Goal: Communication & Community: Answer question/provide support

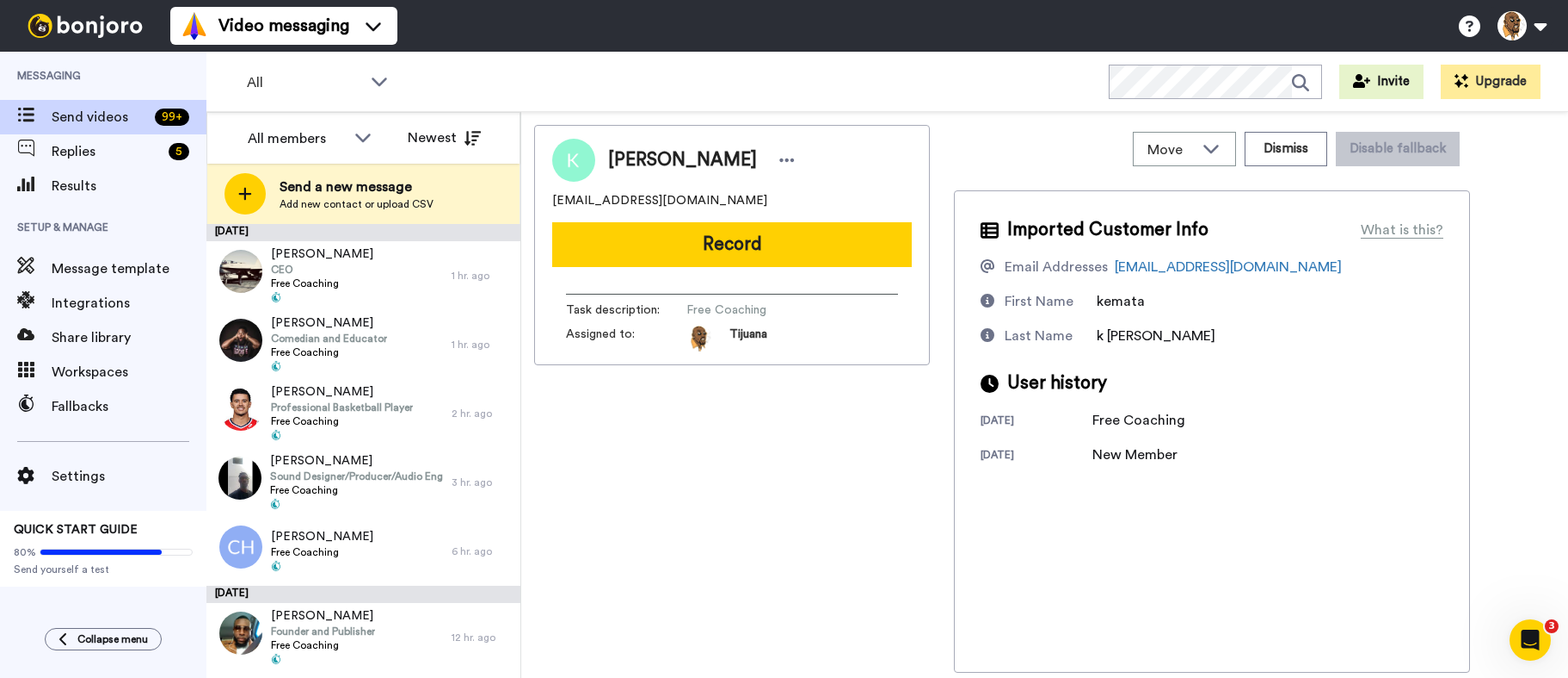
scroll to position [1033, 0]
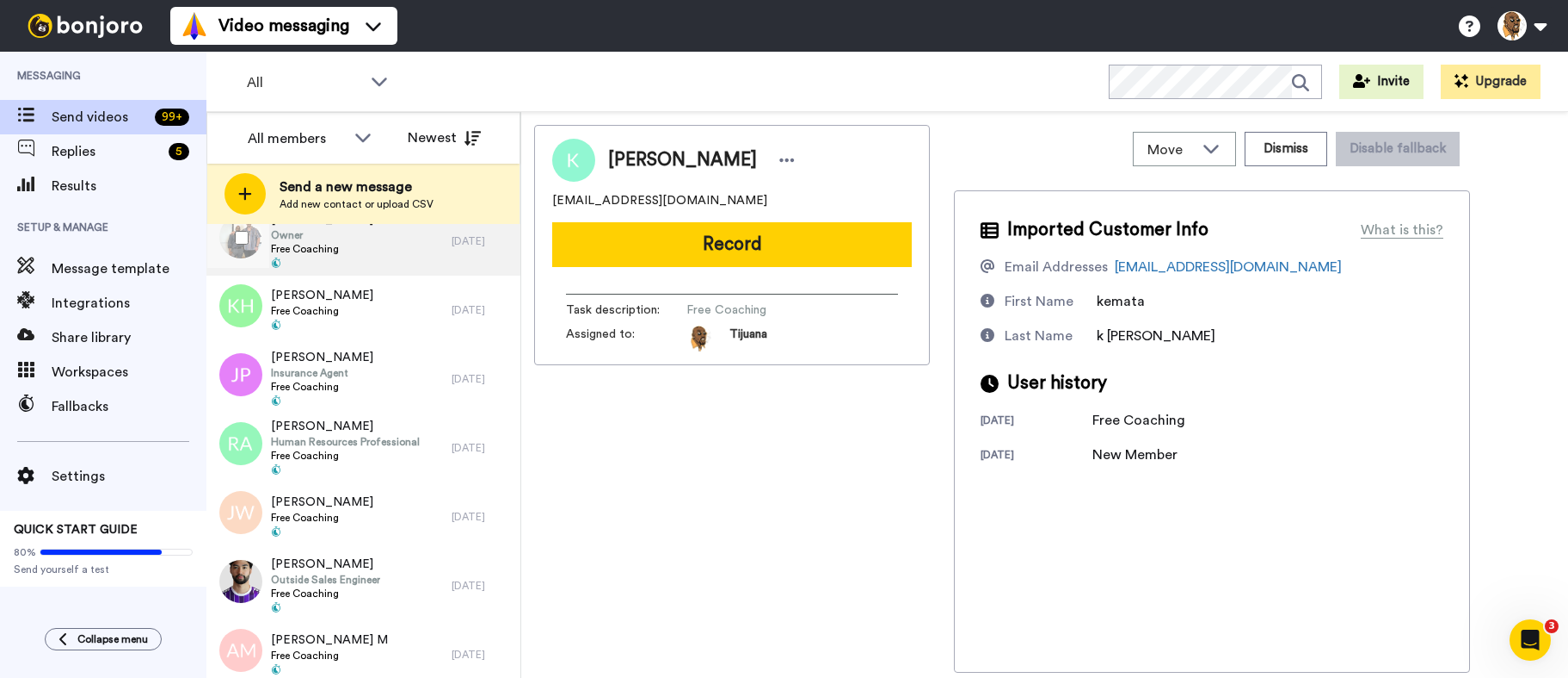
click at [393, 252] on div "Jamon Buford Owner Free Coaching" at bounding box center [328, 240] width 245 height 69
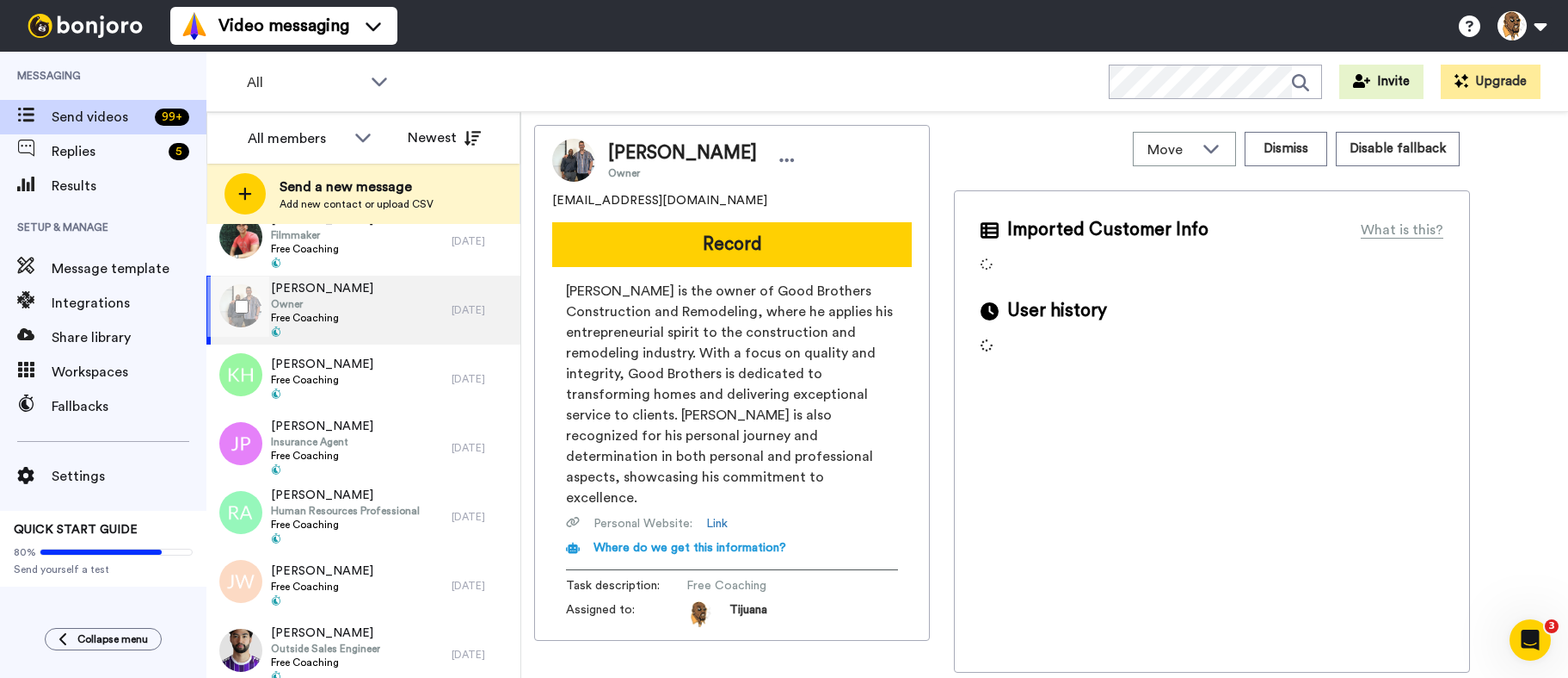
scroll to position [1102, 0]
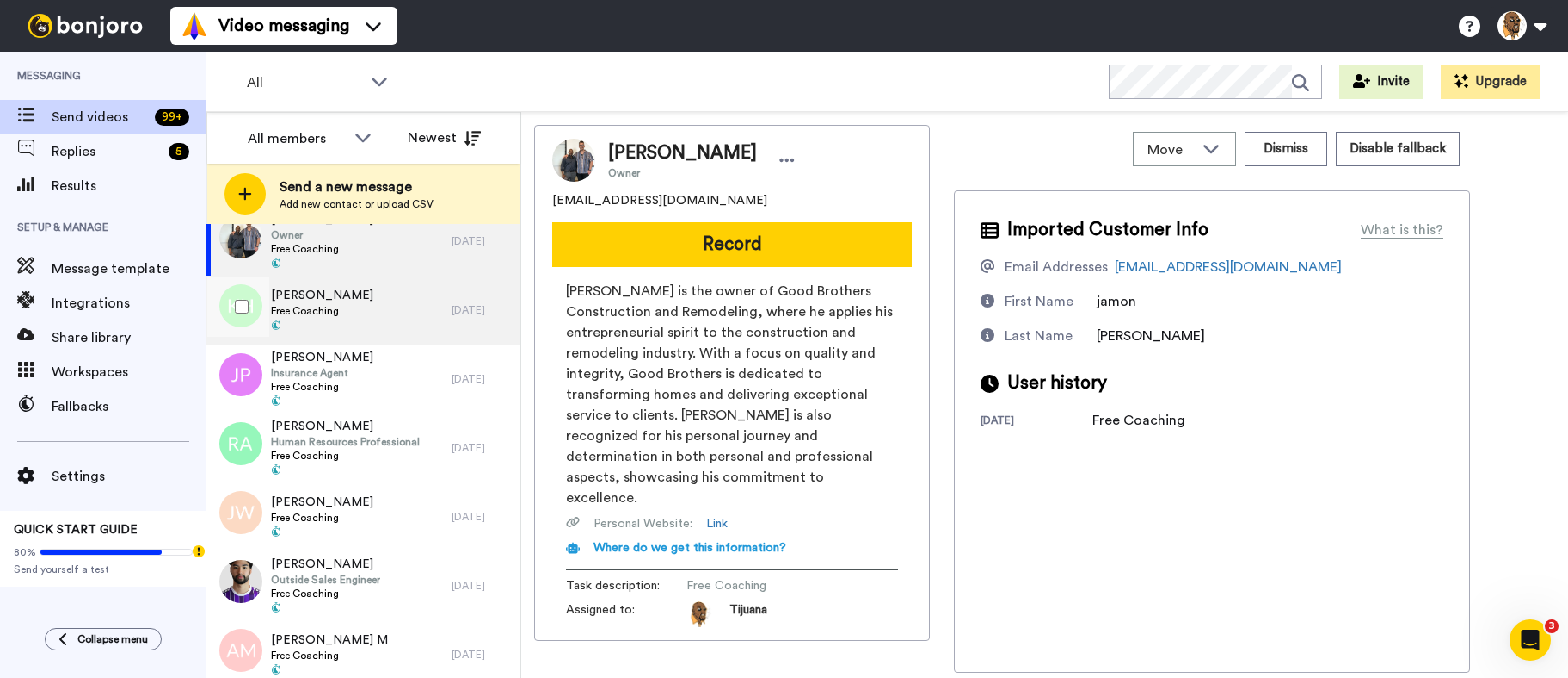
click at [391, 304] on div "Kendrick Harris Free Coaching" at bounding box center [328, 309] width 245 height 69
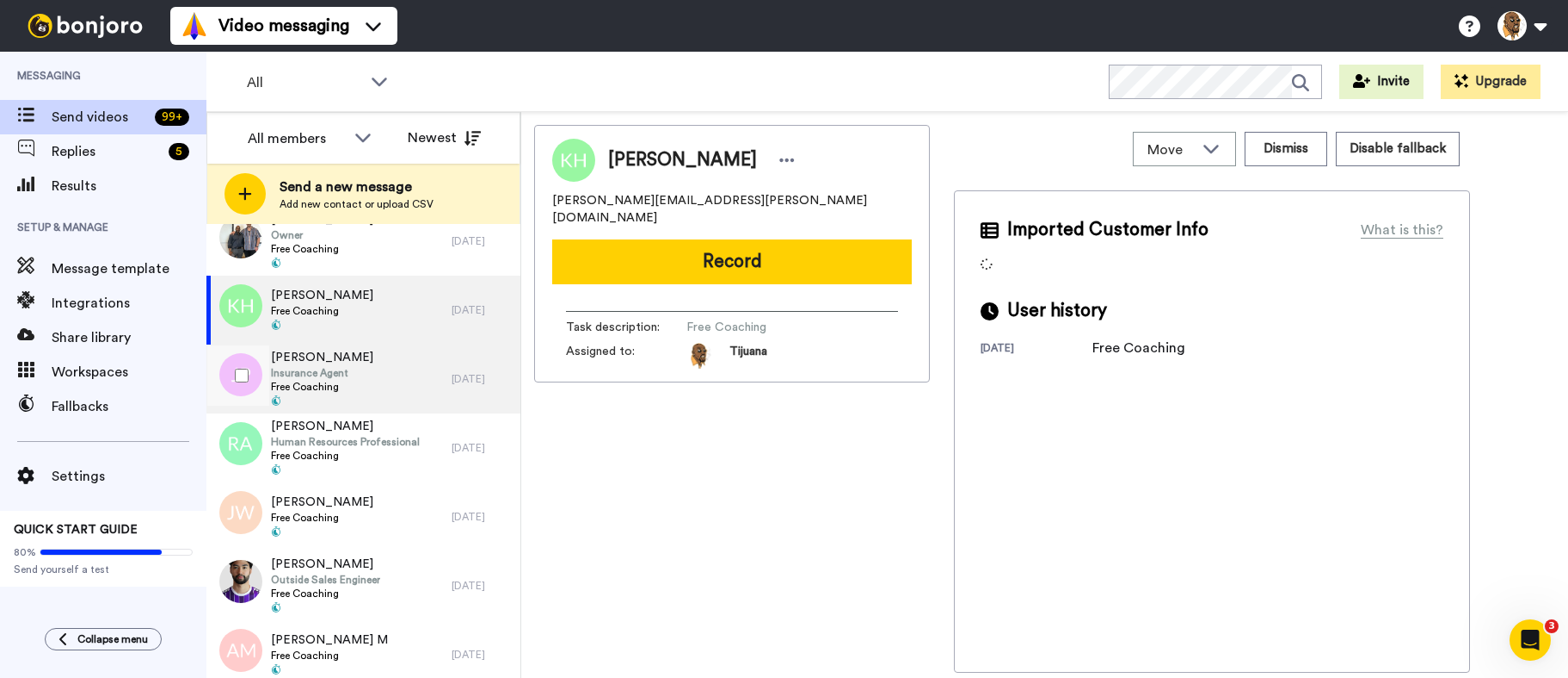
click at [337, 387] on span "Free Coaching" at bounding box center [322, 386] width 103 height 14
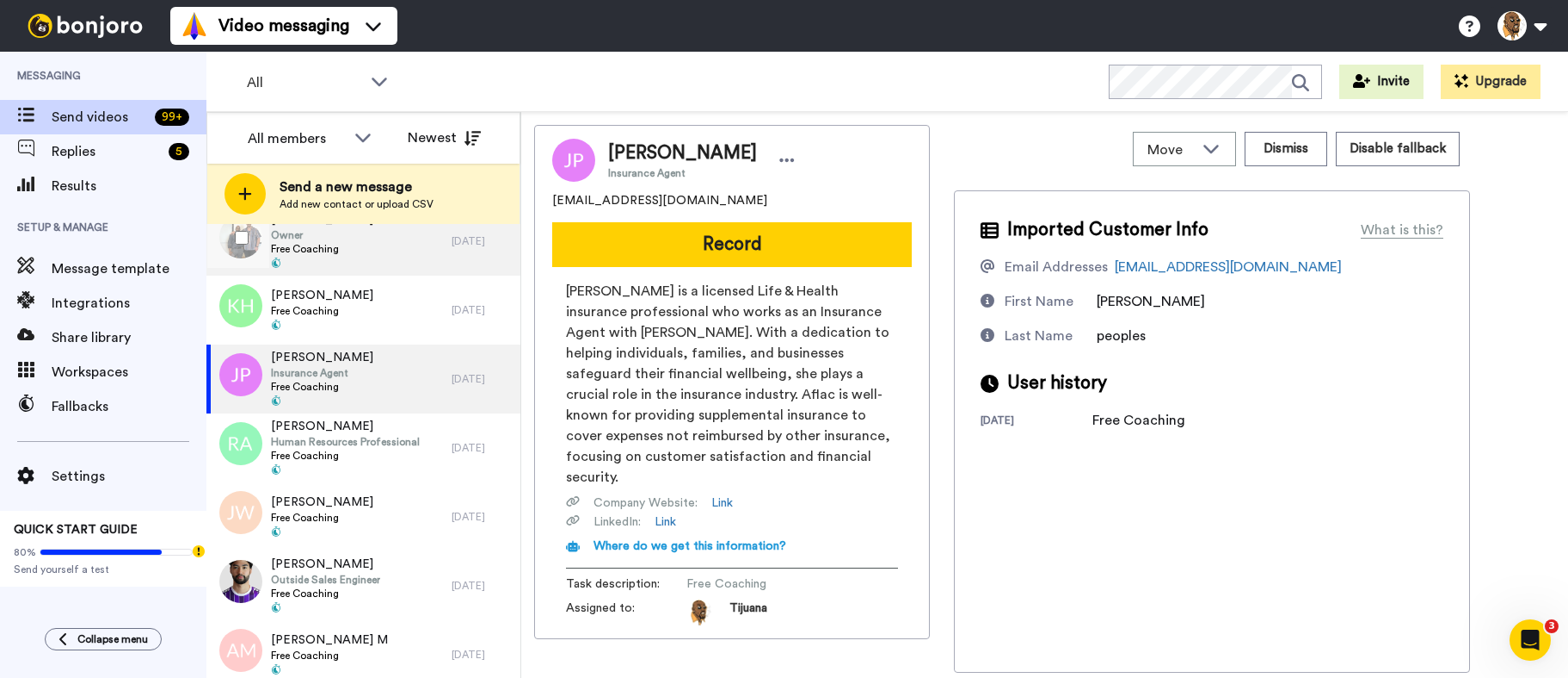
click at [377, 261] on div "Jamon Buford Owner Free Coaching" at bounding box center [328, 240] width 245 height 69
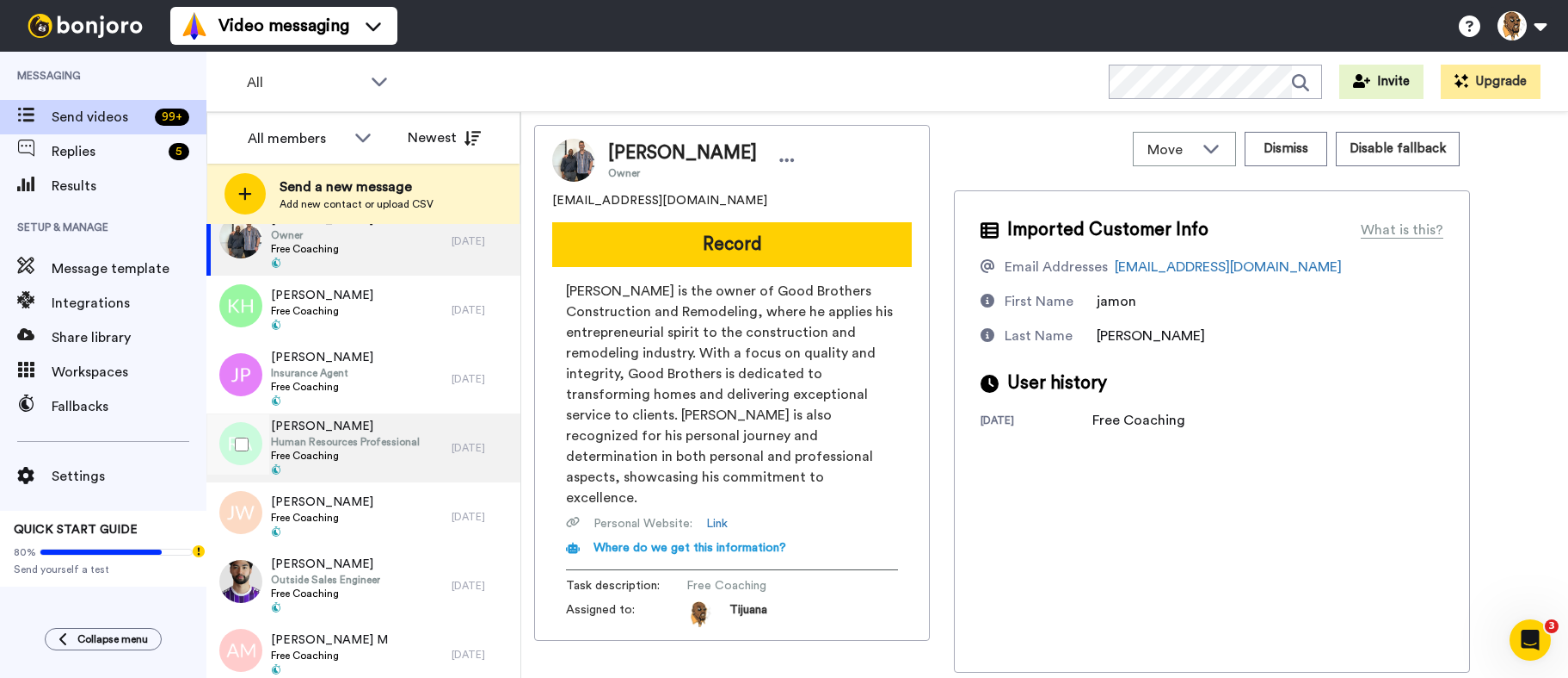
click at [396, 448] on span "Free Coaching" at bounding box center [346, 455] width 149 height 14
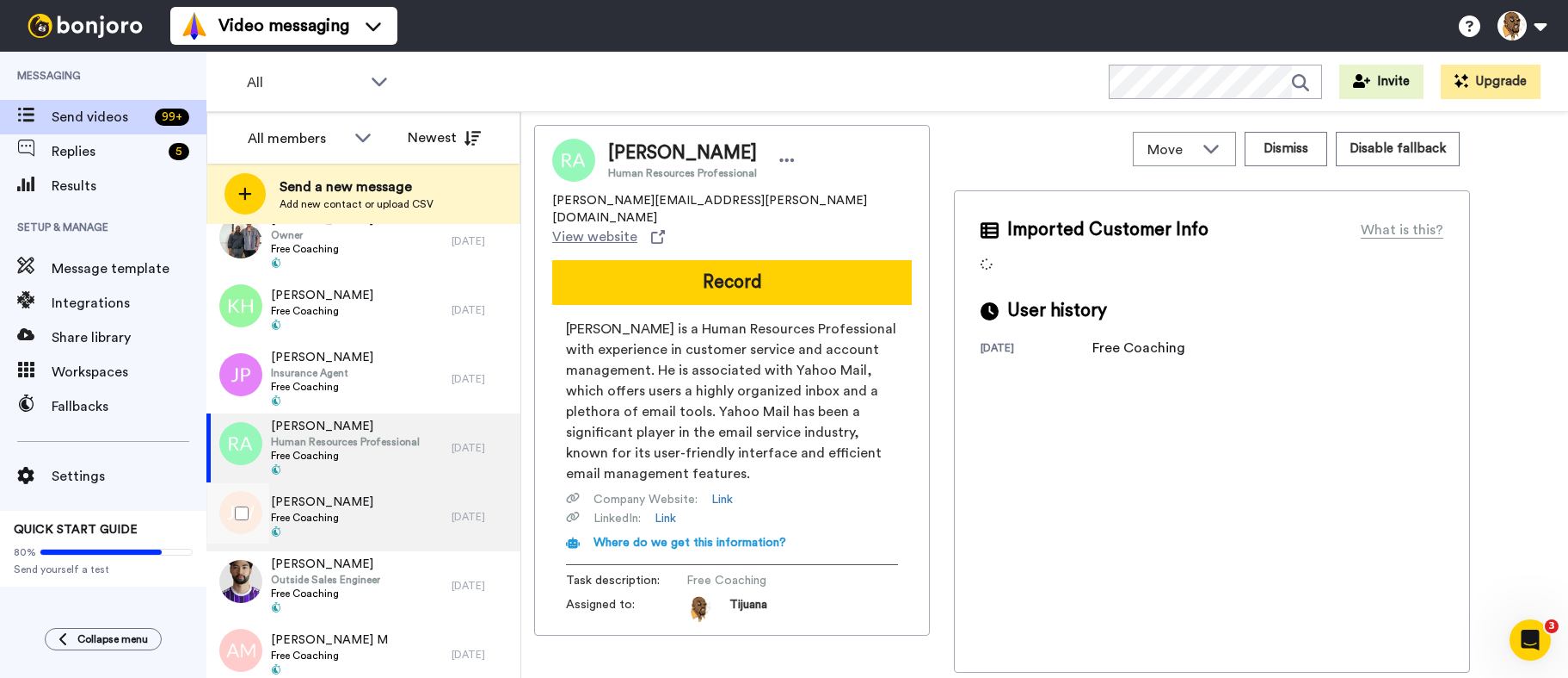
click at [361, 546] on div "J. Wilson Free Coaching" at bounding box center [328, 516] width 245 height 69
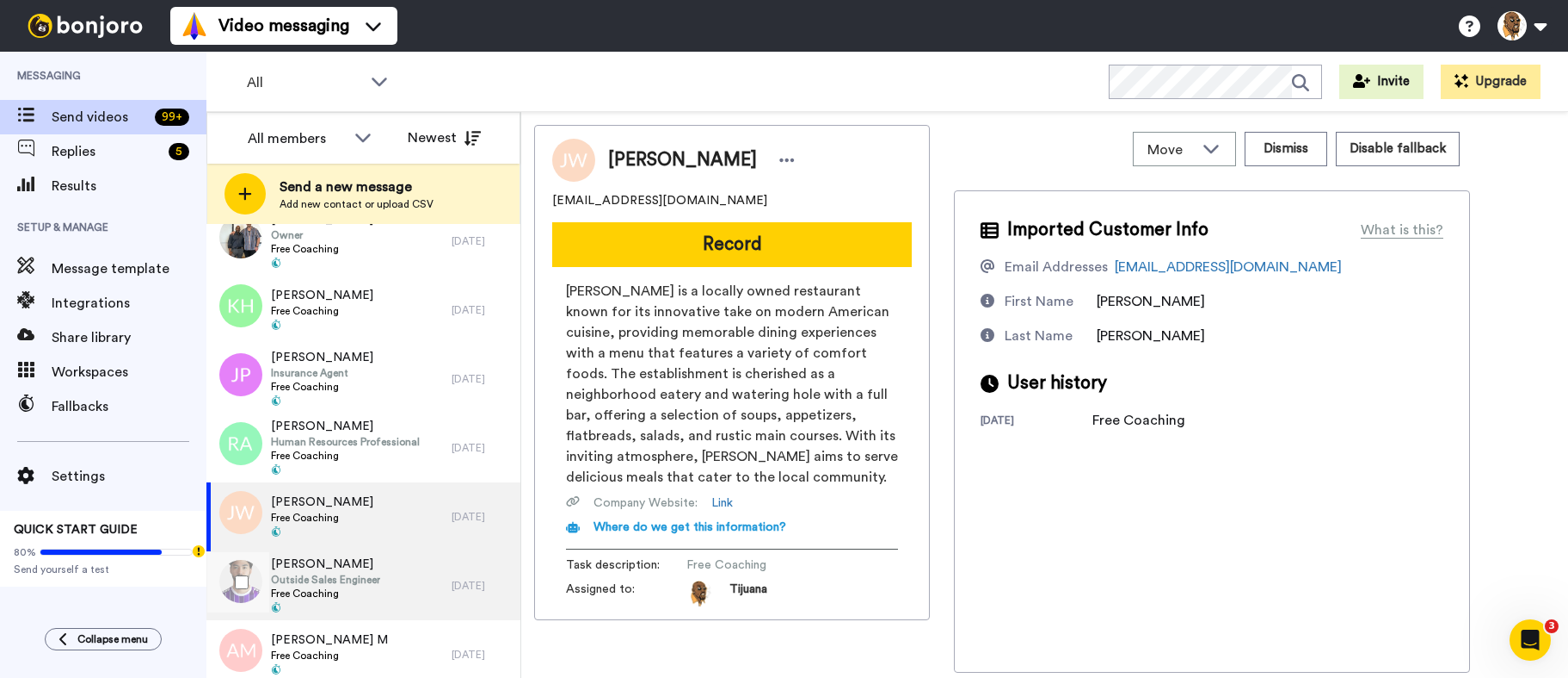
click at [350, 595] on span "Free Coaching" at bounding box center [325, 593] width 109 height 14
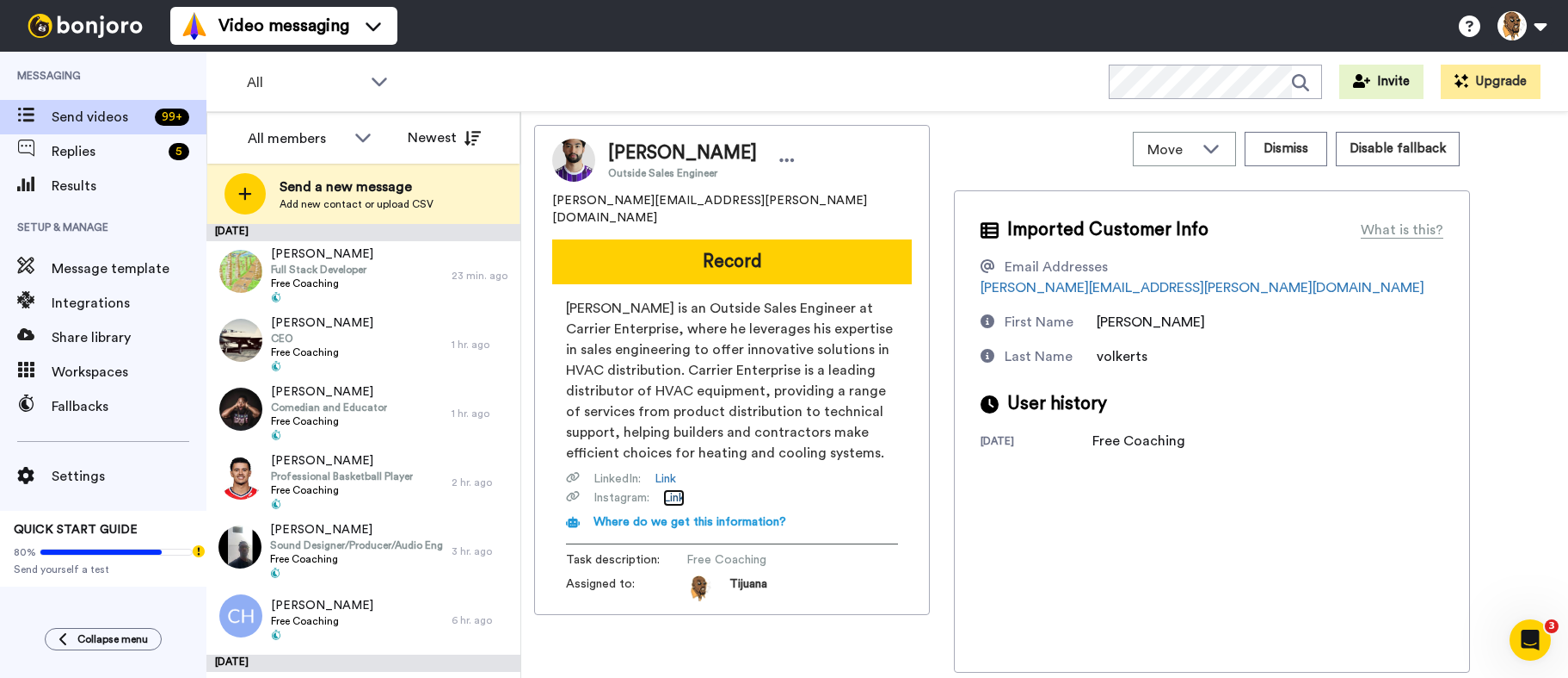
click at [674, 489] on link "Link" at bounding box center [674, 498] width 21 height 17
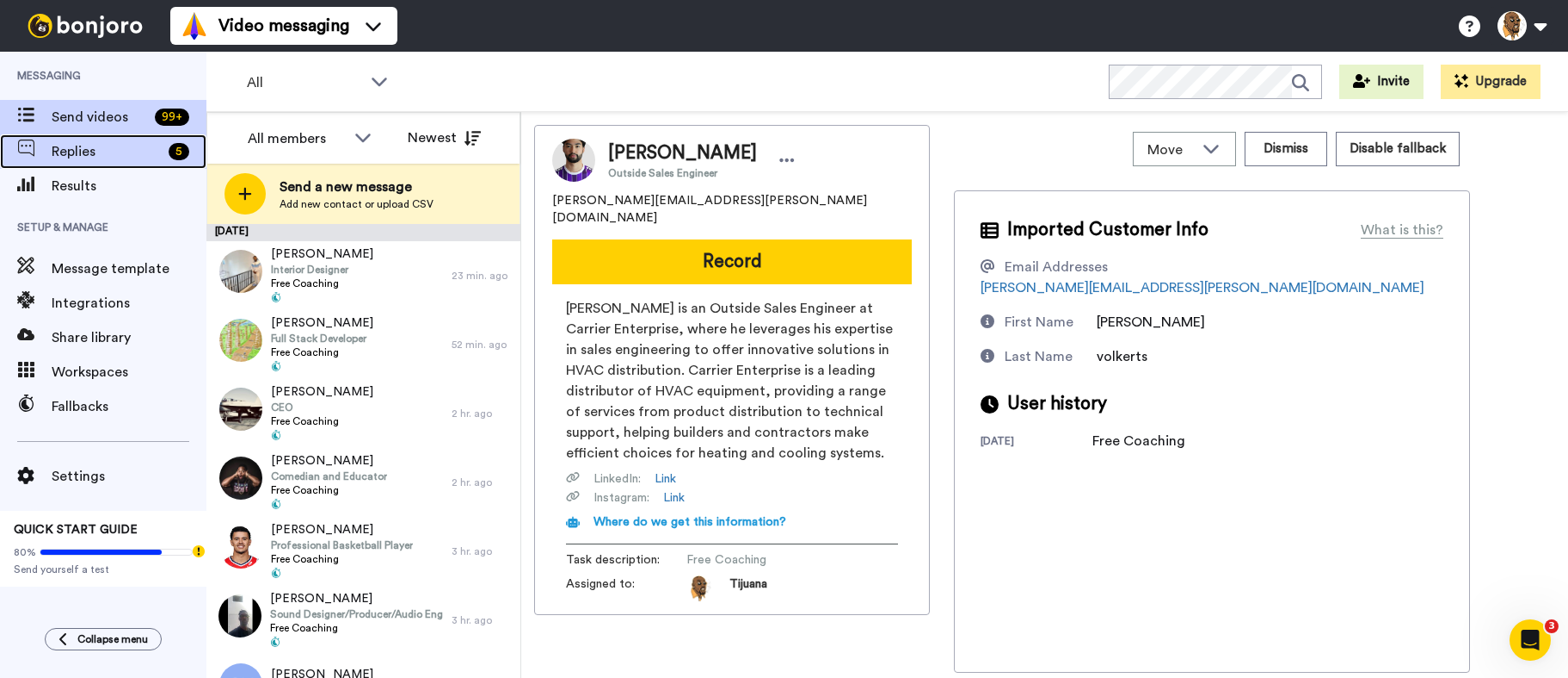
click at [128, 146] on span "Replies" at bounding box center [106, 151] width 110 height 20
click at [130, 114] on span "Send videos" at bounding box center [100, 116] width 97 height 20
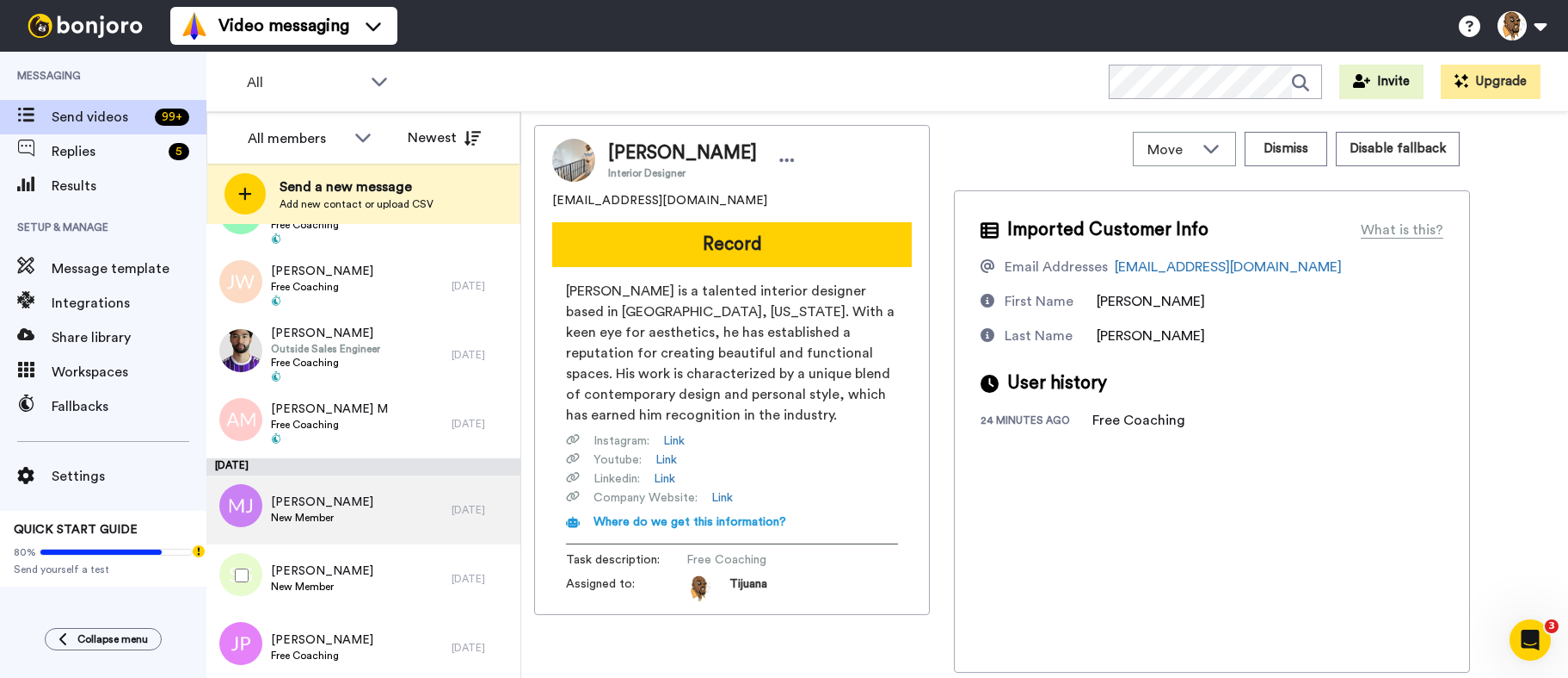
scroll to position [1423, 0]
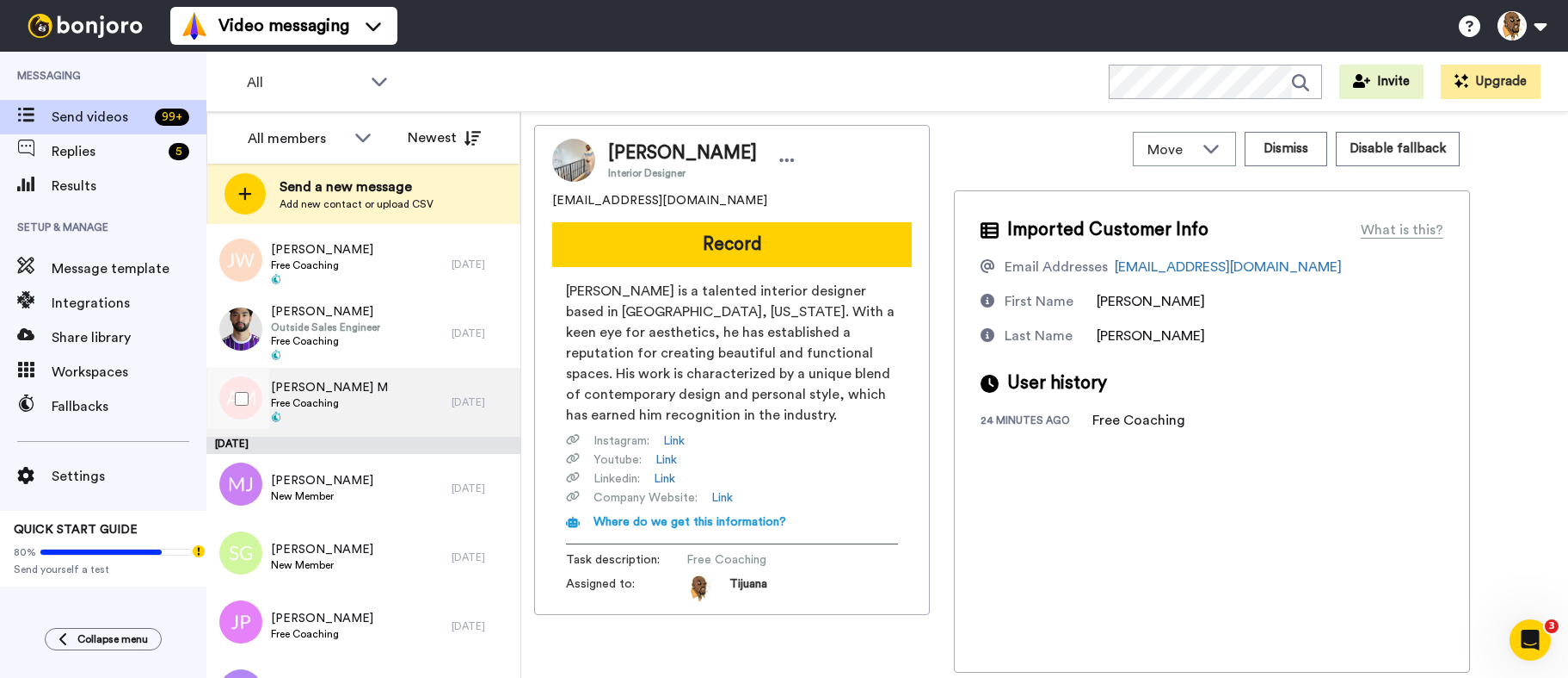
click at [461, 369] on div "[PERSON_NAME] M Free Coaching [DATE]" at bounding box center [363, 402] width 314 height 69
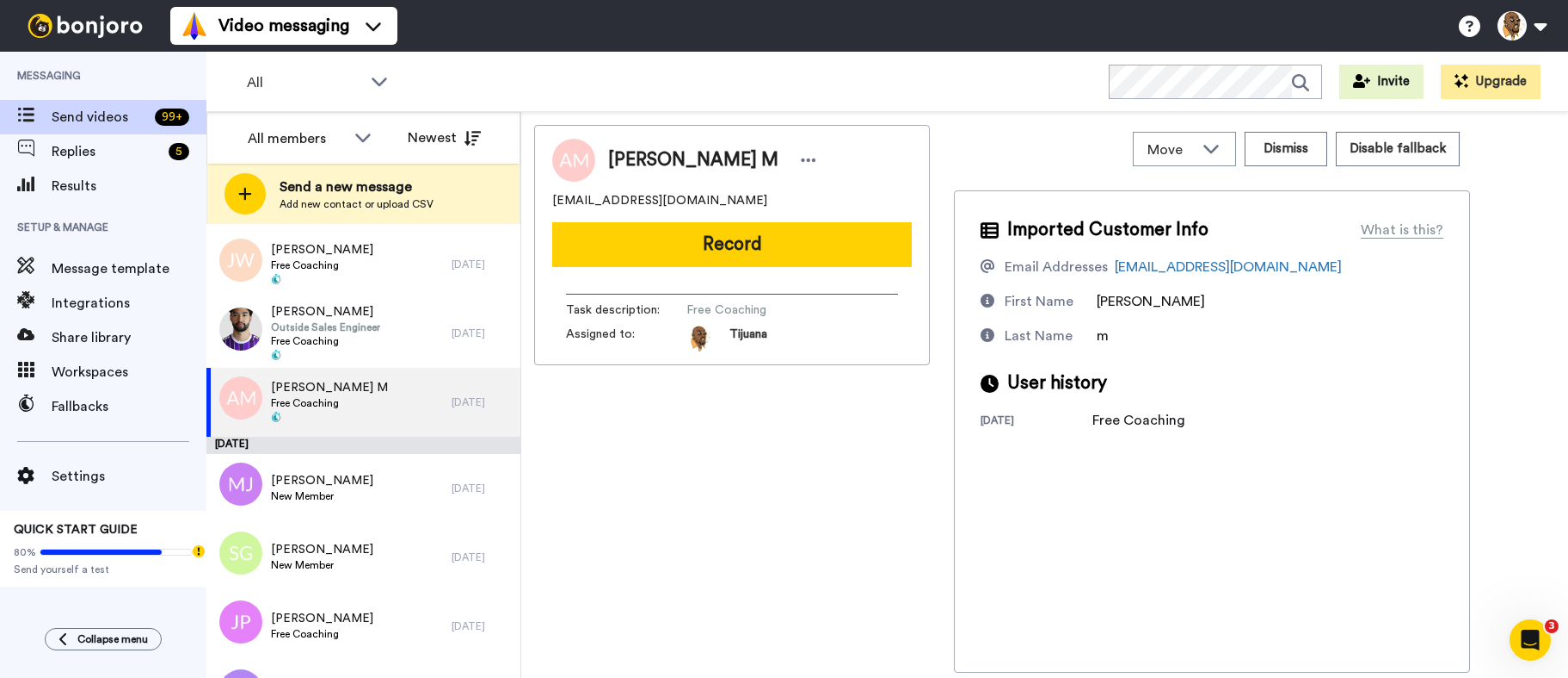
click at [746, 245] on button "Record" at bounding box center [733, 244] width 360 height 45
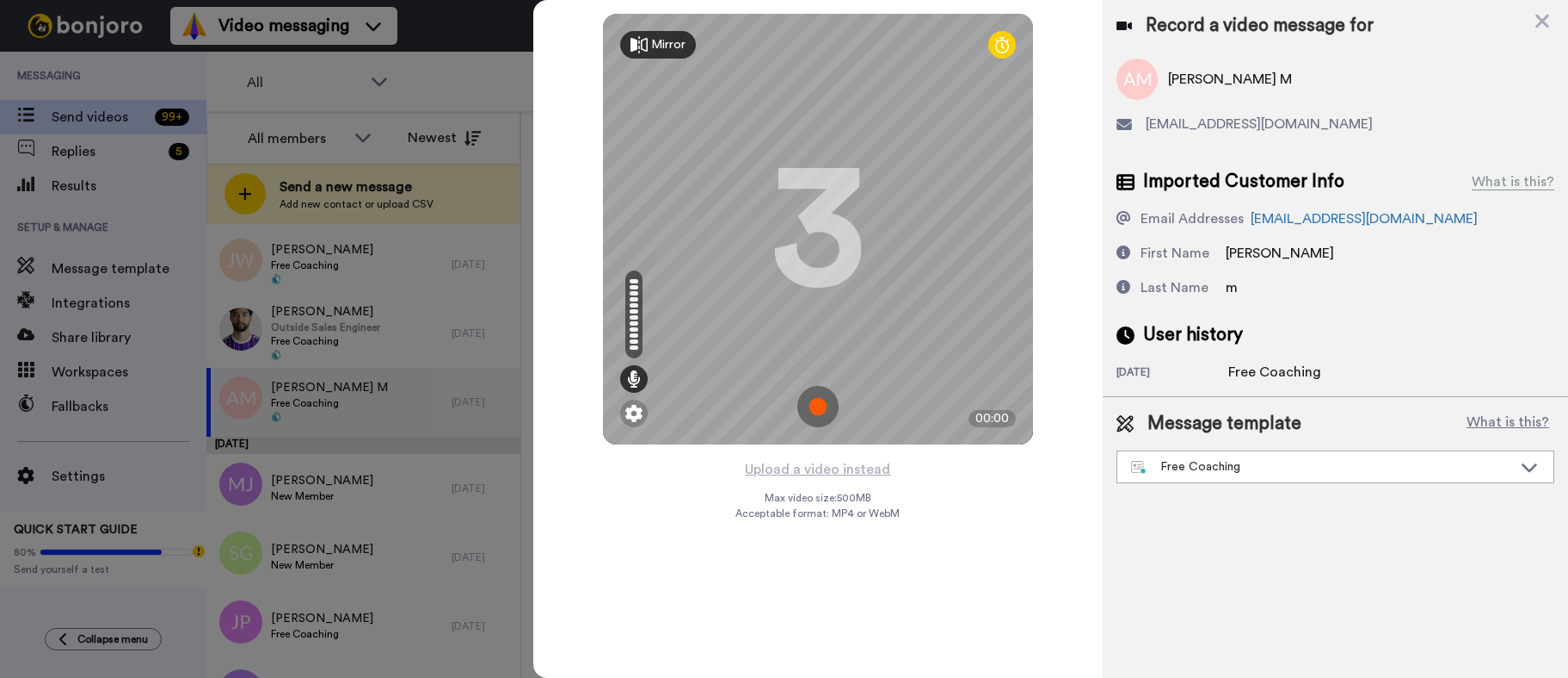
click at [808, 418] on img at bounding box center [818, 406] width 42 height 42
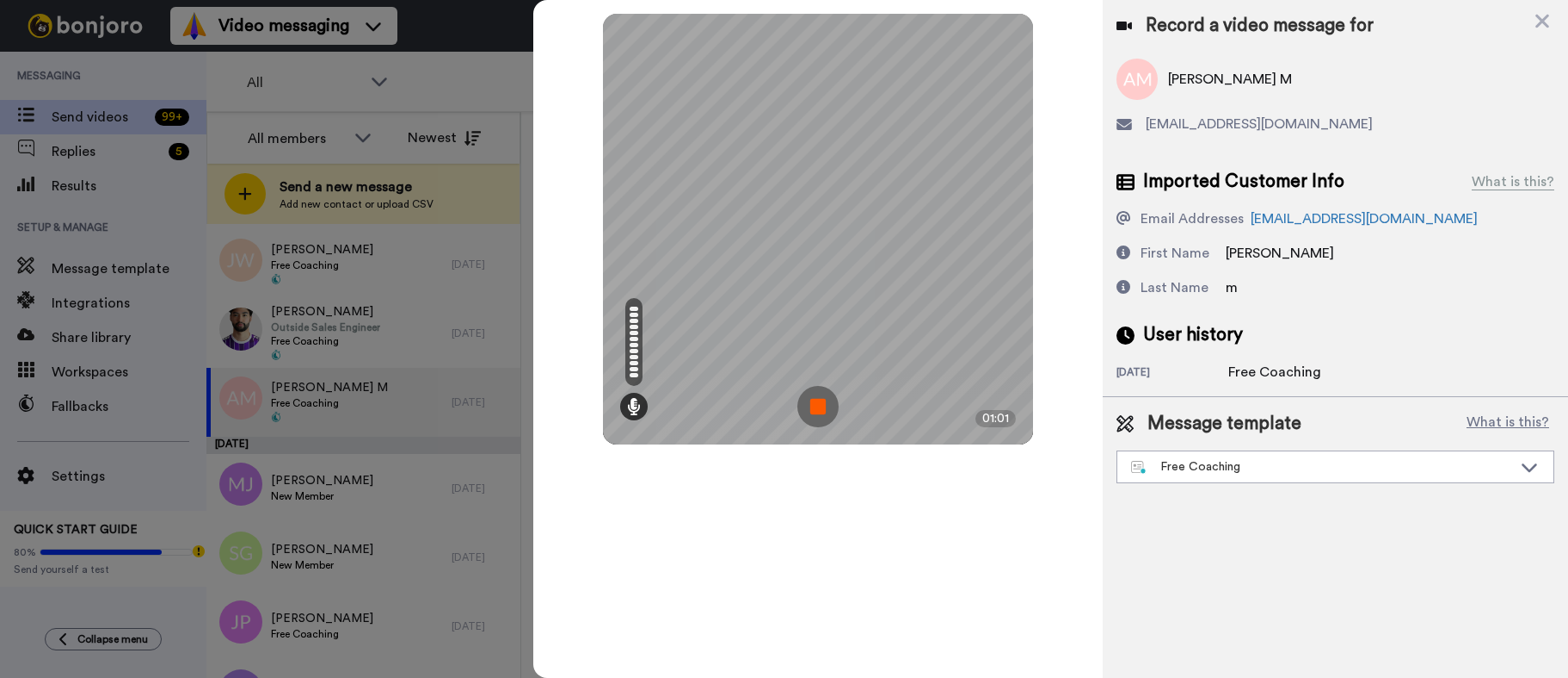
click at [820, 393] on img at bounding box center [818, 406] width 42 height 42
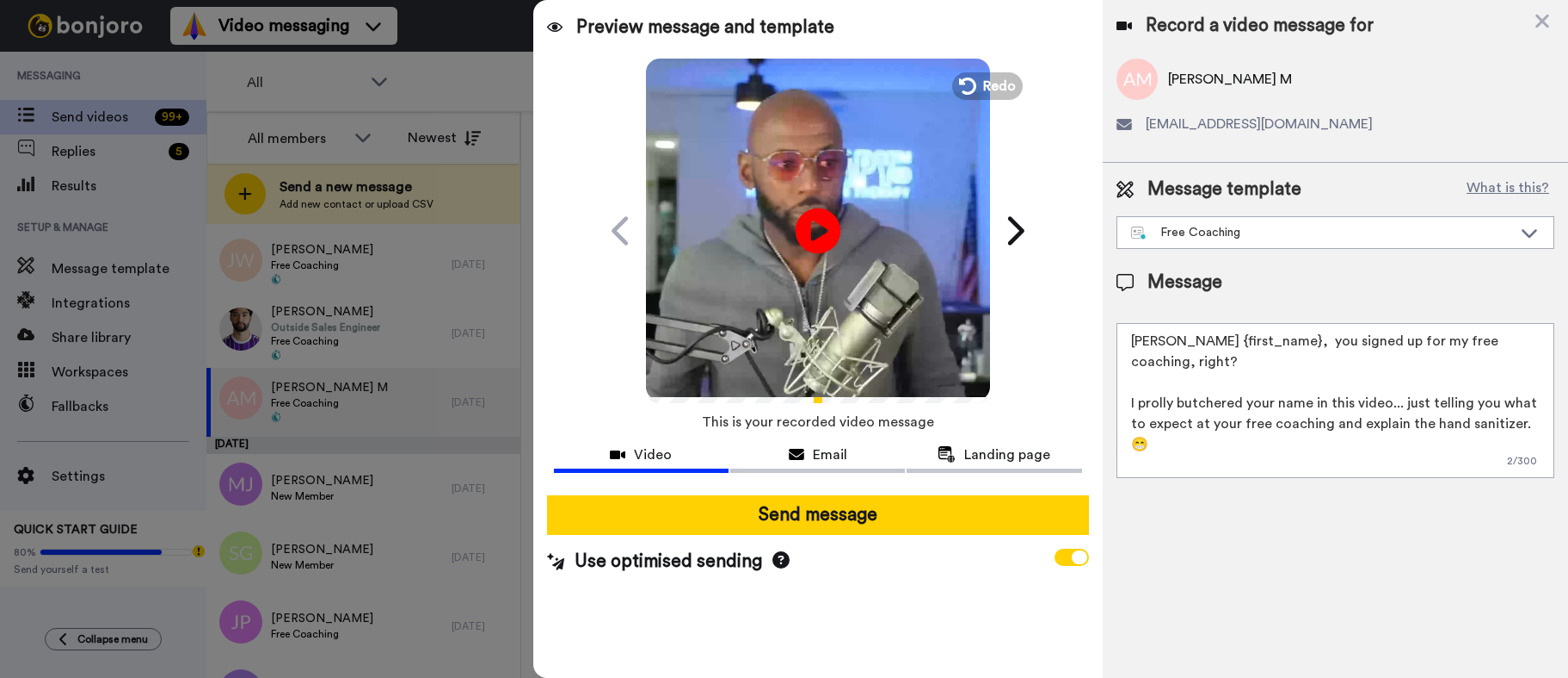
click at [813, 244] on icon at bounding box center [817, 230] width 45 height 46
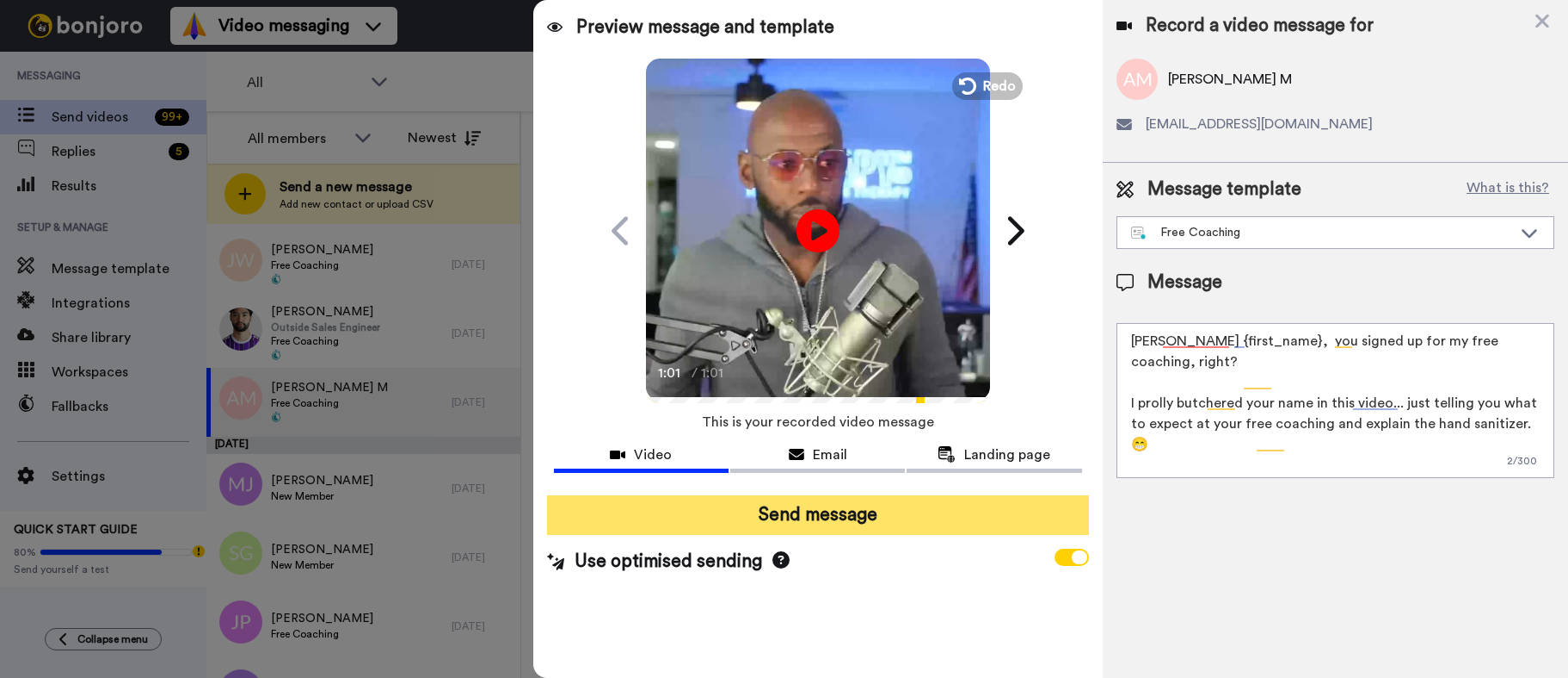
click at [853, 508] on button "Send message" at bounding box center [818, 514] width 542 height 40
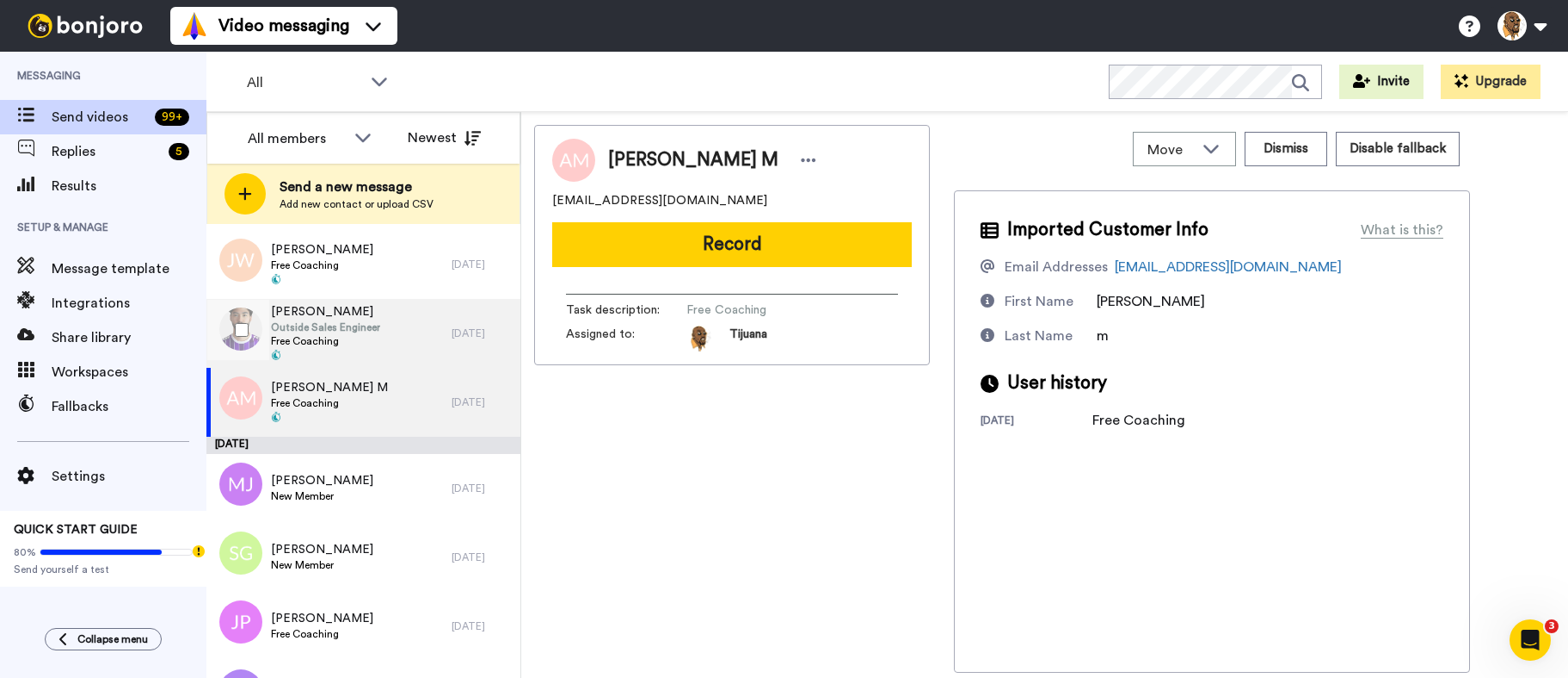
click at [333, 331] on span "Outside Sales Engineer" at bounding box center [325, 327] width 109 height 14
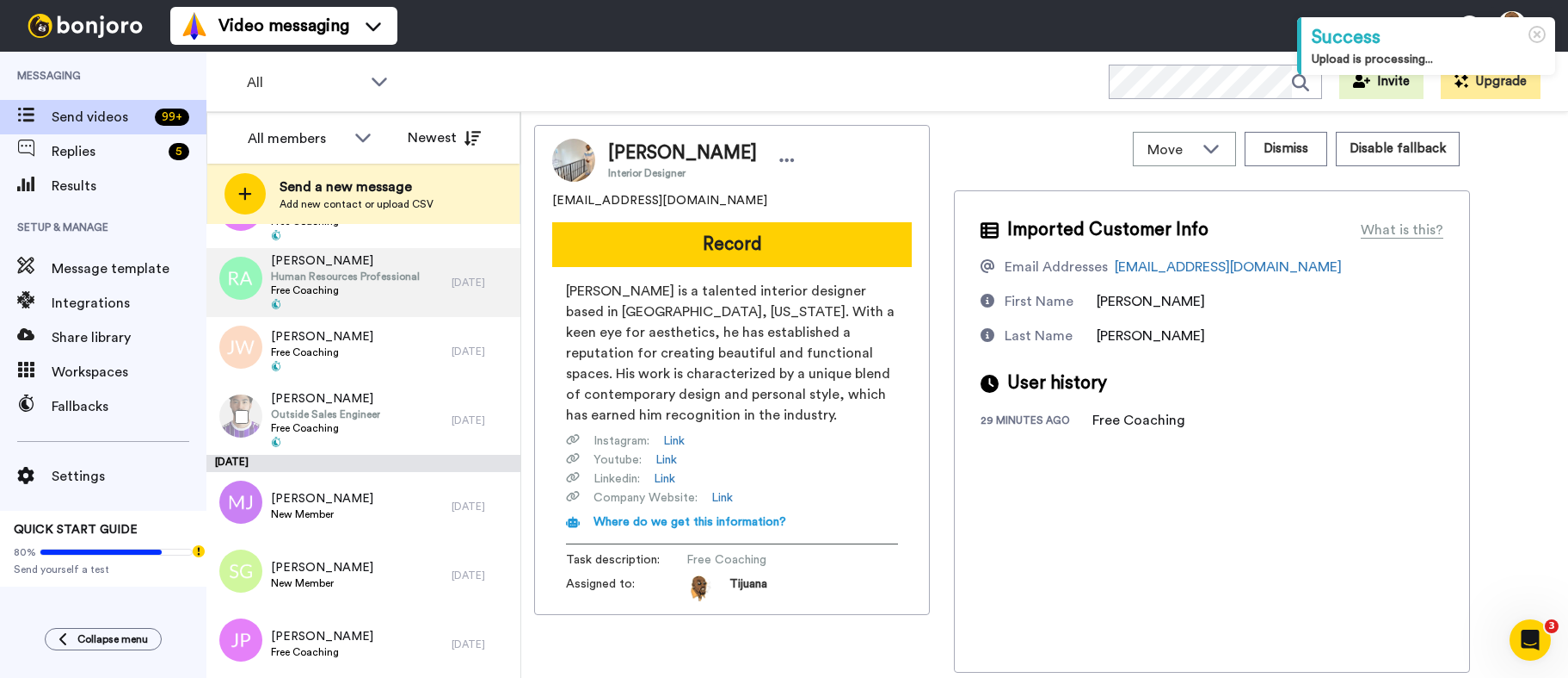
scroll to position [1337, 0]
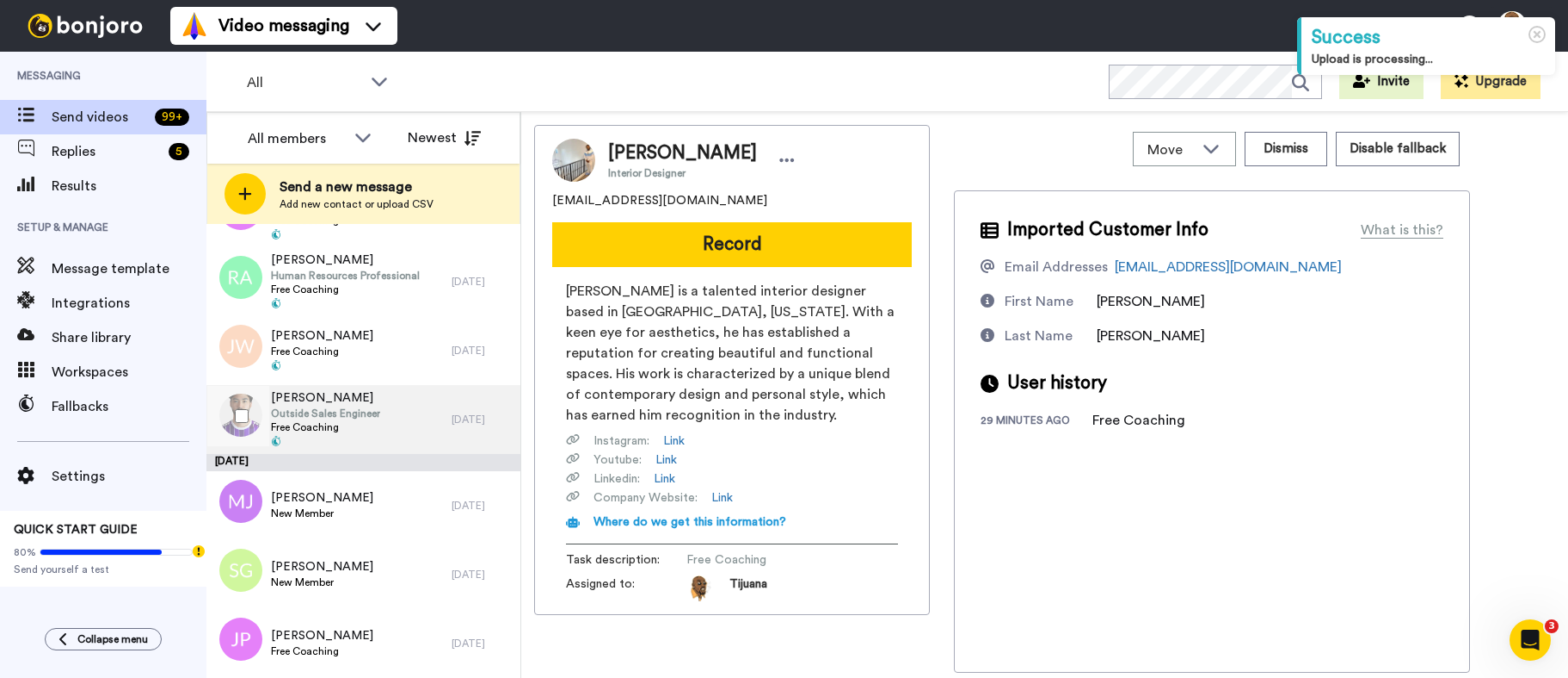
click at [388, 415] on div "Aaron Volkerts Outside Sales Engineer Free Coaching" at bounding box center [328, 418] width 245 height 69
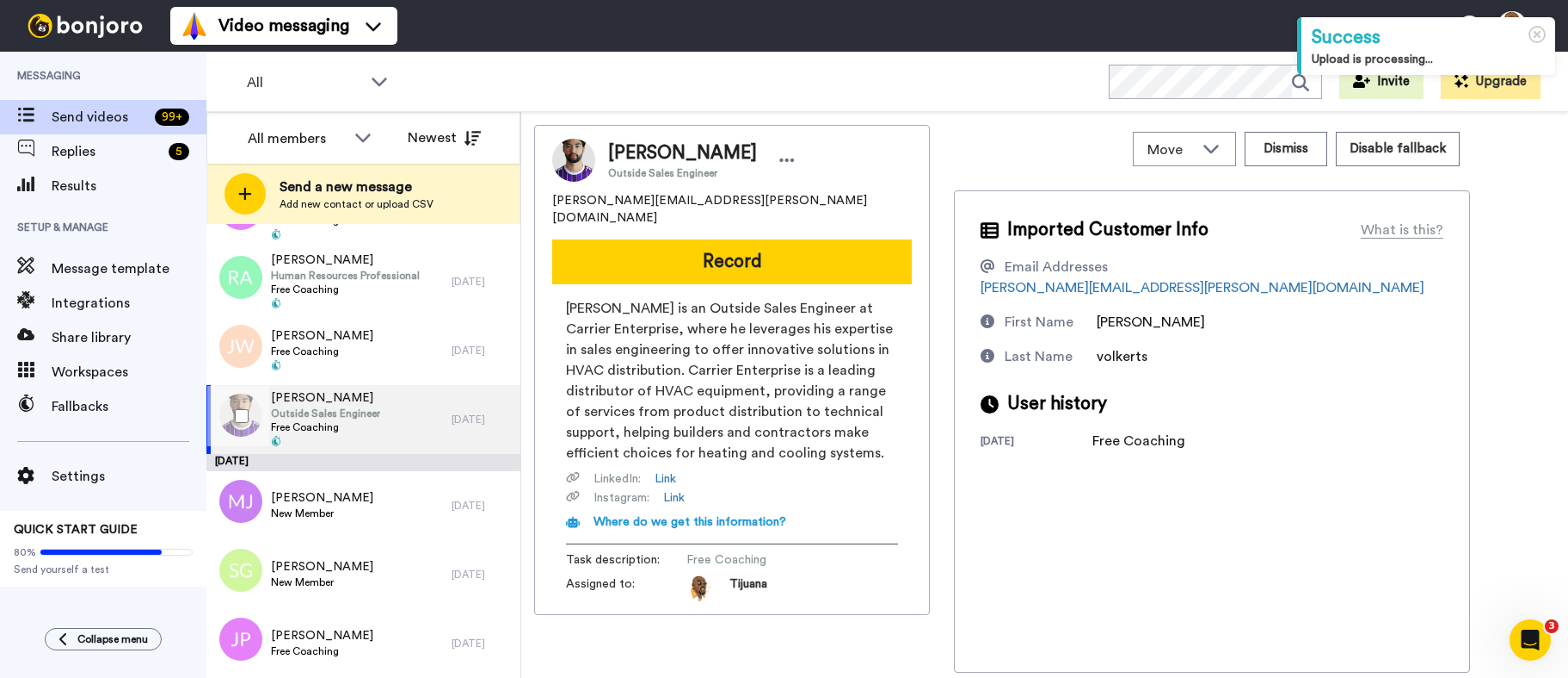
click at [236, 407] on div at bounding box center [238, 416] width 62 height 60
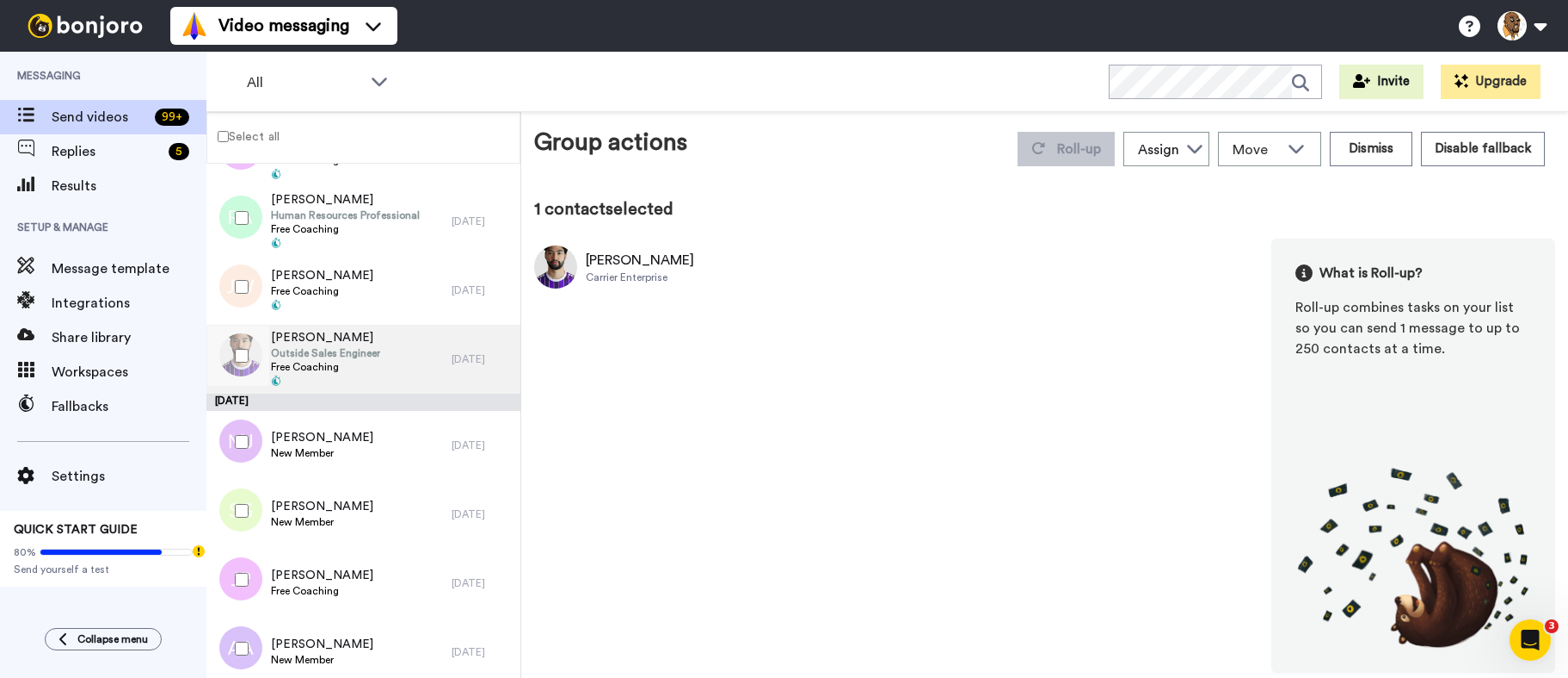
click at [362, 332] on span "[PERSON_NAME]" at bounding box center [325, 338] width 109 height 17
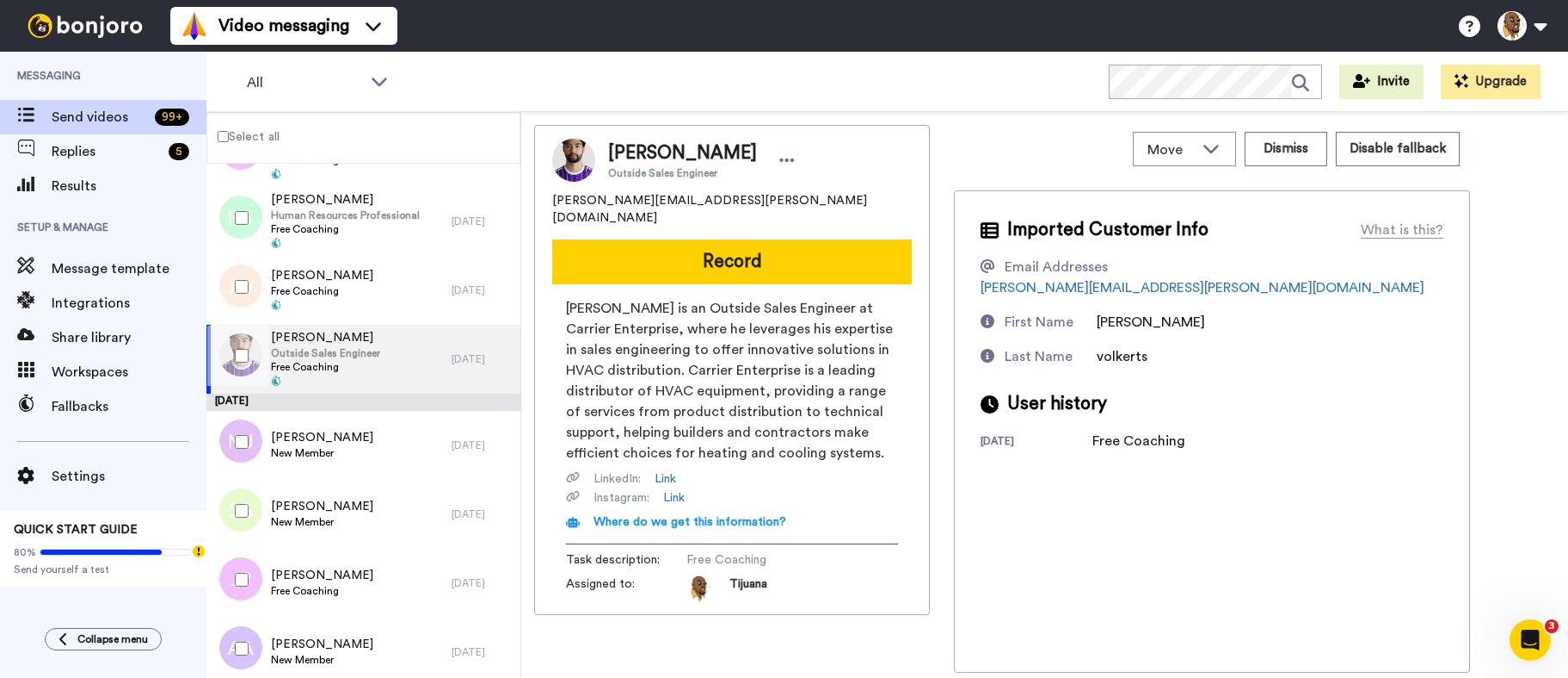
click at [619, 243] on button "Record" at bounding box center [733, 262] width 360 height 45
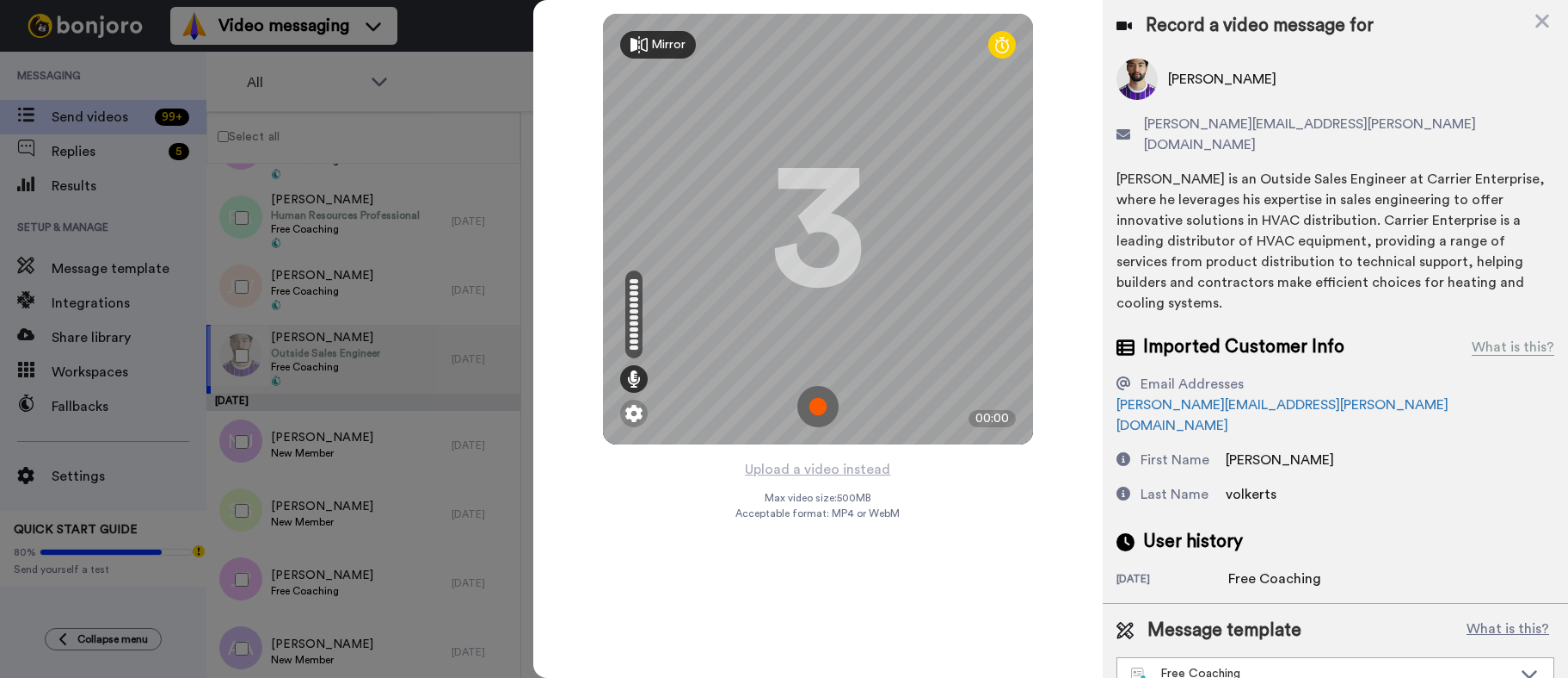
click at [818, 410] on img at bounding box center [818, 406] width 42 height 42
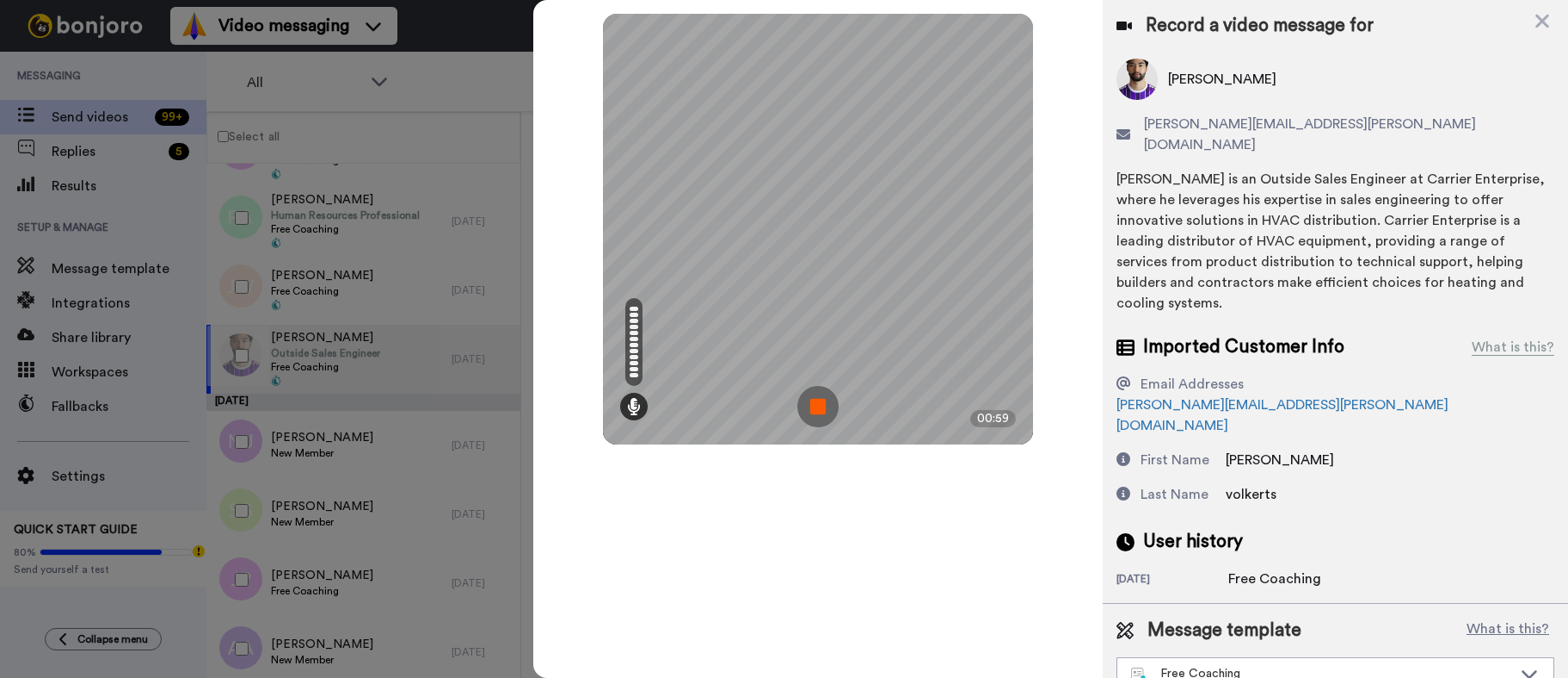
click at [820, 410] on img at bounding box center [818, 406] width 42 height 42
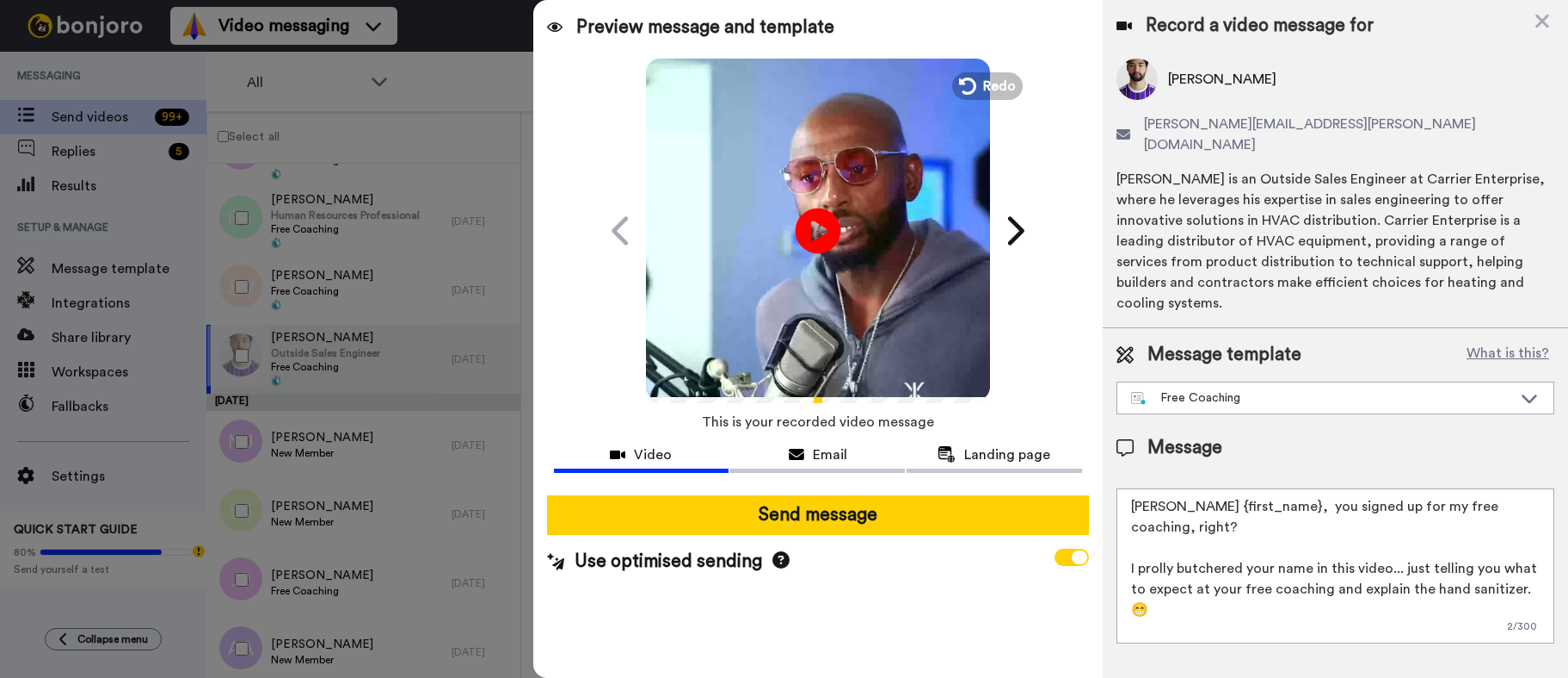
click at [813, 229] on icon "Play/Pause" at bounding box center [817, 231] width 45 height 81
click at [973, 84] on icon at bounding box center [965, 86] width 19 height 19
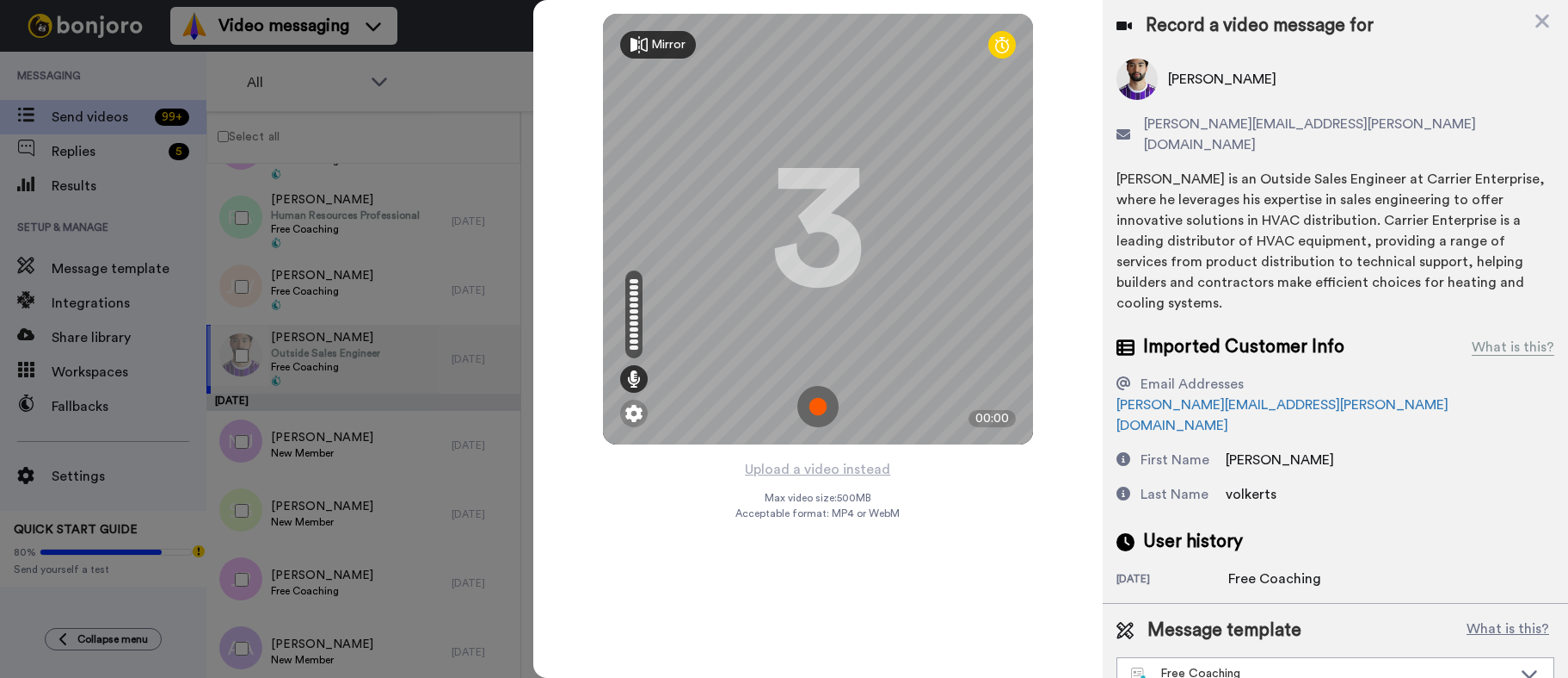
click at [830, 402] on img at bounding box center [818, 406] width 42 height 42
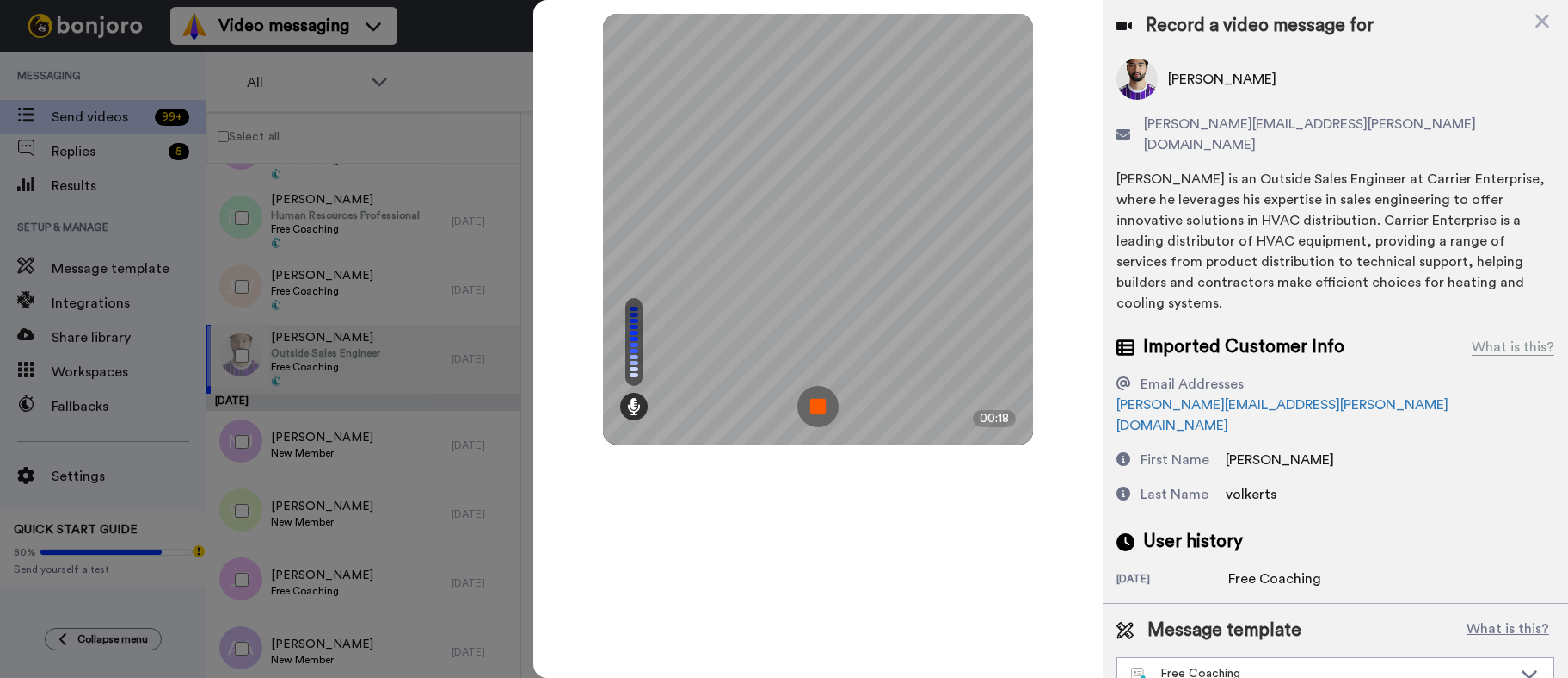
click at [823, 394] on img at bounding box center [818, 406] width 42 height 42
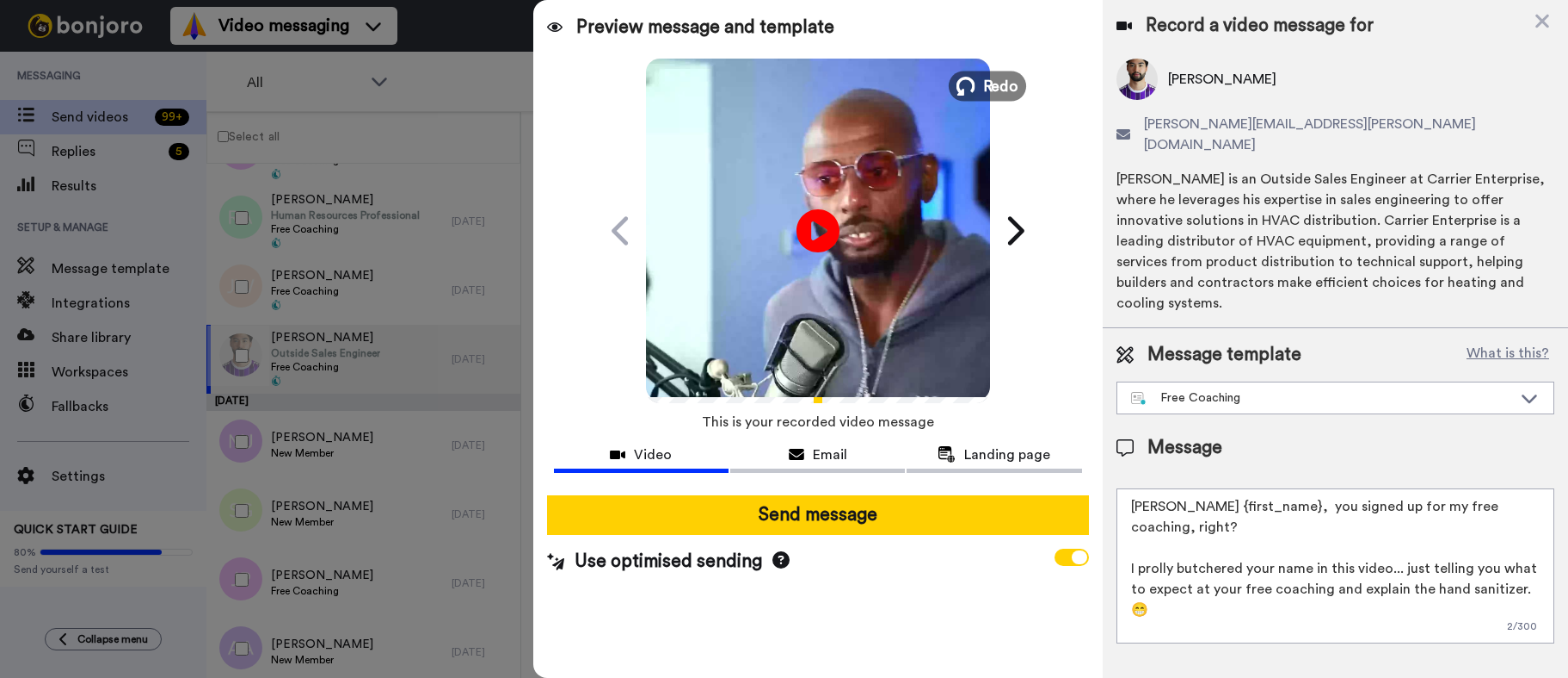
click at [993, 95] on span "Redo" at bounding box center [1000, 84] width 36 height 22
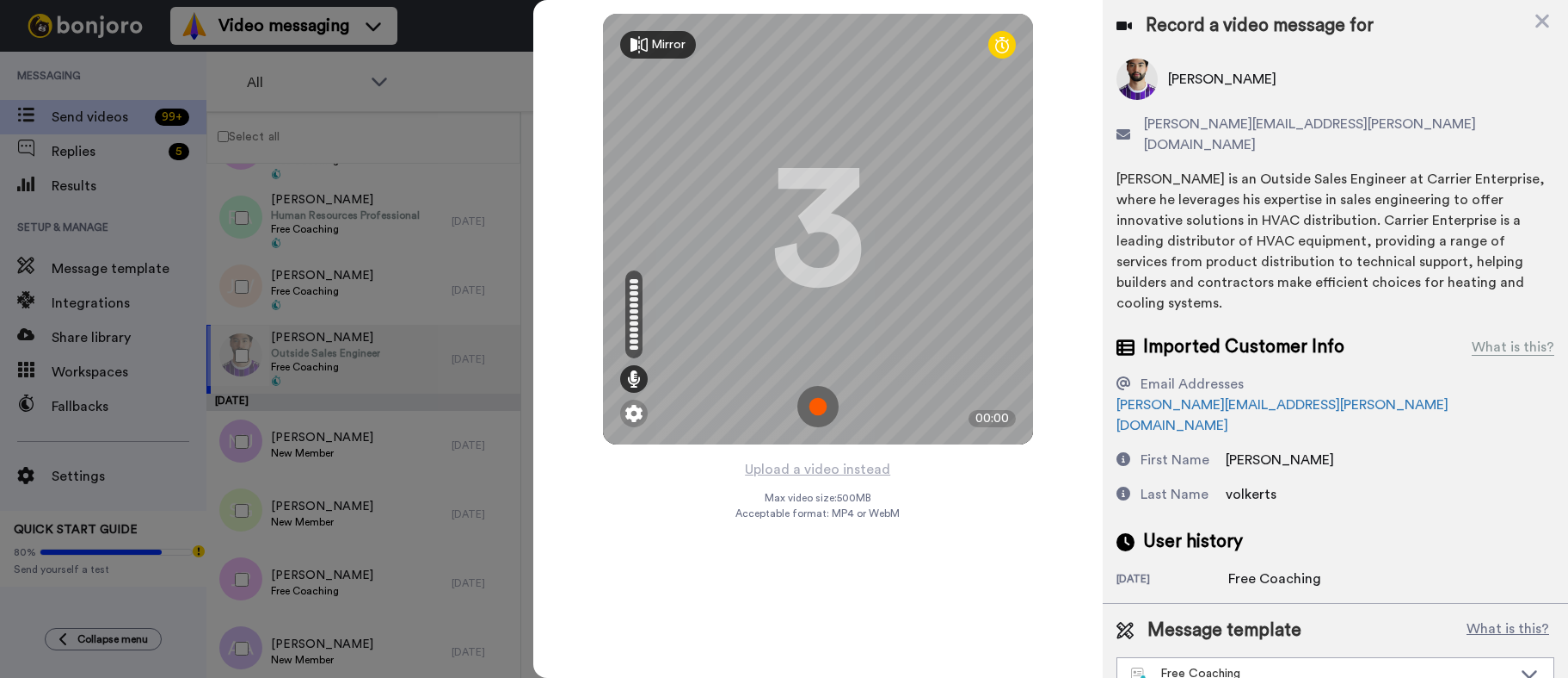
click at [835, 399] on img at bounding box center [818, 406] width 42 height 42
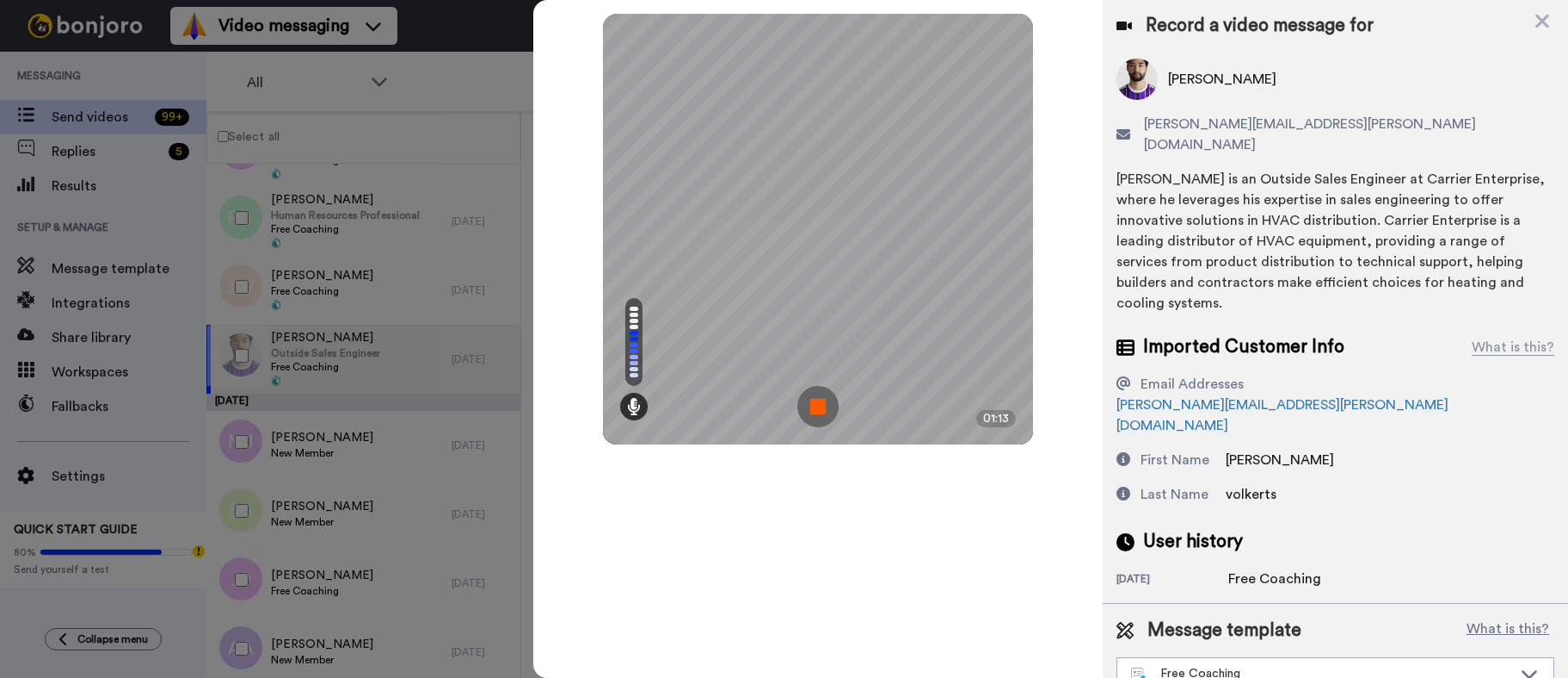
click at [814, 413] on img at bounding box center [818, 406] width 42 height 42
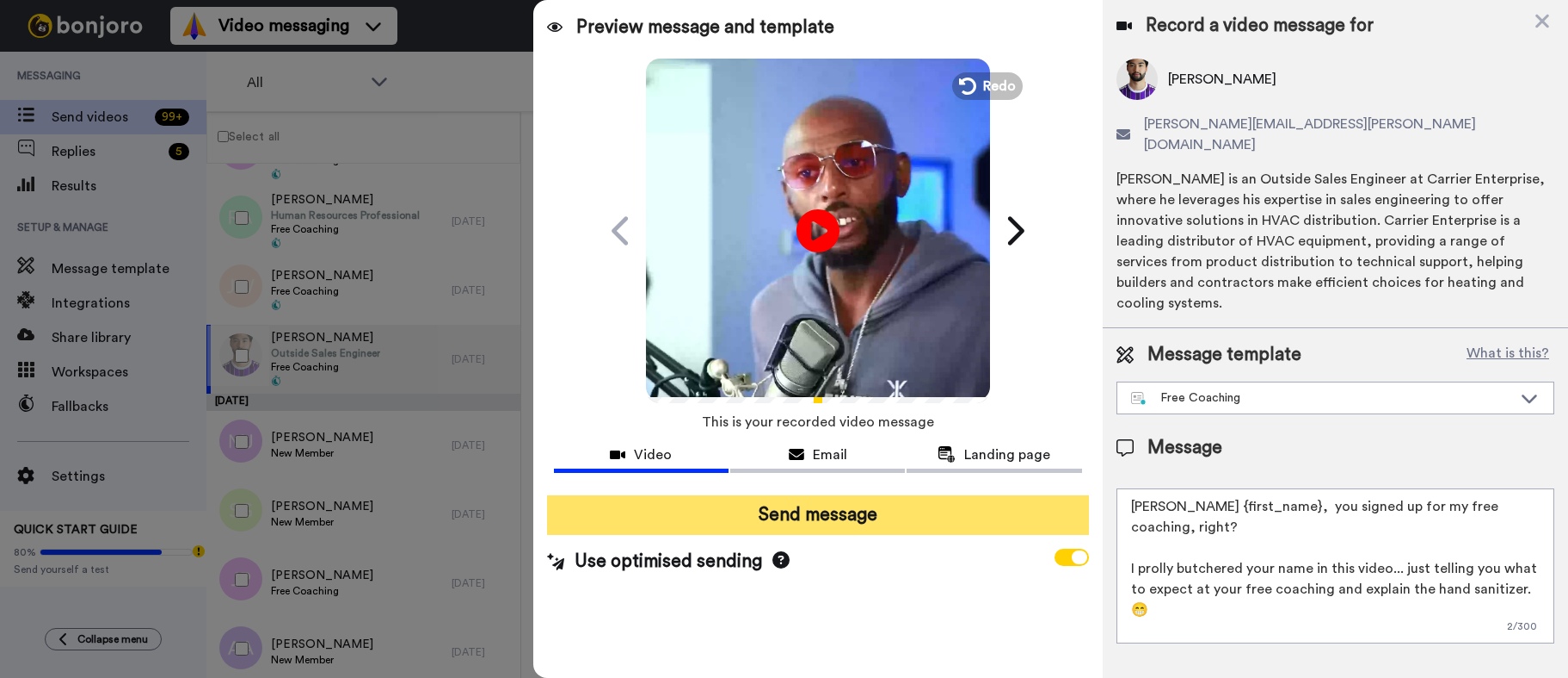
click at [840, 519] on button "Send message" at bounding box center [818, 514] width 542 height 40
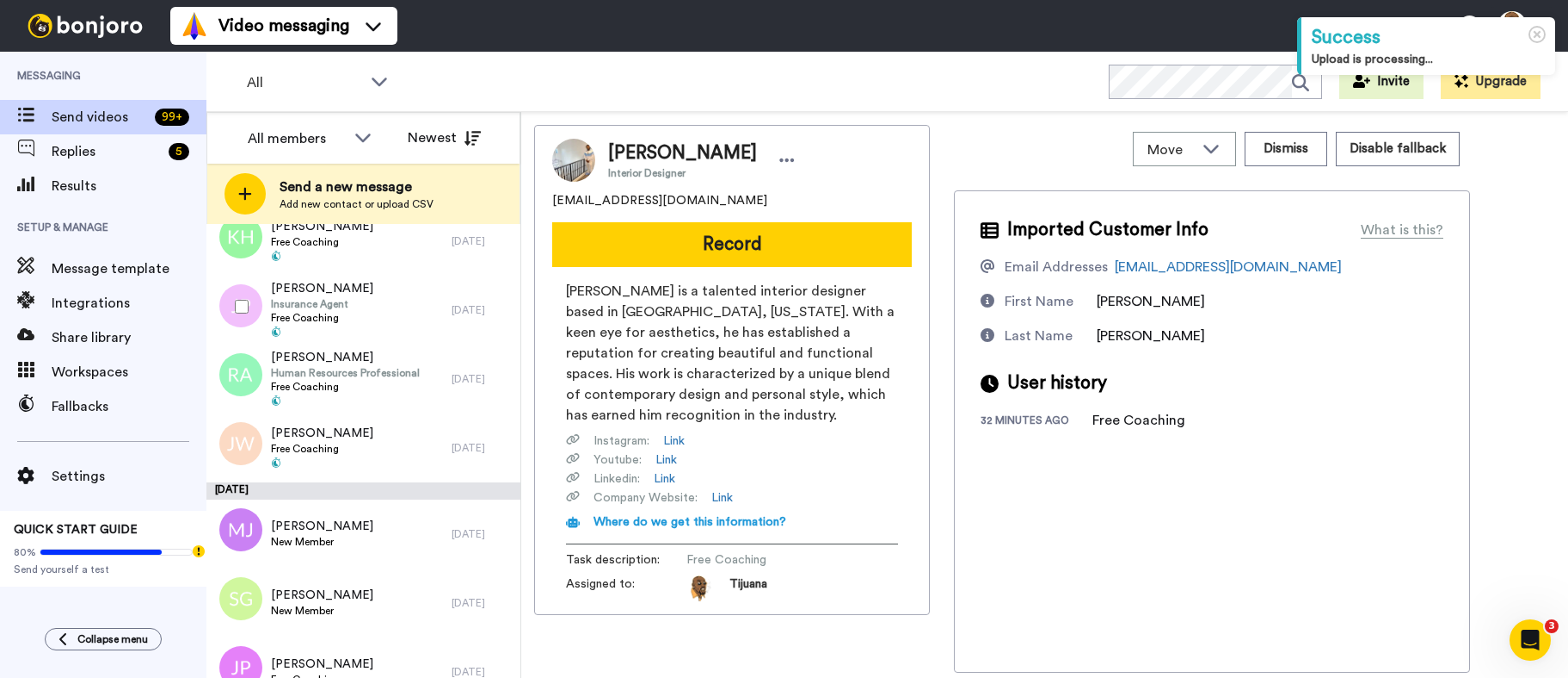
scroll to position [1291, 0]
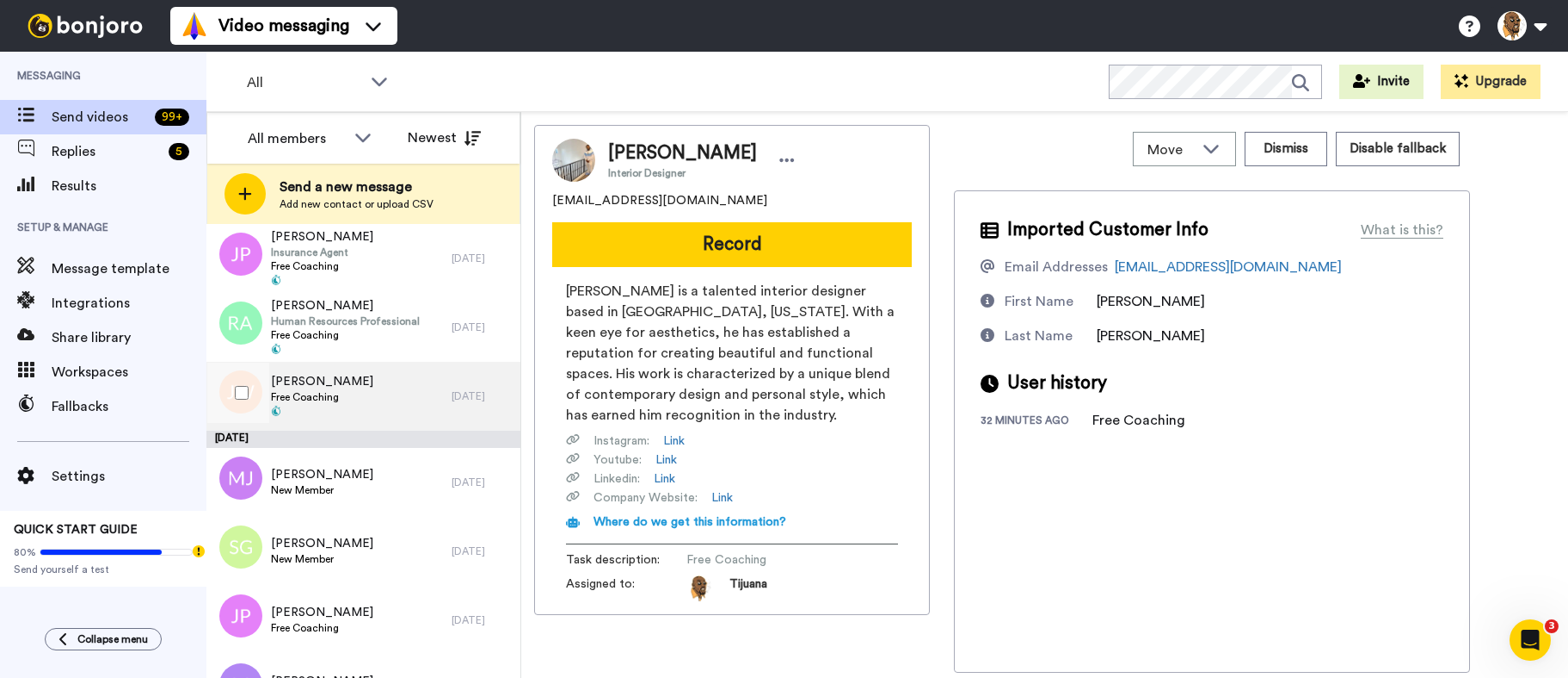
click at [383, 392] on div "J. Wilson Free Coaching" at bounding box center [328, 395] width 245 height 69
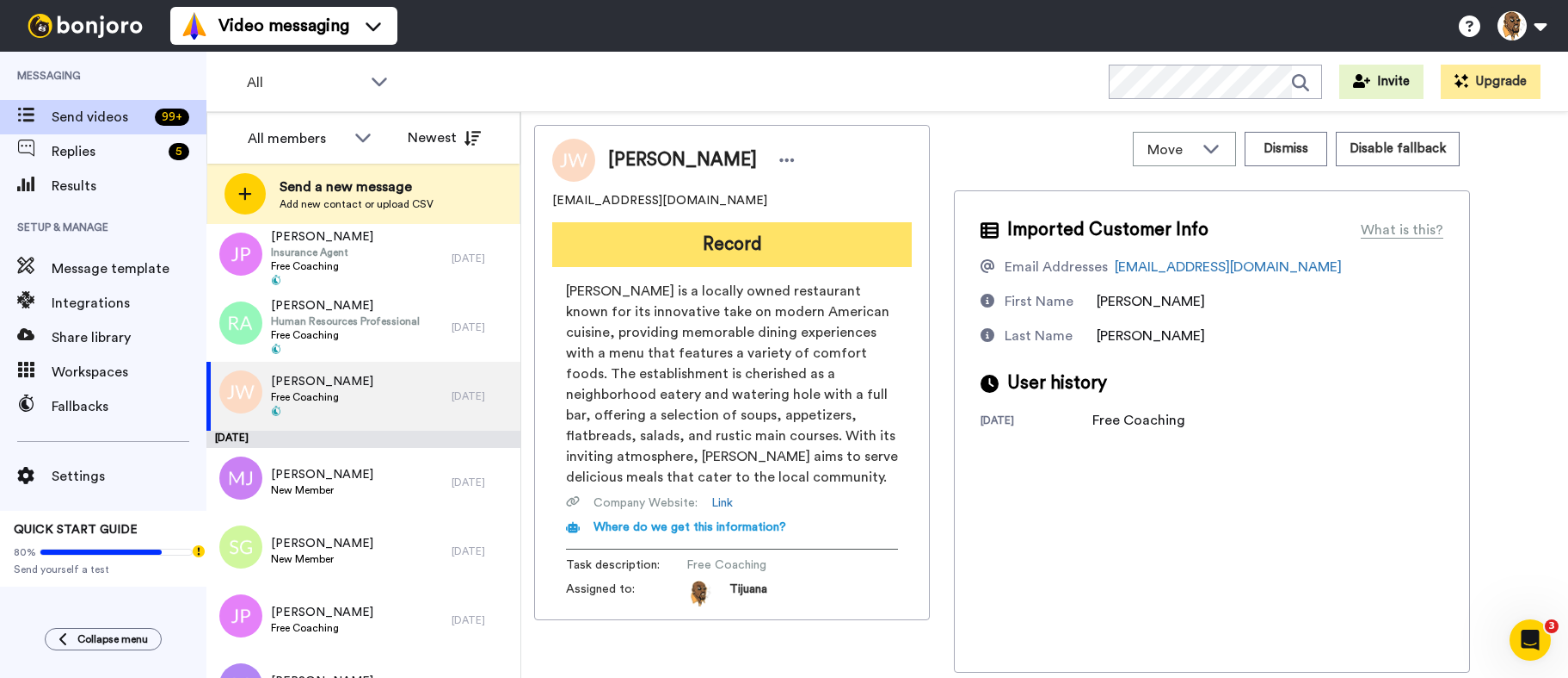
click at [681, 244] on button "Record" at bounding box center [733, 244] width 360 height 45
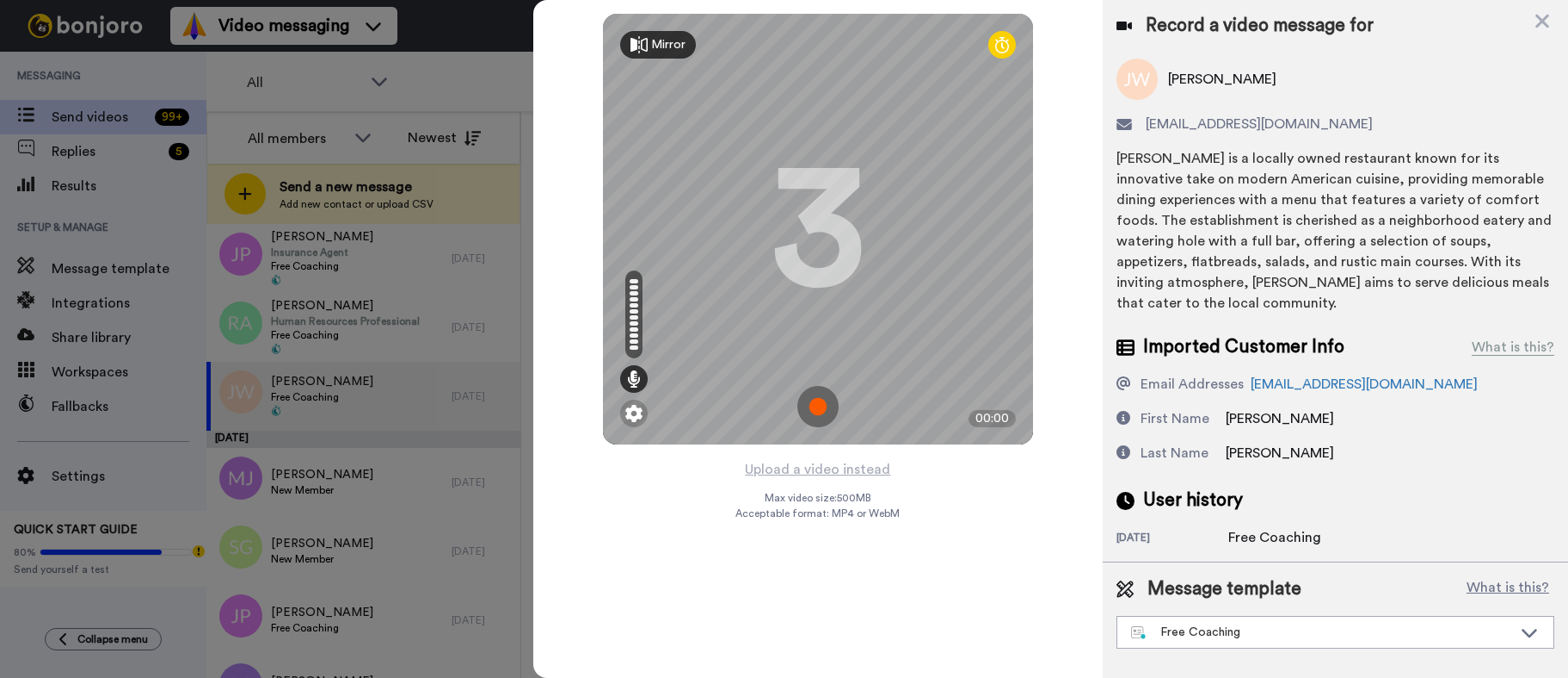
click at [814, 413] on img at bounding box center [818, 406] width 42 height 42
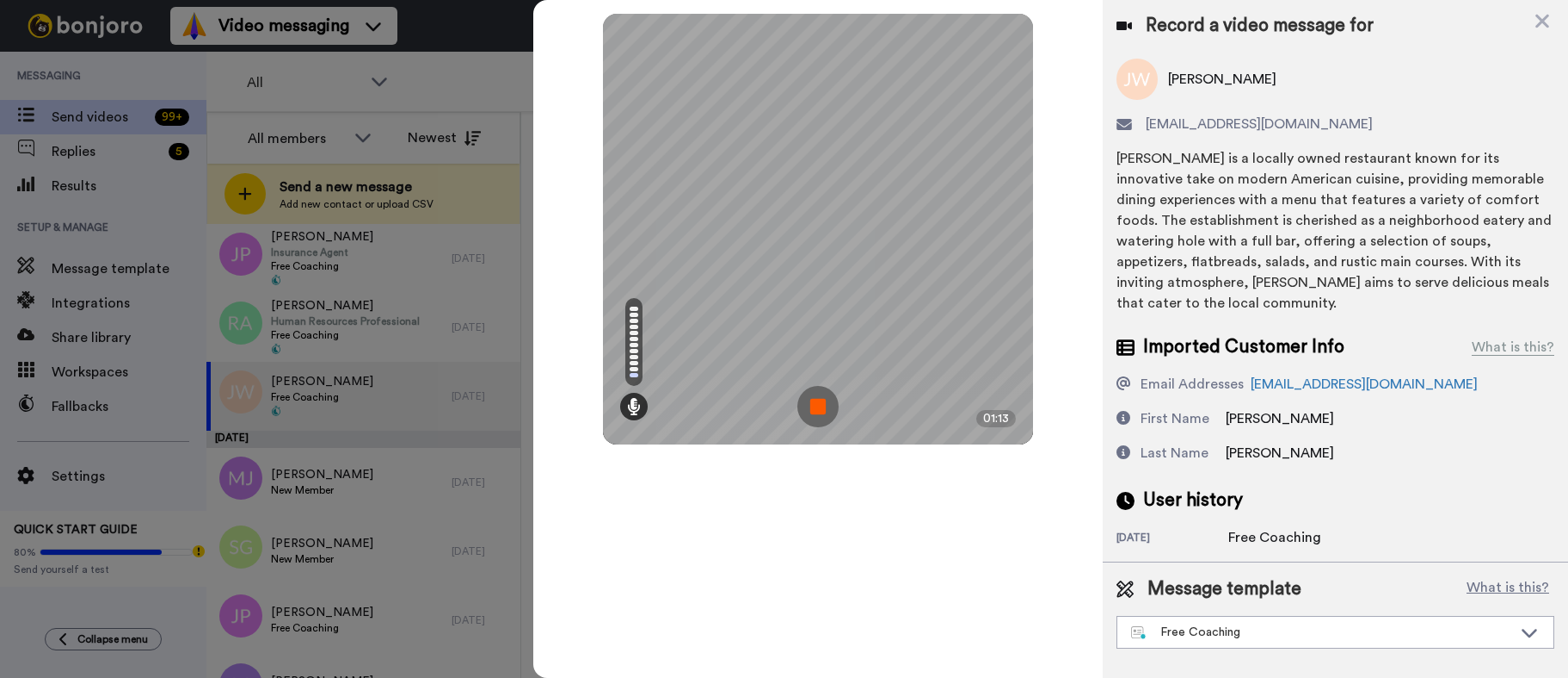
click at [831, 399] on img at bounding box center [818, 406] width 42 height 42
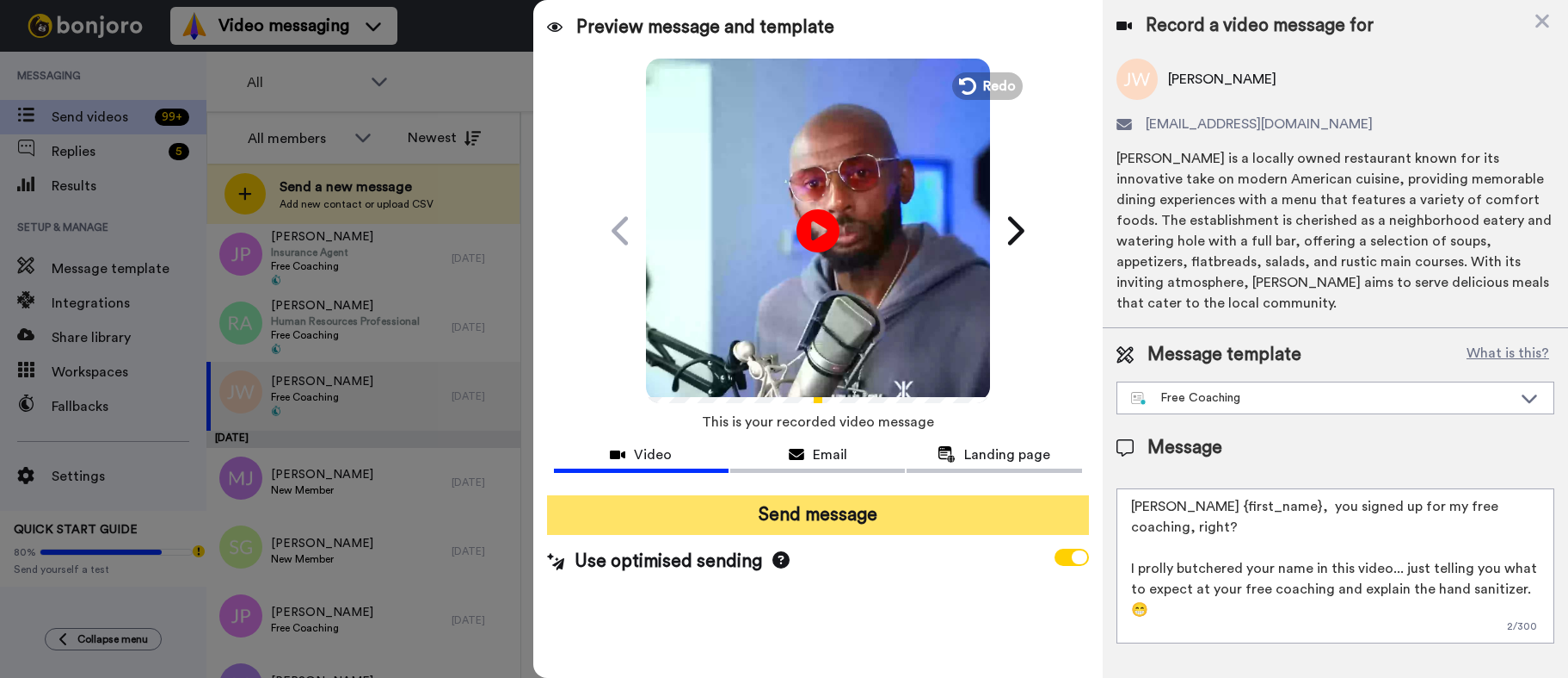
click at [819, 516] on button "Send message" at bounding box center [818, 514] width 542 height 40
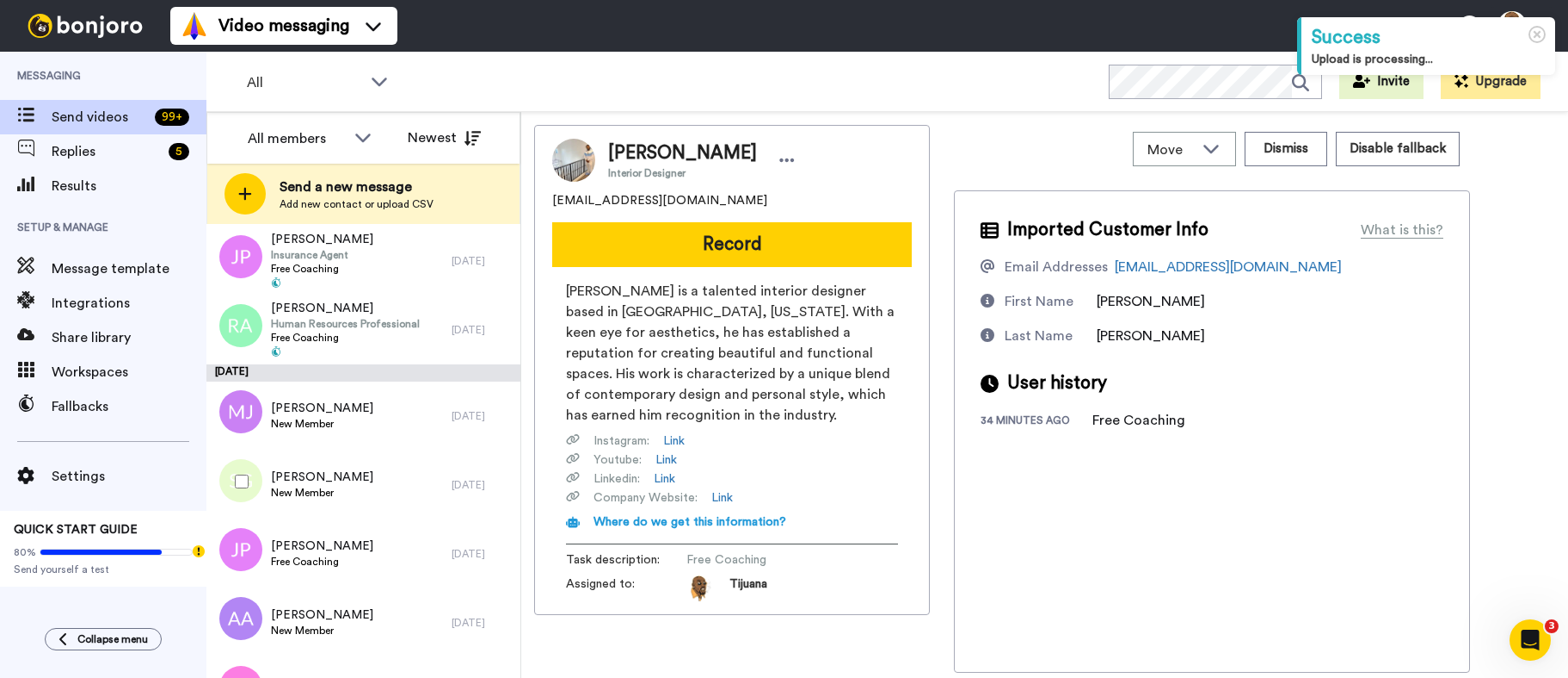
scroll to position [1291, 0]
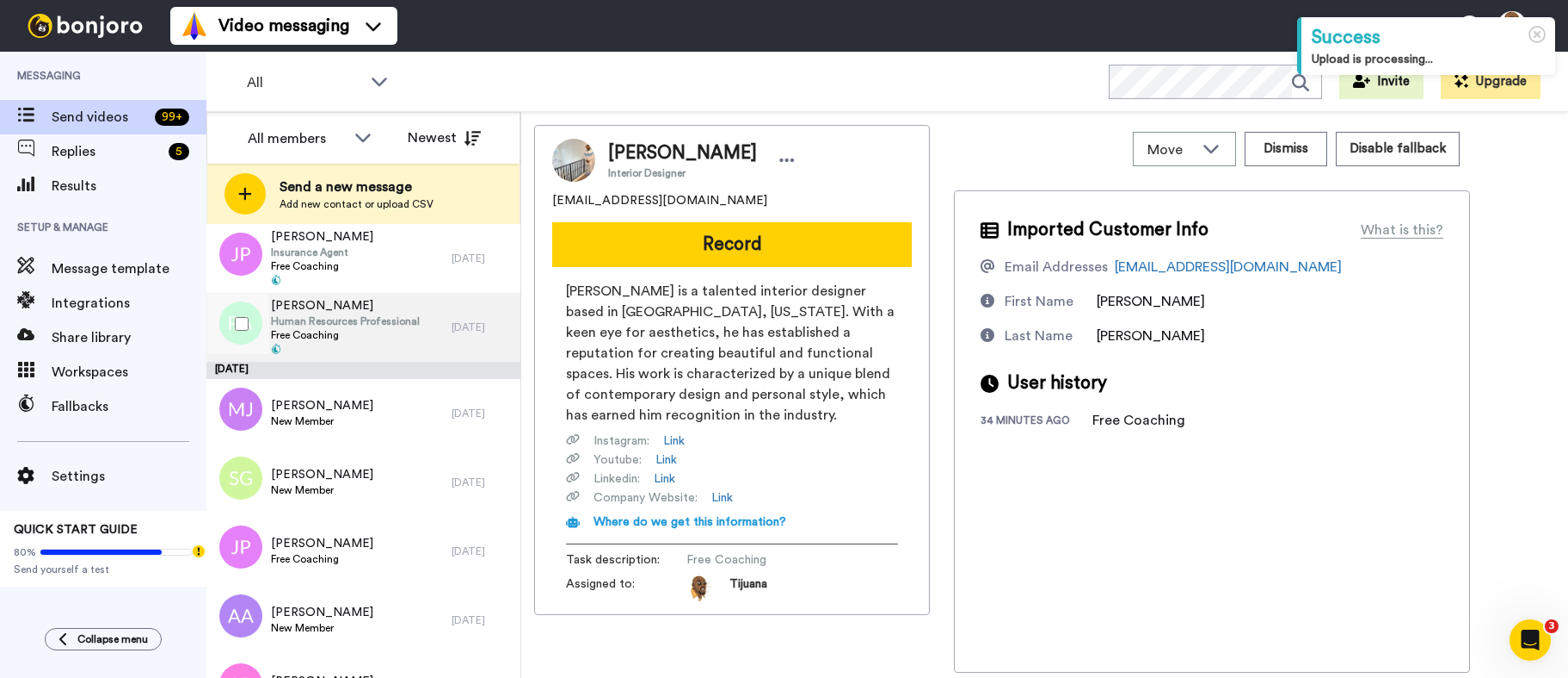
click at [452, 328] on div "2 days ago" at bounding box center [482, 327] width 60 height 14
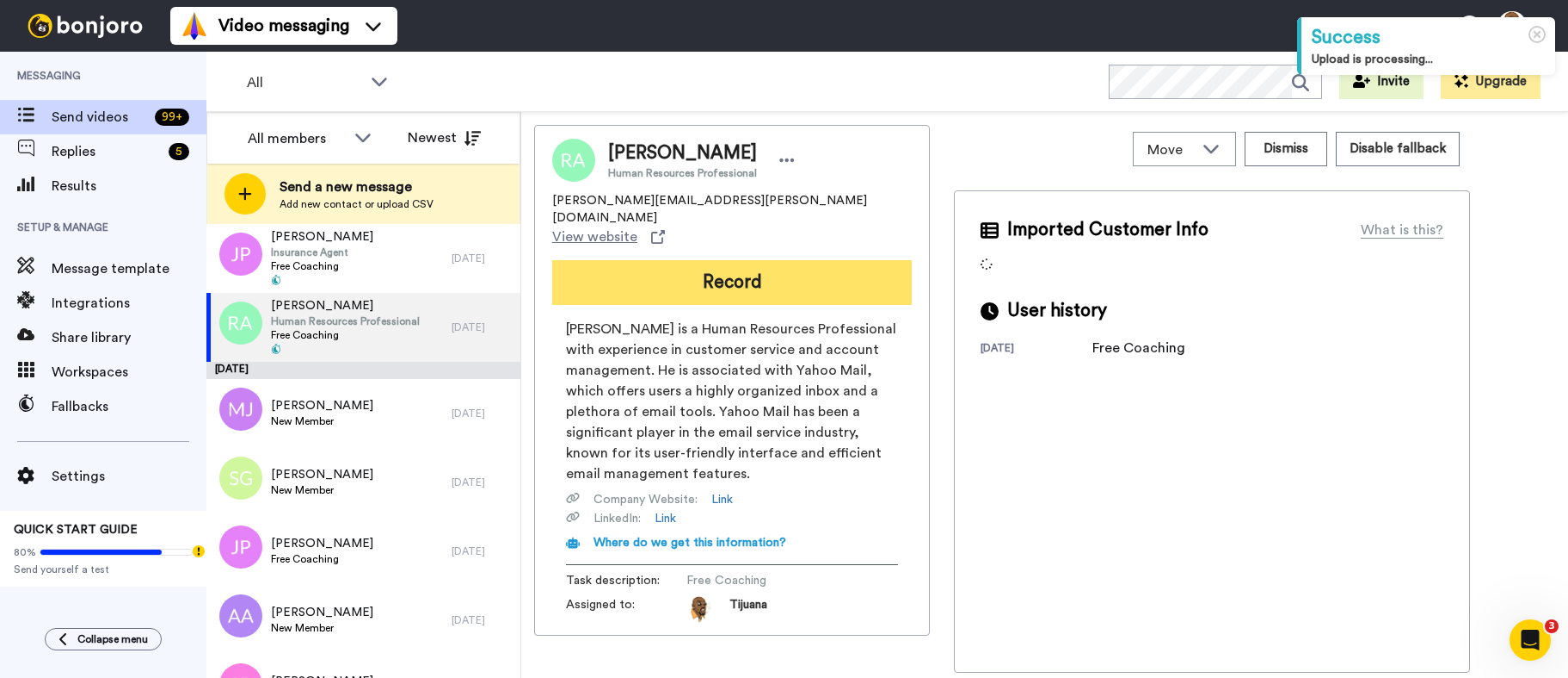
click at [756, 260] on button "Record" at bounding box center [733, 282] width 360 height 45
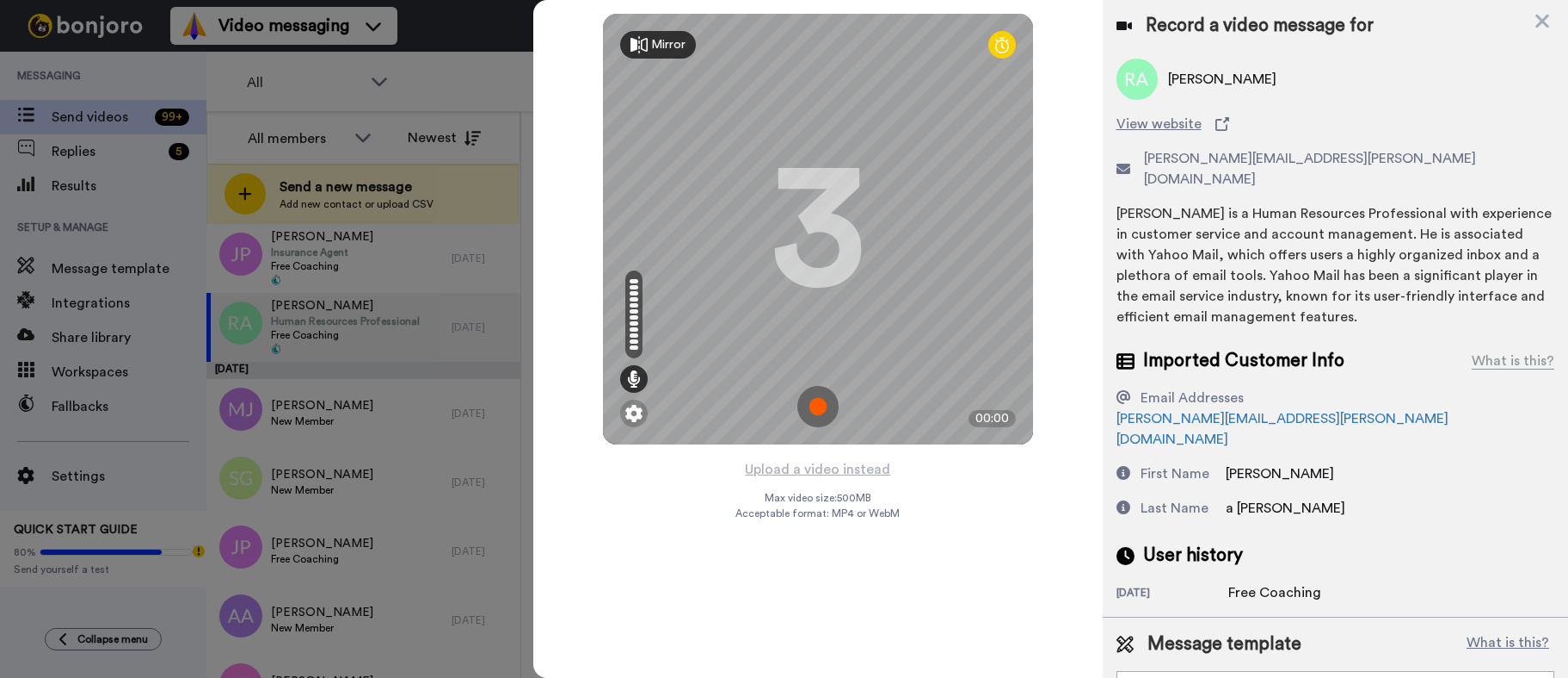
click at [831, 404] on img at bounding box center [818, 406] width 42 height 42
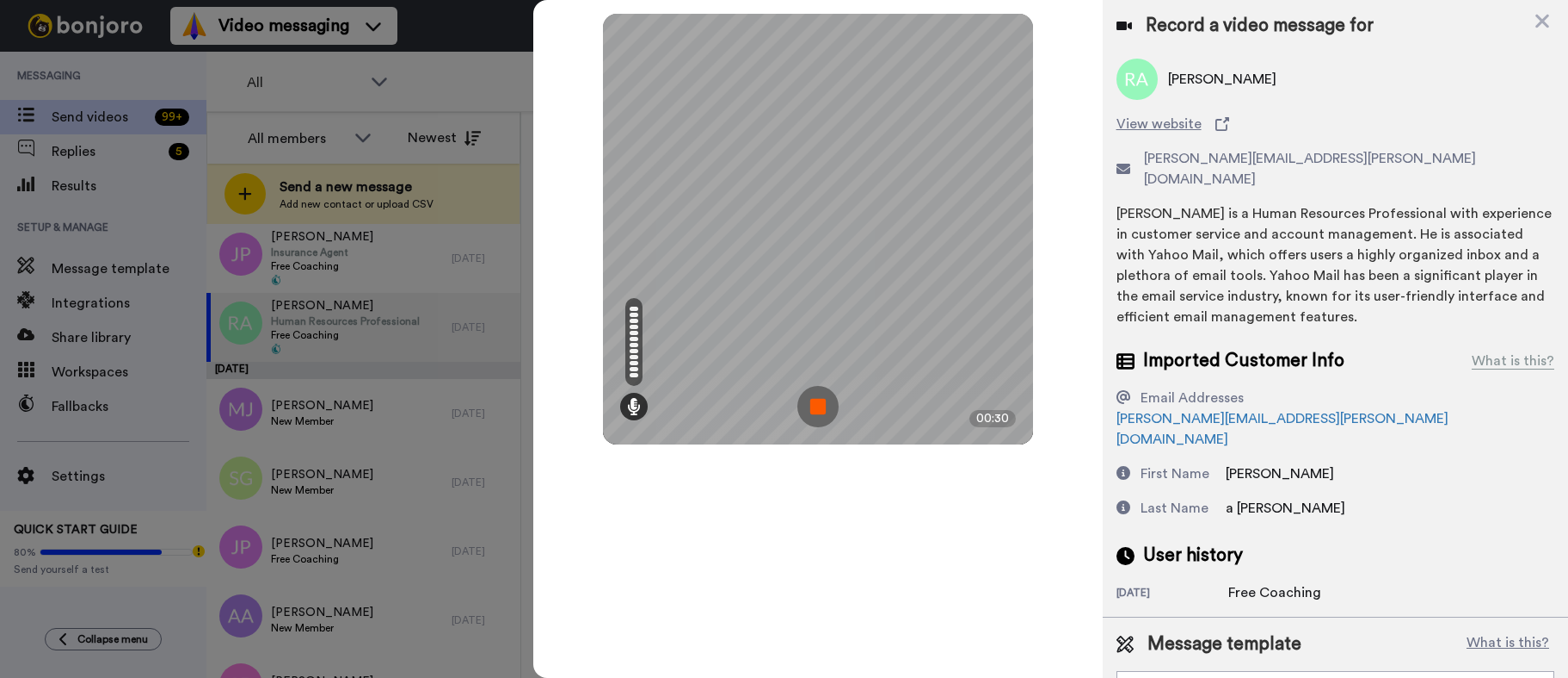
click at [807, 410] on img at bounding box center [818, 406] width 42 height 42
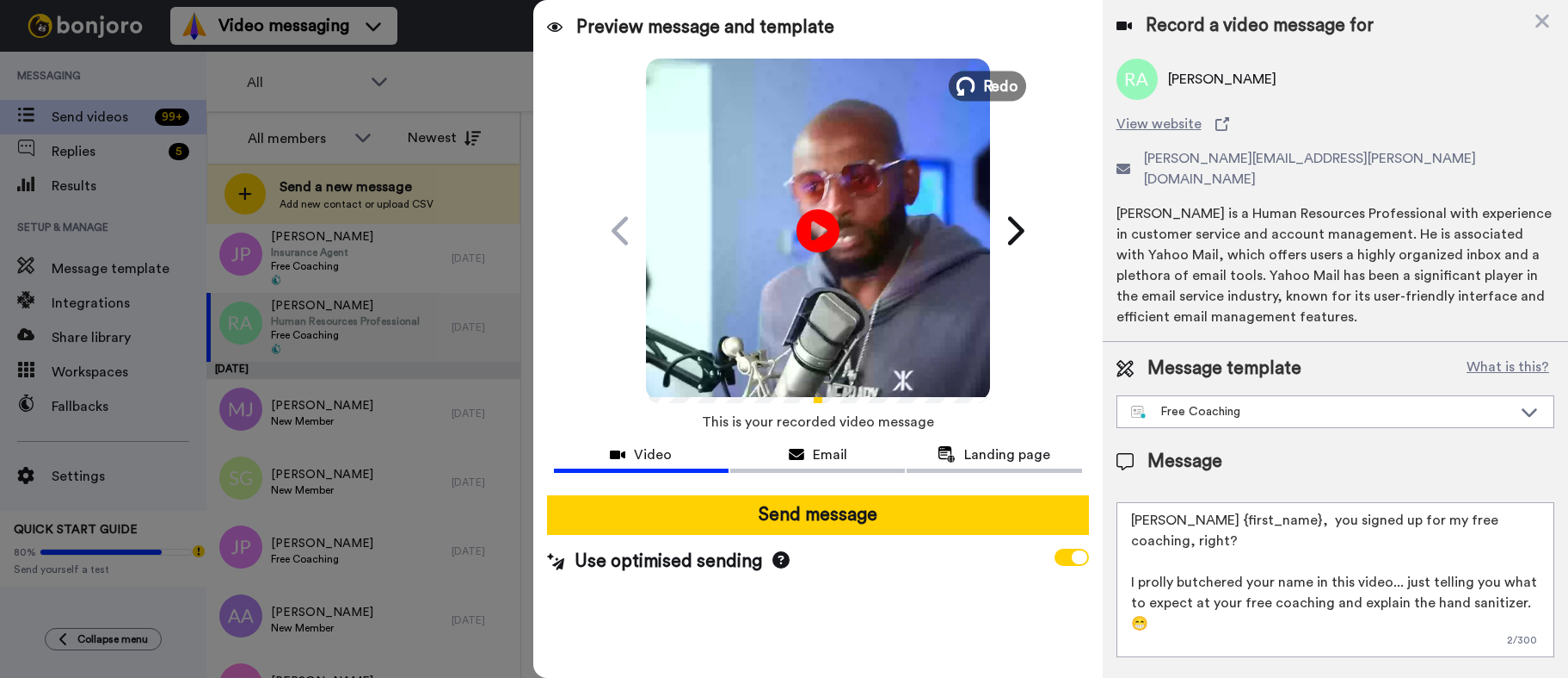
click at [970, 81] on icon at bounding box center [965, 86] width 19 height 19
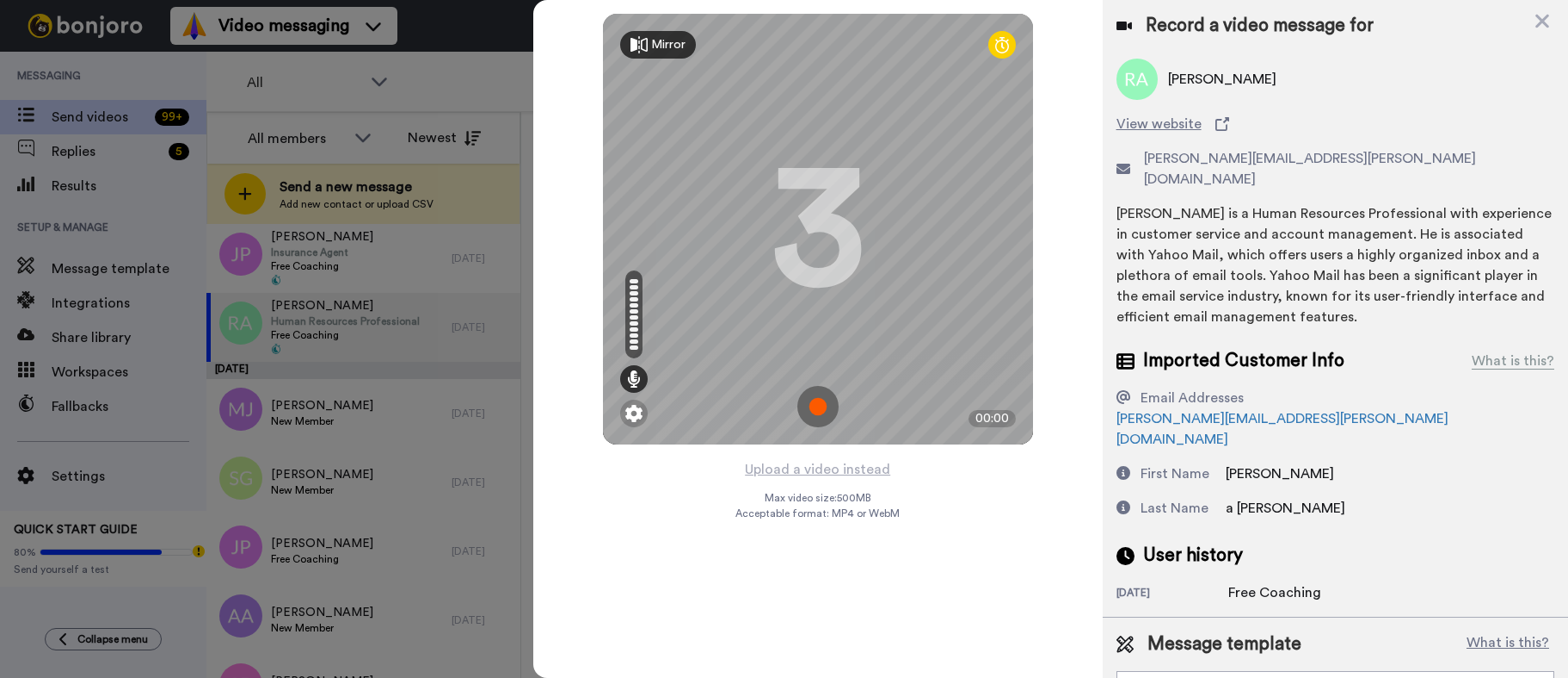
click at [818, 400] on img at bounding box center [818, 406] width 42 height 42
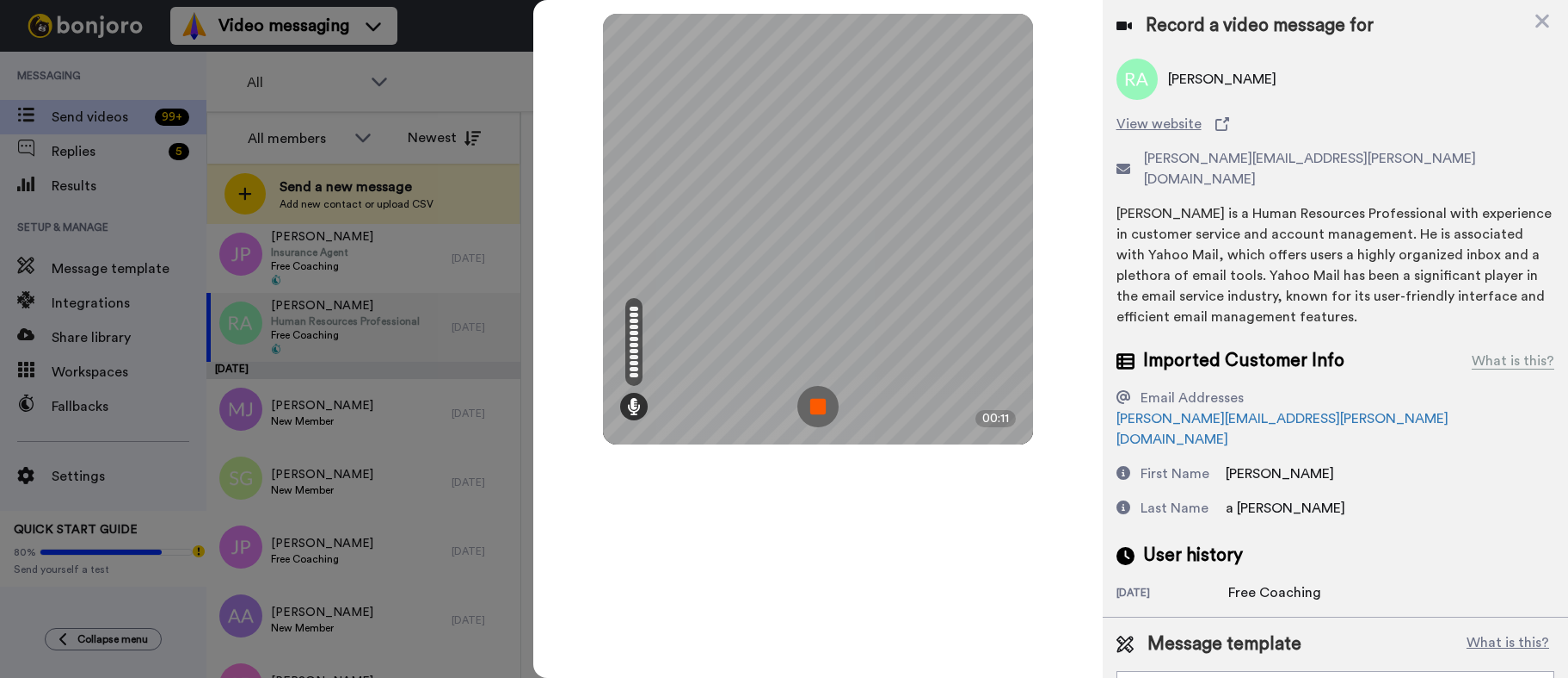
click at [828, 412] on img at bounding box center [818, 406] width 42 height 42
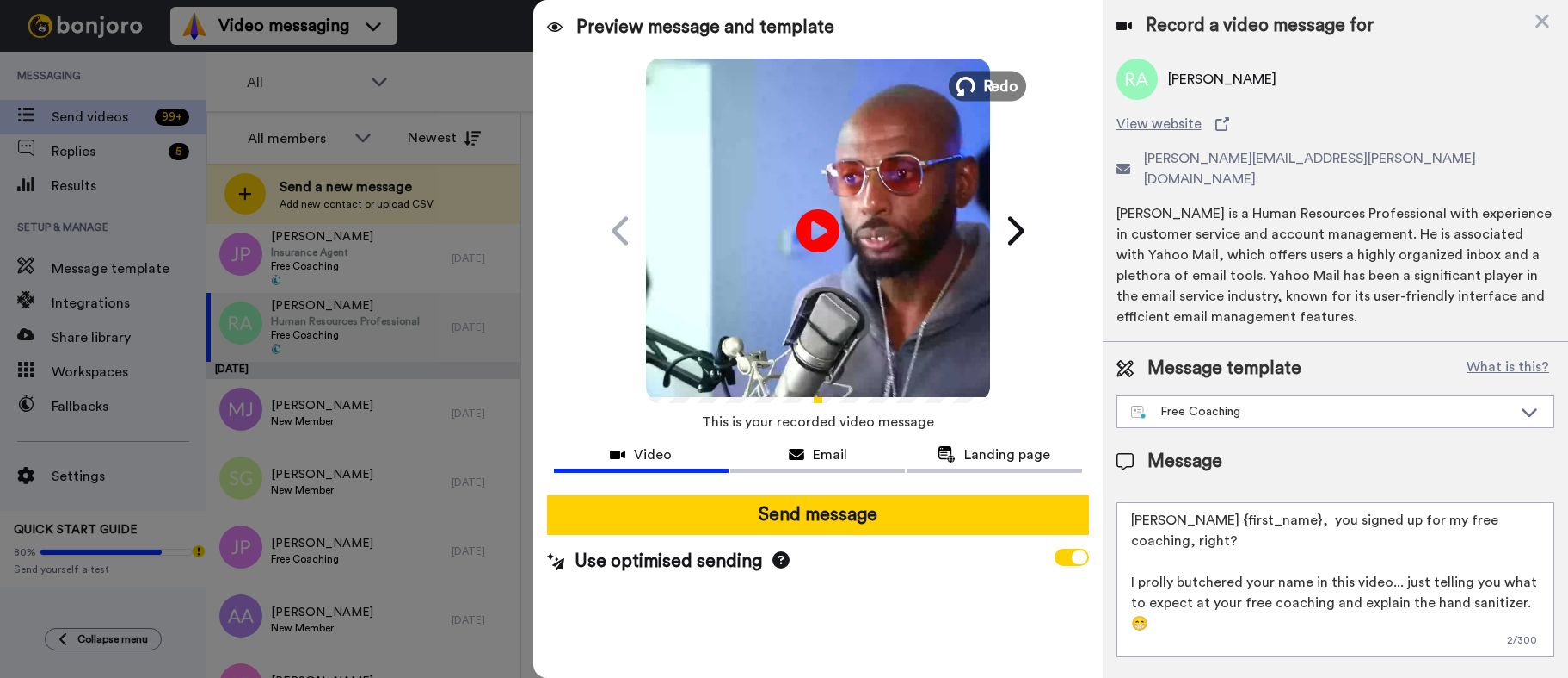
click at [971, 72] on button "Redo" at bounding box center [987, 85] width 77 height 30
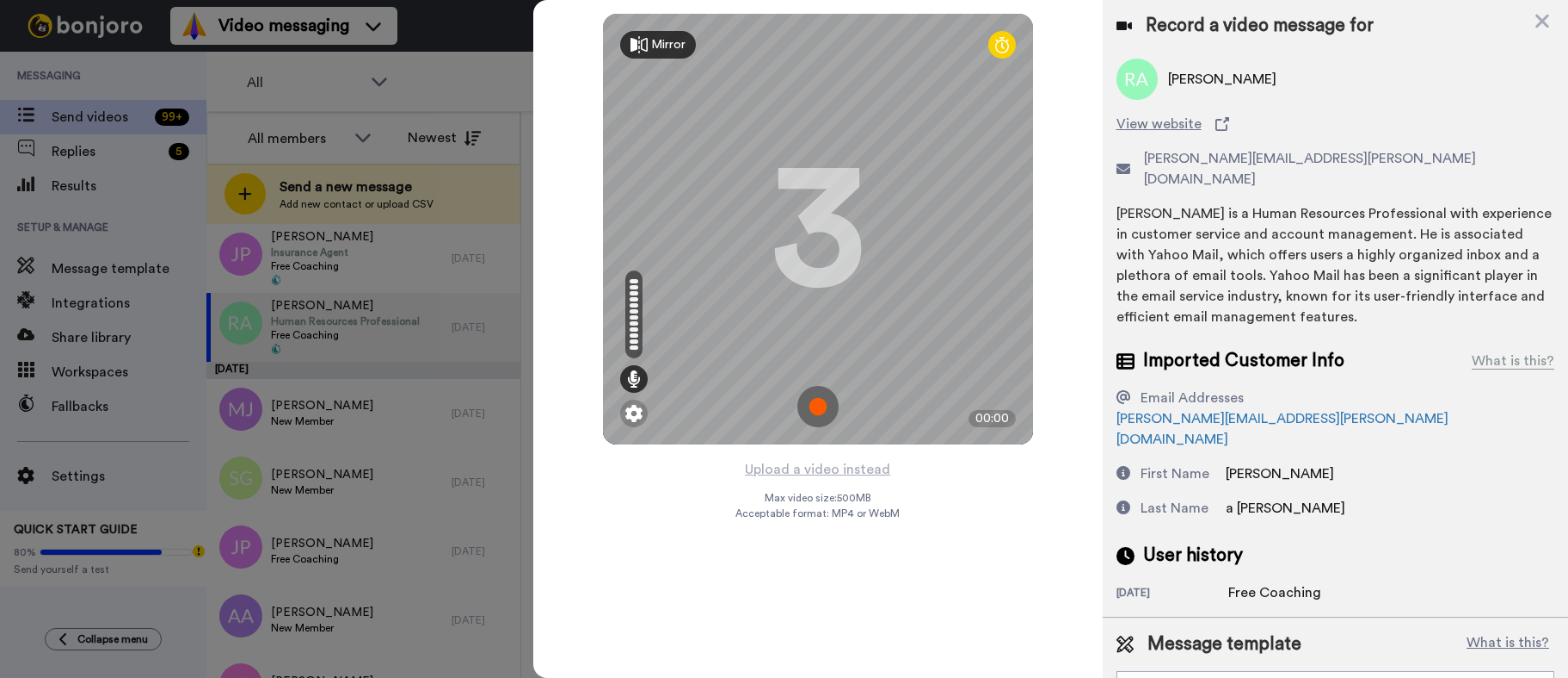
click at [813, 385] on img at bounding box center [818, 406] width 42 height 42
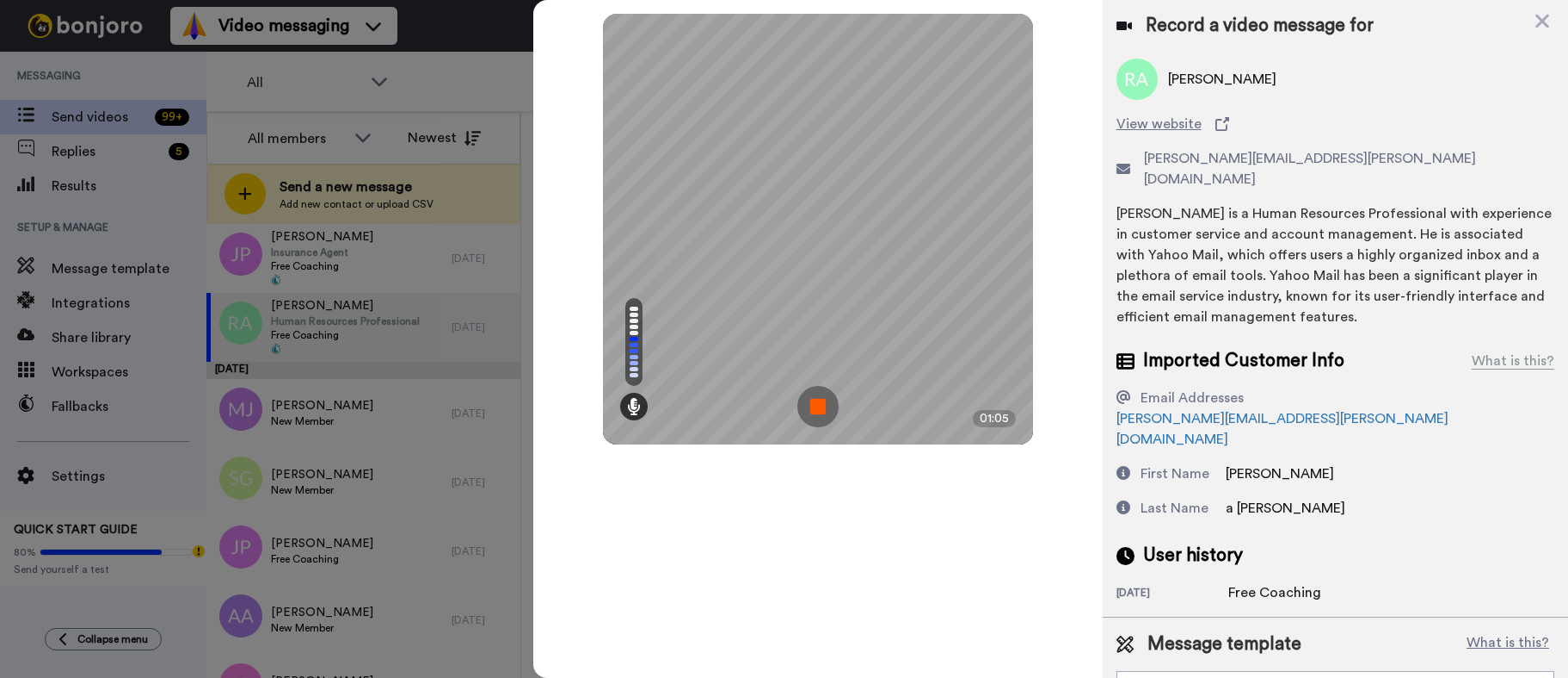
click at [798, 411] on img at bounding box center [818, 406] width 42 height 42
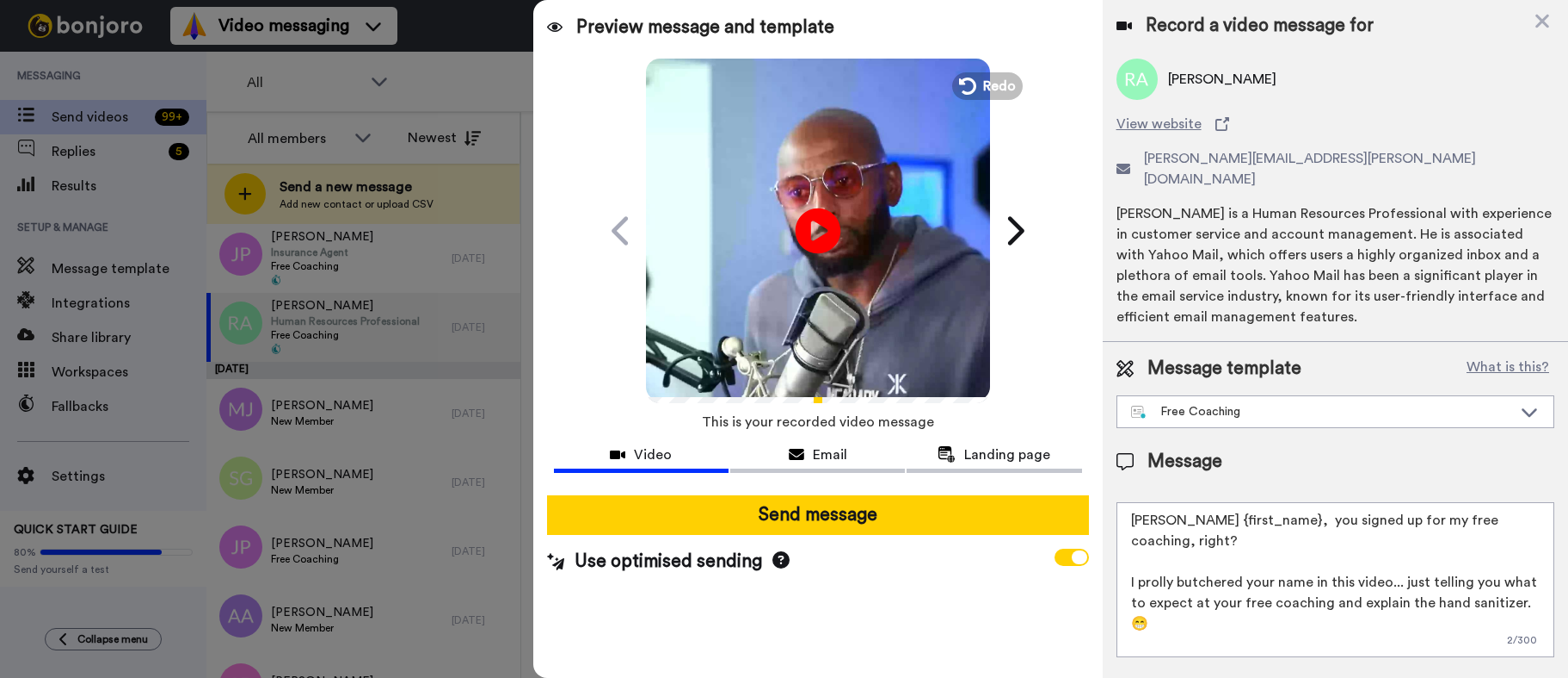
click at [823, 240] on icon at bounding box center [817, 230] width 45 height 46
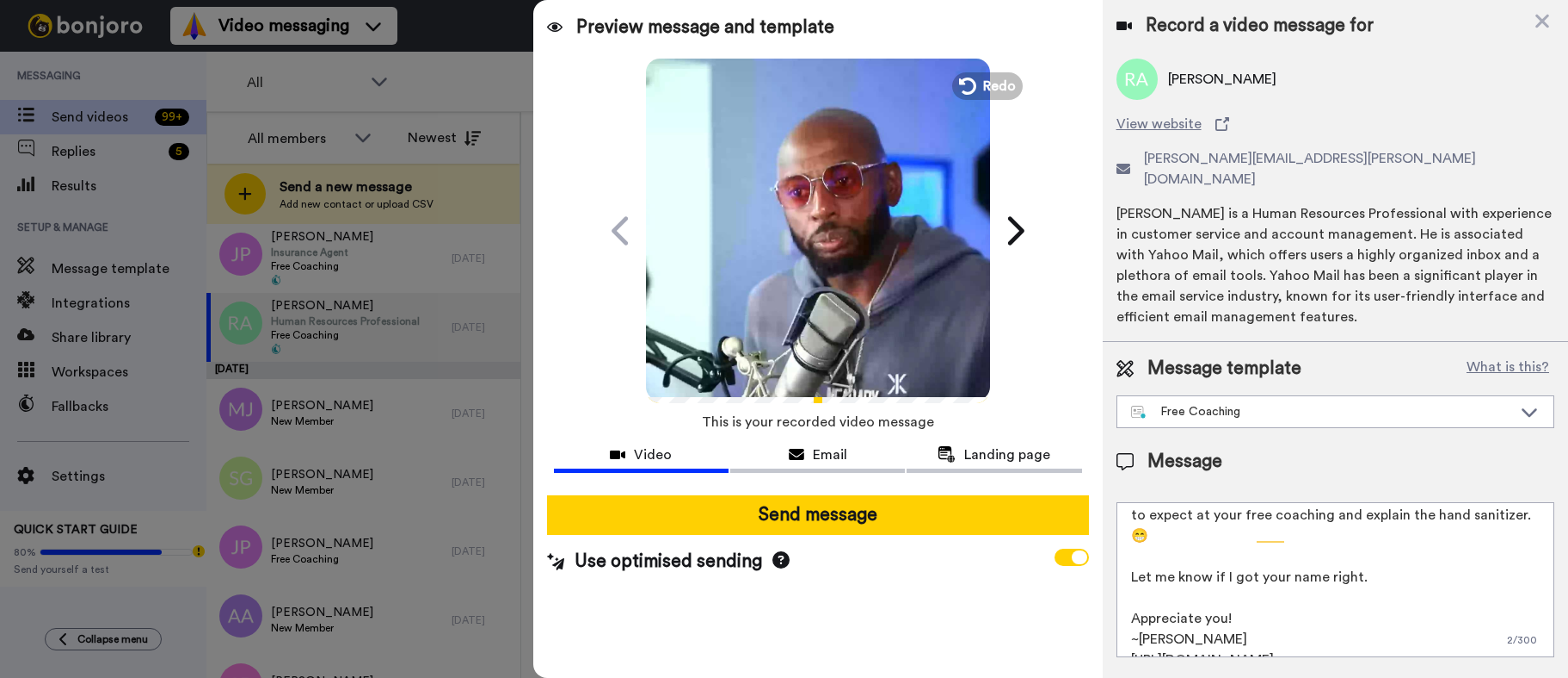
scroll to position [67, 0]
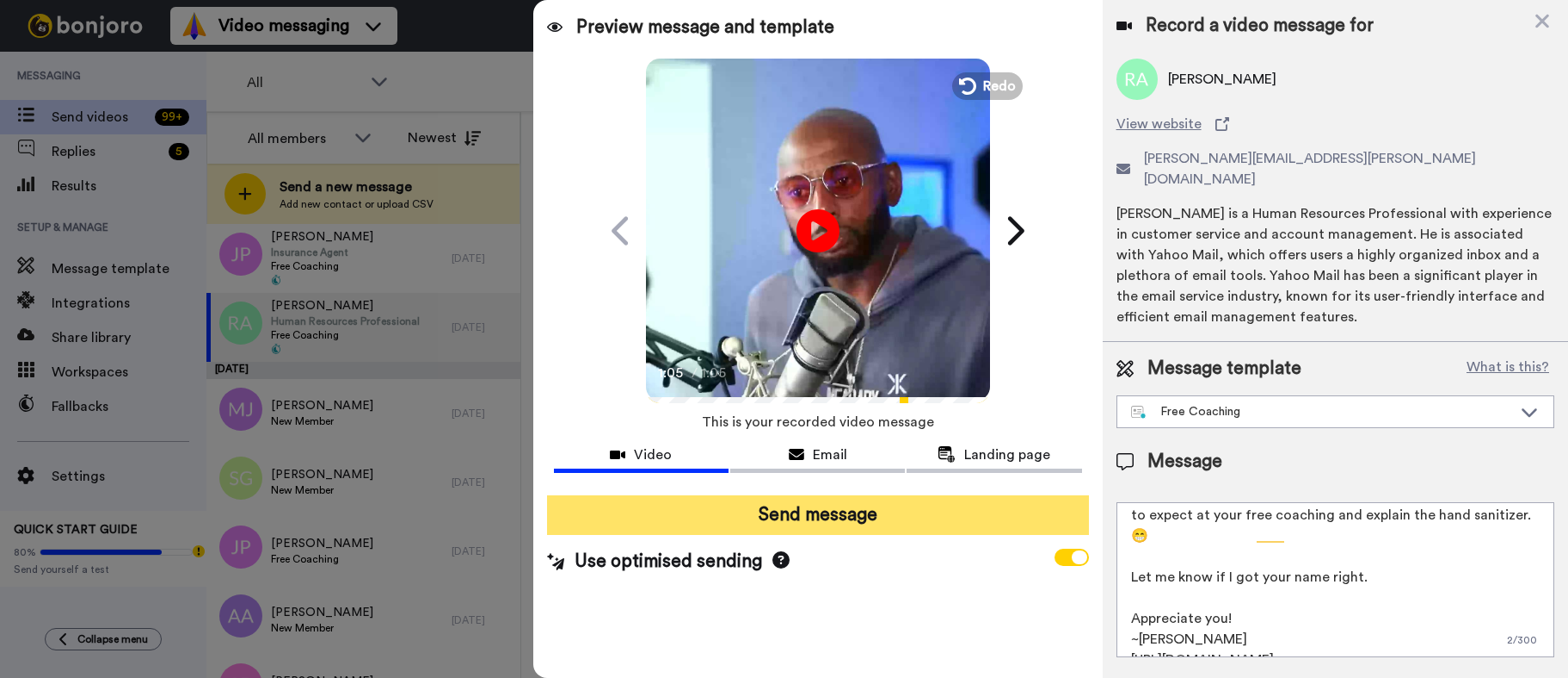
click at [810, 510] on button "Send message" at bounding box center [818, 514] width 542 height 40
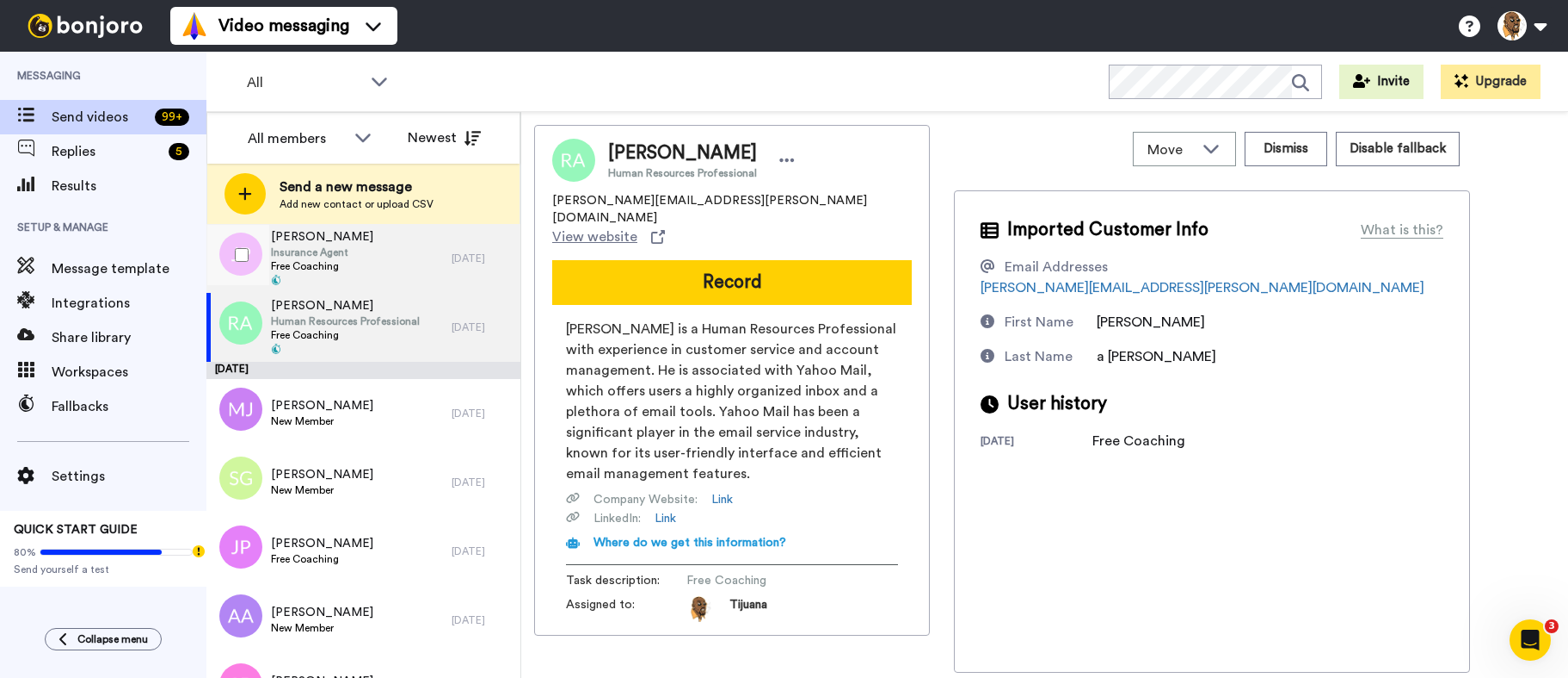
scroll to position [0, 0]
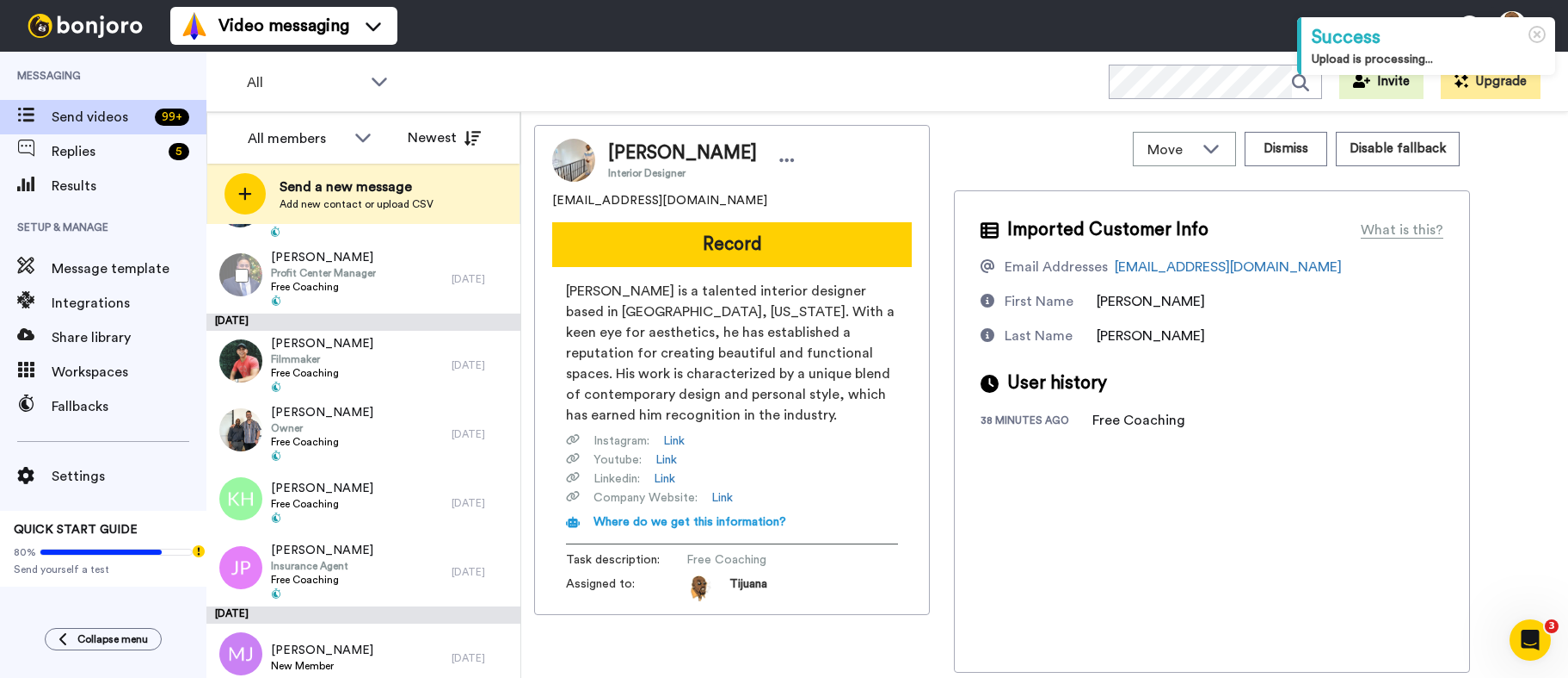
scroll to position [1033, 0]
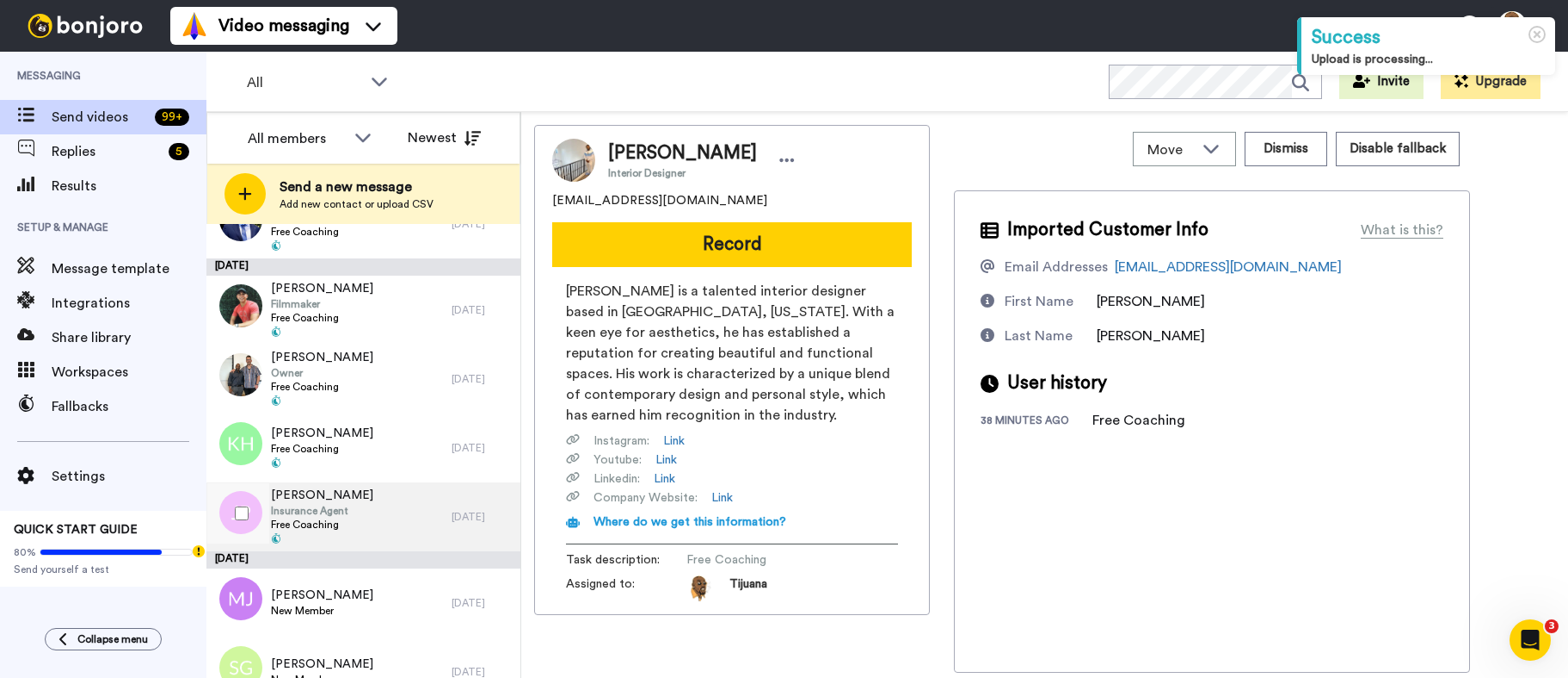
click at [378, 491] on div "Jazmyn Peoples Insurance Agent Free Coaching" at bounding box center [328, 516] width 245 height 69
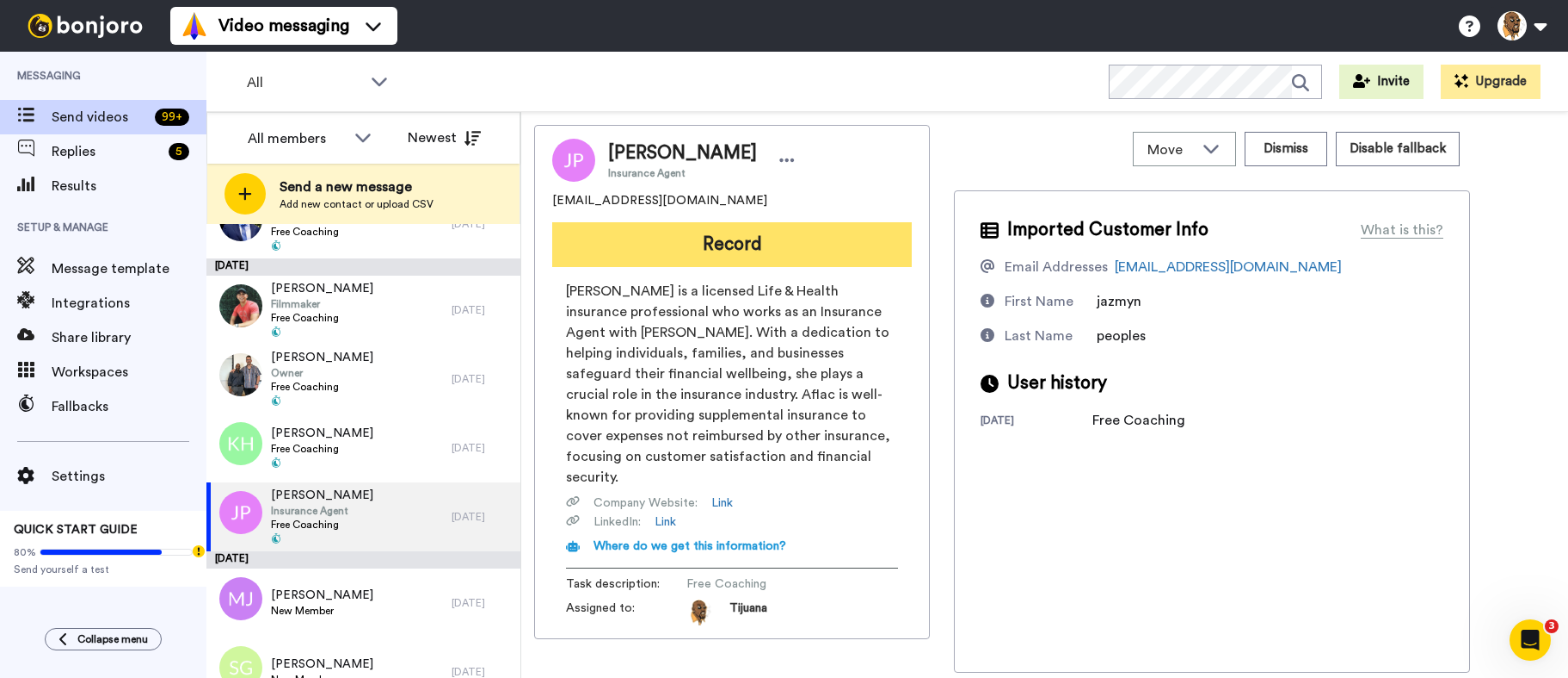
click at [763, 249] on button "Record" at bounding box center [733, 244] width 360 height 45
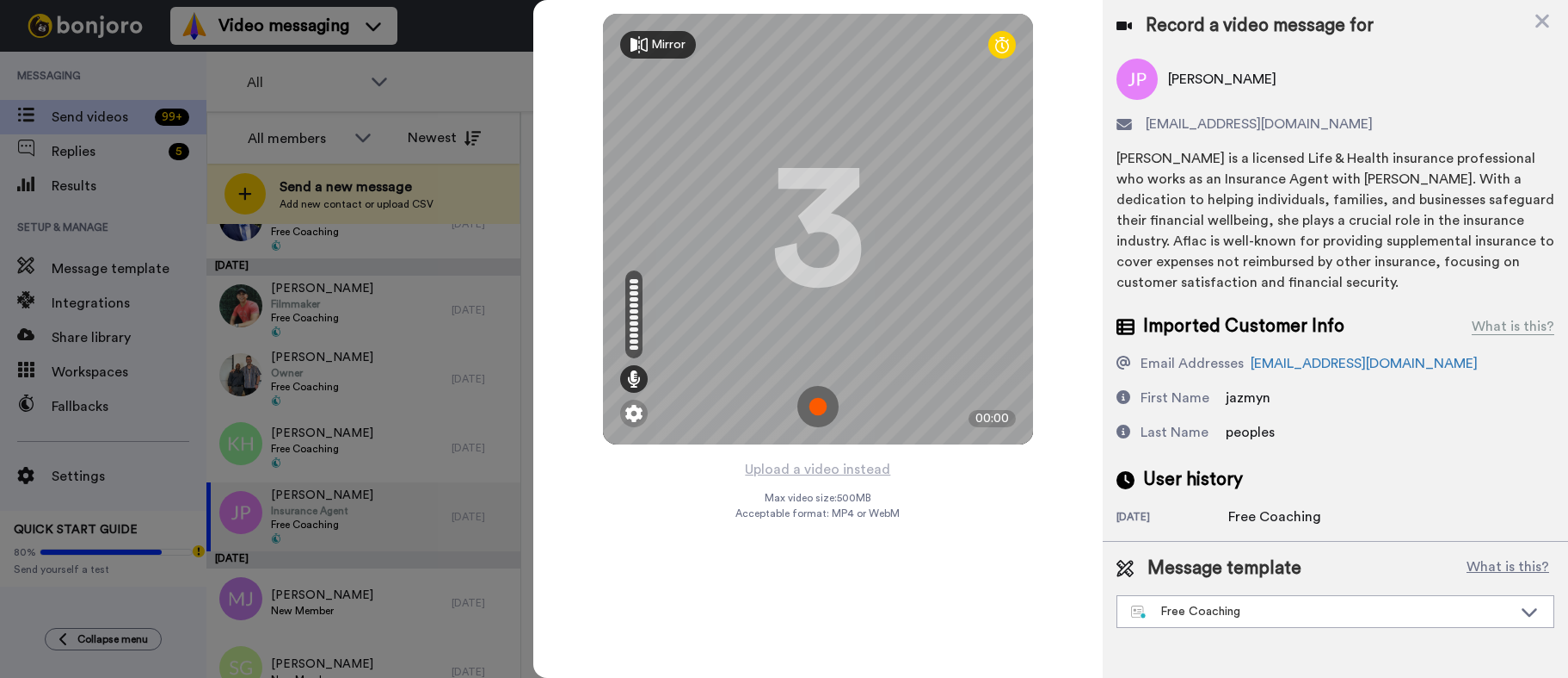
click at [831, 403] on img at bounding box center [818, 406] width 42 height 42
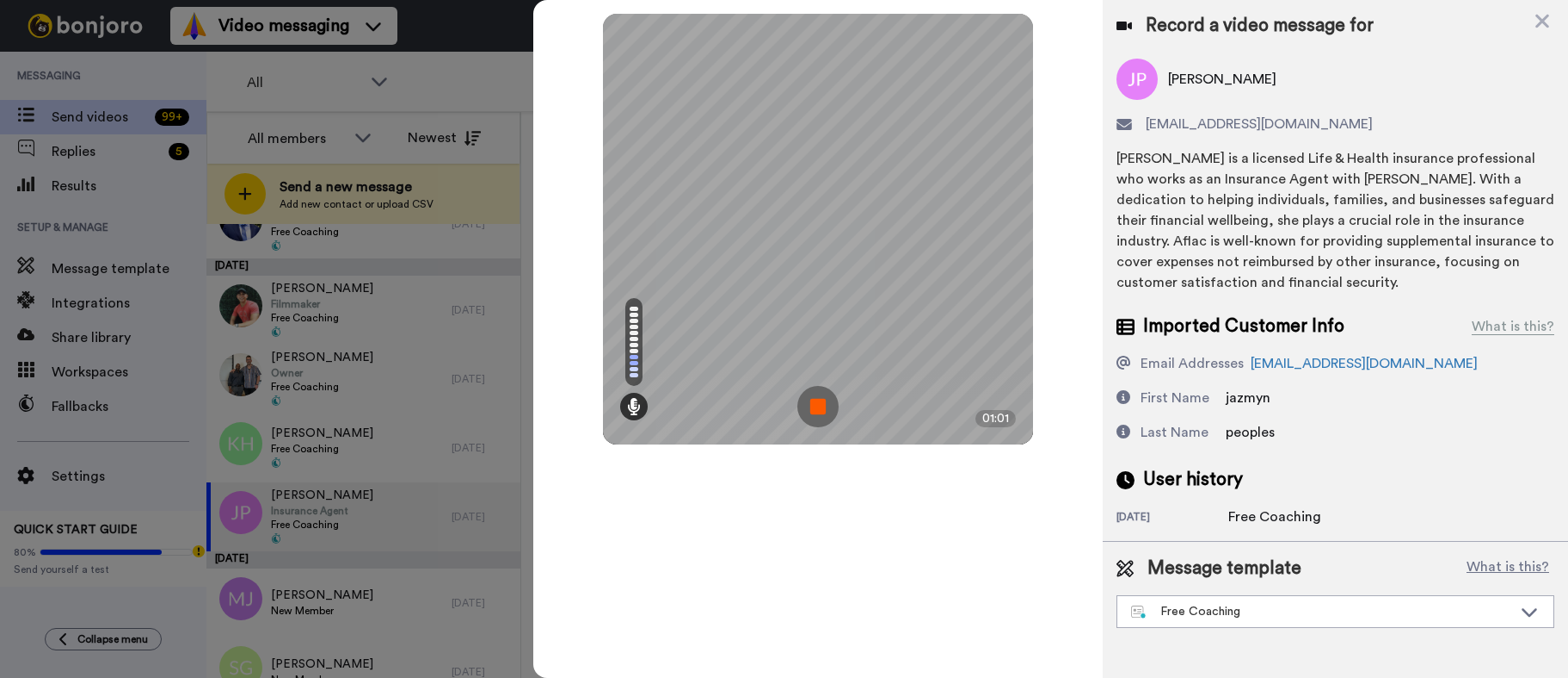
click at [810, 410] on img at bounding box center [818, 406] width 42 height 42
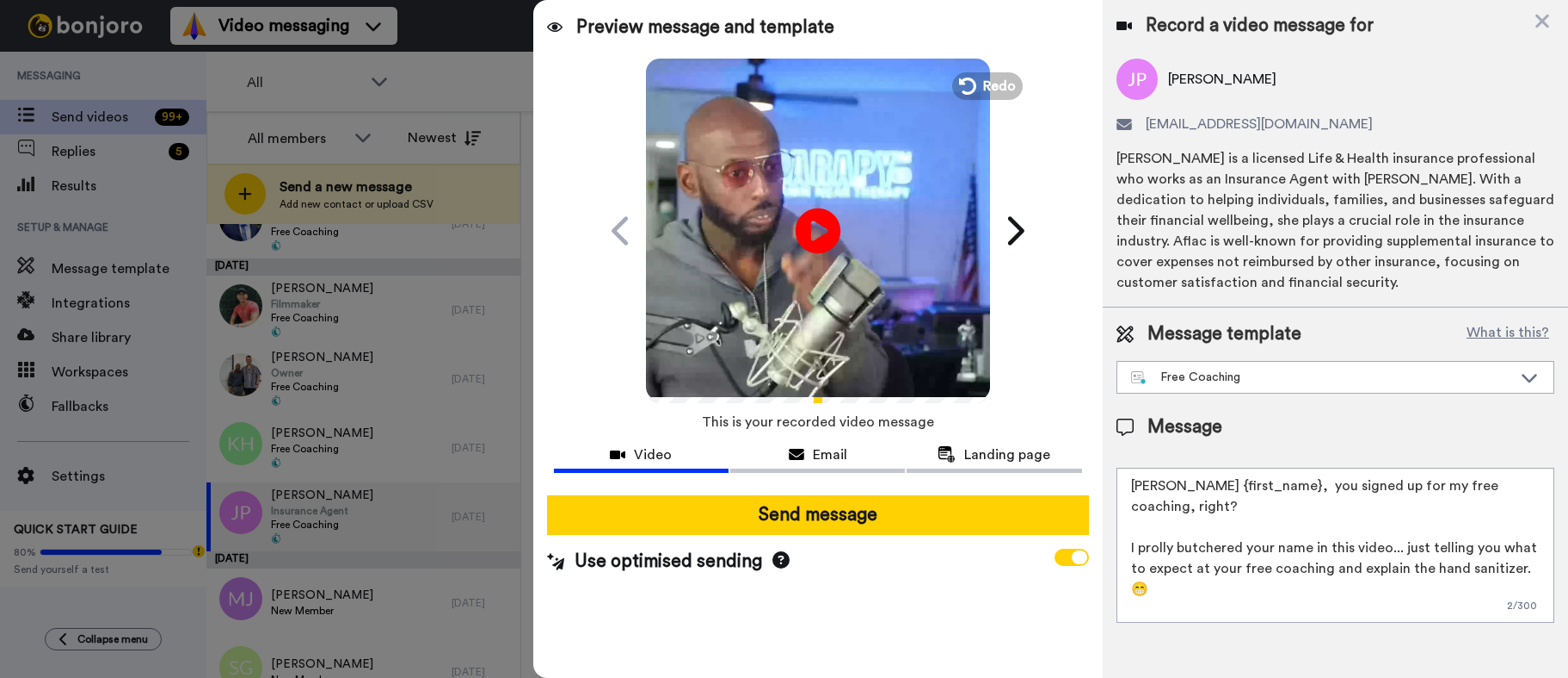
click at [827, 240] on icon at bounding box center [817, 230] width 45 height 46
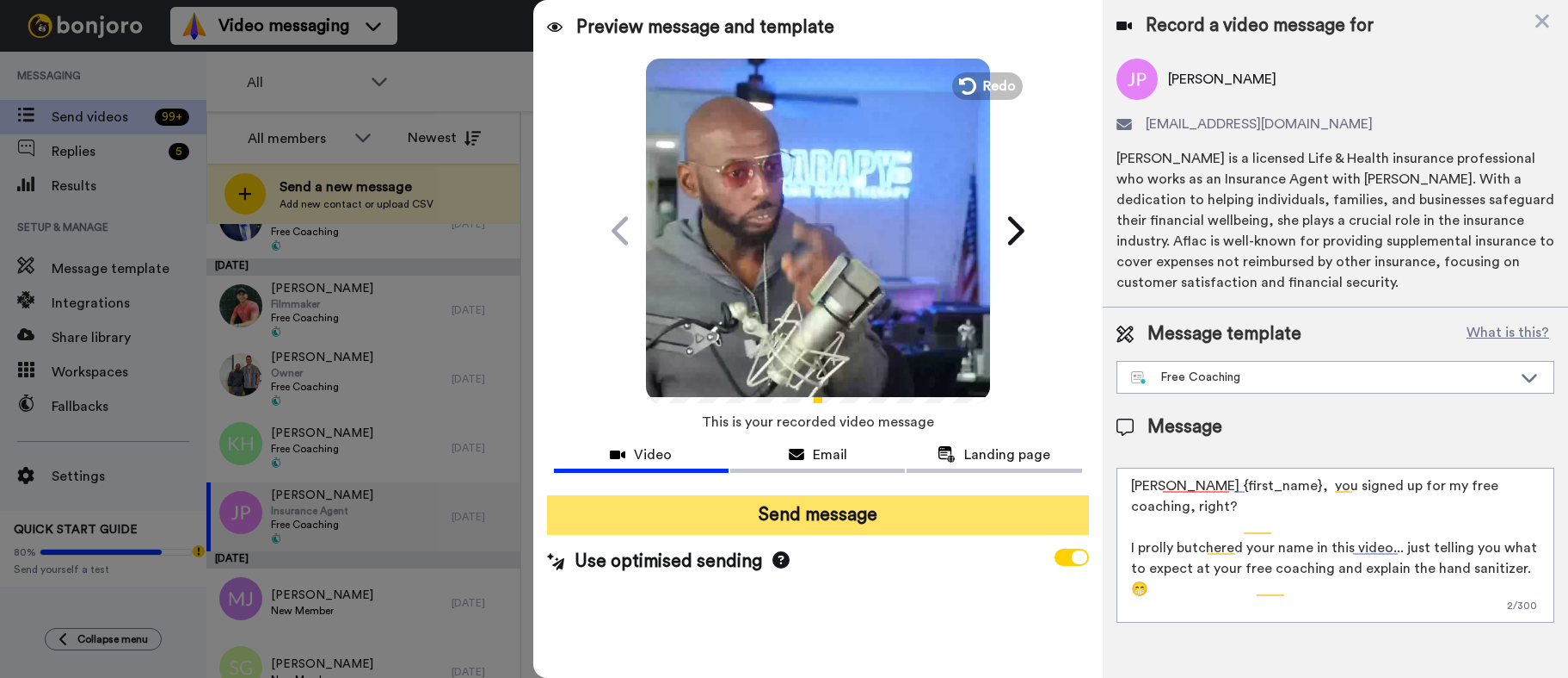
click at [748, 523] on button "Send message" at bounding box center [818, 514] width 542 height 40
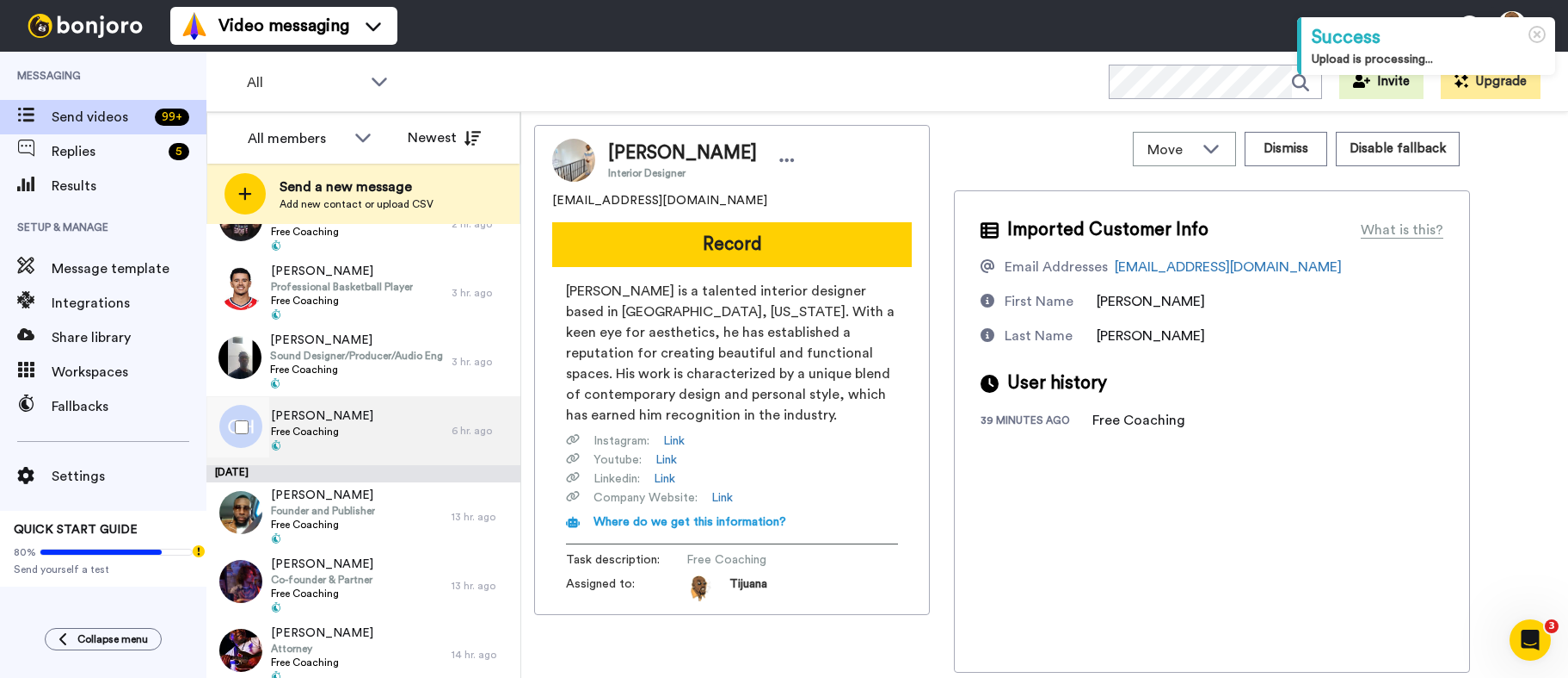
click at [340, 434] on span "Free Coaching" at bounding box center [322, 431] width 103 height 14
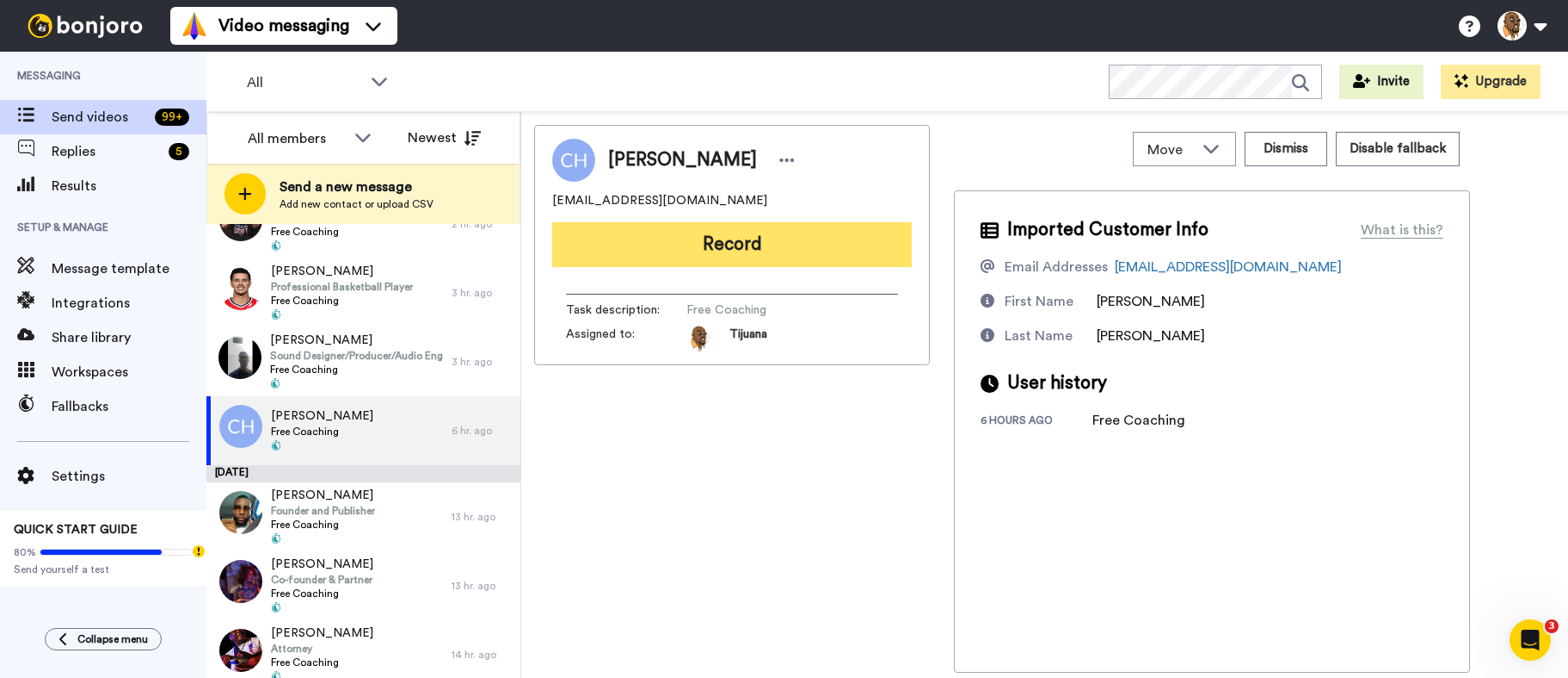
click at [776, 244] on button "Record" at bounding box center [733, 244] width 360 height 45
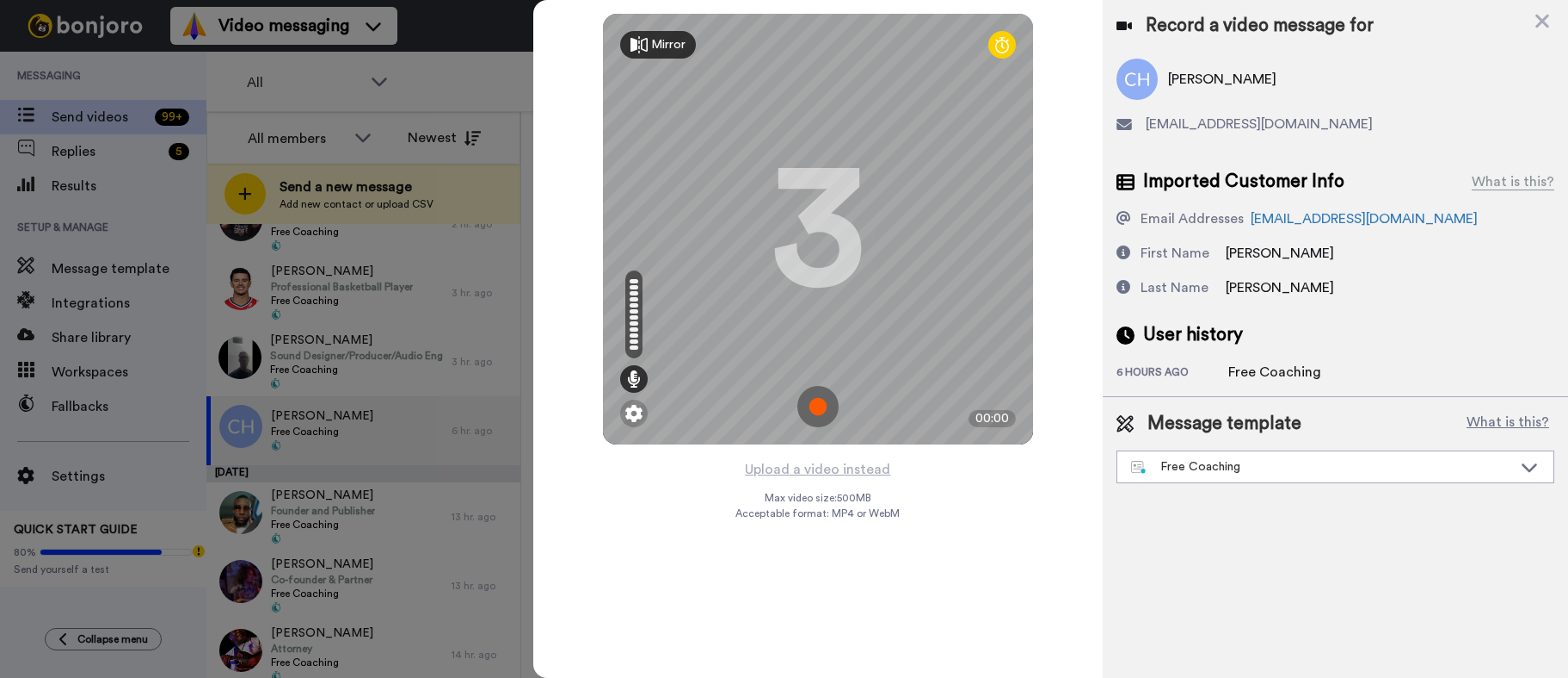
click at [810, 415] on img at bounding box center [818, 406] width 42 height 42
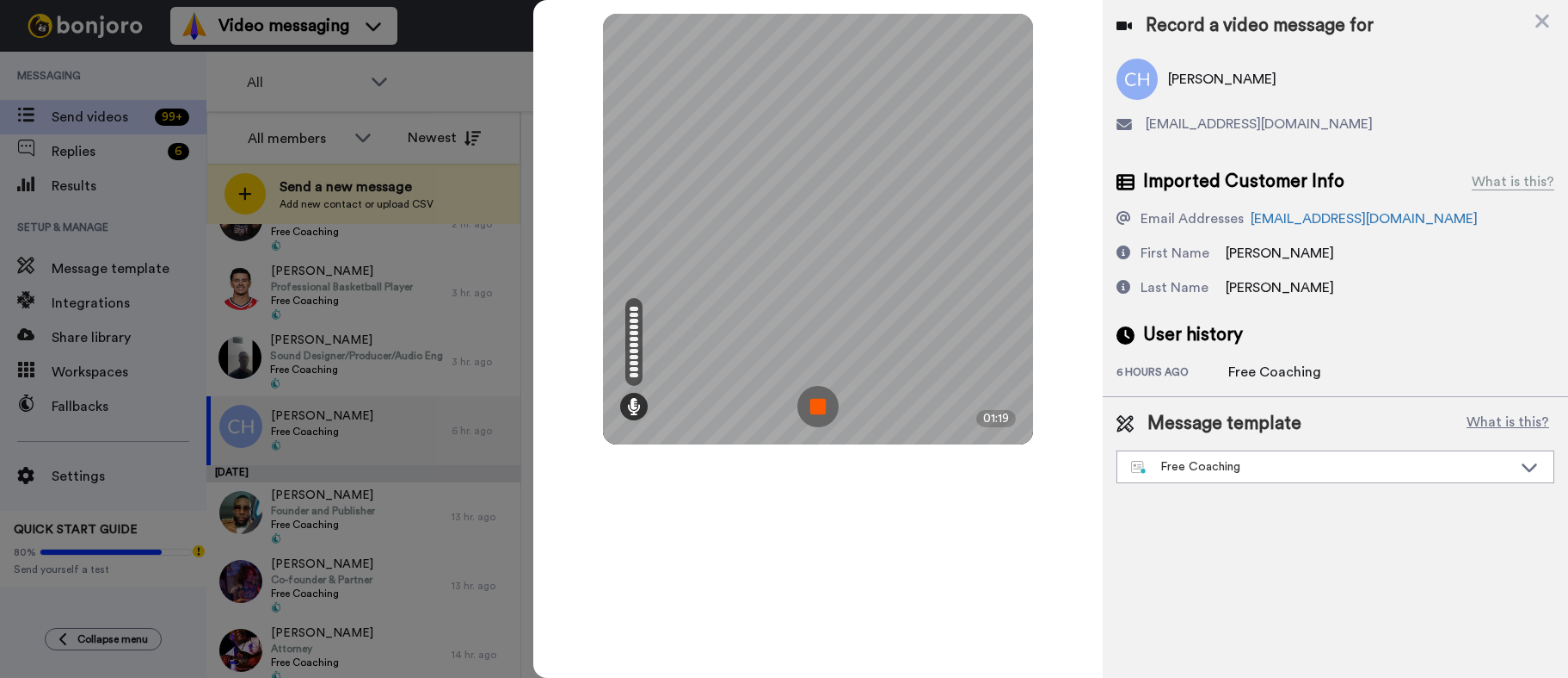
click at [819, 415] on img at bounding box center [818, 406] width 42 height 42
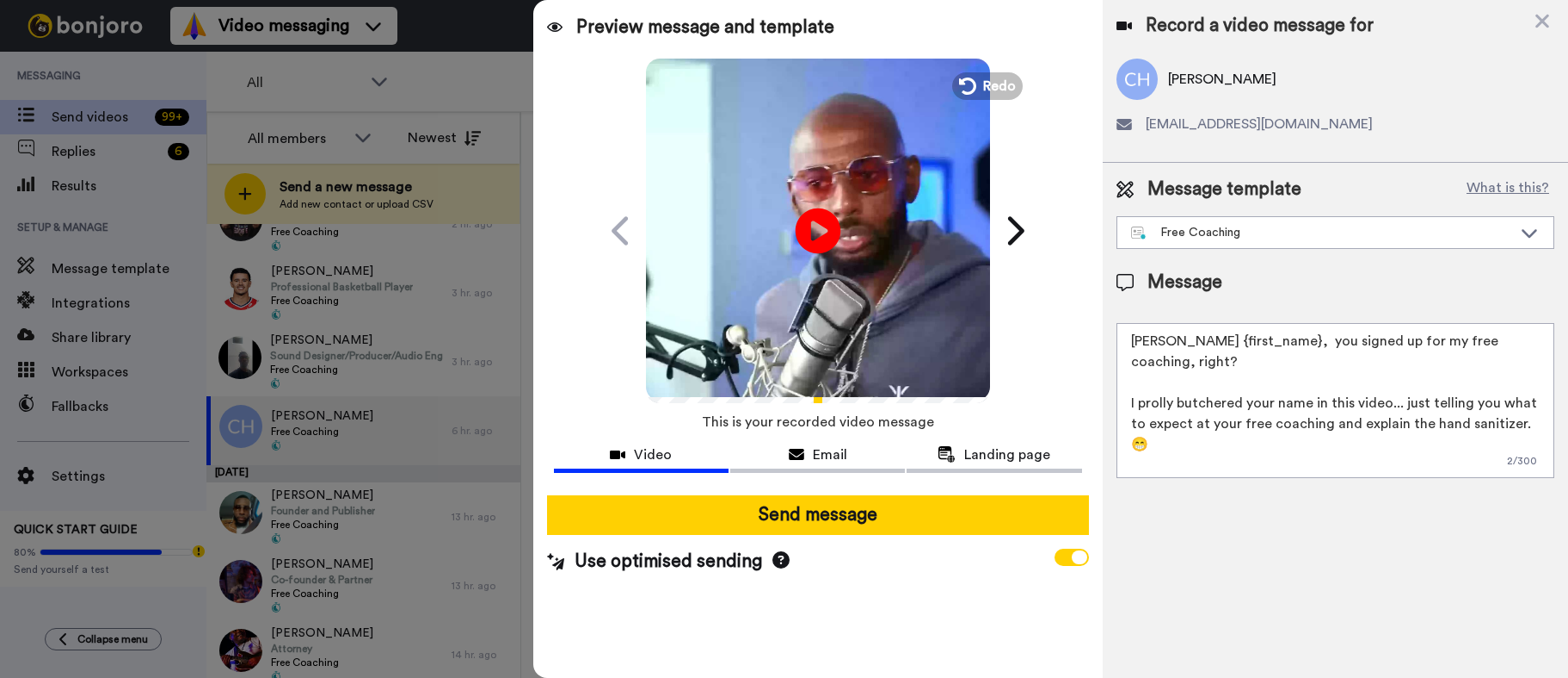
click at [817, 233] on icon "Play/Pause" at bounding box center [817, 231] width 45 height 81
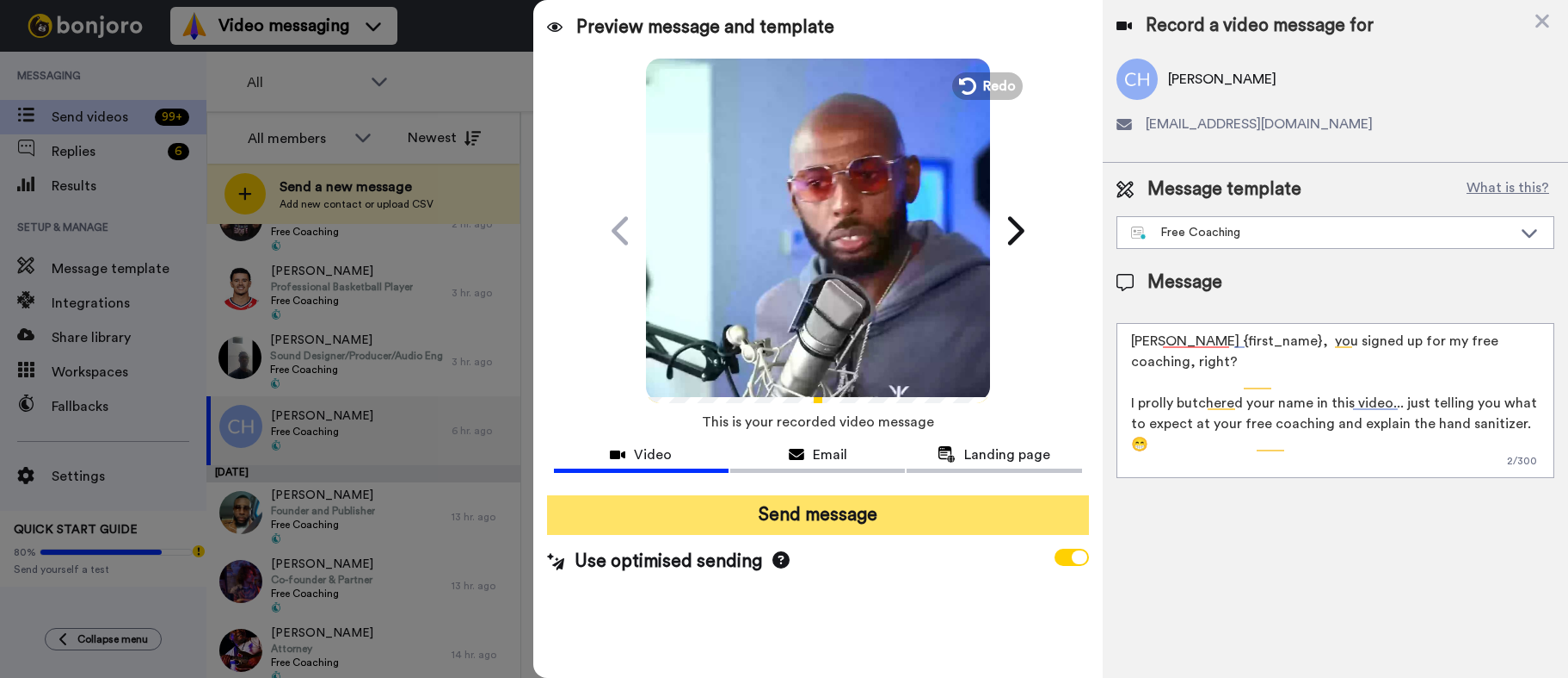
click at [834, 508] on button "Send message" at bounding box center [818, 514] width 542 height 40
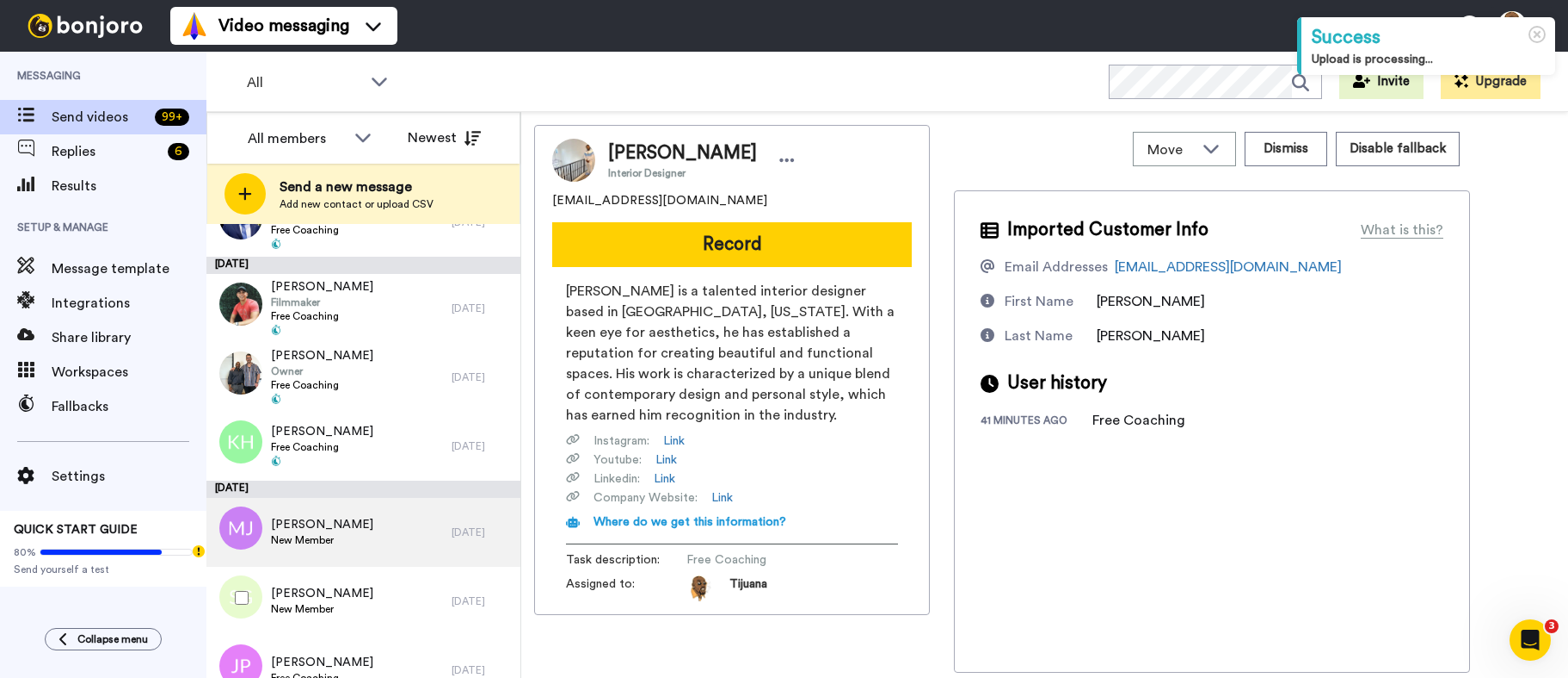
scroll to position [861, 0]
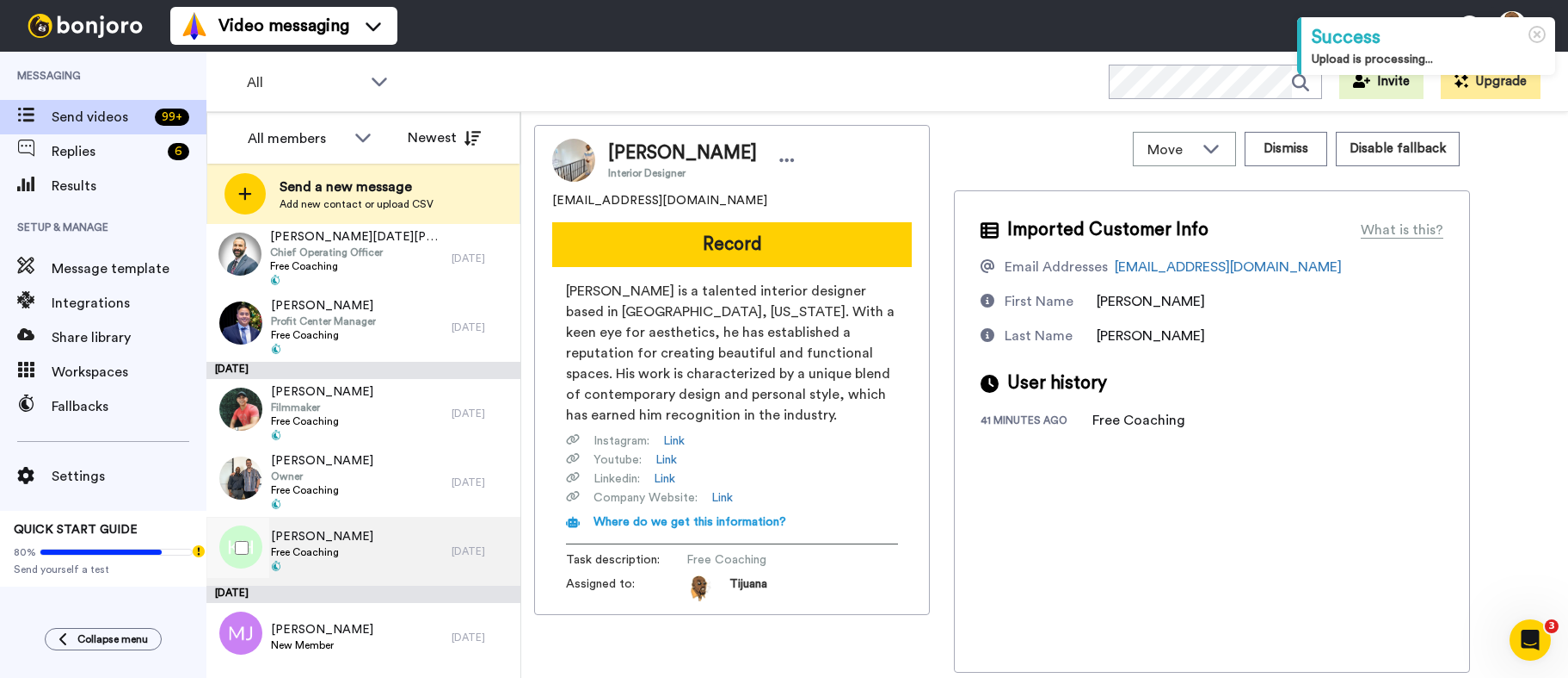
click at [337, 535] on span "Kendrick Harris" at bounding box center [322, 537] width 103 height 17
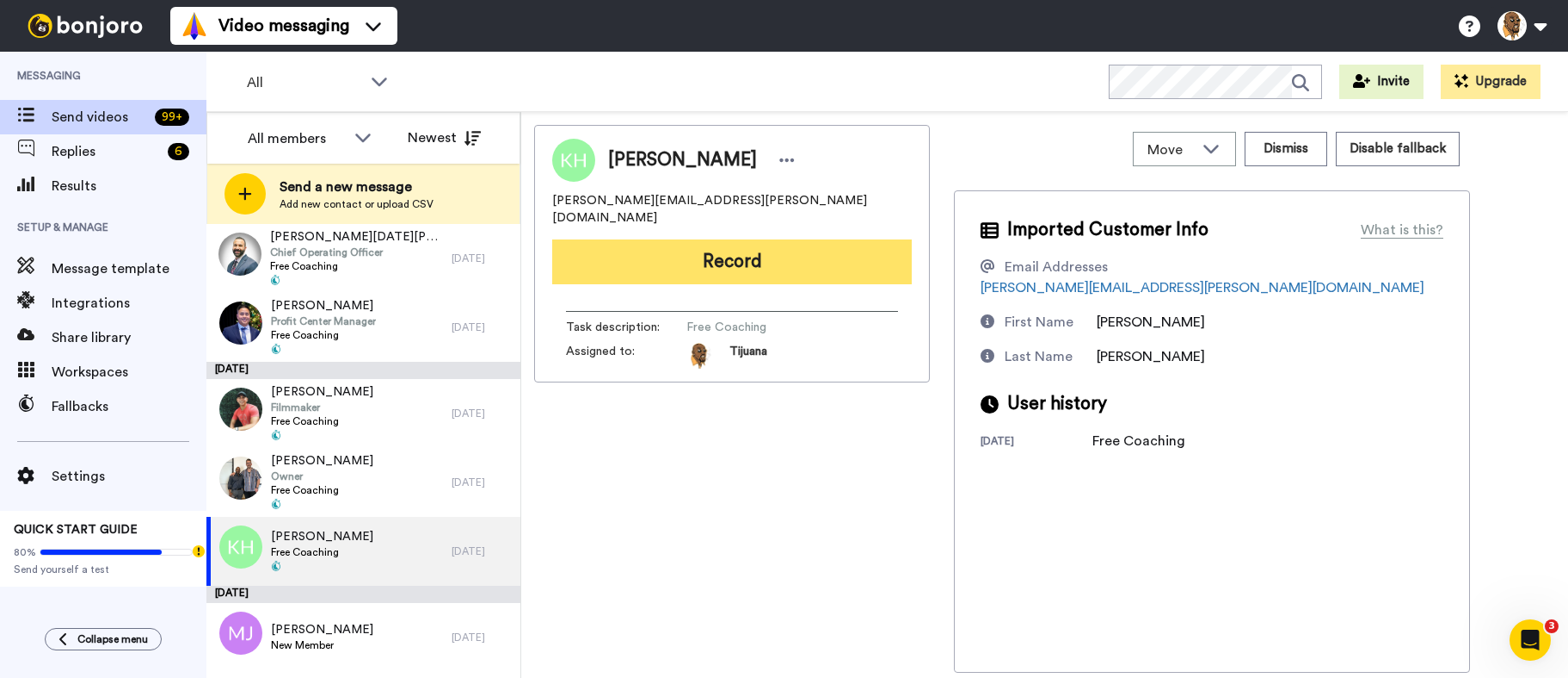
click at [730, 244] on button "Record" at bounding box center [733, 262] width 360 height 45
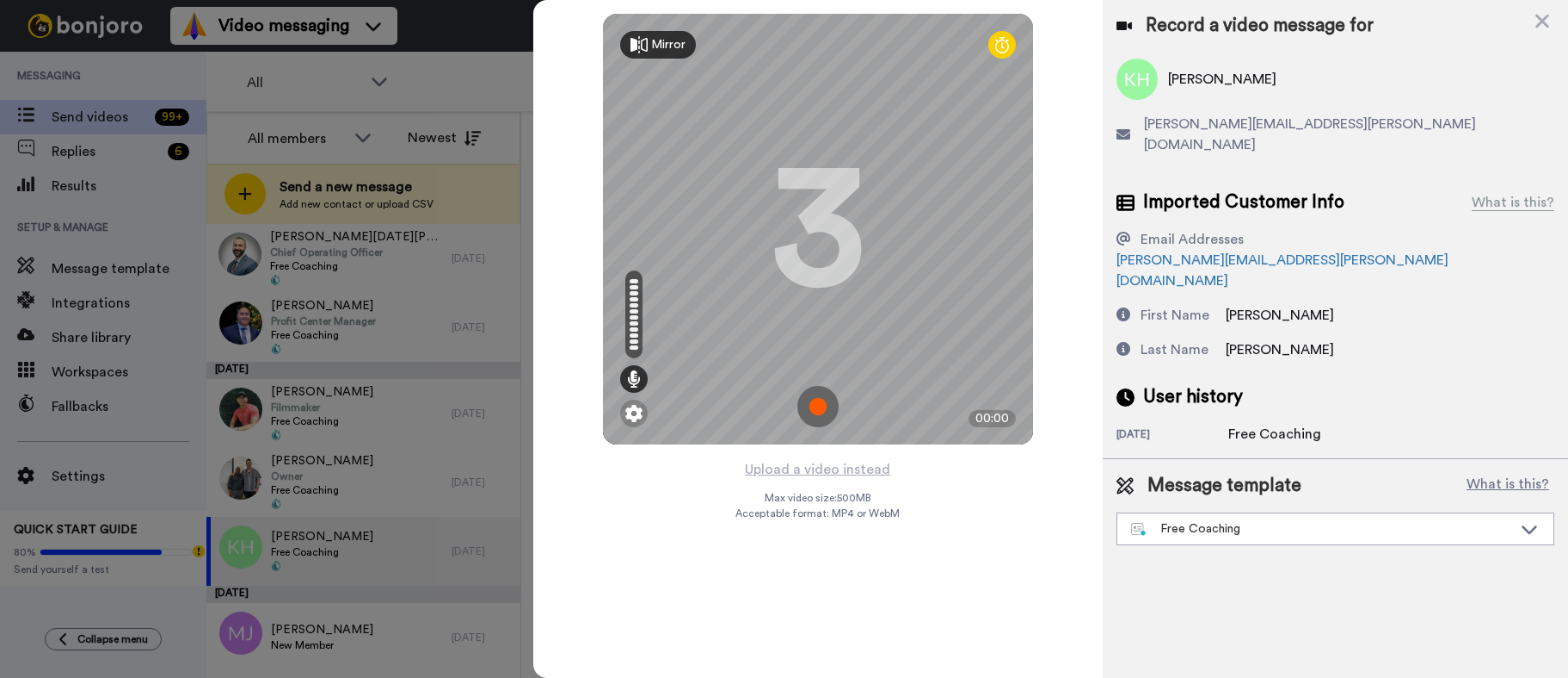
click at [833, 399] on img at bounding box center [818, 406] width 42 height 42
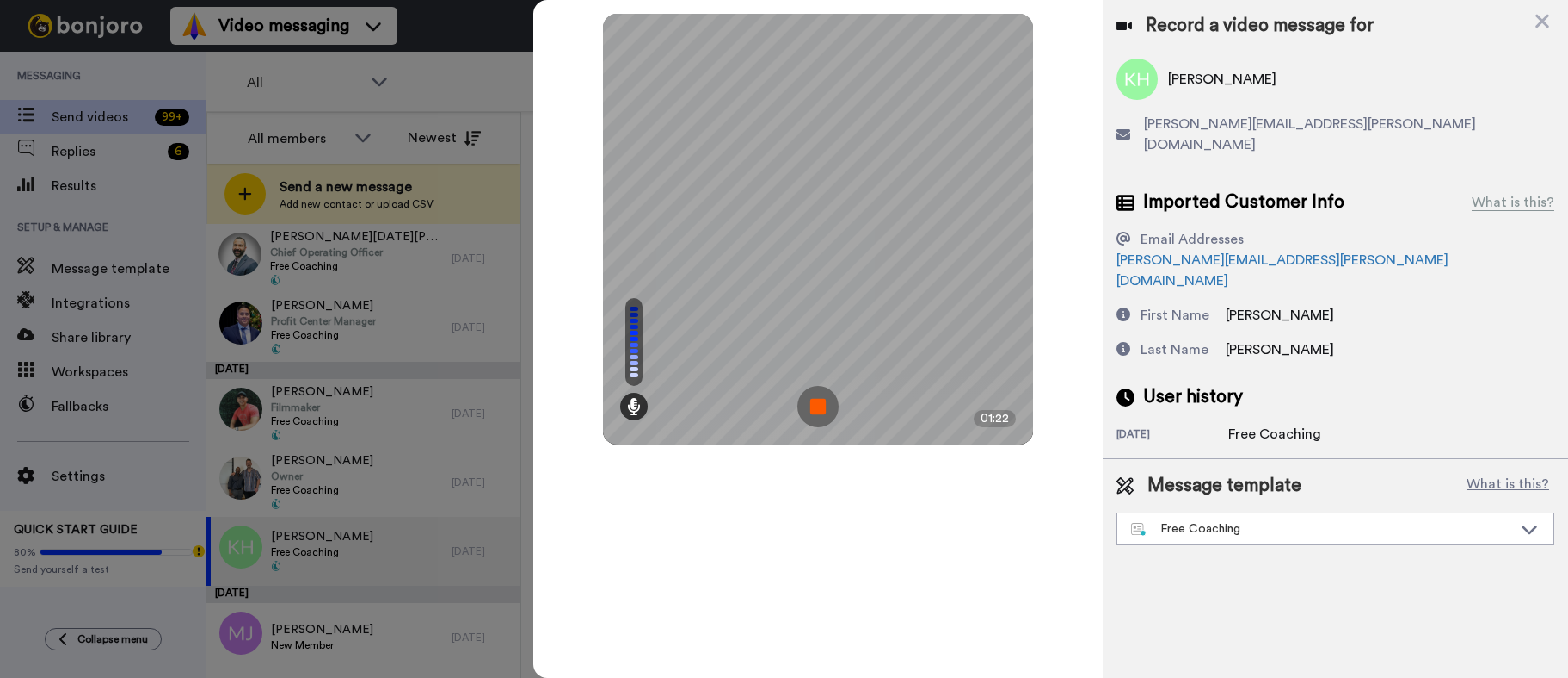
click at [821, 398] on img at bounding box center [818, 406] width 42 height 42
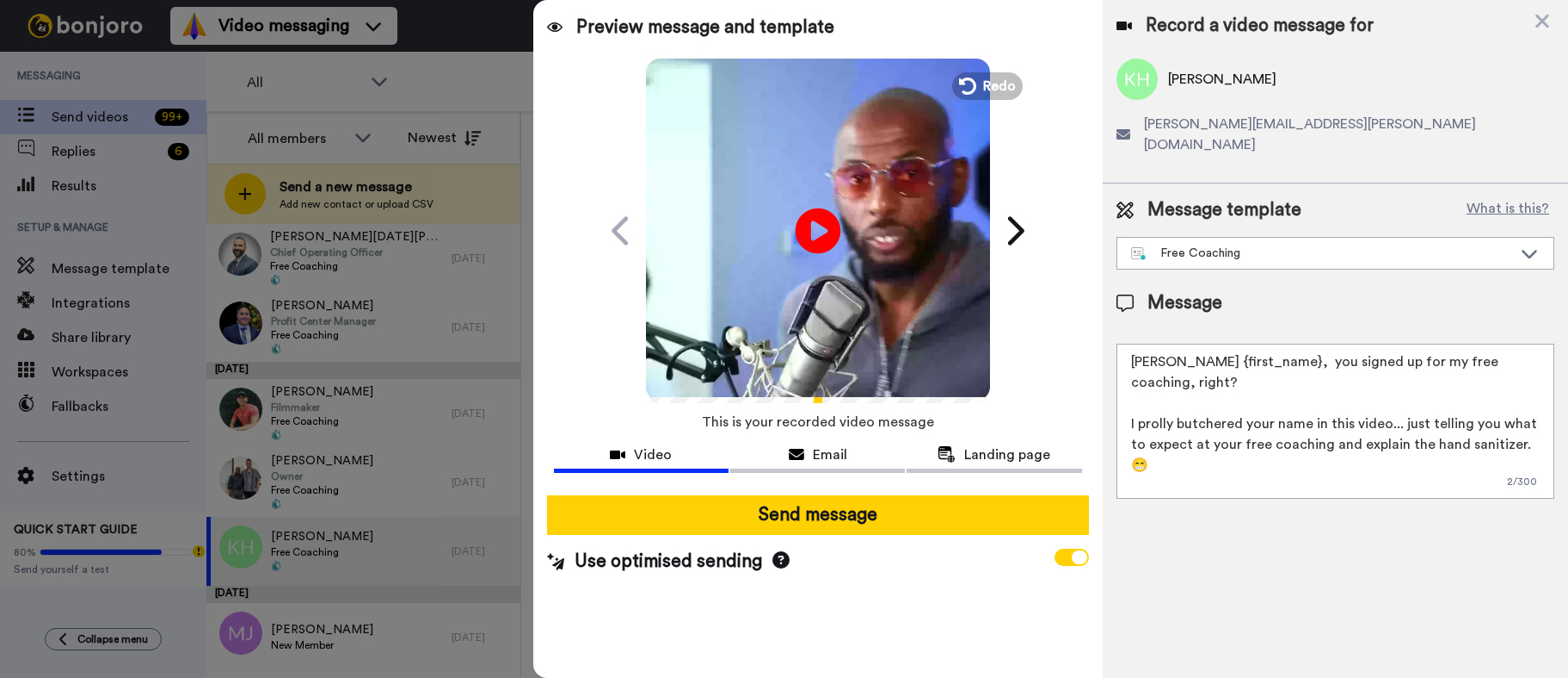
click at [804, 232] on icon at bounding box center [817, 230] width 45 height 46
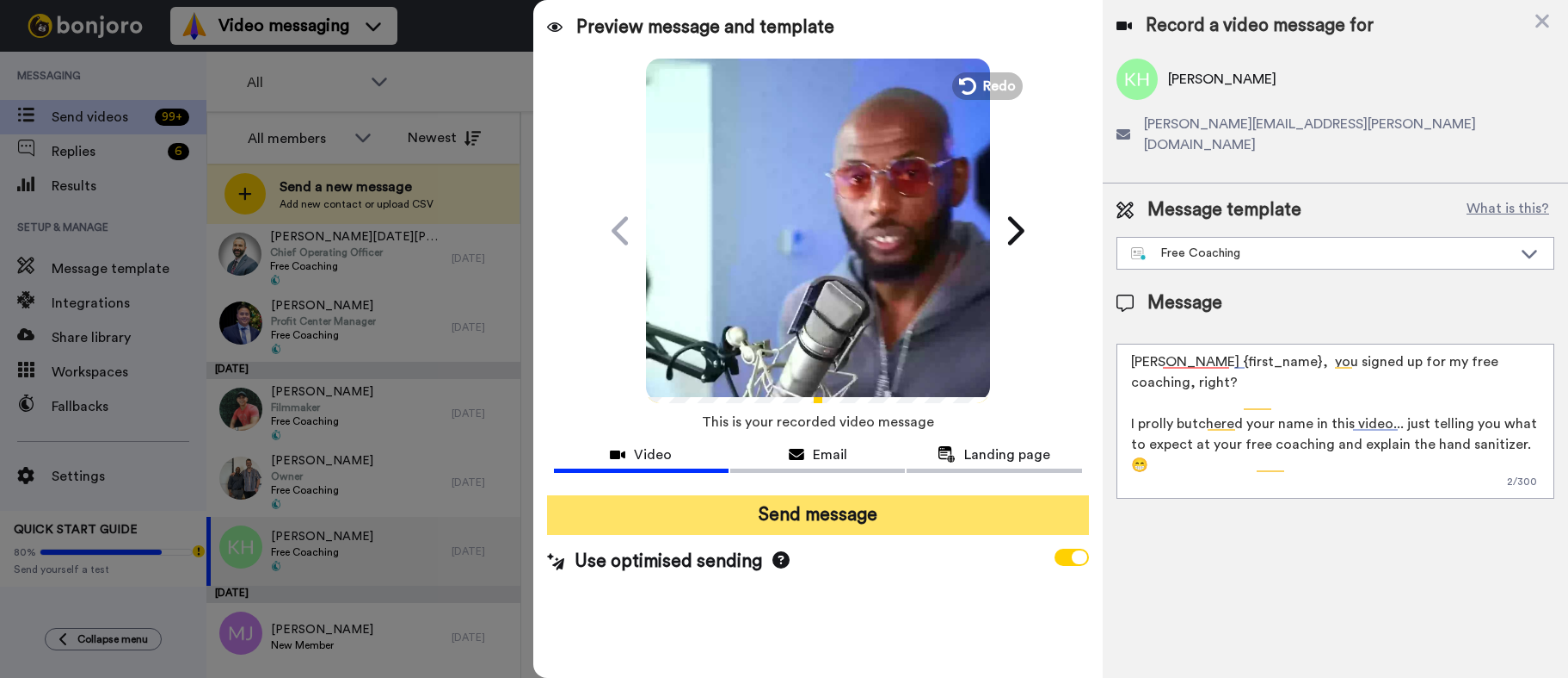
click at [800, 518] on button "Send message" at bounding box center [818, 514] width 542 height 40
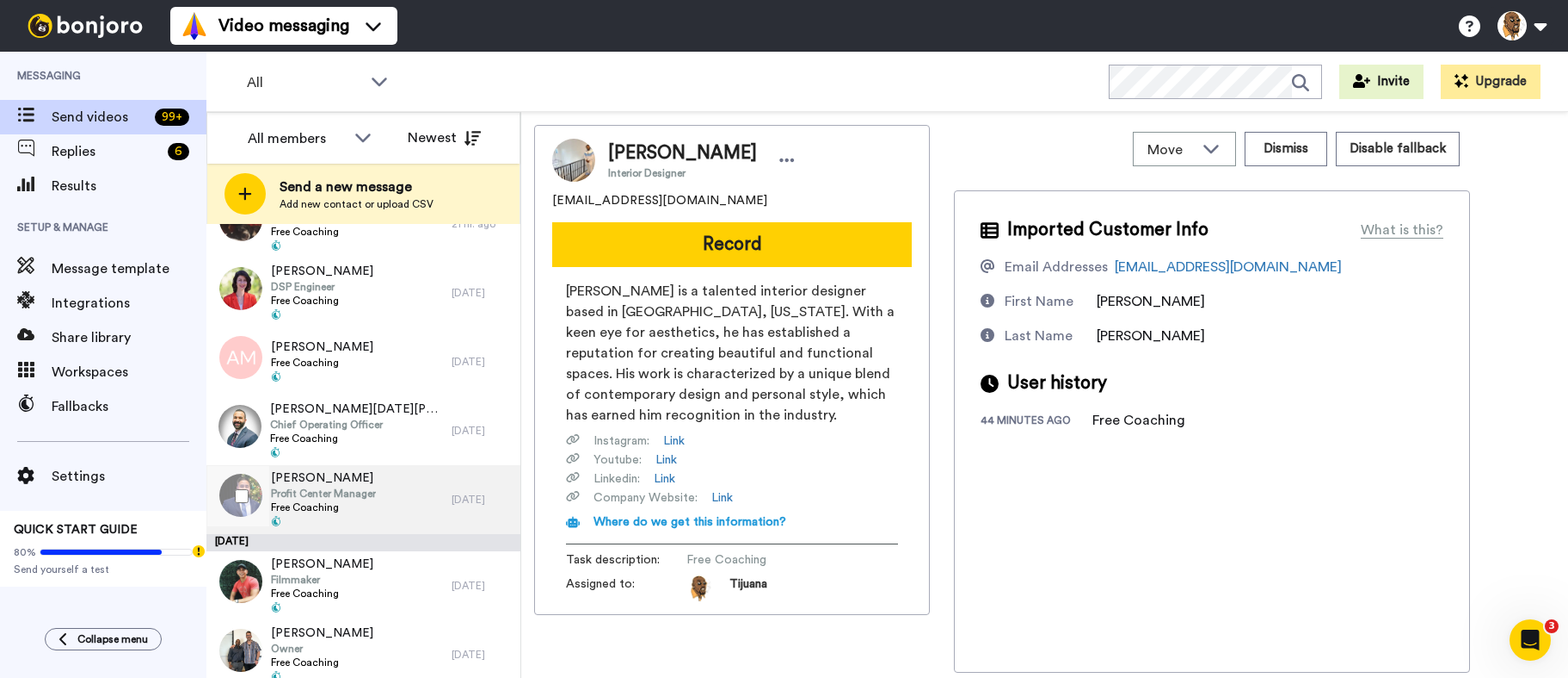
click at [427, 489] on div "Socheata Thuy Profit Center Manager Free Coaching" at bounding box center [328, 499] width 245 height 69
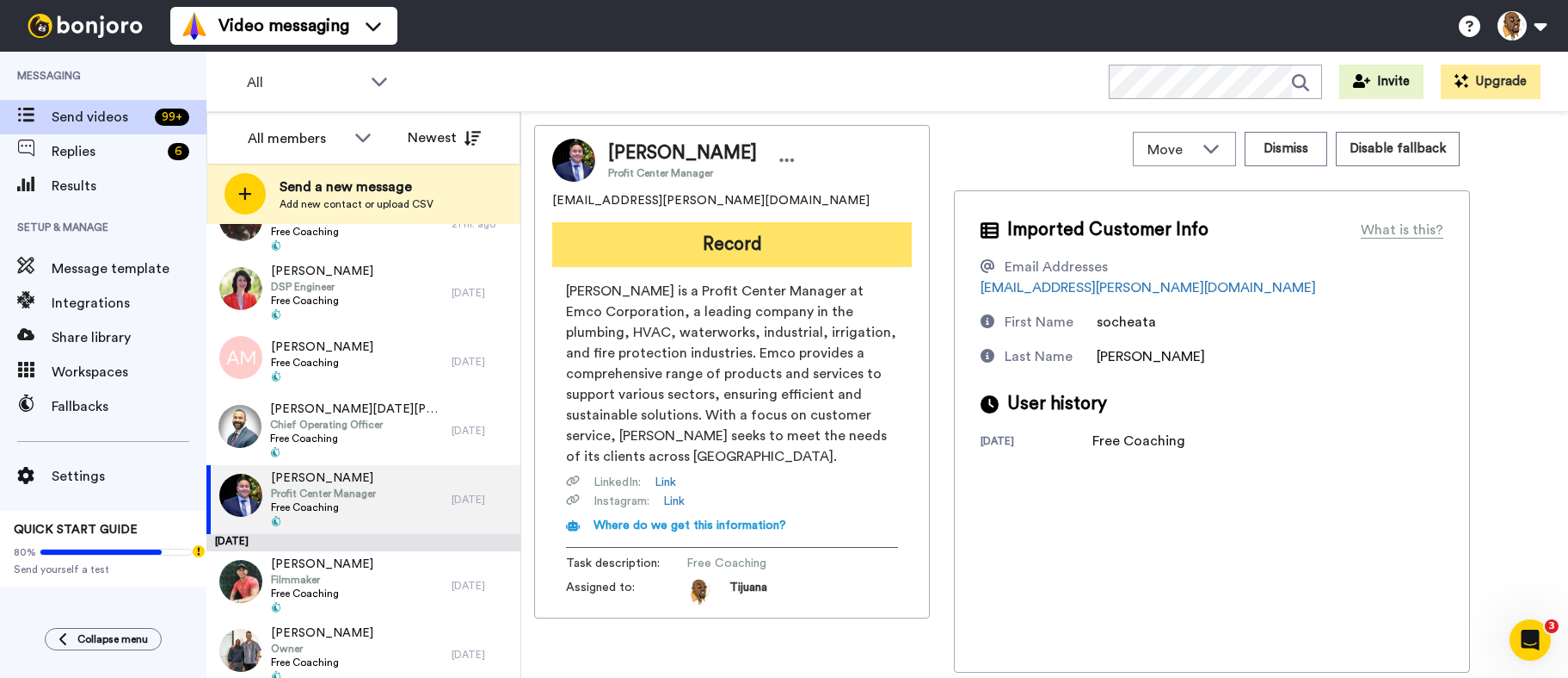
click at [745, 239] on button "Record" at bounding box center [733, 244] width 360 height 45
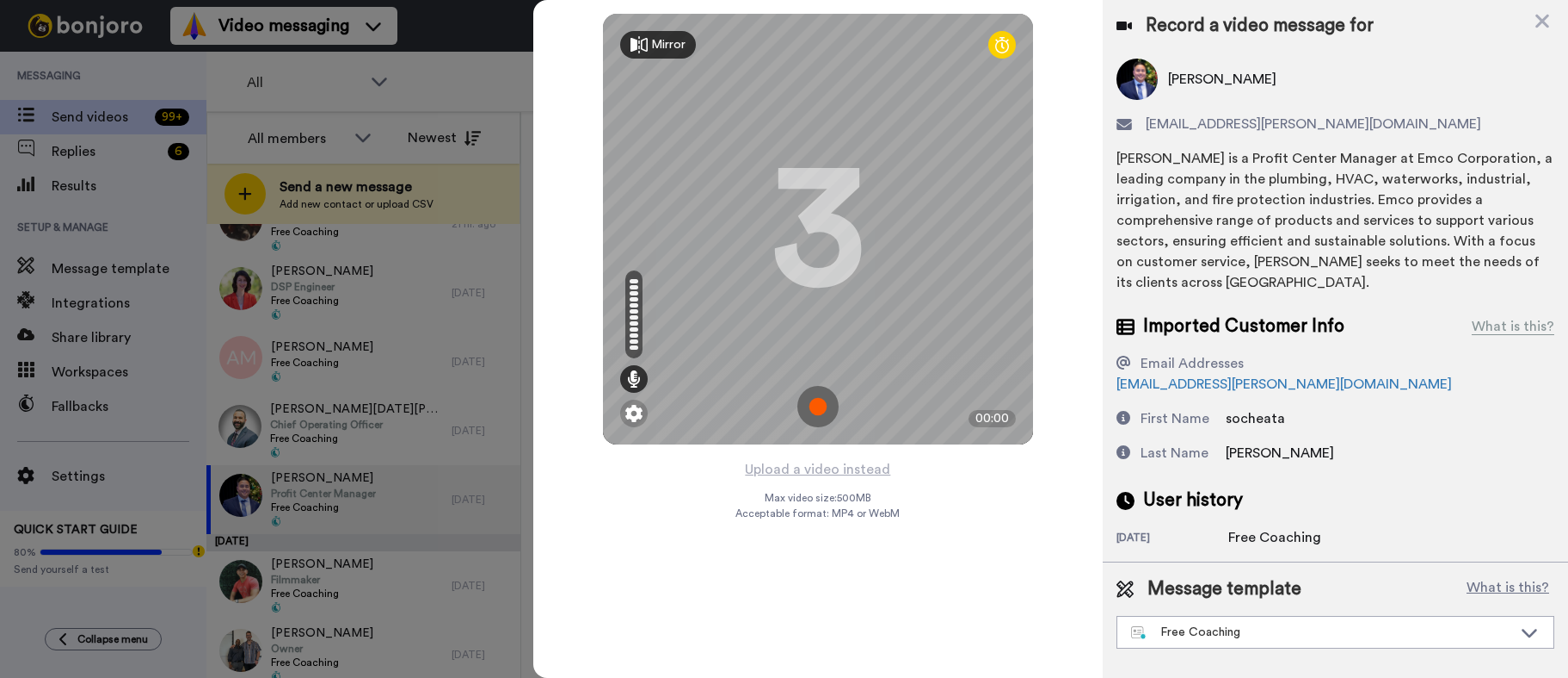
click at [826, 421] on img at bounding box center [818, 406] width 42 height 42
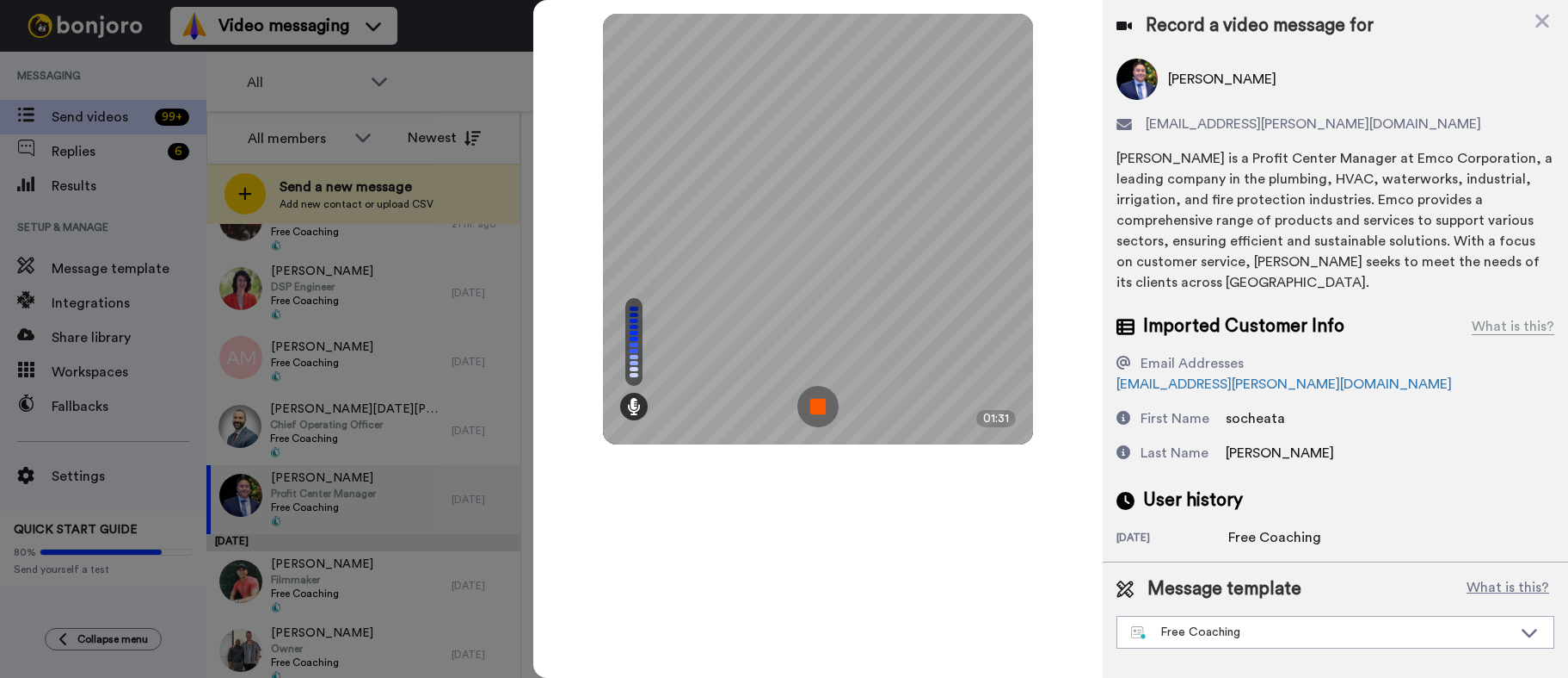
click at [823, 399] on img at bounding box center [818, 406] width 42 height 42
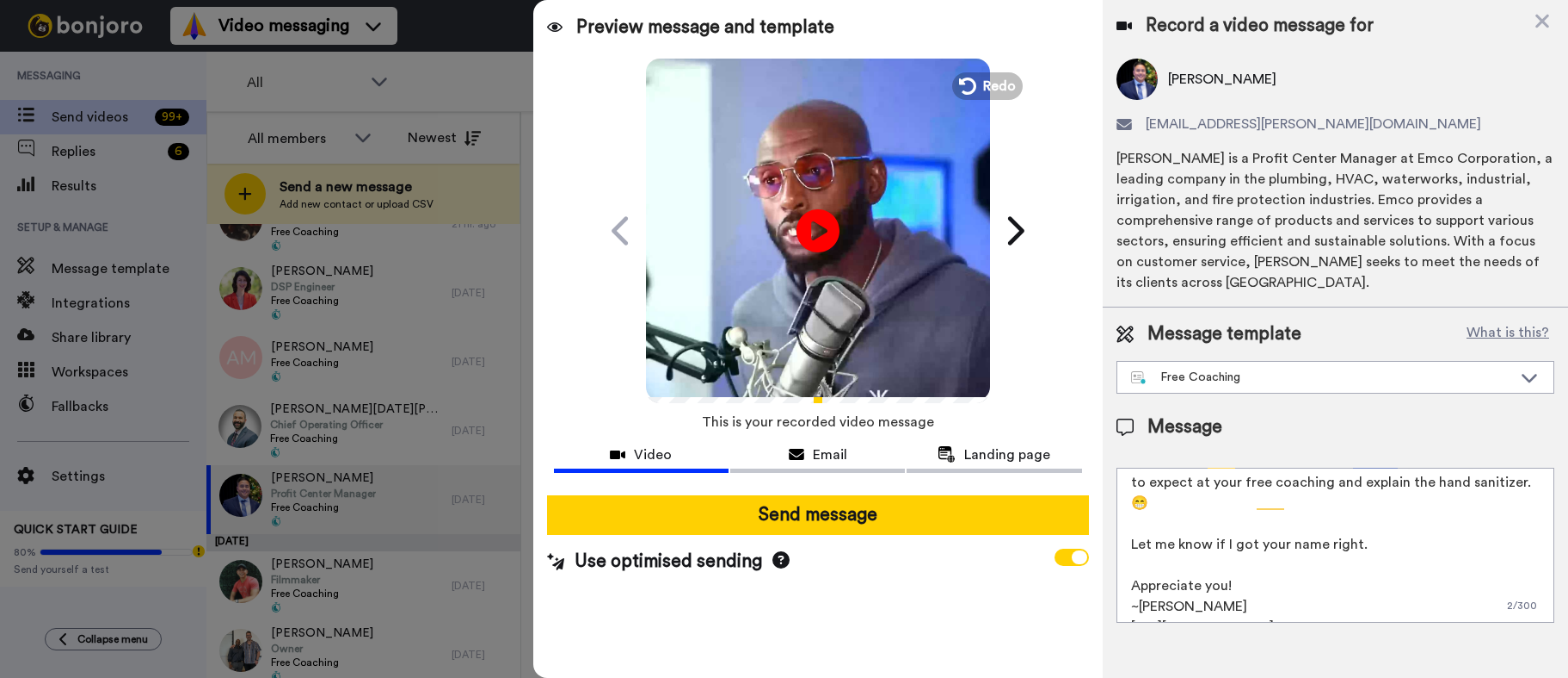
scroll to position [67, 0]
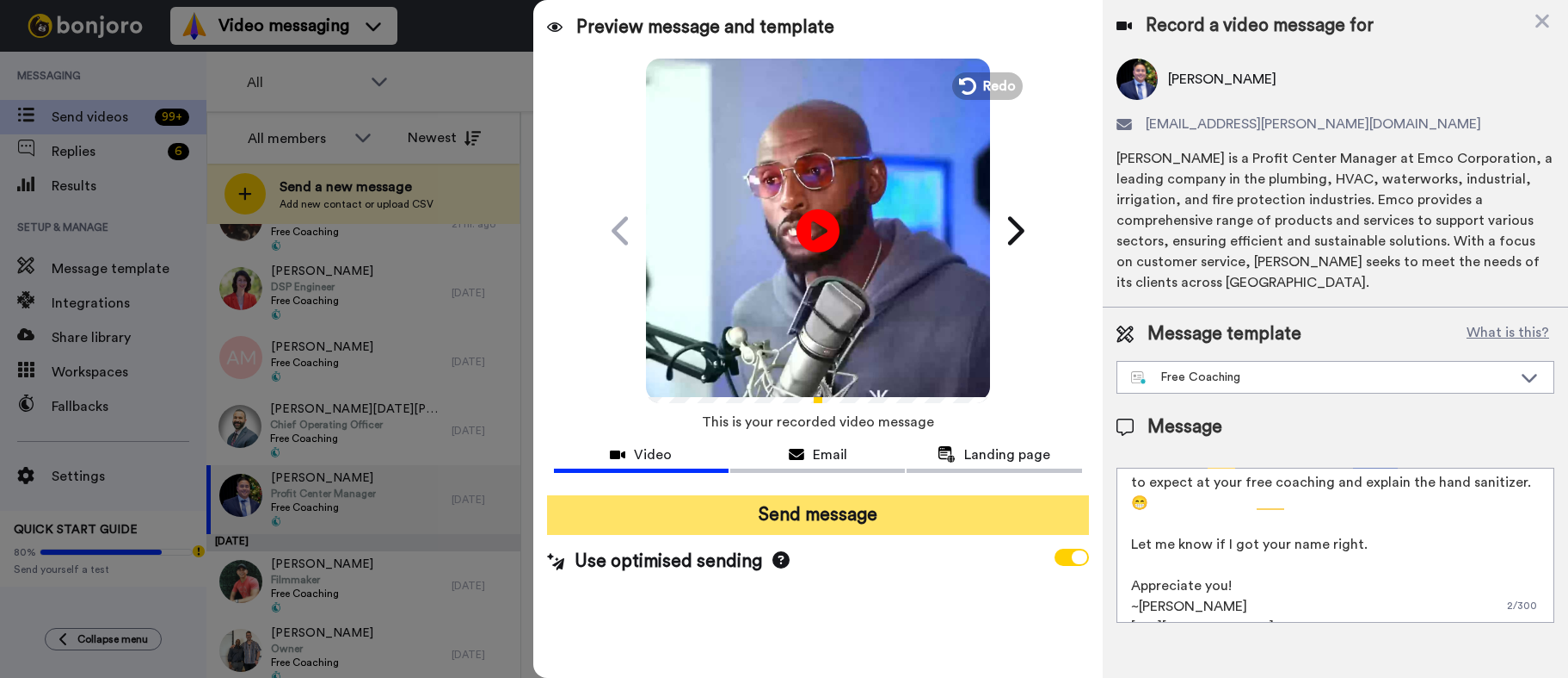
click at [790, 504] on button "Send message" at bounding box center [818, 514] width 542 height 40
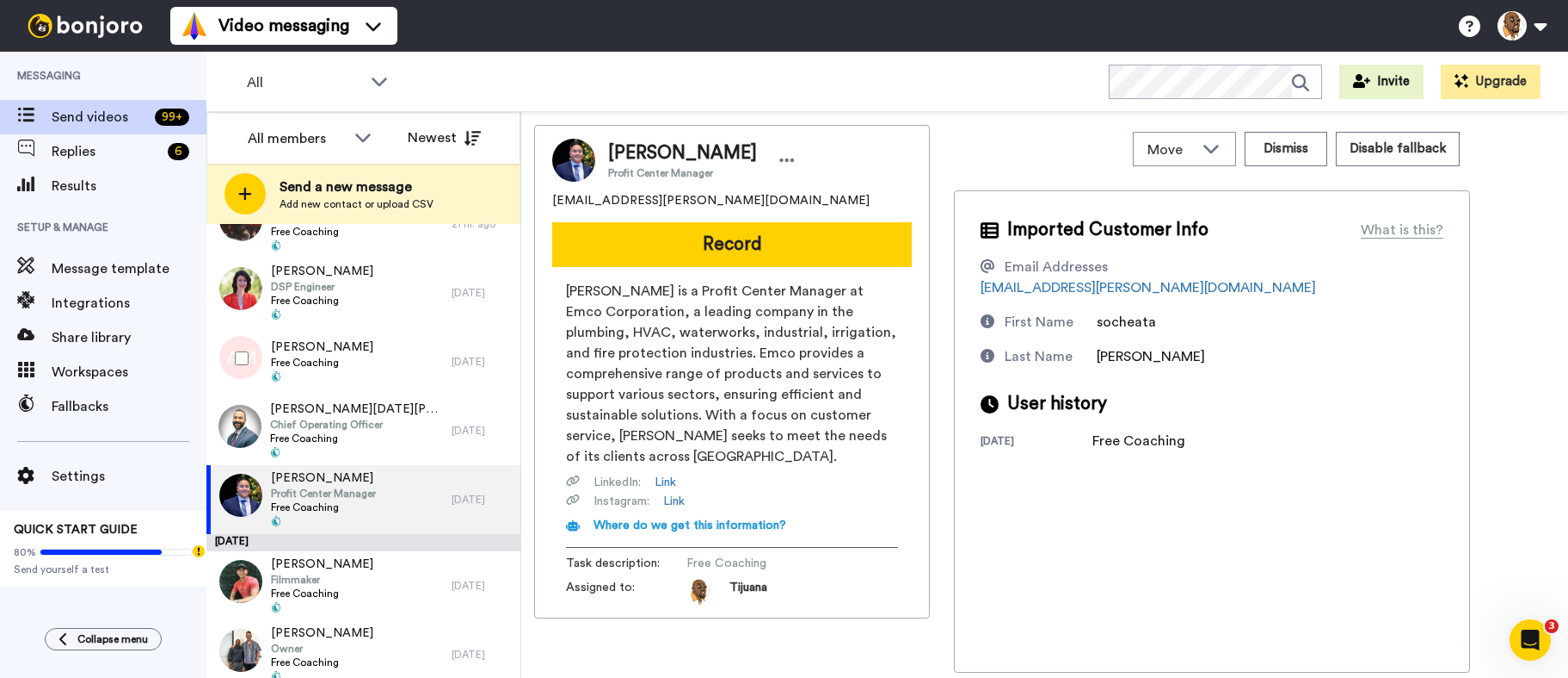
scroll to position [0, 0]
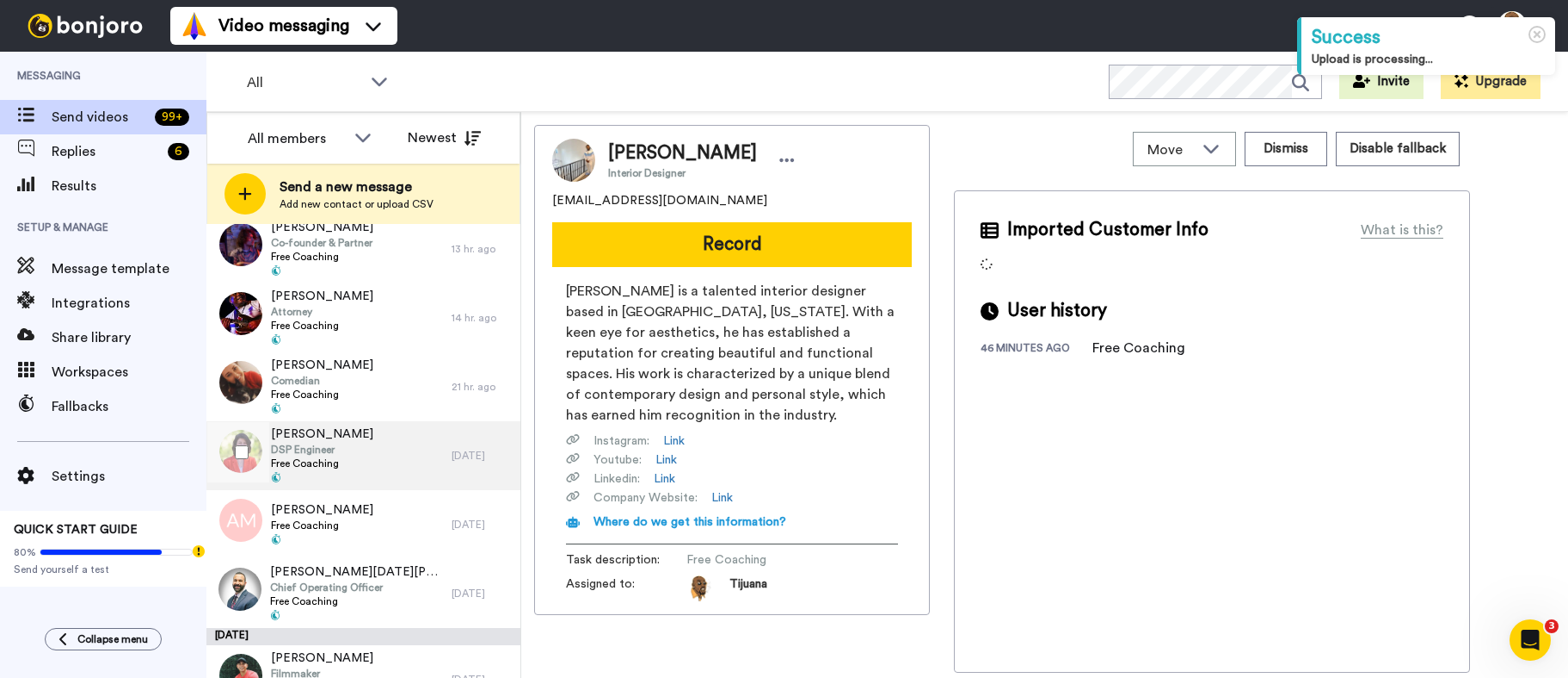
scroll to position [602, 0]
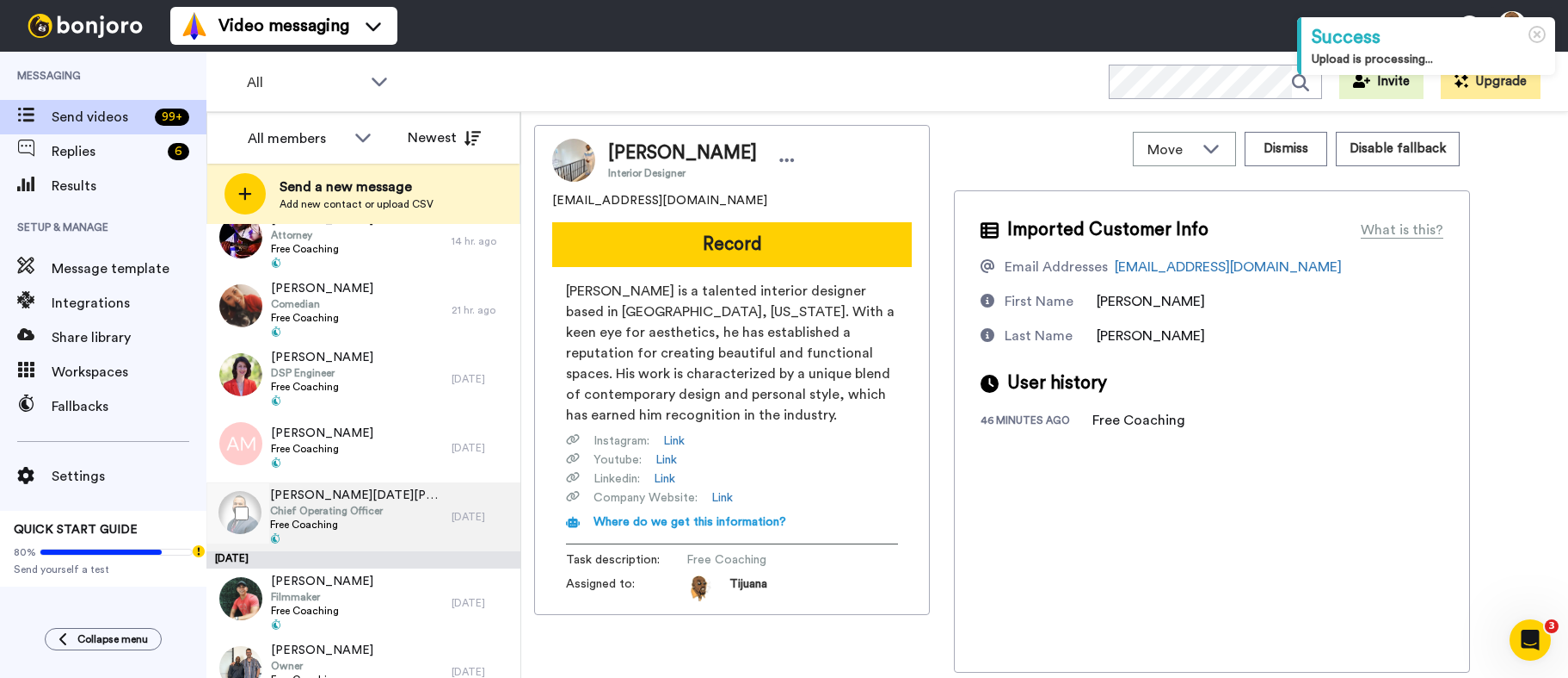
click at [384, 508] on div "[PERSON_NAME] [DATE][PERSON_NAME] Chief Operating Officer Free Coaching" at bounding box center [328, 516] width 245 height 69
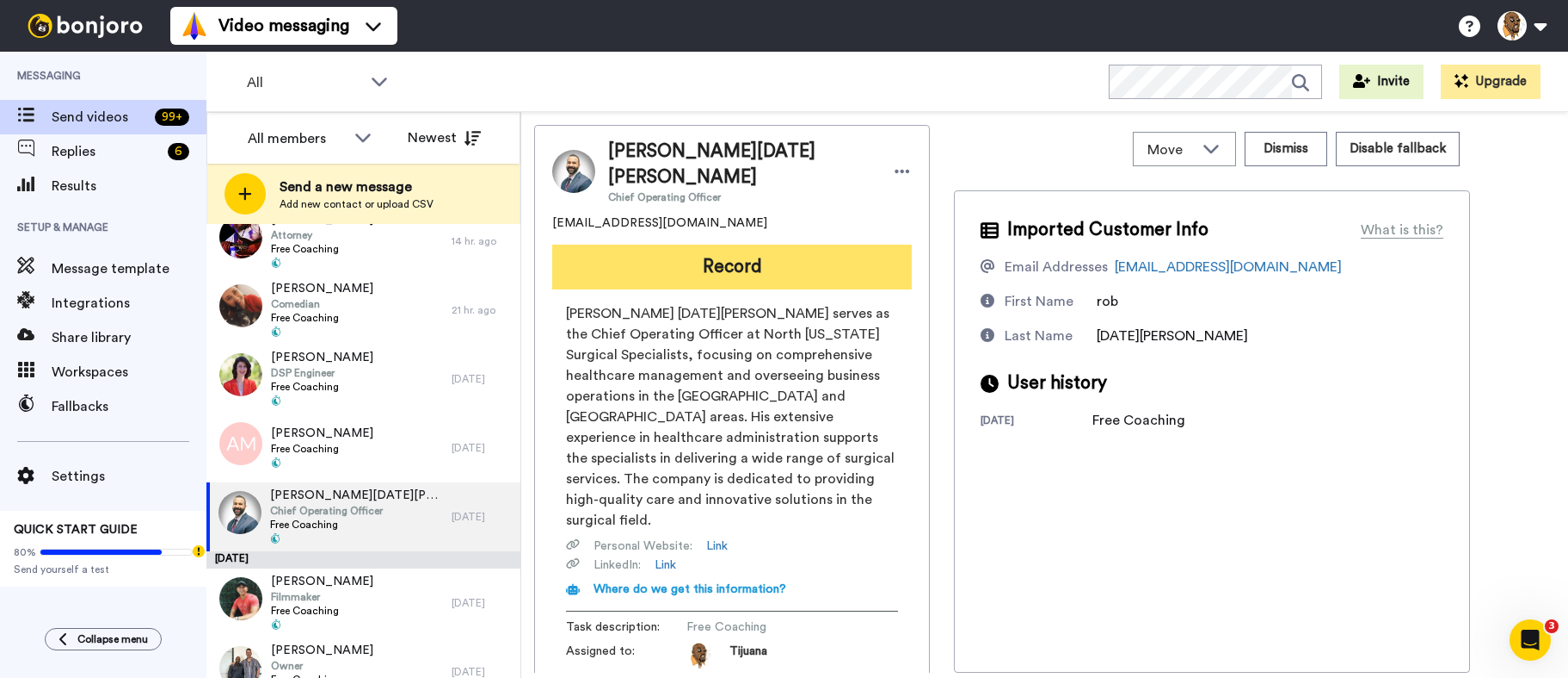
click at [729, 244] on button "Record" at bounding box center [733, 266] width 360 height 45
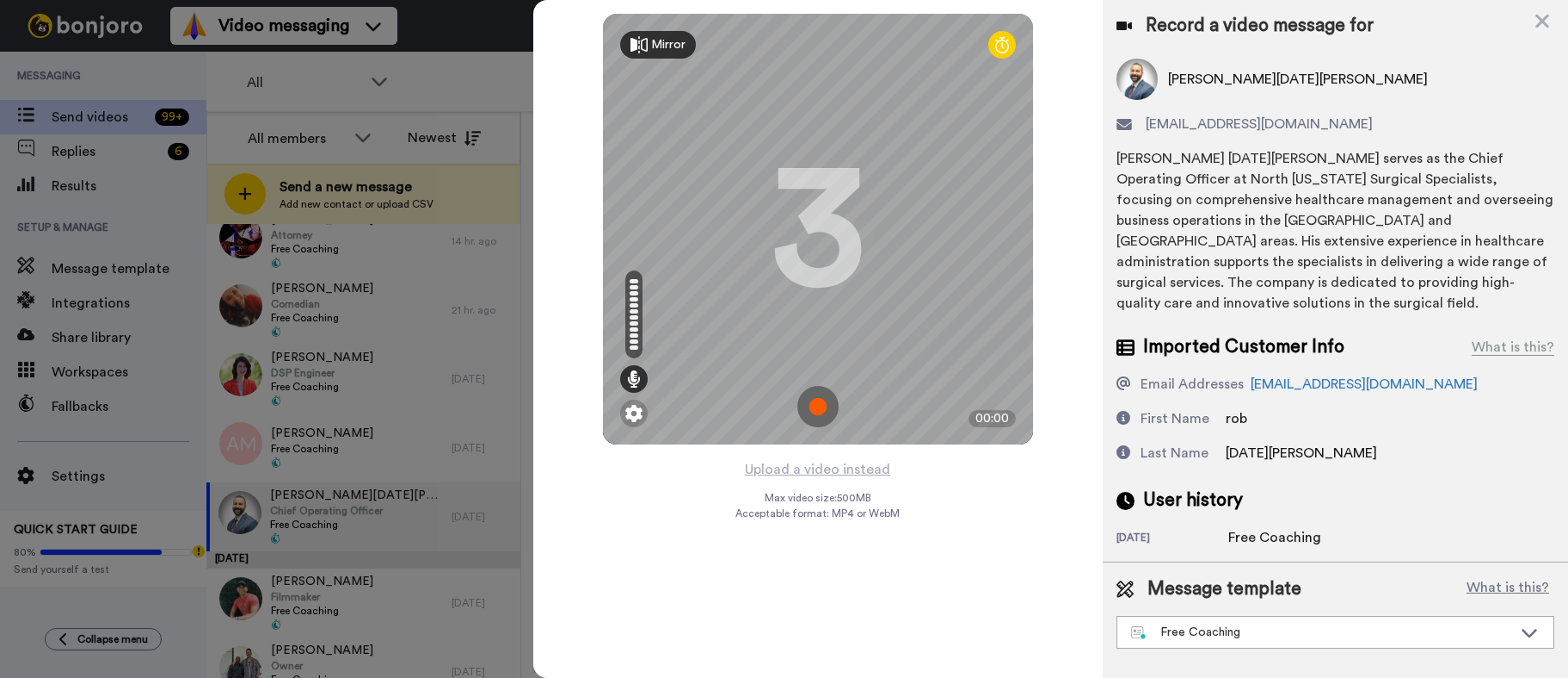
click at [816, 403] on img at bounding box center [818, 406] width 42 height 42
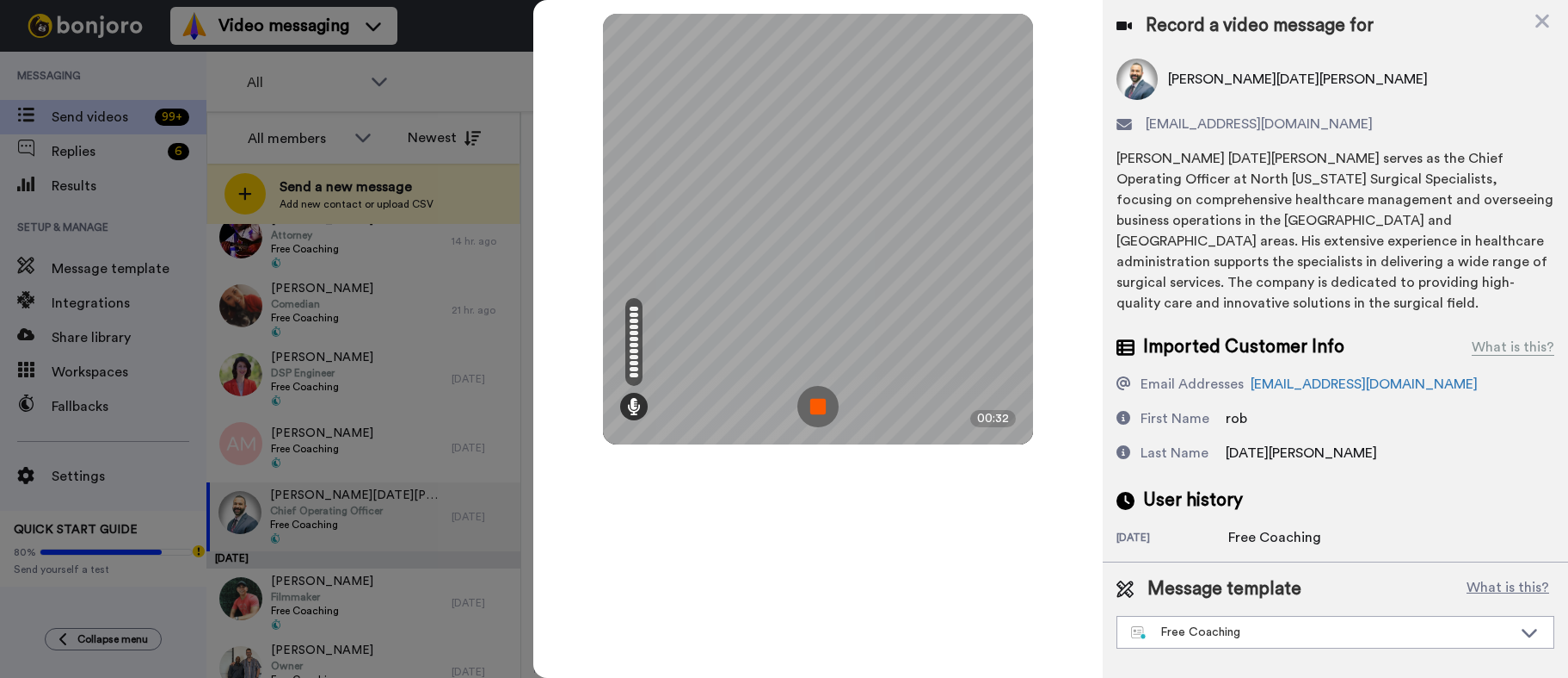
click at [813, 405] on img at bounding box center [818, 406] width 42 height 42
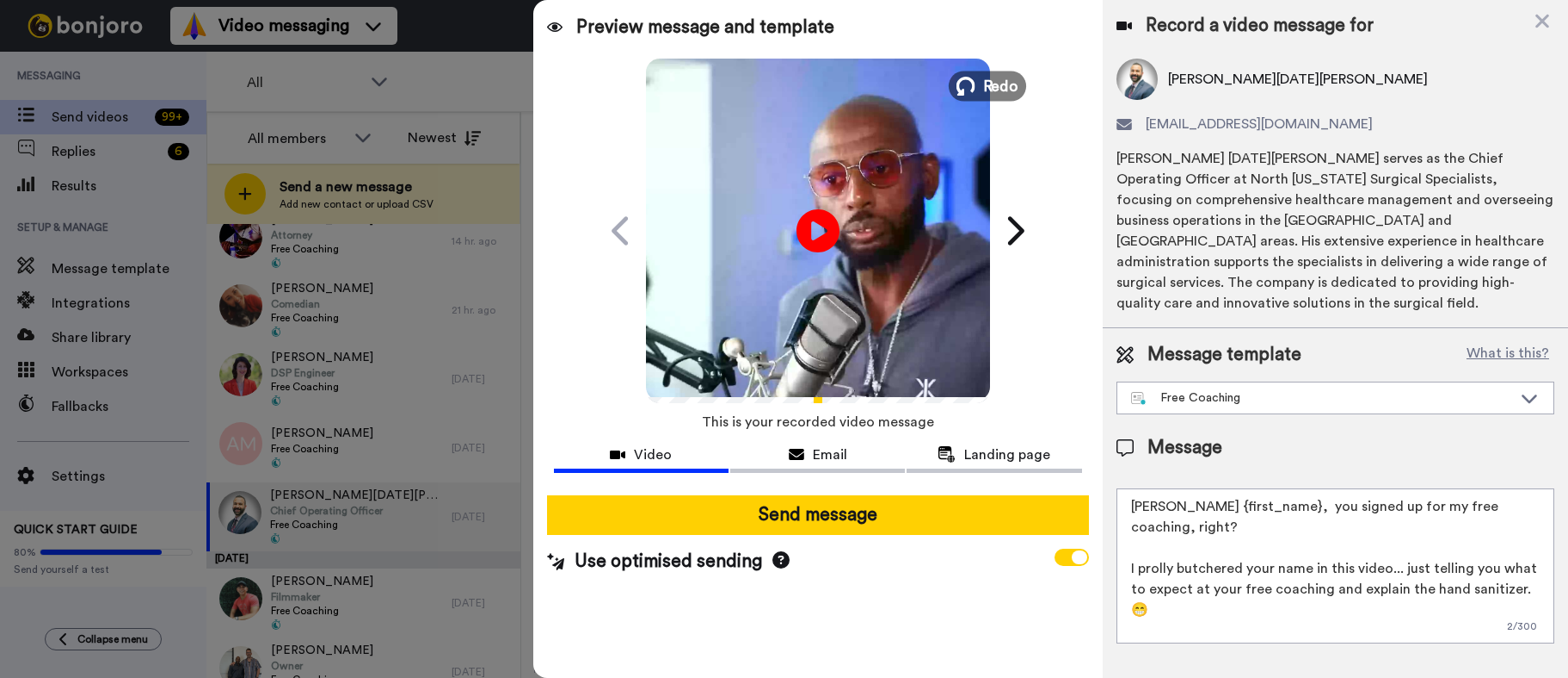
click at [969, 78] on icon at bounding box center [965, 86] width 19 height 19
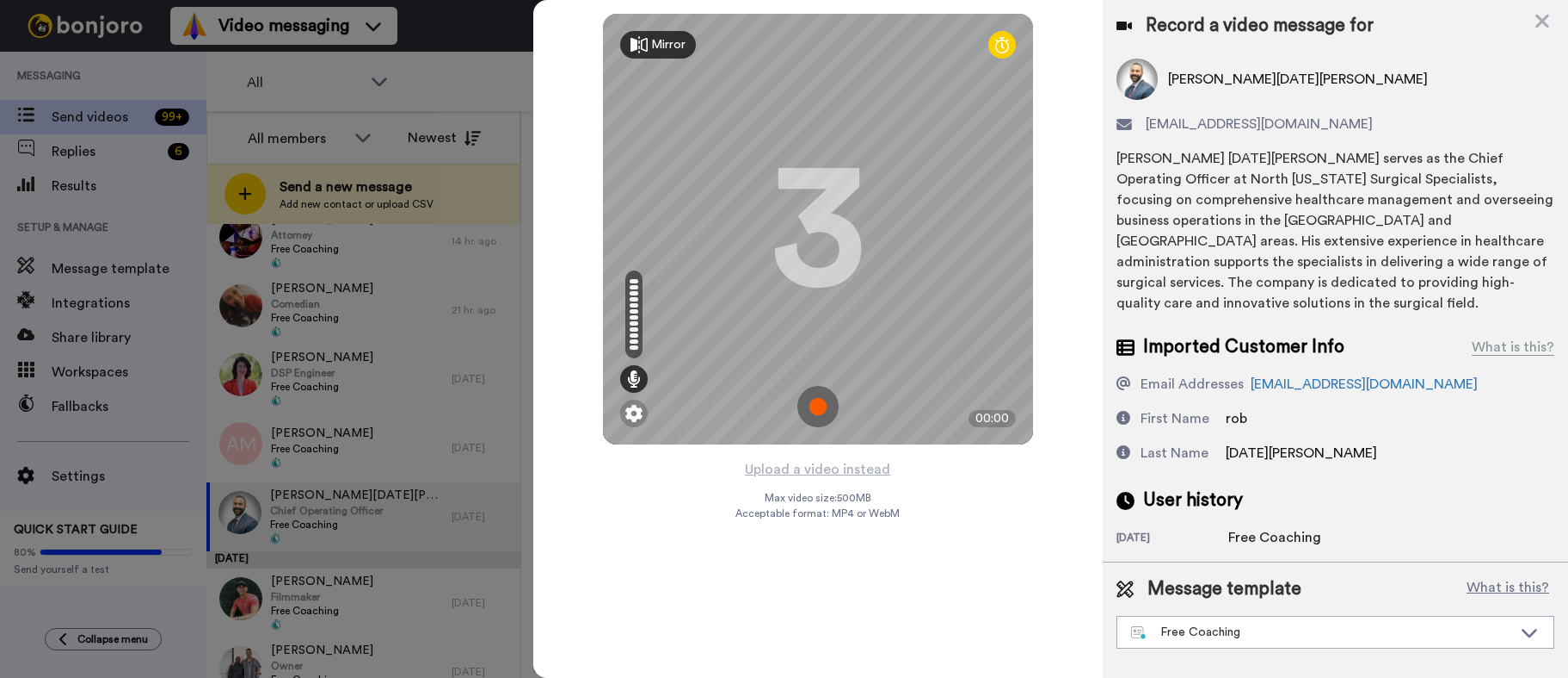
click at [821, 390] on img at bounding box center [818, 406] width 42 height 42
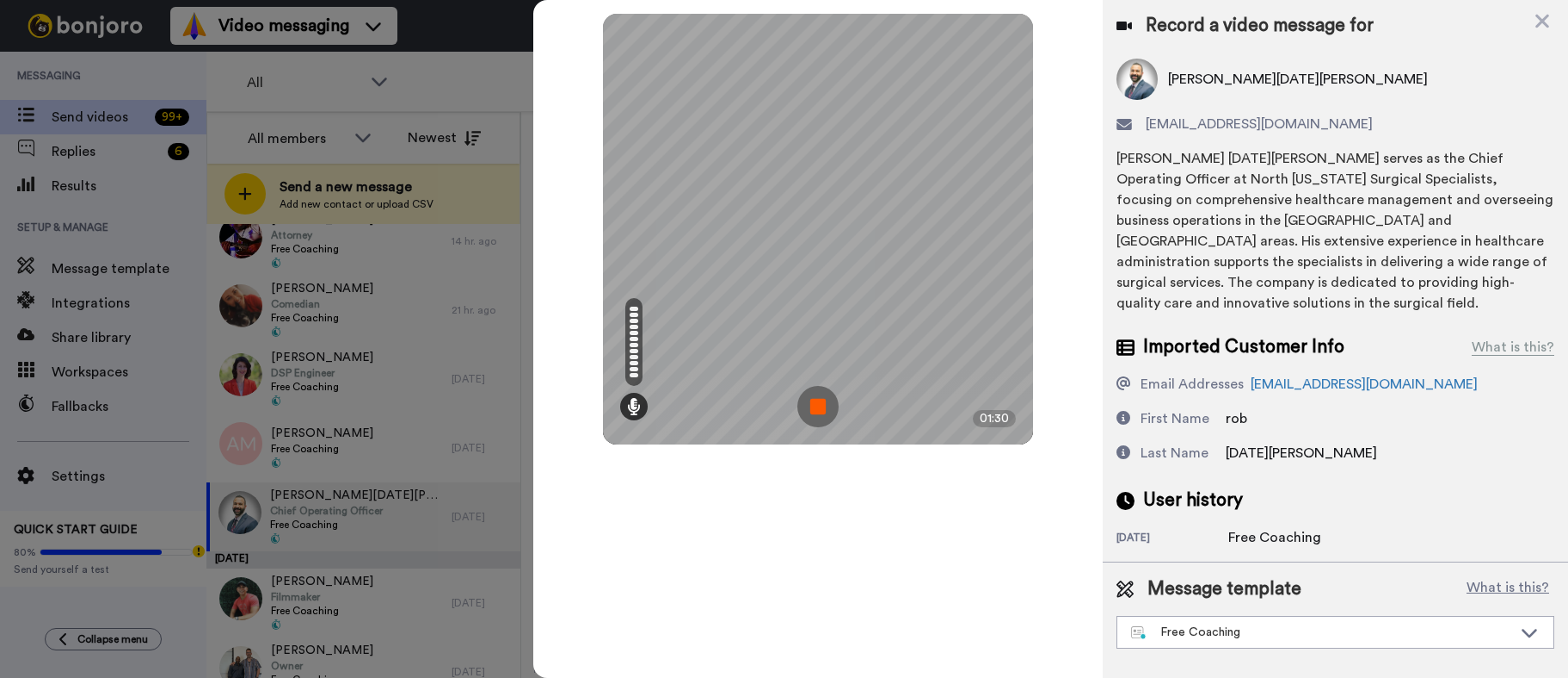
click at [816, 409] on img at bounding box center [818, 406] width 42 height 42
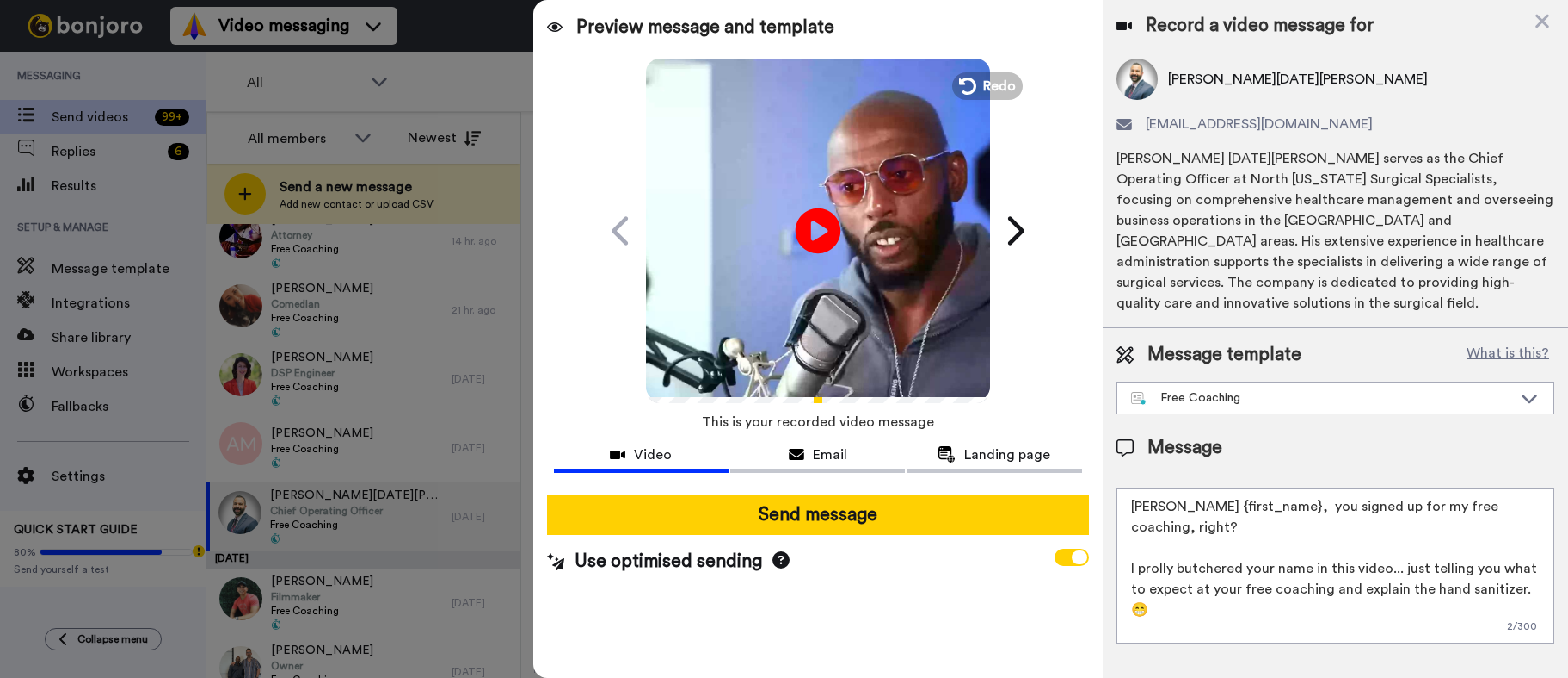
click at [833, 230] on icon at bounding box center [817, 230] width 45 height 46
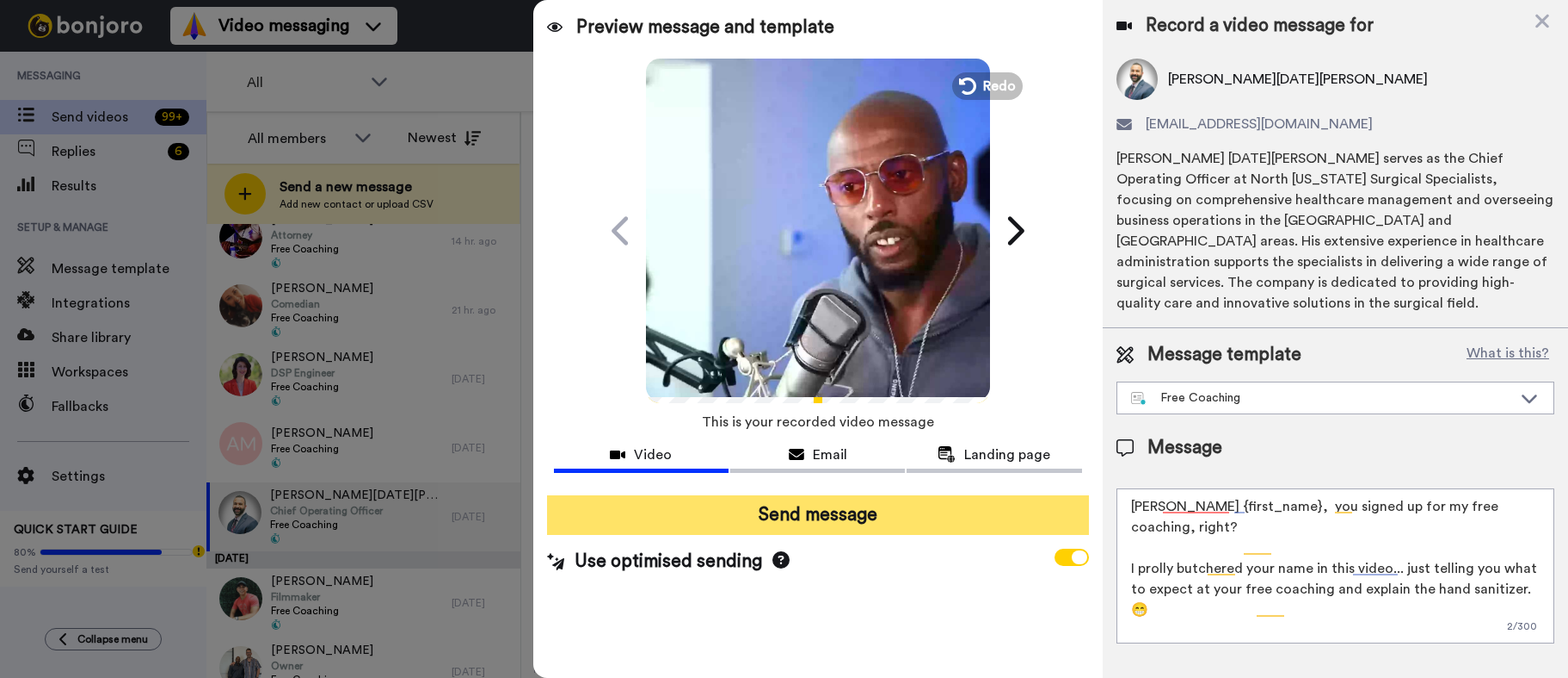
click at [813, 521] on button "Send message" at bounding box center [818, 514] width 542 height 40
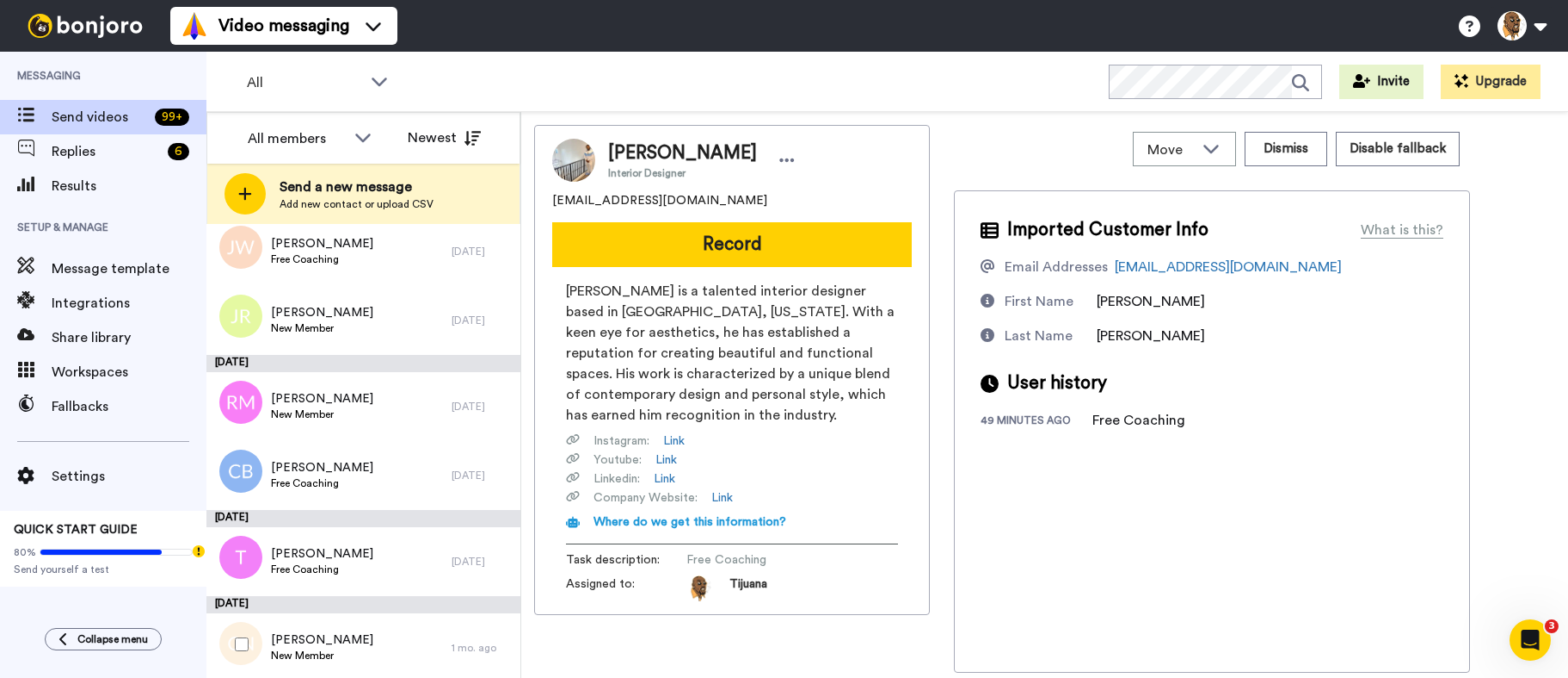
scroll to position [1389, 0]
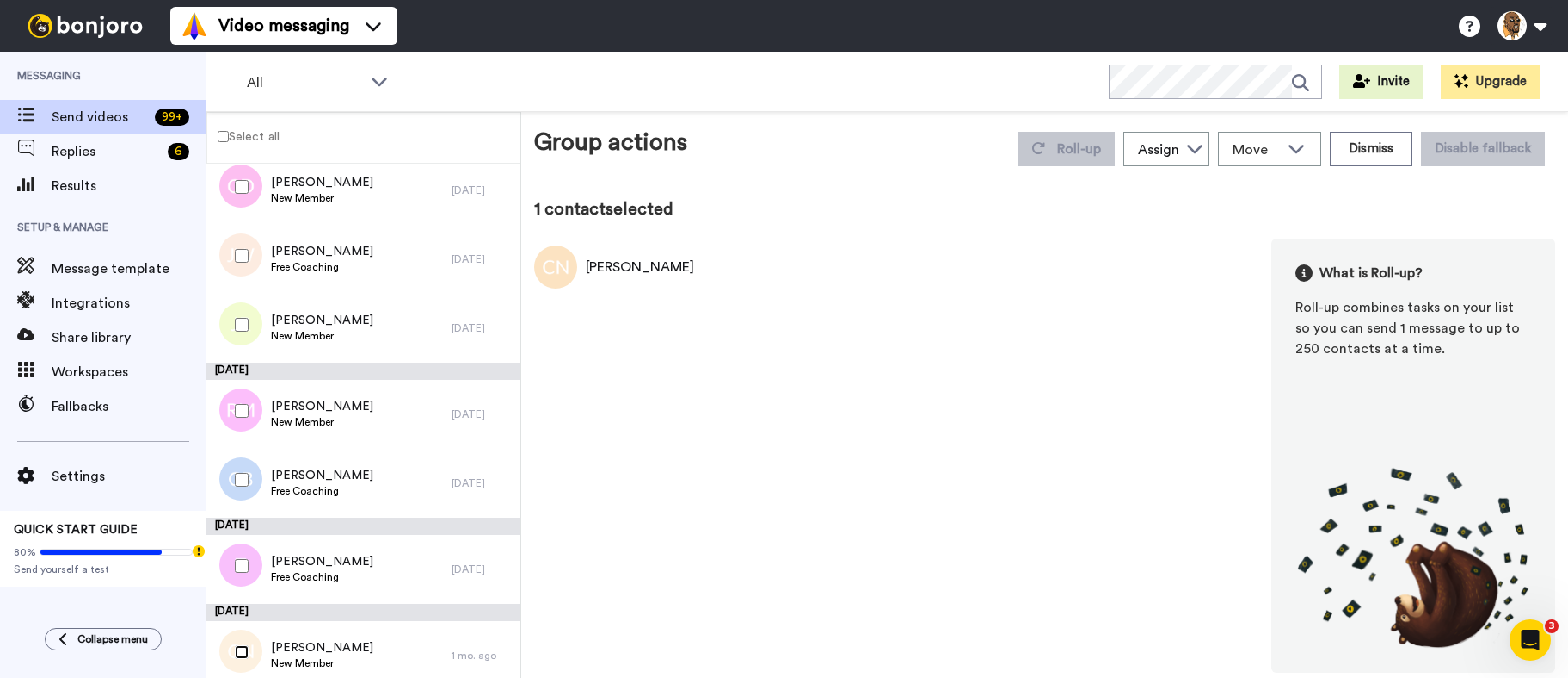
scroll to position [1389, 0]
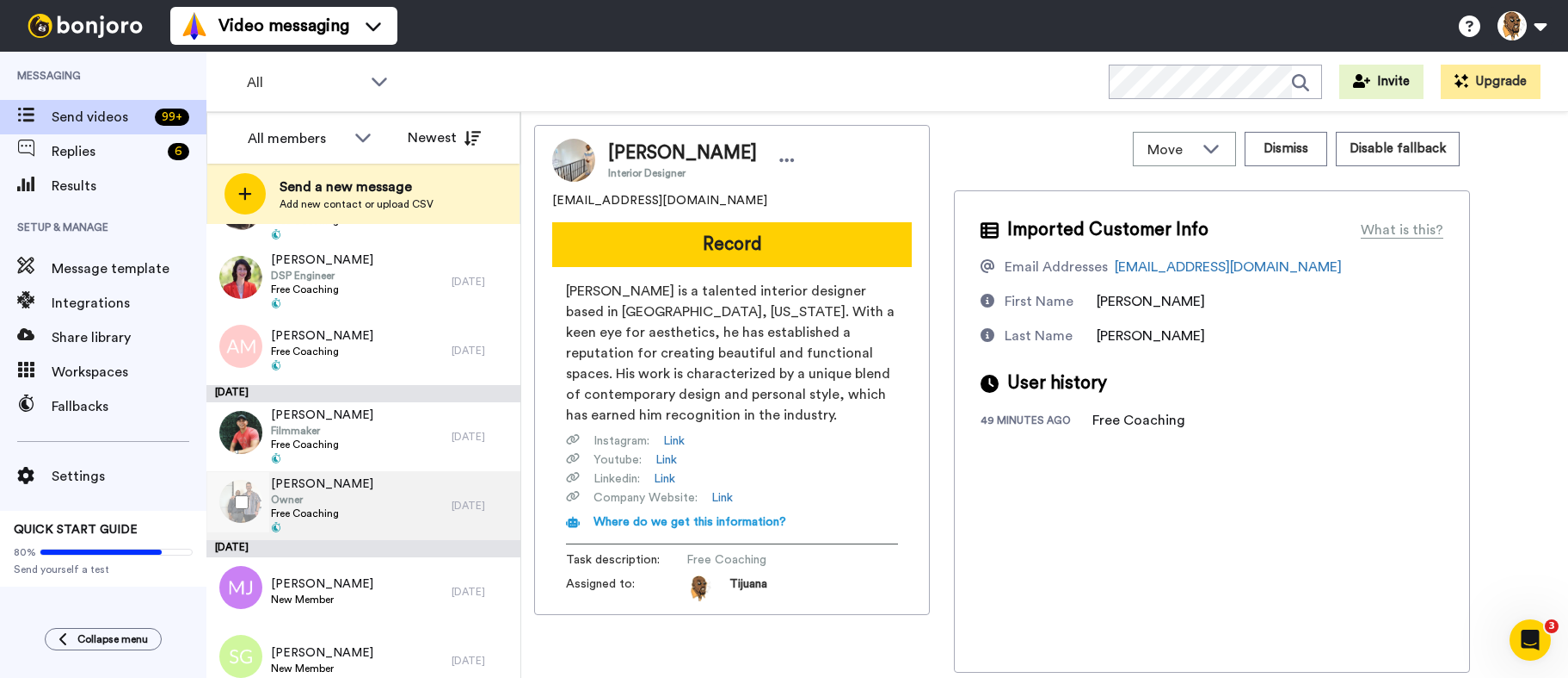
scroll to position [786, 0]
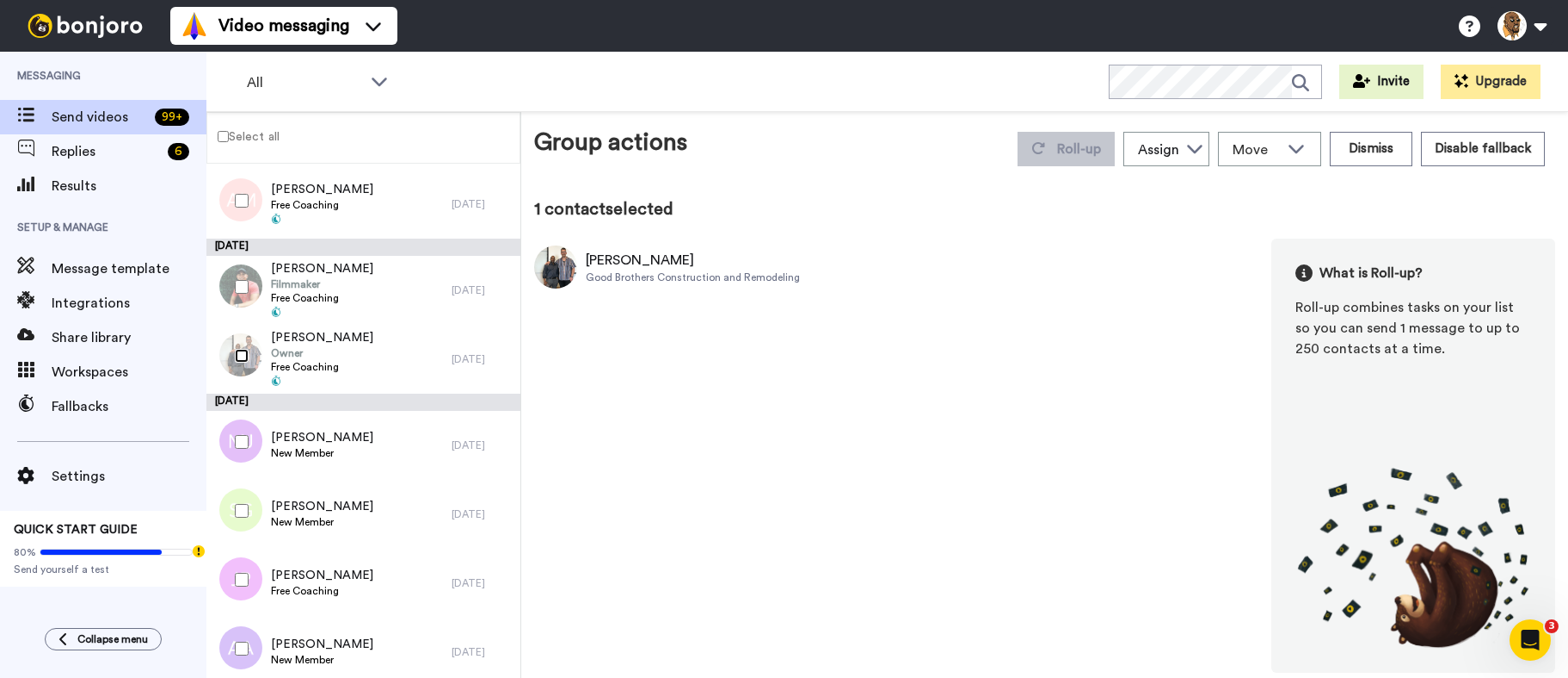
click at [236, 348] on div at bounding box center [238, 355] width 62 height 60
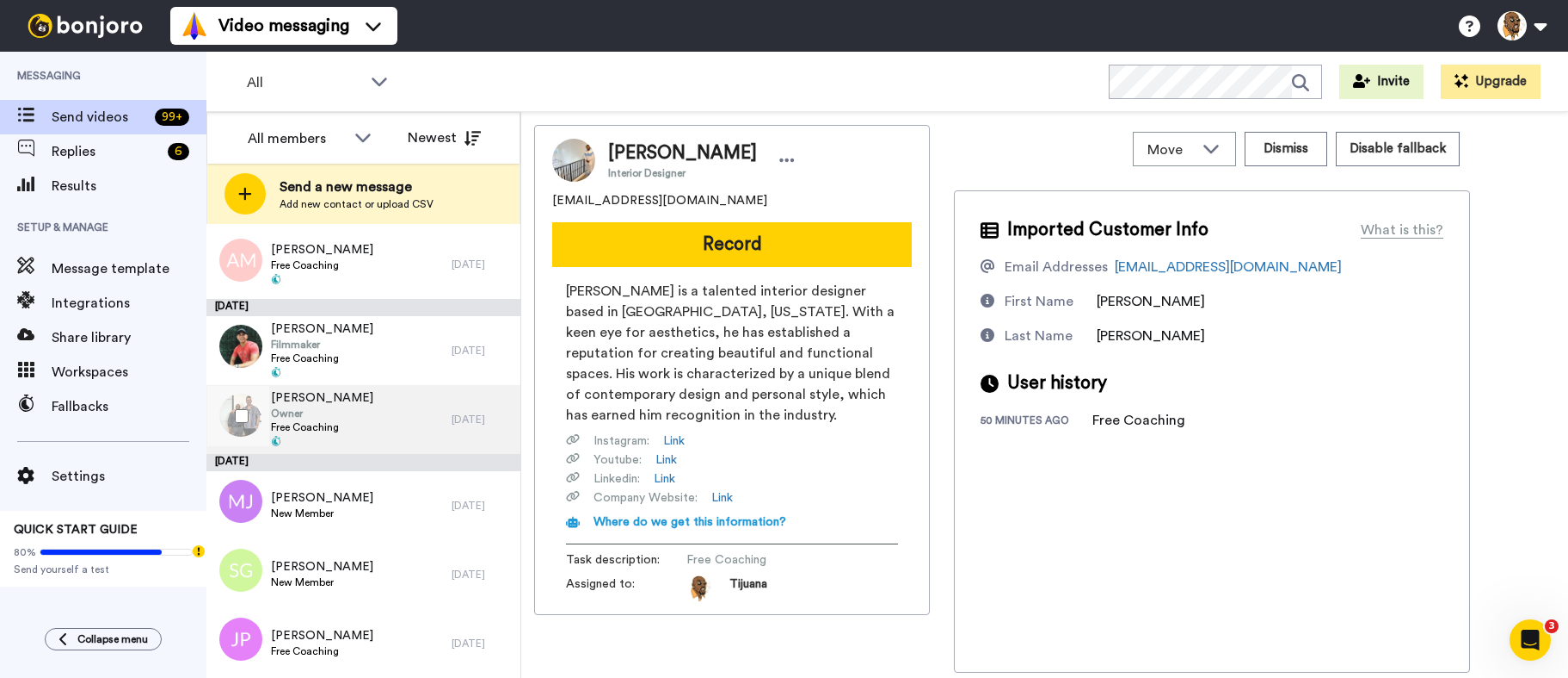
click at [468, 412] on div "Jamon Buford Owner Free Coaching 1 day ago" at bounding box center [363, 418] width 314 height 69
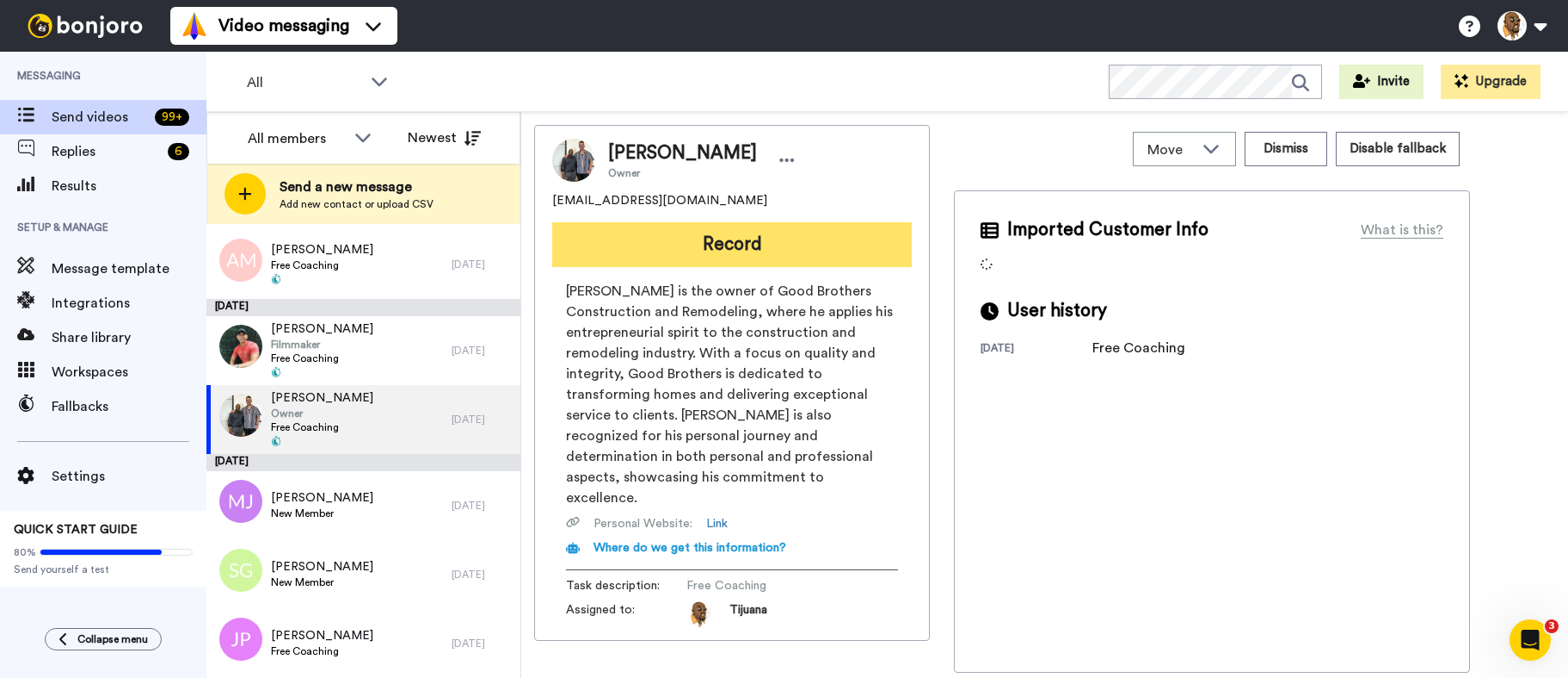
click at [659, 243] on button "Record" at bounding box center [733, 244] width 360 height 45
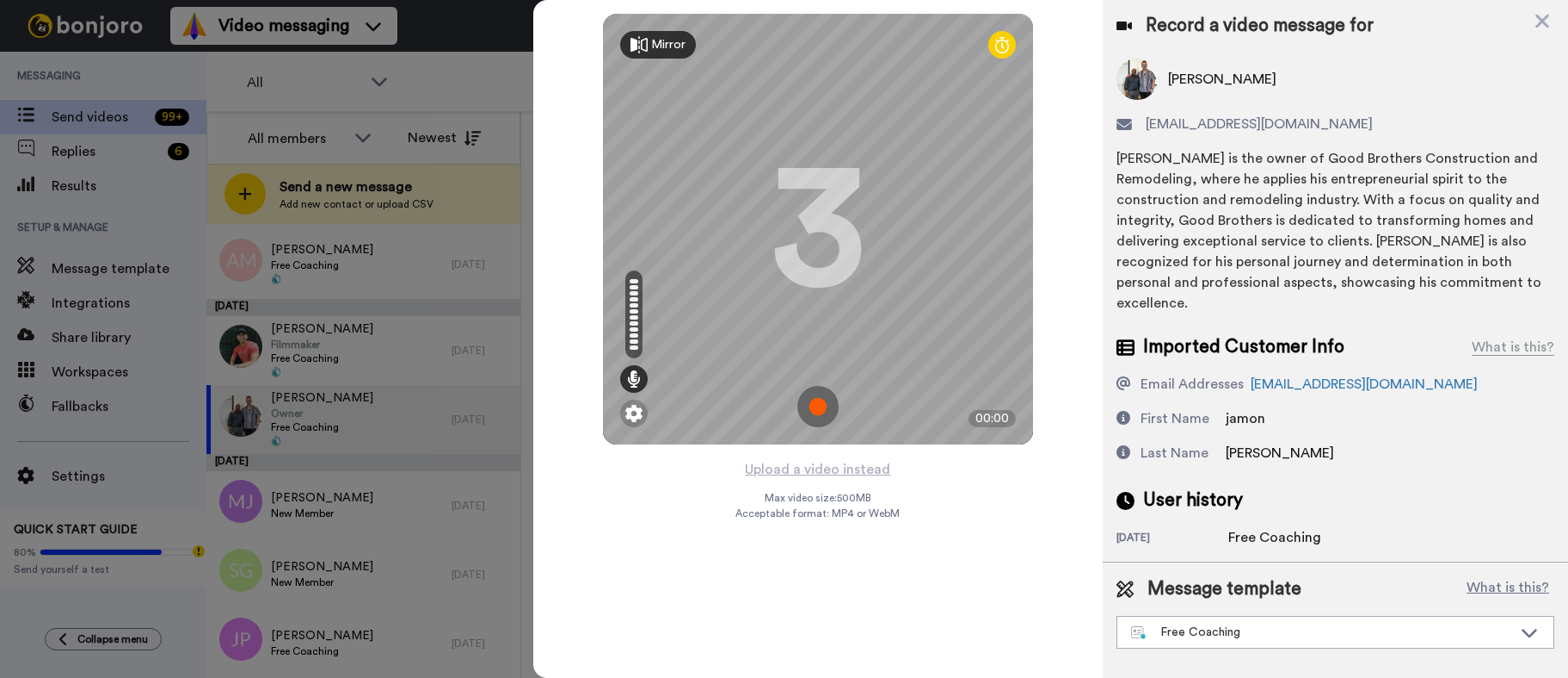
click at [829, 406] on img at bounding box center [818, 406] width 42 height 42
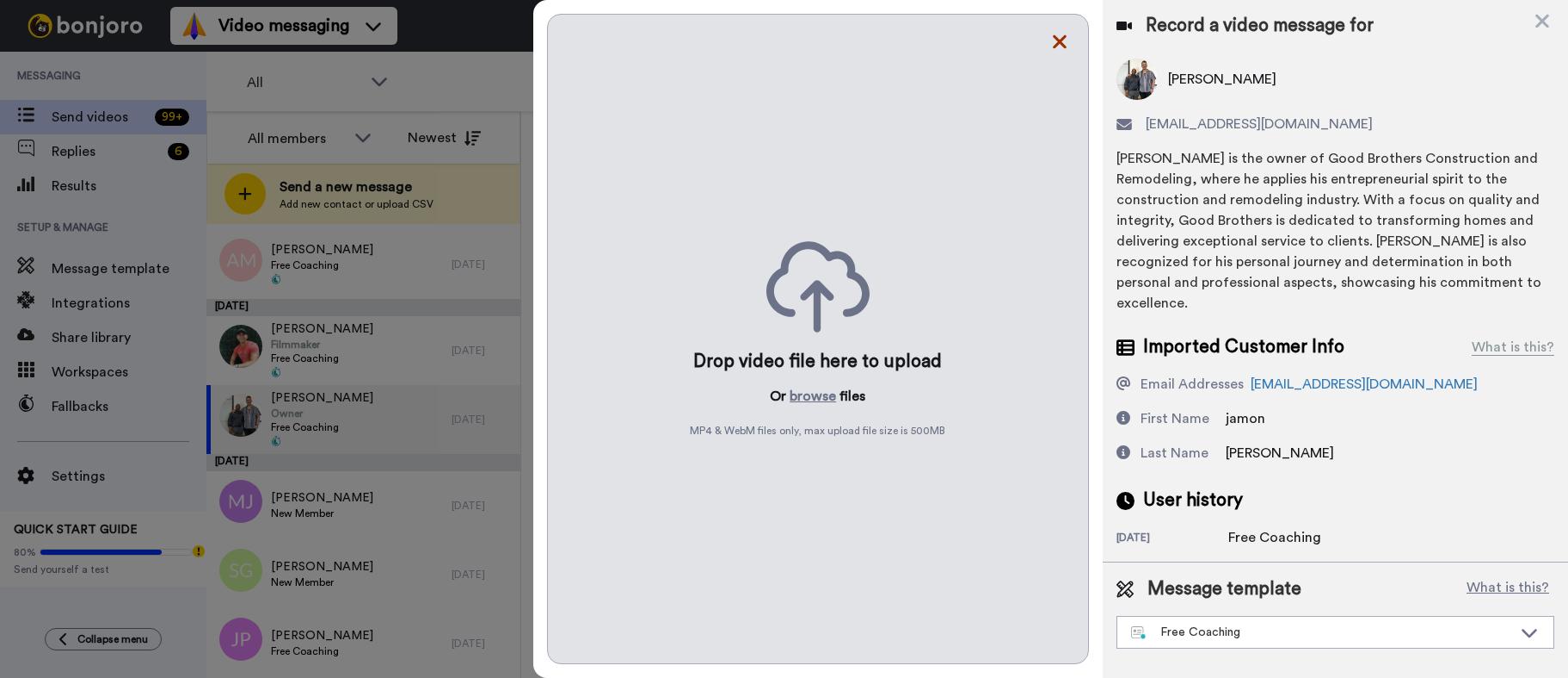
click at [1059, 48] on icon at bounding box center [1060, 42] width 17 height 21
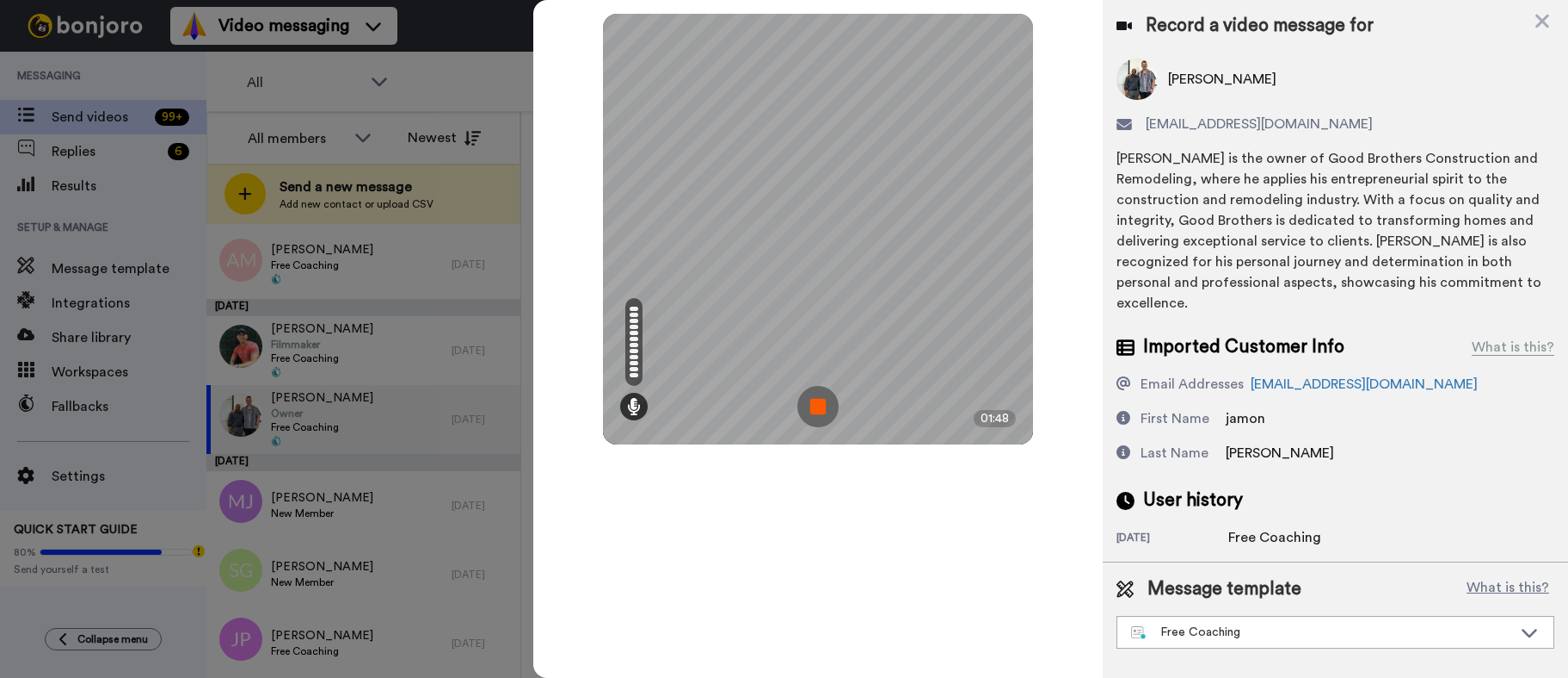
click at [809, 388] on img at bounding box center [818, 406] width 42 height 42
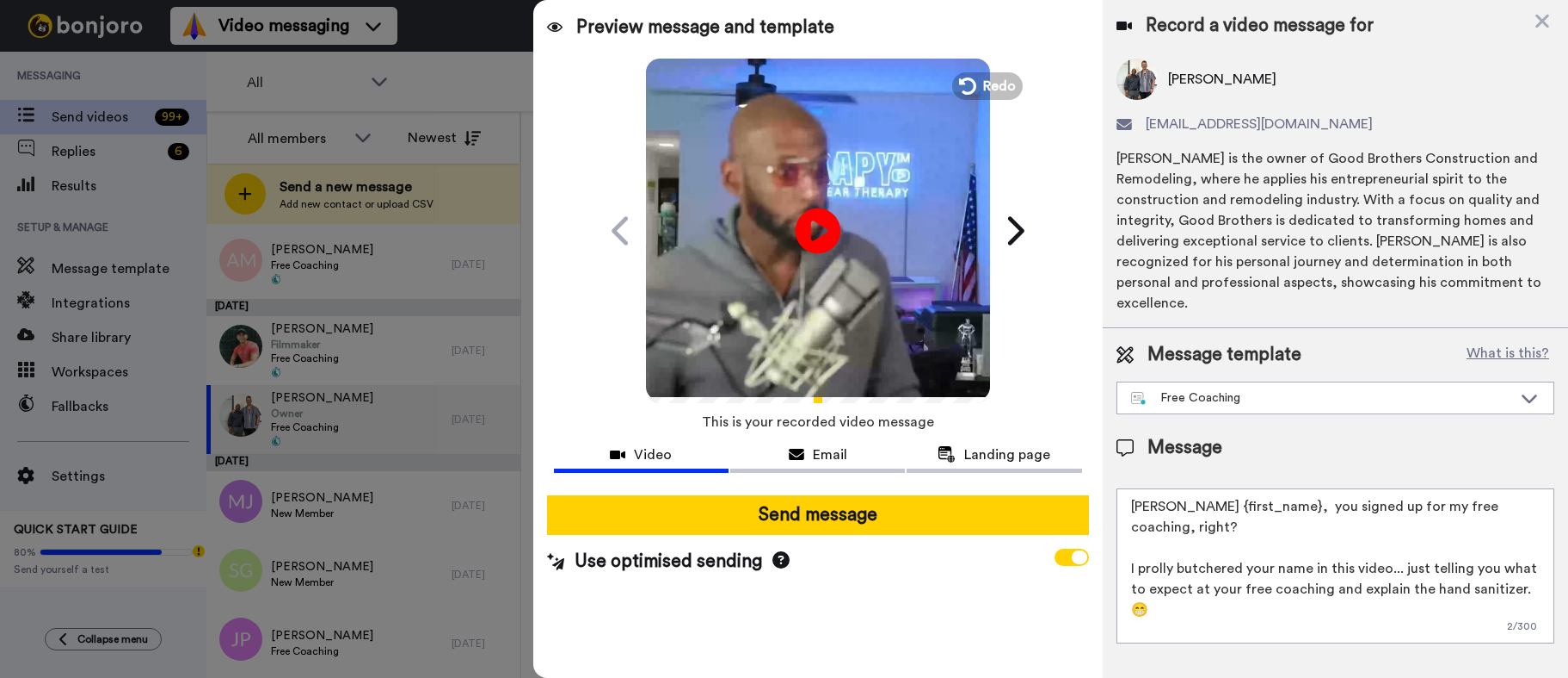
click at [818, 226] on icon "Play/Pause" at bounding box center [817, 231] width 45 height 81
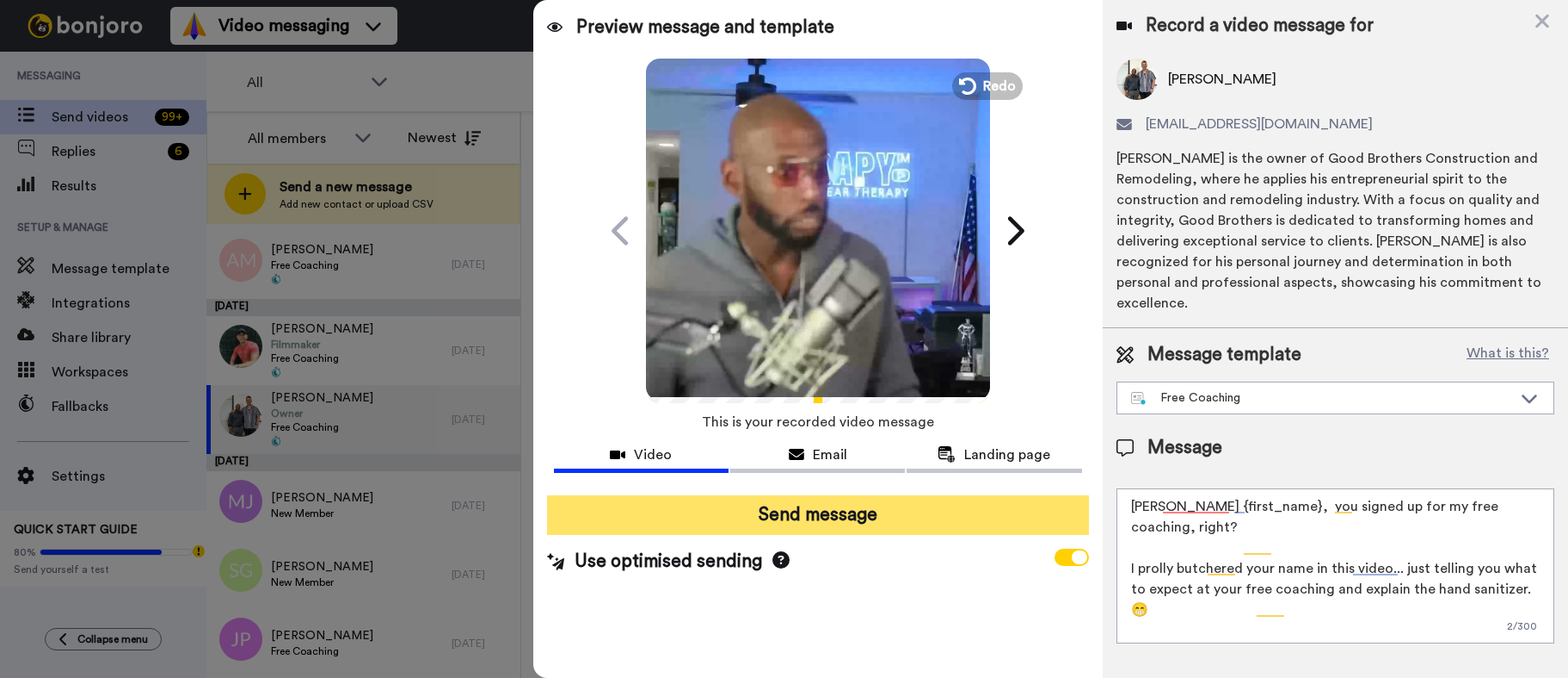
click at [814, 508] on button "Send message" at bounding box center [818, 514] width 542 height 40
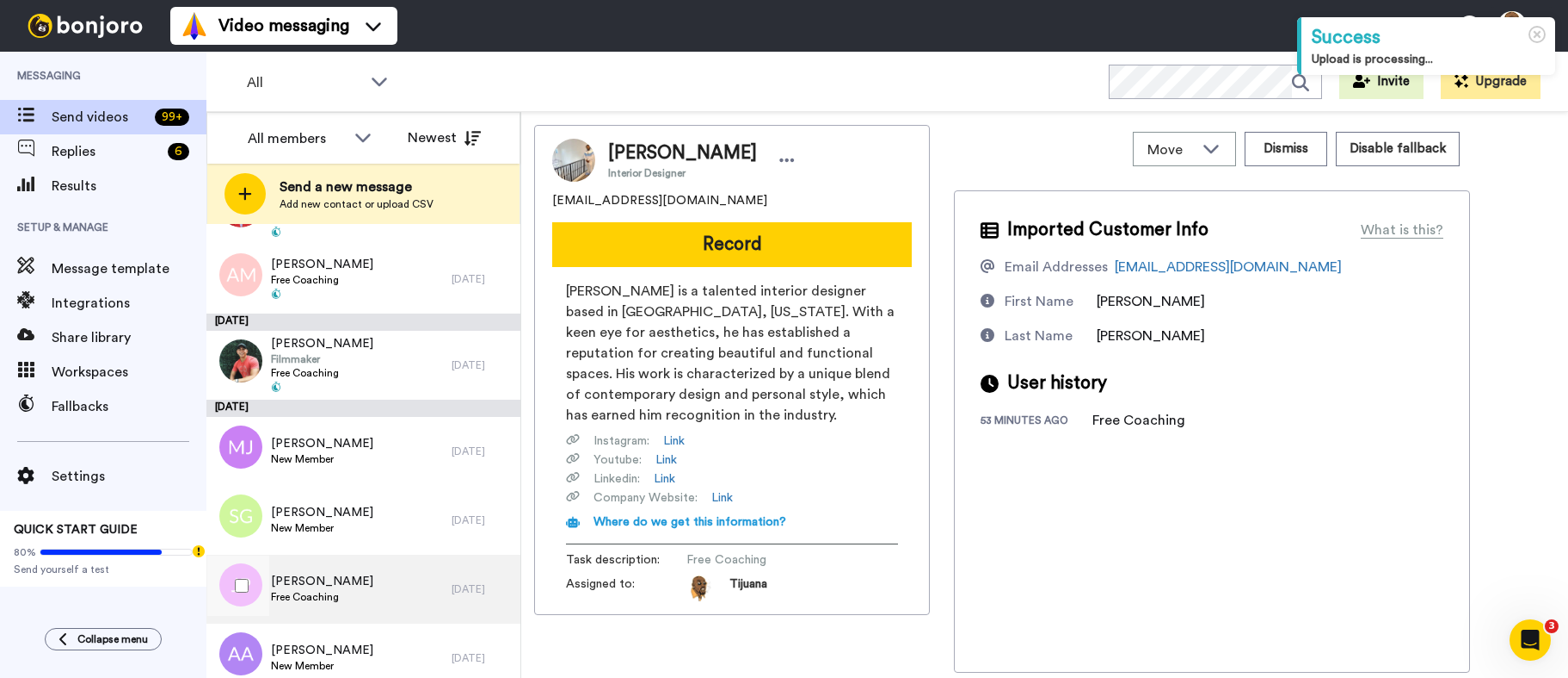
scroll to position [689, 0]
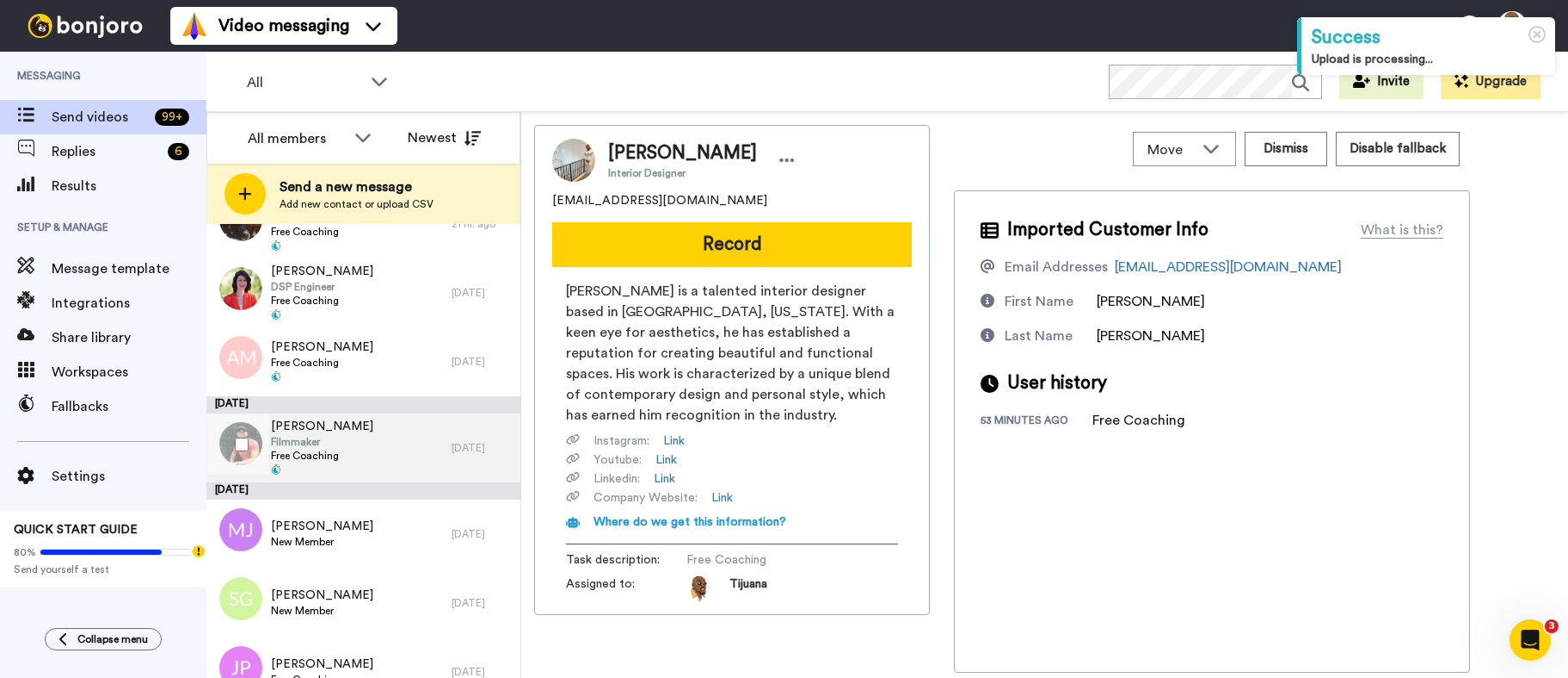
click at [376, 441] on div "Joe Salinas Filmmaker Free Coaching" at bounding box center [328, 447] width 245 height 69
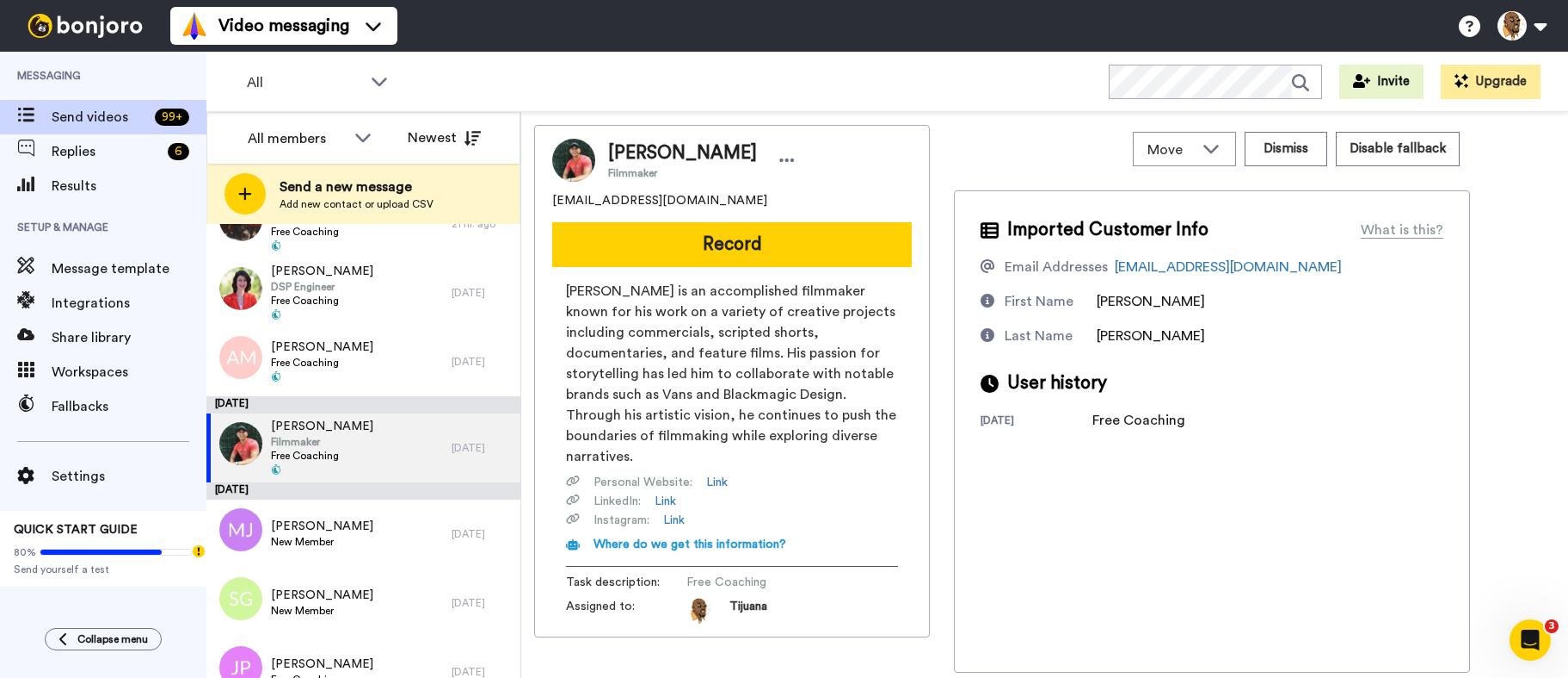
click at [713, 243] on button "Record" at bounding box center [733, 244] width 360 height 45
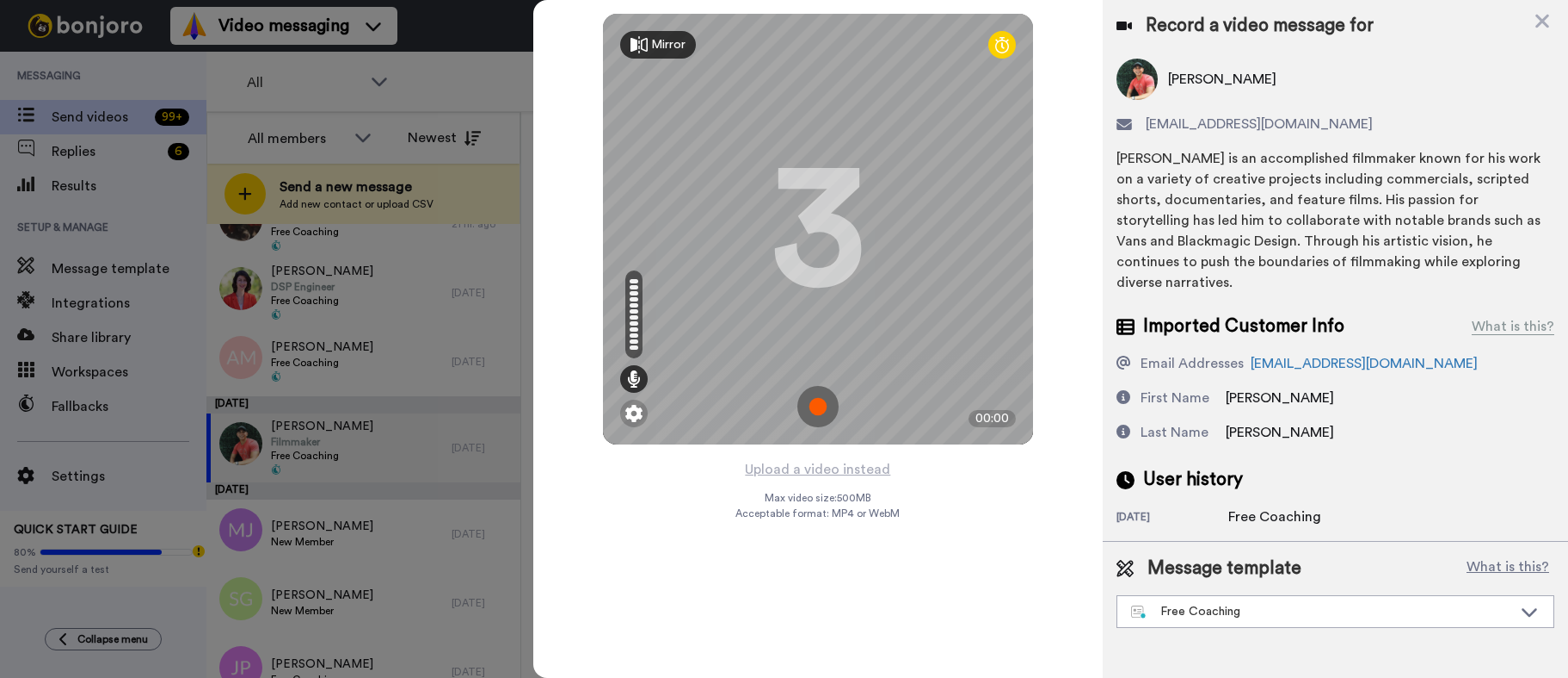
click at [822, 389] on img at bounding box center [818, 406] width 42 height 42
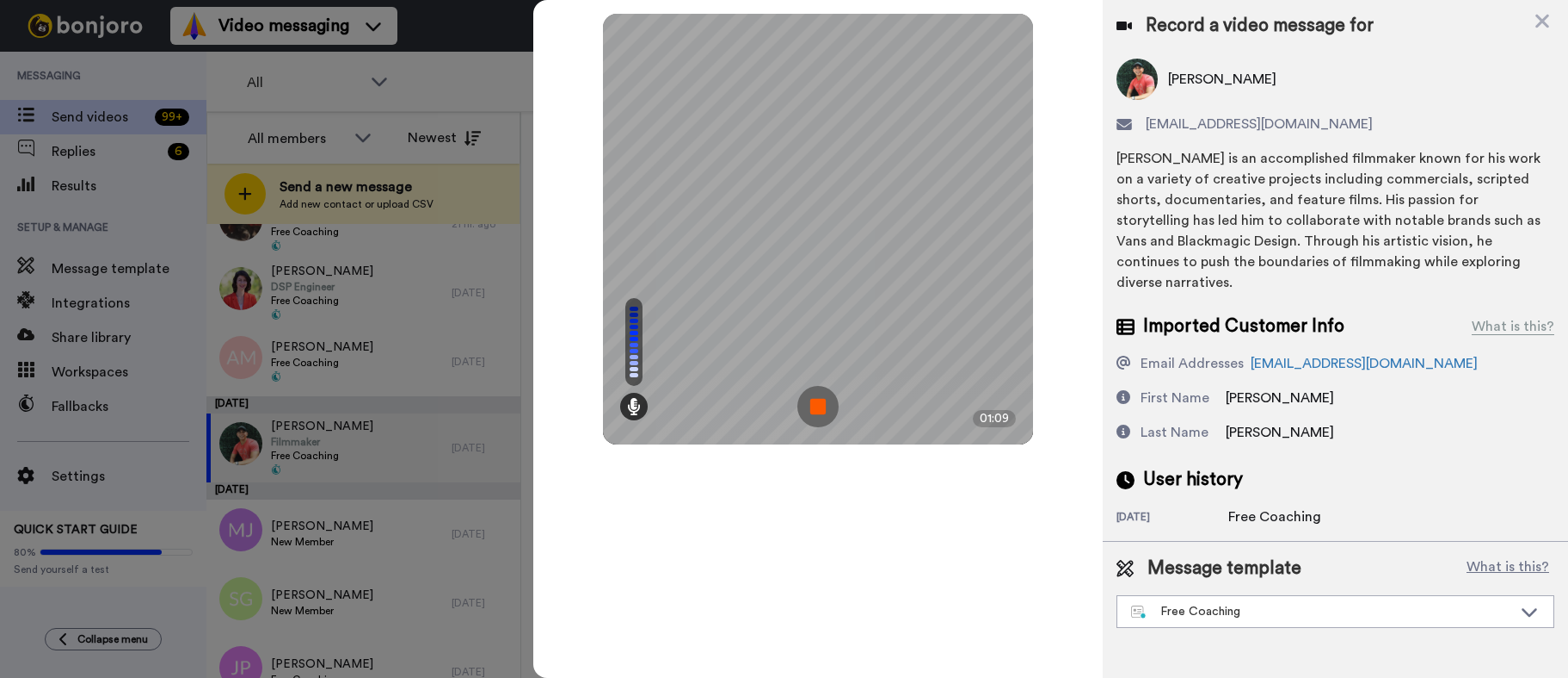
click at [822, 407] on img at bounding box center [818, 406] width 42 height 42
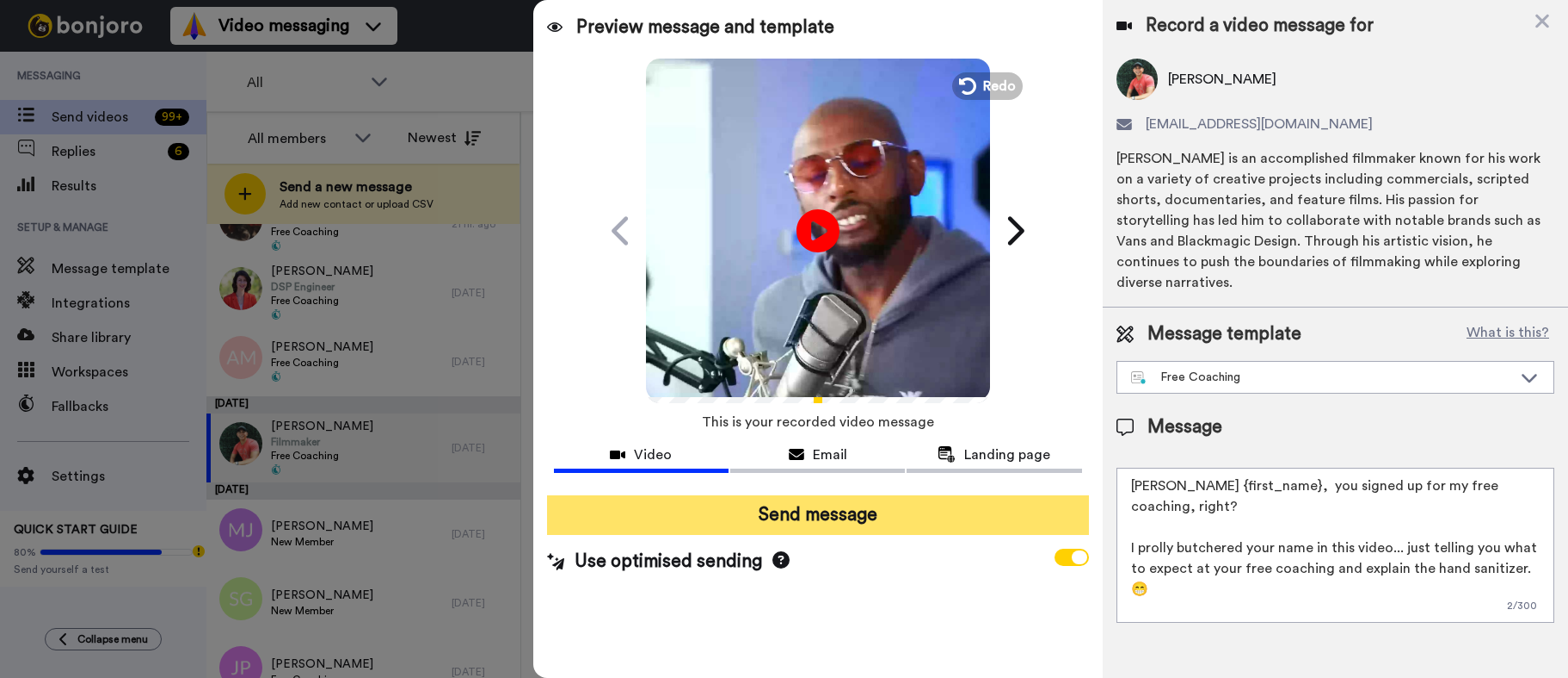
click at [734, 509] on button "Send message" at bounding box center [818, 514] width 542 height 40
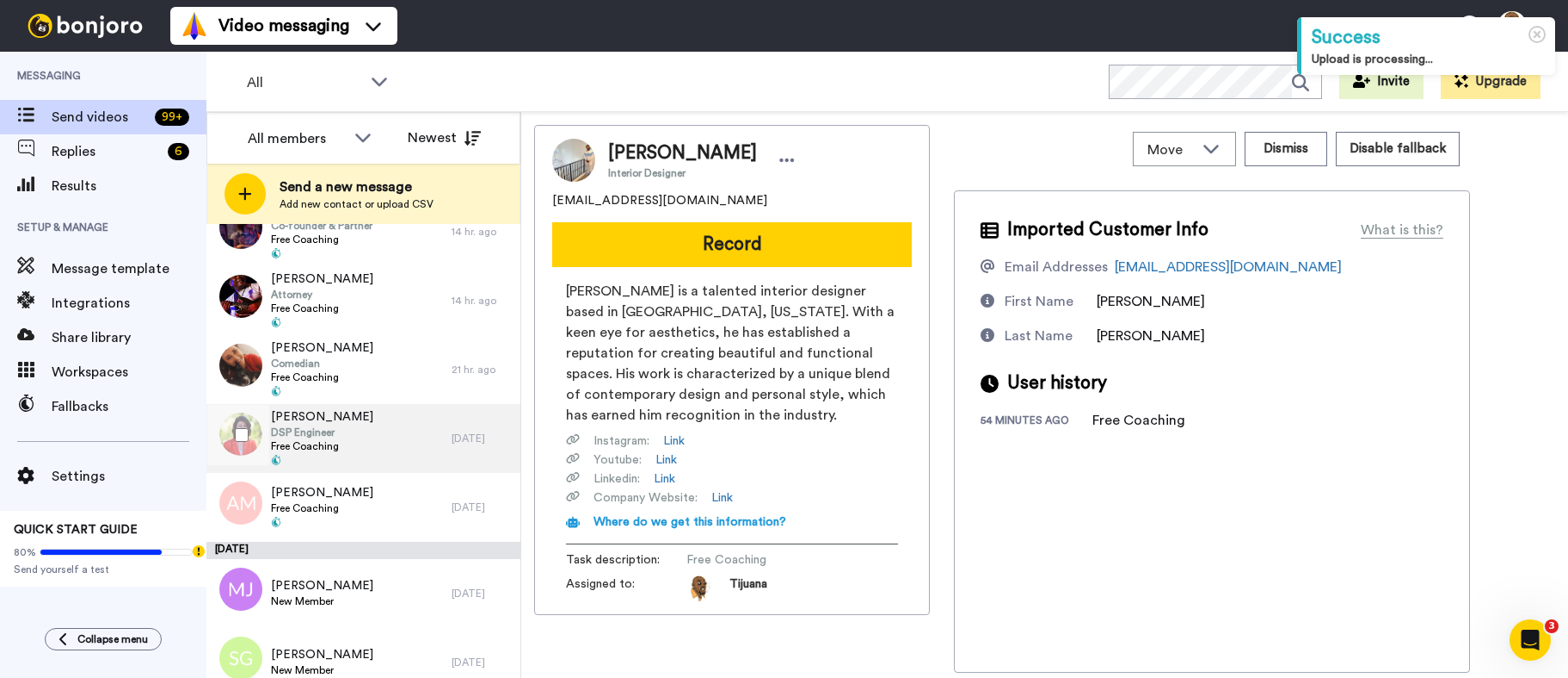
scroll to position [602, 0]
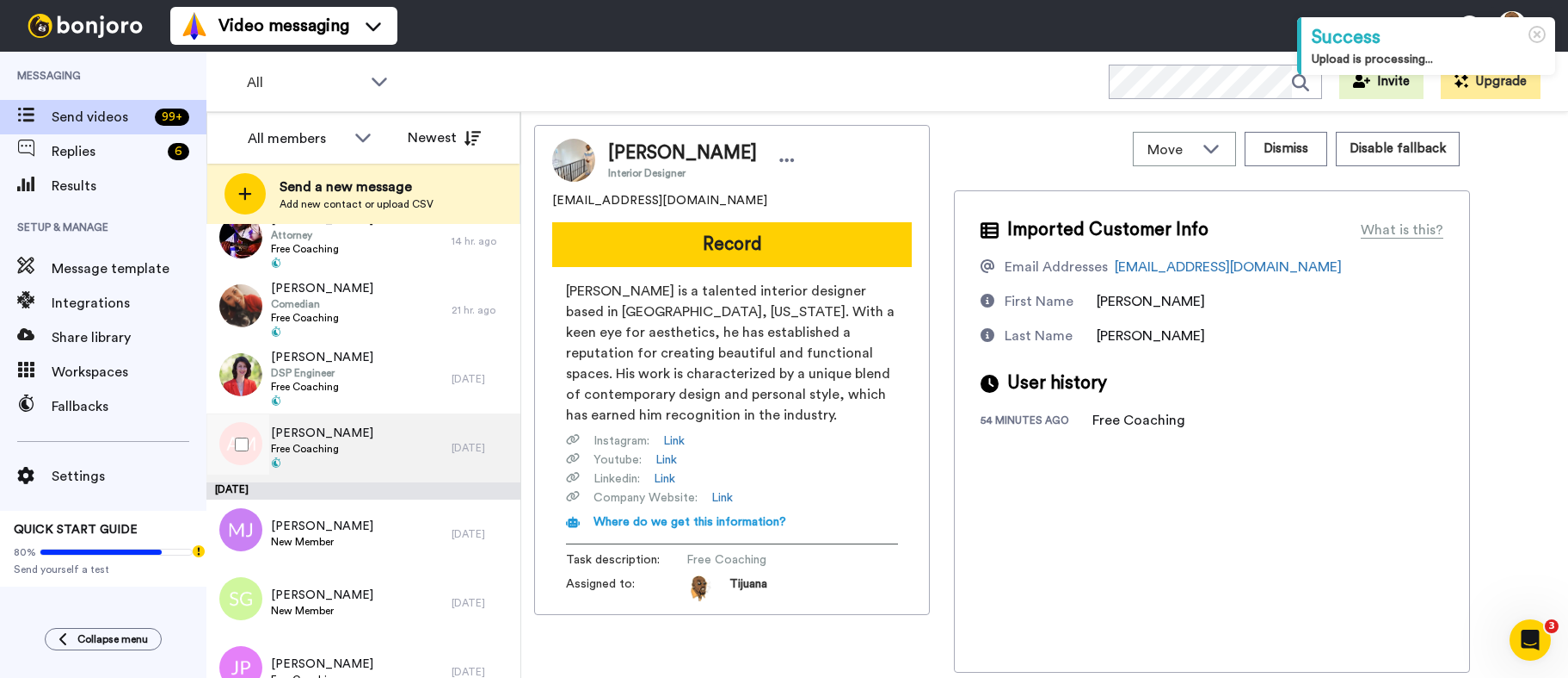
click at [374, 466] on span at bounding box center [322, 464] width 103 height 14
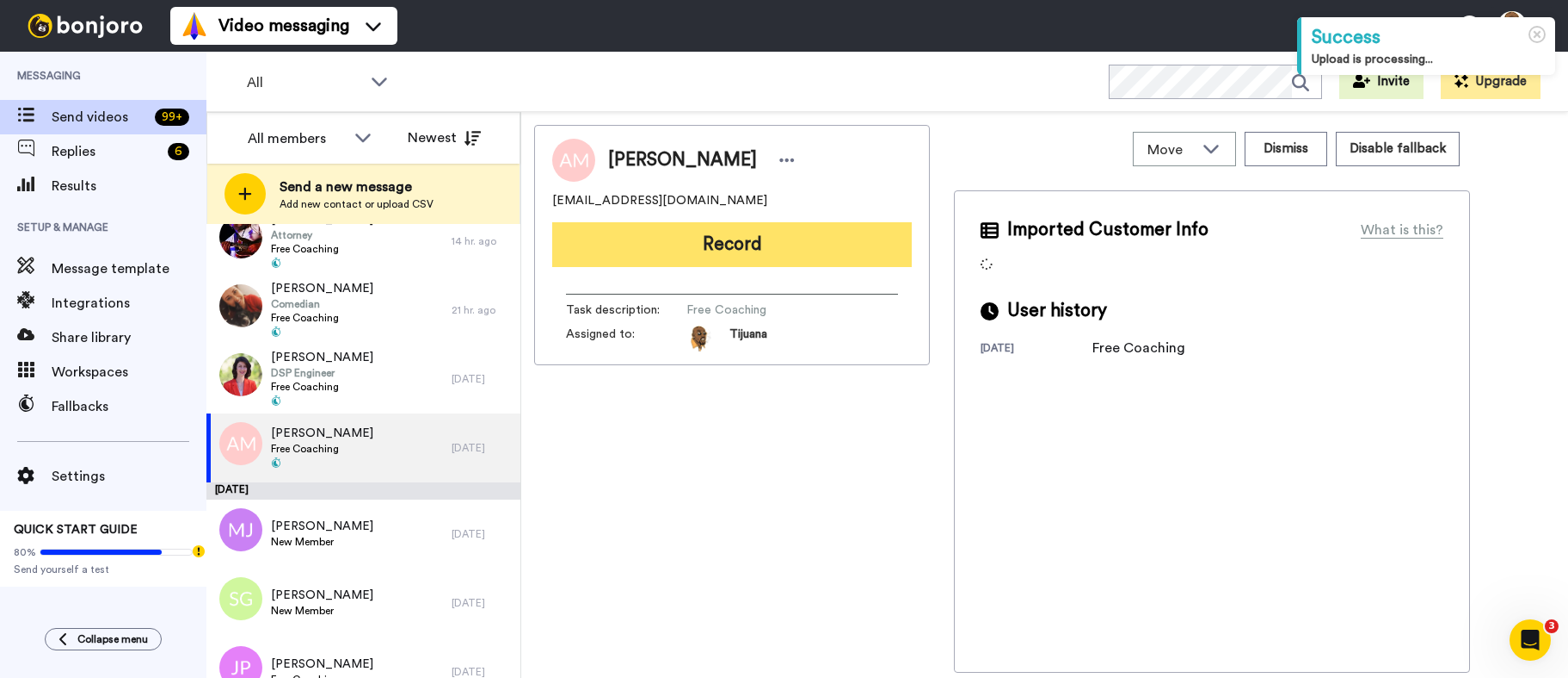
click at [715, 246] on button "Record" at bounding box center [733, 244] width 360 height 45
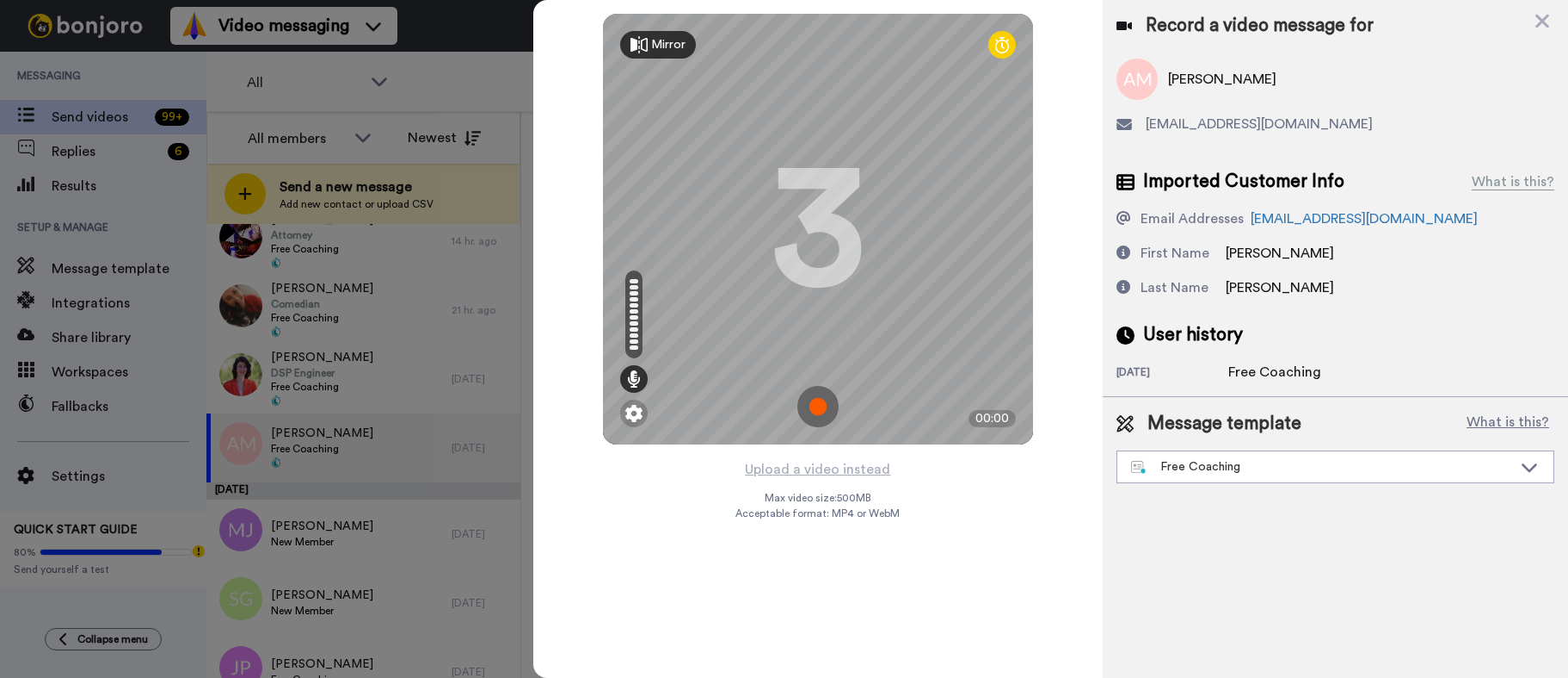
click at [811, 416] on img at bounding box center [818, 406] width 42 height 42
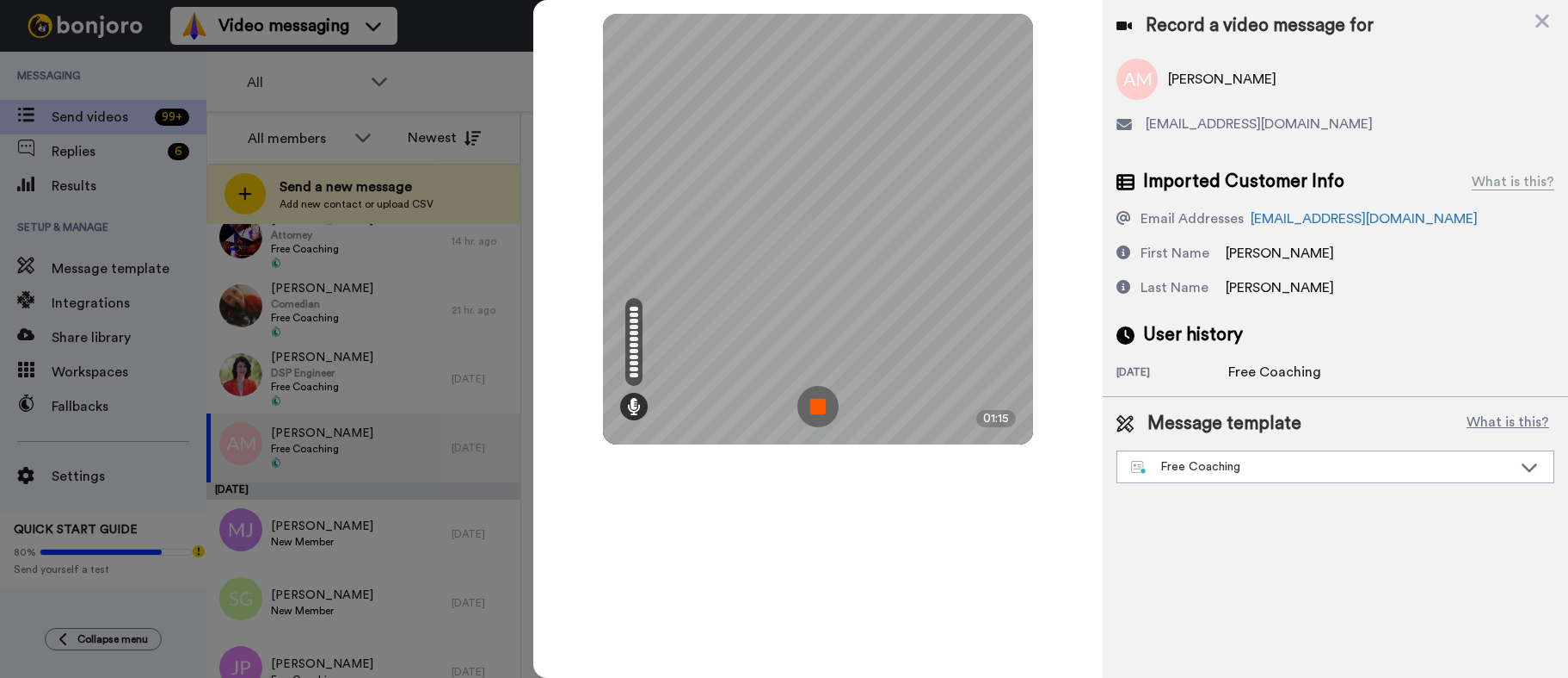
click at [820, 405] on img at bounding box center [818, 406] width 42 height 42
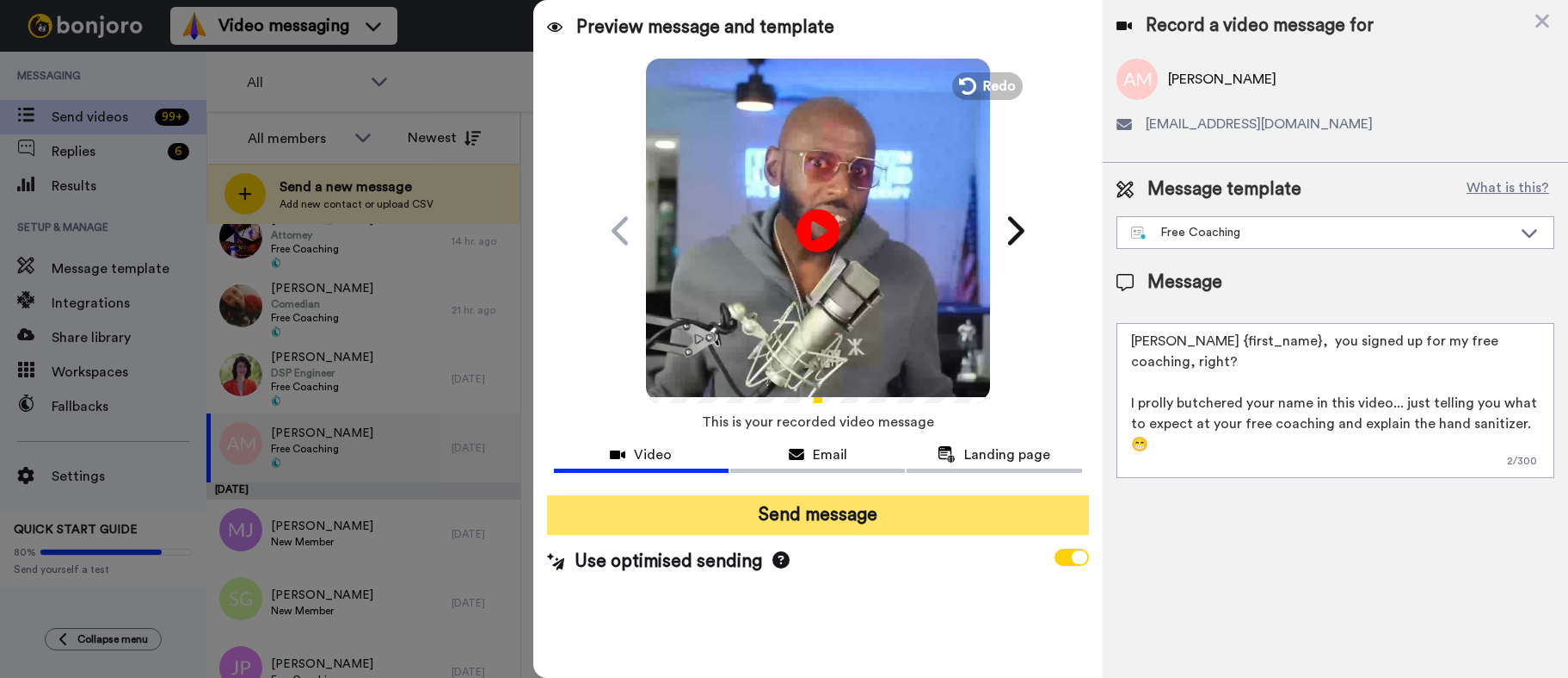
click at [801, 515] on button "Send message" at bounding box center [818, 514] width 542 height 40
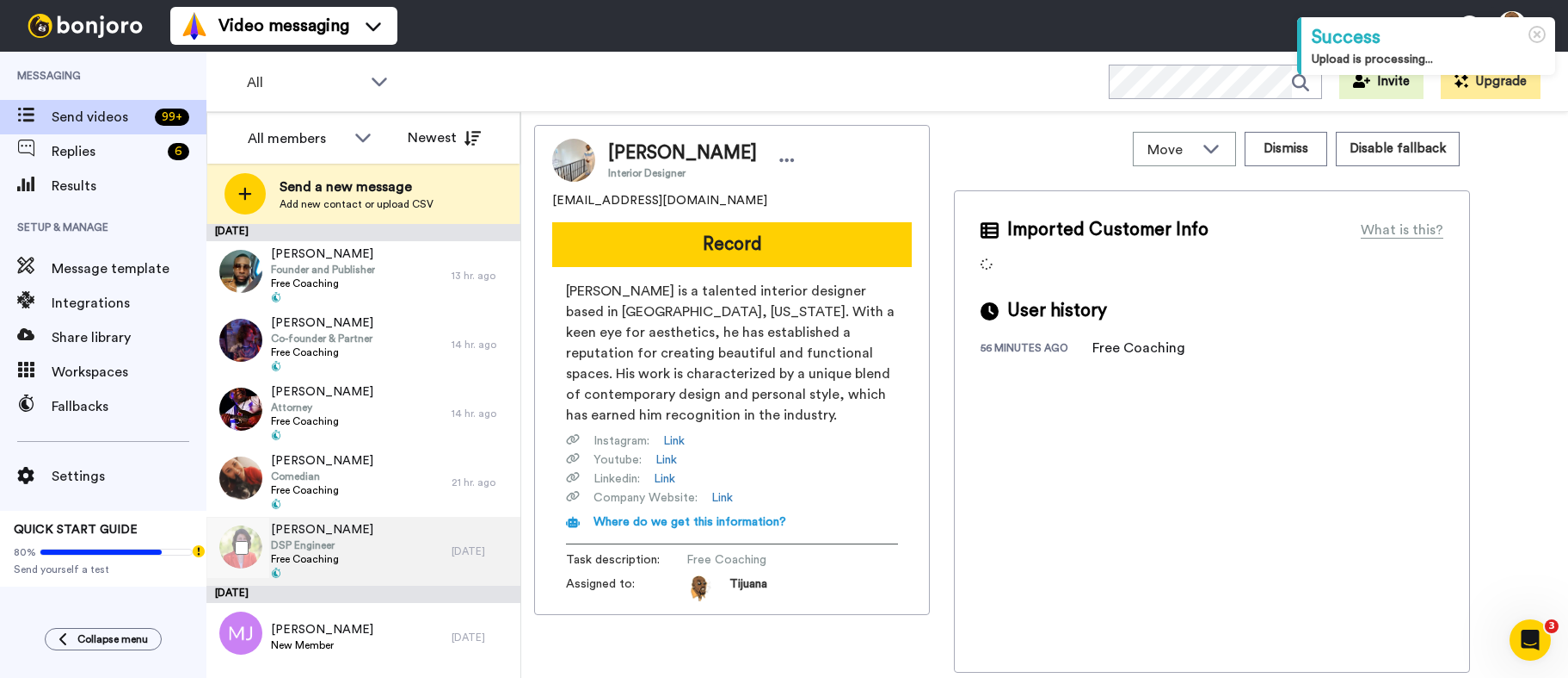
click at [338, 524] on span "Sara Sharifi" at bounding box center [322, 530] width 103 height 17
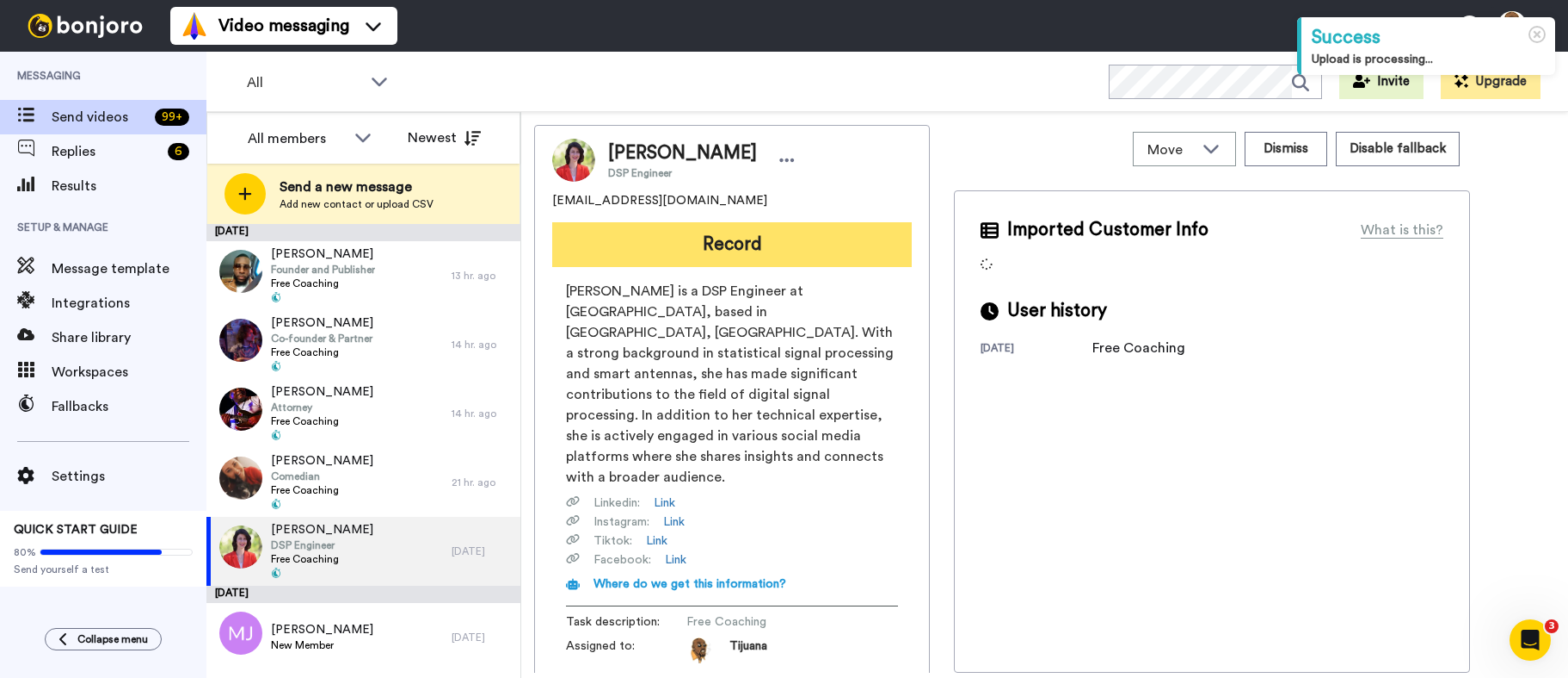
click at [720, 233] on button "Record" at bounding box center [733, 244] width 360 height 45
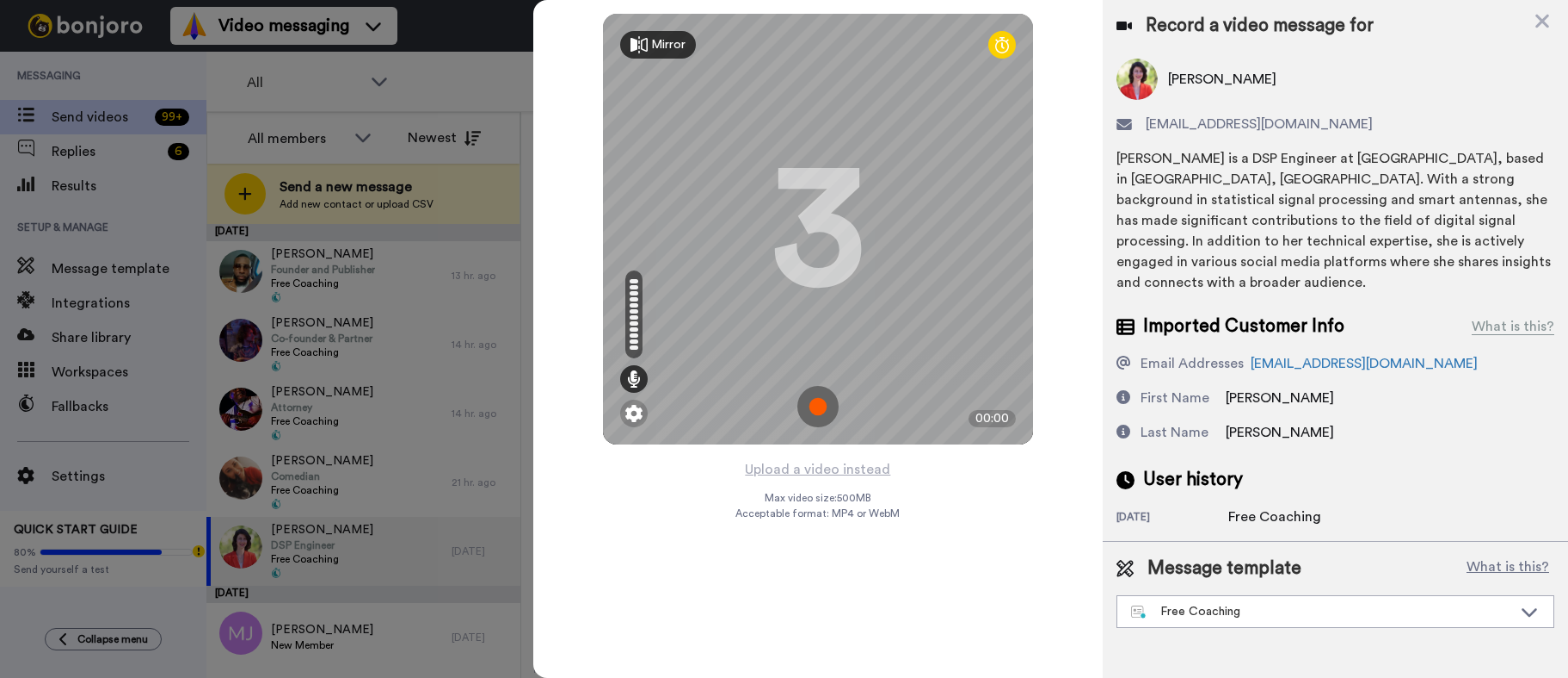
click at [803, 410] on img at bounding box center [818, 406] width 42 height 42
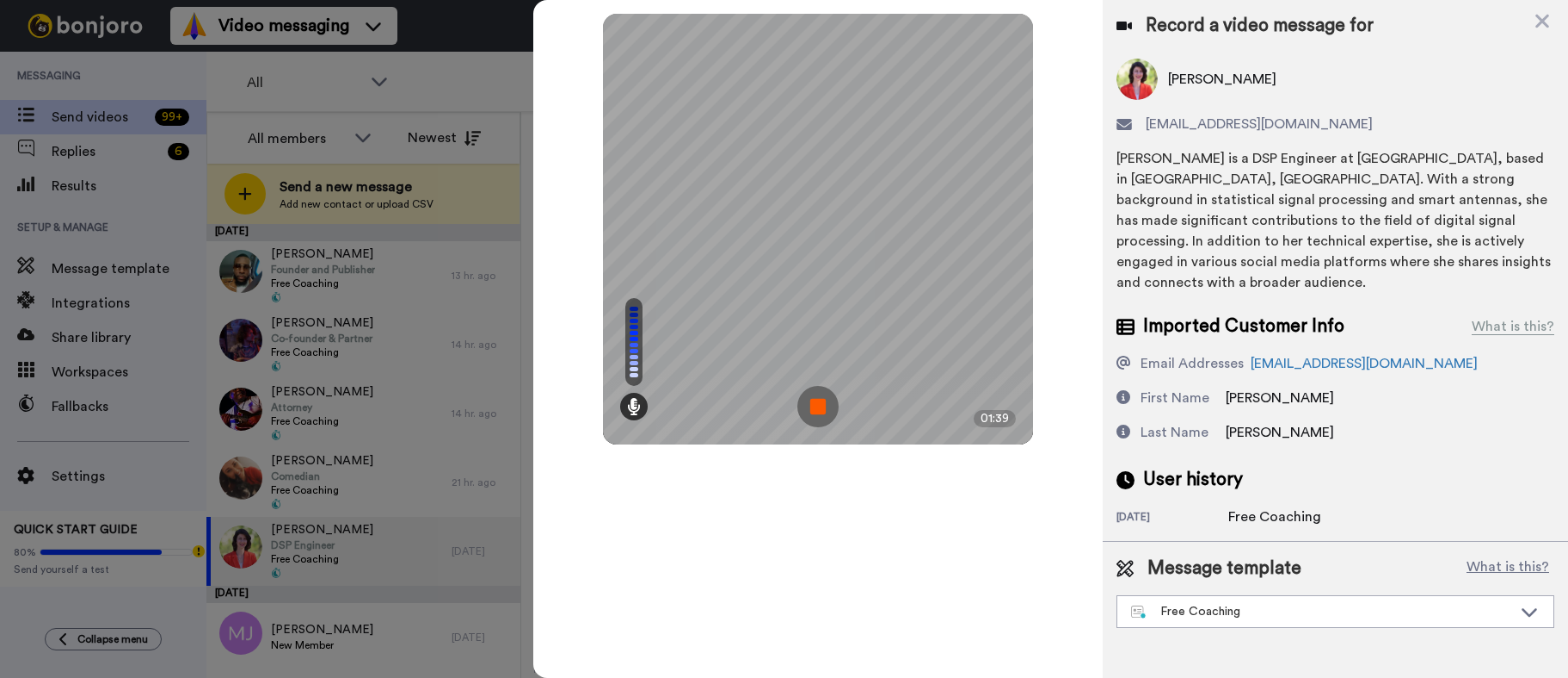
click at [808, 397] on img at bounding box center [818, 406] width 42 height 42
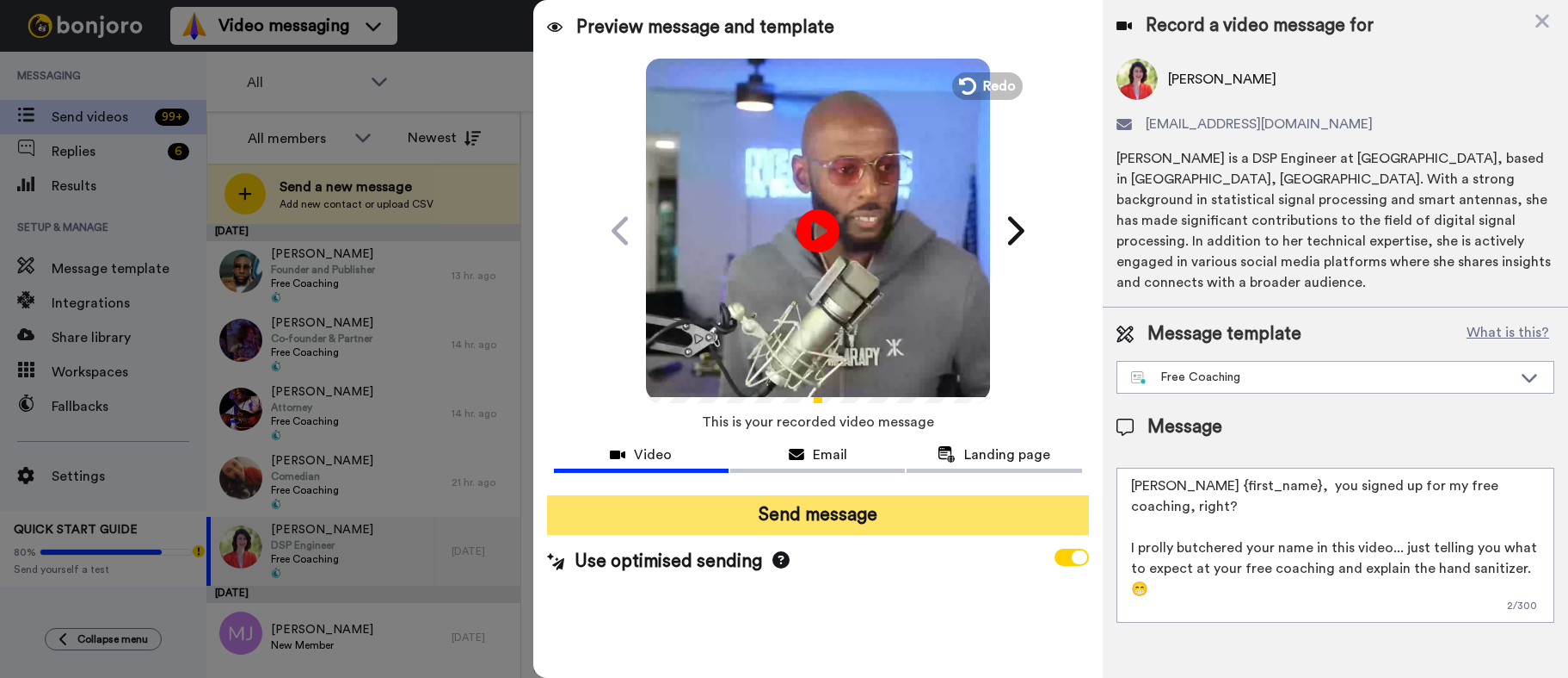
click at [787, 520] on button "Send message" at bounding box center [818, 514] width 542 height 40
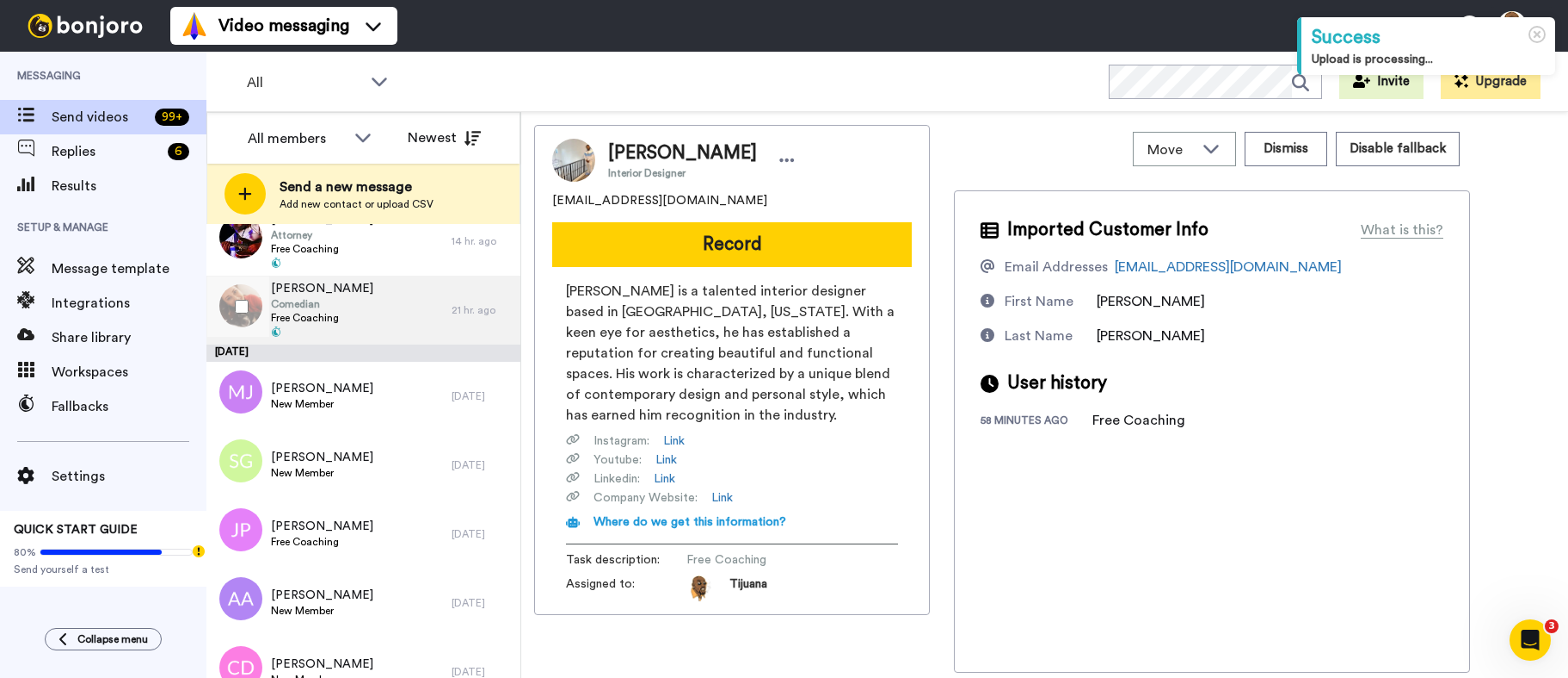
click at [382, 322] on div "Zo Myers Comedian Free Coaching" at bounding box center [328, 309] width 245 height 69
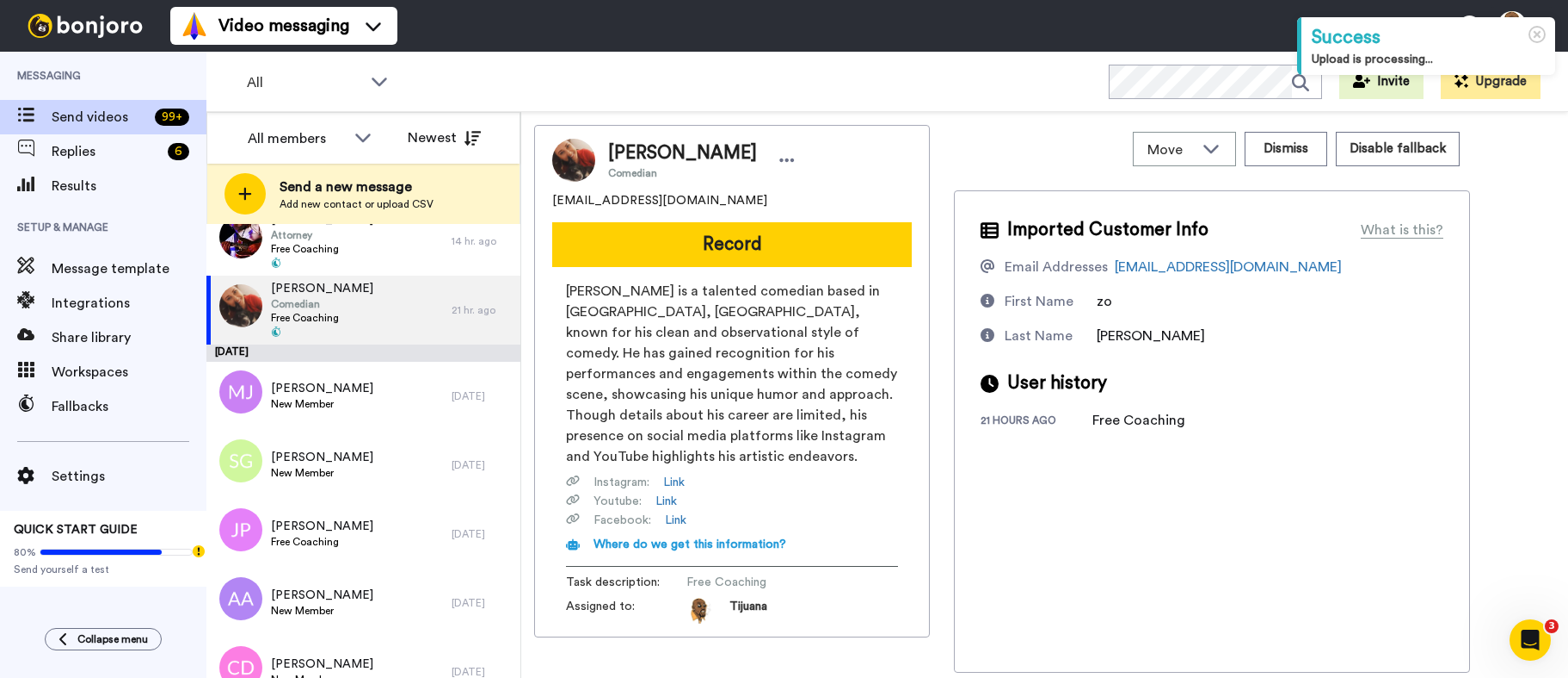
click at [747, 251] on button "Record" at bounding box center [733, 244] width 360 height 45
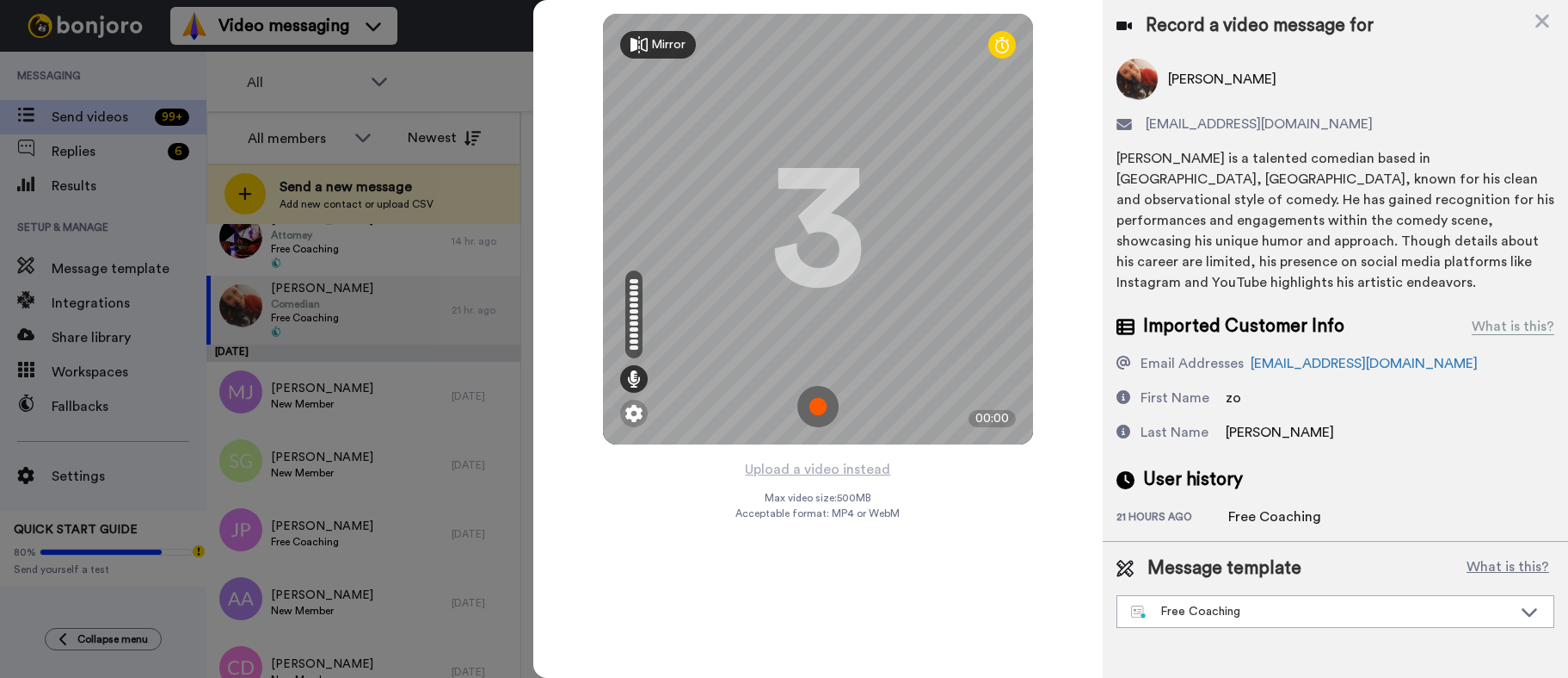
click at [815, 414] on img at bounding box center [818, 406] width 42 height 42
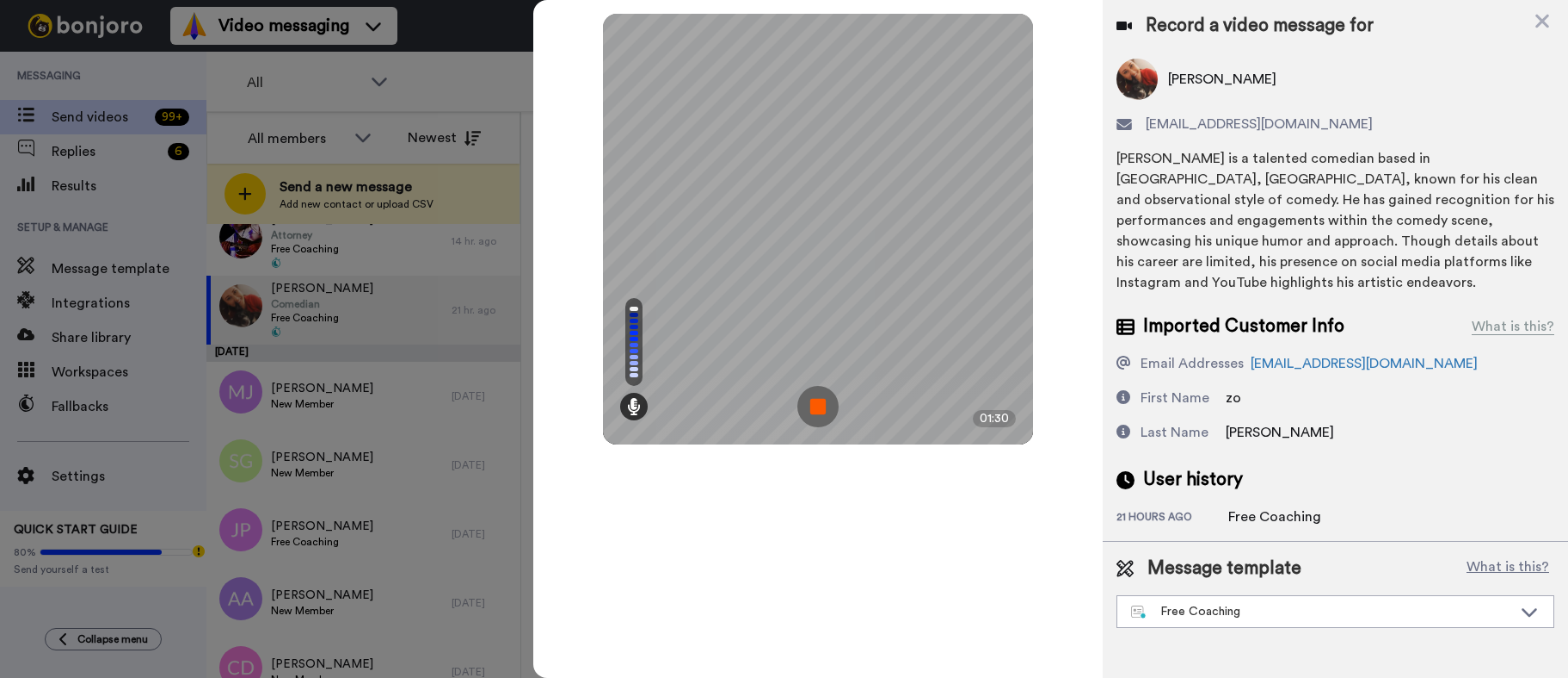
click at [816, 408] on img at bounding box center [818, 406] width 42 height 42
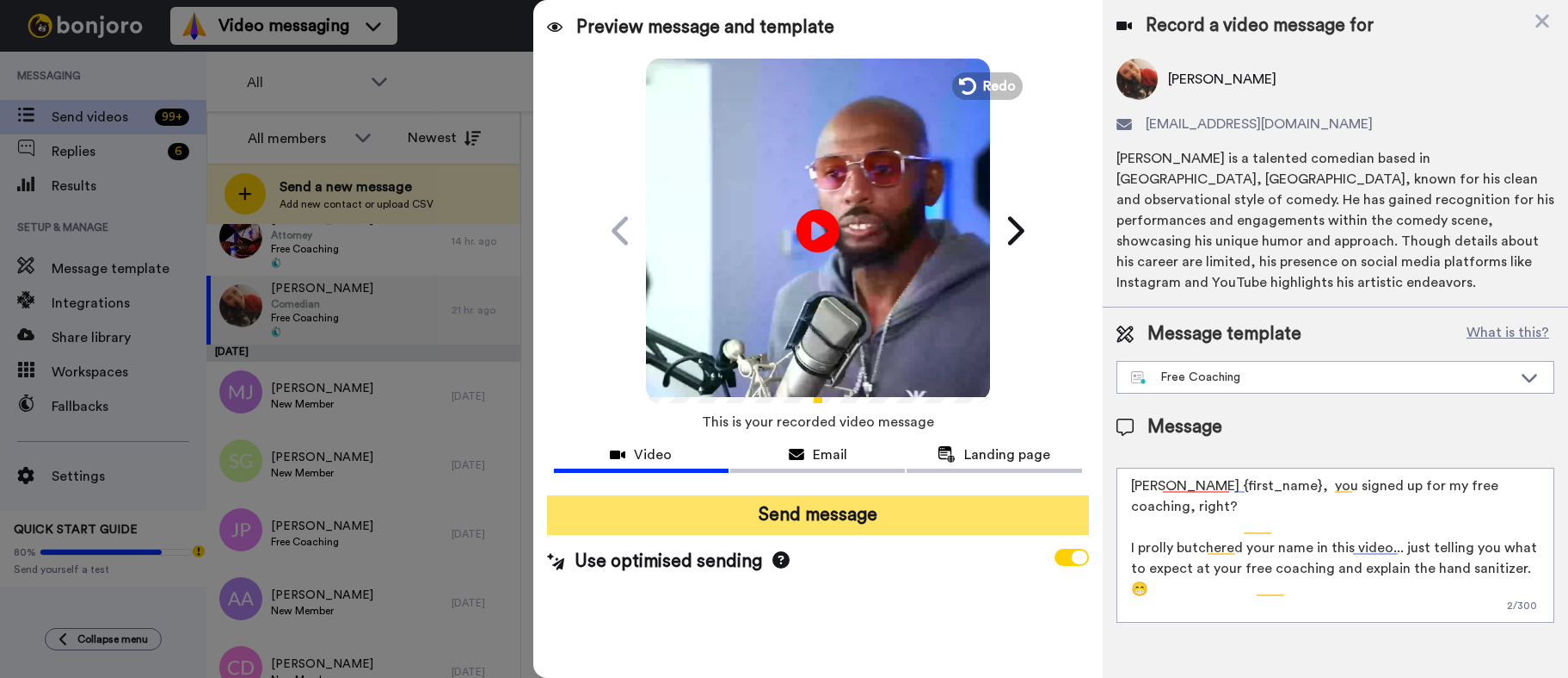
click at [714, 509] on button "Send message" at bounding box center [818, 514] width 542 height 40
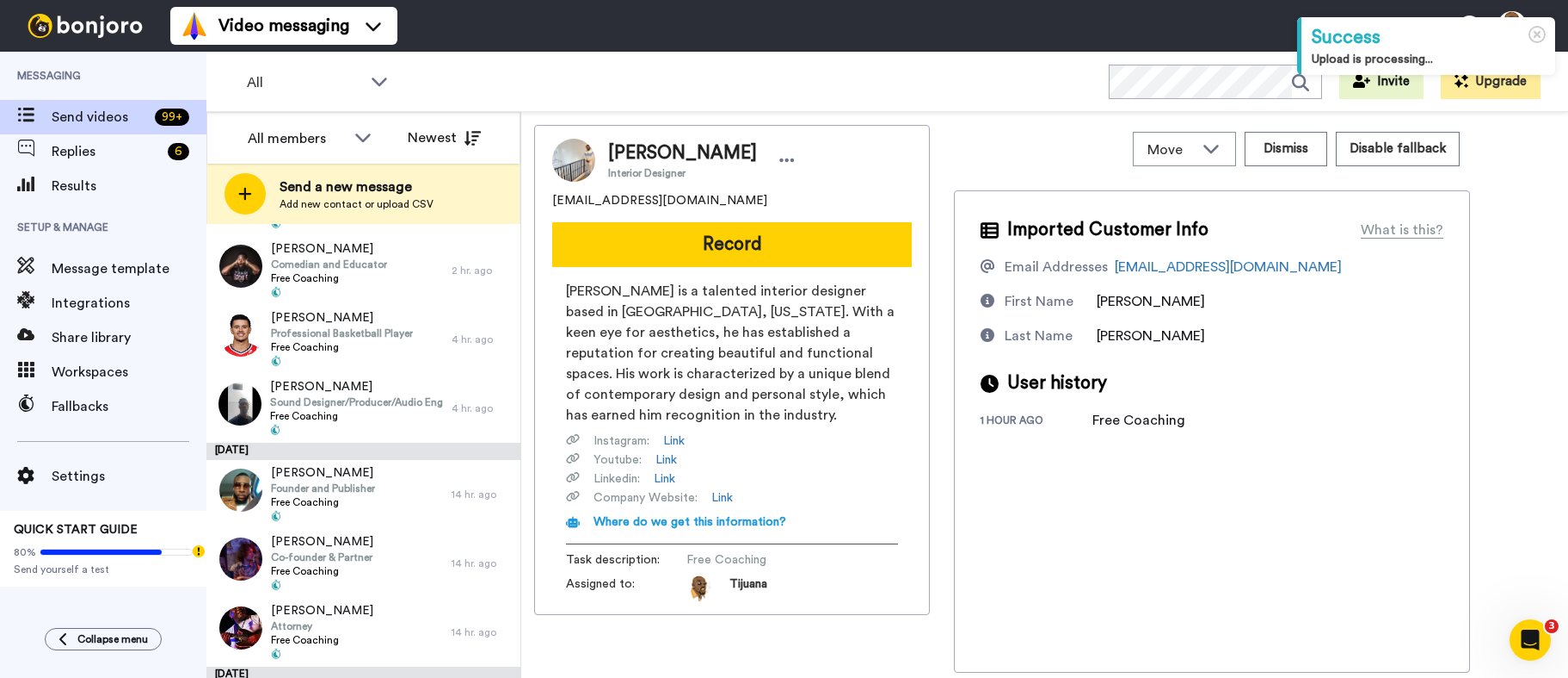
scroll to position [259, 0]
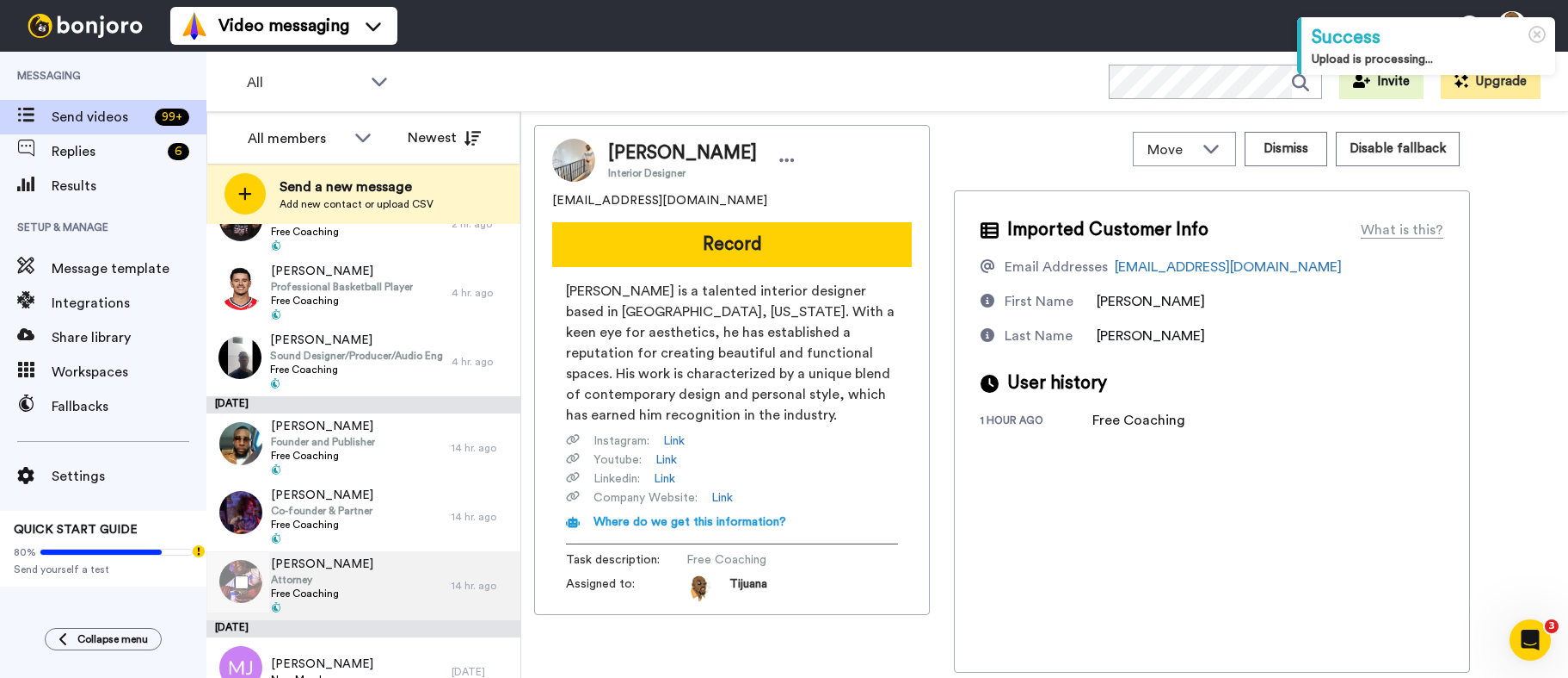
click at [400, 590] on div "[PERSON_NAME] Attorney Free Coaching" at bounding box center [328, 585] width 245 height 69
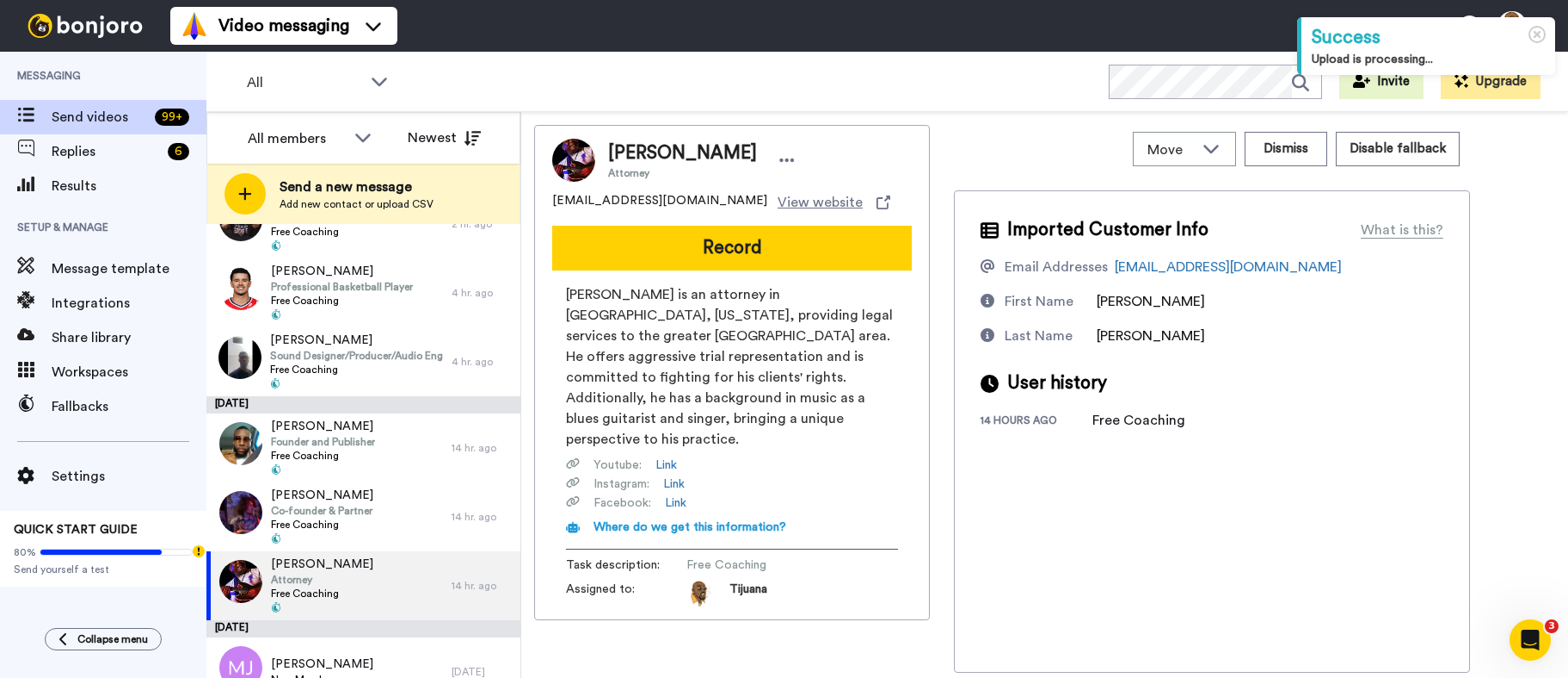
click at [725, 254] on button "Record" at bounding box center [733, 248] width 360 height 45
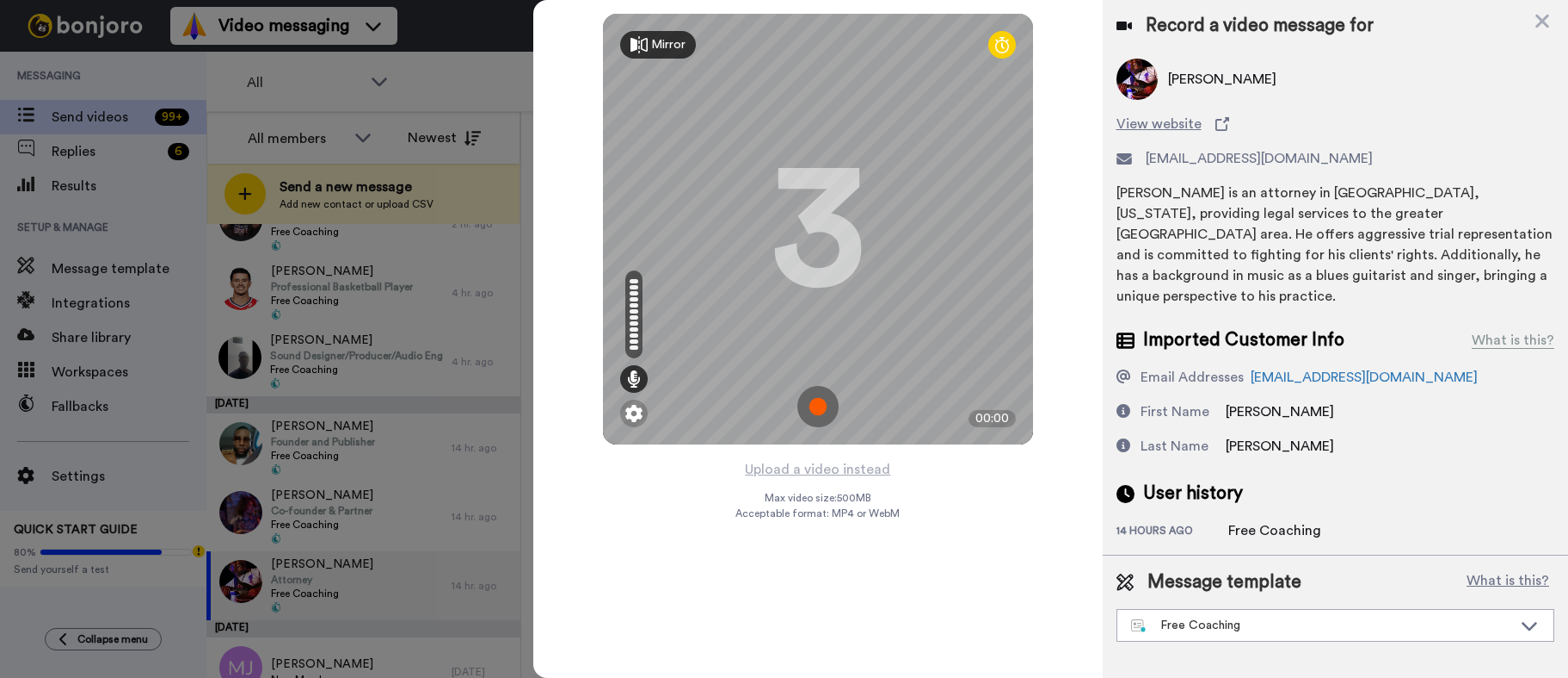
click at [807, 415] on img at bounding box center [818, 406] width 42 height 42
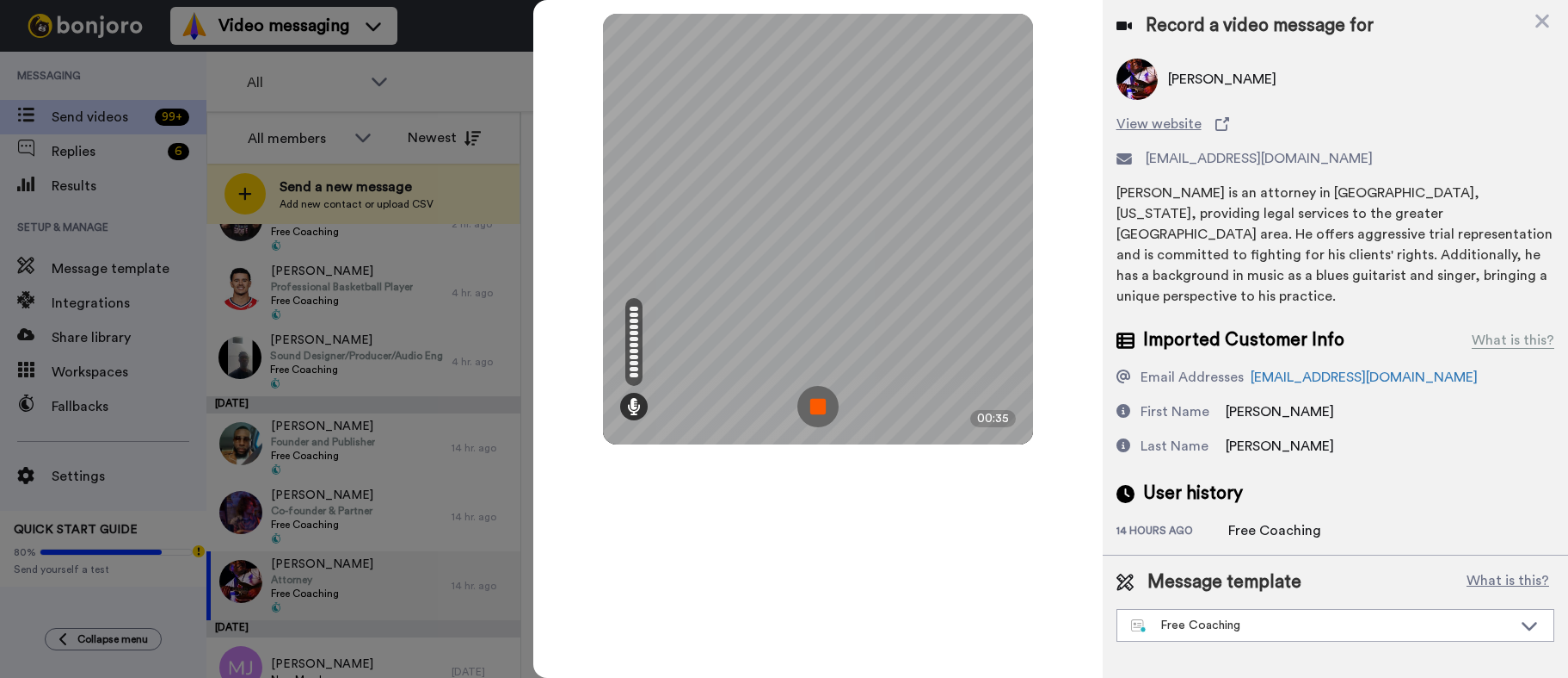
click at [809, 402] on img at bounding box center [818, 406] width 42 height 42
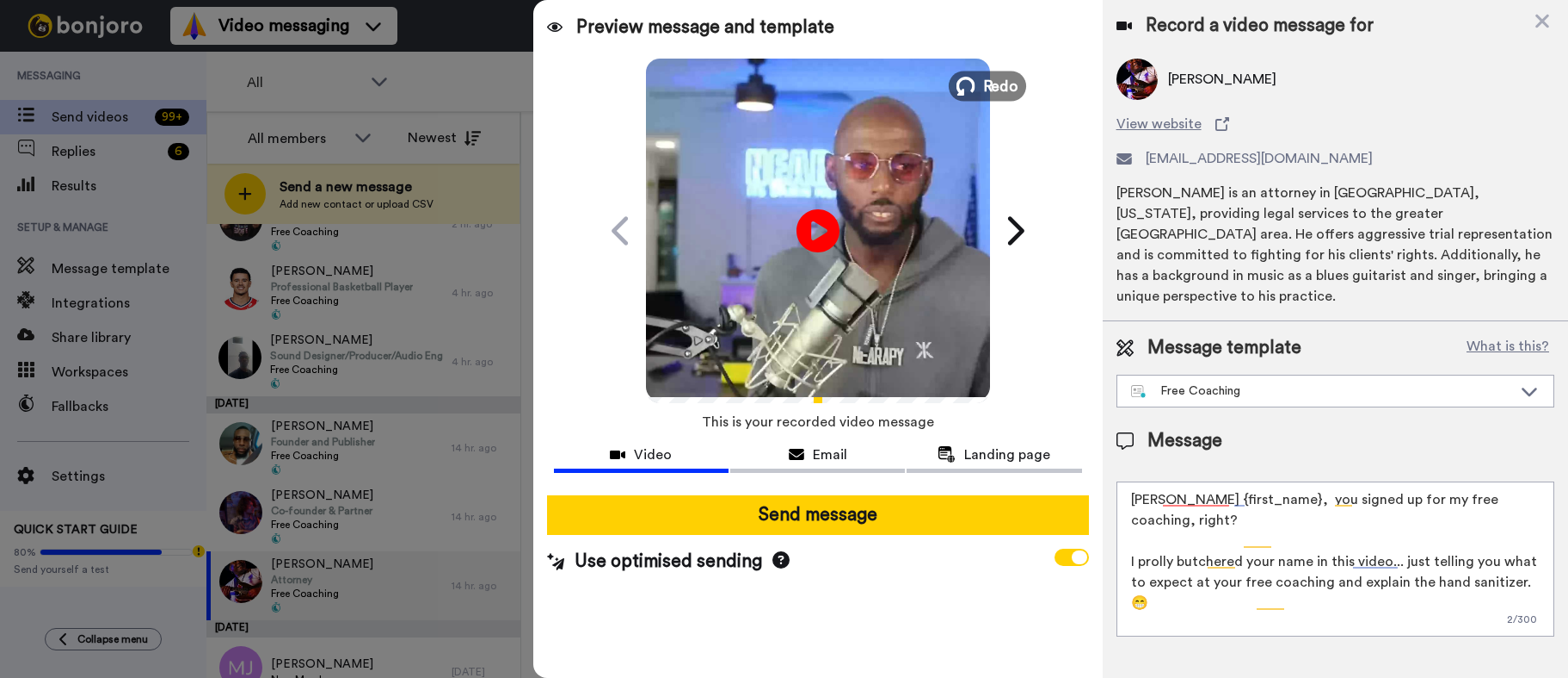
click at [979, 77] on button "Redo" at bounding box center [987, 85] width 77 height 30
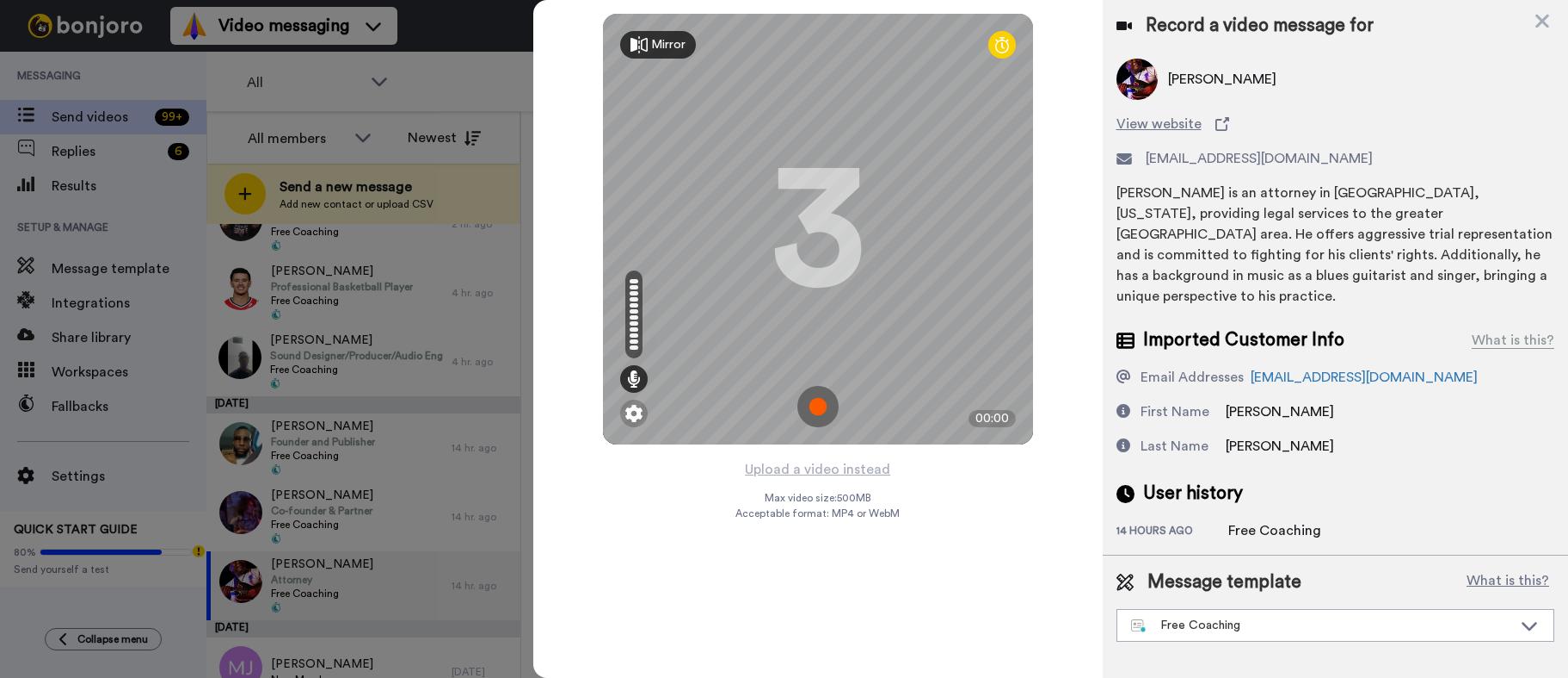
click at [802, 407] on img at bounding box center [818, 406] width 42 height 42
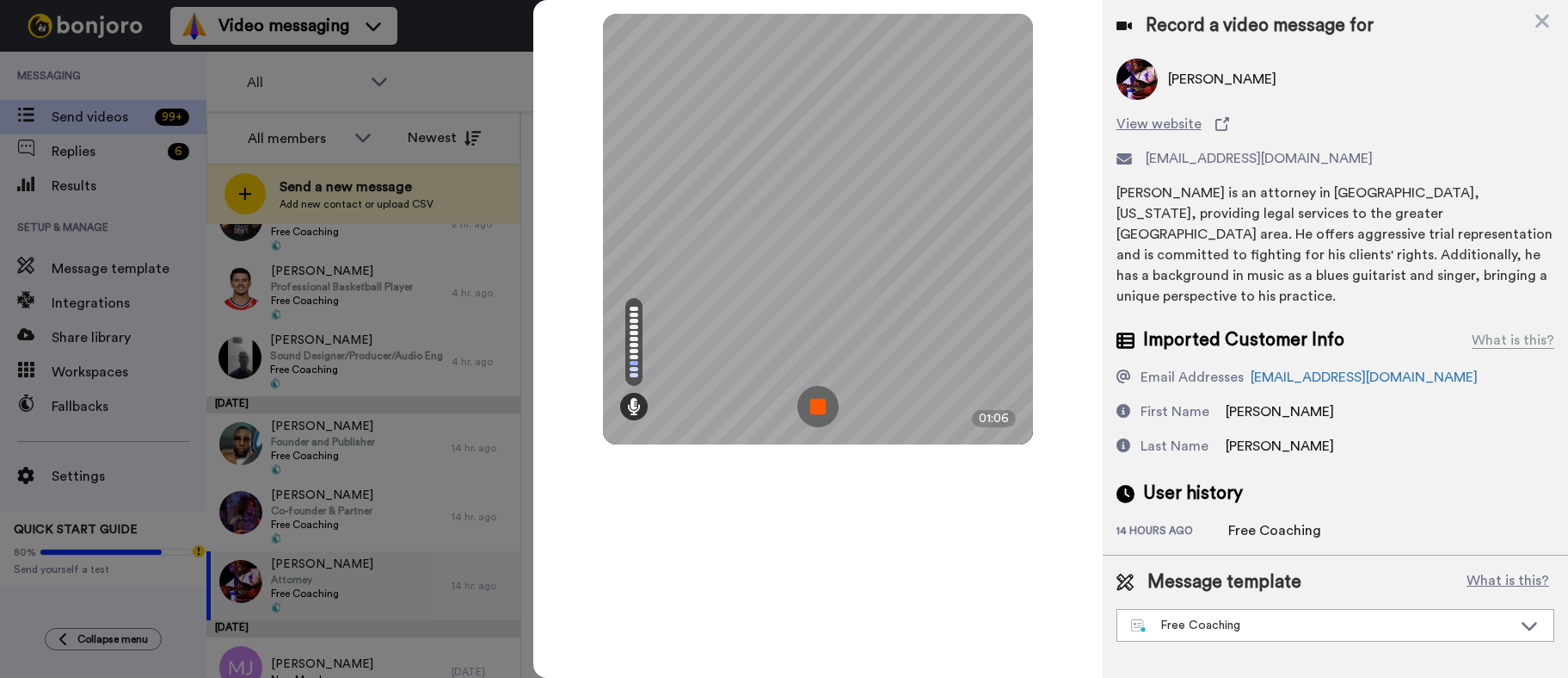
click at [819, 412] on img at bounding box center [818, 406] width 42 height 42
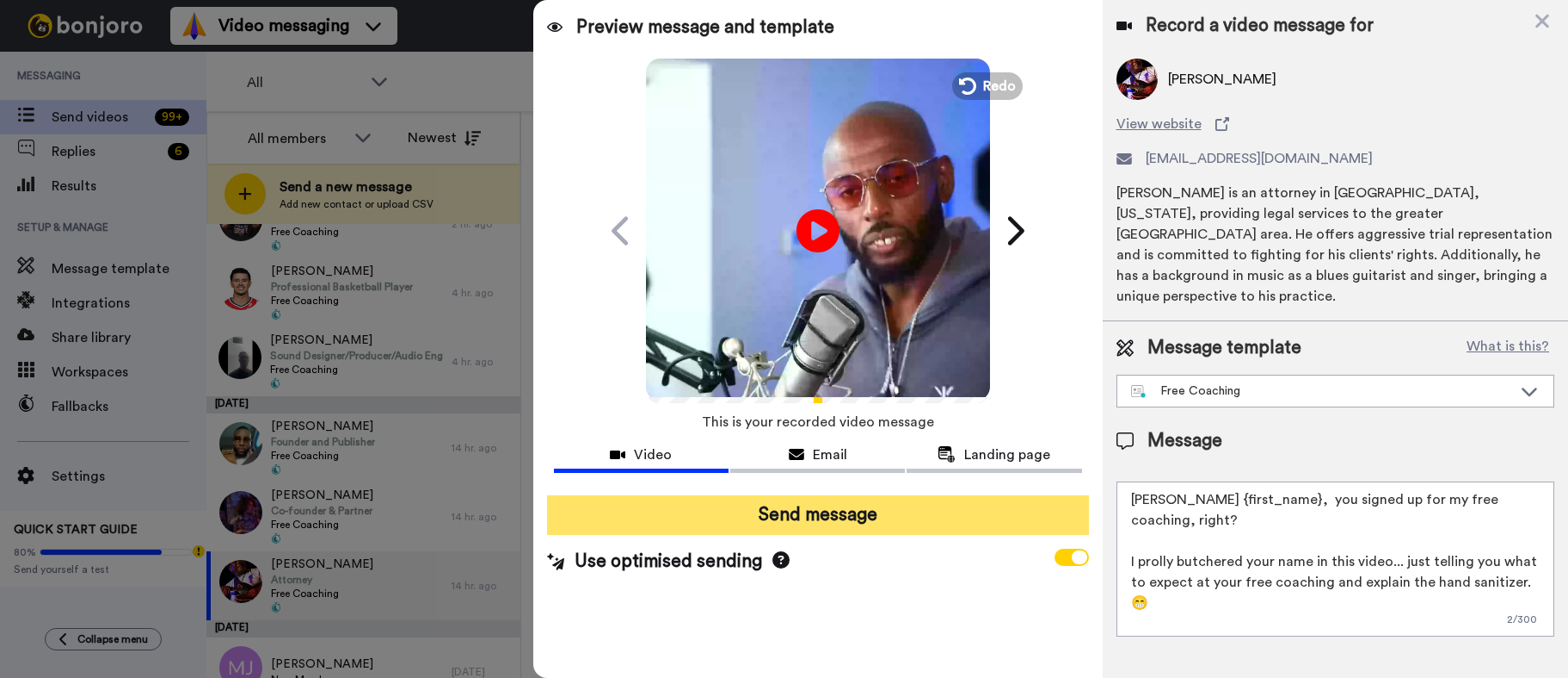
click at [865, 518] on button "Send message" at bounding box center [818, 514] width 542 height 40
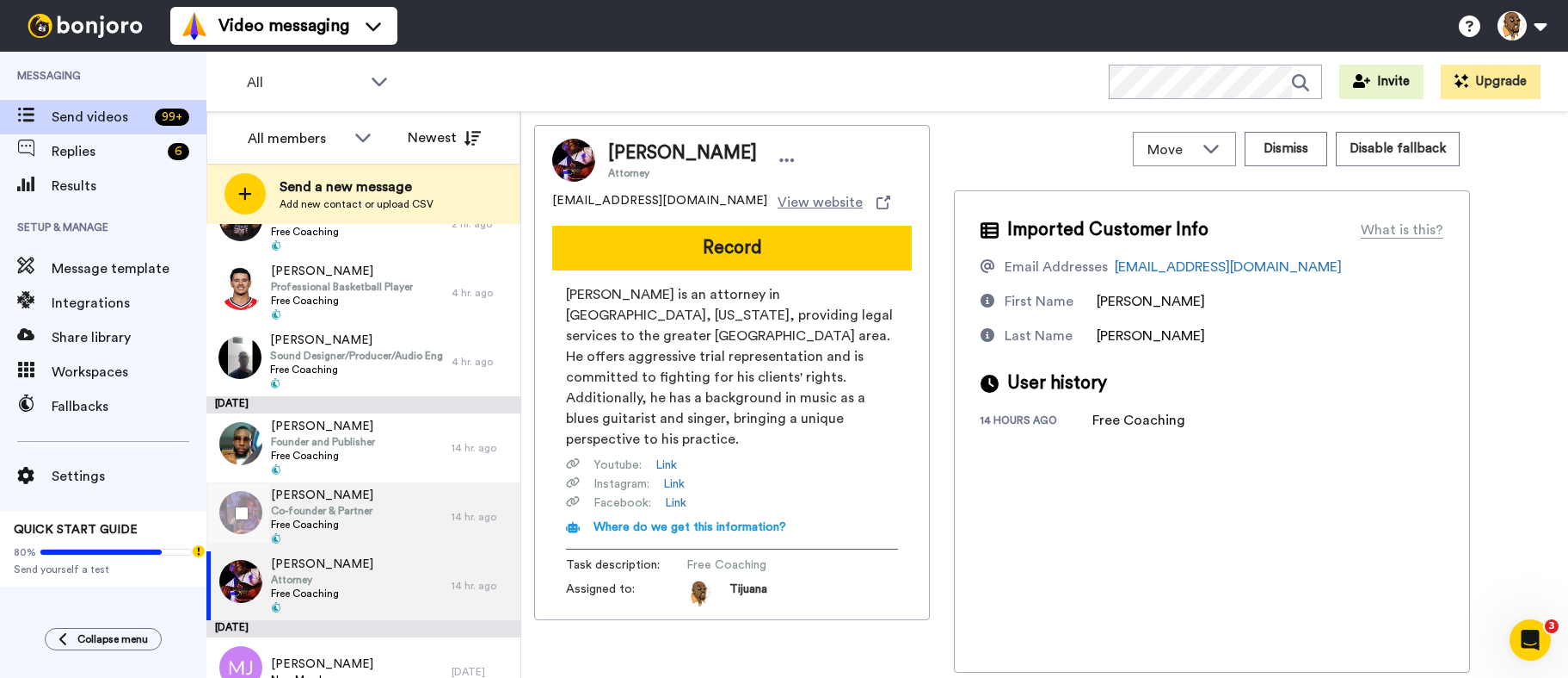
click at [435, 503] on div "Benjamin Holloway Co-founder & Partner Free Coaching" at bounding box center [328, 516] width 245 height 69
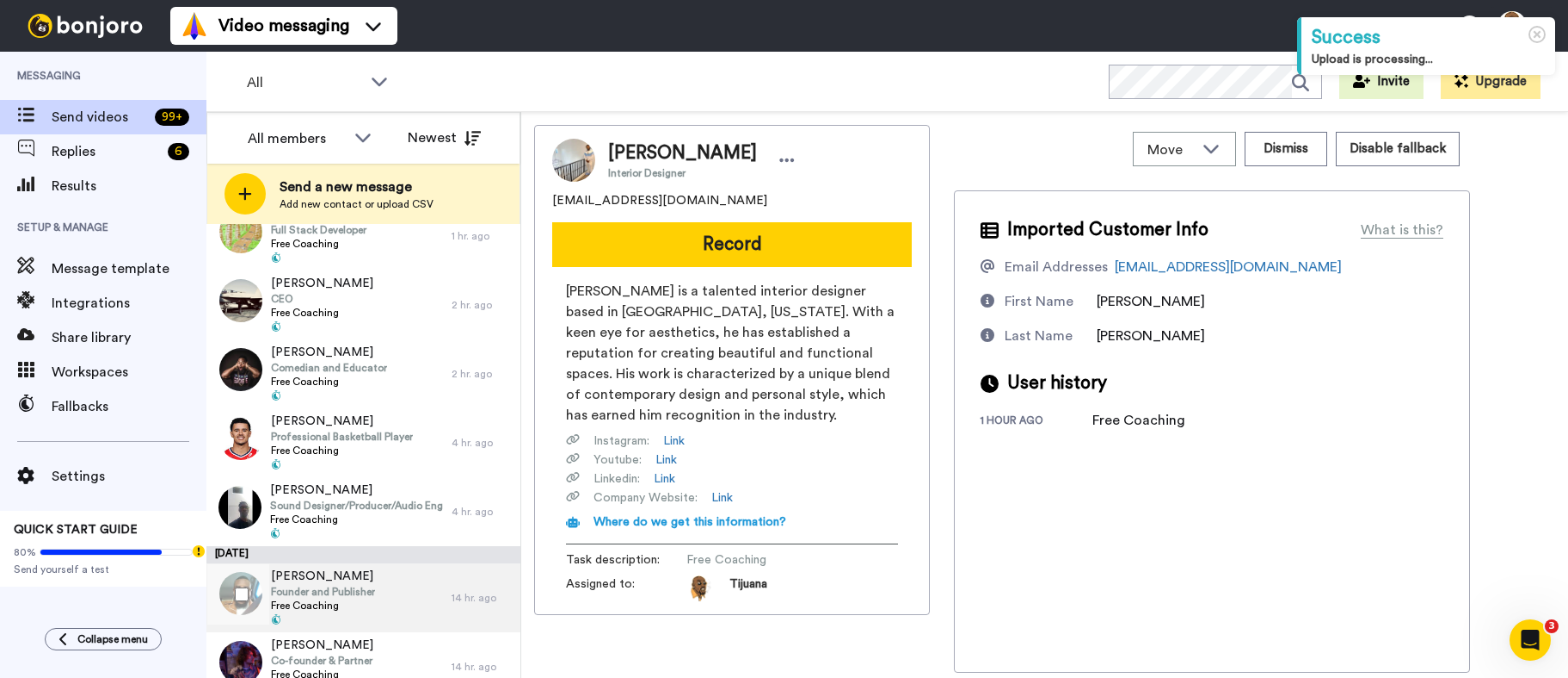
scroll to position [172, 0]
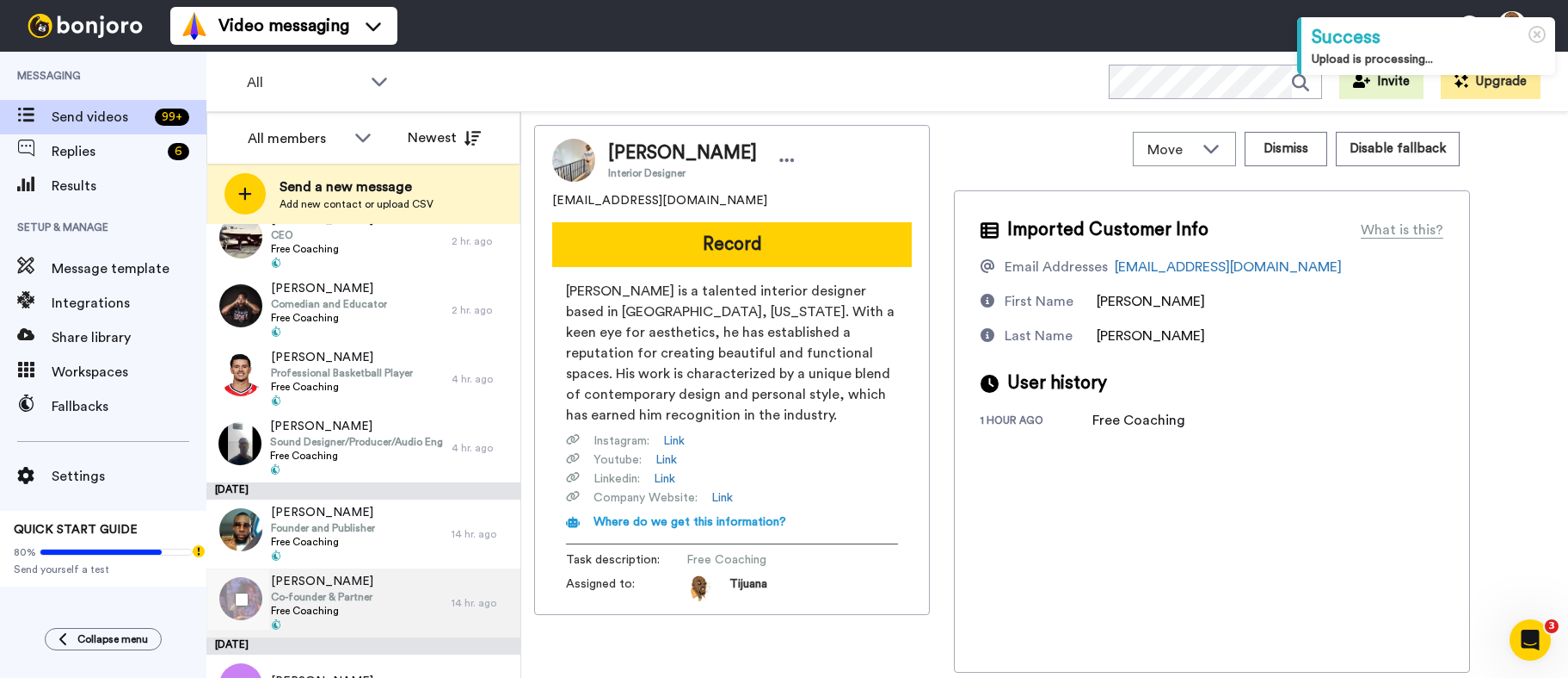
click at [395, 614] on div "Benjamin Holloway Co-founder & Partner Free Coaching" at bounding box center [328, 602] width 245 height 69
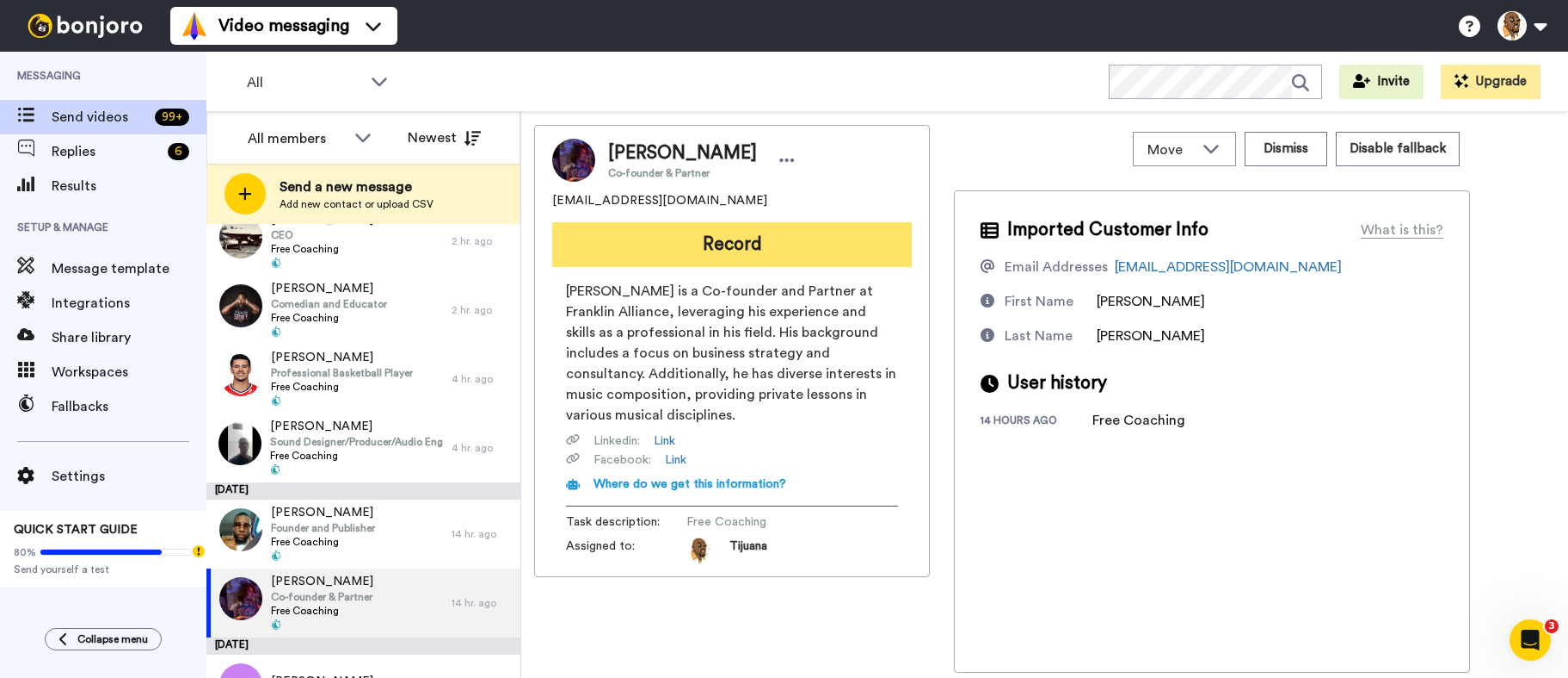
click at [701, 251] on button "Record" at bounding box center [733, 244] width 360 height 45
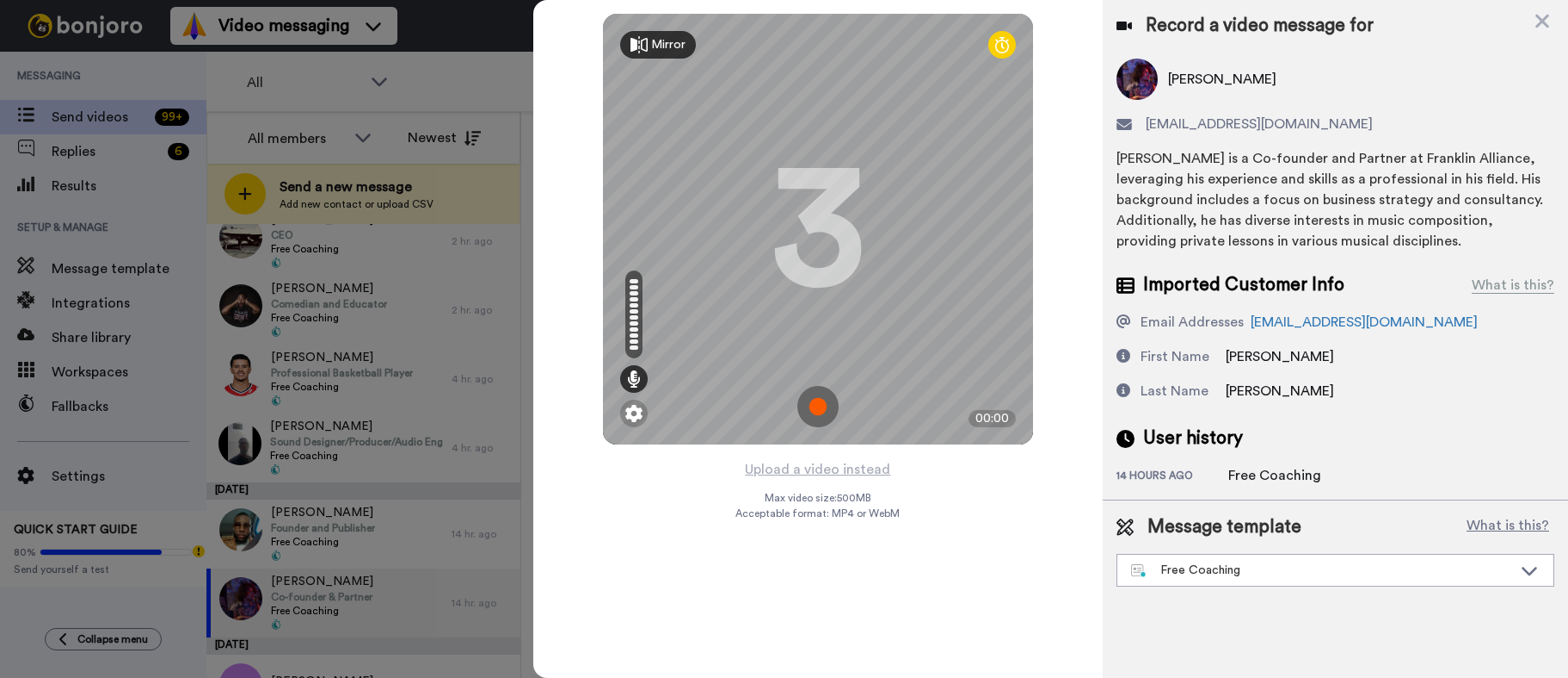
click at [813, 411] on img at bounding box center [818, 406] width 42 height 42
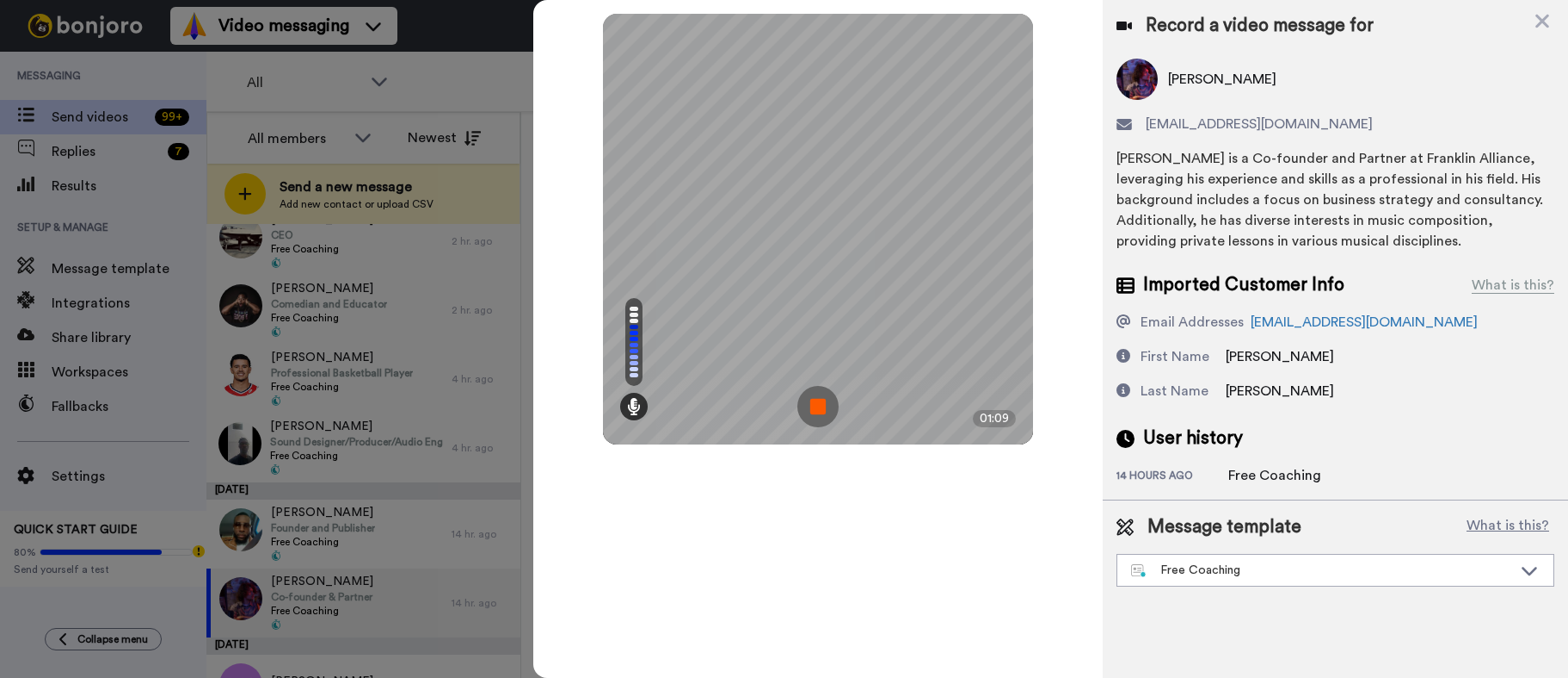
click at [808, 407] on img at bounding box center [818, 406] width 42 height 42
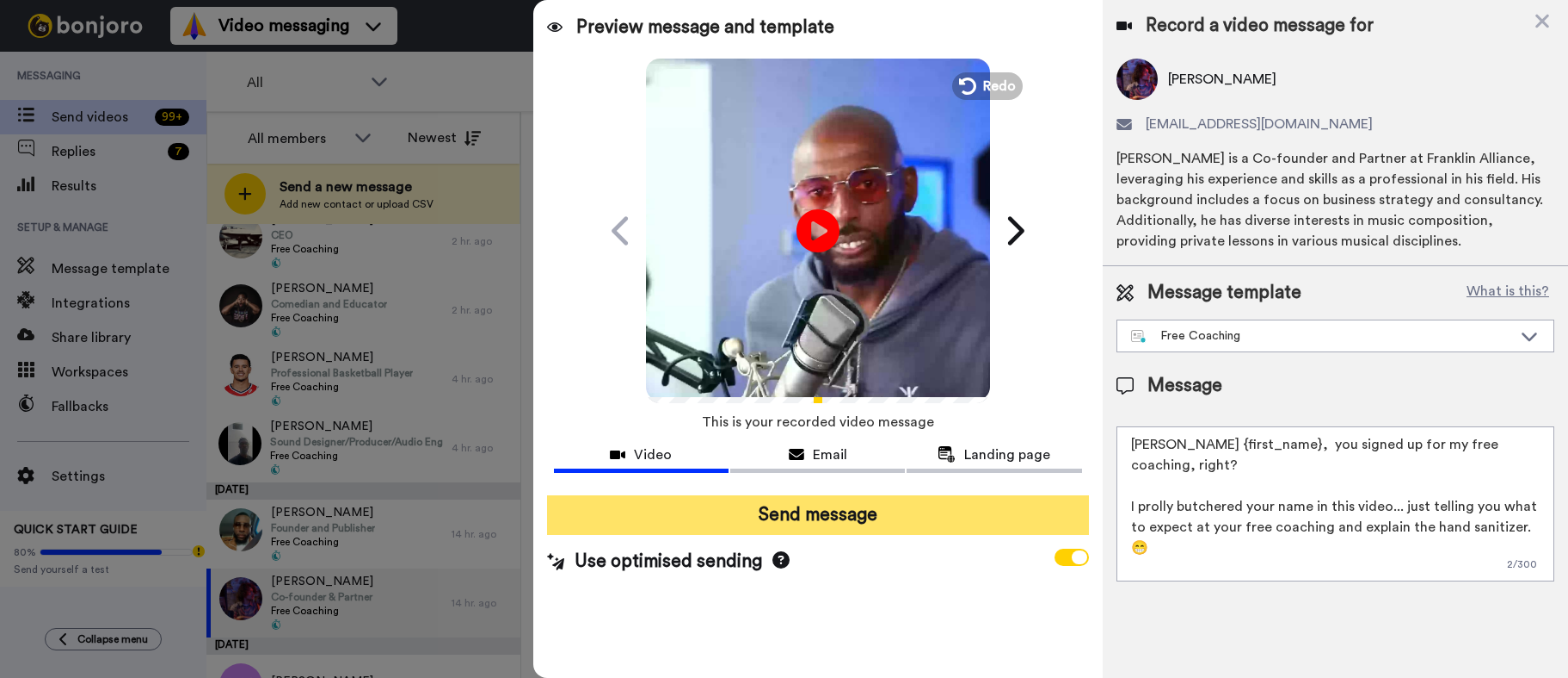
click at [768, 509] on button "Send message" at bounding box center [818, 514] width 542 height 40
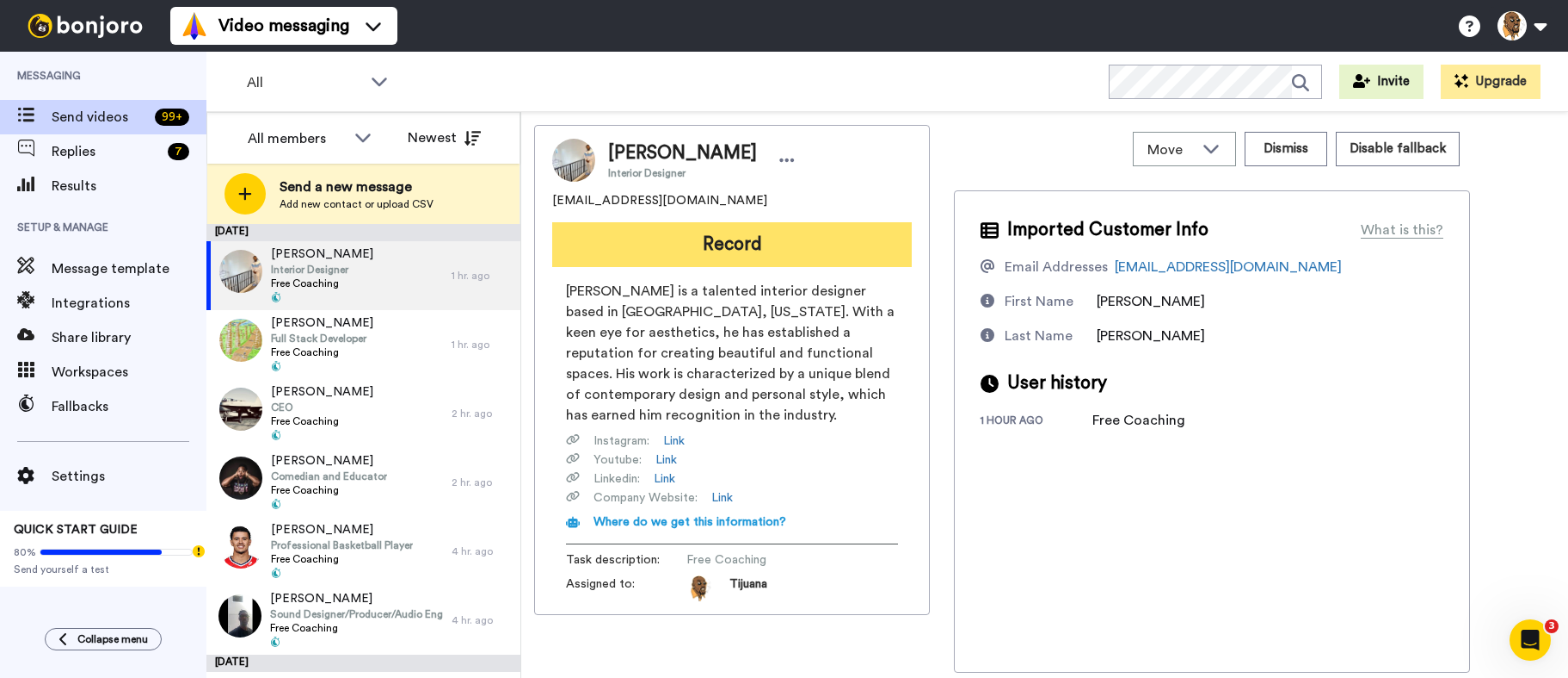
click at [751, 231] on button "Record" at bounding box center [733, 244] width 360 height 45
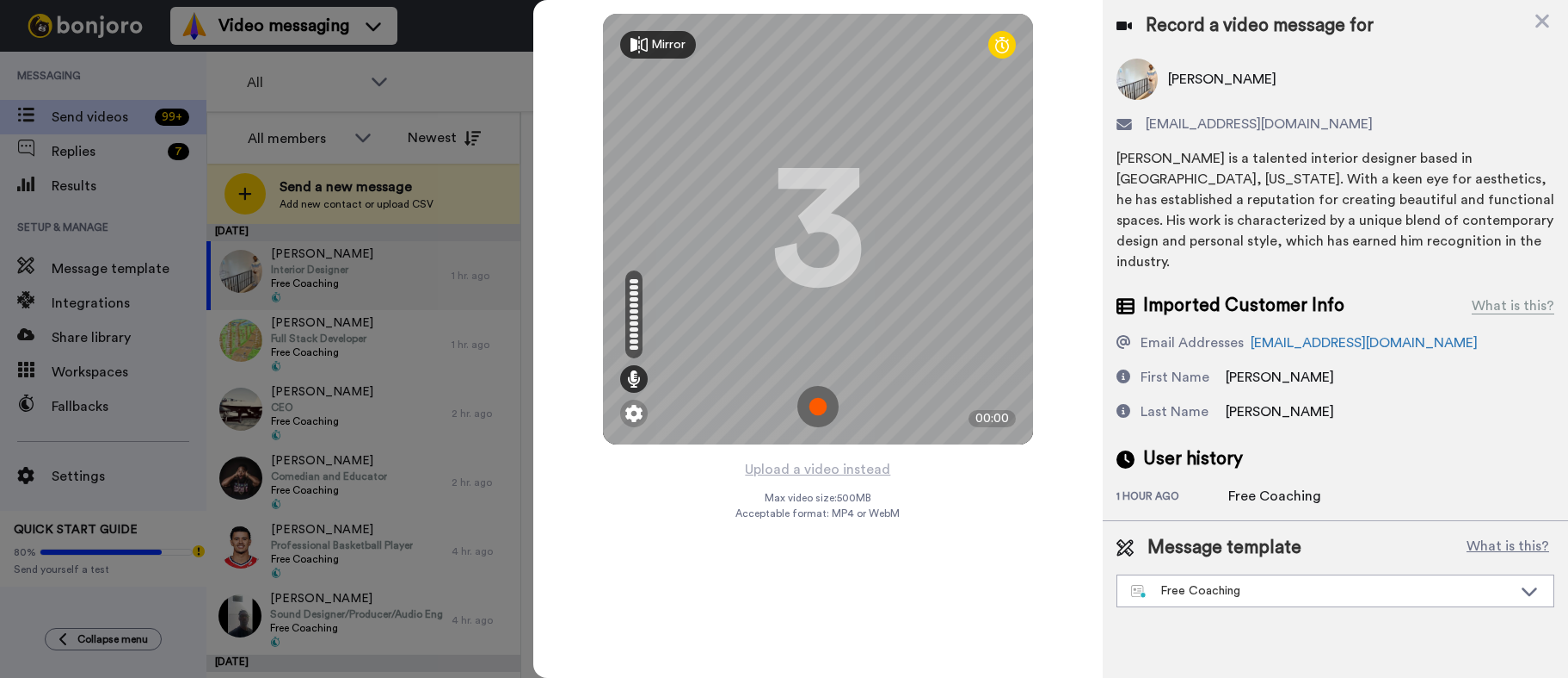
click at [1093, 141] on div "Mirror Redo 3 00:00" at bounding box center [818, 229] width 569 height 458
click at [448, 253] on div at bounding box center [784, 339] width 1568 height 678
click at [1549, 25] on icon at bounding box center [1543, 21] width 17 height 21
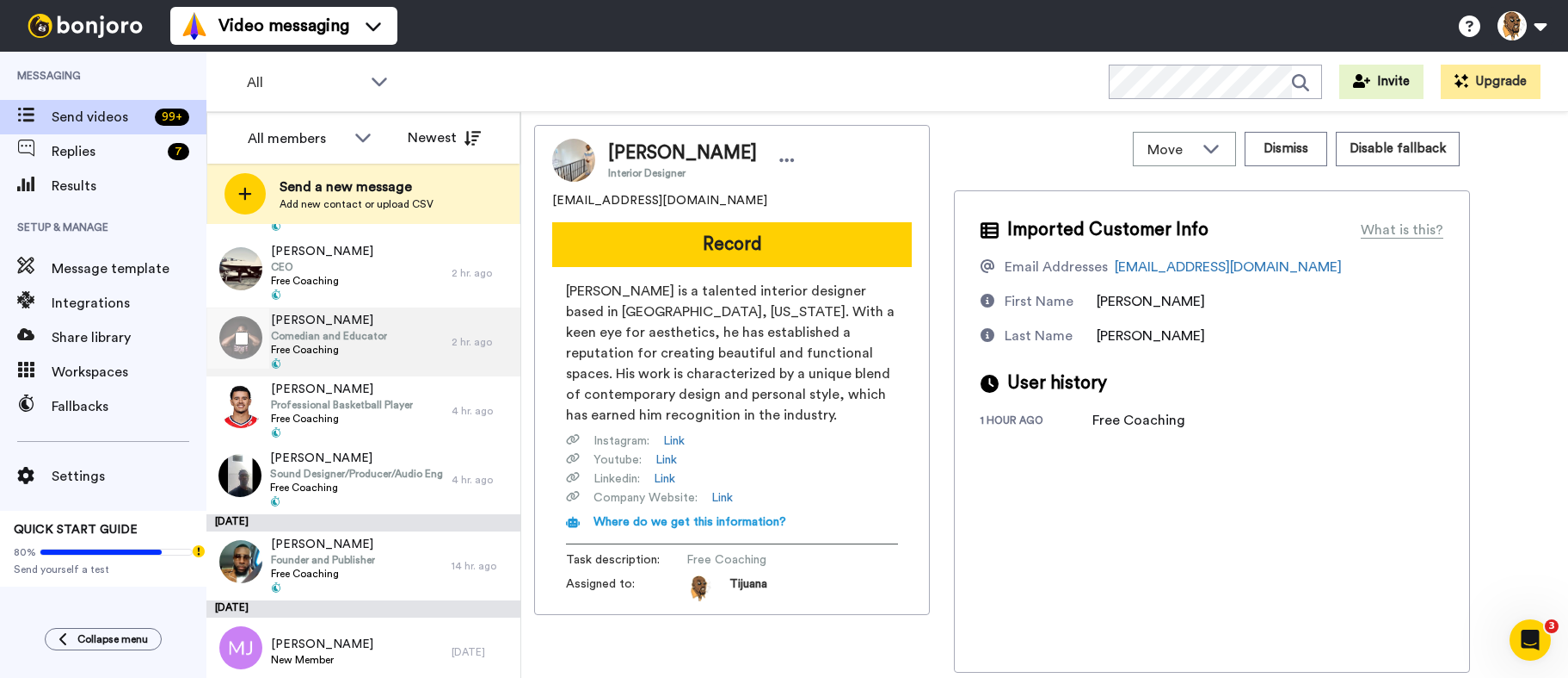
scroll to position [259, 0]
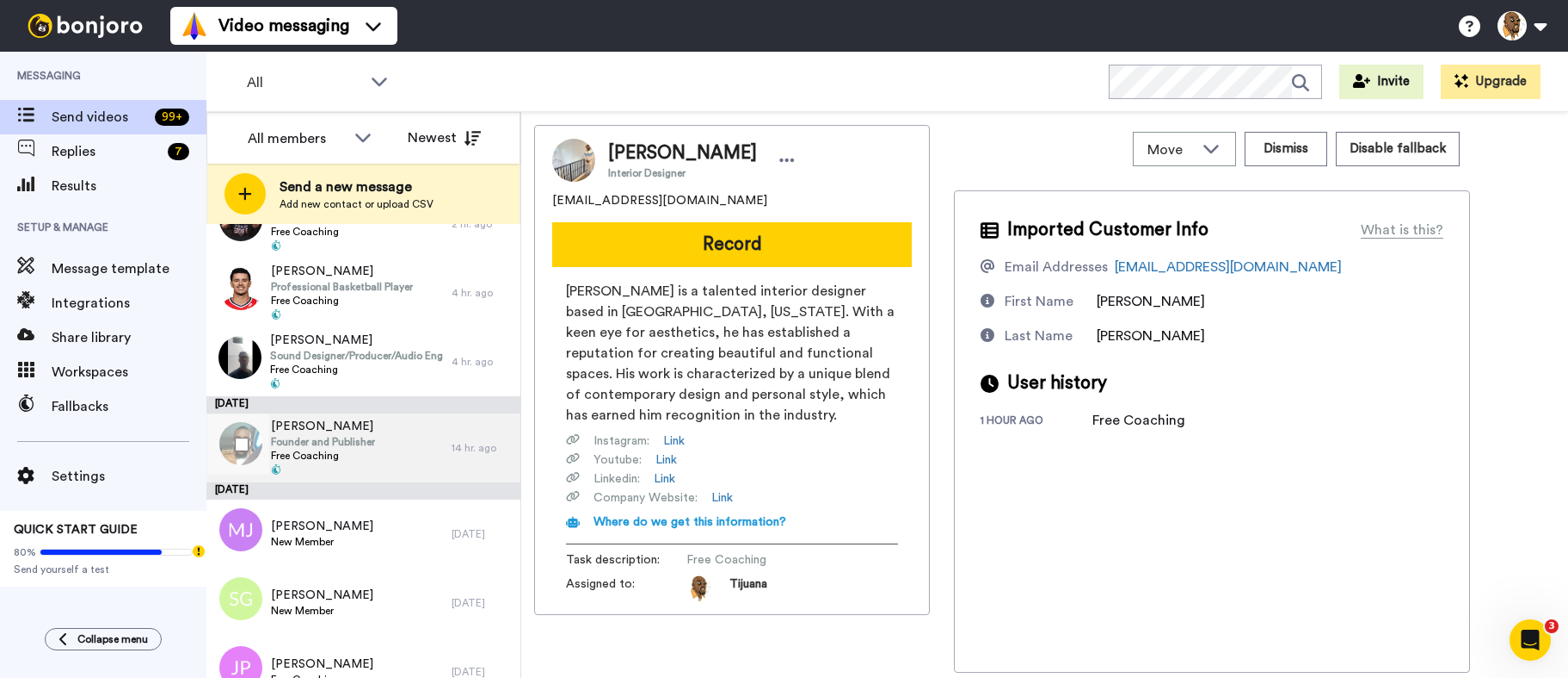
click at [352, 455] on span "Free Coaching" at bounding box center [323, 455] width 105 height 14
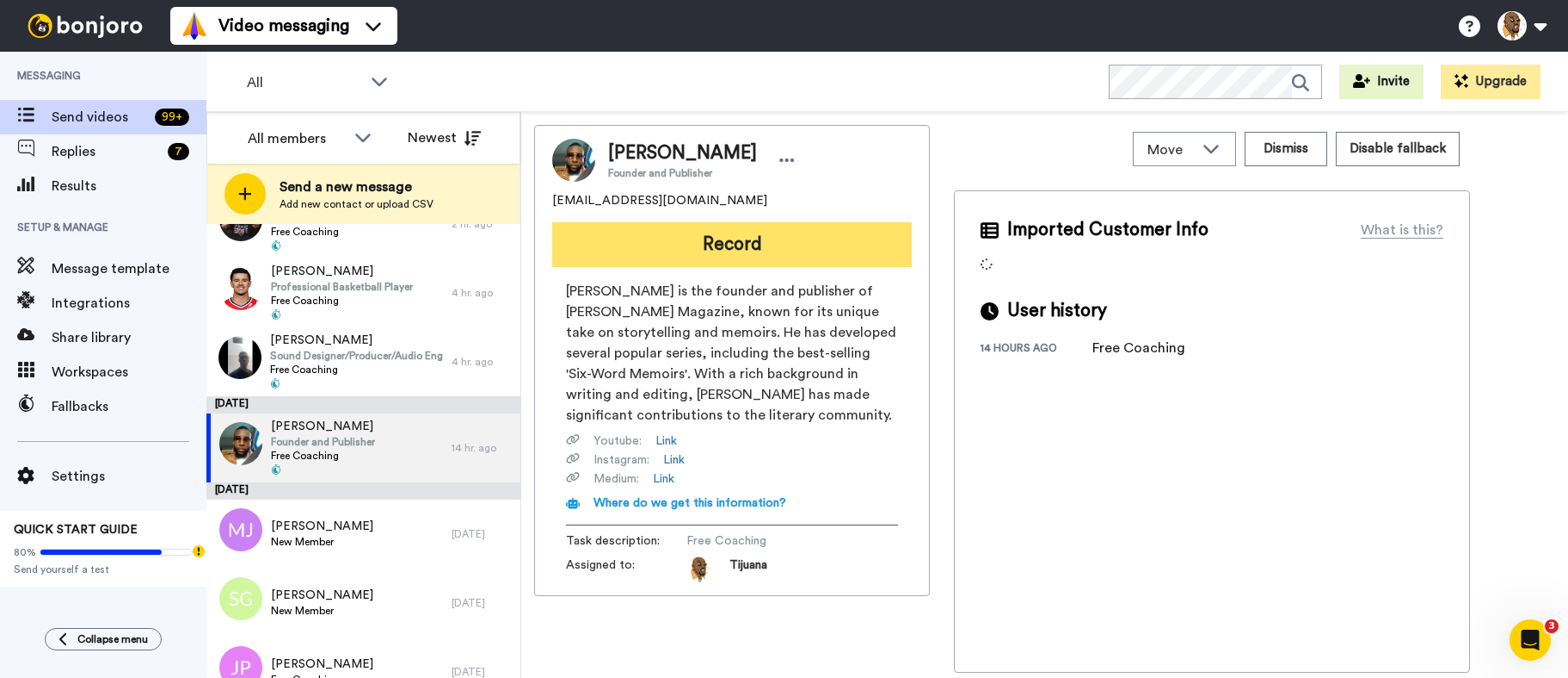
click at [644, 244] on button "Record" at bounding box center [733, 244] width 360 height 45
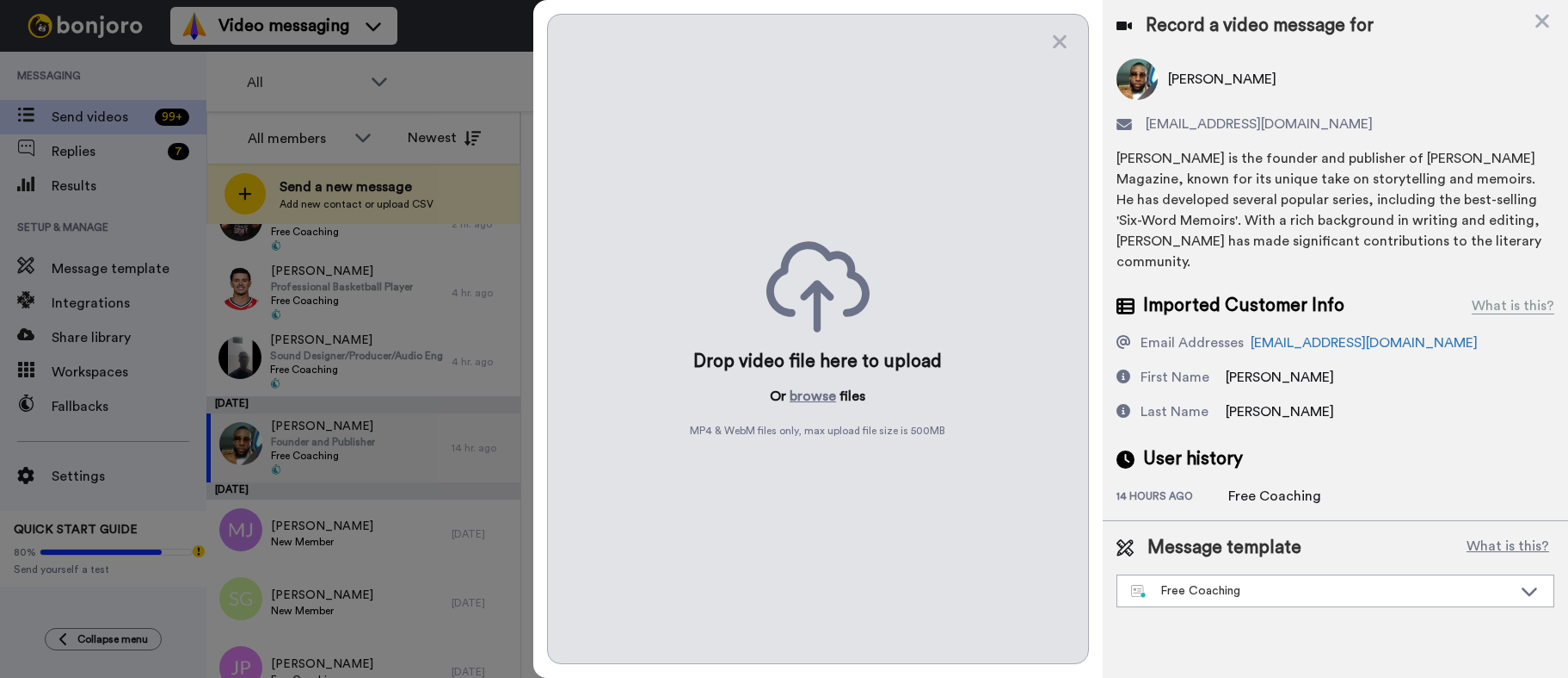
click at [1045, 43] on div "Drop video file here to upload Or browse files MP4 & WebM files only, max uploa…" at bounding box center [818, 338] width 542 height 650
click at [1064, 44] on icon at bounding box center [1060, 42] width 14 height 14
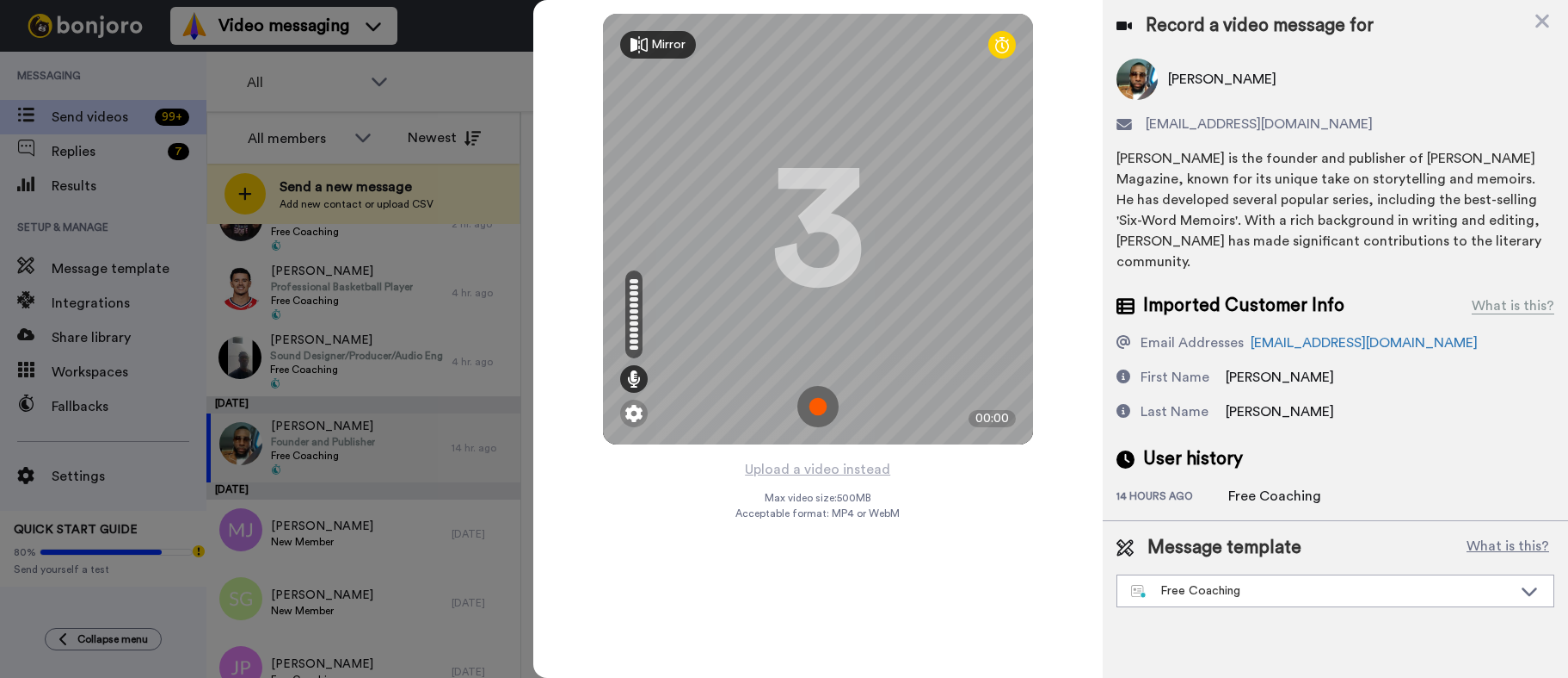
click at [814, 416] on img at bounding box center [818, 406] width 42 height 42
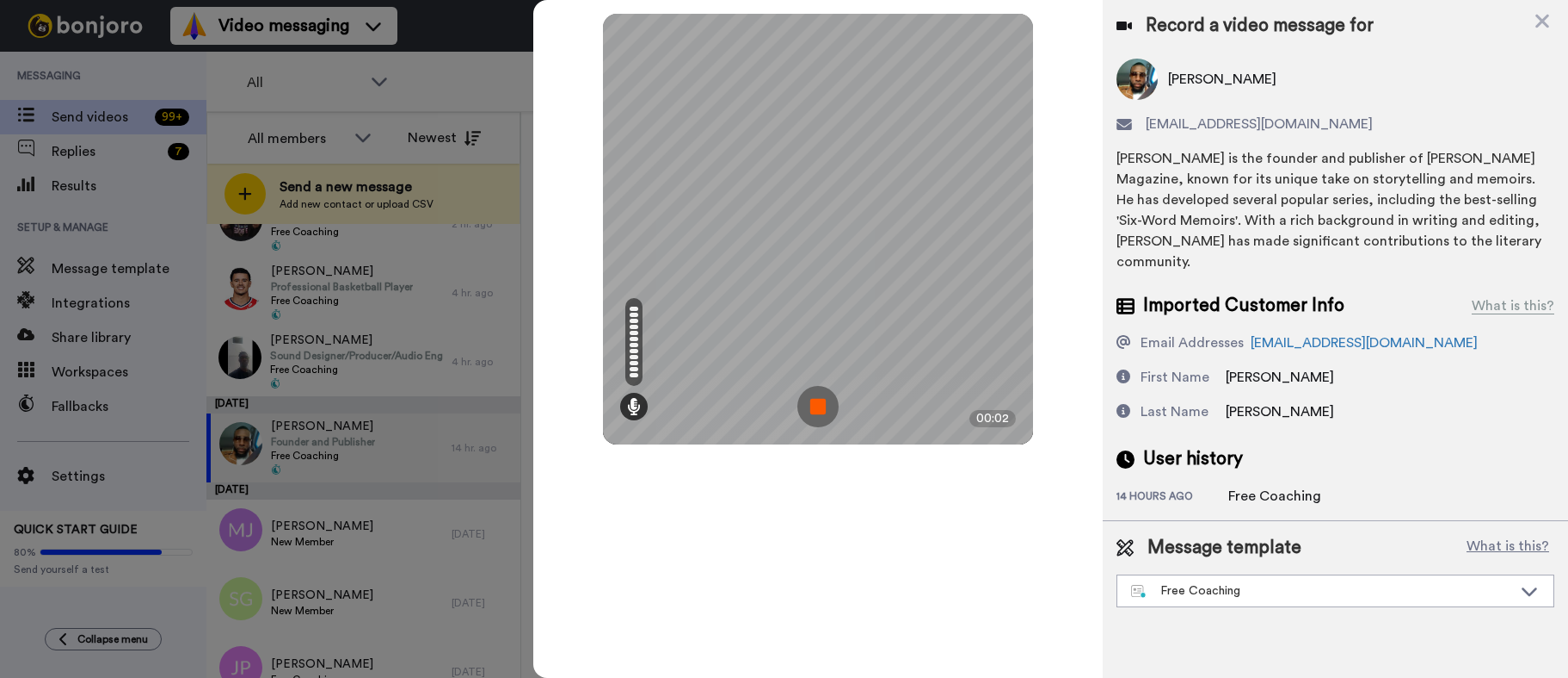
click at [832, 390] on img at bounding box center [818, 406] width 42 height 42
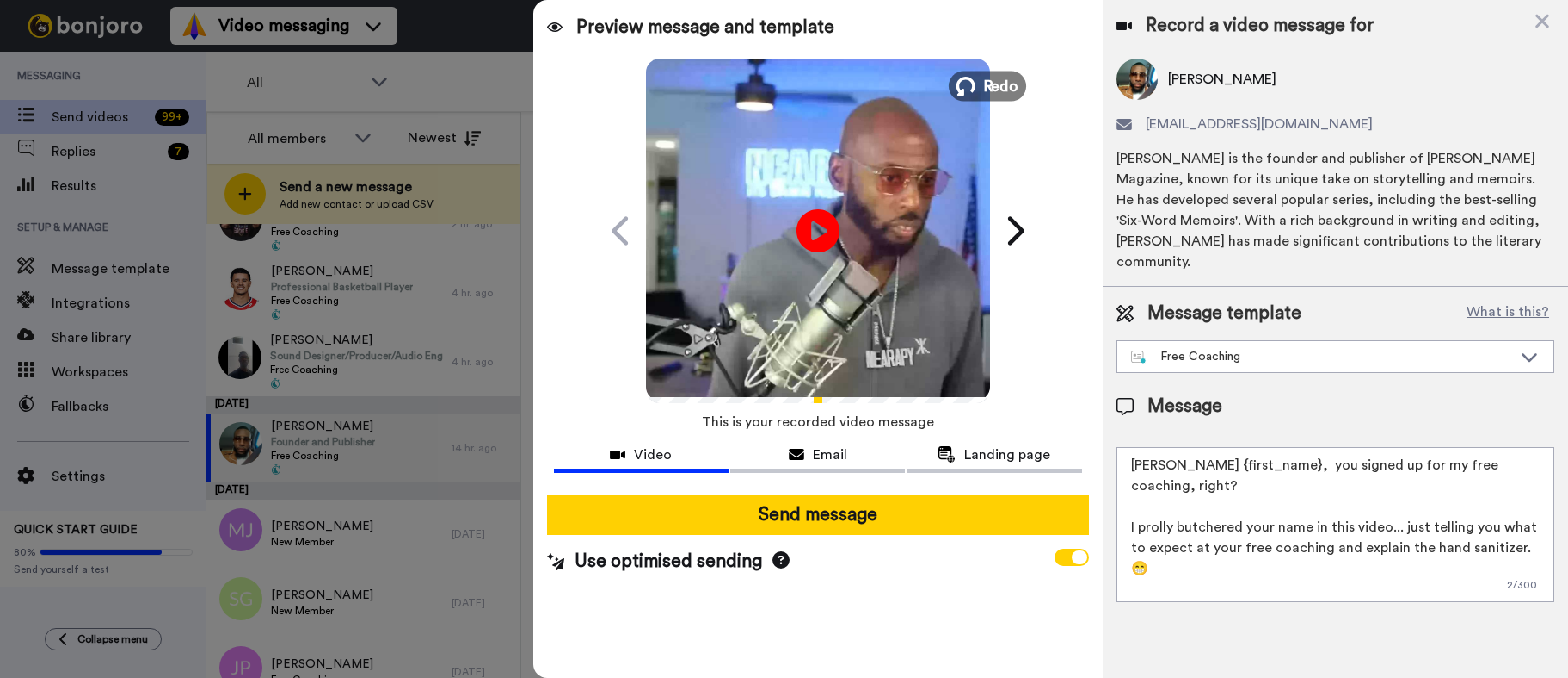
click at [972, 87] on icon at bounding box center [965, 86] width 19 height 19
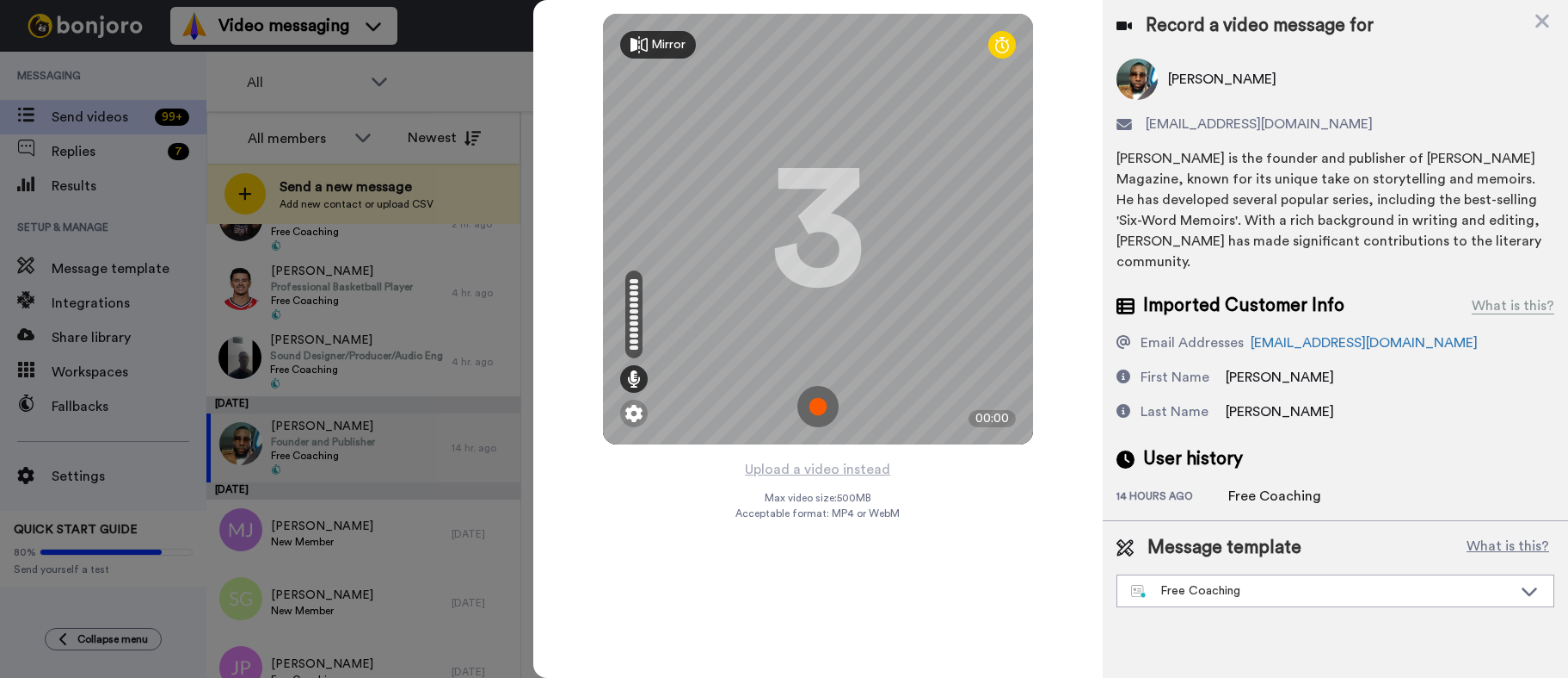
click at [816, 402] on img at bounding box center [818, 406] width 42 height 42
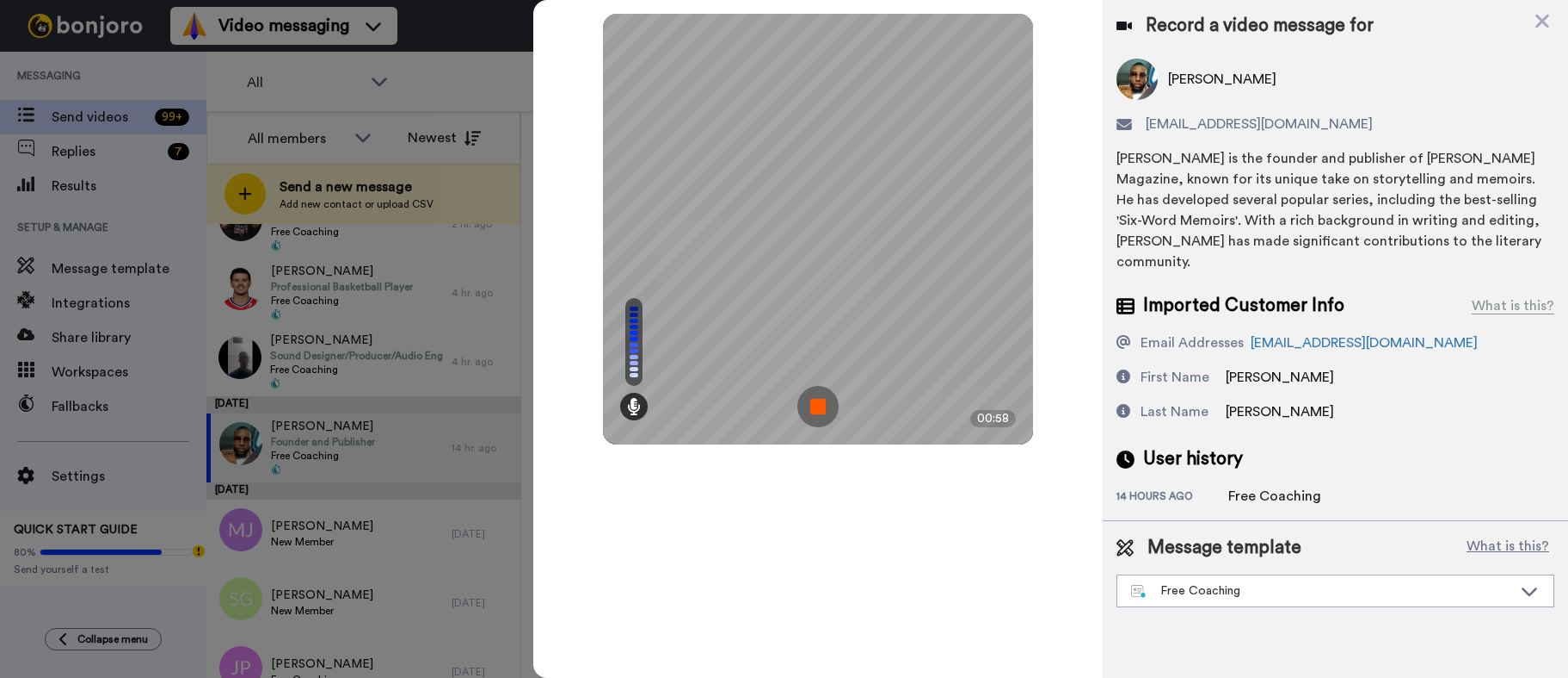
click at [812, 403] on img at bounding box center [818, 406] width 42 height 42
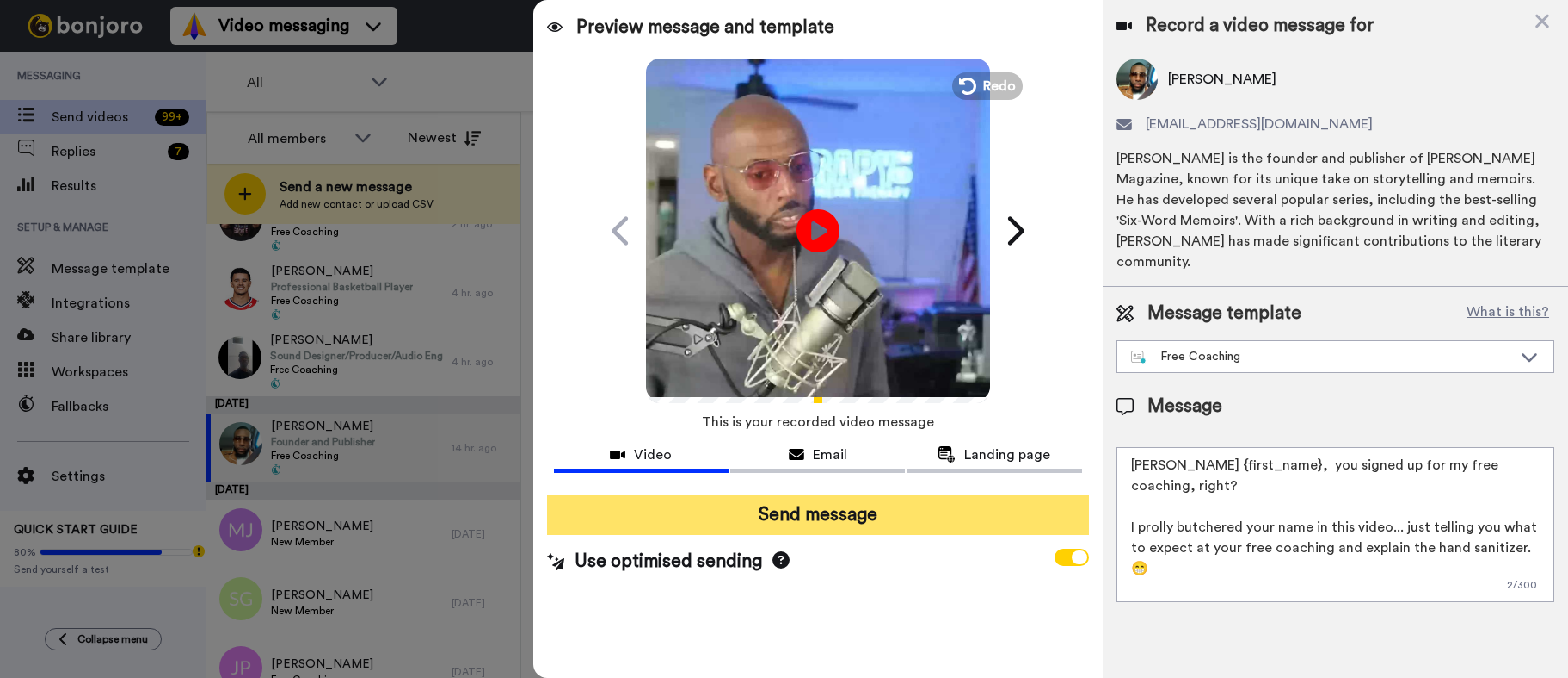
click at [826, 511] on button "Send message" at bounding box center [818, 514] width 542 height 40
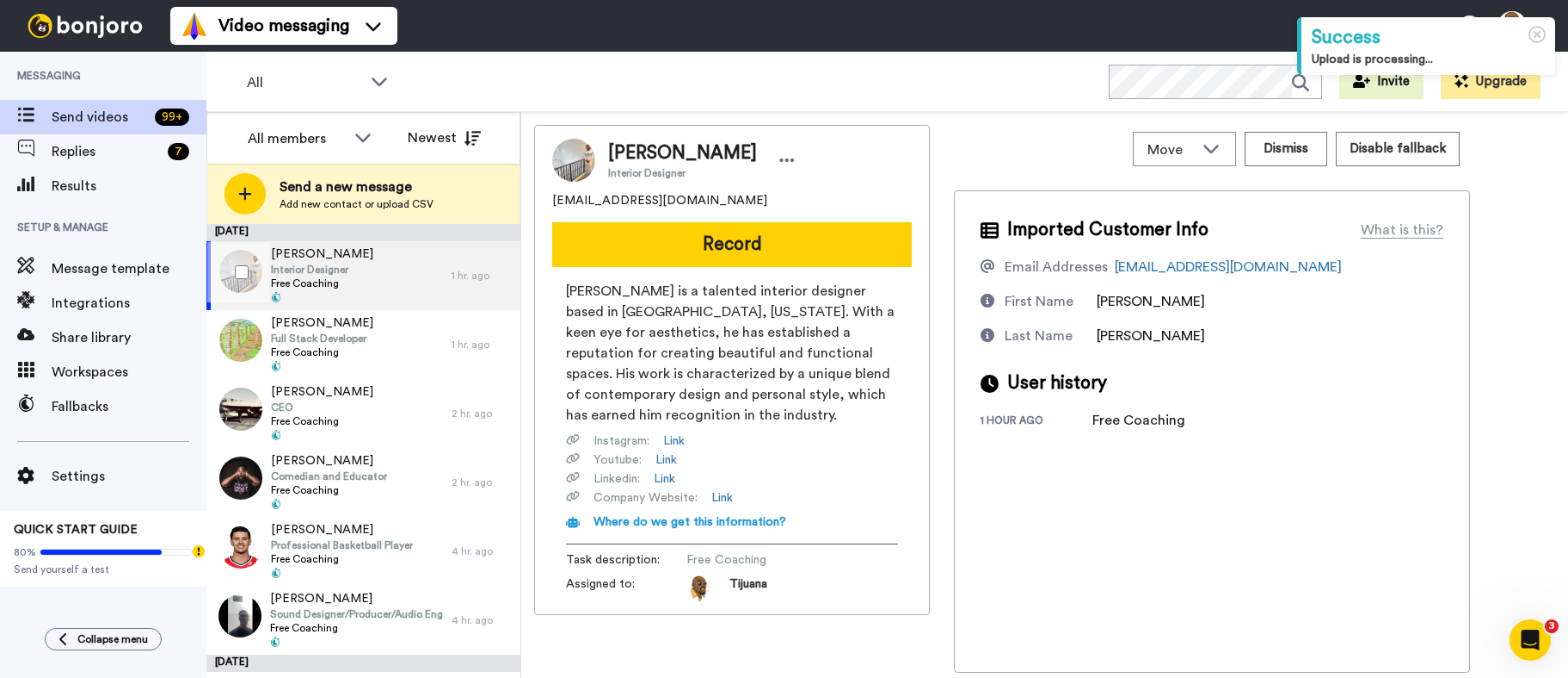
click at [395, 259] on div "[PERSON_NAME] Interior Designer Free Coaching" at bounding box center [328, 275] width 245 height 69
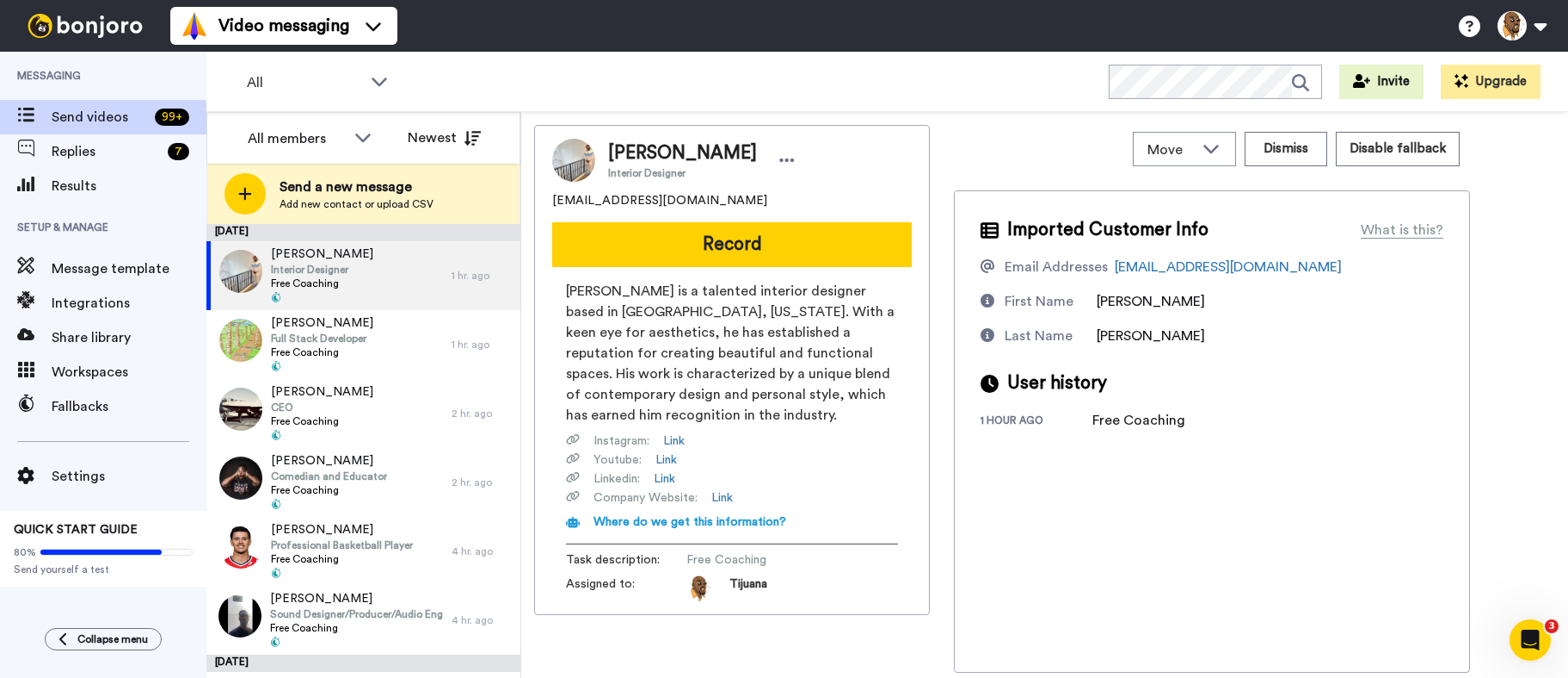
click at [677, 239] on button "Record" at bounding box center [733, 244] width 360 height 45
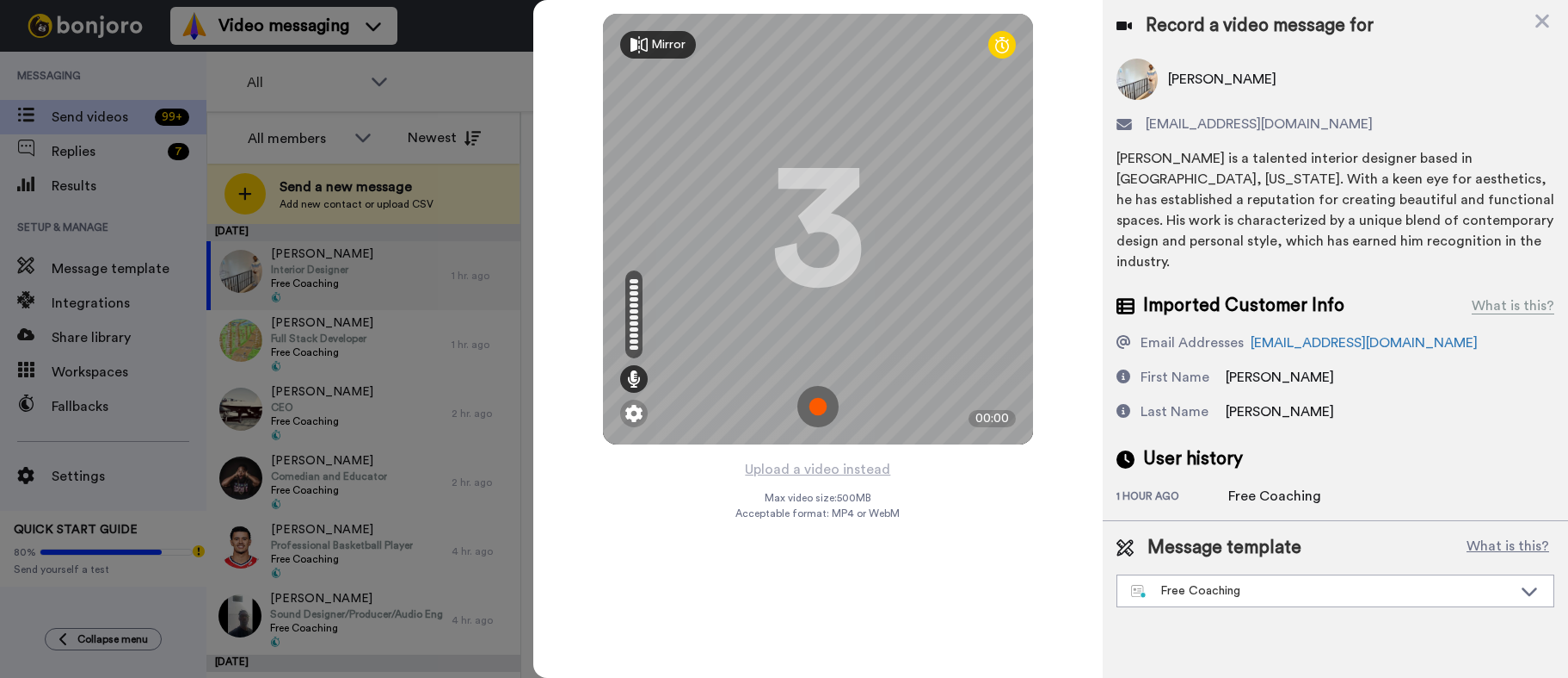
click at [816, 416] on img at bounding box center [818, 406] width 42 height 42
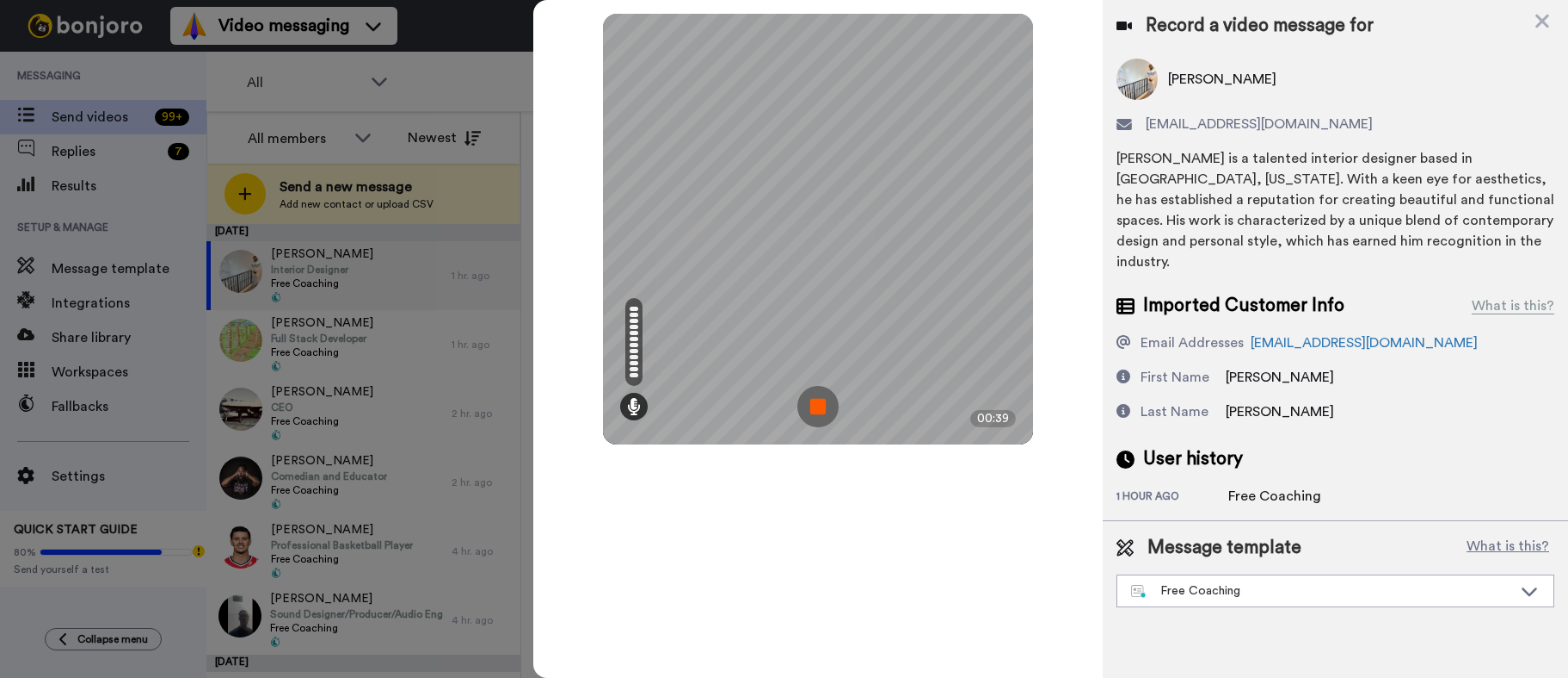
click at [830, 400] on img at bounding box center [818, 406] width 42 height 42
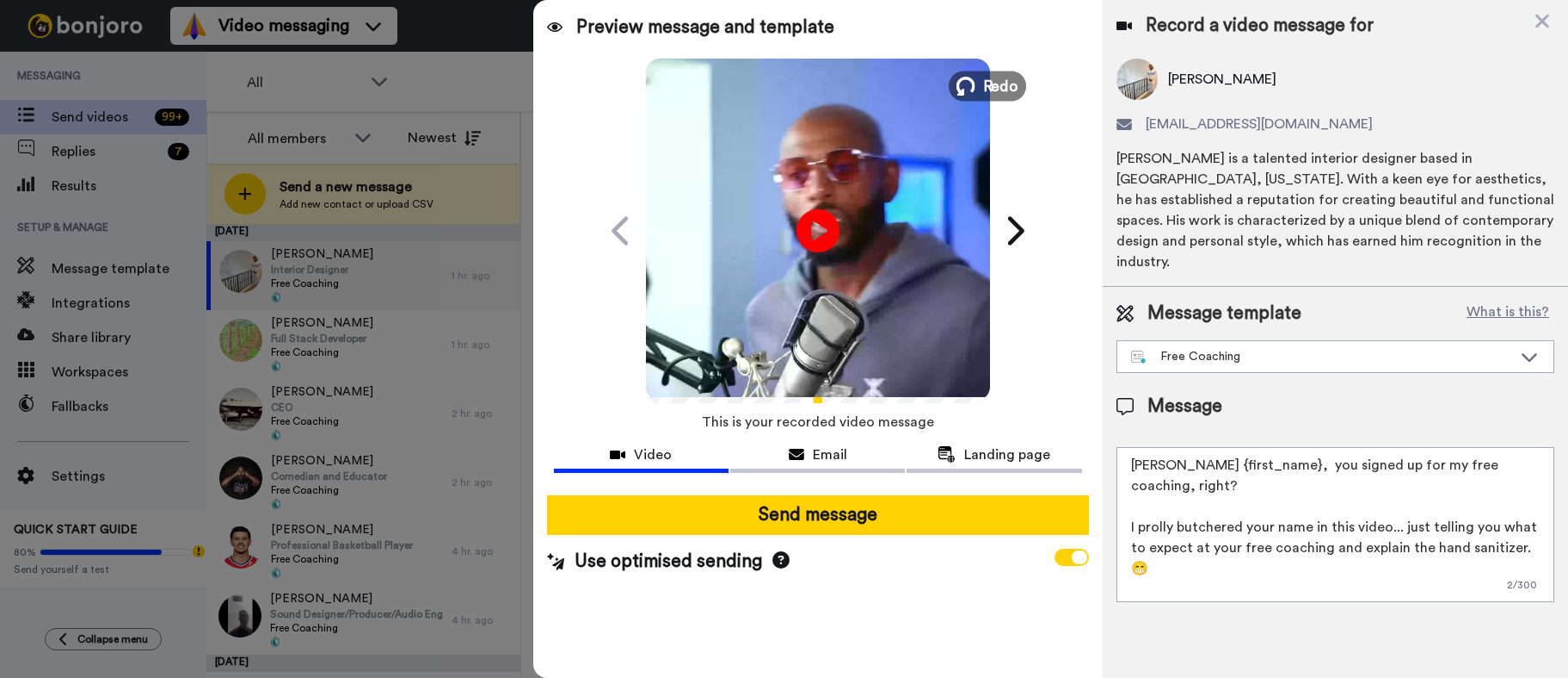
click at [974, 76] on button "Redo" at bounding box center [987, 85] width 77 height 30
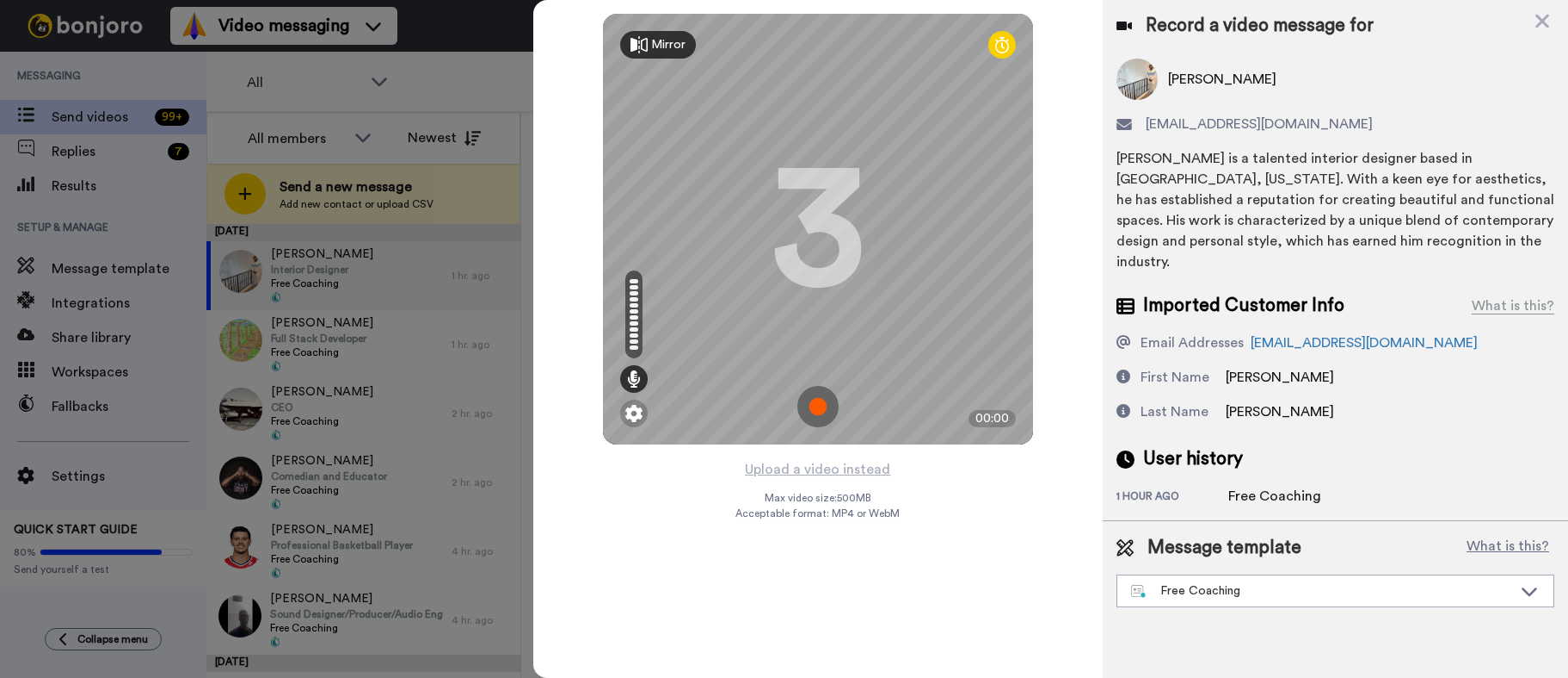
click at [799, 394] on img at bounding box center [818, 406] width 42 height 42
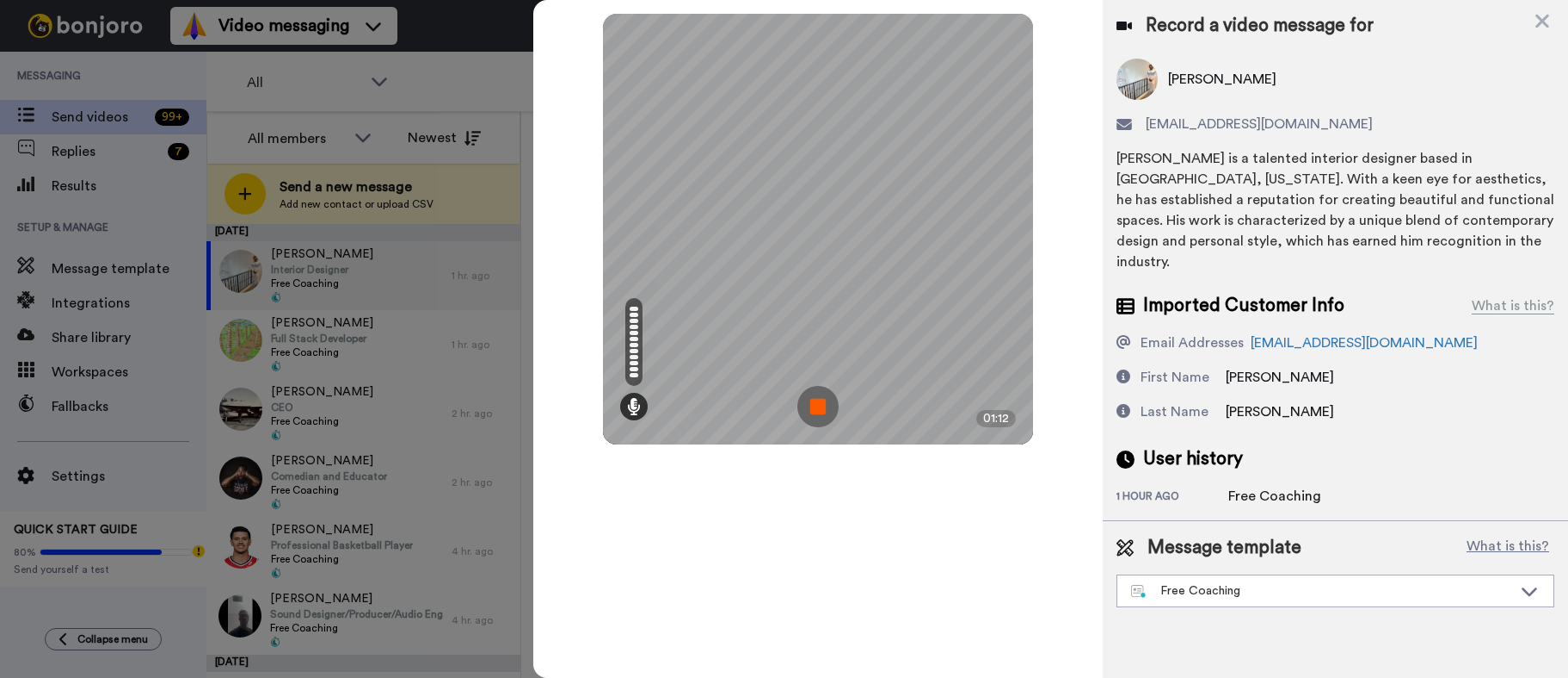
click at [824, 400] on img at bounding box center [818, 406] width 42 height 42
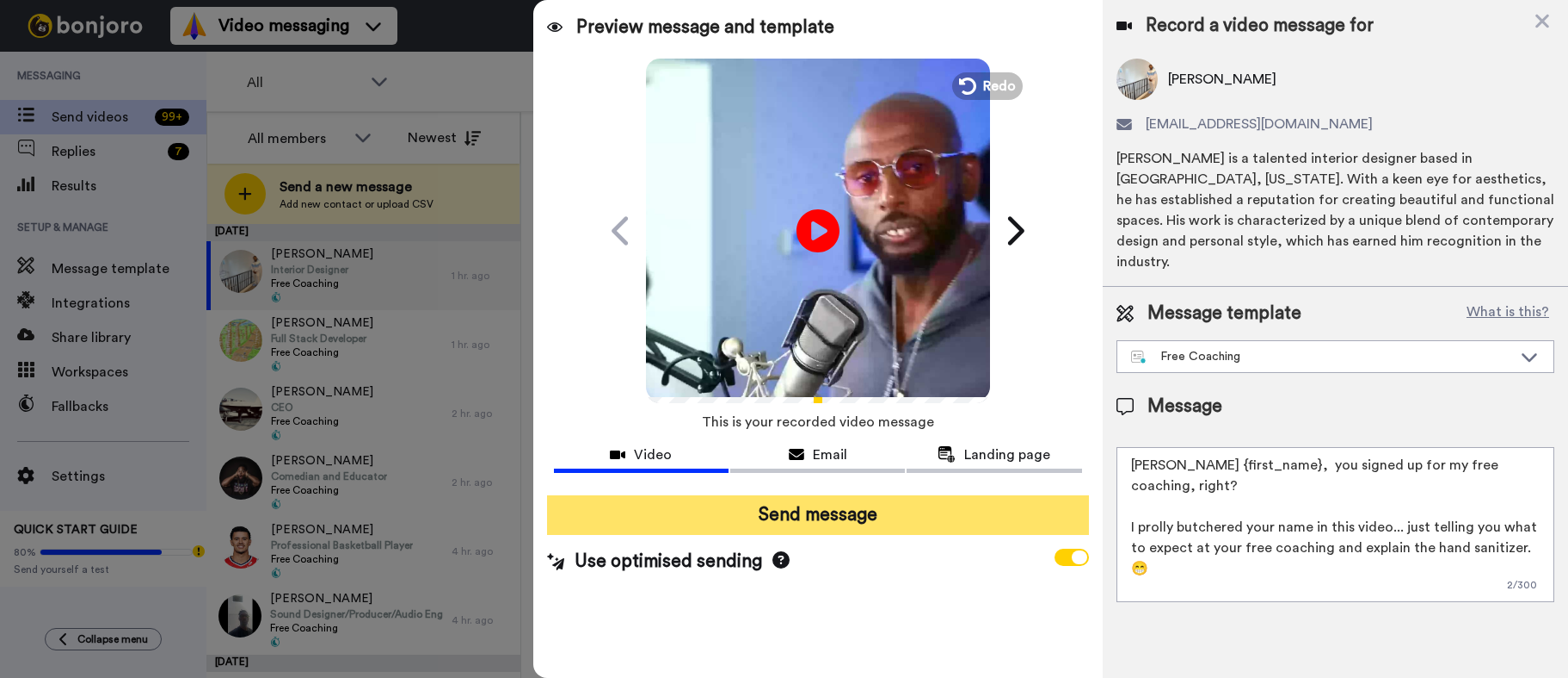
drag, startPoint x: 815, startPoint y: 517, endPoint x: 824, endPoint y: 517, distance: 9.0
click at [815, 516] on button "Send message" at bounding box center [818, 514] width 542 height 40
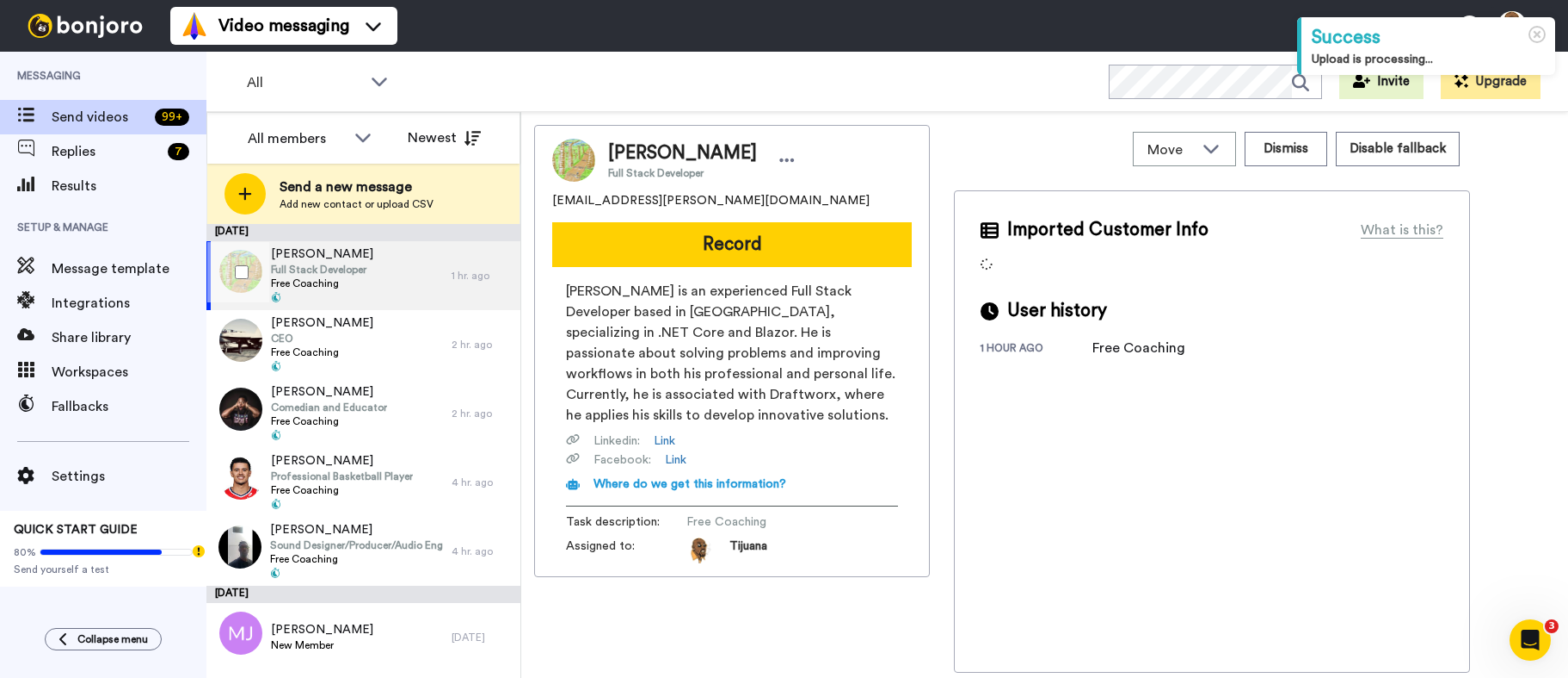
click at [394, 254] on div "[PERSON_NAME] Full Stack Developer Free Coaching" at bounding box center [328, 275] width 245 height 69
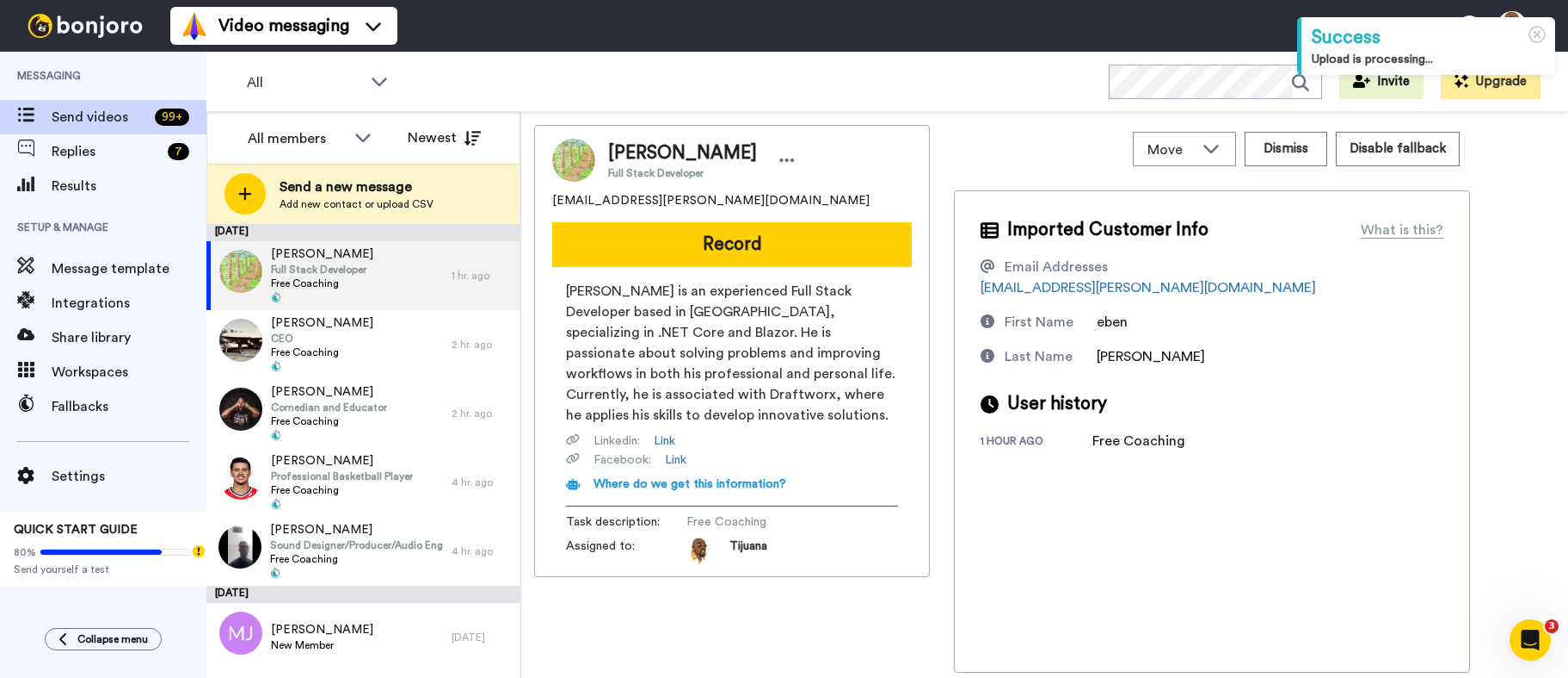
click at [692, 241] on button "Record" at bounding box center [733, 244] width 360 height 45
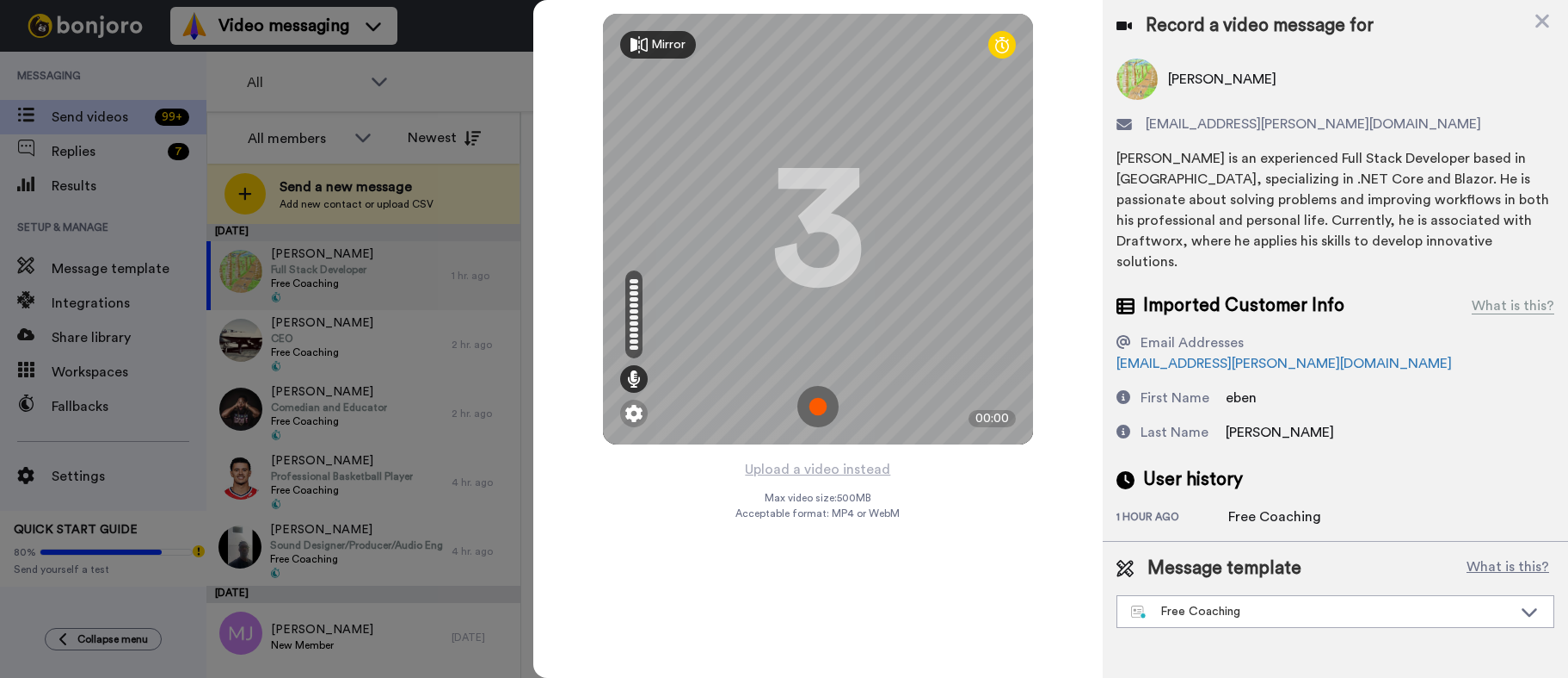
click at [829, 404] on img at bounding box center [818, 406] width 42 height 42
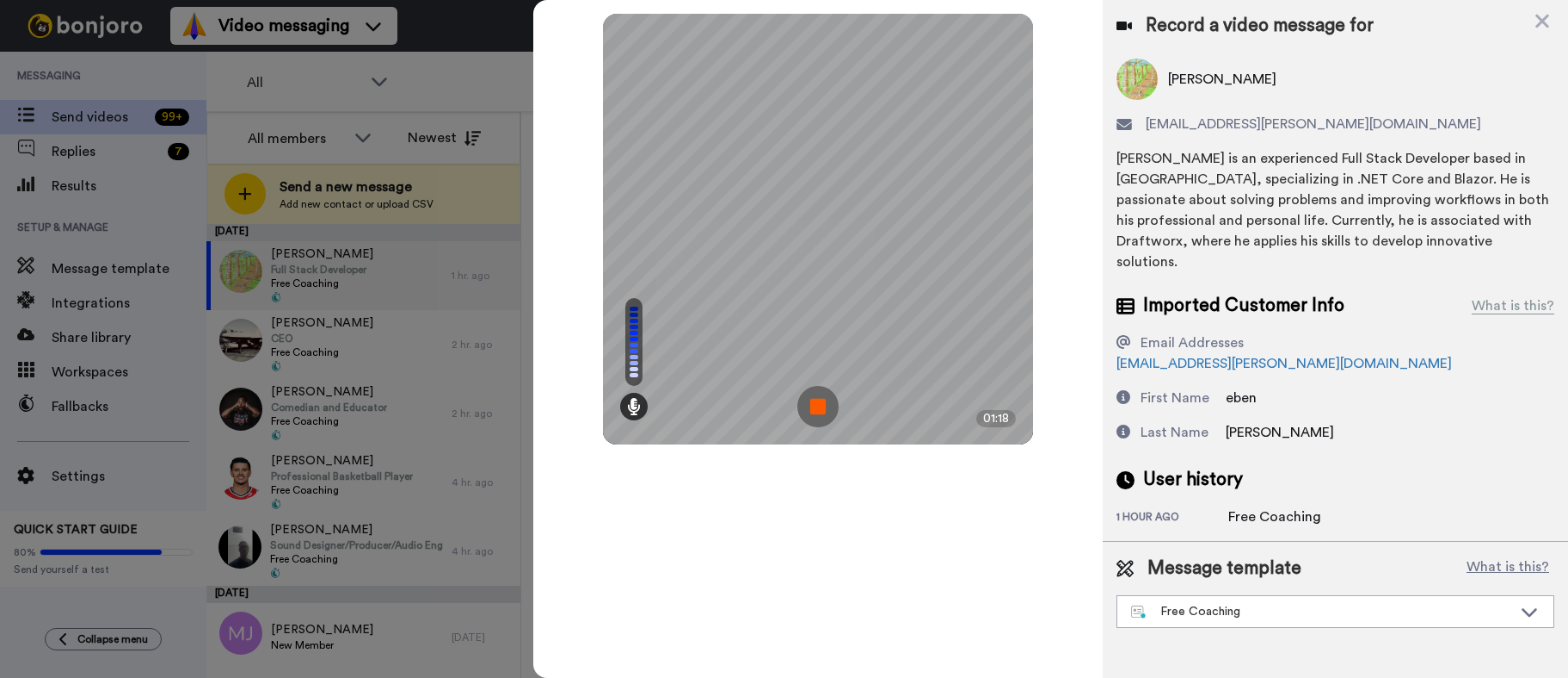
click at [838, 390] on img at bounding box center [818, 406] width 42 height 42
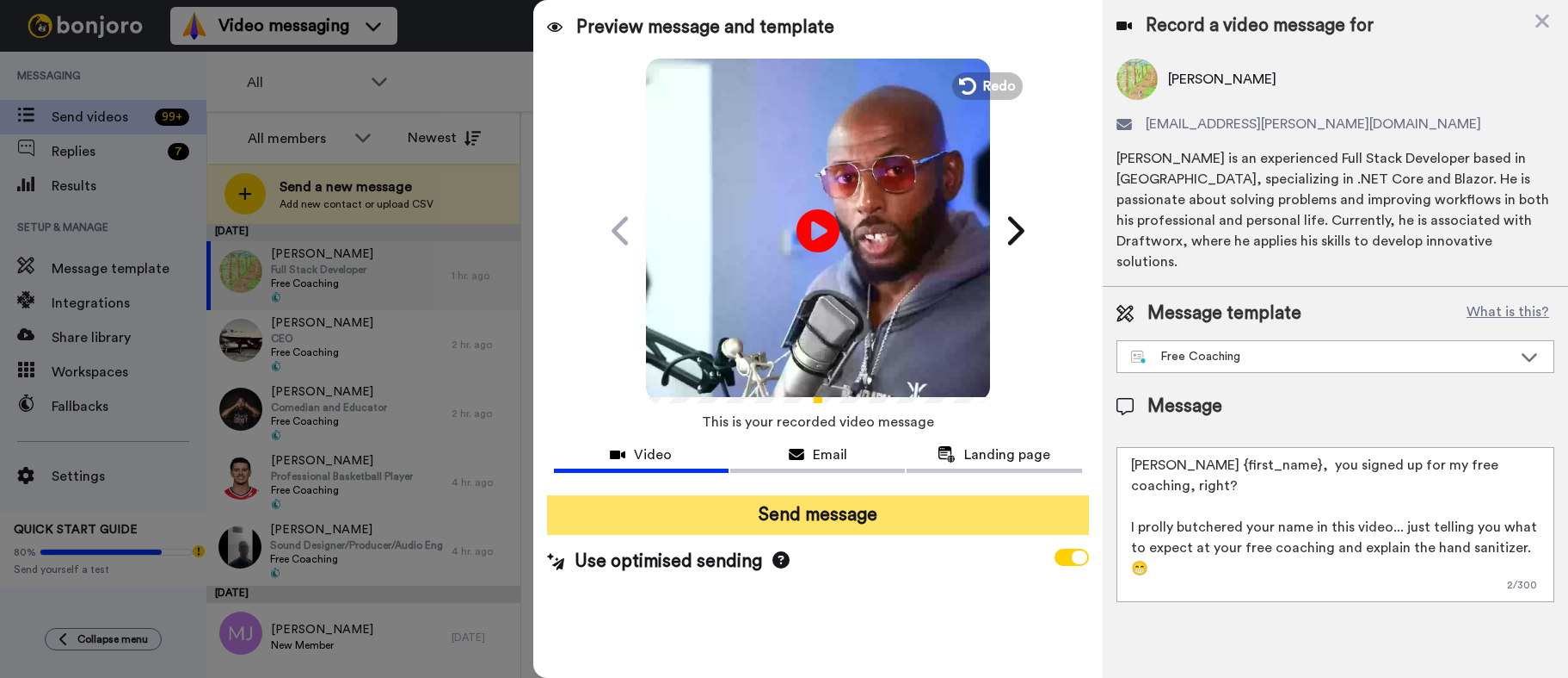
click at [804, 510] on button "Send message" at bounding box center [818, 514] width 542 height 40
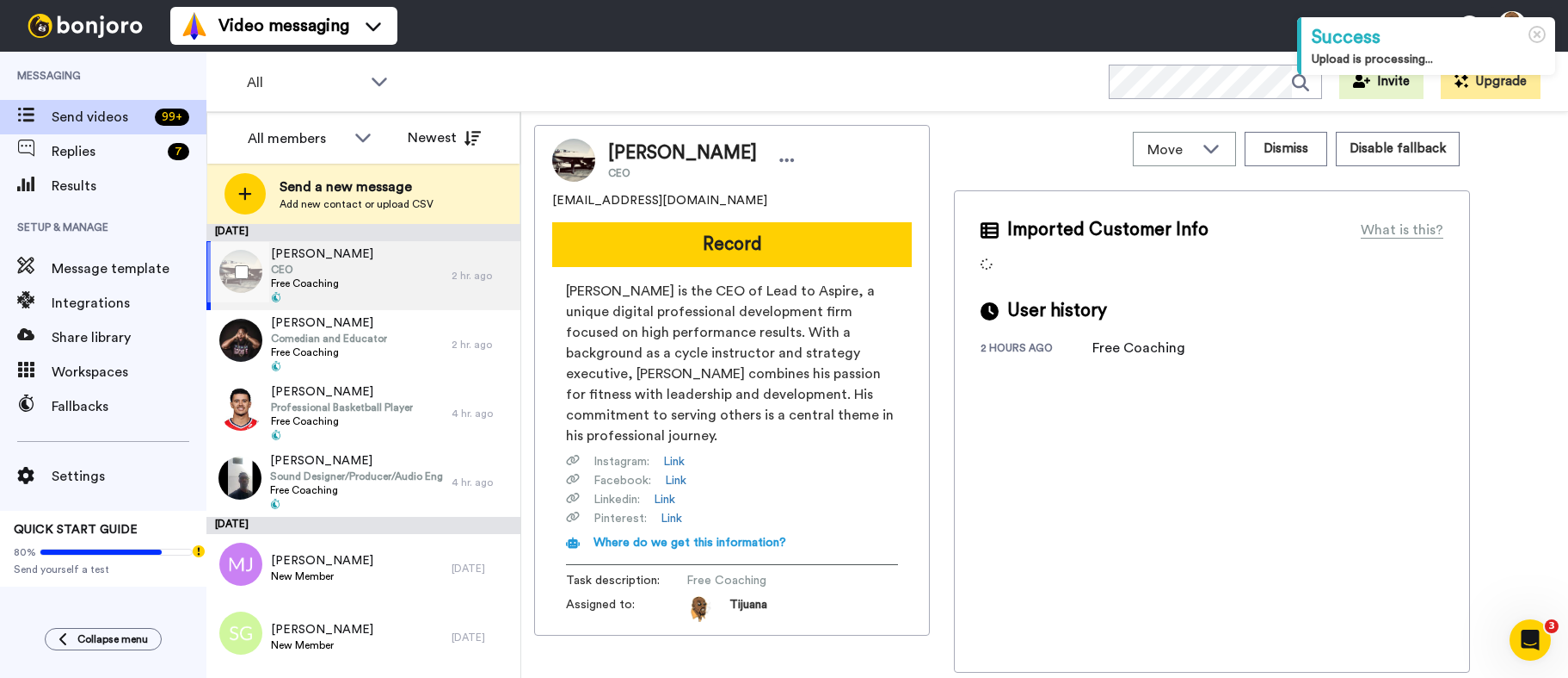
click at [339, 265] on span "CEO" at bounding box center [322, 269] width 103 height 14
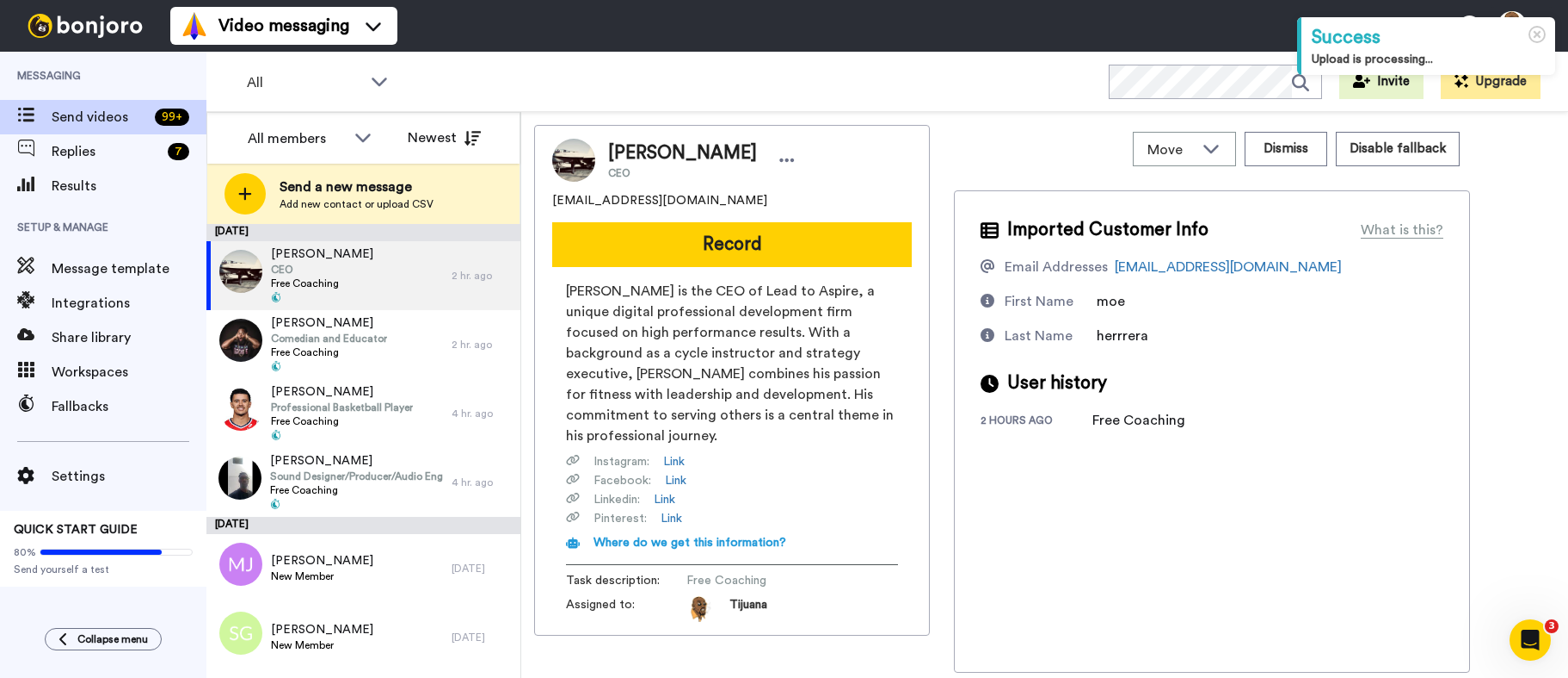
click at [737, 238] on button "Record" at bounding box center [733, 244] width 360 height 45
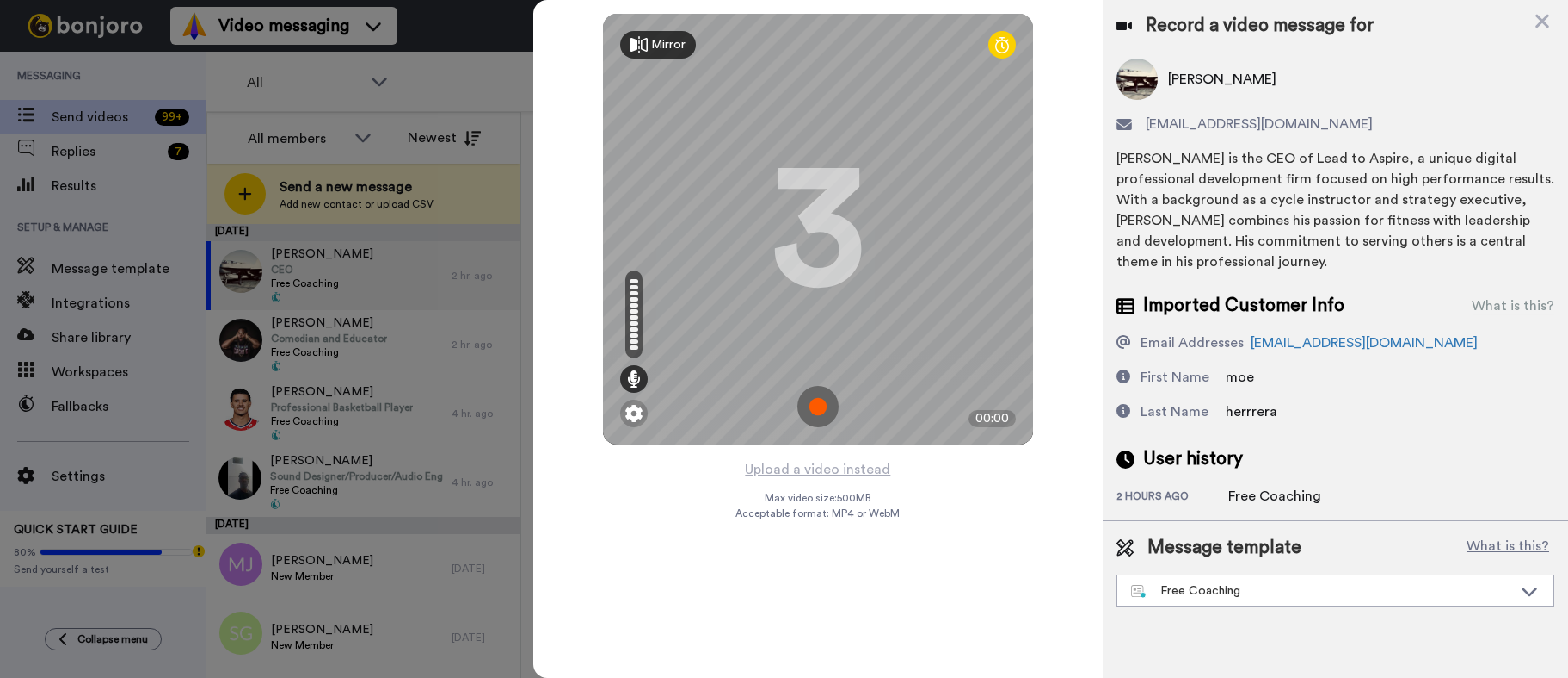
click at [817, 399] on img at bounding box center [818, 406] width 42 height 42
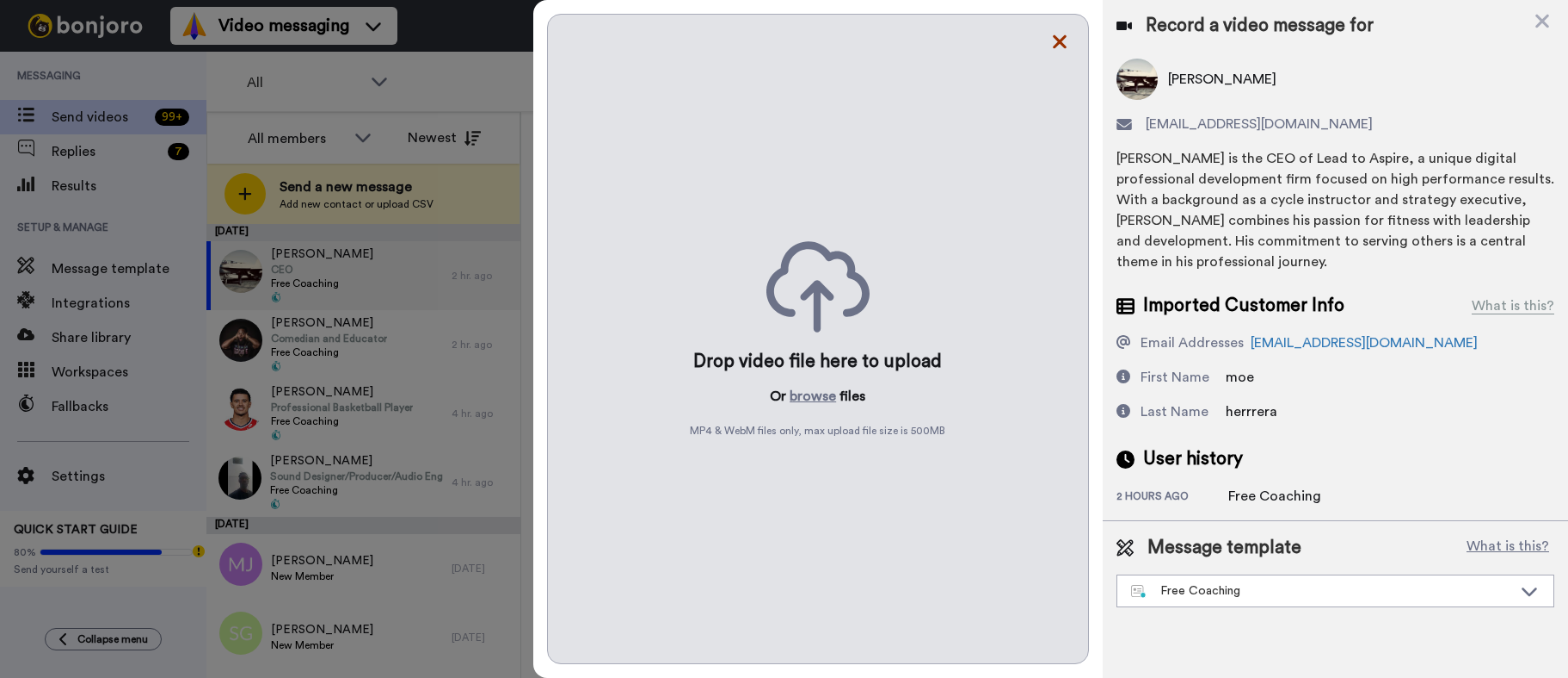
click at [1061, 46] on icon at bounding box center [1060, 42] width 17 height 21
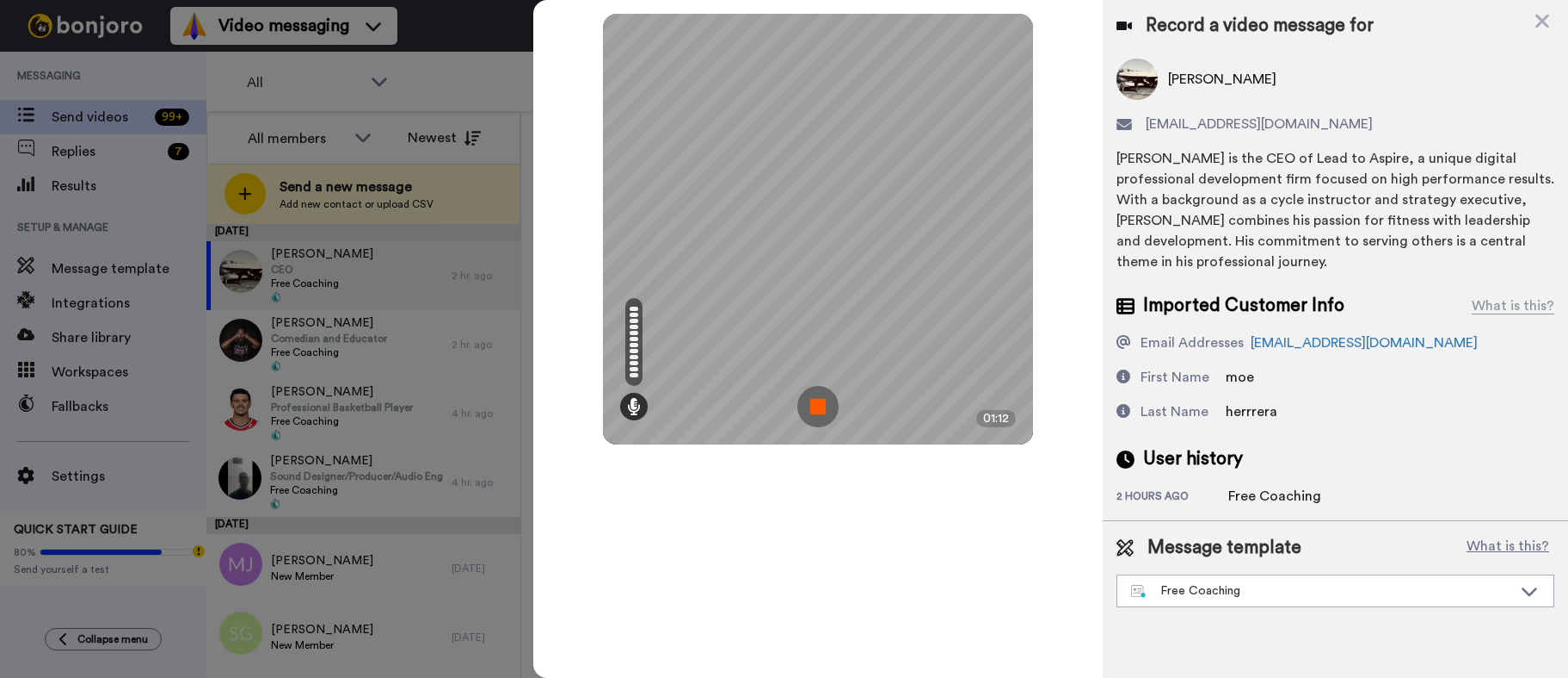
click at [802, 415] on img at bounding box center [818, 406] width 42 height 42
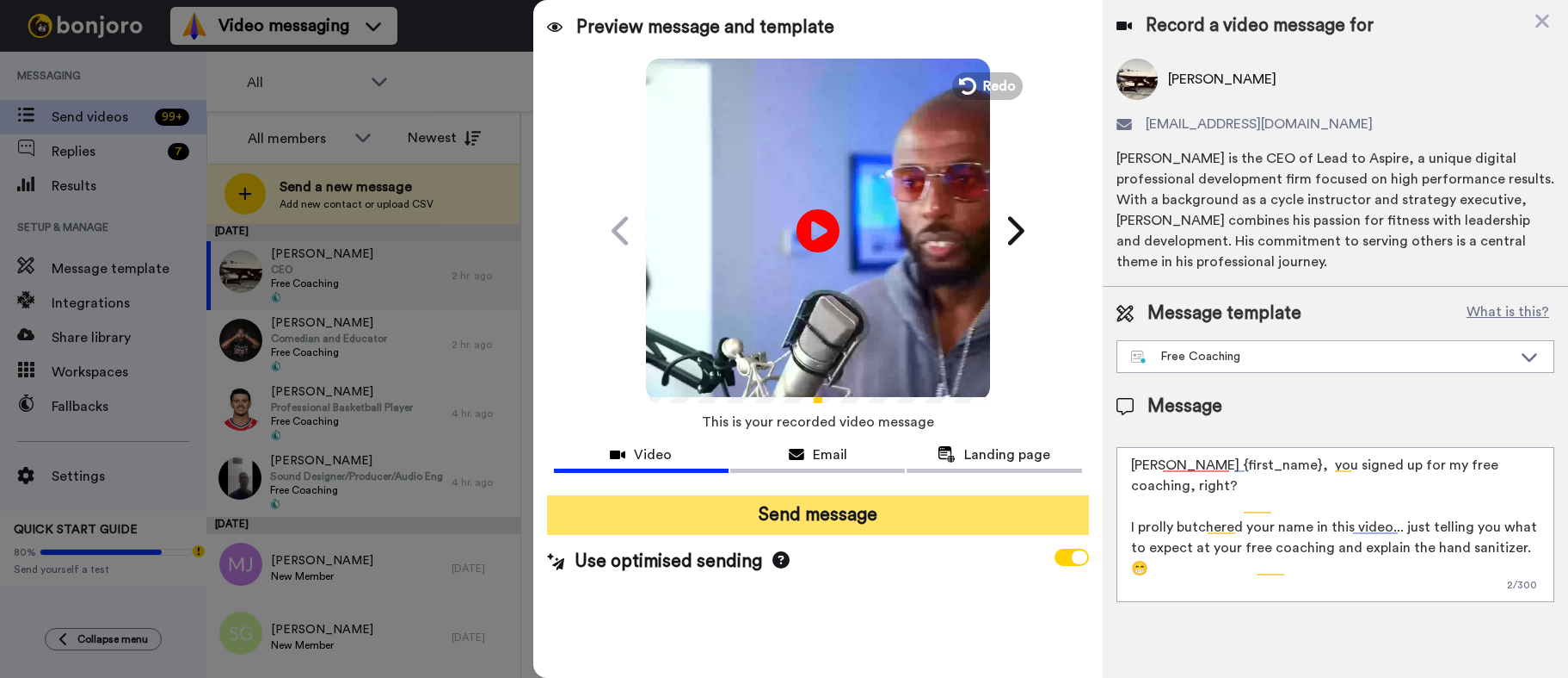
click at [829, 514] on button "Send message" at bounding box center [818, 514] width 542 height 40
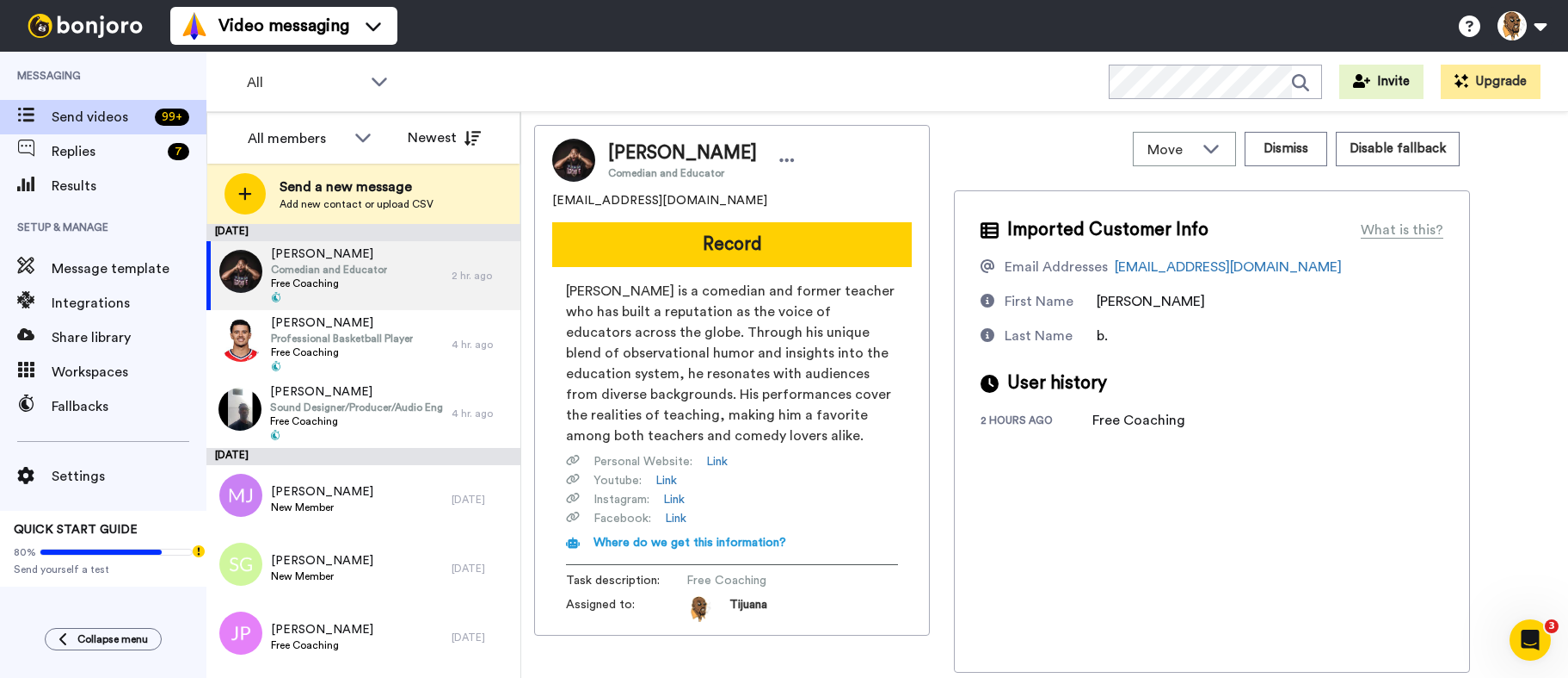
click at [777, 267] on div "Eddie B. Comedian and Educator bostonfan13@gmail.com Record Eddie B is a comedi…" at bounding box center [732, 380] width 396 height 510
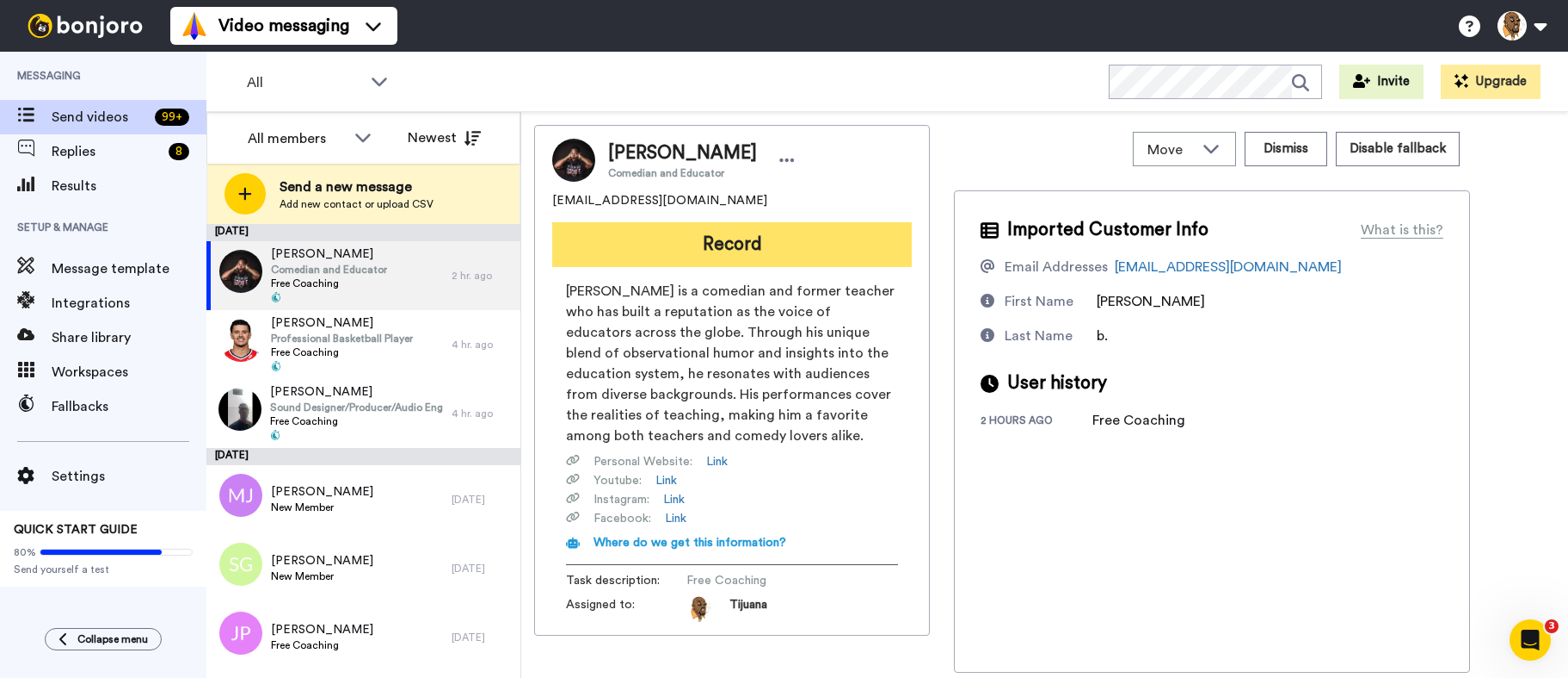
click at [787, 244] on button "Record" at bounding box center [733, 244] width 360 height 45
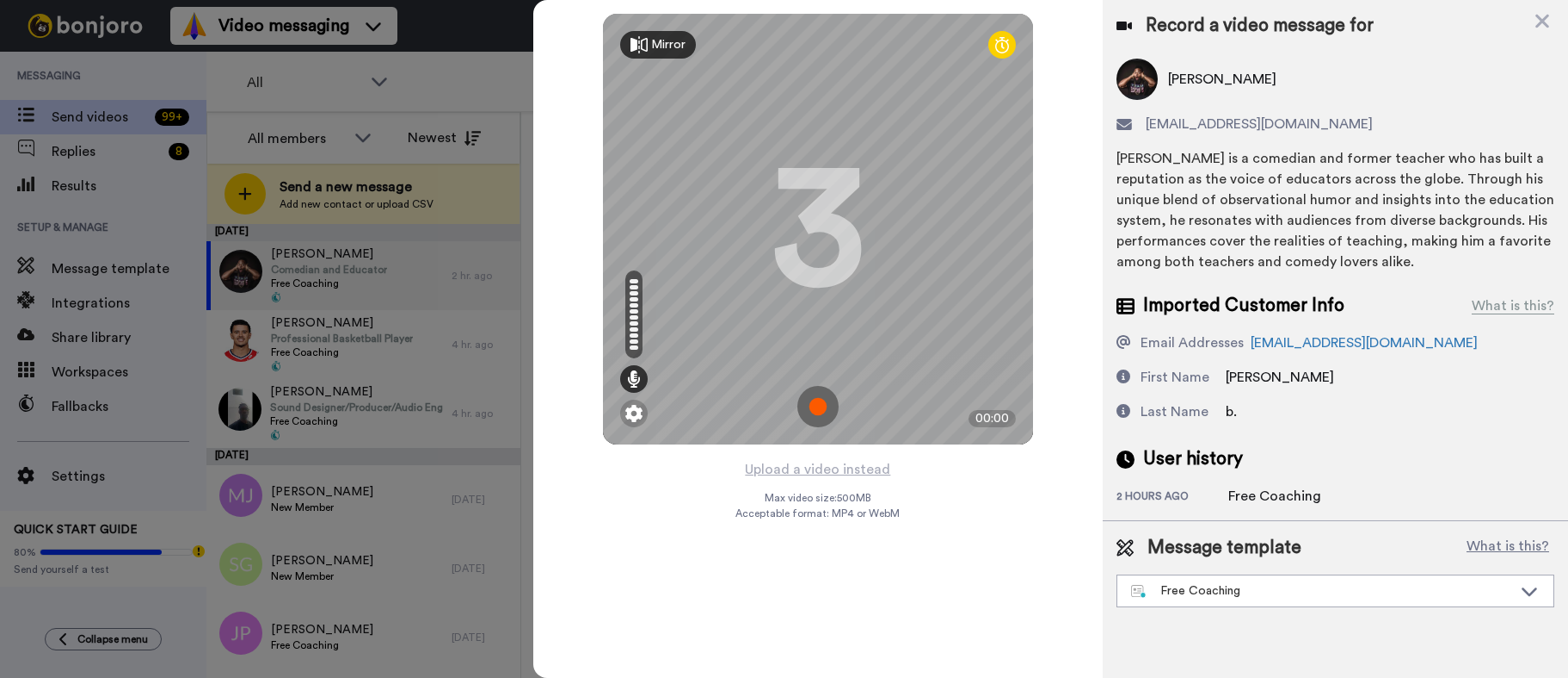
click at [828, 398] on img at bounding box center [818, 406] width 42 height 42
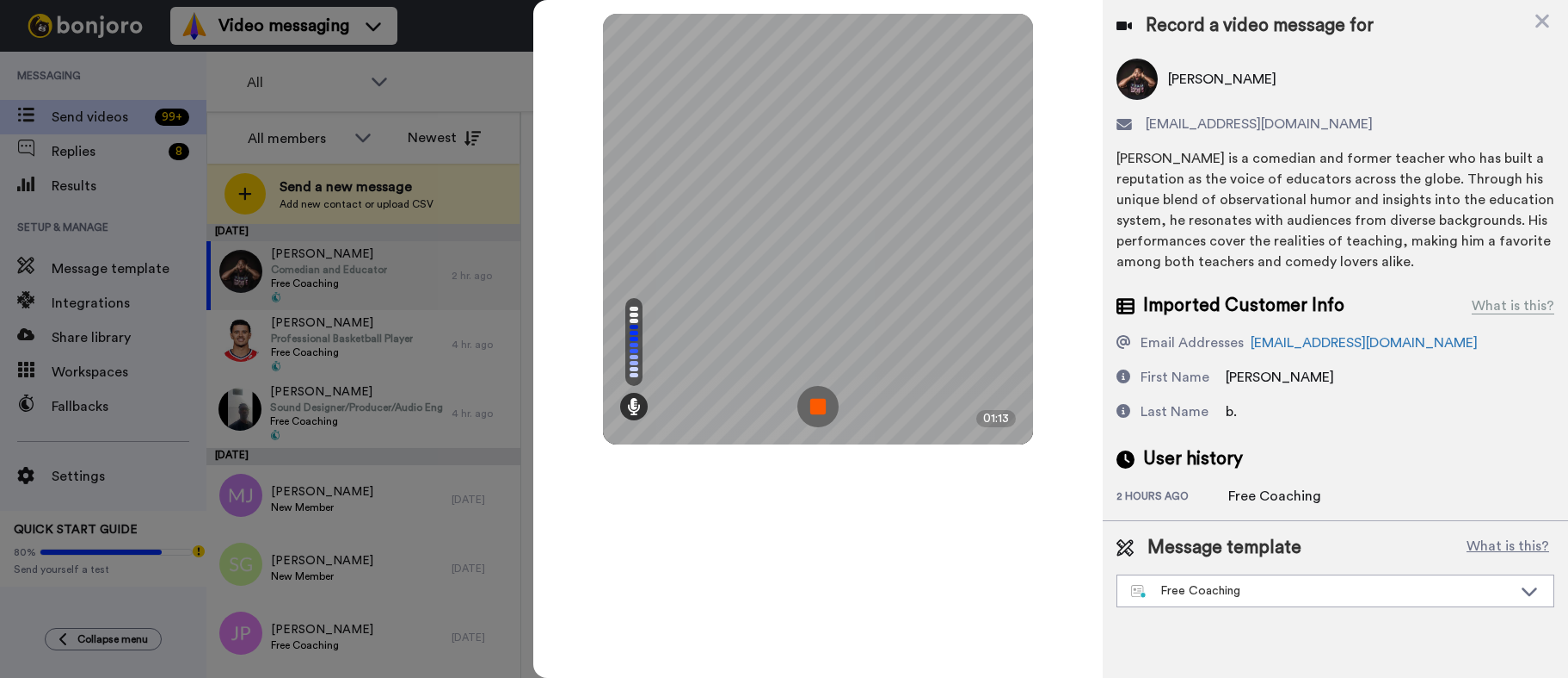
click at [811, 419] on img at bounding box center [818, 406] width 42 height 42
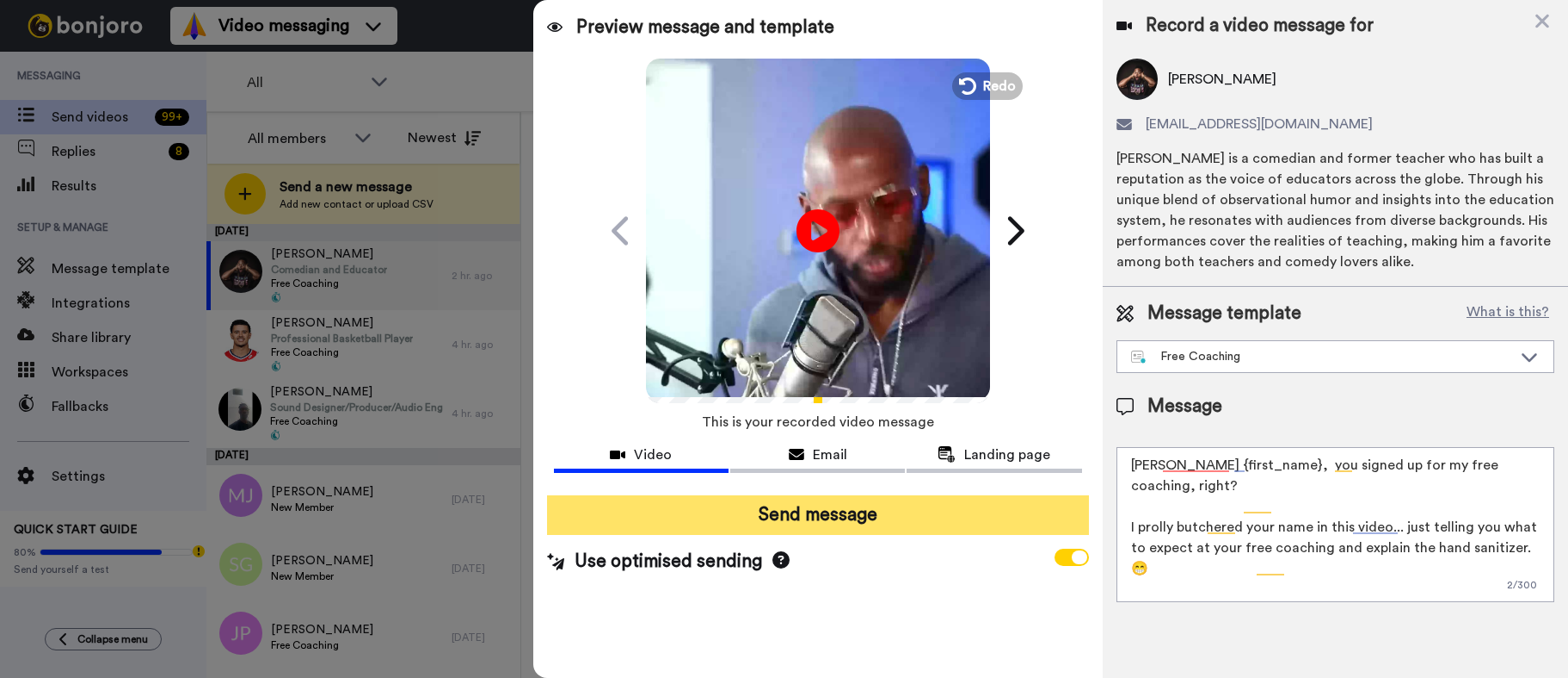
drag, startPoint x: 818, startPoint y: 521, endPoint x: 809, endPoint y: 526, distance: 10.3
click at [818, 521] on button "Send message" at bounding box center [818, 514] width 542 height 40
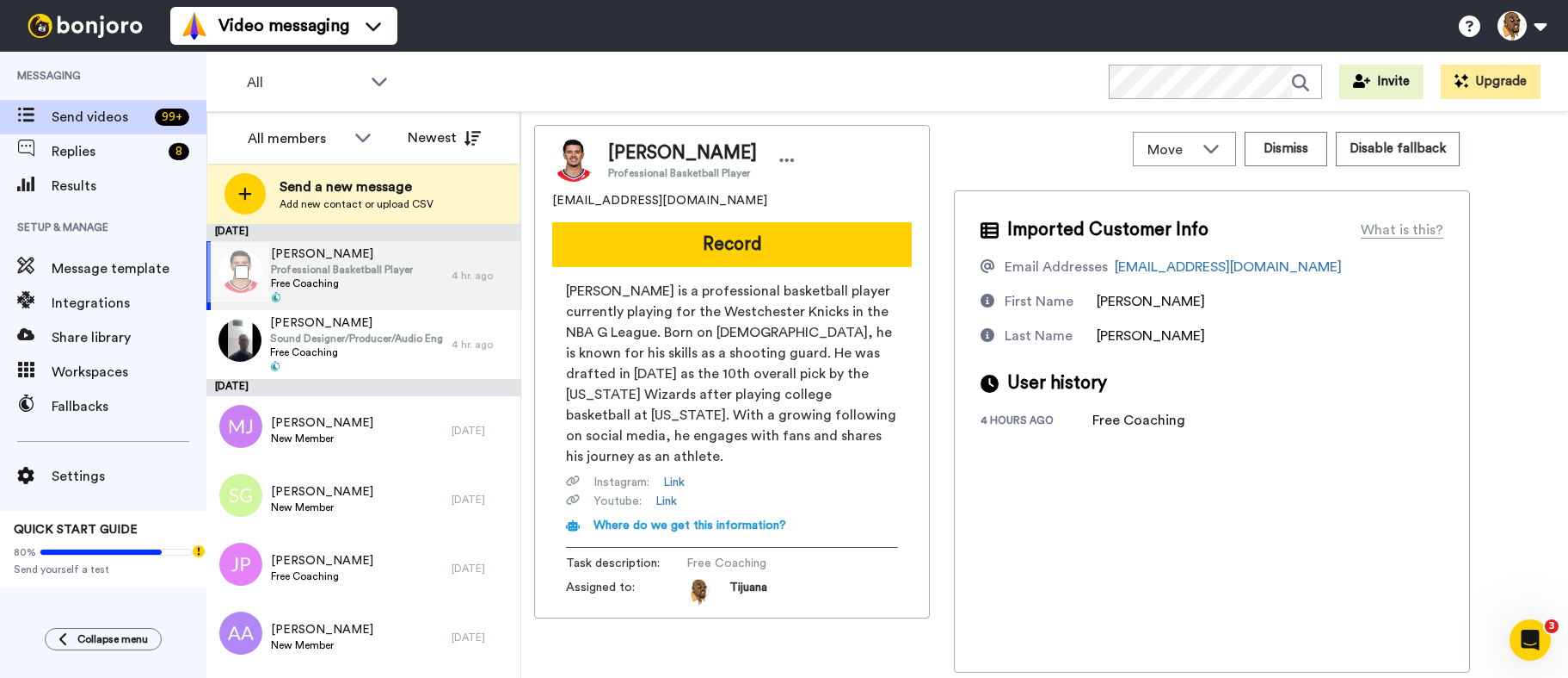
click at [414, 291] on div "[PERSON_NAME] Professional Basketball Player Free Coaching" at bounding box center [328, 275] width 245 height 69
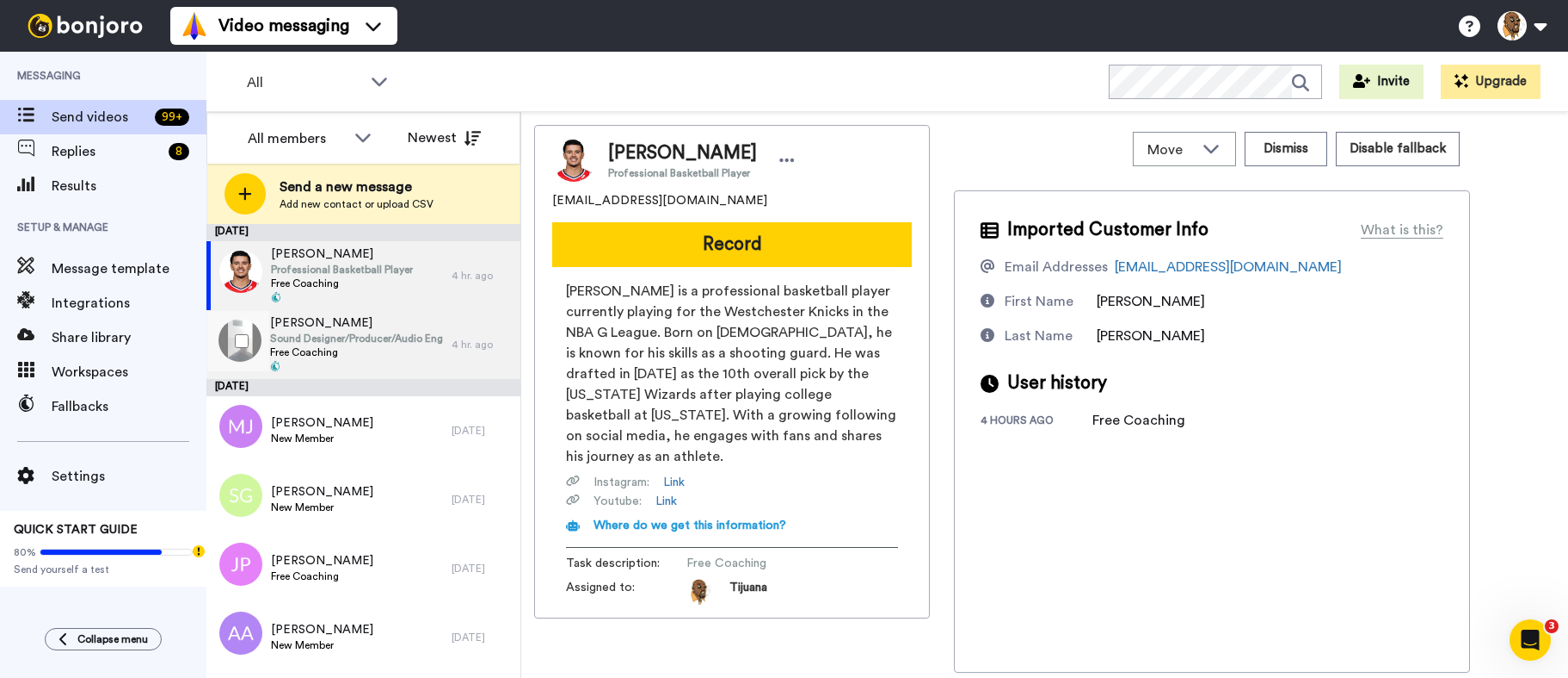
click at [463, 337] on div "[PERSON_NAME] Sound Designer/Producer/Audio Engineer Free Coaching 4 hr. ago" at bounding box center [363, 344] width 314 height 69
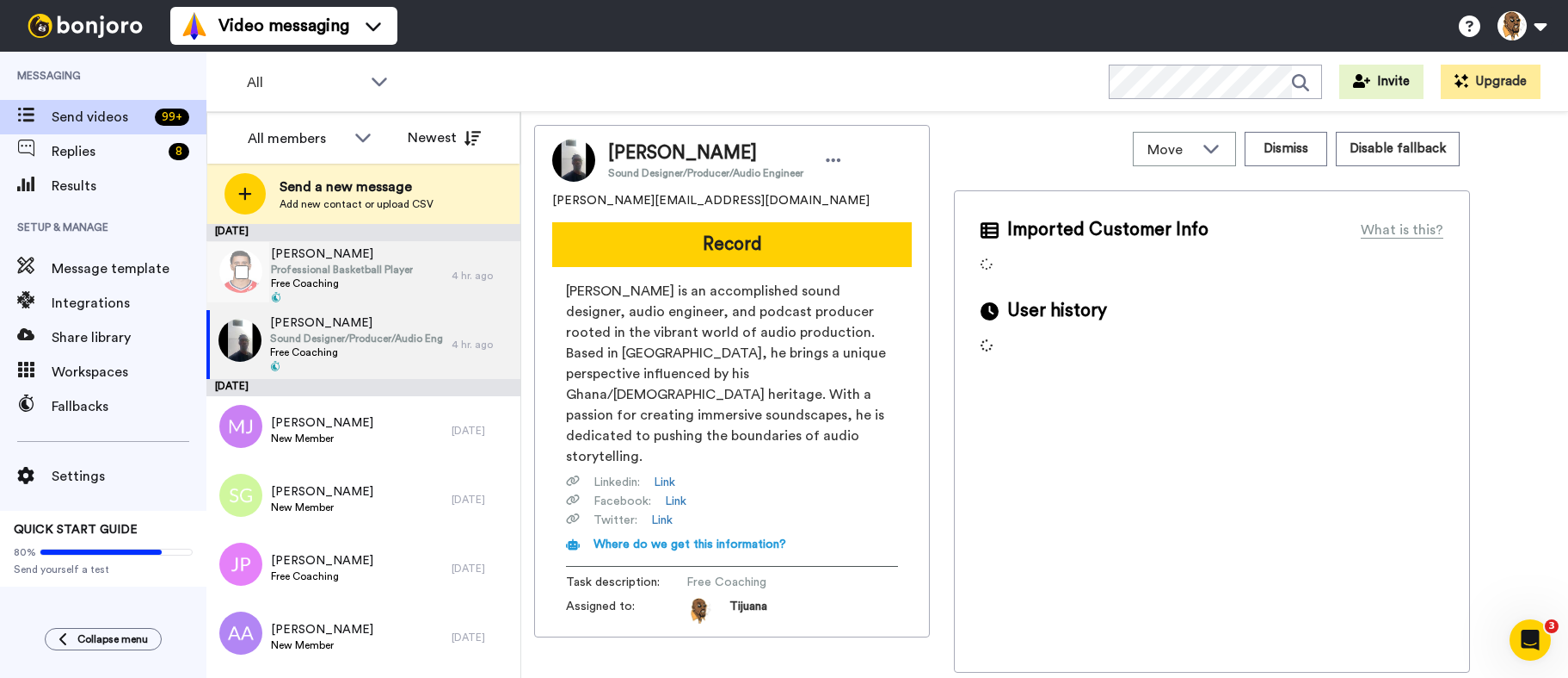
click at [459, 268] on div "4 hr. ago" at bounding box center [482, 275] width 60 height 14
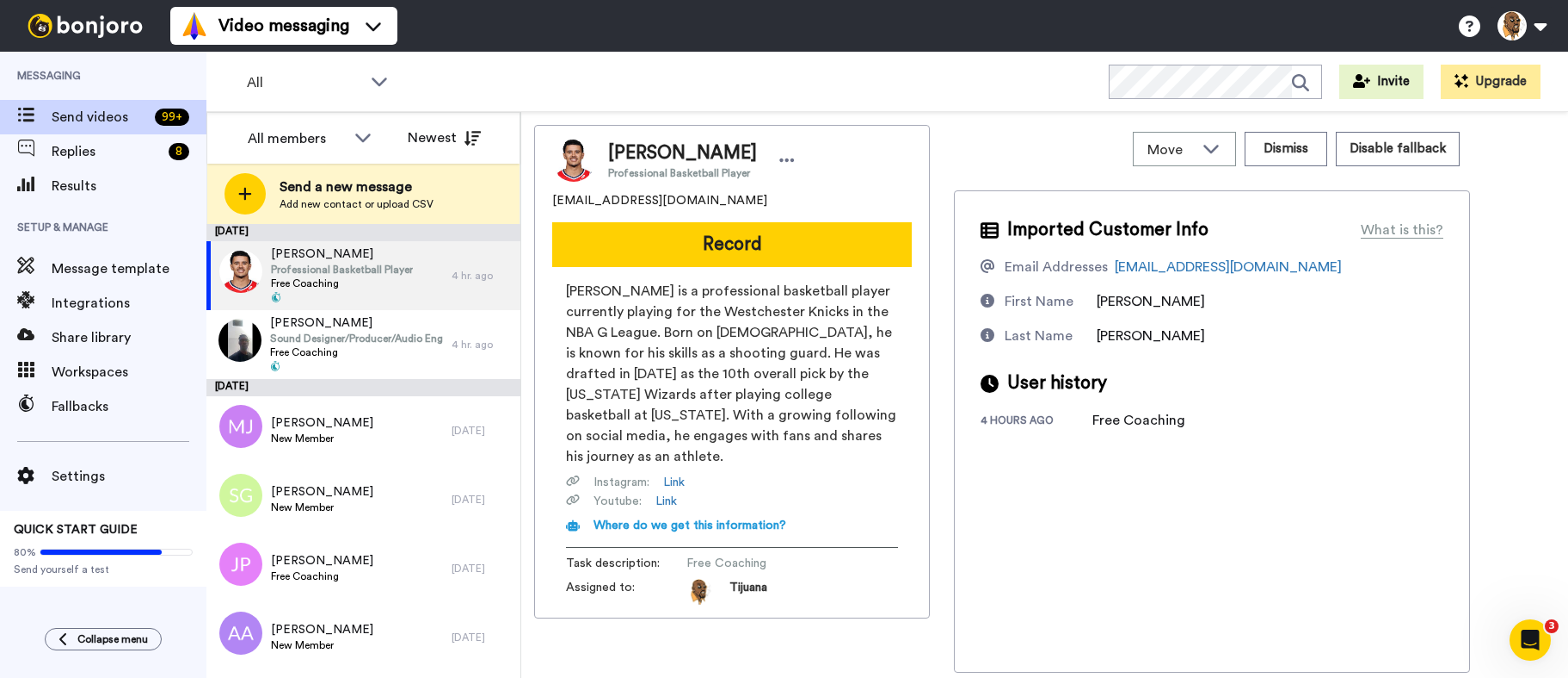
click at [673, 248] on button "Record" at bounding box center [733, 244] width 360 height 45
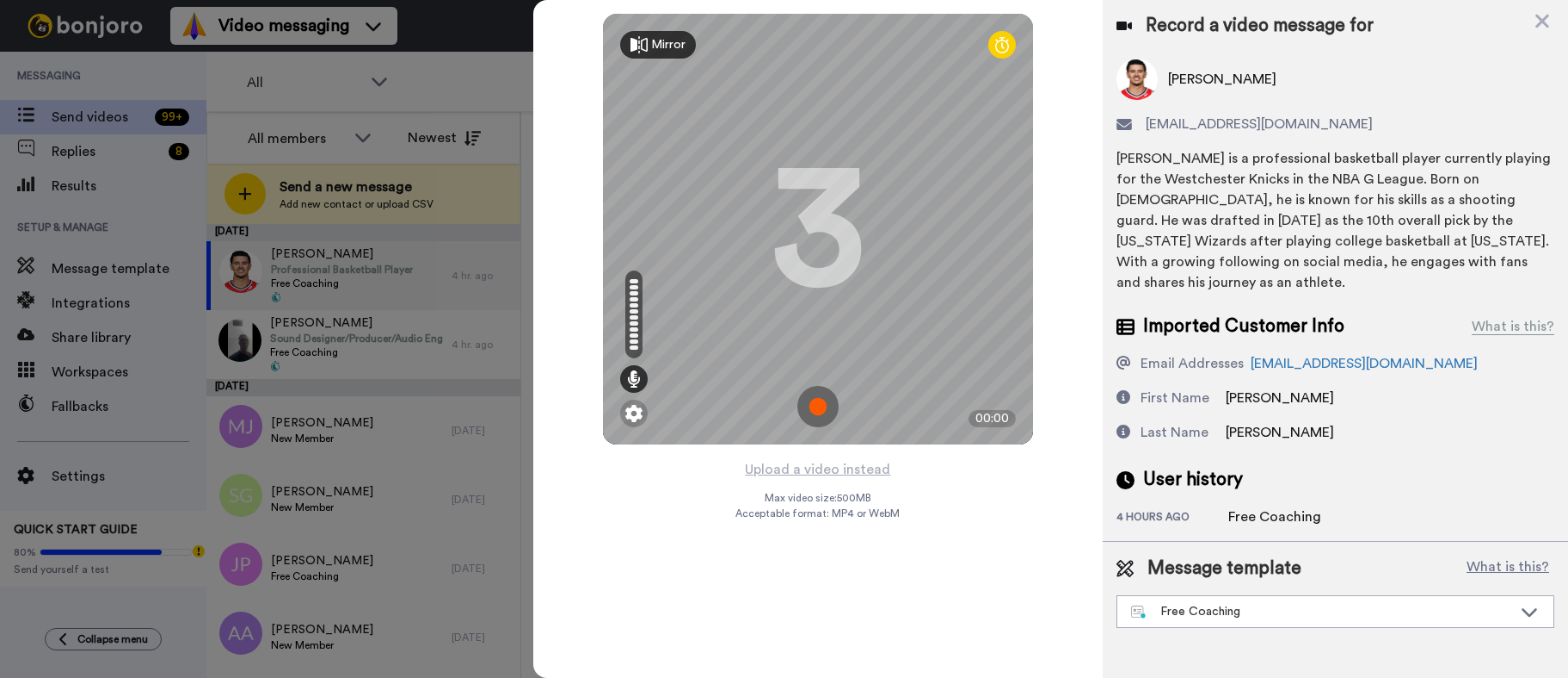
click at [819, 418] on img at bounding box center [818, 406] width 42 height 42
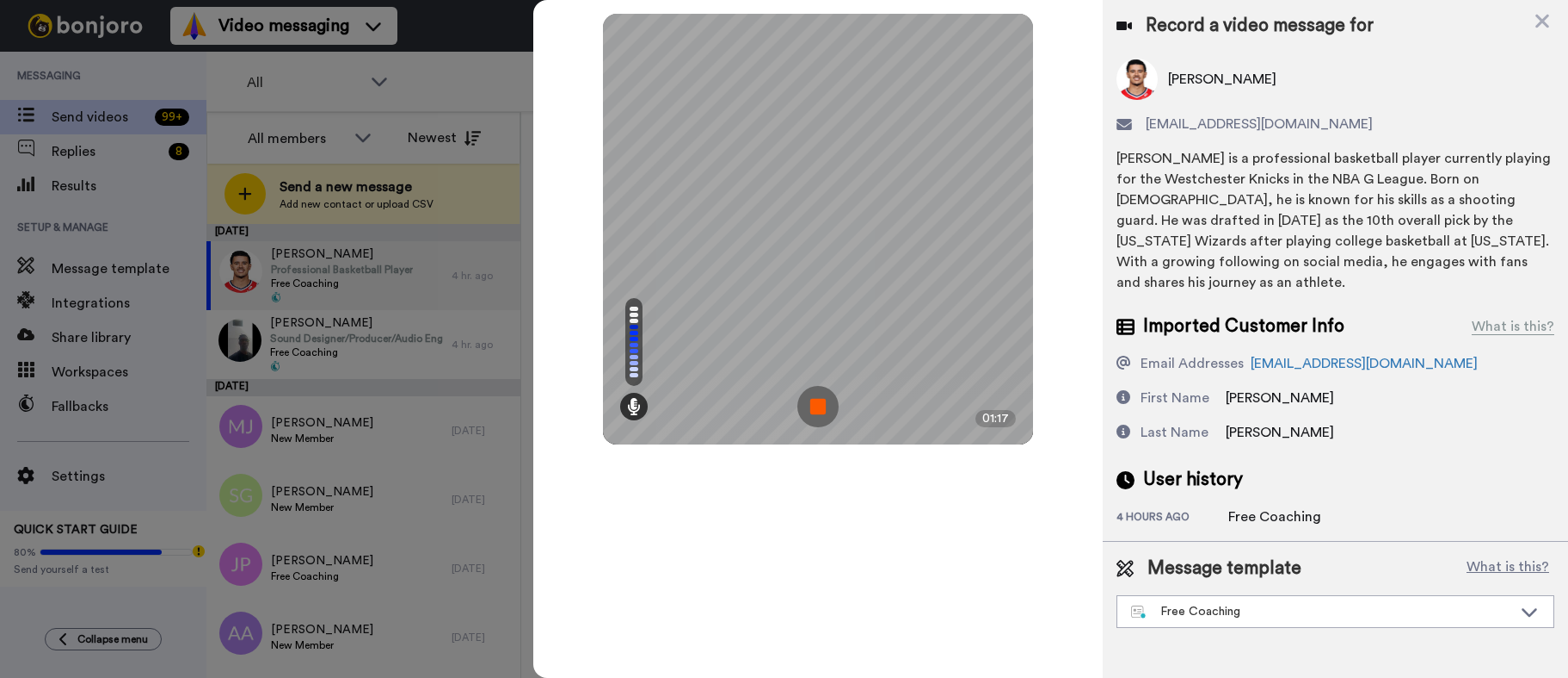
click at [817, 413] on img at bounding box center [818, 406] width 42 height 42
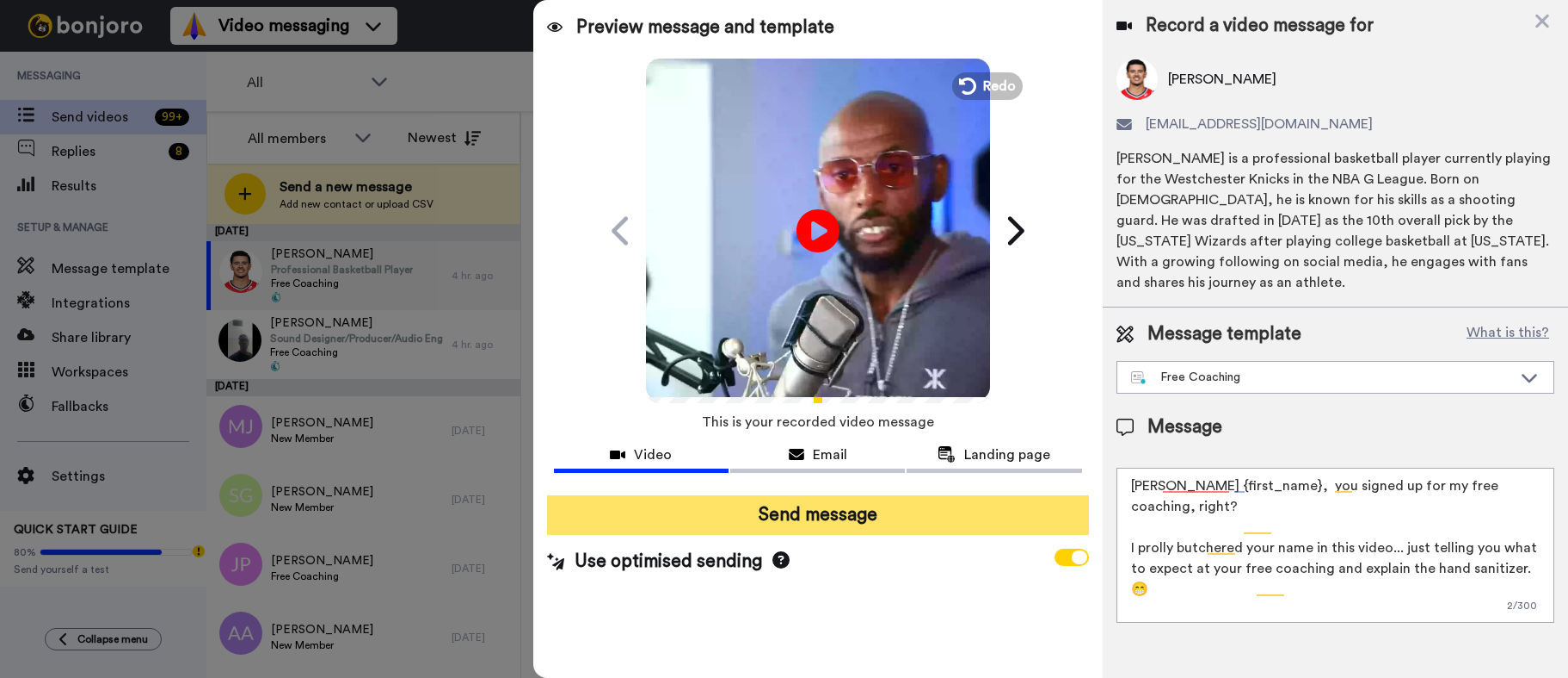
click at [820, 523] on button "Send message" at bounding box center [818, 514] width 542 height 40
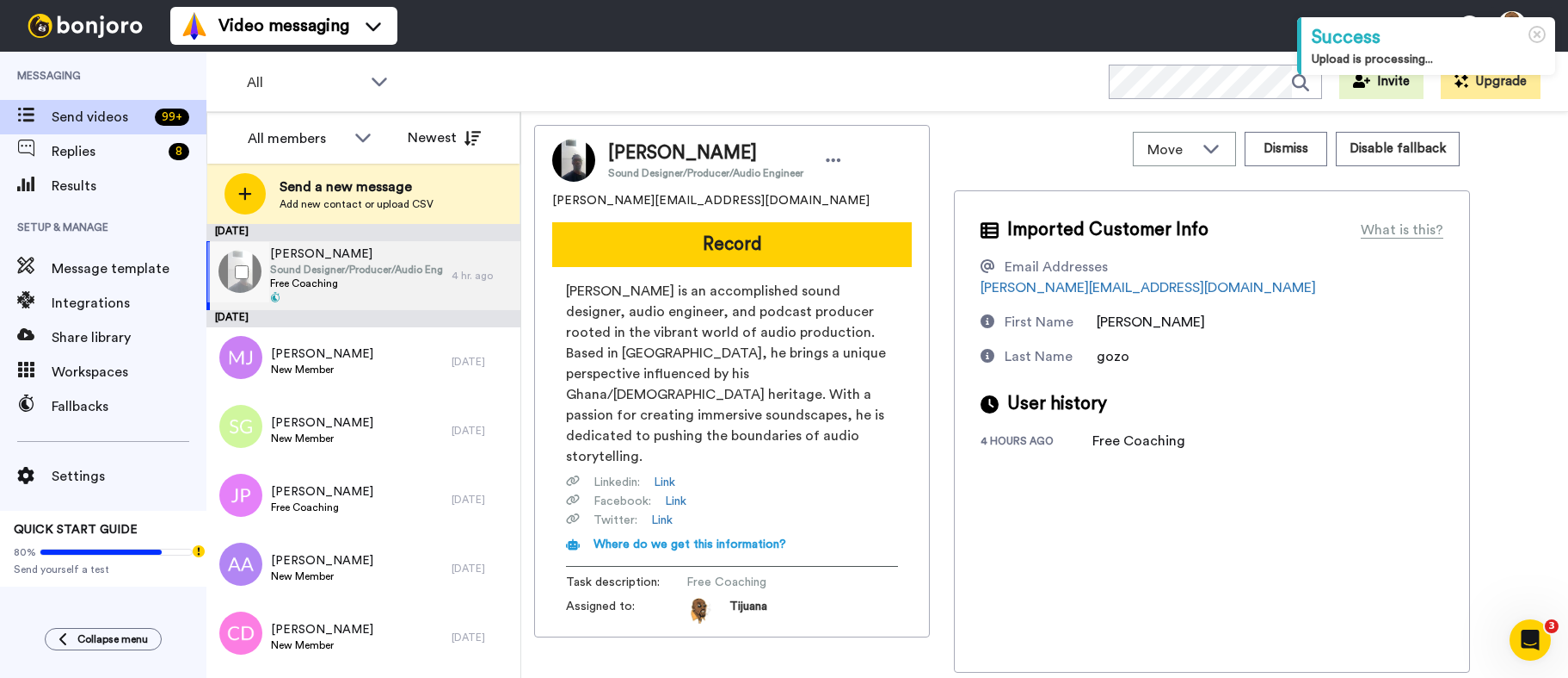
click at [407, 291] on div "Dominic Gozo Sound Designer/Producer/Audio Engineer Free Coaching" at bounding box center [356, 275] width 173 height 60
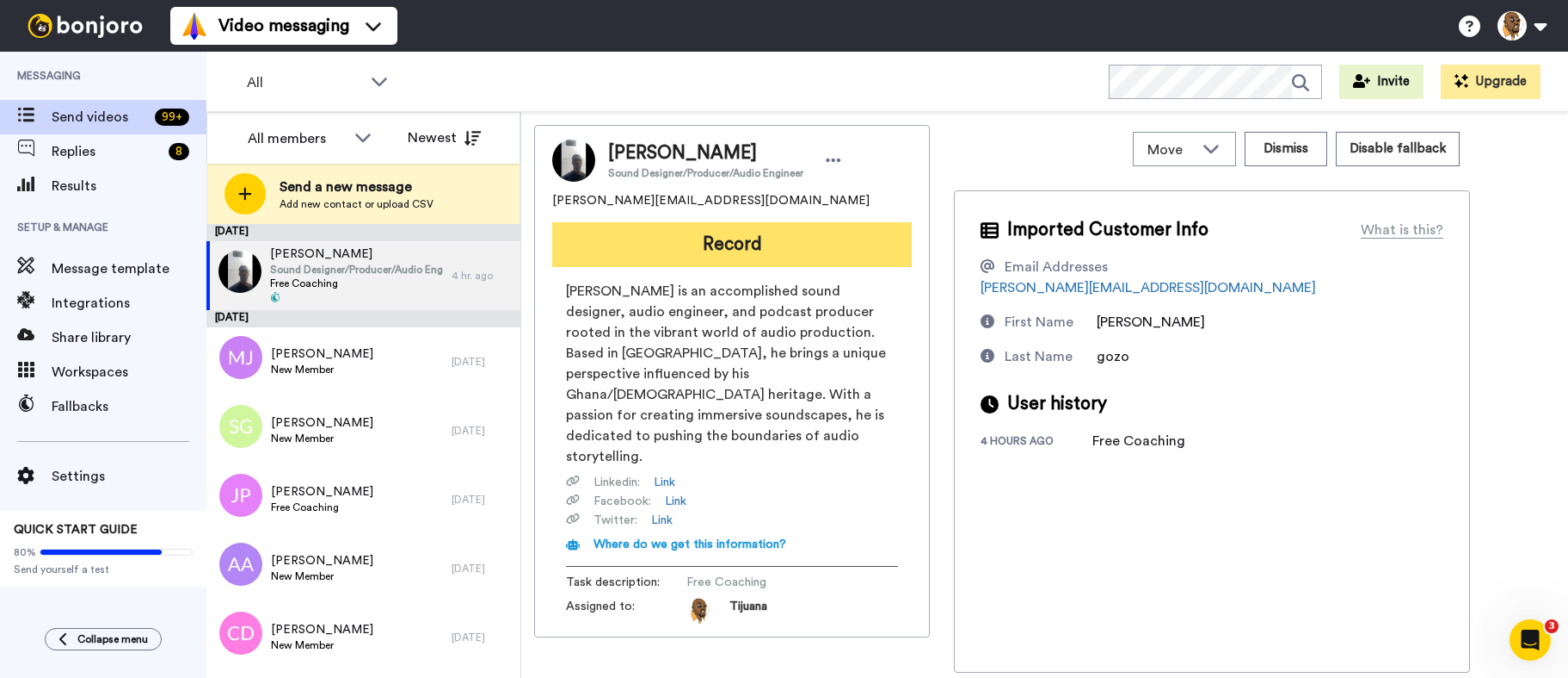
click at [677, 249] on button "Record" at bounding box center [733, 244] width 360 height 45
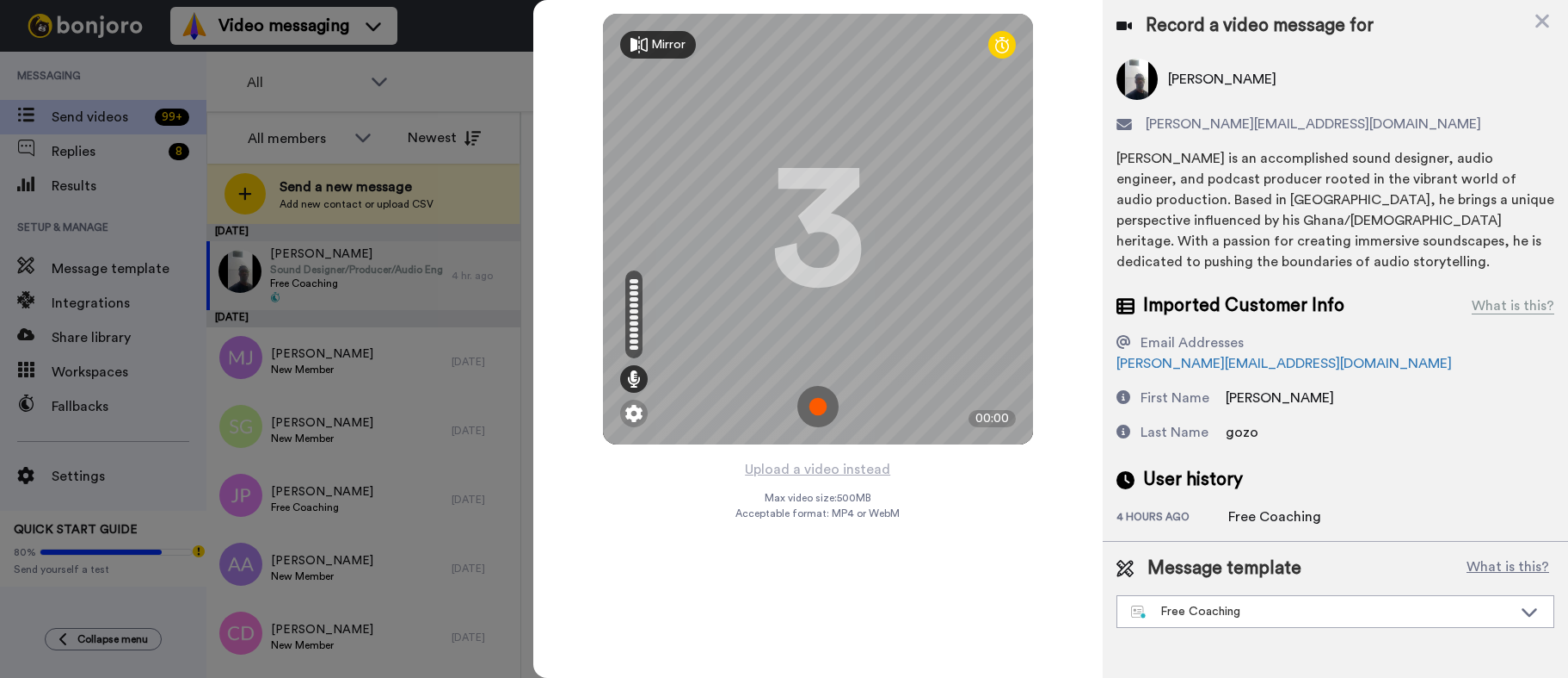
click at [829, 392] on img at bounding box center [818, 406] width 42 height 42
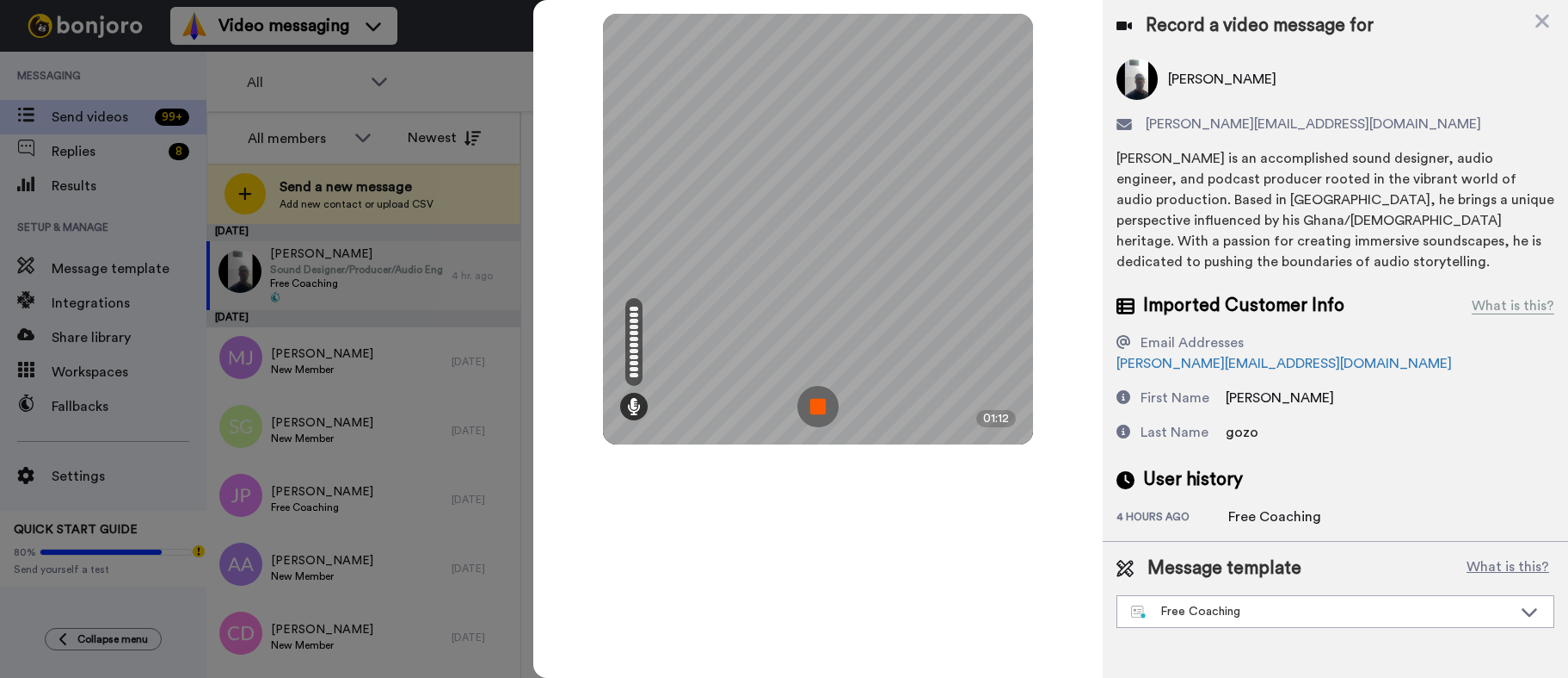
click at [800, 408] on img at bounding box center [818, 406] width 42 height 42
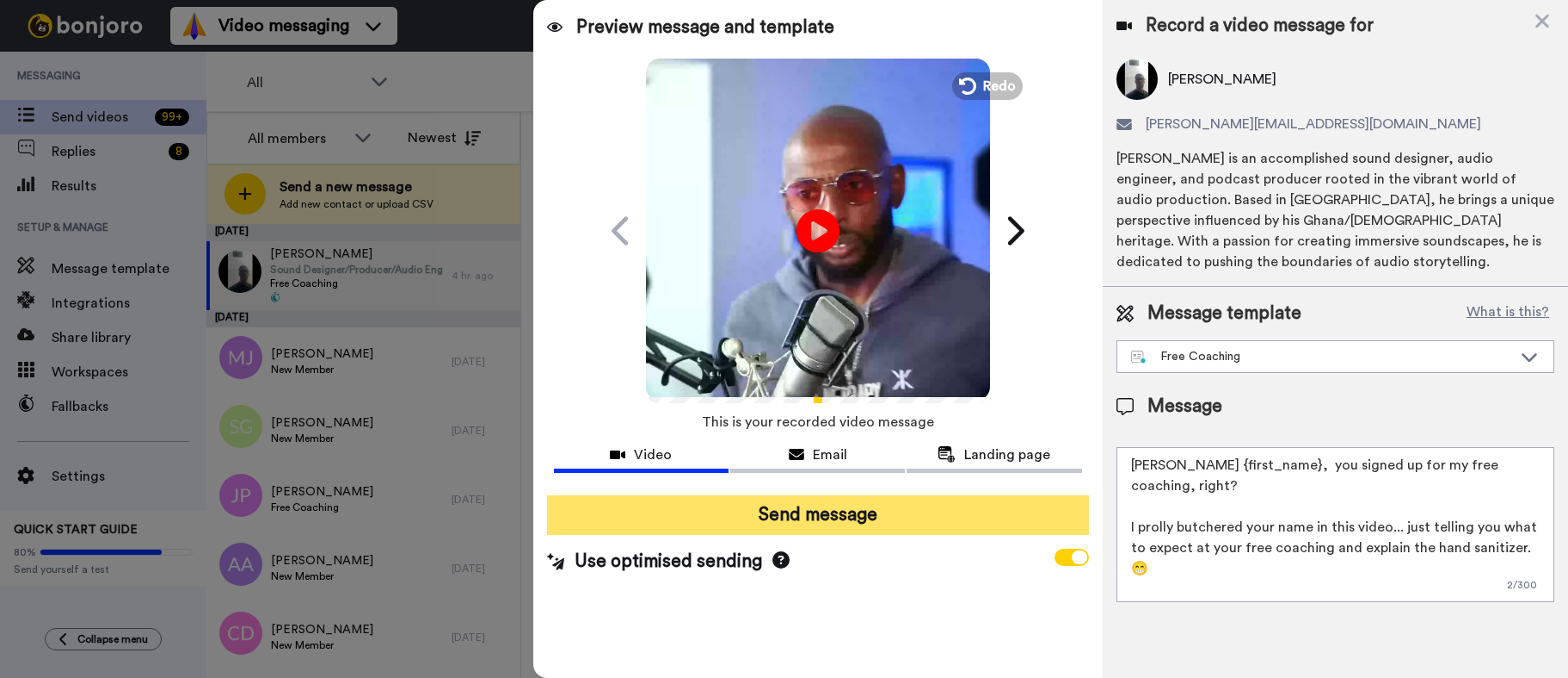
click at [849, 508] on button "Send message" at bounding box center [818, 514] width 542 height 40
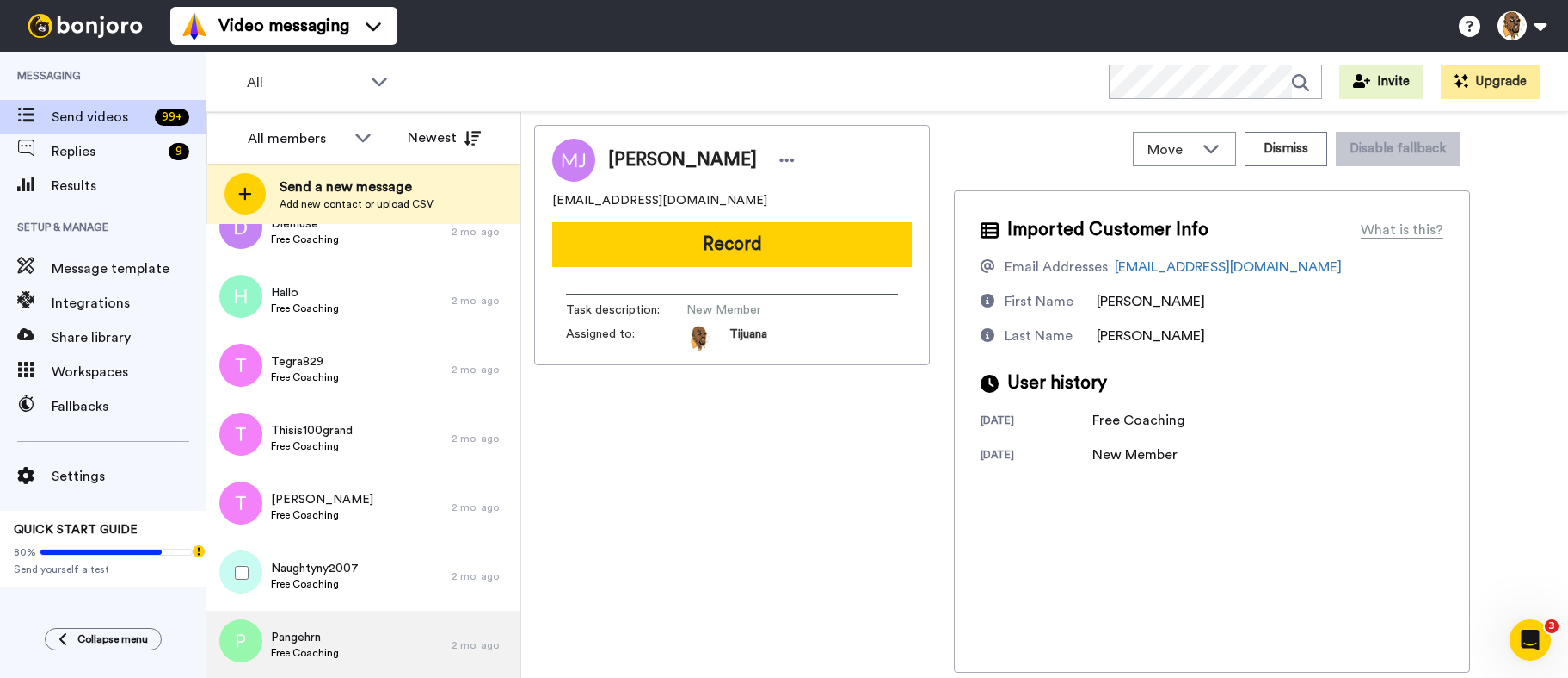
scroll to position [7690, 0]
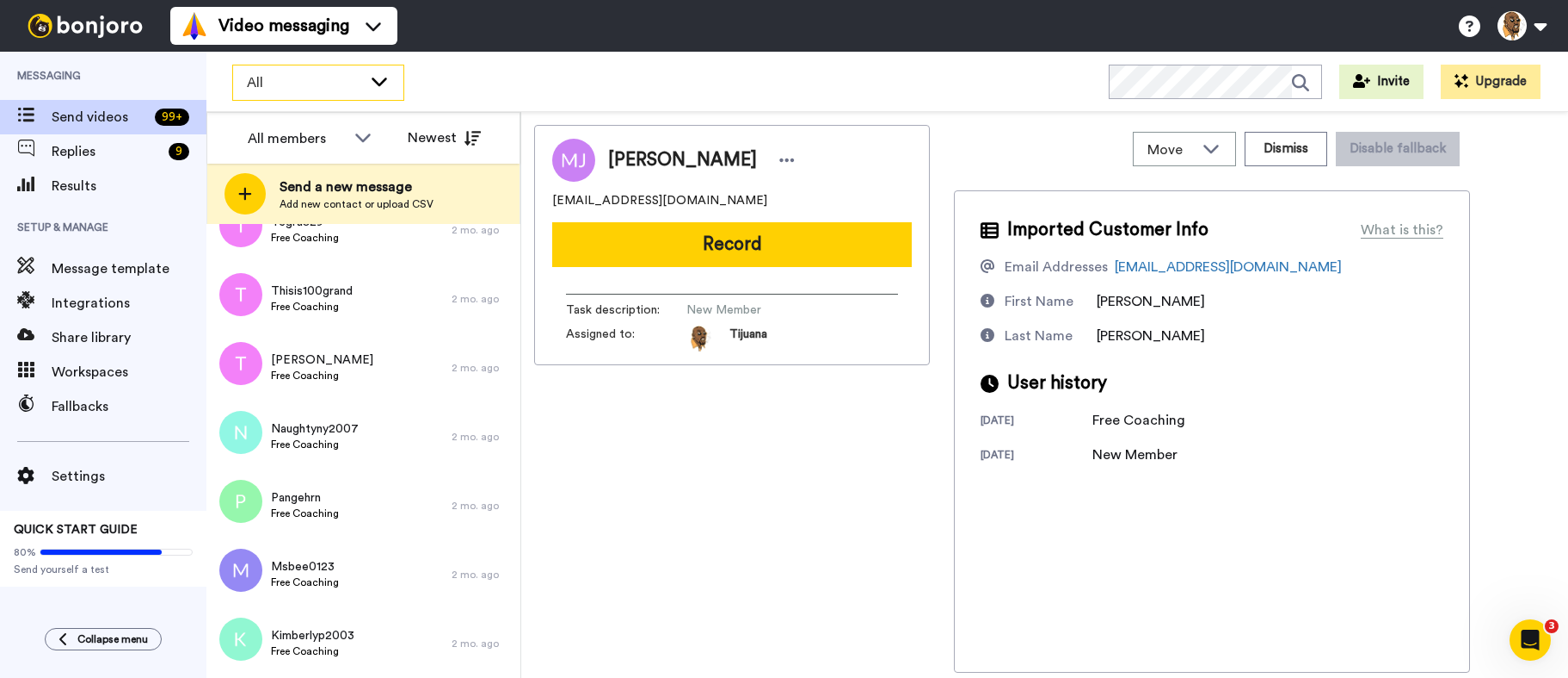
click at [251, 81] on span "All" at bounding box center [304, 82] width 115 height 20
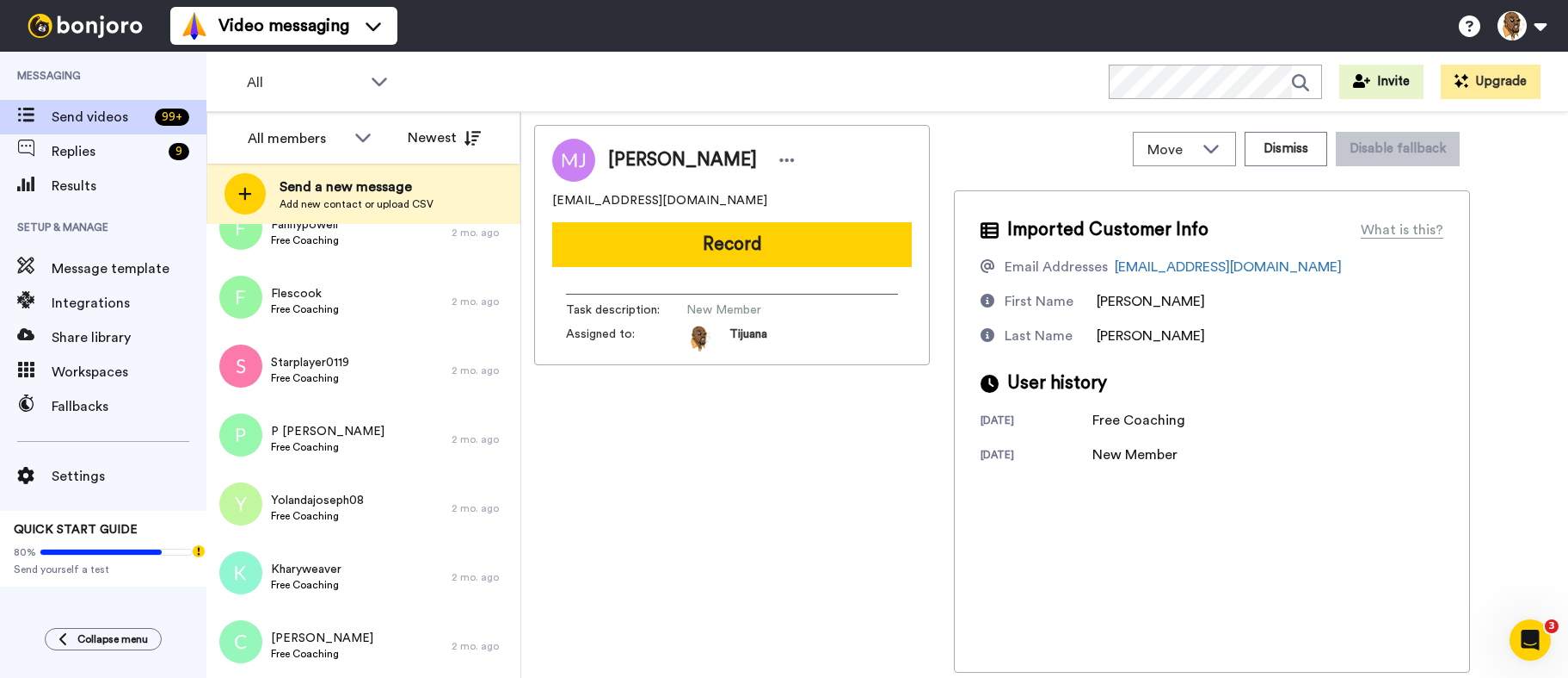
scroll to position [0, 0]
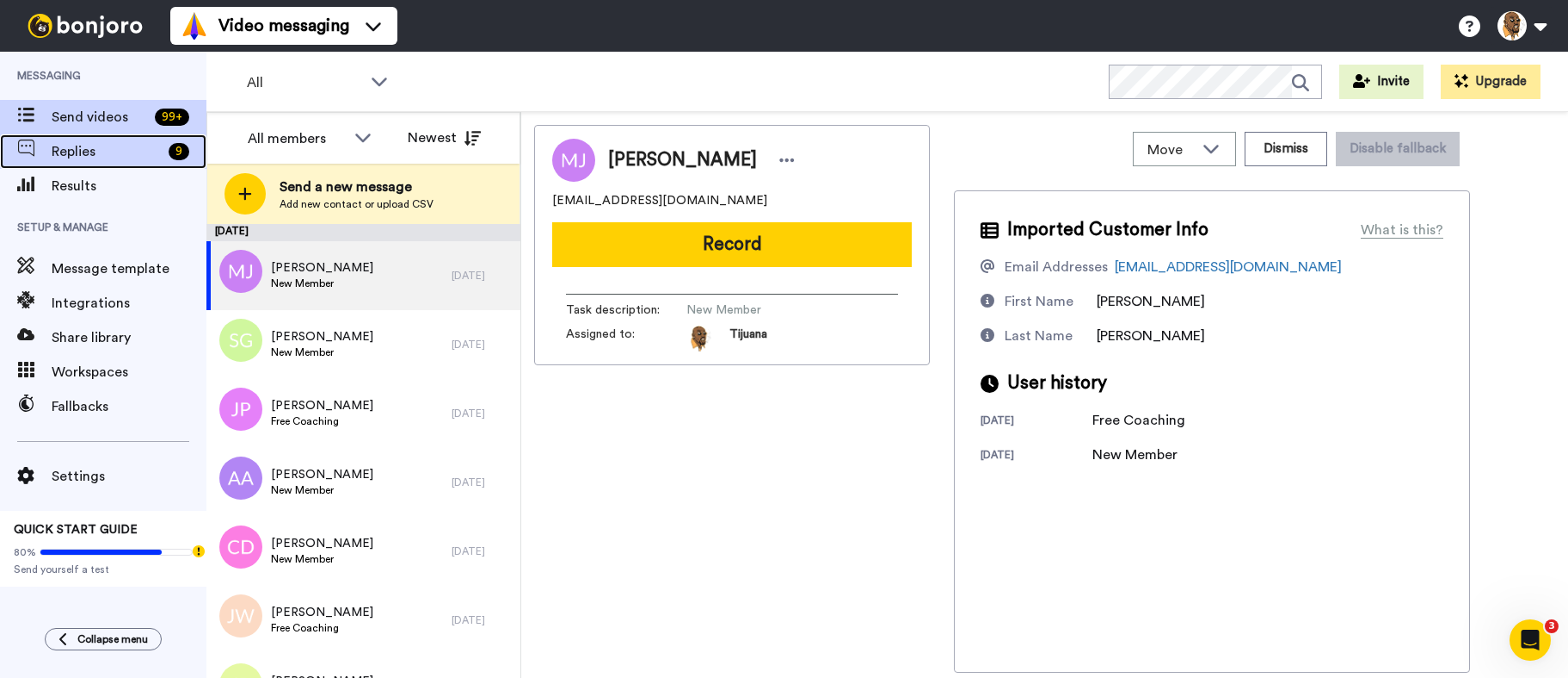
click at [106, 147] on span "Replies" at bounding box center [106, 151] width 110 height 20
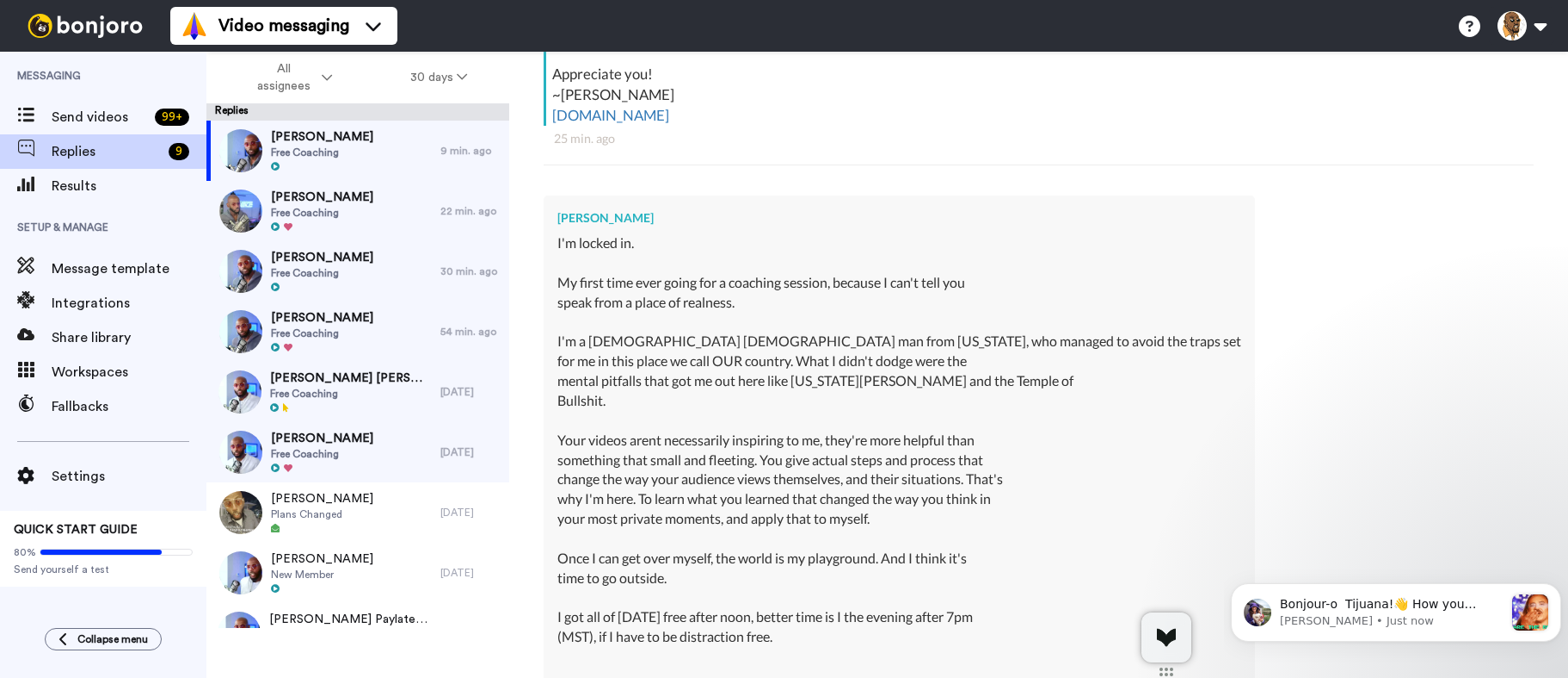
scroll to position [423, 0]
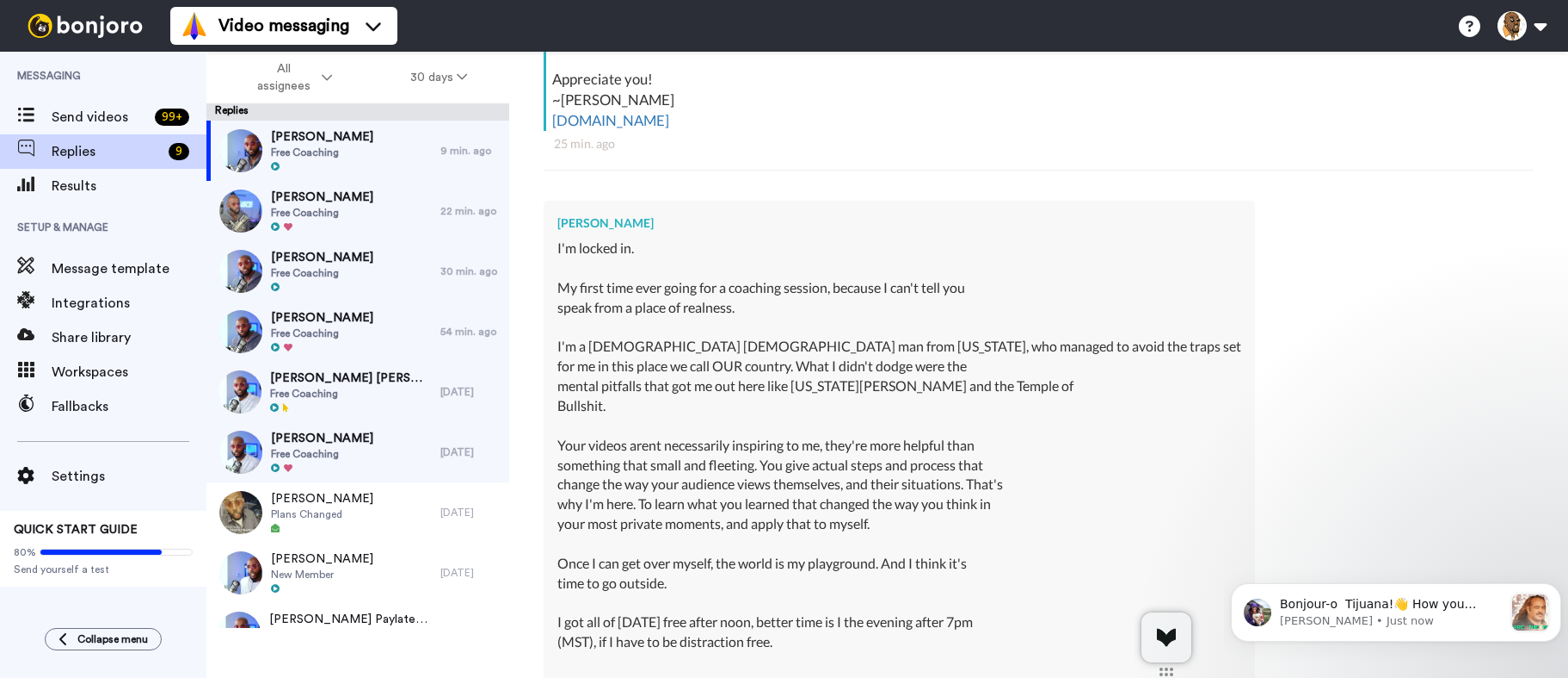
drag, startPoint x: 559, startPoint y: 225, endPoint x: 670, endPoint y: 218, distance: 111.2
click at [670, 218] on div "[PERSON_NAME]" at bounding box center [899, 223] width 684 height 17
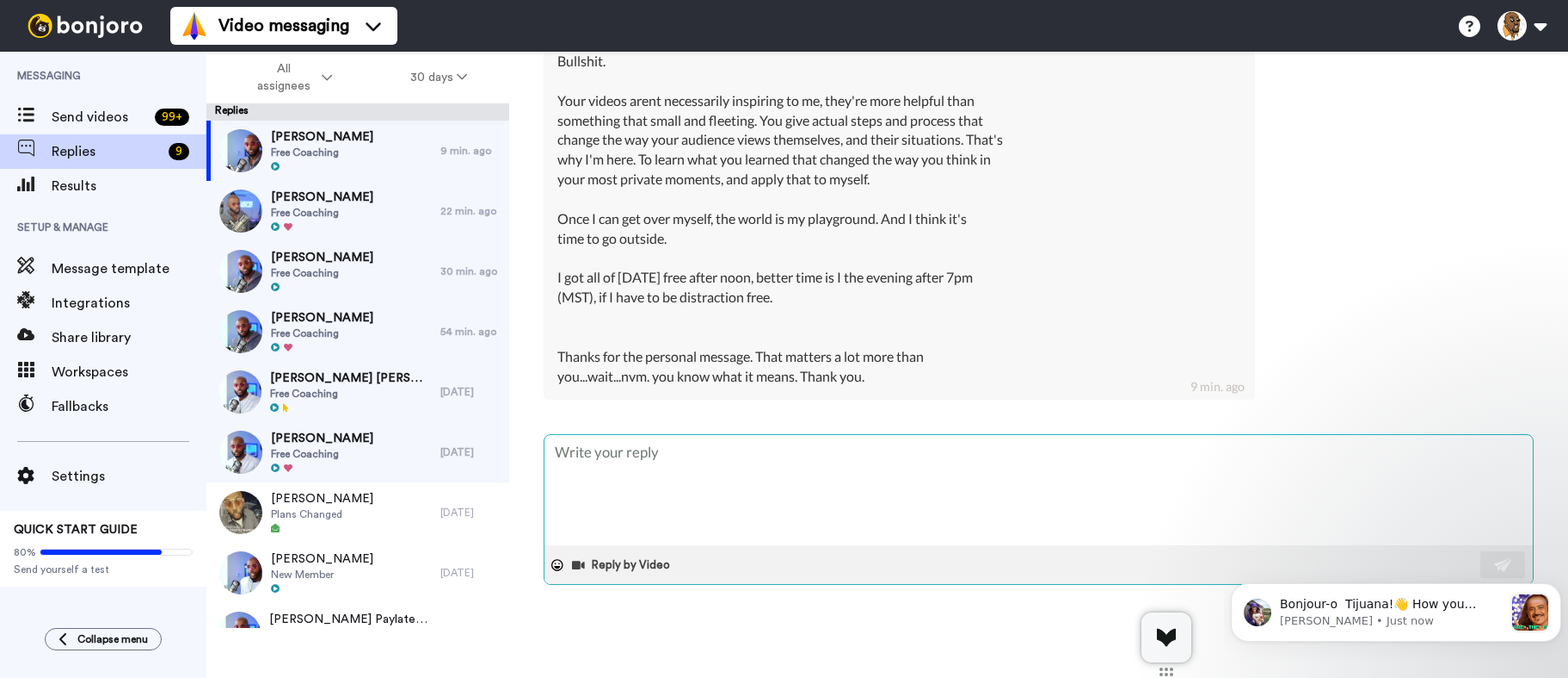
click at [700, 474] on textarea at bounding box center [1039, 490] width 988 height 110
type textarea "Y"
type textarea "x"
type textarea "Yo"
type textarea "x"
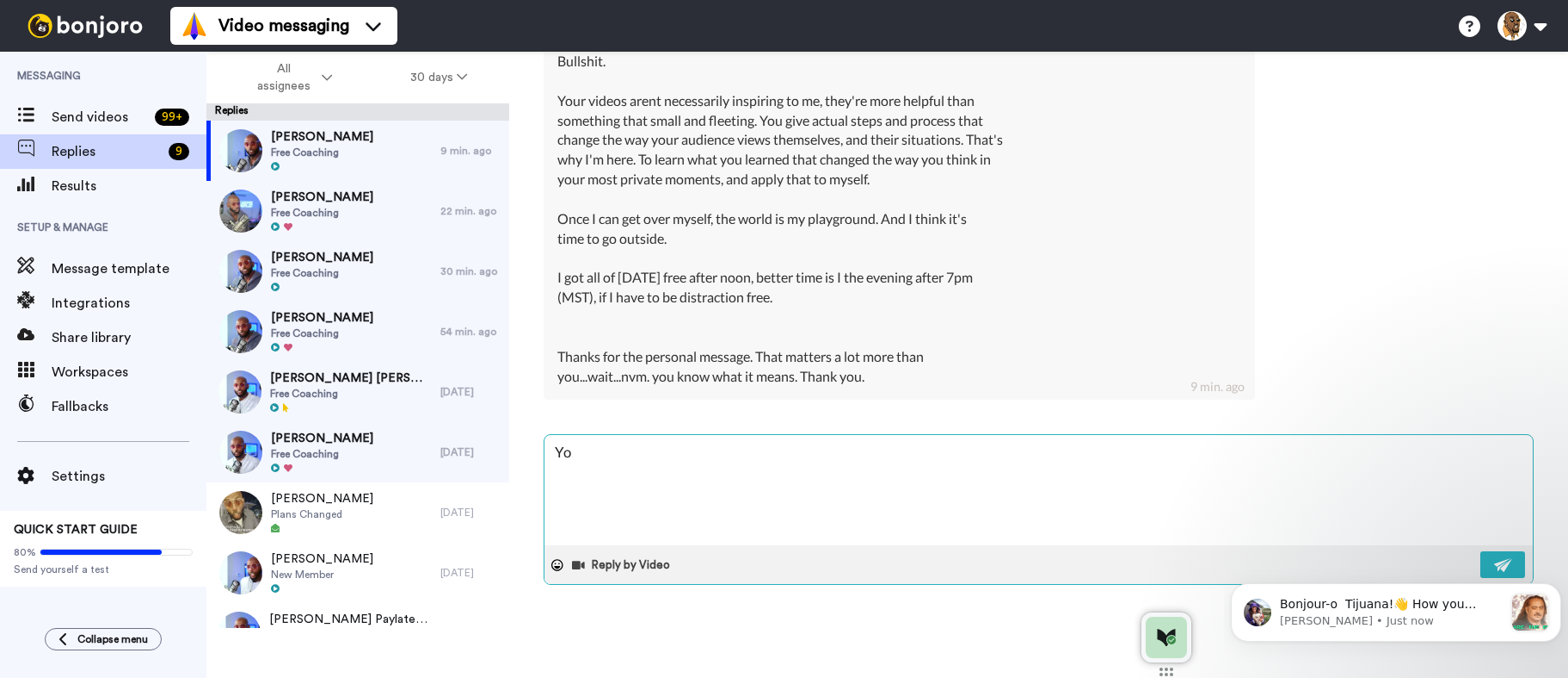
type textarea "You"
type textarea "x"
type textarea "You'"
type textarea "x"
type textarea "You''"
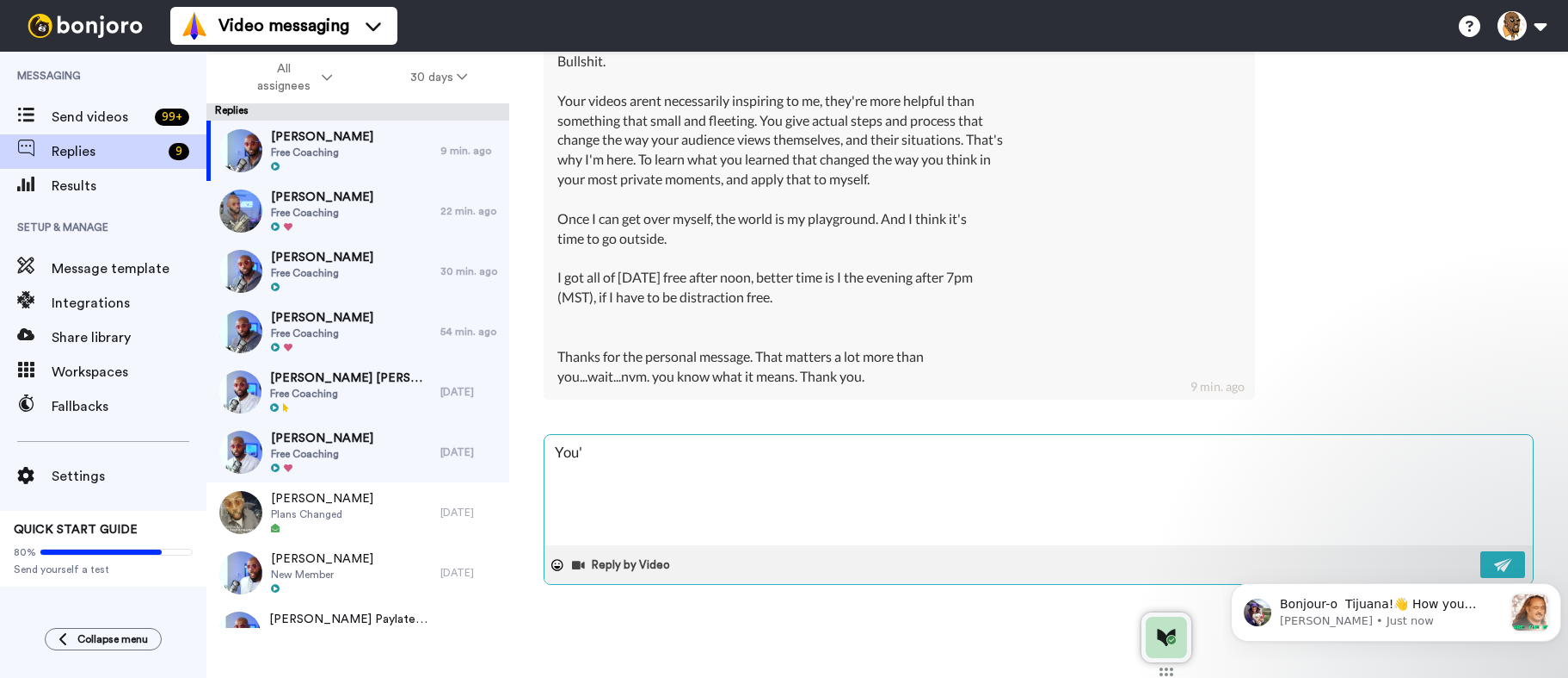
type textarea "x"
type textarea "You'"
type textarea "x"
type textarea "You'b"
type textarea "x"
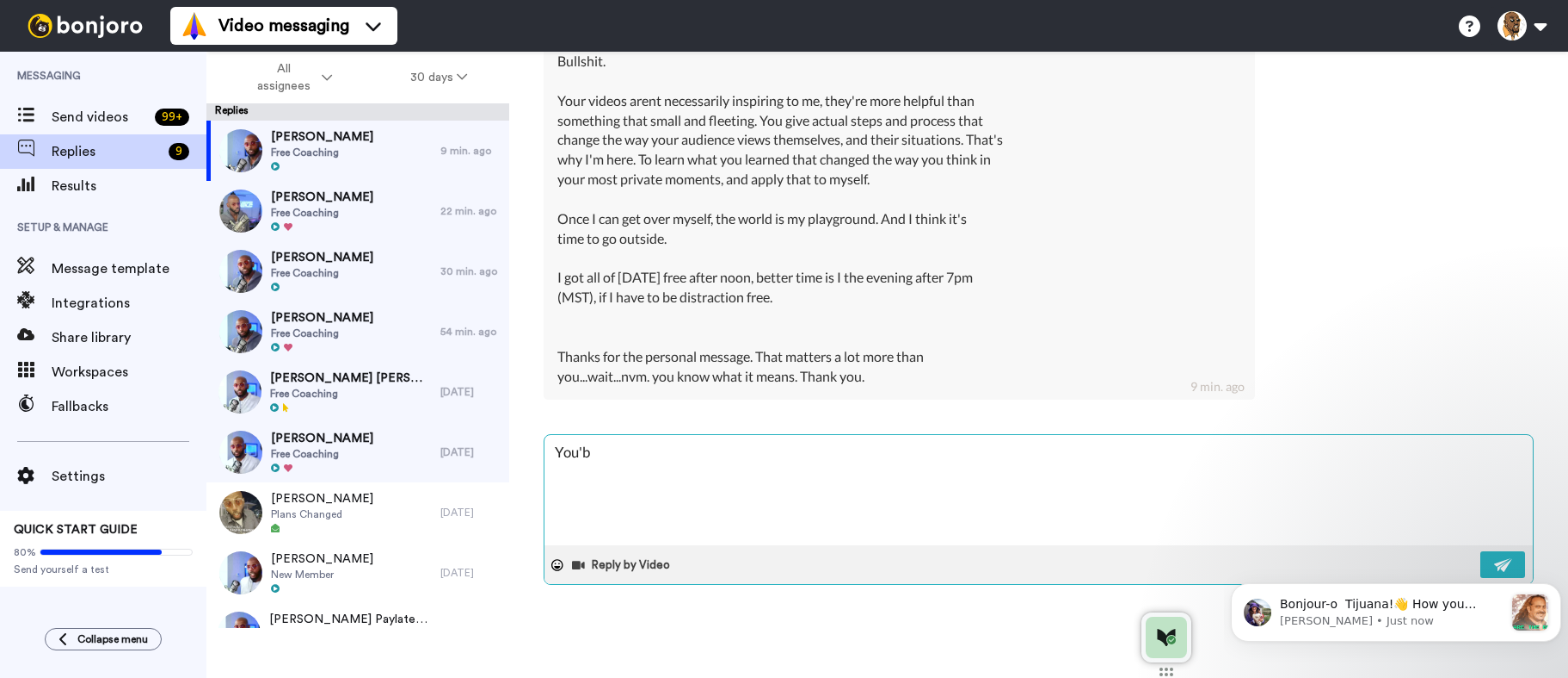
type textarea "You'br"
type textarea "x"
type textarea "You'br"
type textarea "x"
type textarea "You'br n"
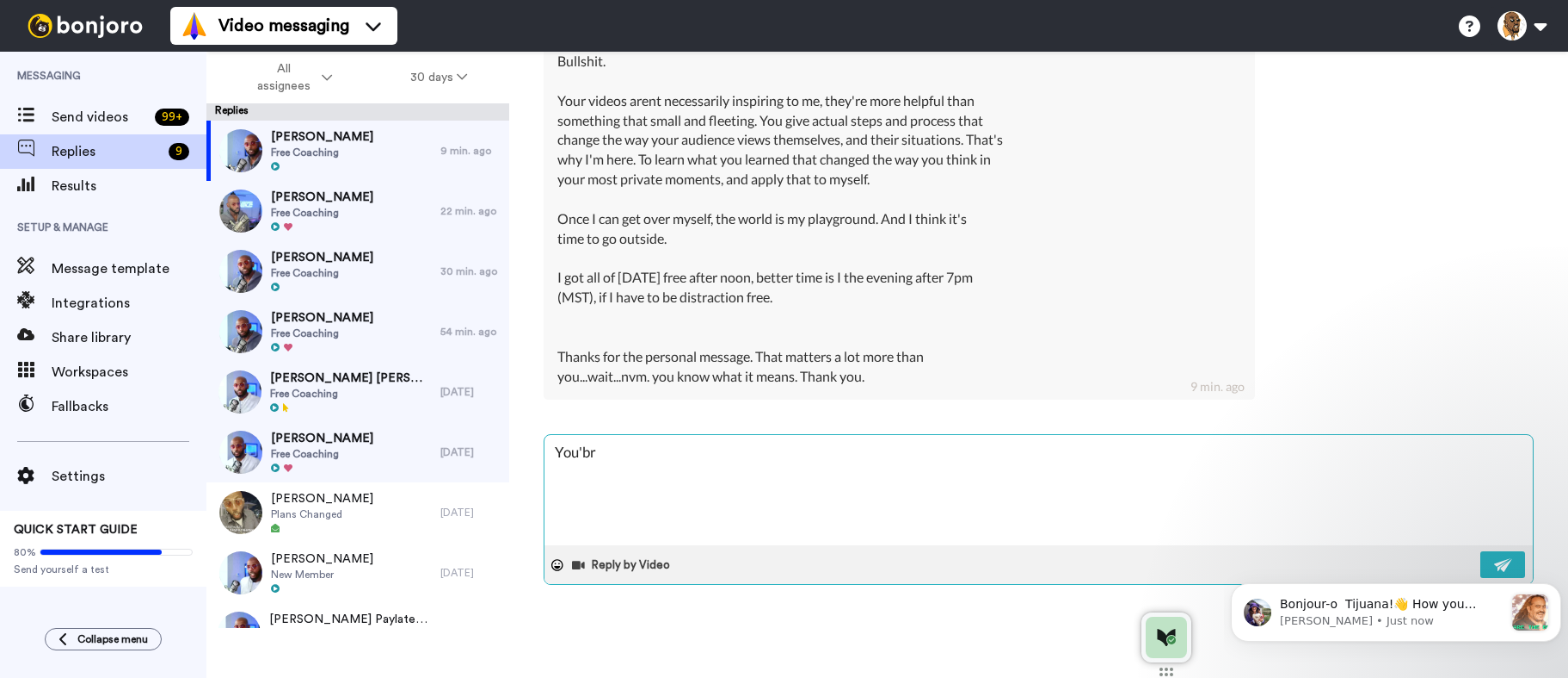
type textarea "x"
type textarea "You'br"
type textarea "x"
type textarea "You'br"
type textarea "x"
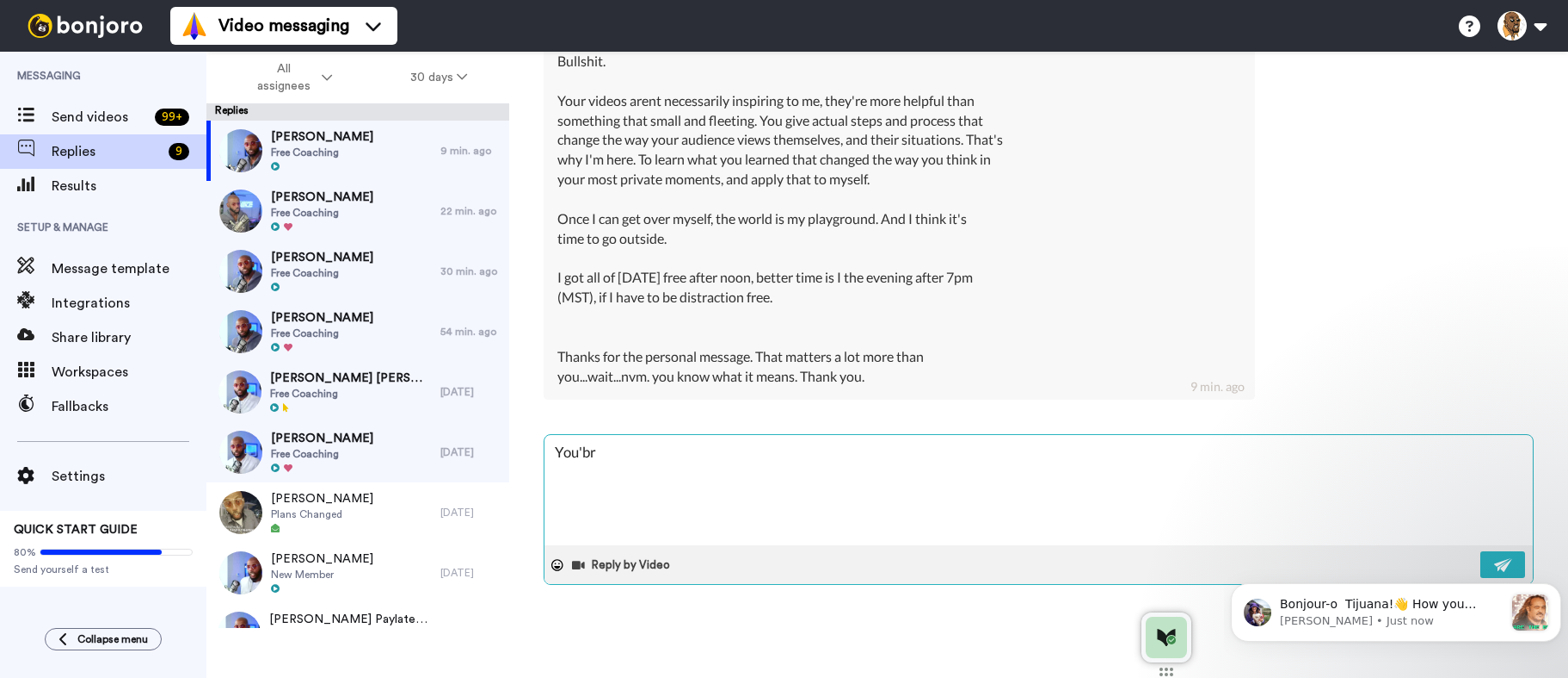
type textarea "You'b"
type textarea "x"
type textarea "You'"
type textarea "x"
type textarea "You'v"
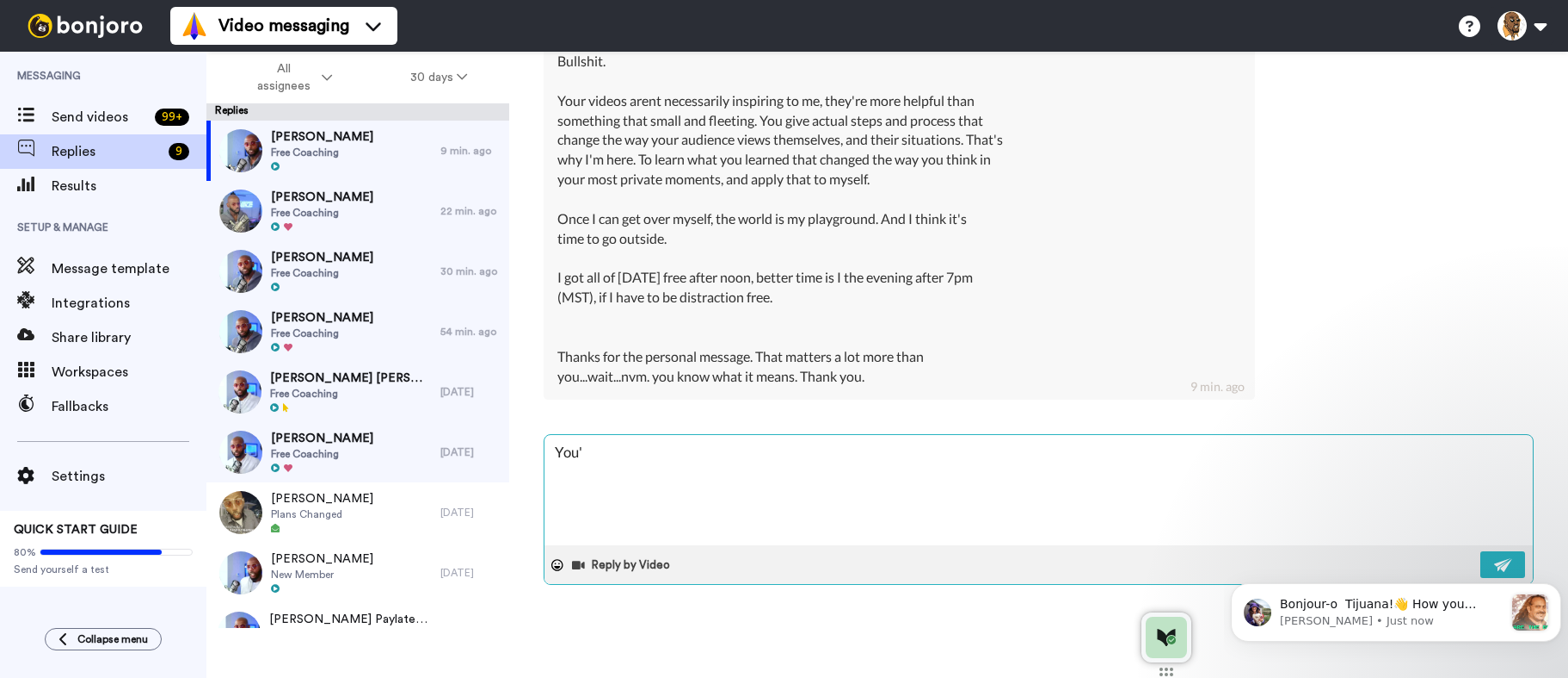
type textarea "x"
type textarea "You've"
type textarea "x"
type textarea "You've"
type textarea "x"
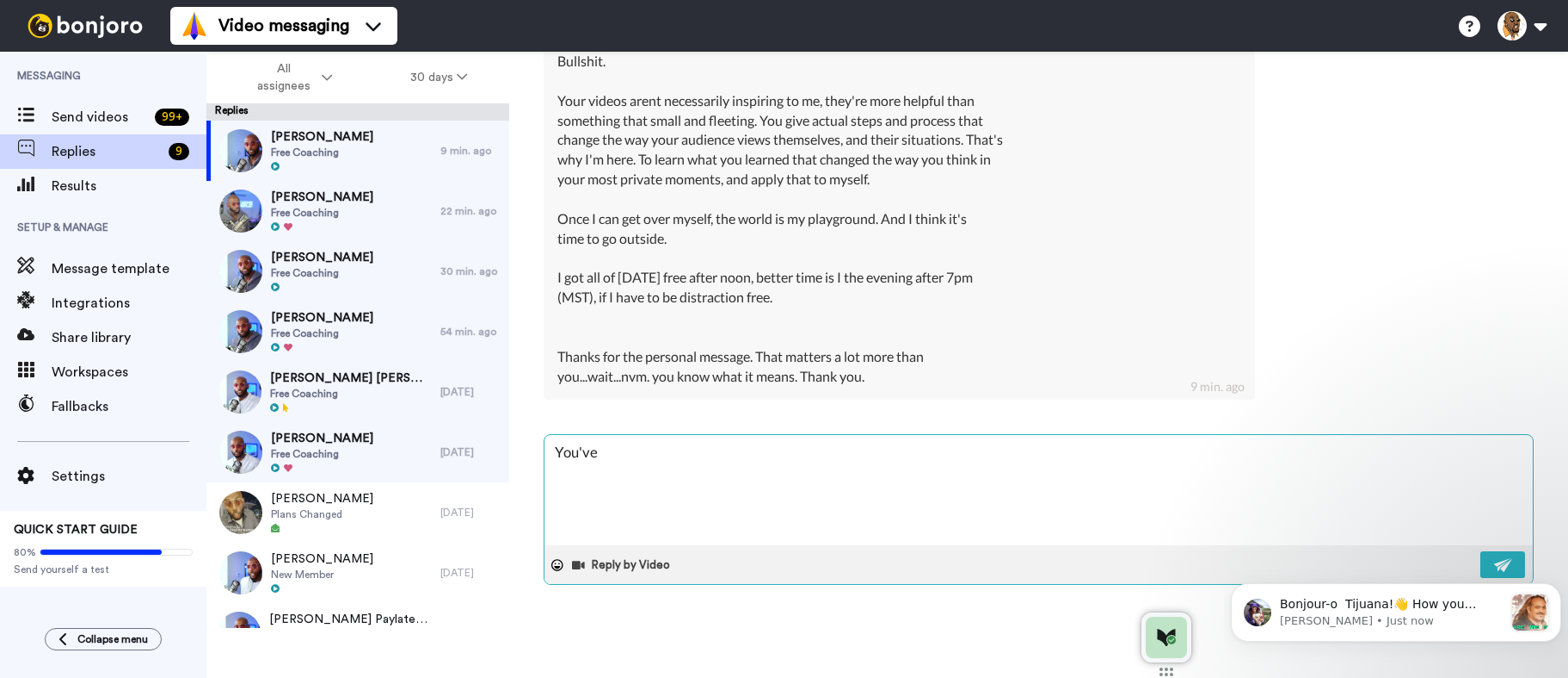
type textarea "You've b"
type textarea "x"
type textarea "You've be"
type textarea "x"
type textarea "You've bee"
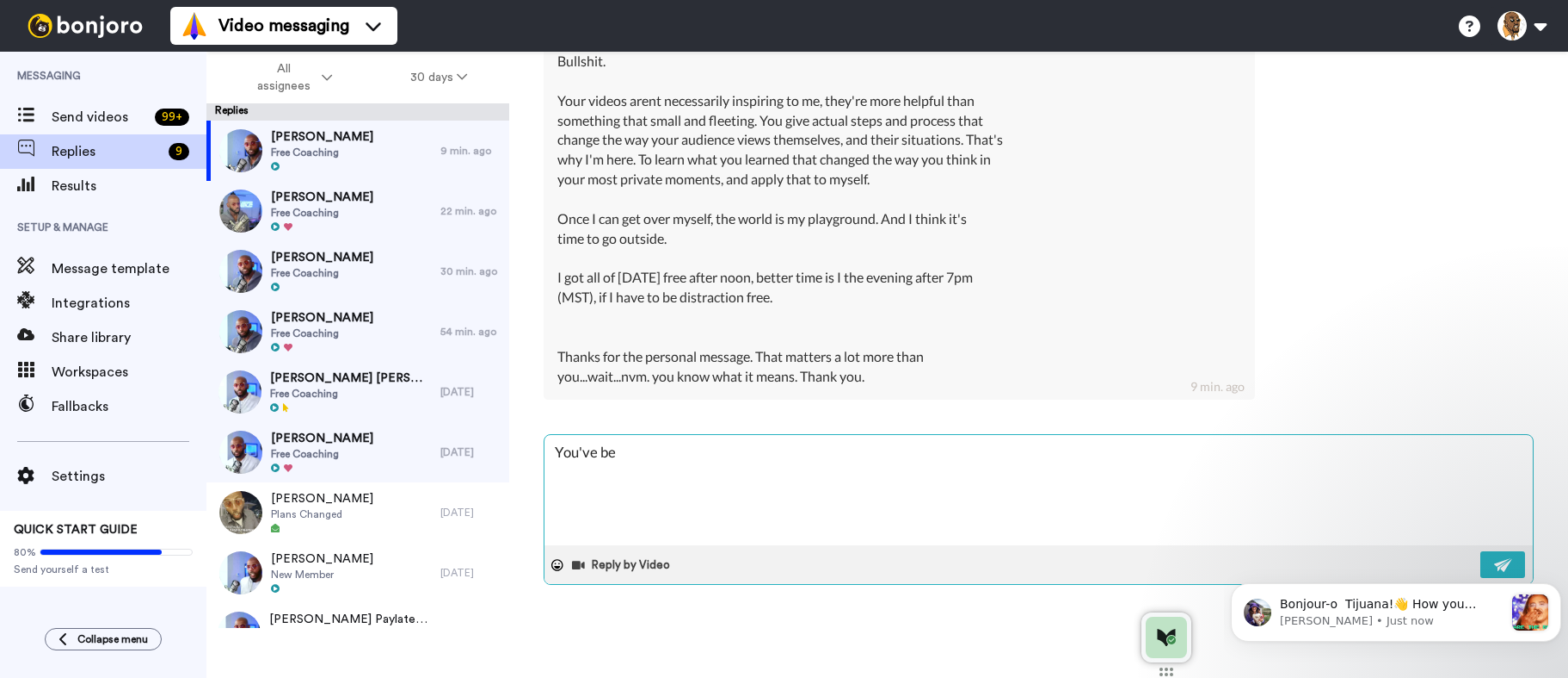
type textarea "x"
type textarea "You've been"
type textarea "x"
type textarea "You've been"
type textarea "x"
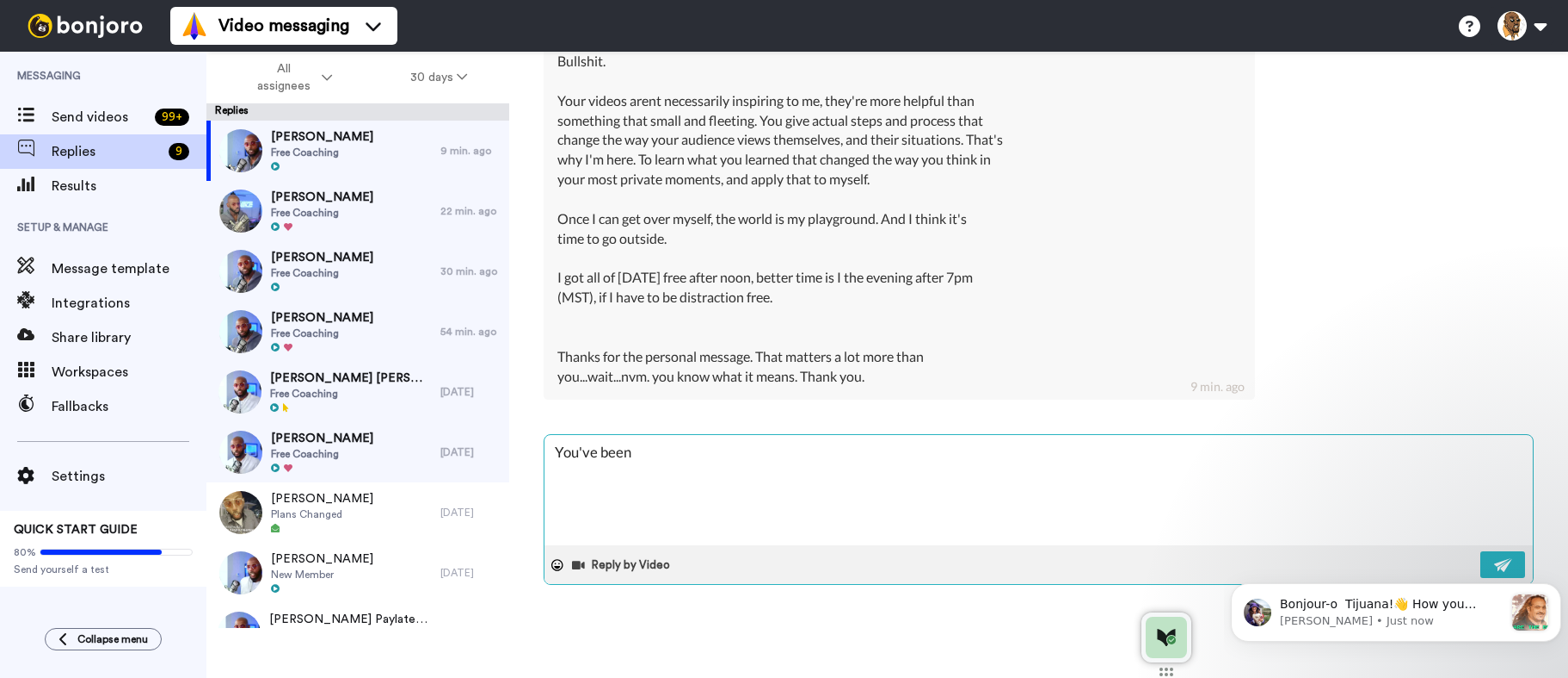
type textarea "You've been h"
type textarea "x"
type textarea "You've been he"
type textarea "x"
type textarea "You've been hea"
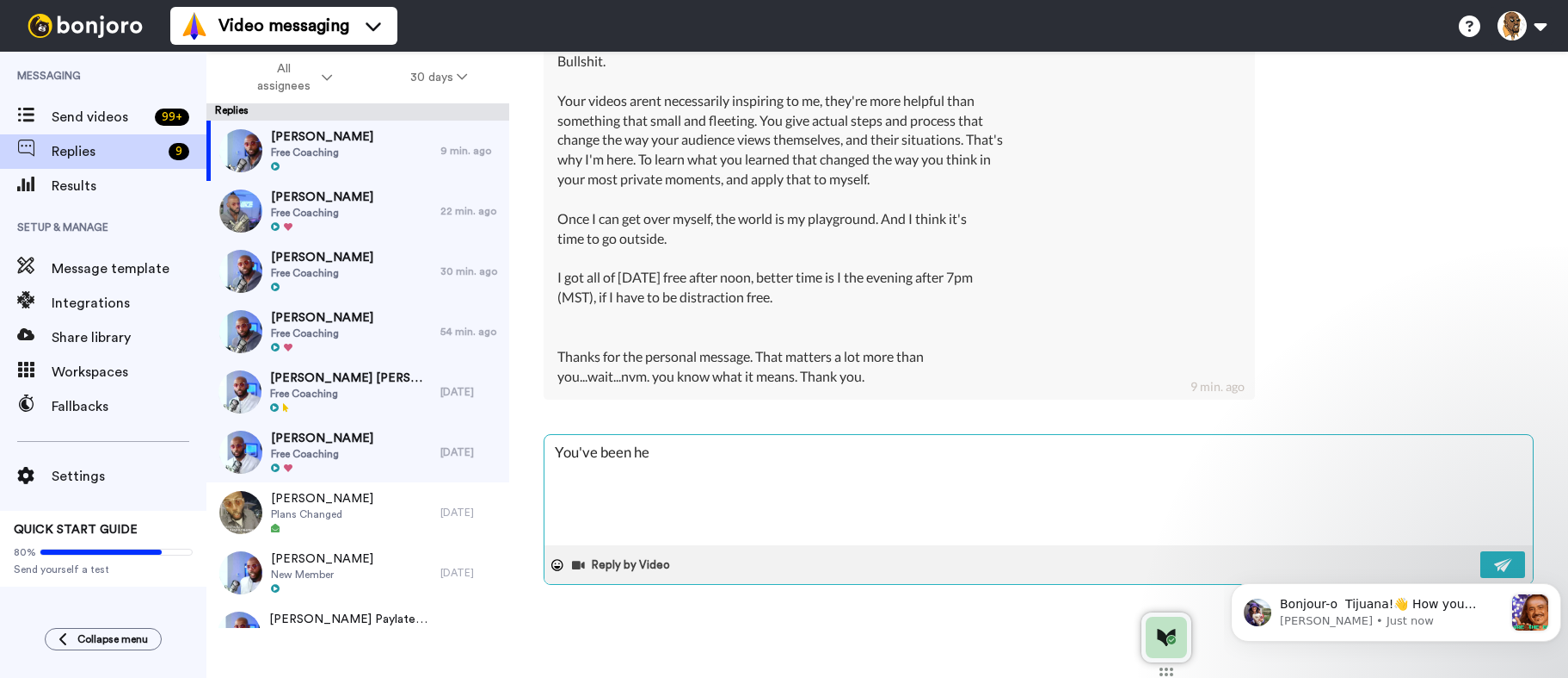
type textarea "x"
type textarea "You've been hear"
type textarea "x"
type textarea "You've been heard"
type textarea "x"
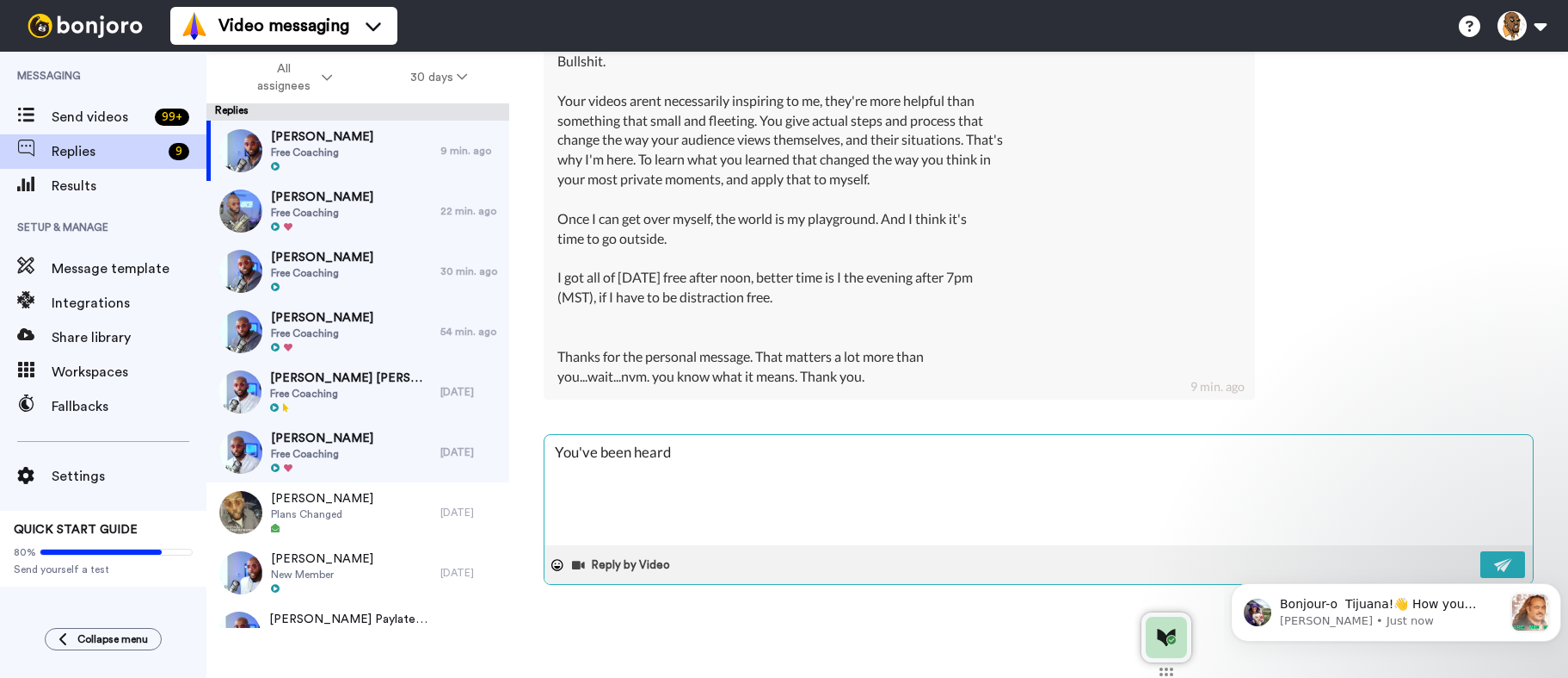
type textarea "You've been heard"
type textarea "x"
type textarea "You've been heard a"
type textarea "x"
type textarea "You've been heard an"
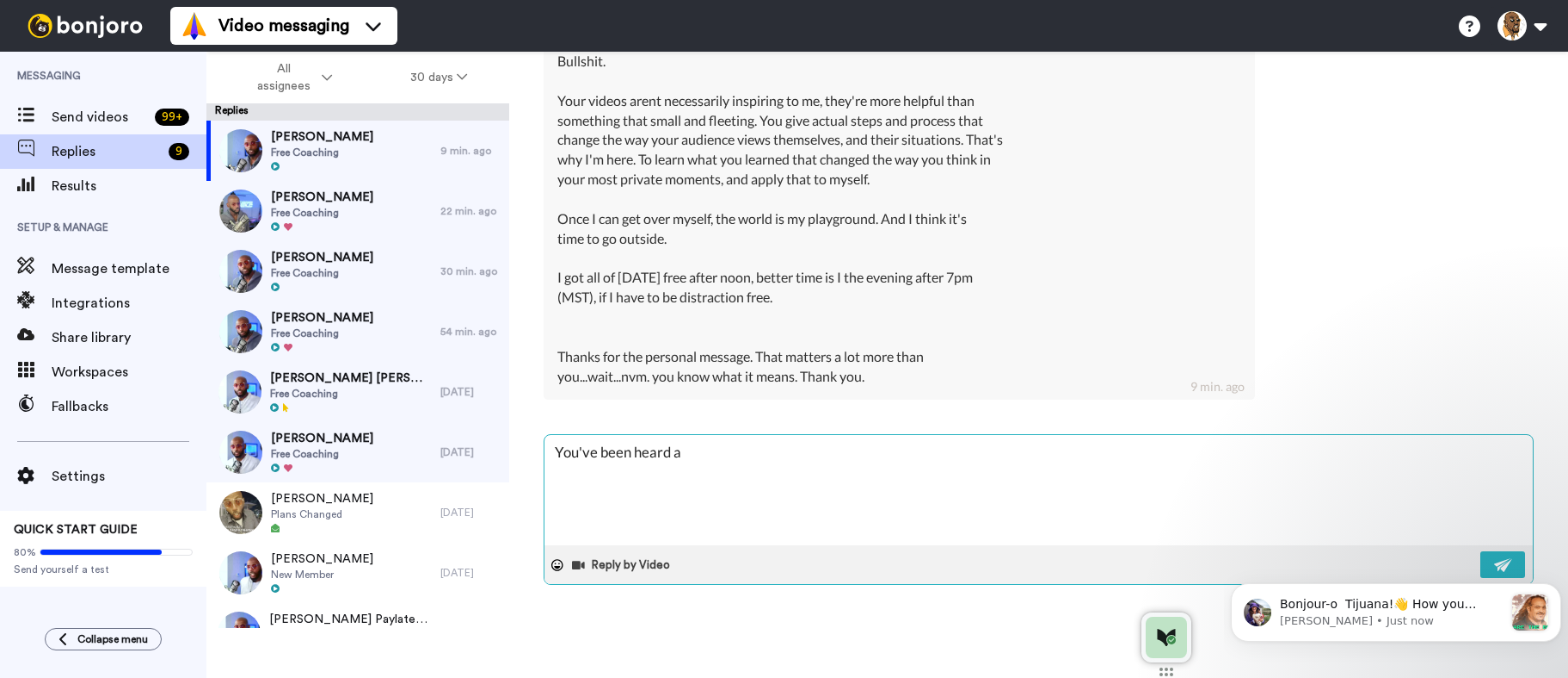
type textarea "x"
type textarea "You've been heard and"
type textarea "x"
type textarea "You've been heard and"
type textarea "x"
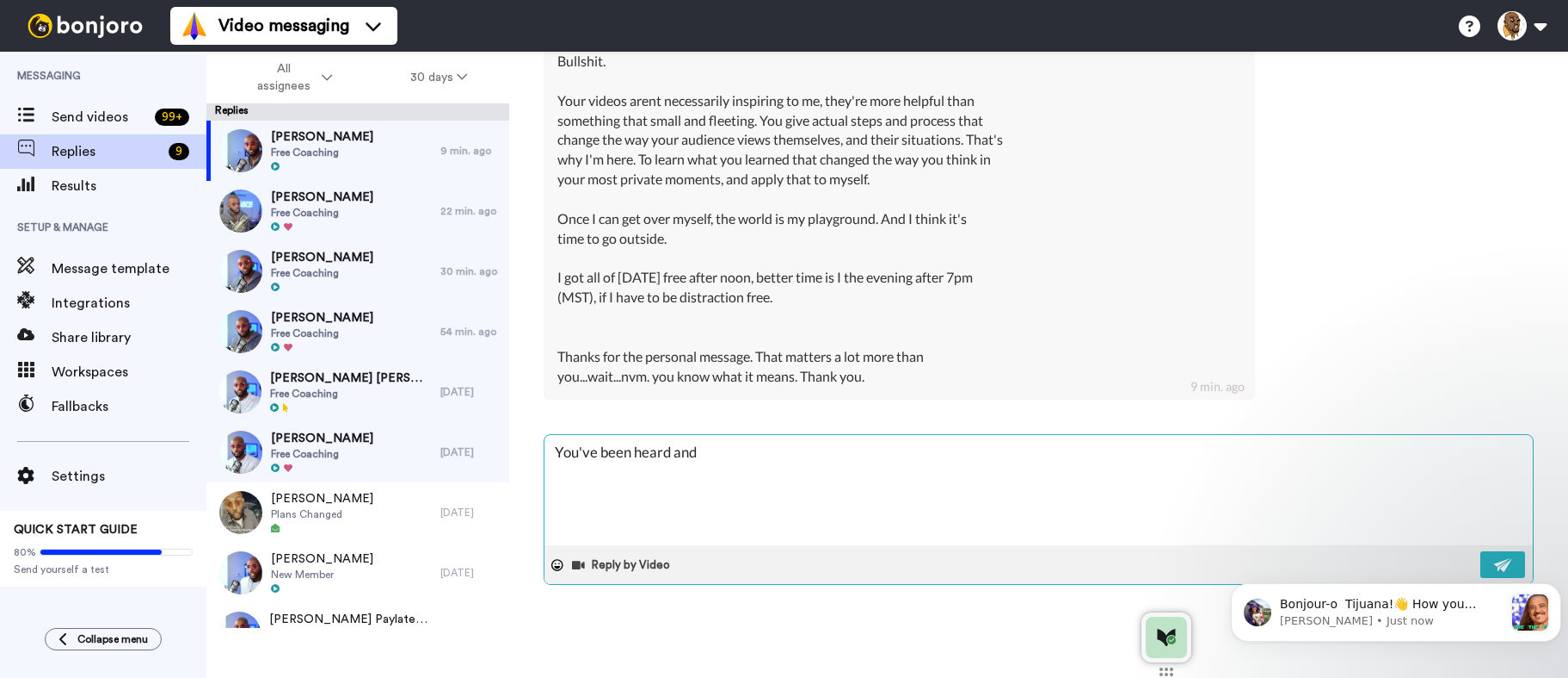
type textarea "You've been heard and I"
type textarea "x"
type textarea "You've been heard and I"
type textarea "x"
type textarea "You've been heard and I a"
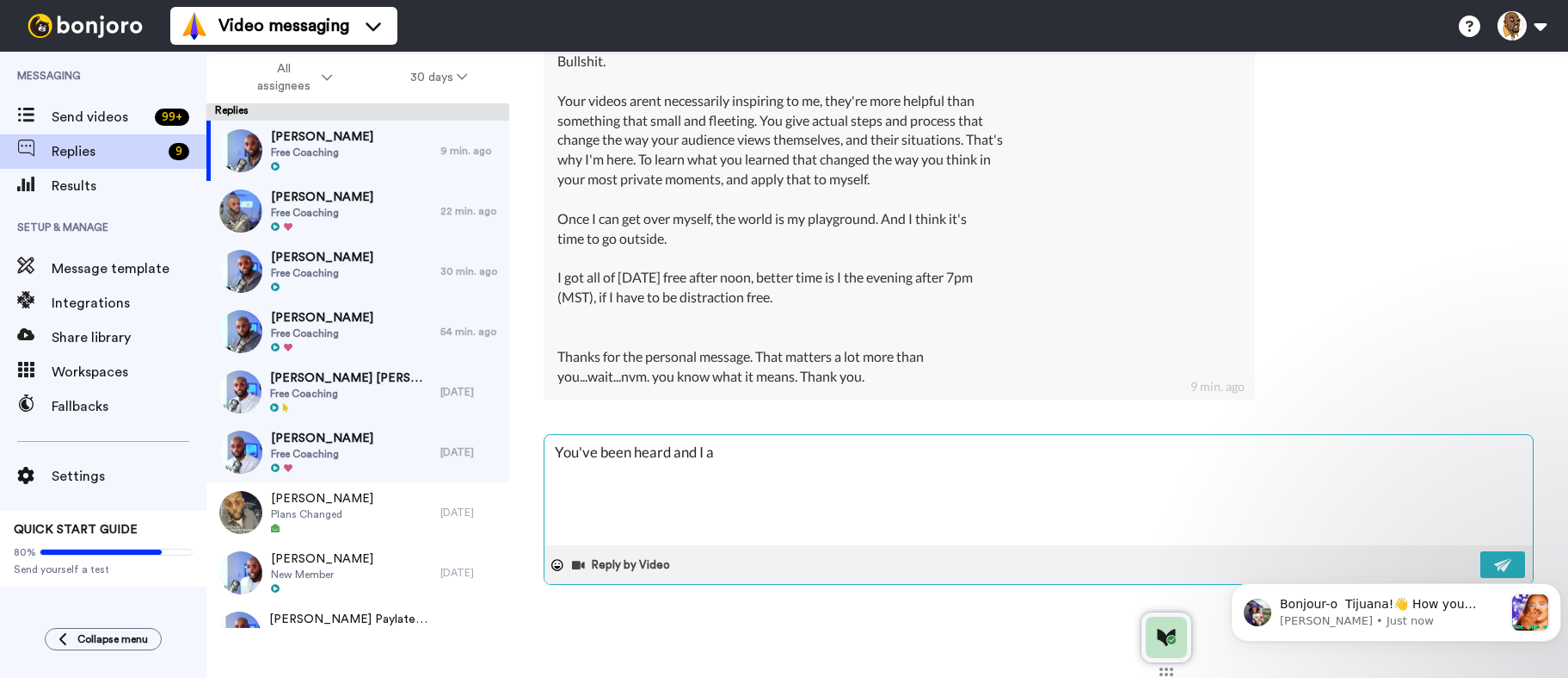
type textarea "x"
type textarea "You've been heard and I ap"
type textarea "x"
type textarea "You've been heard and I app"
type textarea "x"
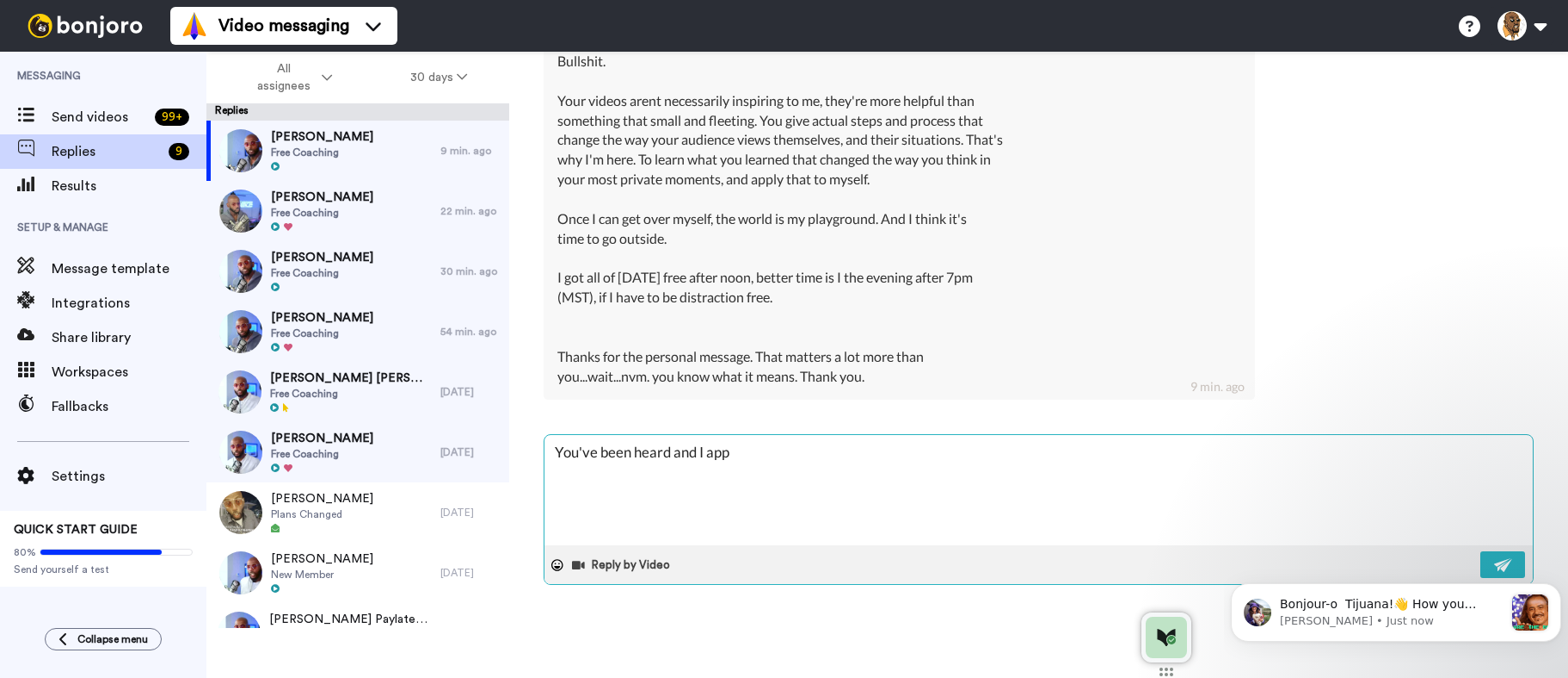
type textarea "You've been heard and I appr"
type textarea "x"
type textarea "You've been heard and I appre"
type textarea "x"
type textarea "You've been heard and I apprec"
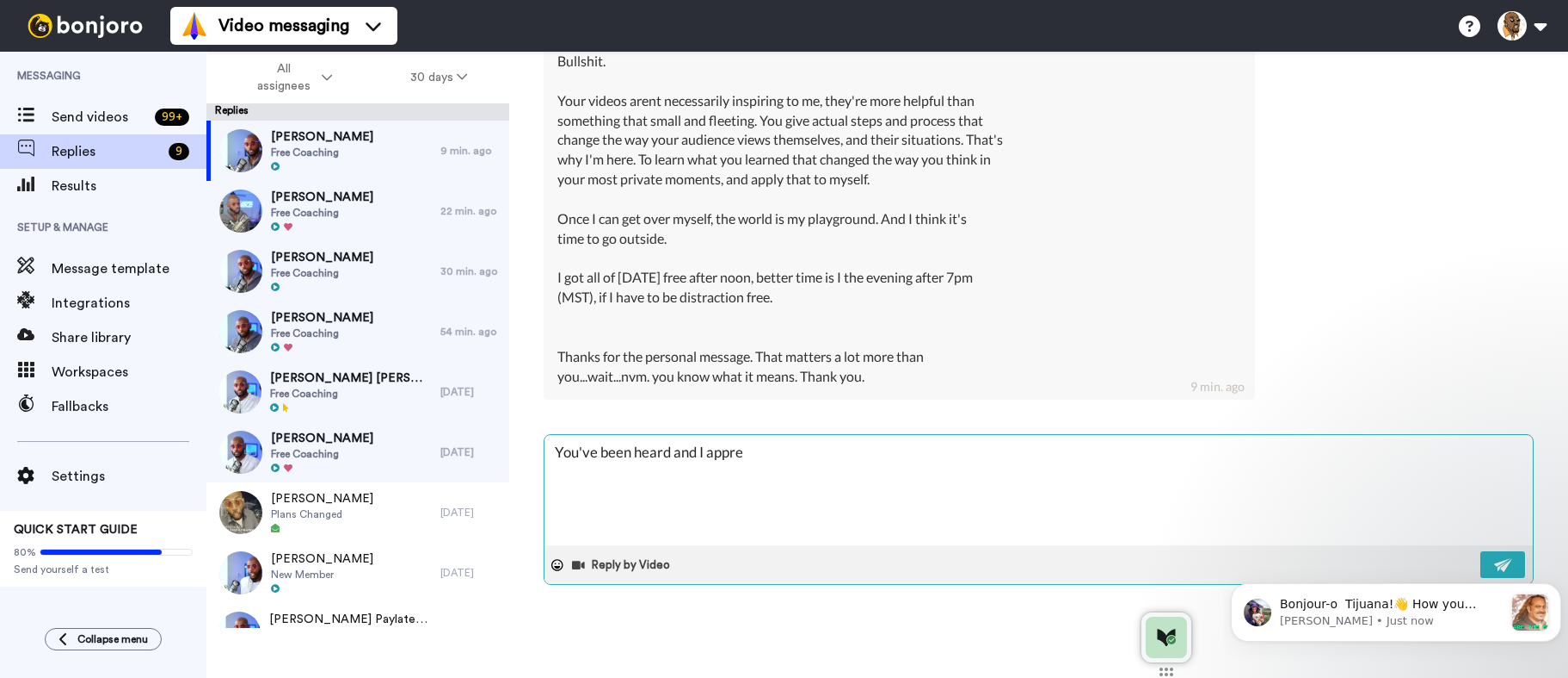
type textarea "x"
type textarea "You've been heard and I appreci"
type textarea "x"
type textarea "You've been heard and I apprecia"
type textarea "x"
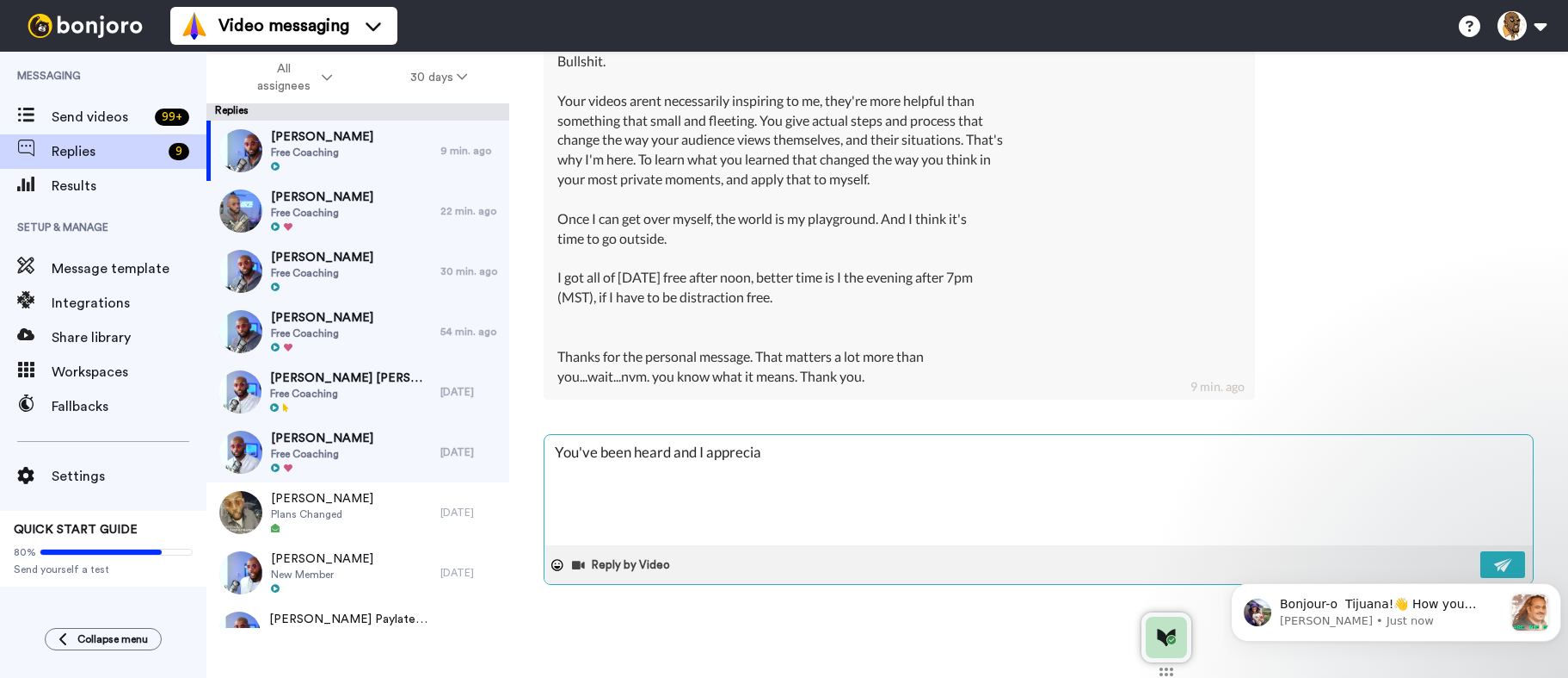
type textarea "You've been heard and I appreciat"
type textarea "x"
type textarea "You've been heard and I appreciat"
type textarea "x"
type textarea "You've been heard and I appreciat"
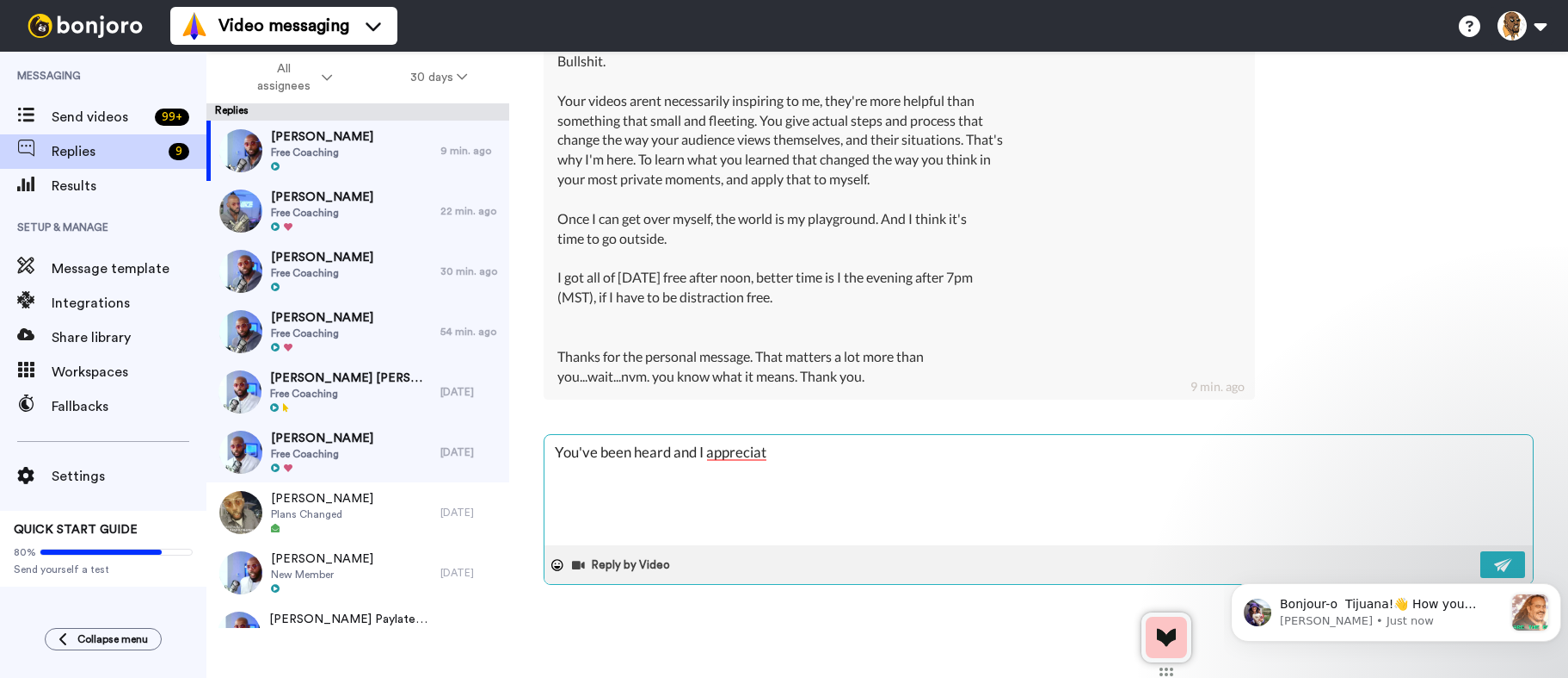
type textarea "x"
type textarea "You've been heard and I appreciate"
type textarea "x"
type textarea "You've been heard and I appreciate"
type textarea "x"
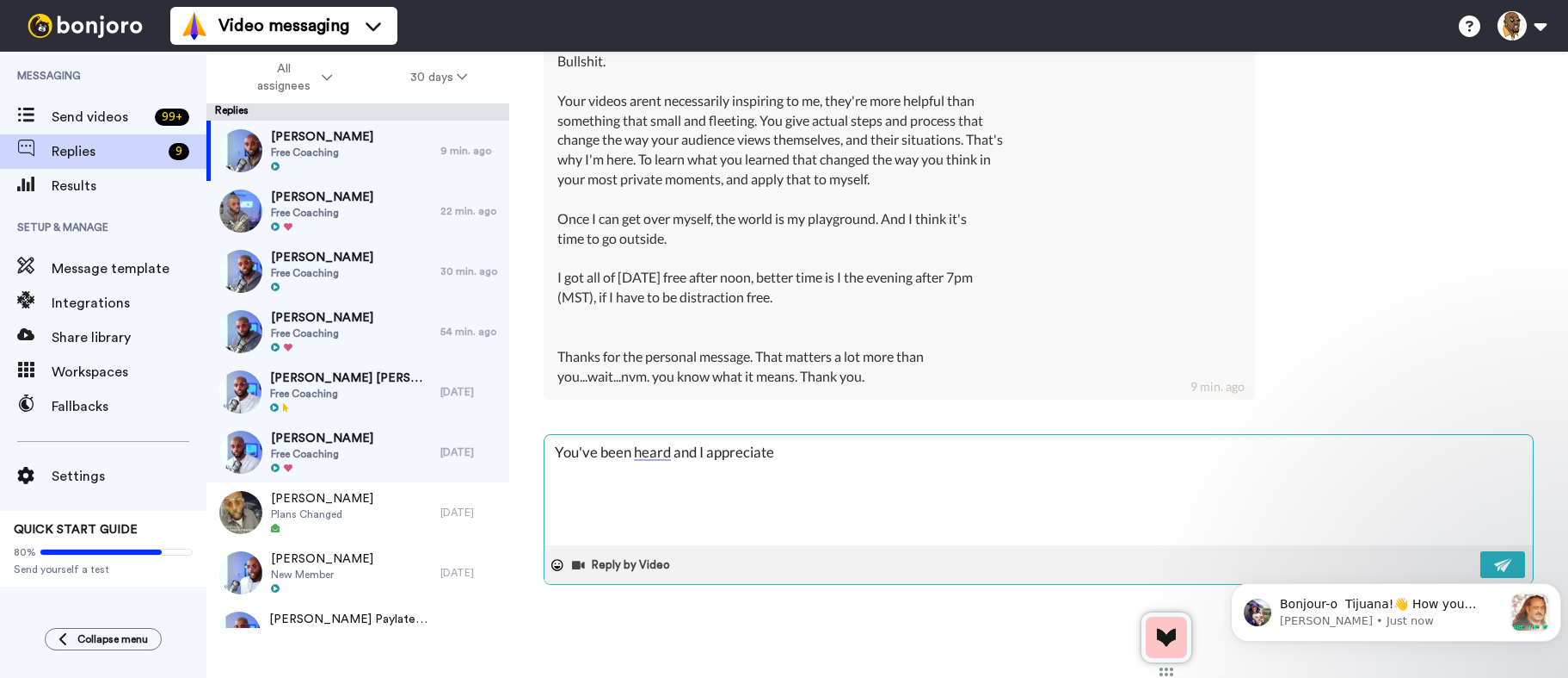
type textarea "You've been heard and I appreciate y"
type textarea "x"
type textarea "You've been heard and I appreciate yo"
type textarea "x"
type textarea "You've been heard and I appreciate you"
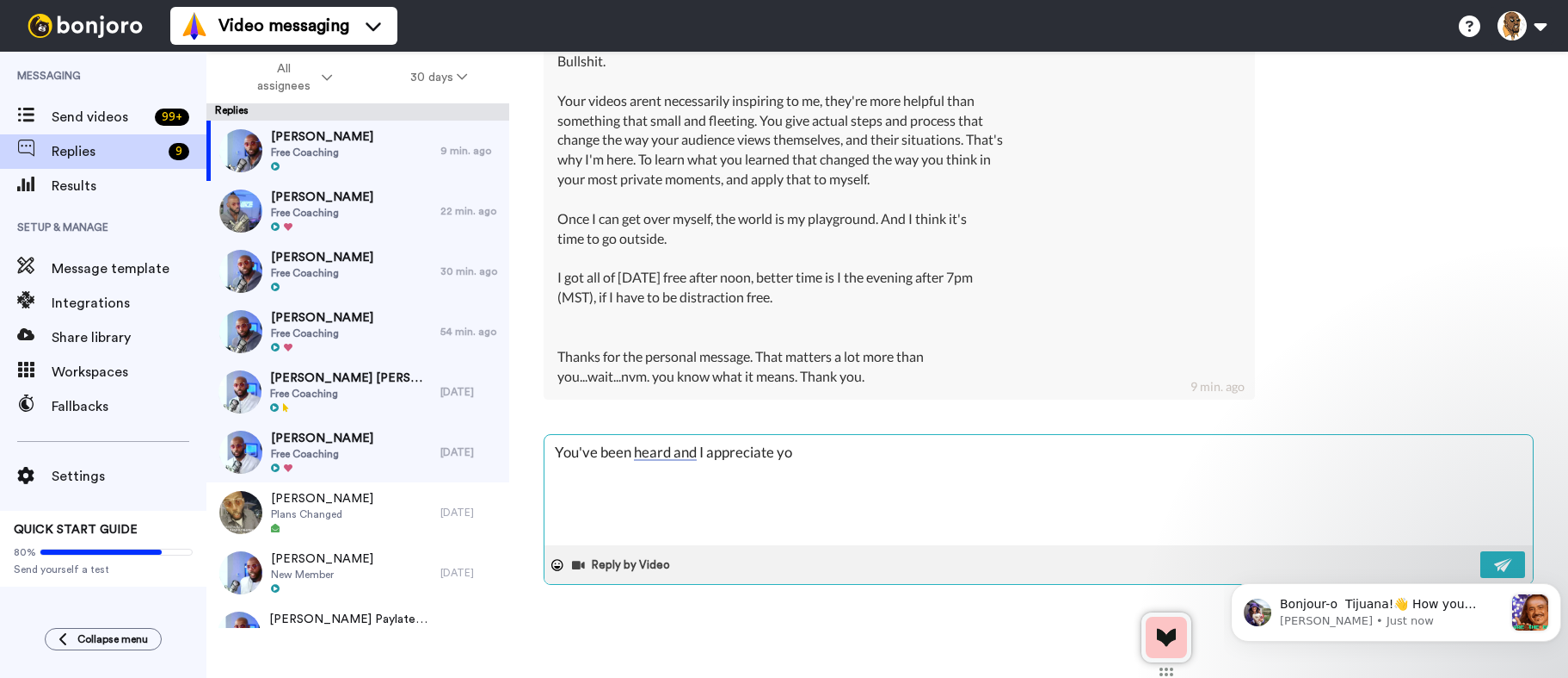
type textarea "x"
type textarea "You've been heard and I appreciate youg"
type textarea "x"
type textarea "You've been heard and I appreciate youge"
type textarea "x"
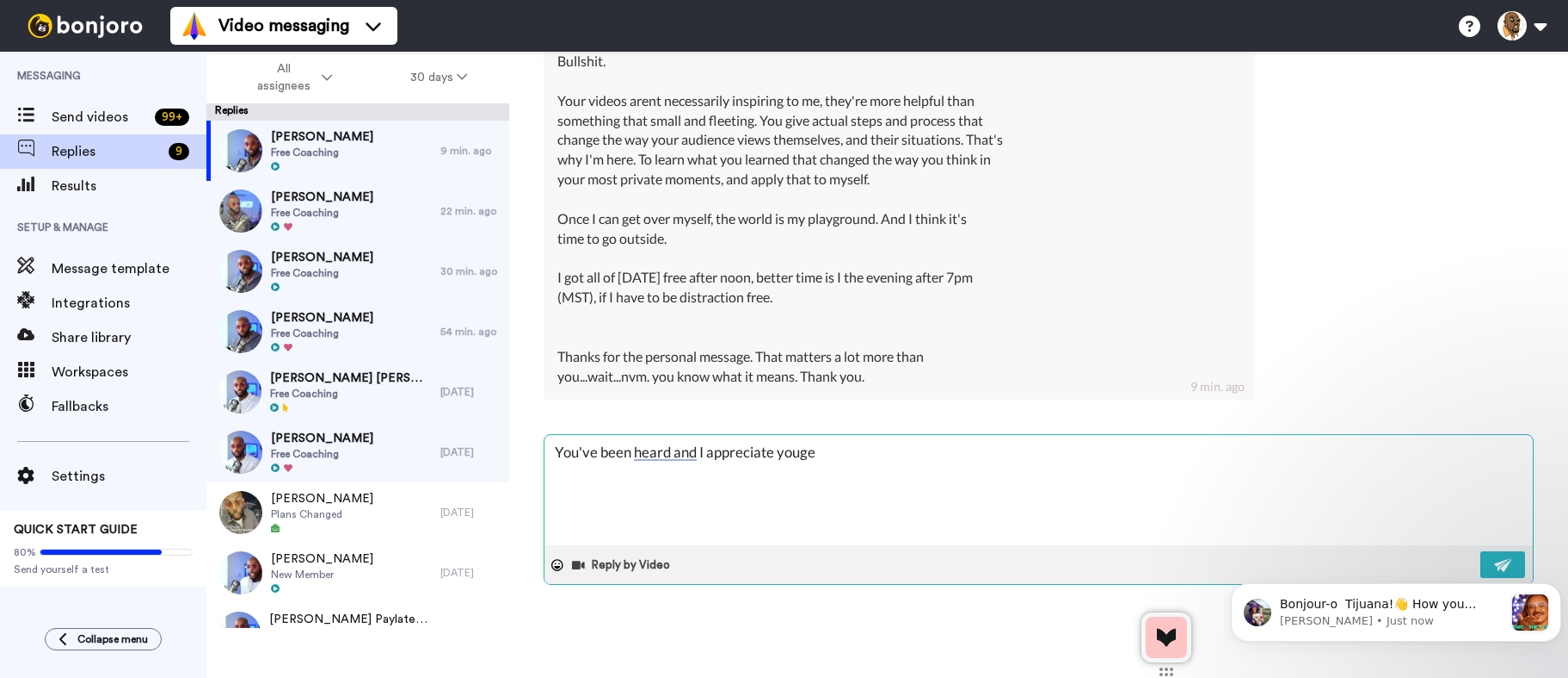
type textarea "You've been heard and I appreciate youget"
type textarea "x"
type textarea "You've been heard and I appreciate yougett"
type textarea "x"
type textarea "You've been heard and I appreciate youget"
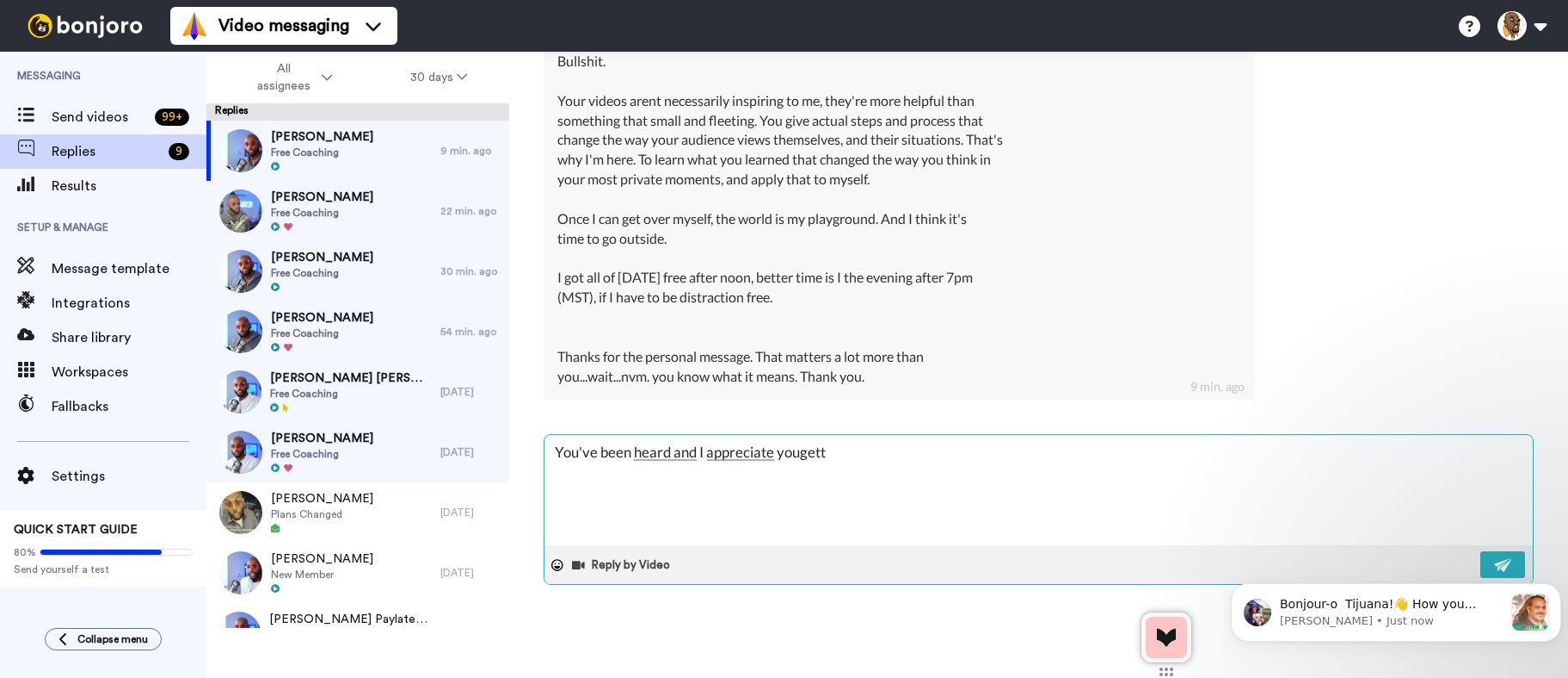
type textarea "x"
type textarea "You've been heard and I appreciate youge"
type textarea "x"
type textarea "You've been heard and I appreciate youg"
type textarea "x"
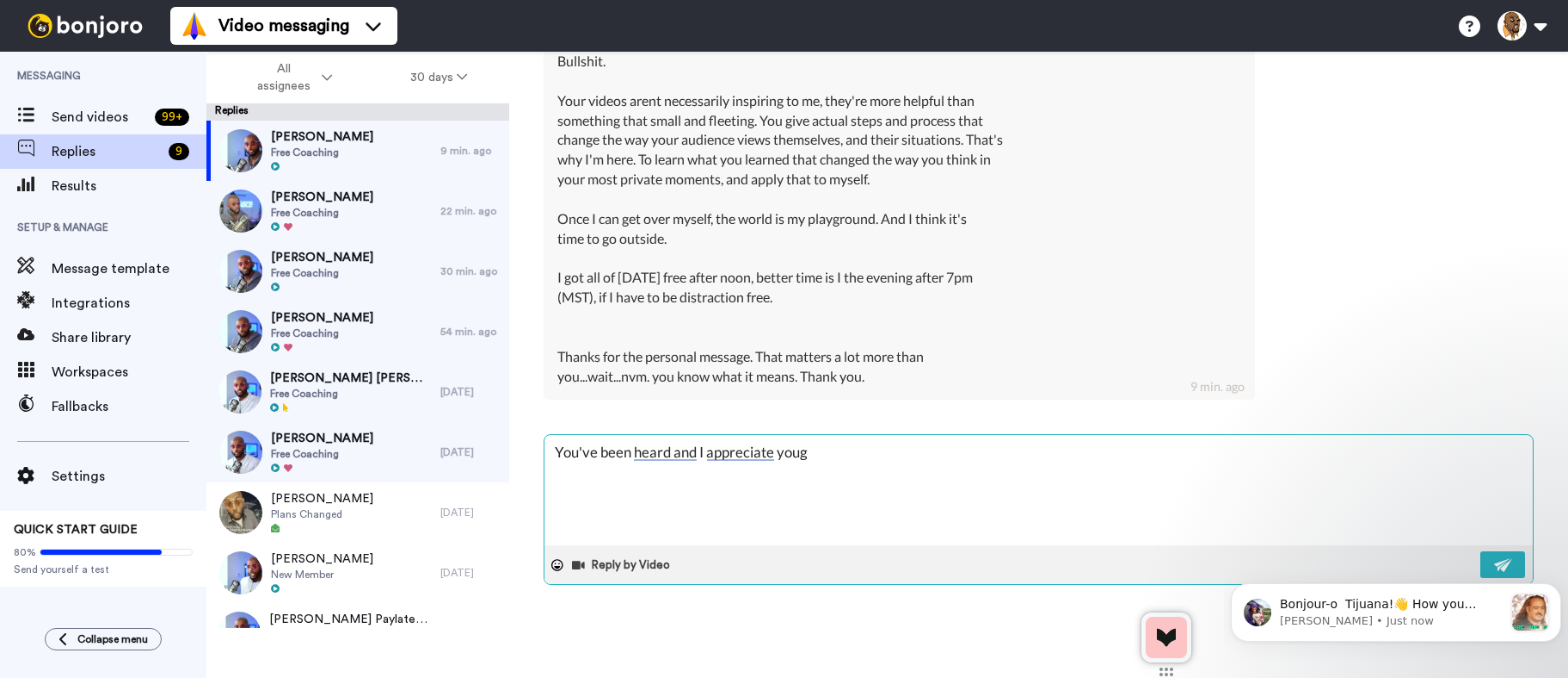
type textarea "You've been heard and I appreciate you"
type textarea "x"
type textarea "You've been heard and I appreciate you"
type textarea "x"
type textarea "You've been heard and I appreciate you g"
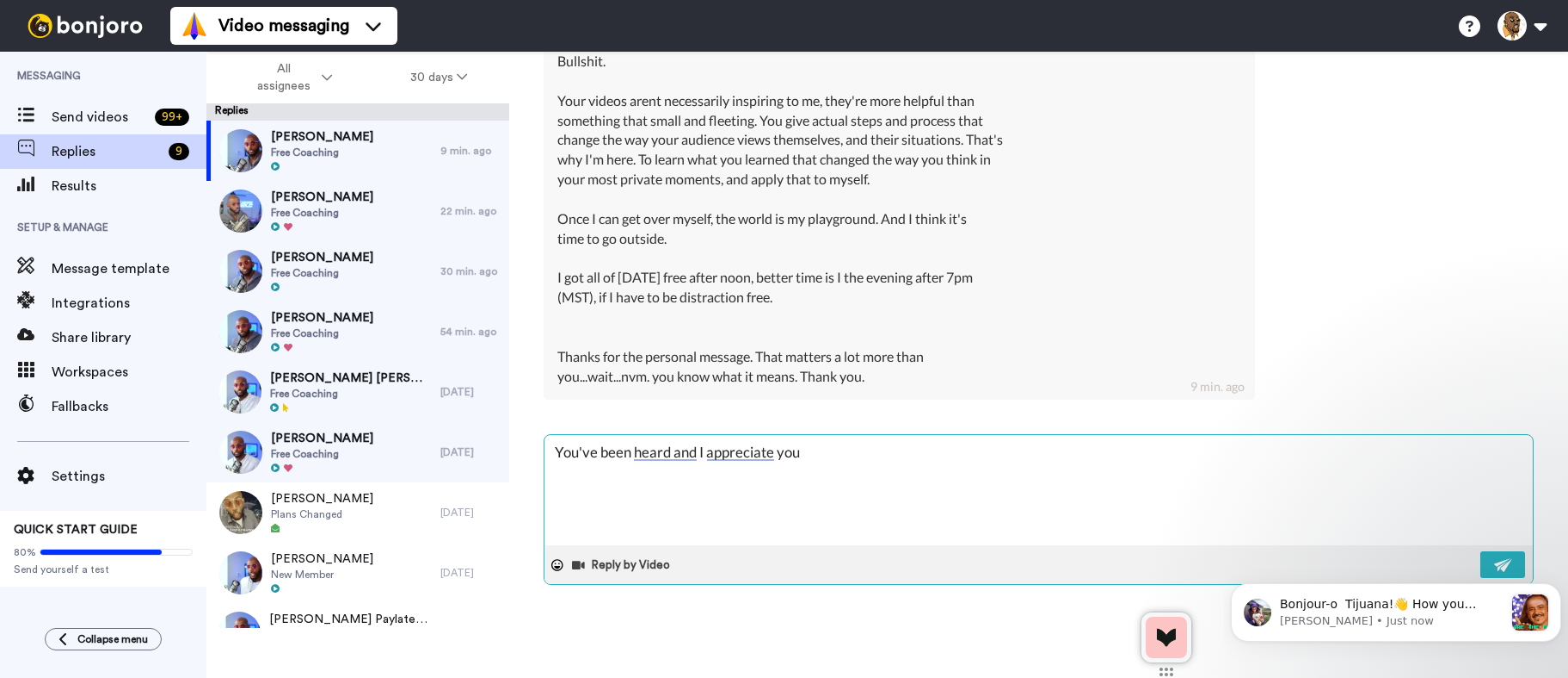
type textarea "x"
type textarea "You've been heard and I appreciate you ge"
type textarea "x"
type textarea "You've been heard and I appreciate you get"
type textarea "x"
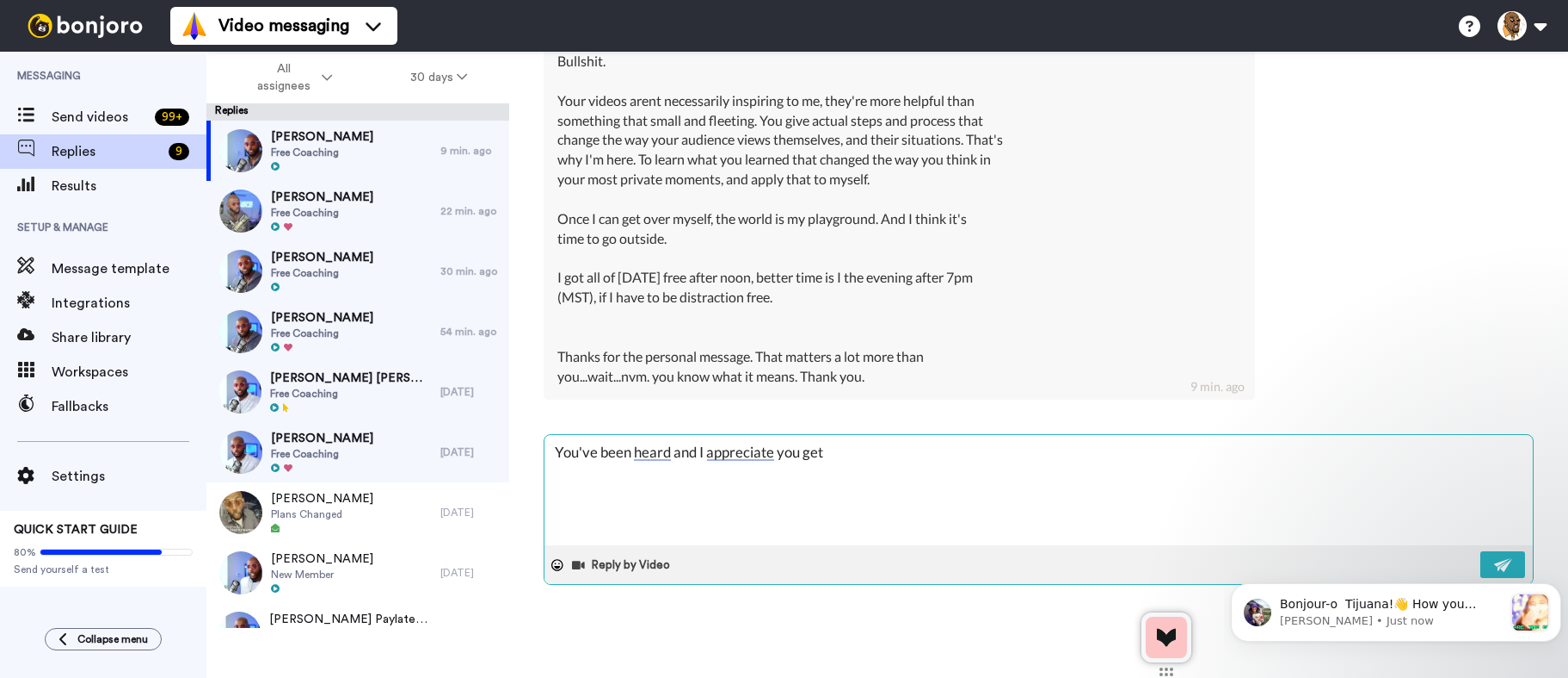
type textarea "You've been heard and I appreciate you gett"
type textarea "x"
type textarea "You've been heard and I appreciate you getti"
type textarea "x"
type textarea "You've been heard and I appreciate you gettin"
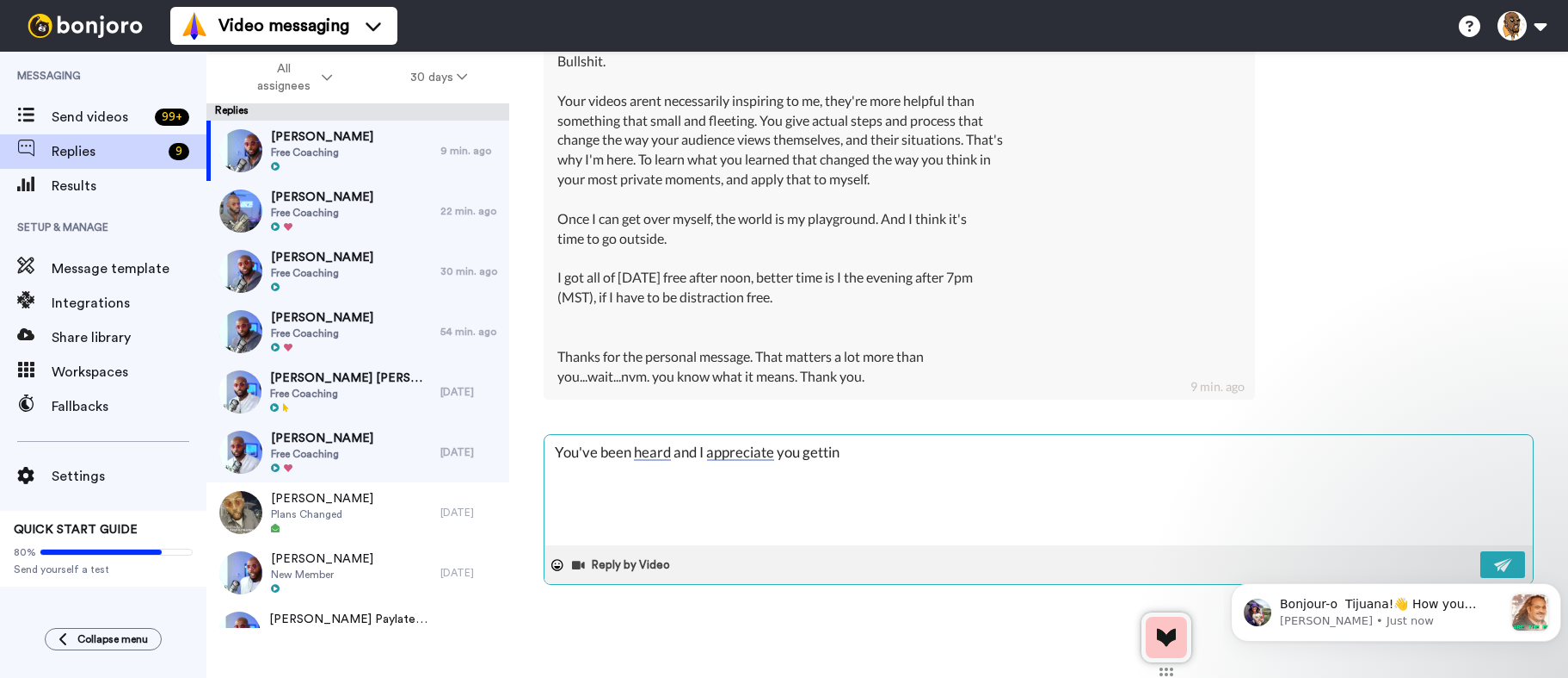
type textarea "x"
type textarea "You've been heard and I appreciate you getting"
type textarea "x"
type textarea "You've been heard and I appreciate you getting"
type textarea "x"
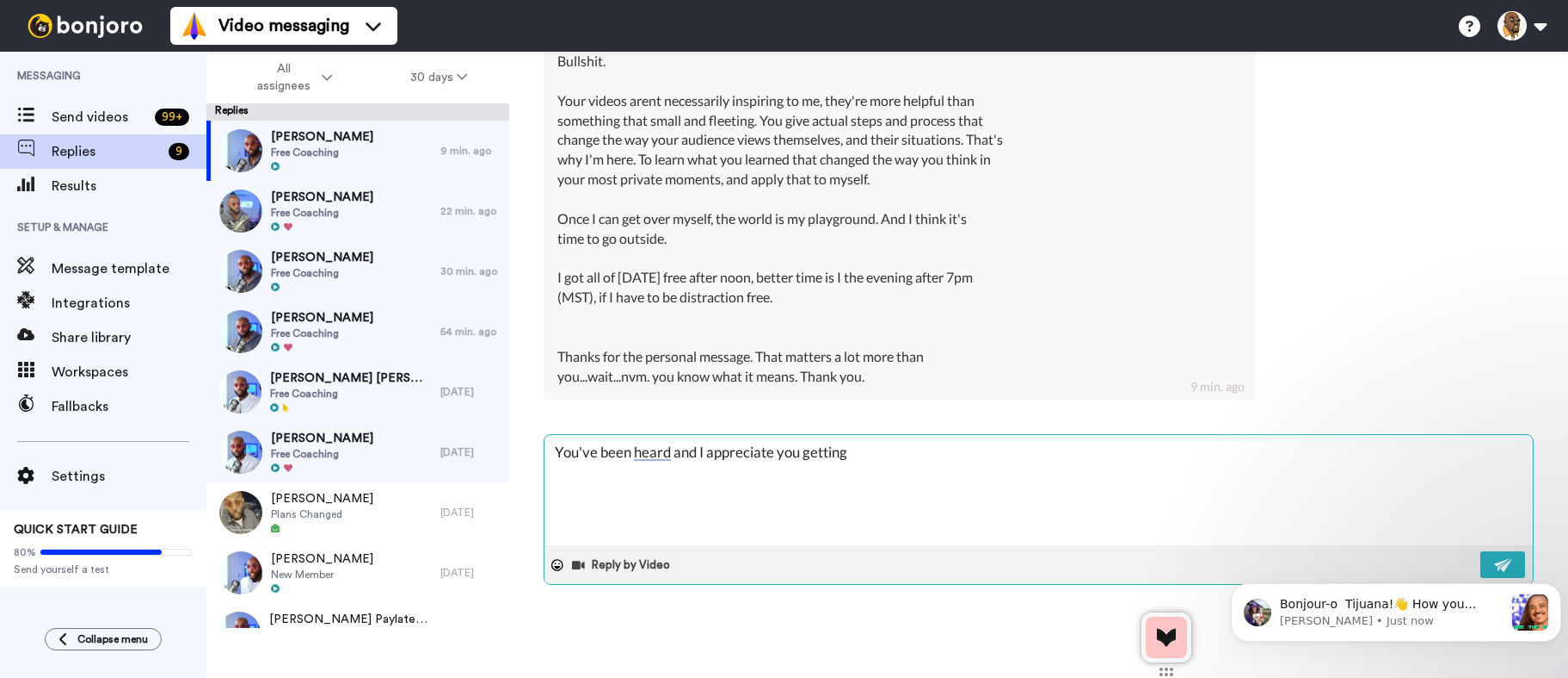
type textarea "You've been heard and I appreciate you getting b"
type textarea "x"
type textarea "You've been heard and I appreciate you getting ba"
type textarea "x"
type textarea "You've been heard and I appreciate you getting bac"
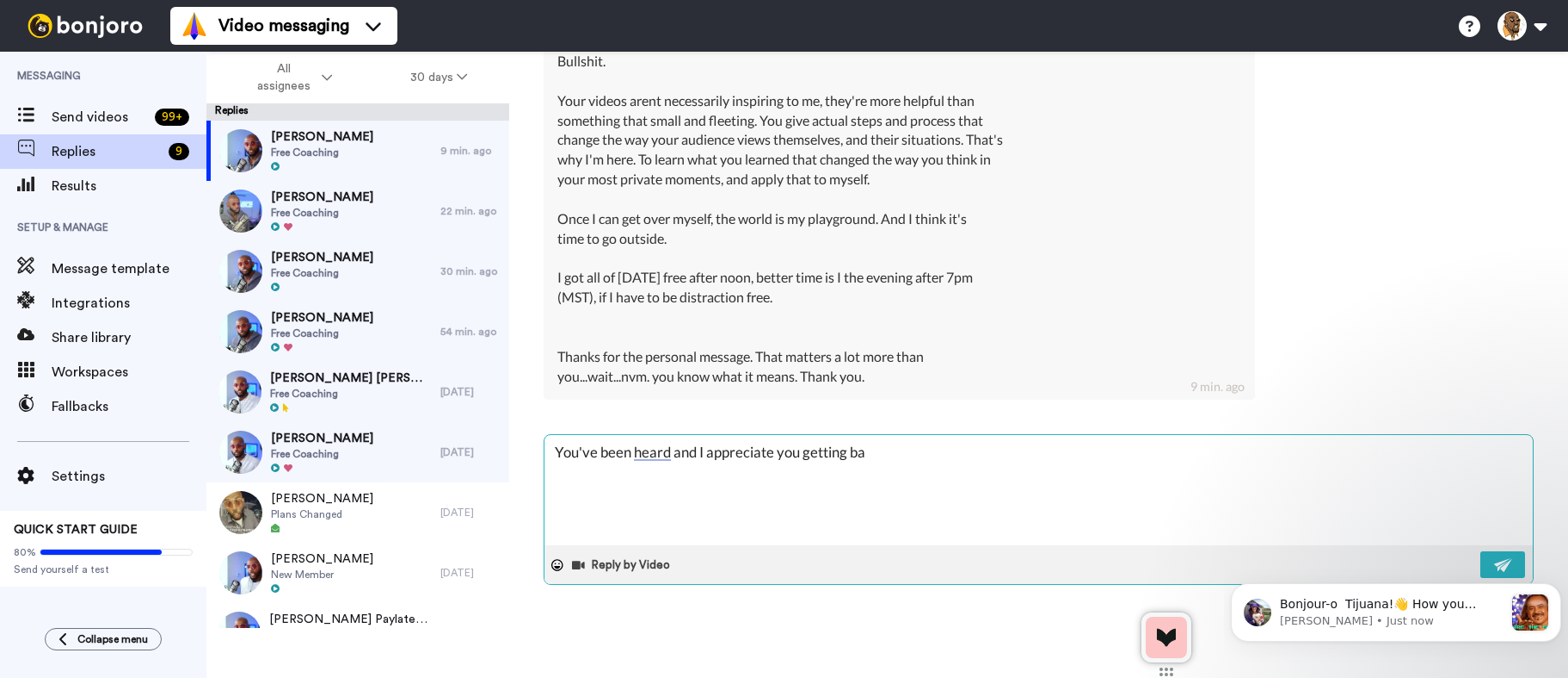
type textarea "x"
type textarea "You've been heard and I appreciate you getting back"
type textarea "x"
type textarea "You've been heard and I appreciate you getting back"
type textarea "x"
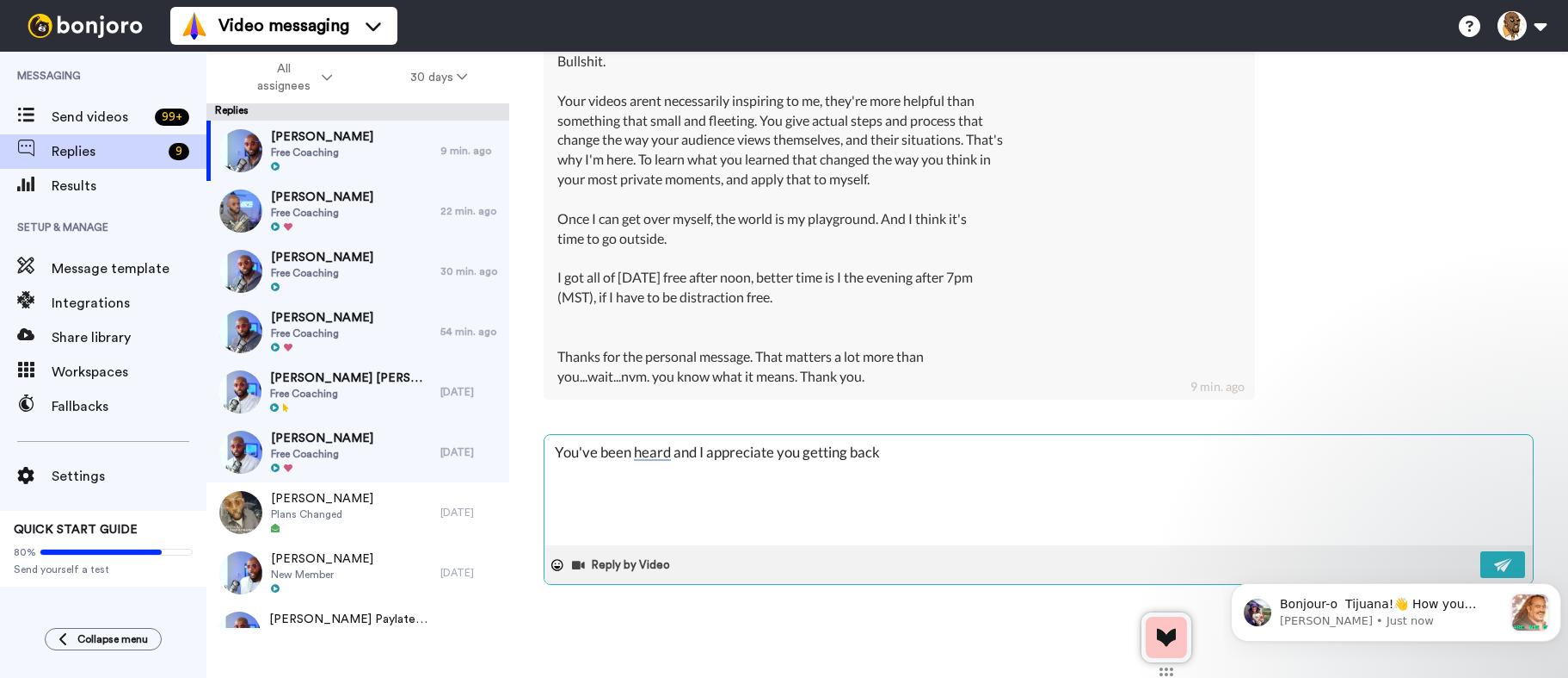
type textarea "You've been heard and I appreciate you getting back t"
type textarea "x"
type textarea "You've been heard and I appreciate you getting back to"
type textarea "x"
type textarea "You've been heard and I appreciate you getting back to"
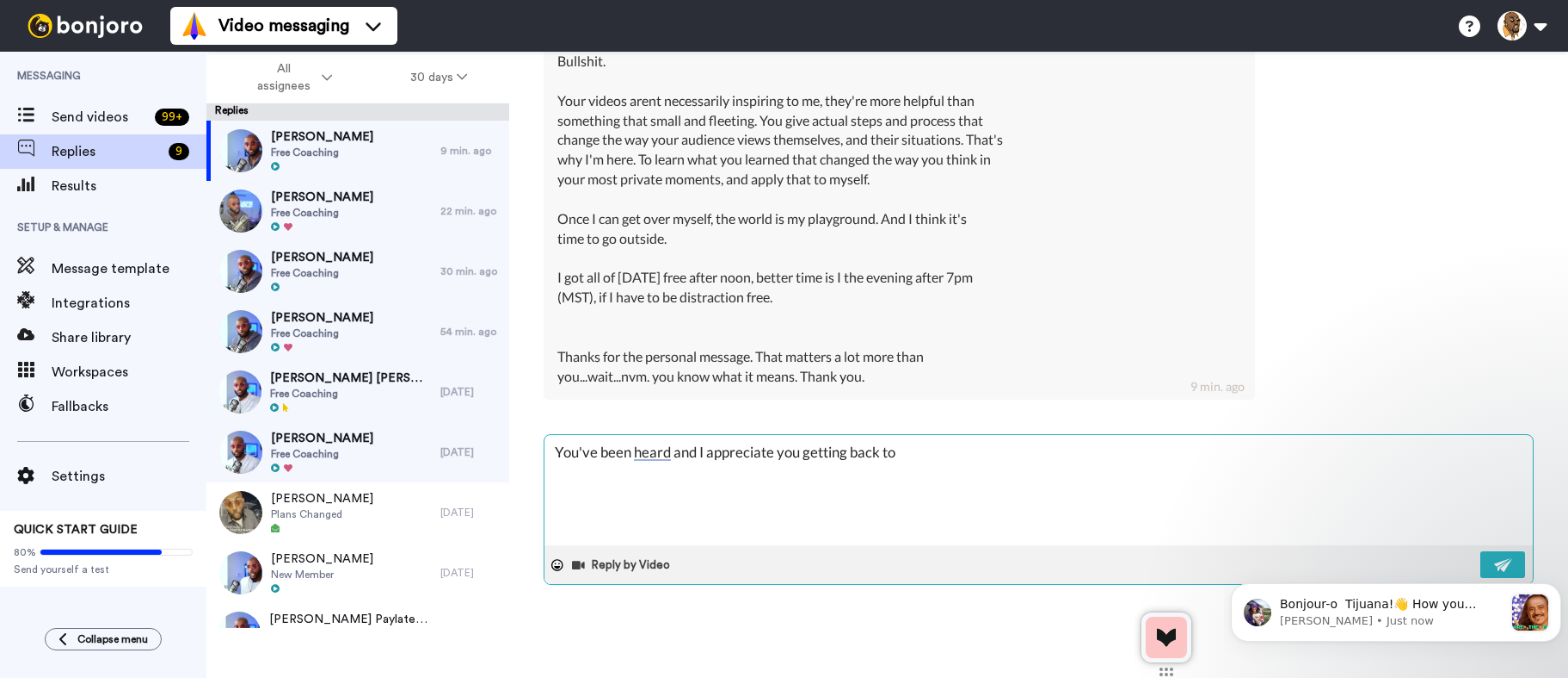
type textarea "x"
type textarea "You've been heard and I appreciate you getting back to m"
type textarea "x"
type textarea "You've been heard and I appreciate you getting back to me"
type textarea "x"
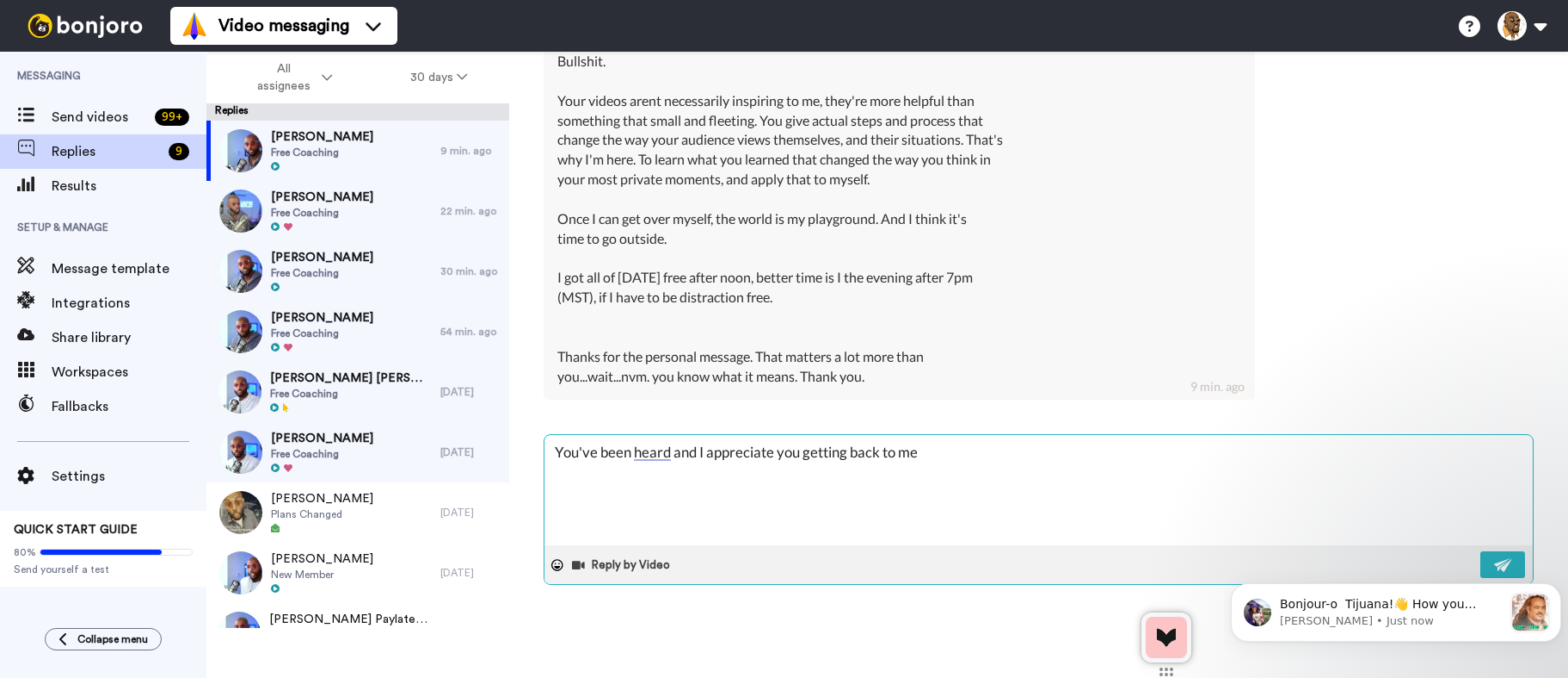
type textarea "You've been heard and I appreciate you getting back to me!"
type textarea "x"
type textarea "You've been heard and I appreciate you getting back to me!"
type textarea "x"
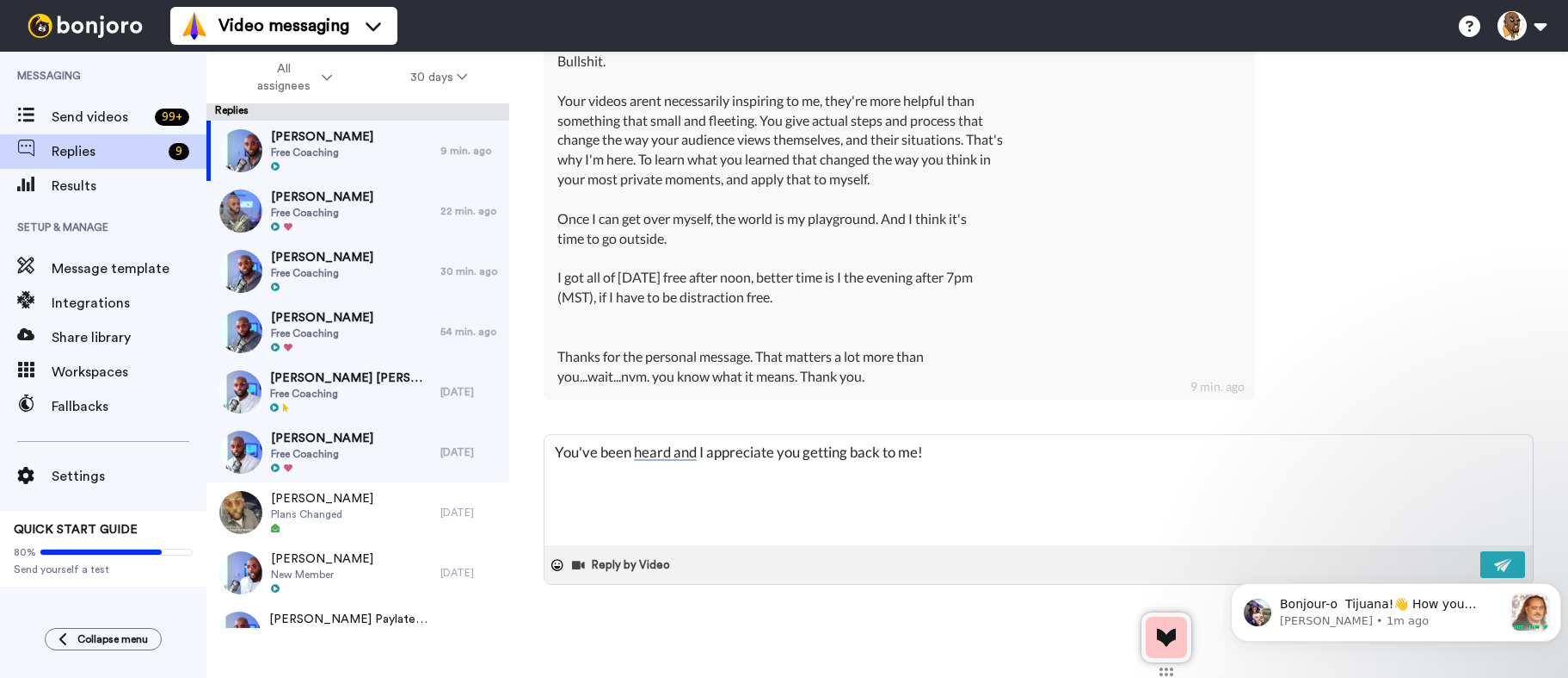
type textarea "You've been heard and I appreciate you getting back to me!"
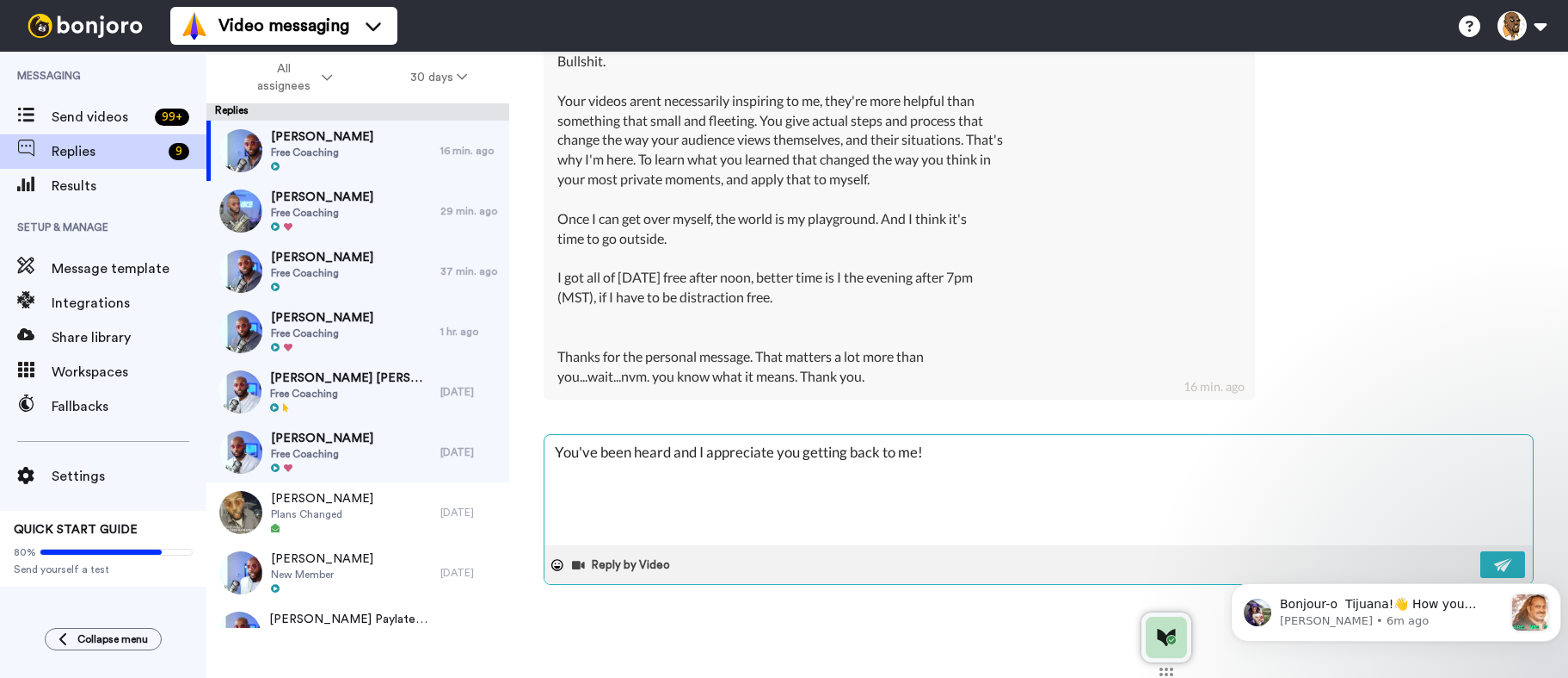
type textarea "x"
type textarea "You've been heard and I appreciate you getting back to me!"
type textarea "x"
type textarea "You've been heard and I appreciate you getting back to me!"
type textarea "x"
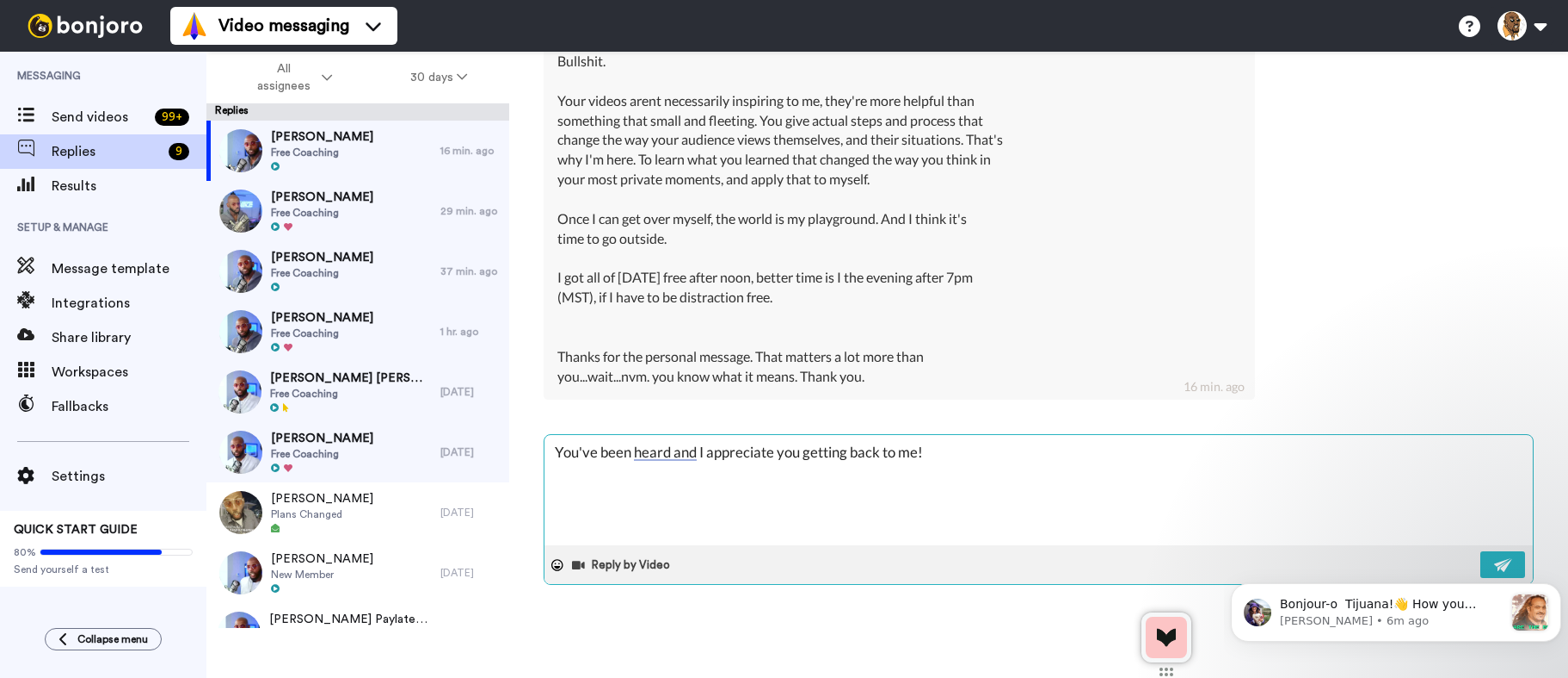
type textarea "You've been heard and I appreciate you getting back to me! W"
type textarea "x"
type textarea "You've been heard and I appreciate you getting back to me! Wh"
type textarea "x"
type textarea "You've been heard and I appreciate you getting back to me! Whe"
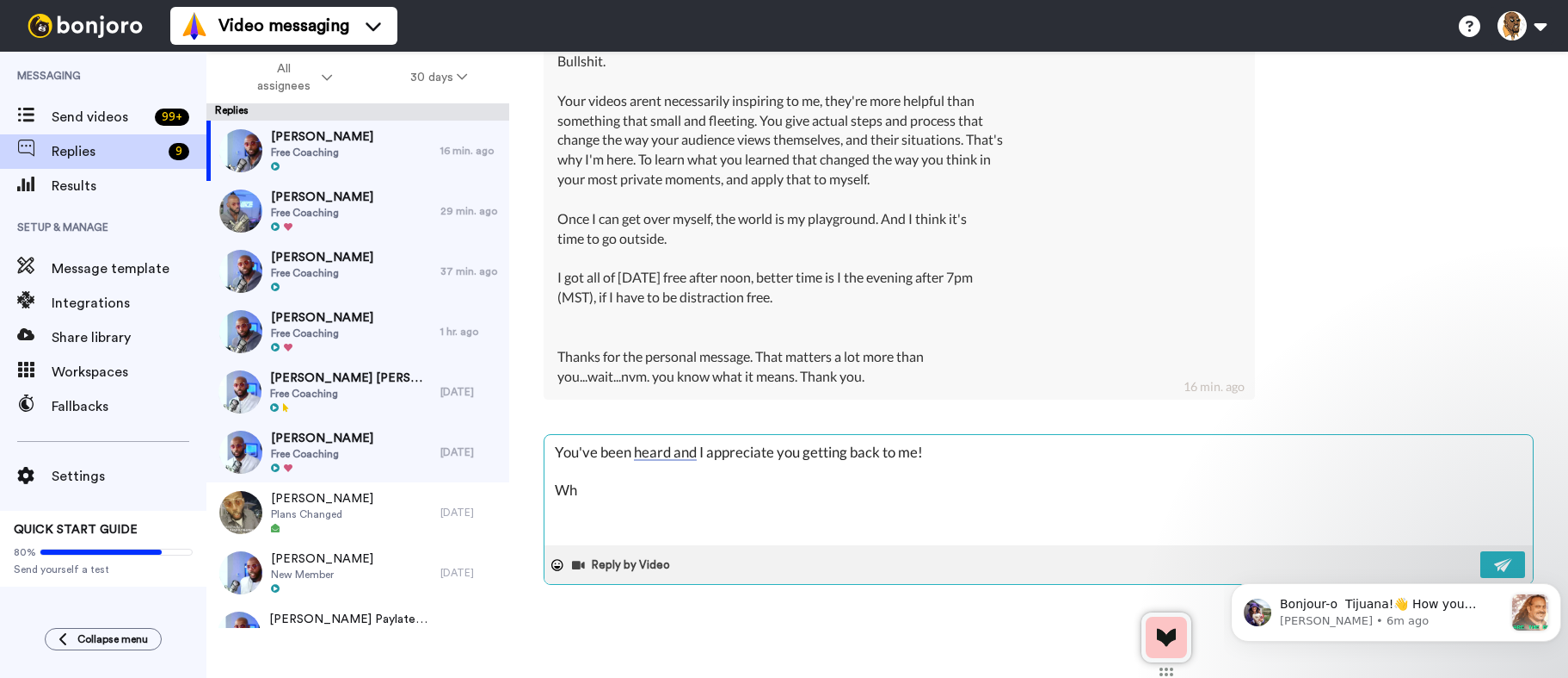
type textarea "x"
type textarea "You've been heard and I appreciate you getting back to me! When"
type textarea "x"
type textarea "You've been heard and I appreciate you getting back to me! When"
type textarea "x"
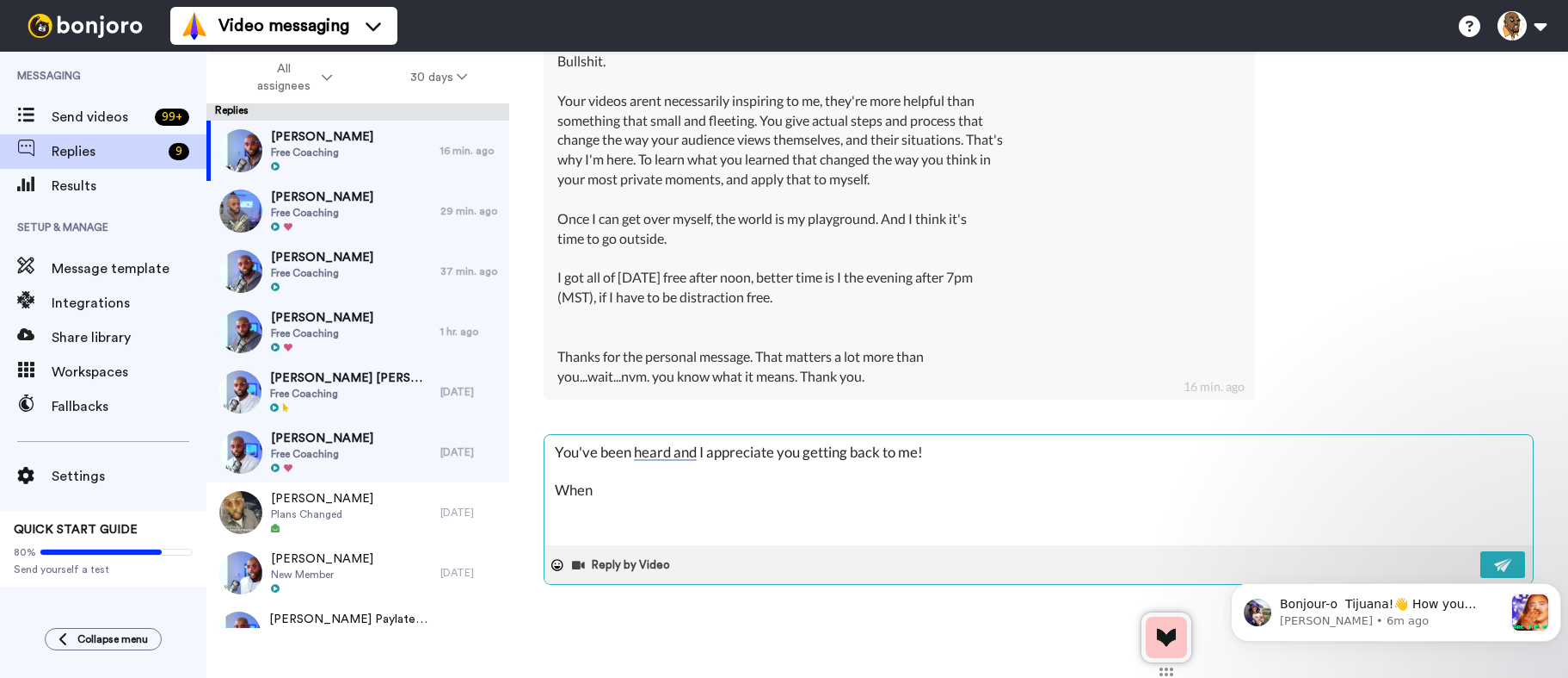
type textarea "You've been heard and I appreciate you getting back to me! When y"
type textarea "x"
type textarea "You've been heard and I appreciate you getting back to me! When yo"
type textarea "x"
type textarea "You've been heard and I appreciate you getting back to me! When you"
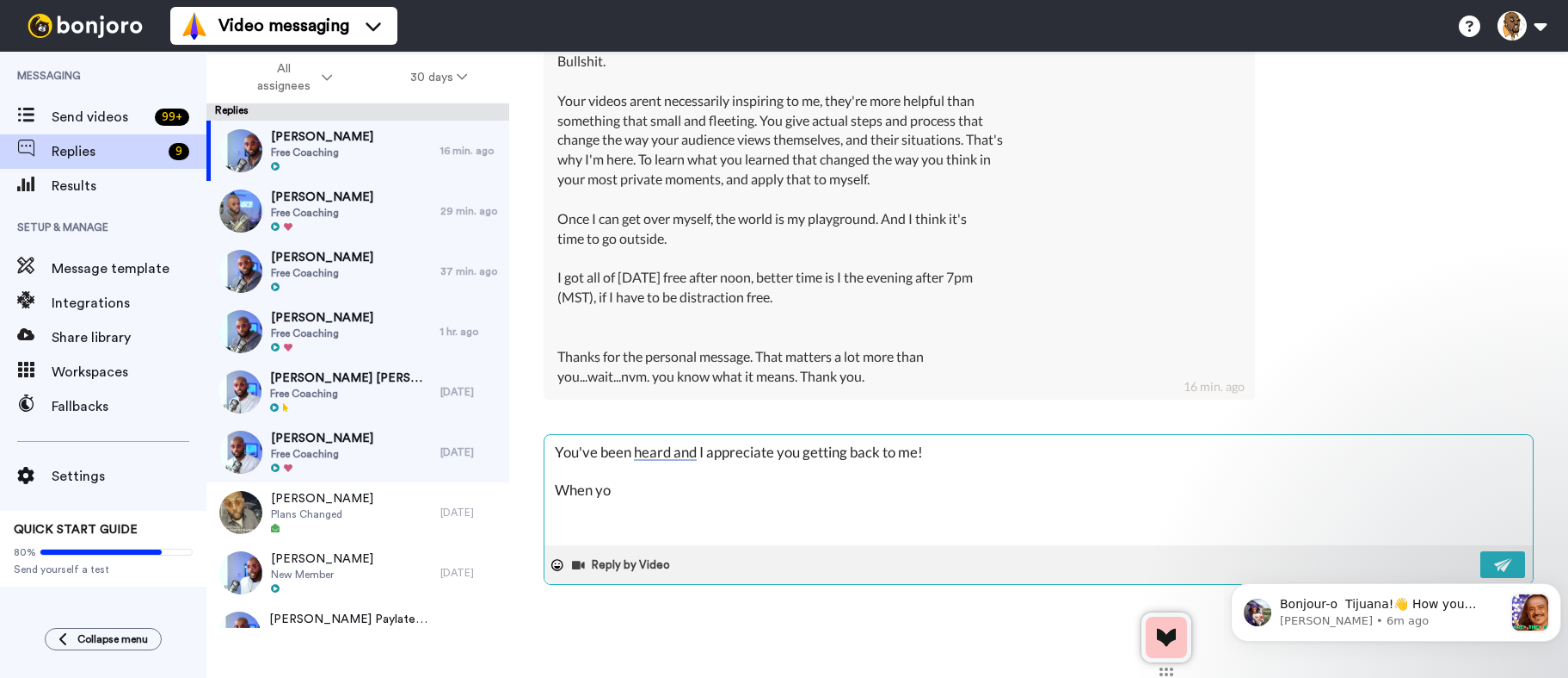
type textarea "x"
type textarea "You've been heard and I appreciate you getting back to me! When you"
type textarea "x"
type textarea "You've been heard and I appreciate you getting back to me! When you g"
type textarea "x"
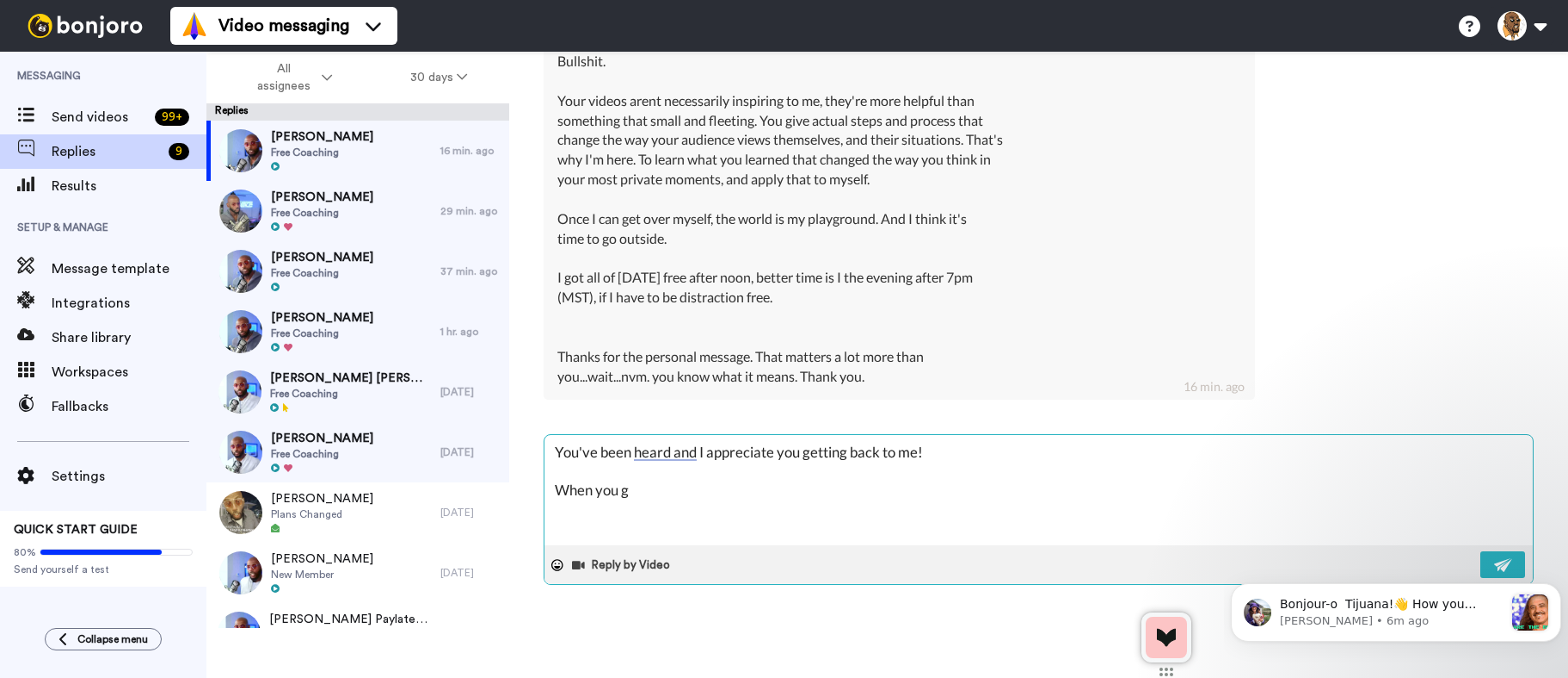
type textarea "You've been heard and I appreciate you getting back to me! When you ge"
type textarea "x"
type textarea "You've been heard and I appreciate you getting back to me! When you get"
type textarea "x"
type textarea "You've been heard and I appreciate you getting back to me! When you get"
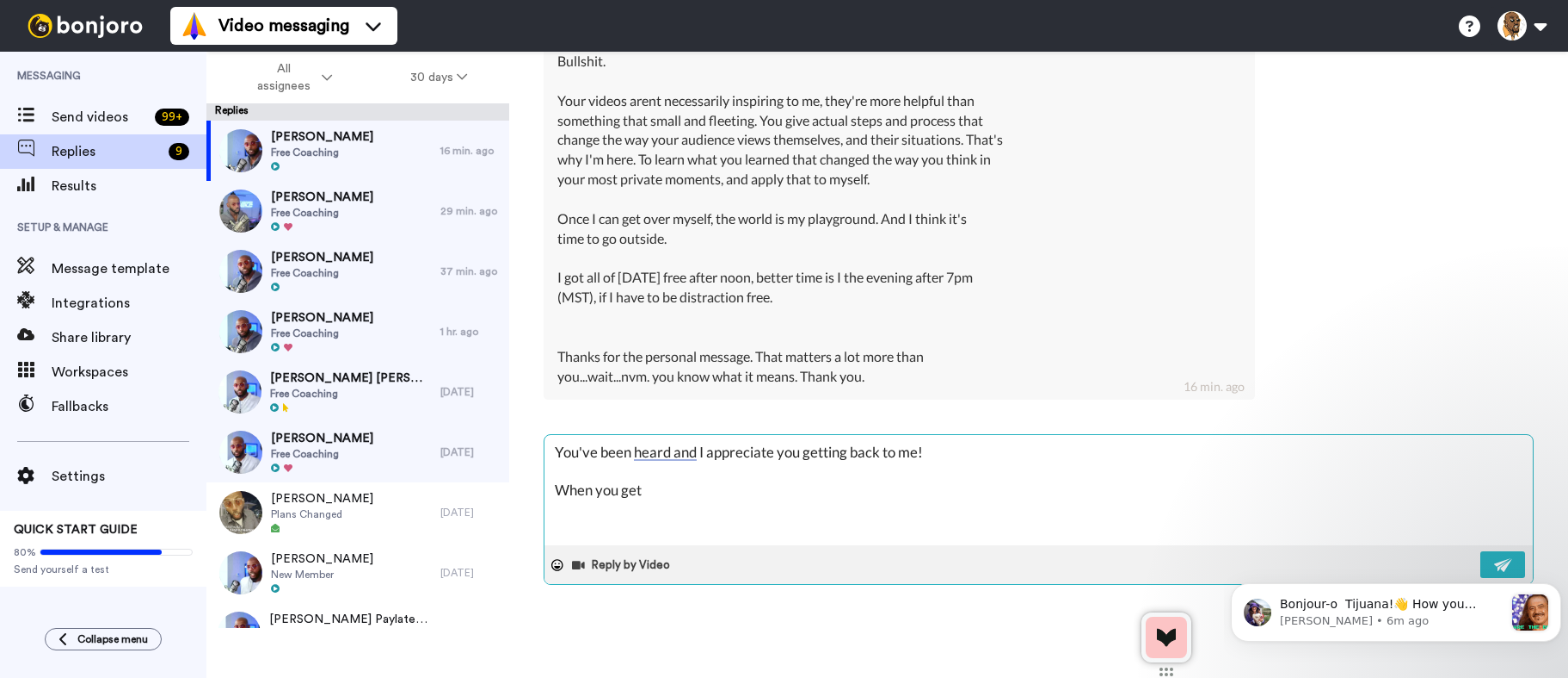
type textarea "x"
type textarea "You've been heard and I appreciate you getting back to me! When you get a"
type textarea "x"
type textarea "You've been heard and I appreciate you getting back to me! When you get a"
type textarea "x"
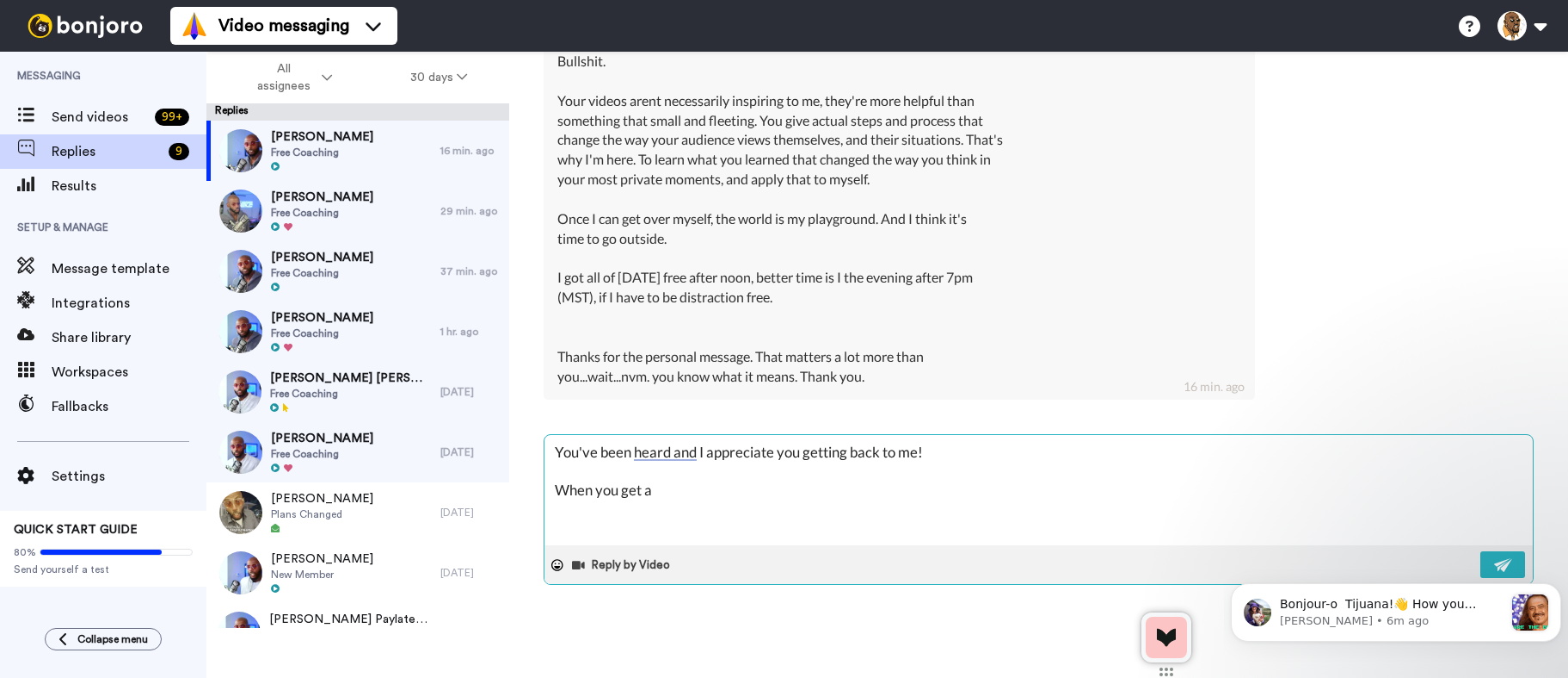
type textarea "You've been heard and I appreciate you getting back to me! When you get a m"
type textarea "x"
type textarea "You've been heard and I appreciate you getting back to me! When you get a mi"
type textarea "x"
type textarea "You've been heard and I appreciate you getting back to me! When you get a min"
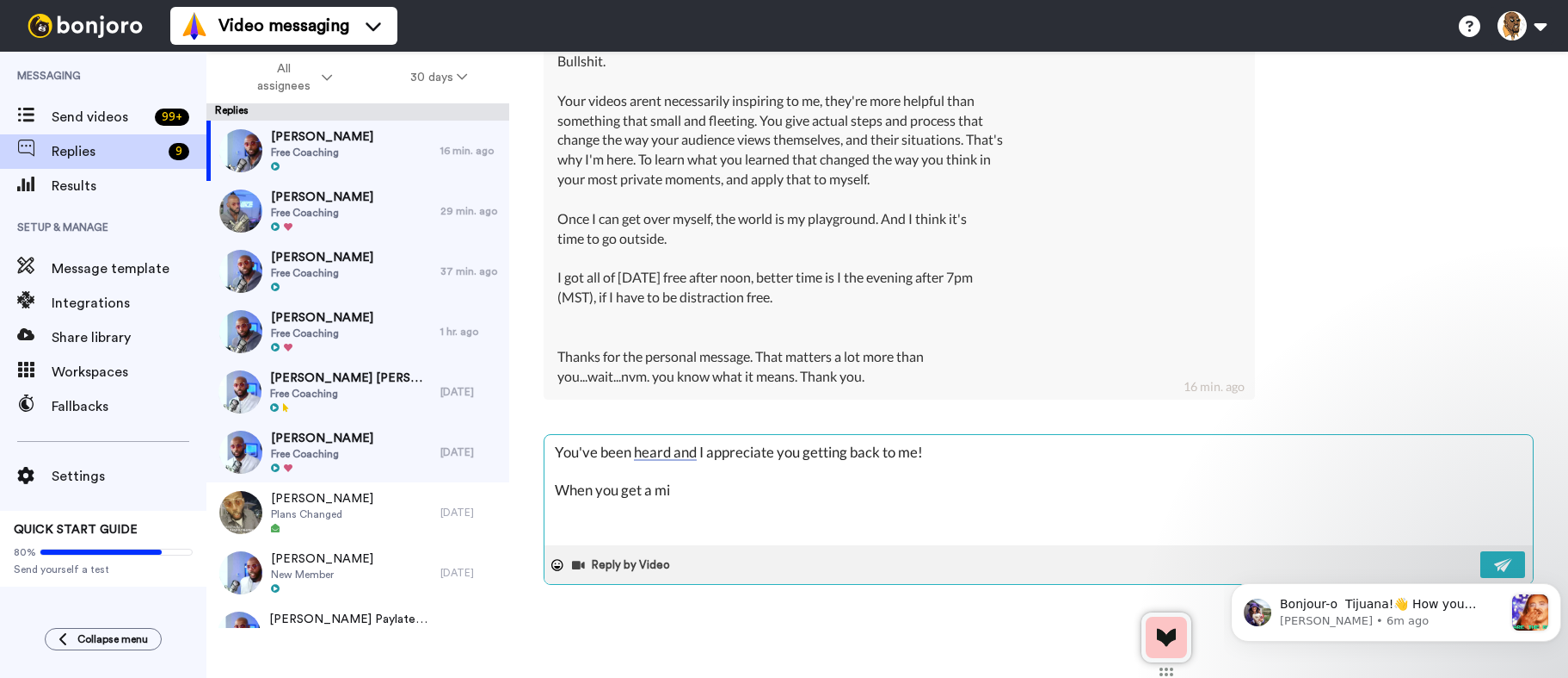
type textarea "x"
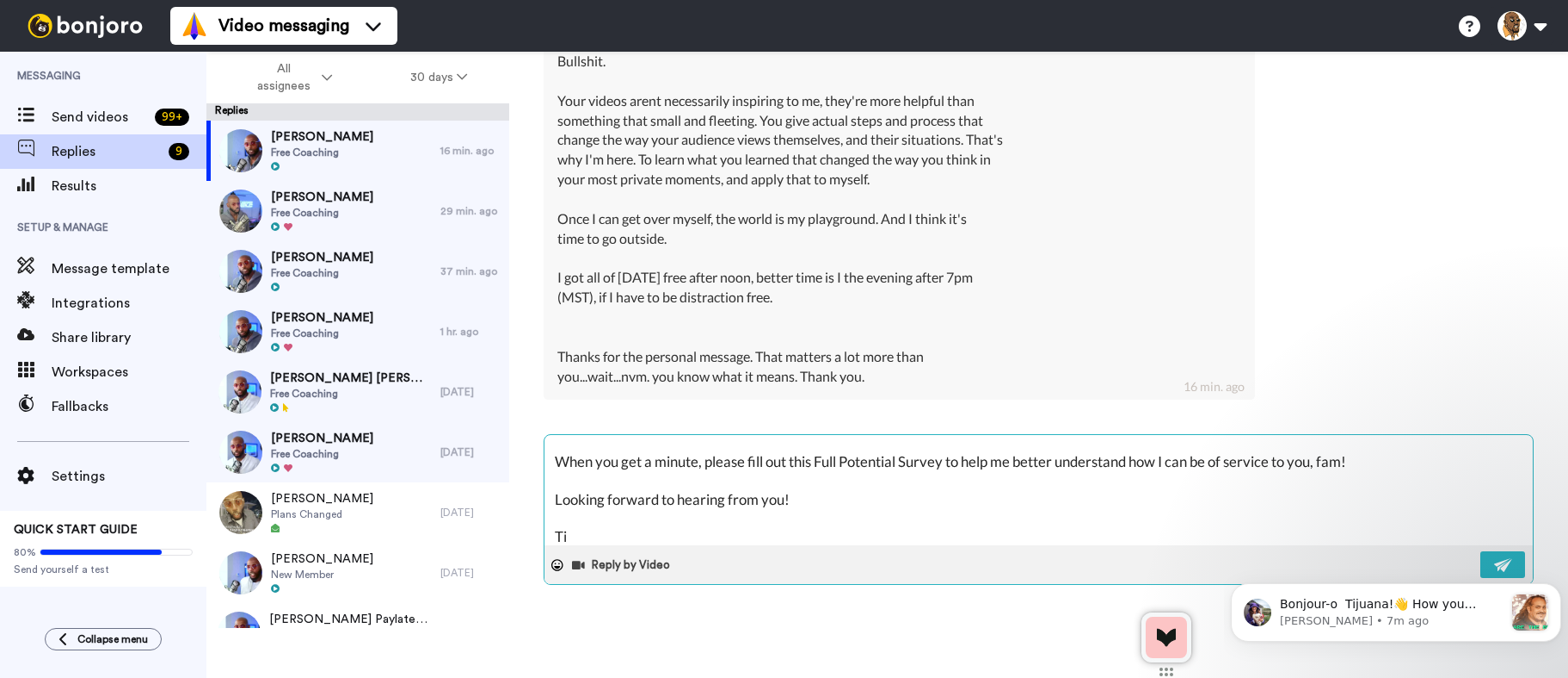
scroll to position [28, 0]
drag, startPoint x: 724, startPoint y: 500, endPoint x: 711, endPoint y: 502, distance: 13.2
click at [711, 502] on textarea "You've been heard and I appreciate you getting back to me! When you get a minut…" at bounding box center [1039, 490] width 988 height 110
drag, startPoint x: 760, startPoint y: 500, endPoint x: 678, endPoint y: 501, distance: 82.0
click at [678, 501] on textarea "You've been heard and I appreciate you getting back to me! When you get a minut…" at bounding box center [1039, 490] width 988 height 110
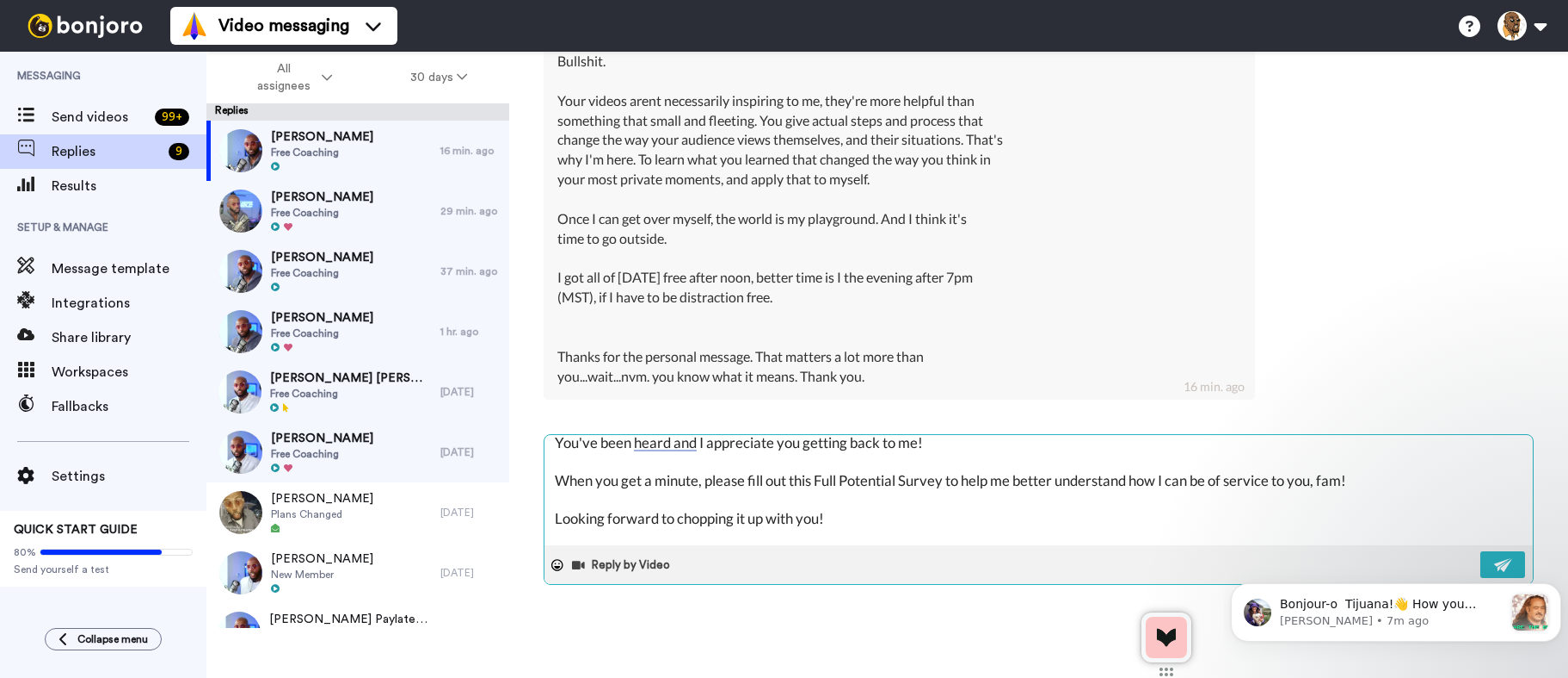
scroll to position [0, 0]
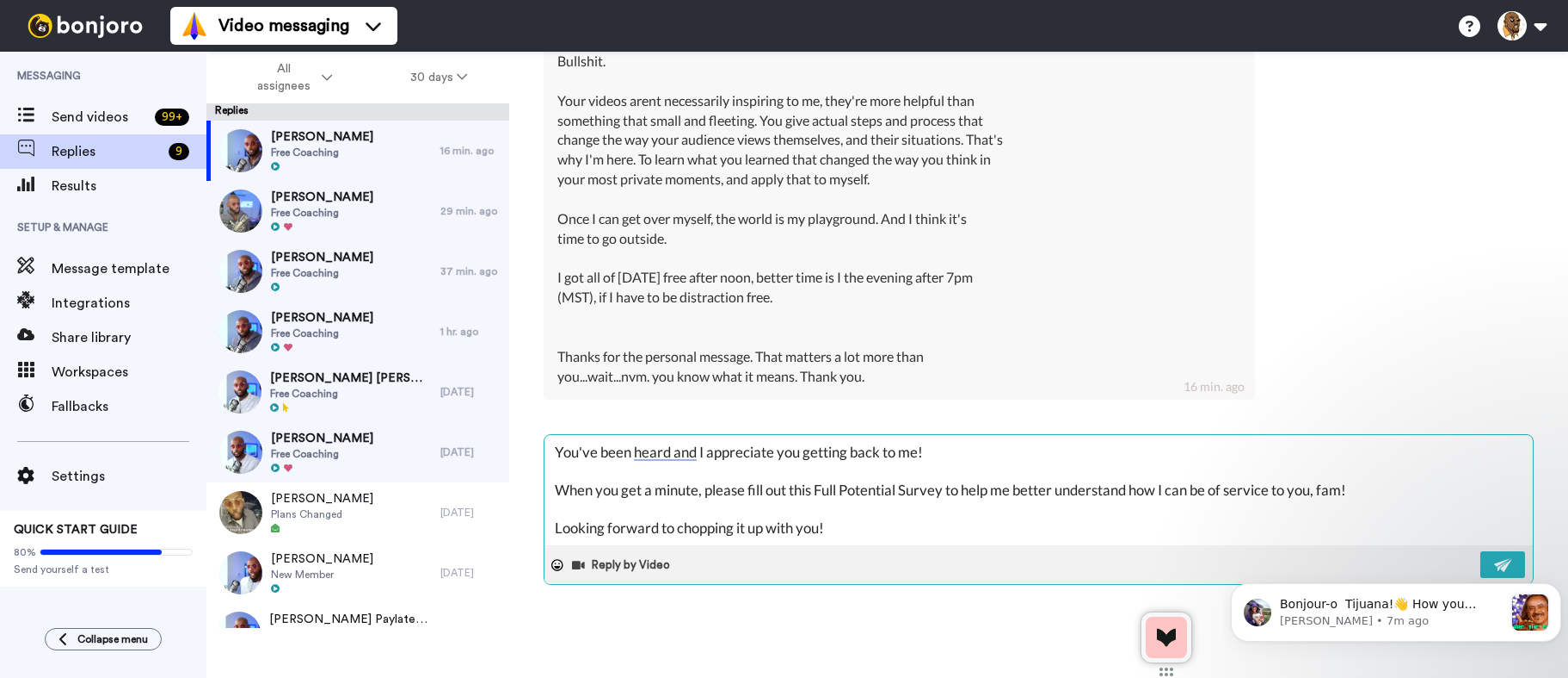
click at [950, 493] on textarea "You've been heard and I appreciate you getting back to me! When you get a minut…" at bounding box center [1039, 490] width 988 height 110
paste textarea "https://tinyurl.com/27lohh89"
click at [1411, 488] on textarea "You've been heard and I appreciate you getting back to me! When you get a minut…" at bounding box center [1039, 490] width 988 height 110
paste textarea "https://tinyurl.com/27lohh89"
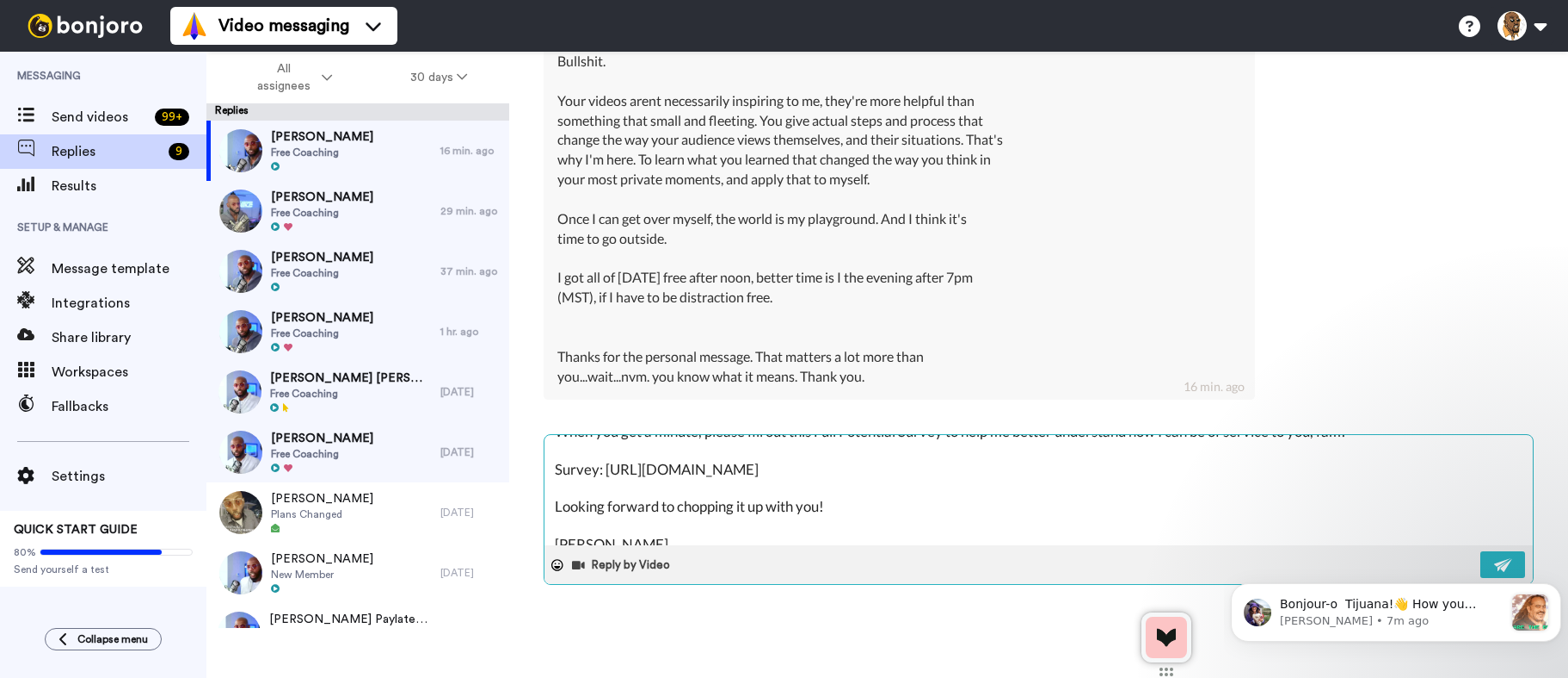
scroll to position [74, 0]
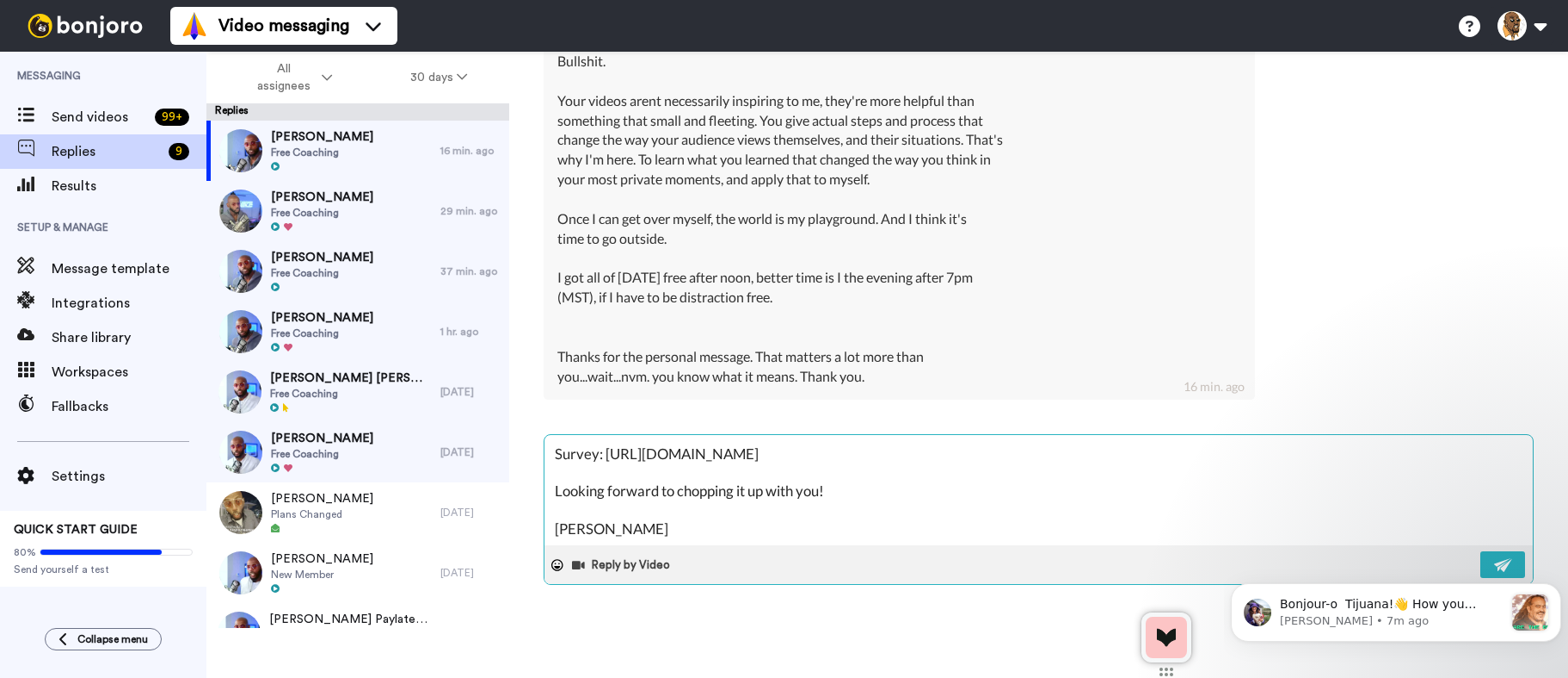
click at [724, 532] on textarea "You've been heard and I appreciate you getting back to me! When you get a minut…" at bounding box center [1039, 490] width 988 height 110
click at [848, 492] on textarea "You've been heard and I appreciate you getting back to me! When you get a minut…" at bounding box center [1039, 490] width 988 height 110
click at [736, 542] on textarea "You've been heard and I appreciate you getting back to me! When you get a minut…" at bounding box center [1039, 490] width 988 height 110
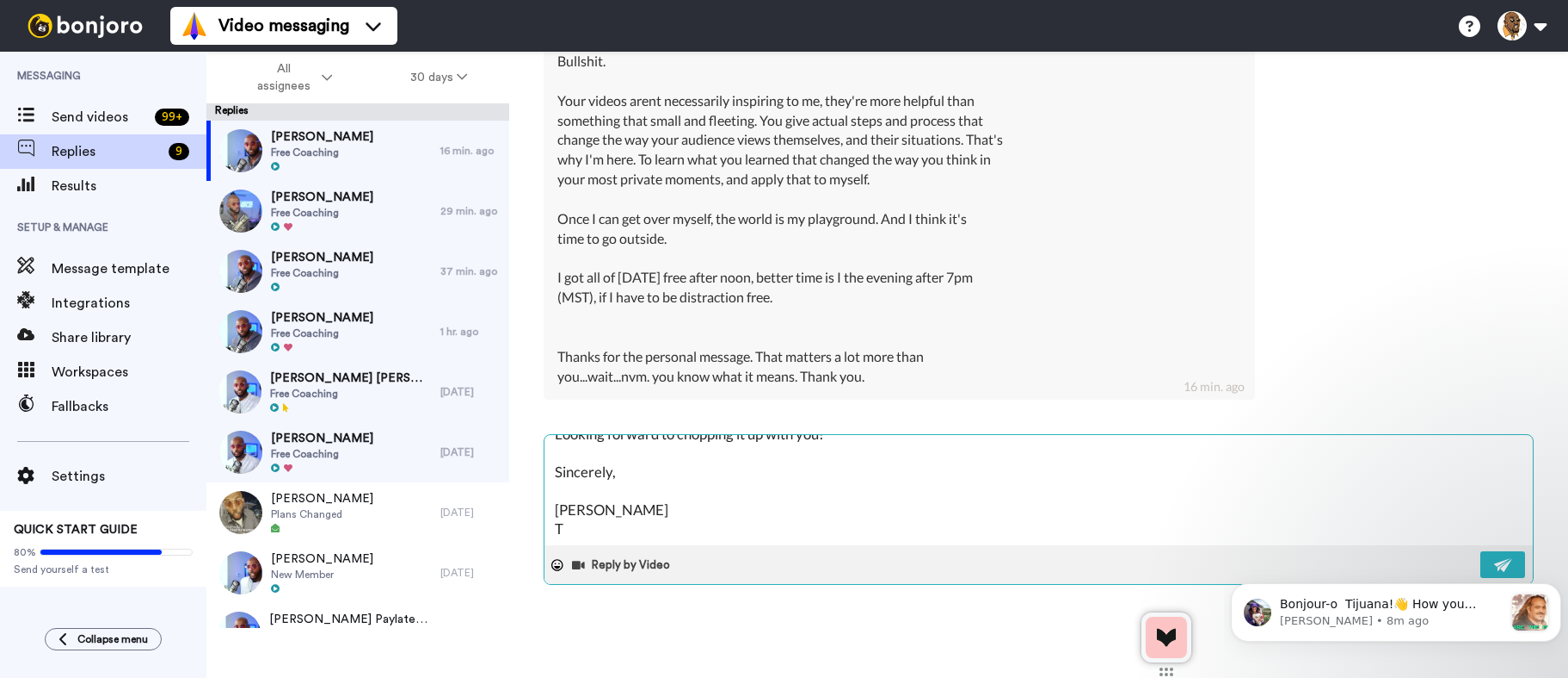
scroll to position [131, 0]
click at [991, 488] on textarea "You've been heard and I appreciate you getting back to me! When you get a minut…" at bounding box center [1039, 490] width 988 height 110
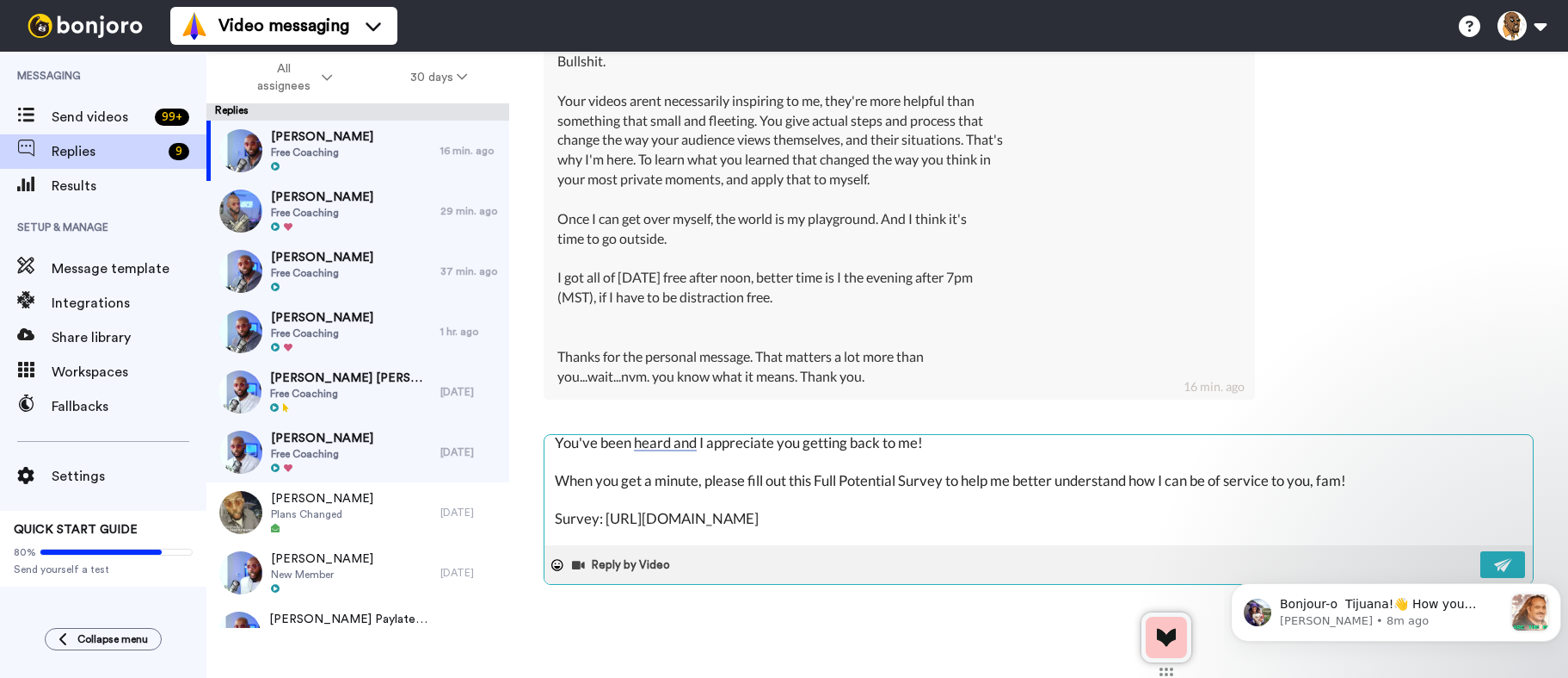
scroll to position [0, 0]
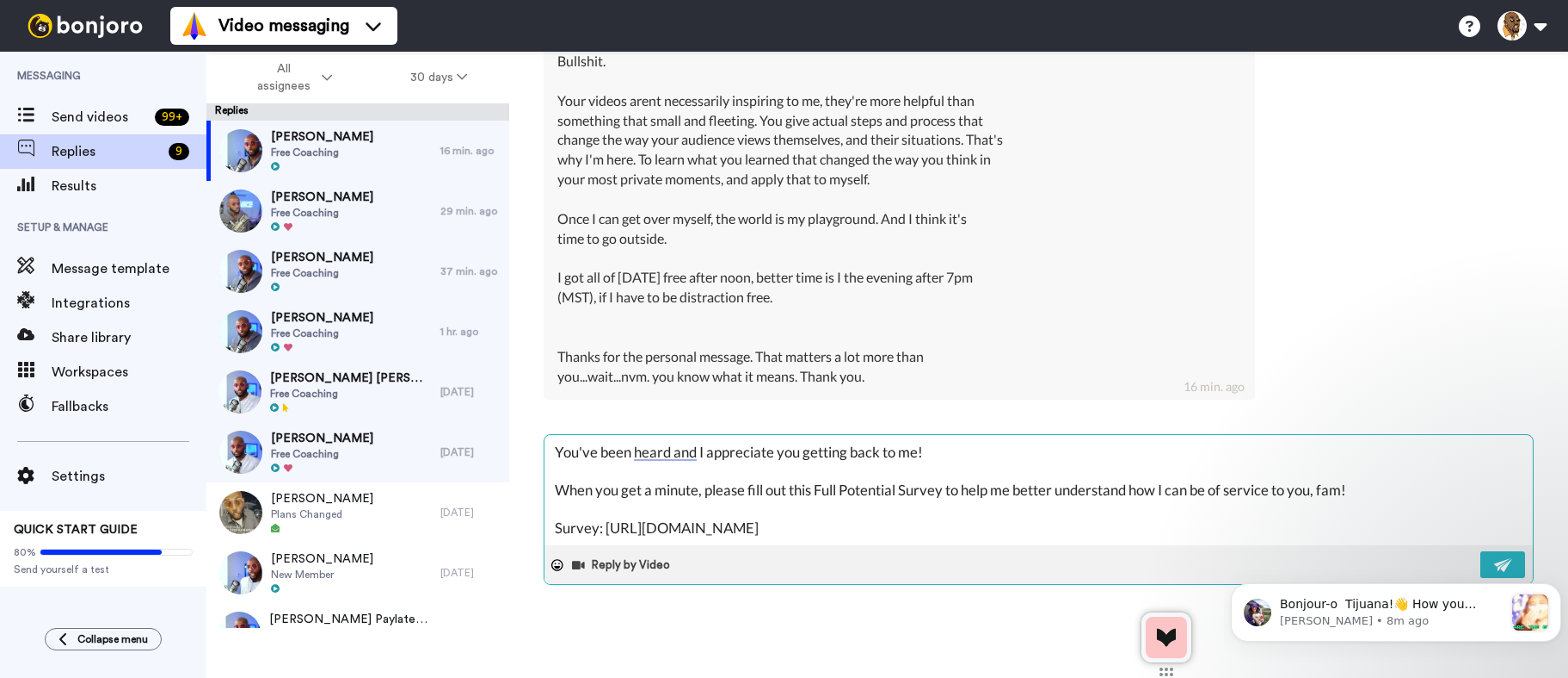
click at [556, 451] on textarea "You've been heard and I appreciate you getting back to me! When you get a minut…" at bounding box center [1039, 490] width 988 height 110
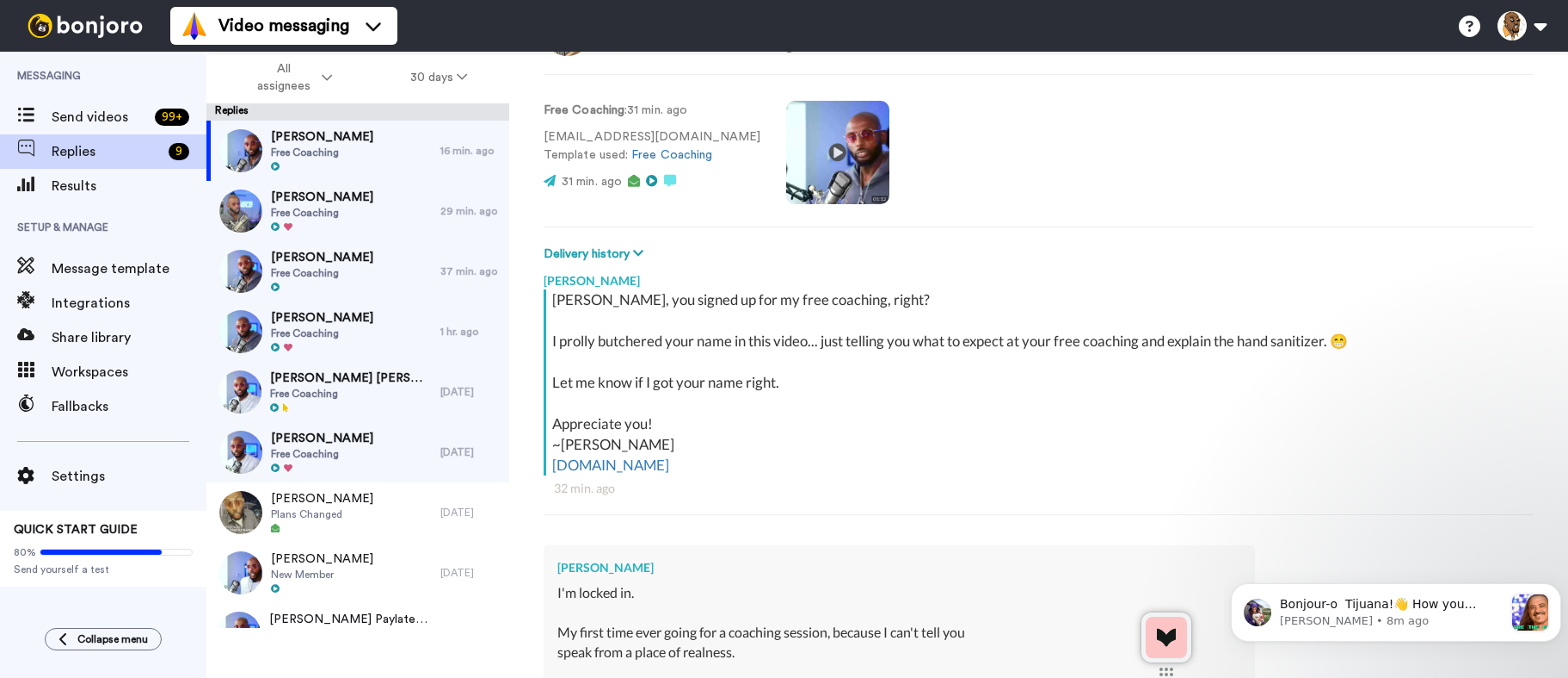
scroll to position [18, 0]
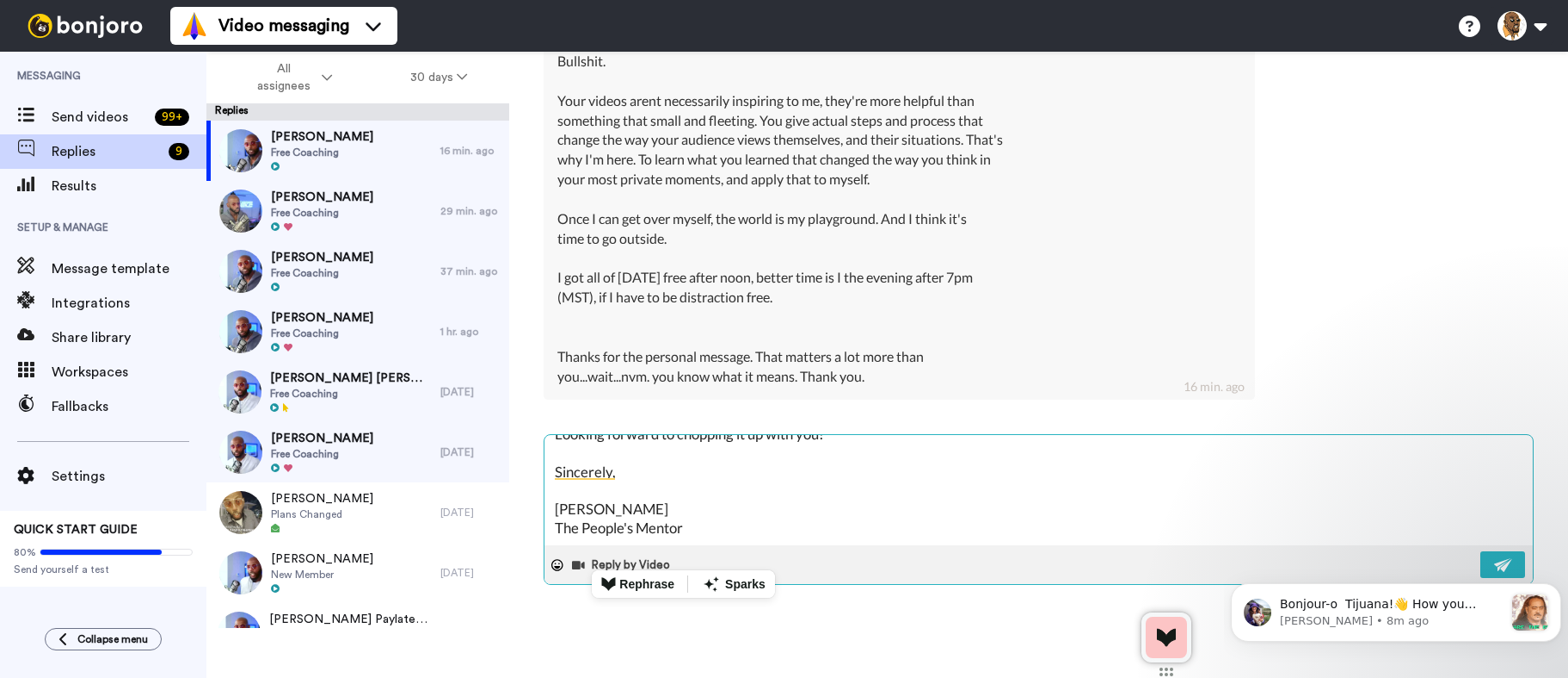
drag, startPoint x: 556, startPoint y: 492, endPoint x: 747, endPoint y: 523, distance: 193.5
click at [747, 523] on textarea "Cameron, You've been heard and I appreciate you getting back to me! When you ge…" at bounding box center [1039, 490] width 988 height 110
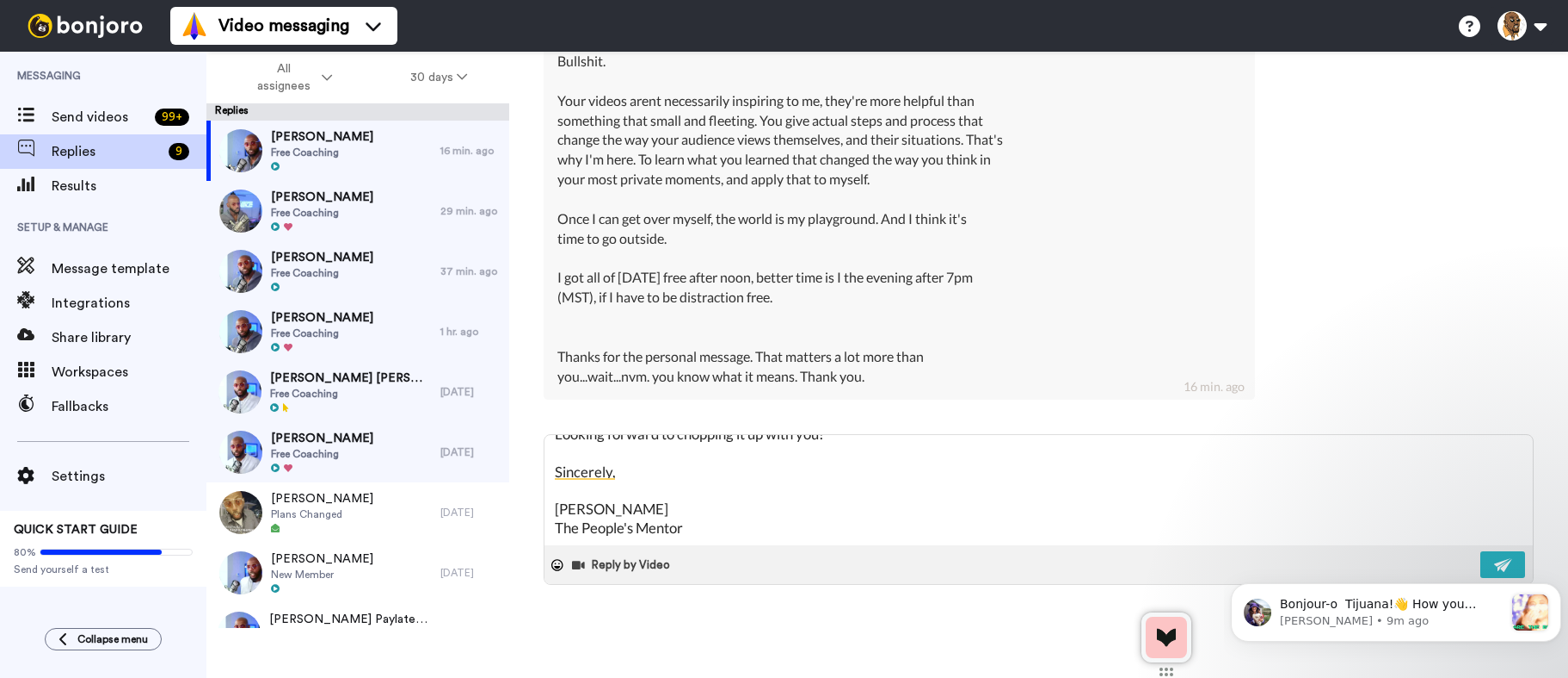
click at [1487, 556] on body "Bonjour-o Tijuana!👋 How you doing? Can I ask for a cheeky favour? We are lookin…" at bounding box center [1396, 608] width 330 height 107
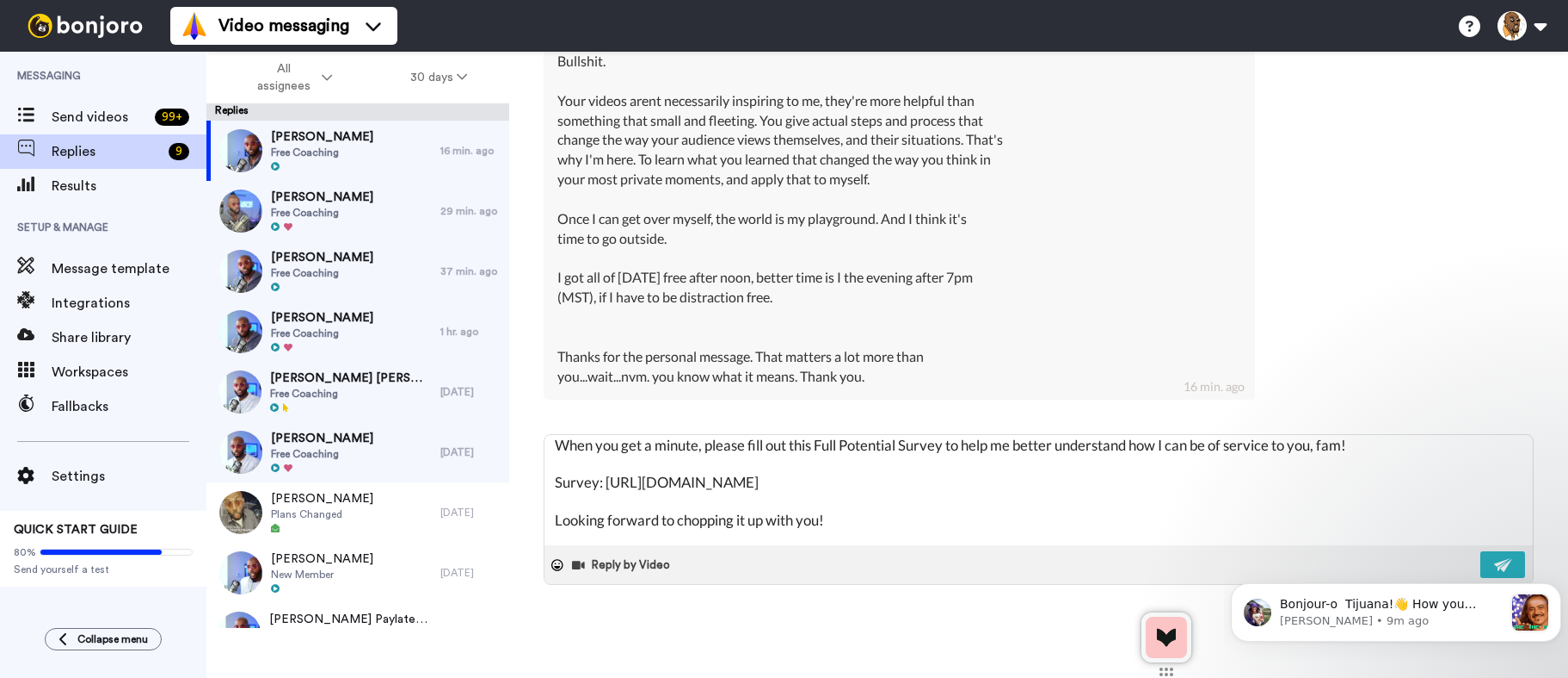
click at [1471, 564] on body "Bonjour-o Tijuana!👋 How you doing? Can I ask for a cheeky favour? We are lookin…" at bounding box center [1396, 608] width 330 height 107
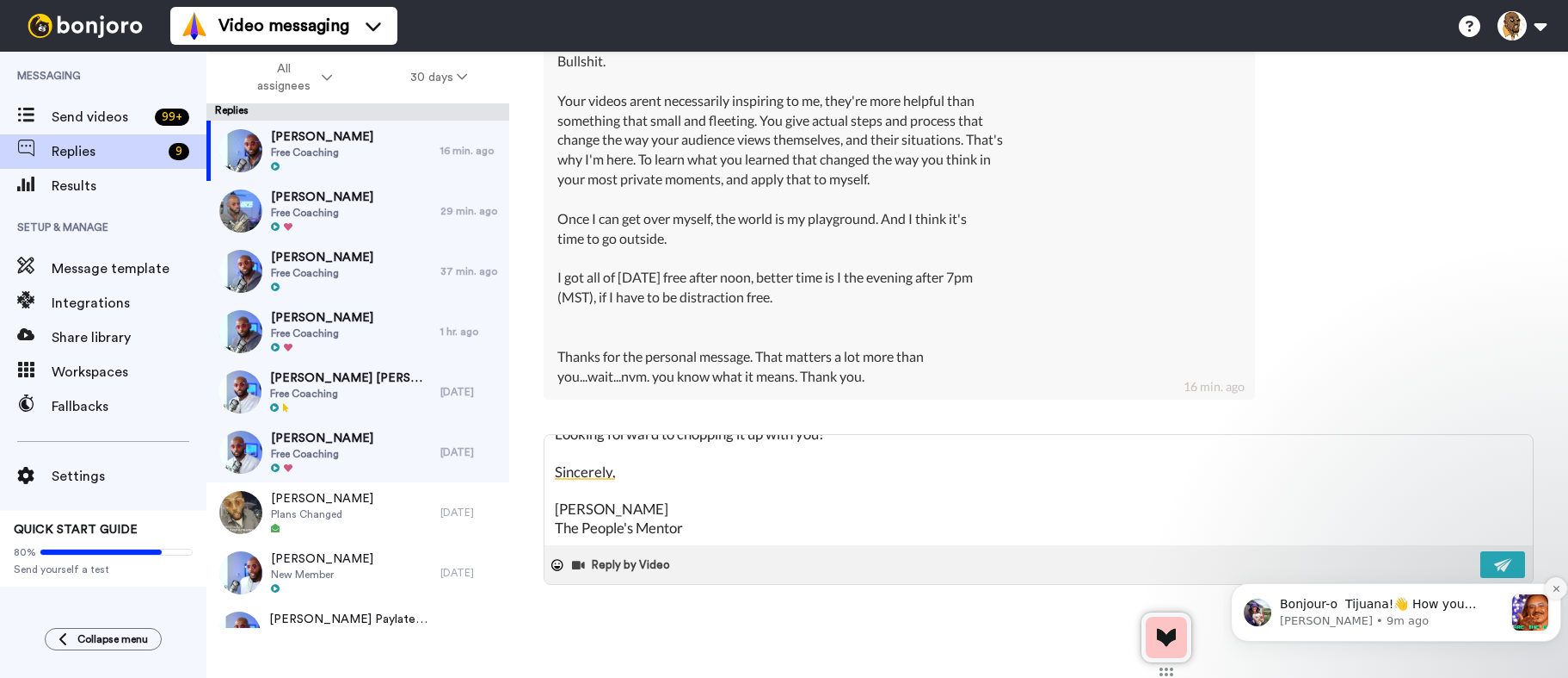
click at [1553, 585] on icon "Dismiss notification" at bounding box center [1556, 589] width 10 height 10
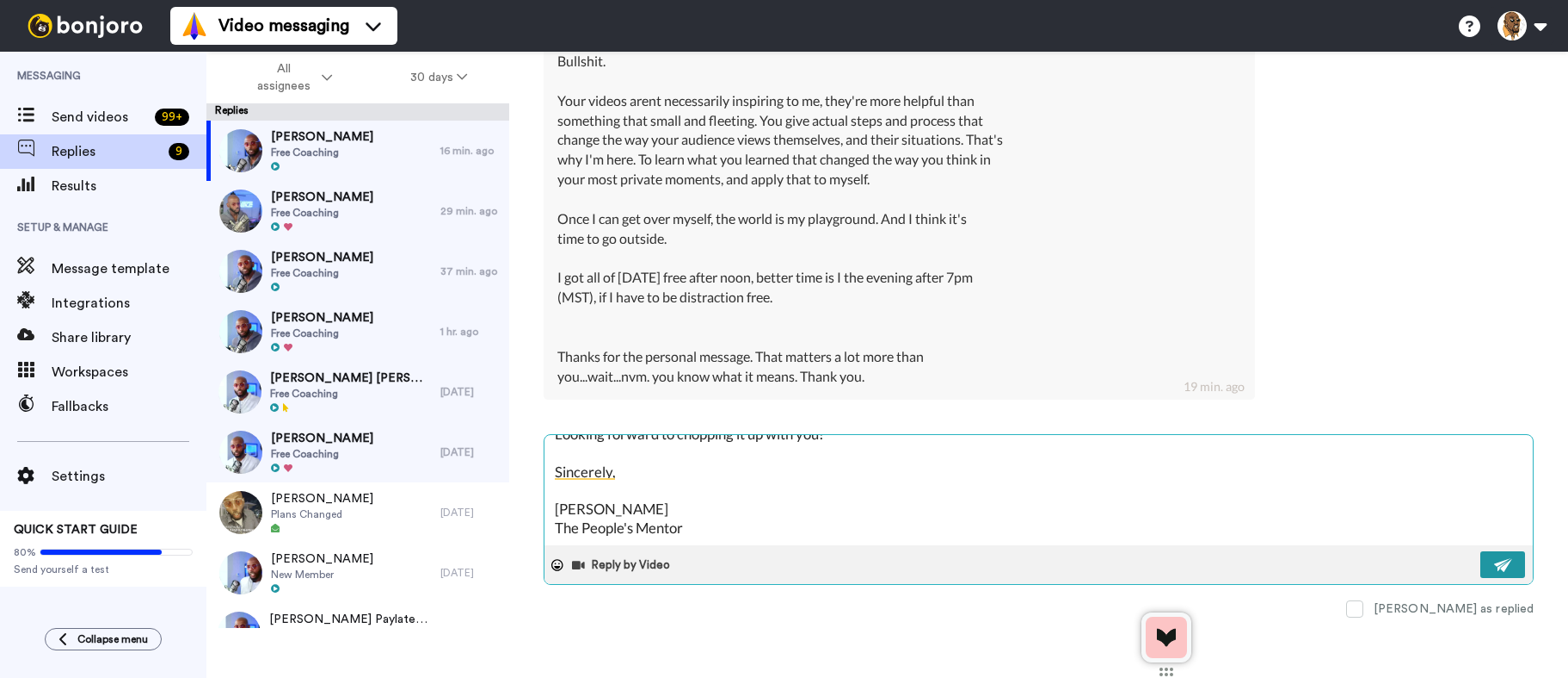
click at [1498, 560] on img at bounding box center [1504, 565] width 19 height 14
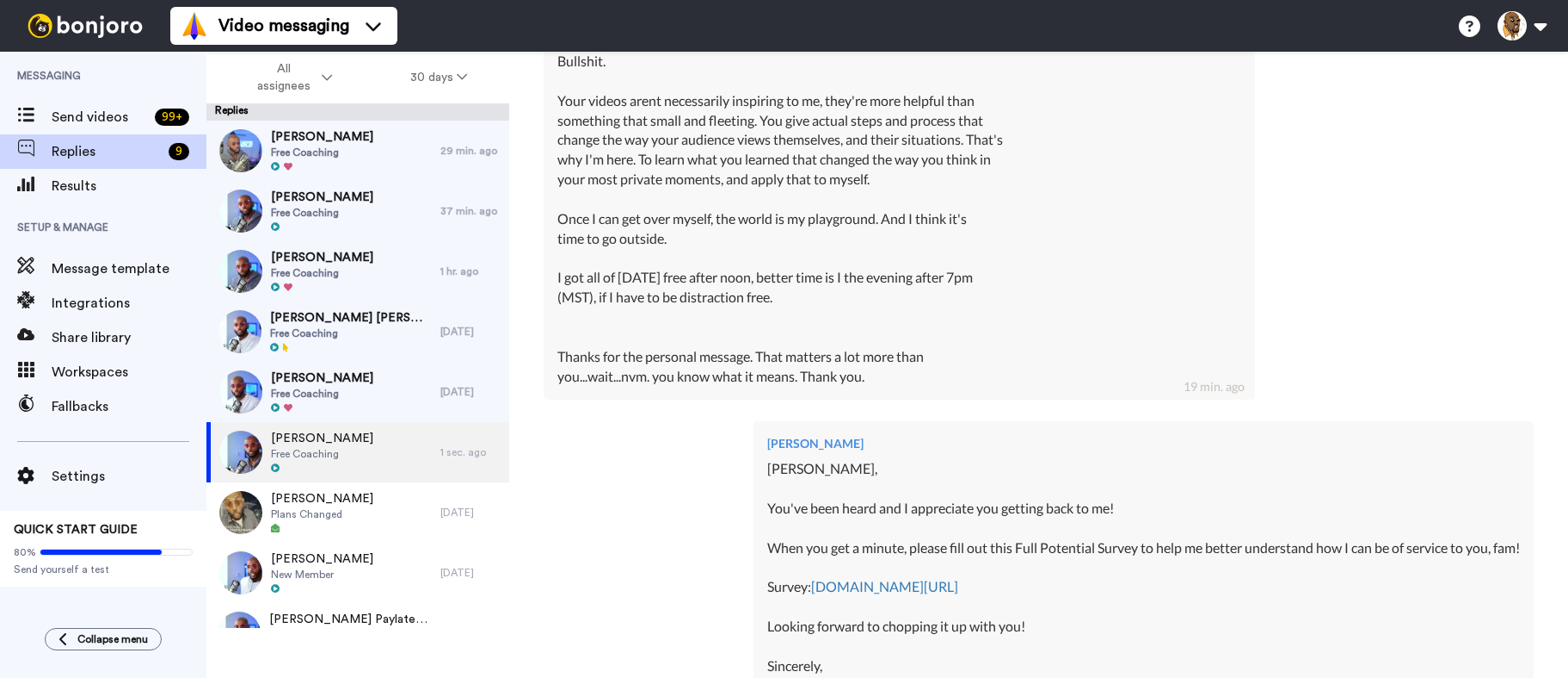
click at [368, 117] on div "Replies" at bounding box center [357, 112] width 303 height 17
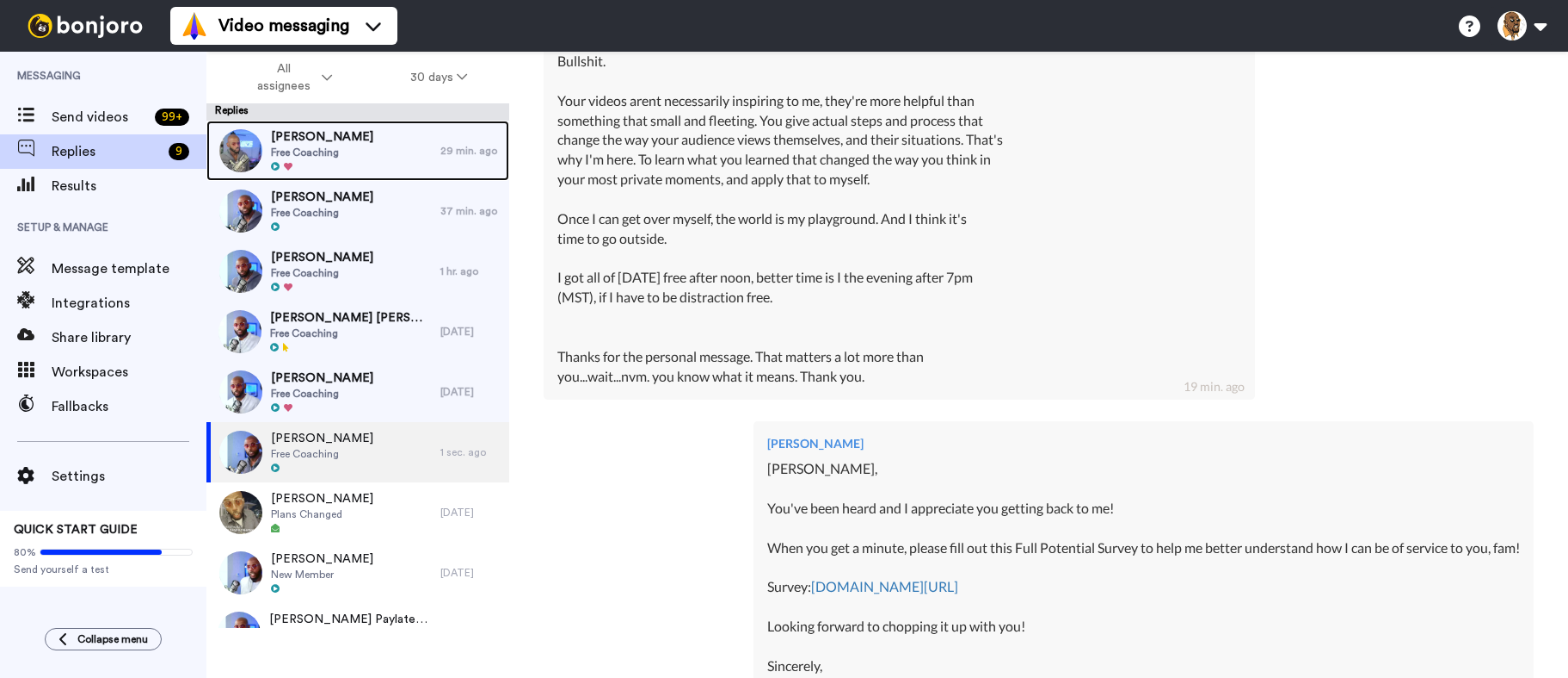
click at [368, 153] on div "Larry Smith Free Coaching" at bounding box center [323, 150] width 234 height 60
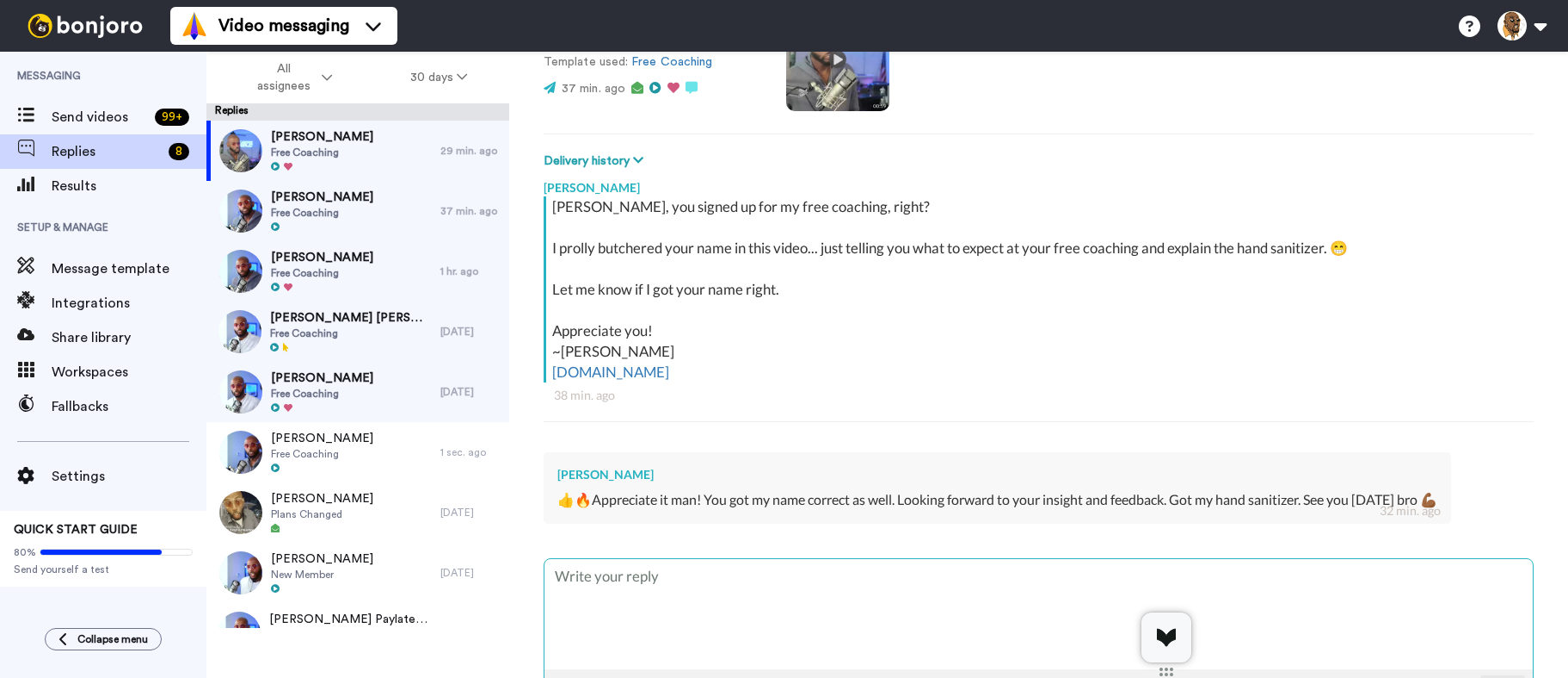
click at [724, 599] on textarea at bounding box center [1039, 614] width 988 height 110
click at [721, 577] on textarea at bounding box center [1039, 614] width 988 height 110
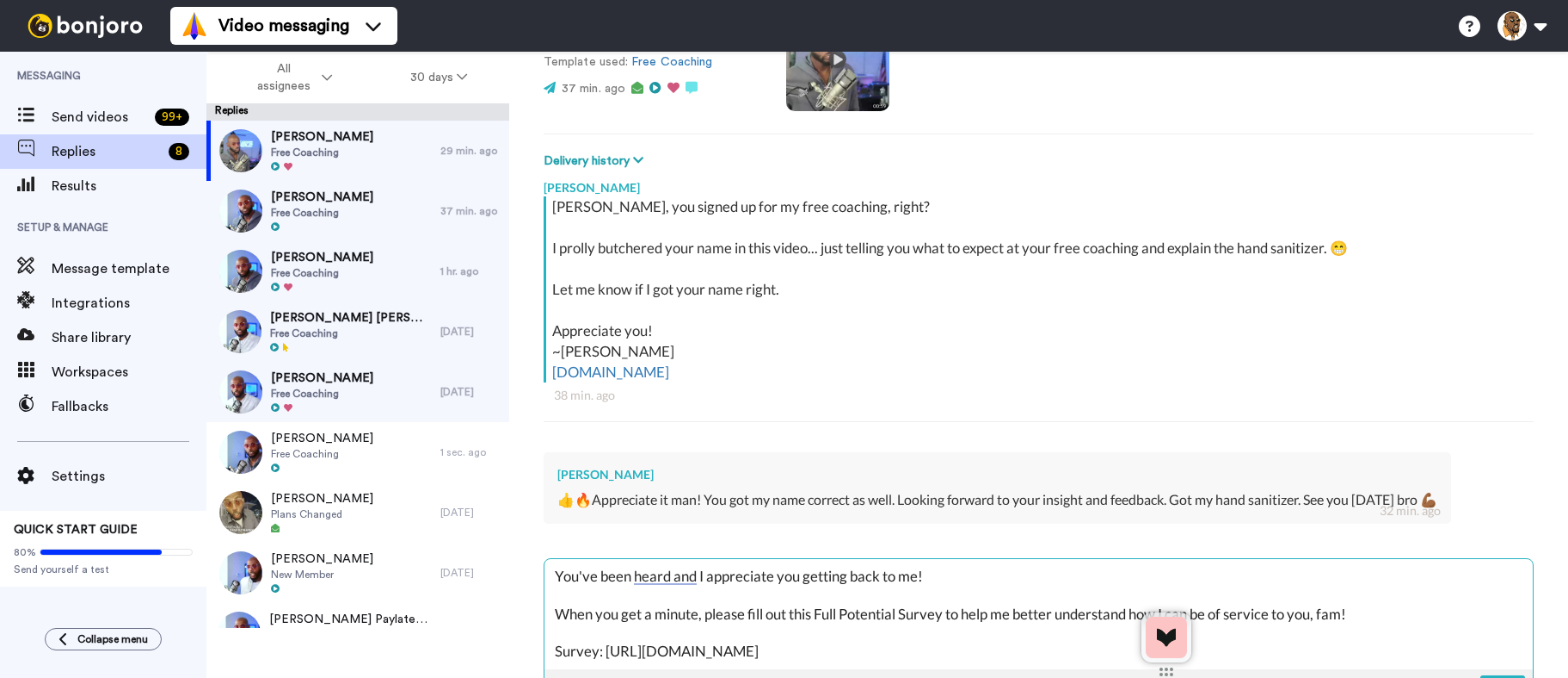
click at [556, 579] on textarea "You've been heard and I appreciate you getting back to me! When you get a minut…" at bounding box center [1039, 614] width 988 height 110
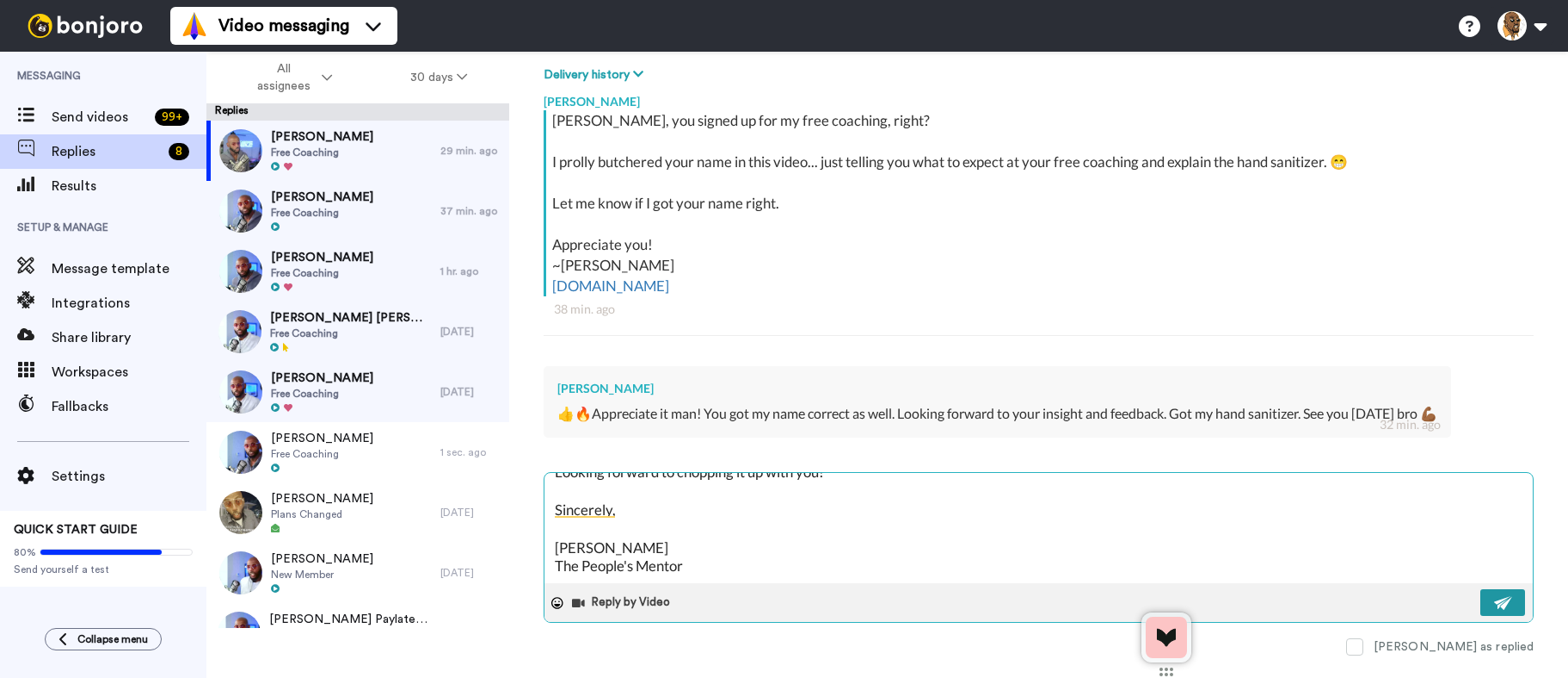
click at [1494, 601] on img at bounding box center [1504, 602] width 19 height 14
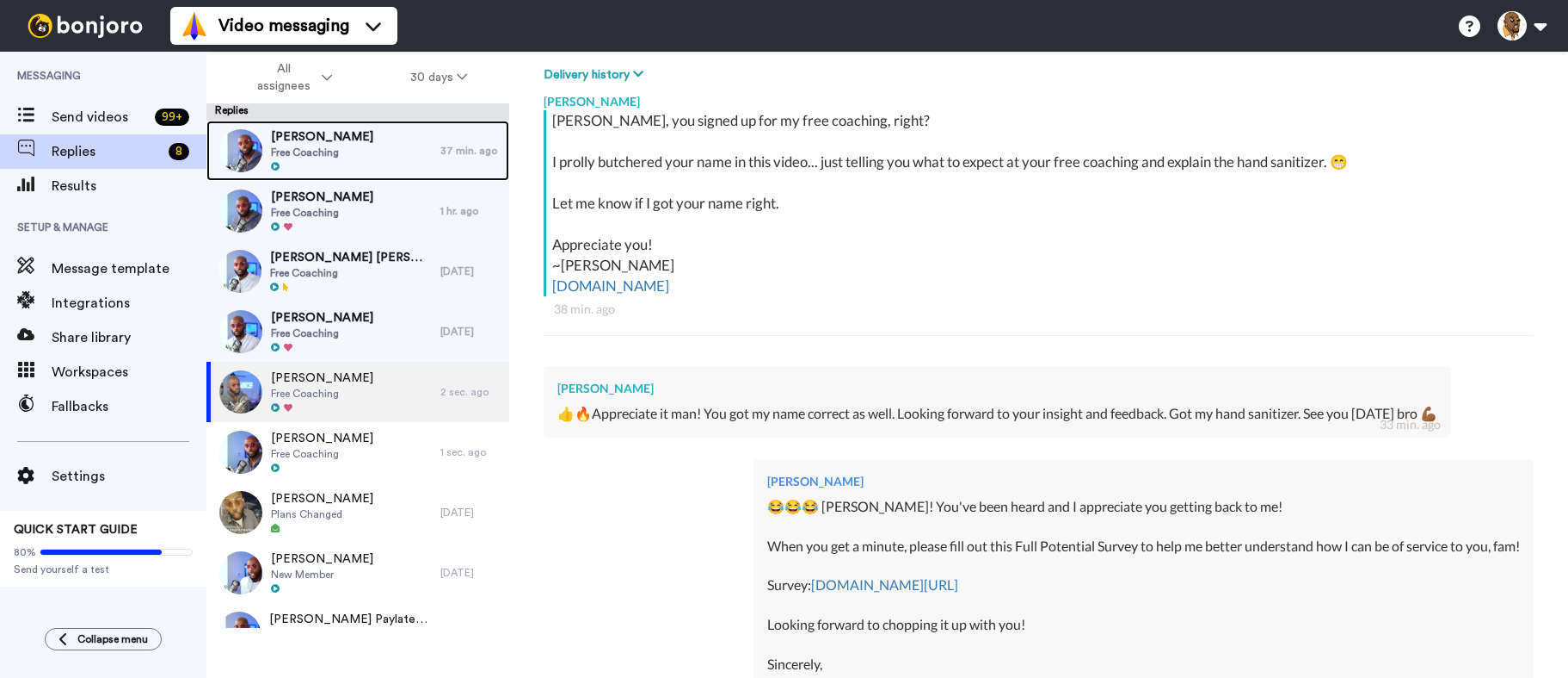
click at [356, 141] on div "Joe Salinas Free Coaching" at bounding box center [323, 150] width 234 height 60
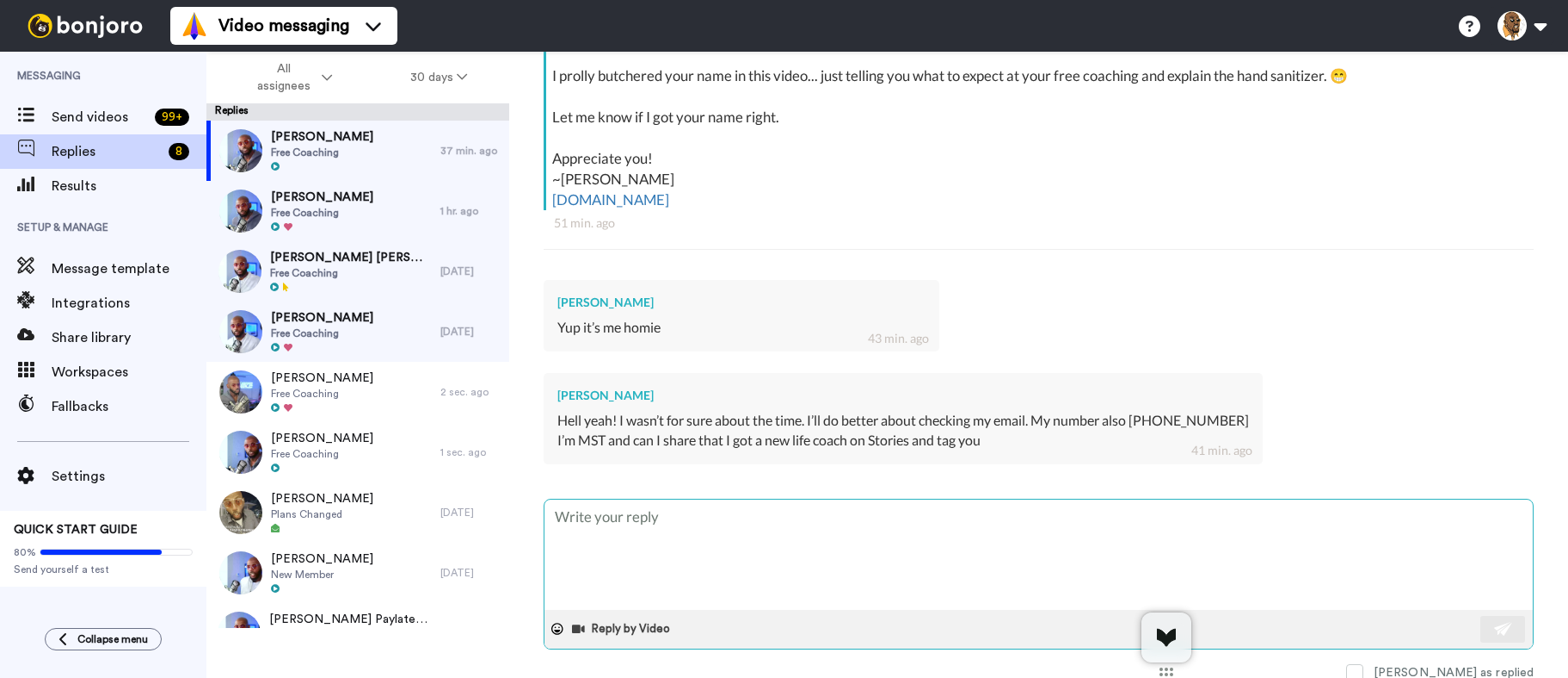
click at [720, 523] on textarea at bounding box center [1039, 555] width 988 height 110
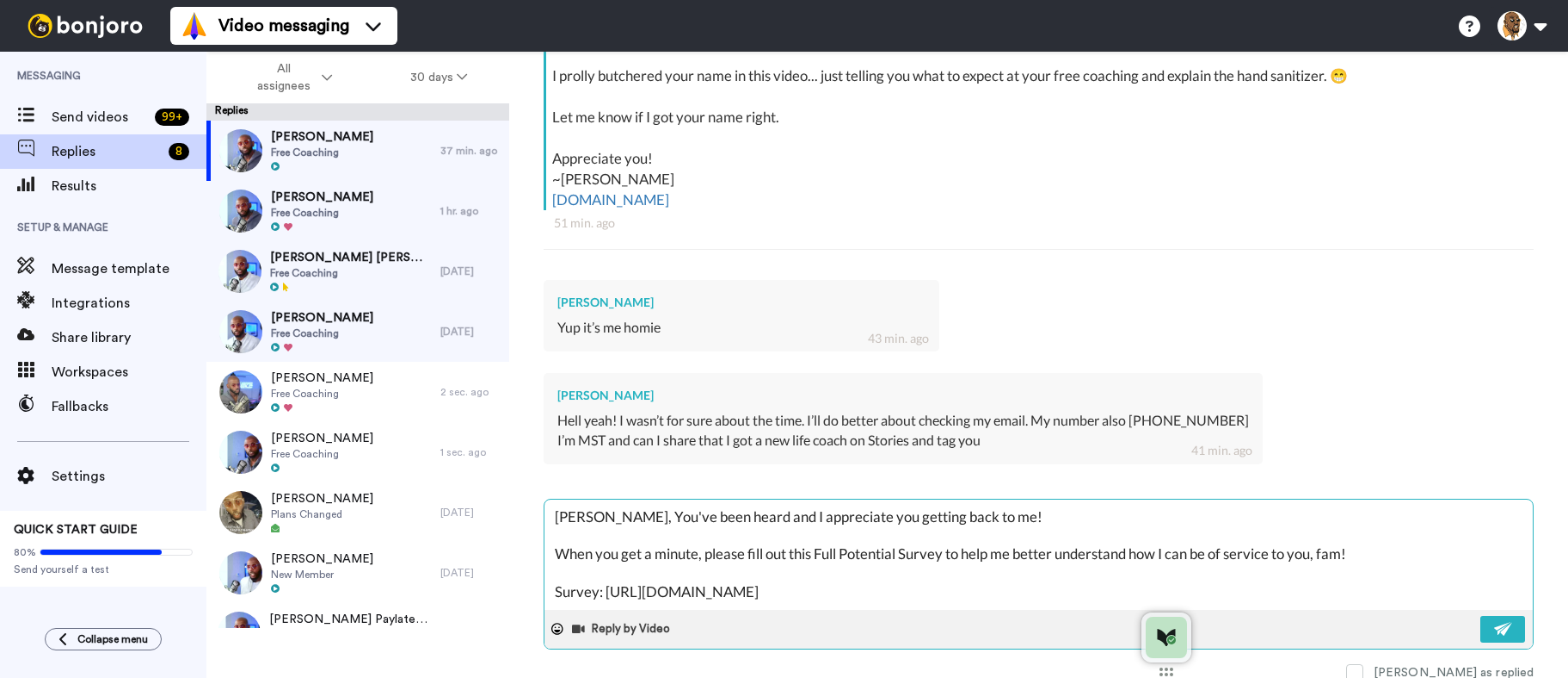
click at [1003, 521] on textarea "Joe, You've been heard and I appreciate you getting back to me! When you get a …" at bounding box center [1039, 555] width 988 height 110
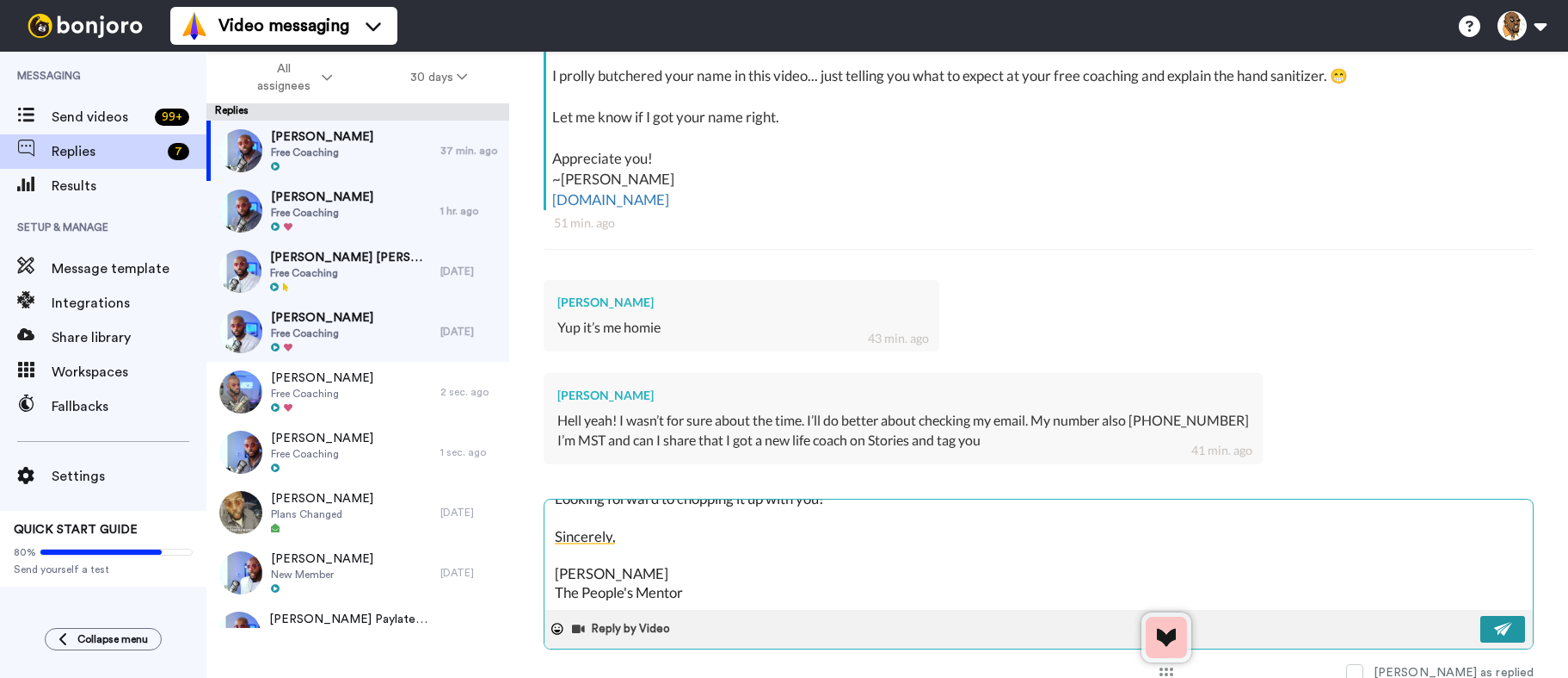
click at [1481, 624] on button at bounding box center [1503, 630] width 45 height 27
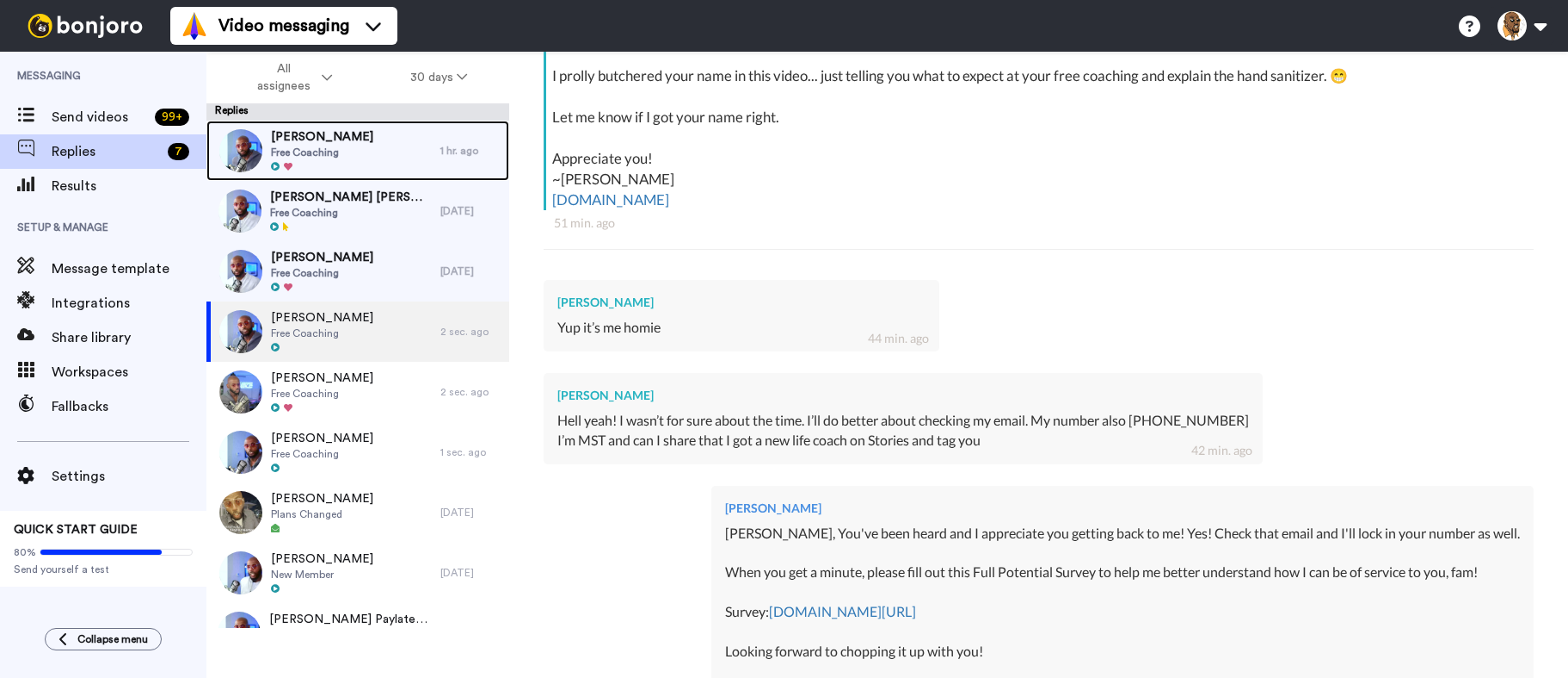
click at [392, 150] on div "Rodney A stephens Free Coaching" at bounding box center [323, 150] width 234 height 60
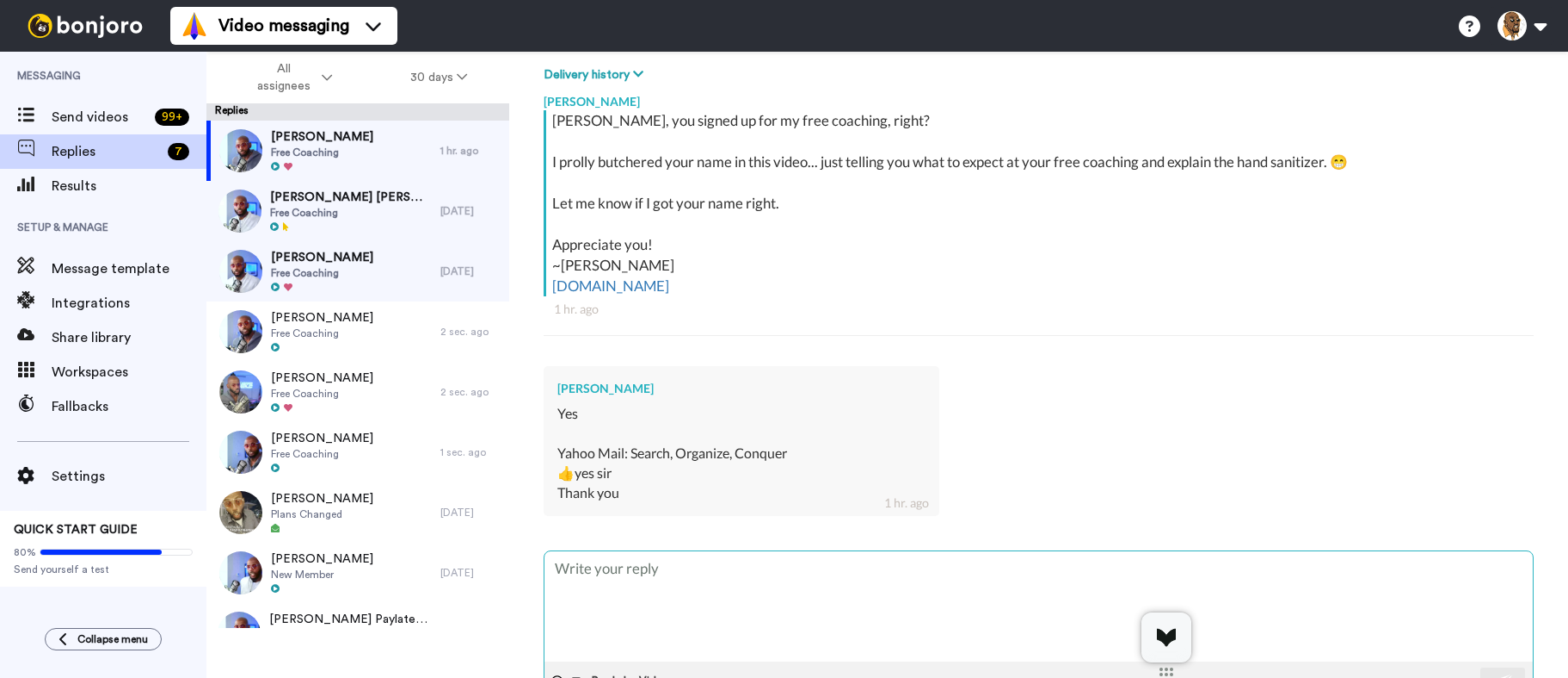
click at [746, 570] on textarea at bounding box center [1039, 606] width 988 height 110
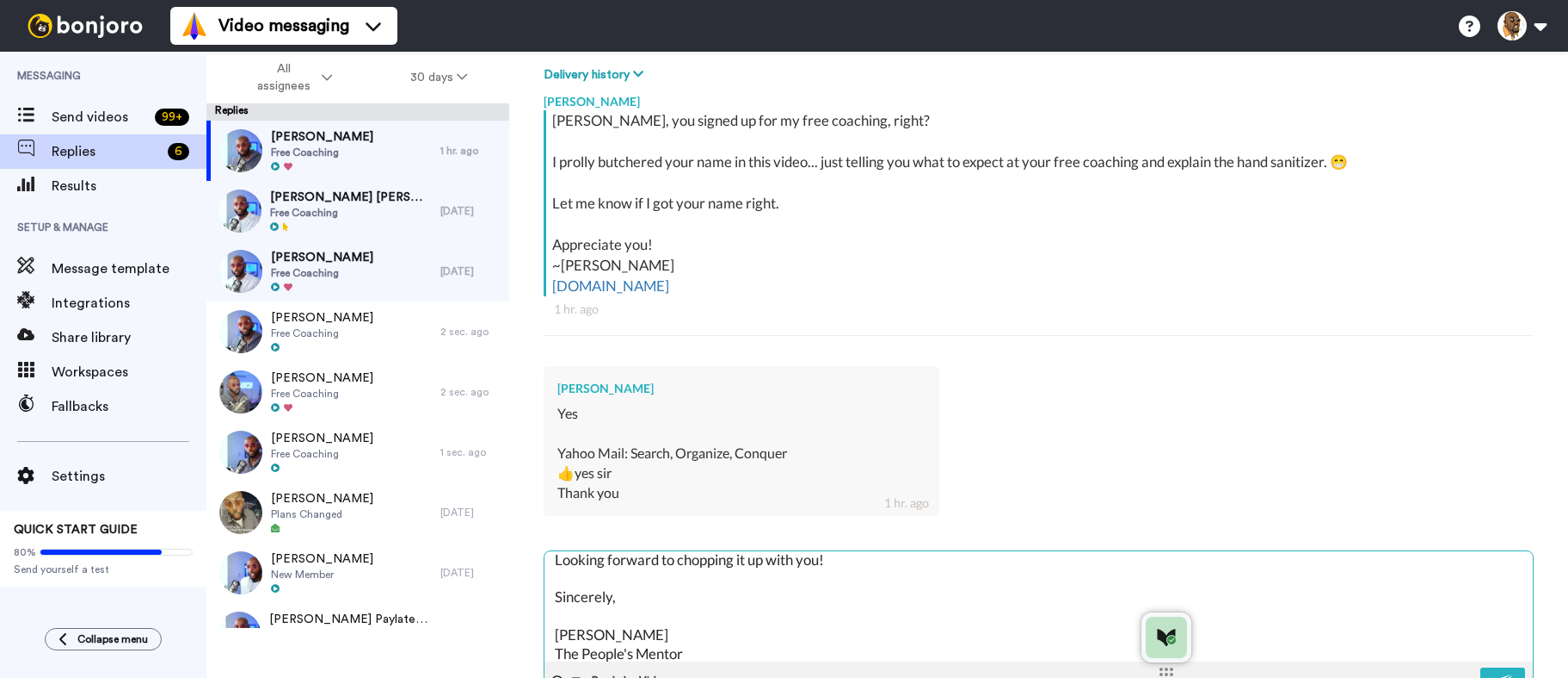
scroll to position [122, 0]
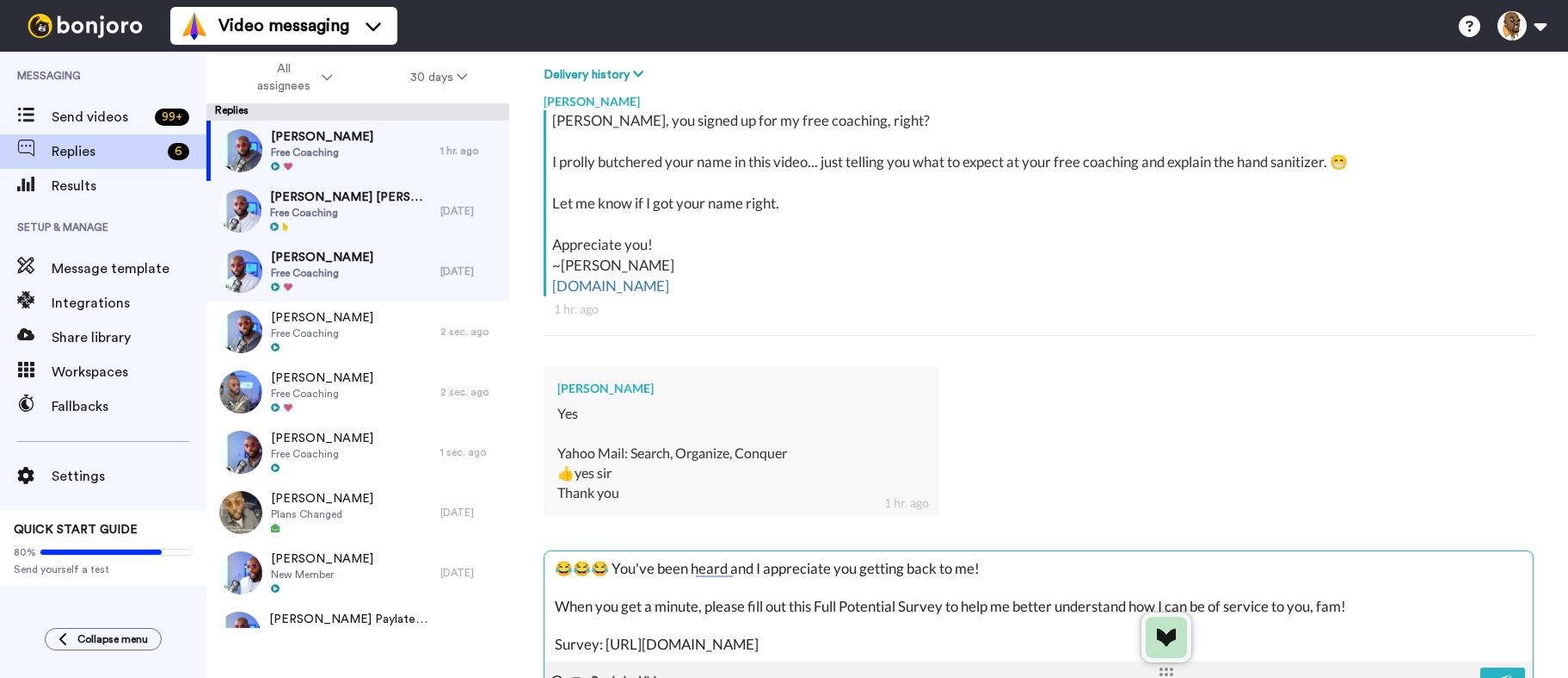
drag, startPoint x: 614, startPoint y: 569, endPoint x: 637, endPoint y: 571, distance: 23.1
click at [614, 569] on textarea "😂😂😂 You've been heard and I appreciate you getting back to me! When you get a m…" at bounding box center [1039, 606] width 988 height 110
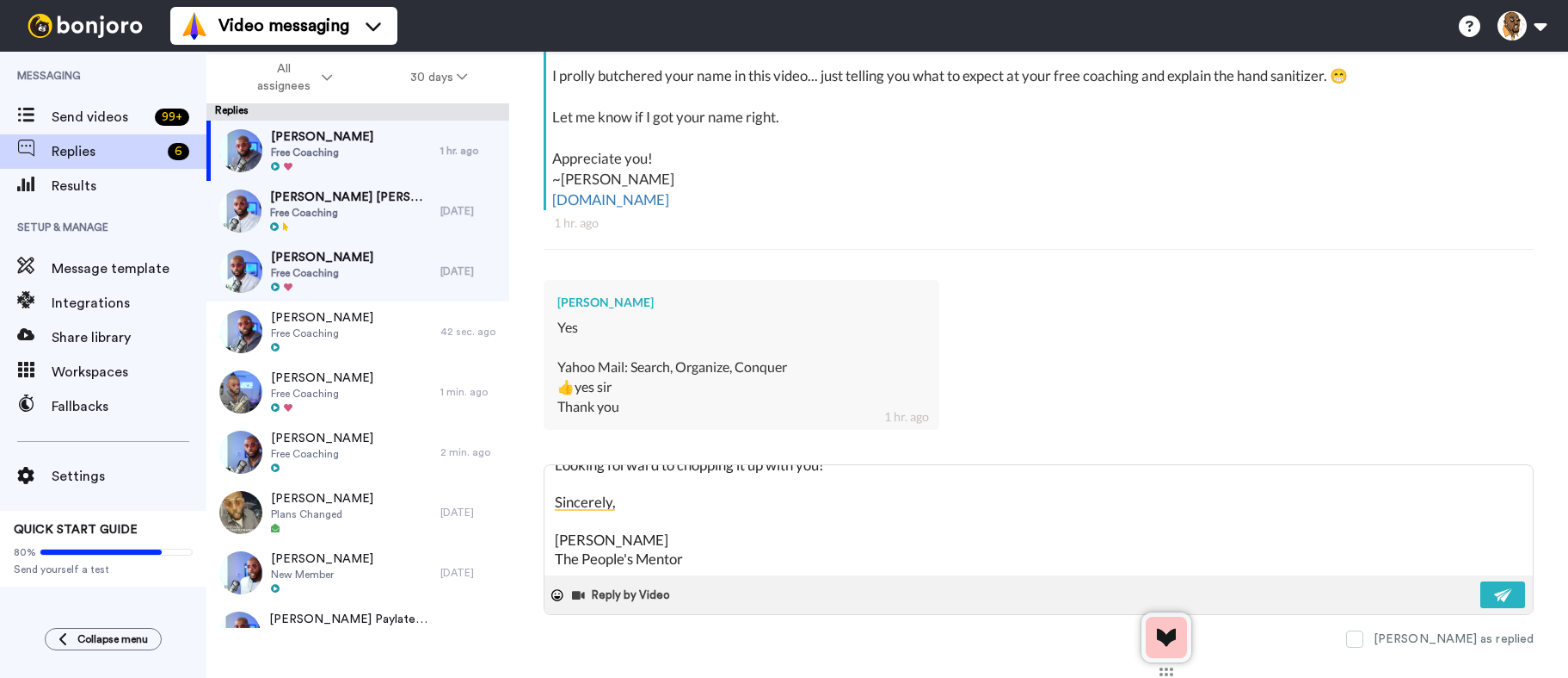
drag, startPoint x: 666, startPoint y: 200, endPoint x: 540, endPoint y: 200, distance: 126.0
click at [540, 200] on div "Rodney A stephens Yahoo Mail Delete Open original Resend Free Coaching : 1 hr. …" at bounding box center [1039, 364] width 1059 height 626
copy link "join.nearapy.com"
drag, startPoint x: 709, startPoint y: 523, endPoint x: 710, endPoint y: 539, distance: 16.0
click at [710, 531] on textarea "😂😂😂 I feel you Rodney! You've been heard and I appreciate you getting back to m…" at bounding box center [1039, 520] width 988 height 110
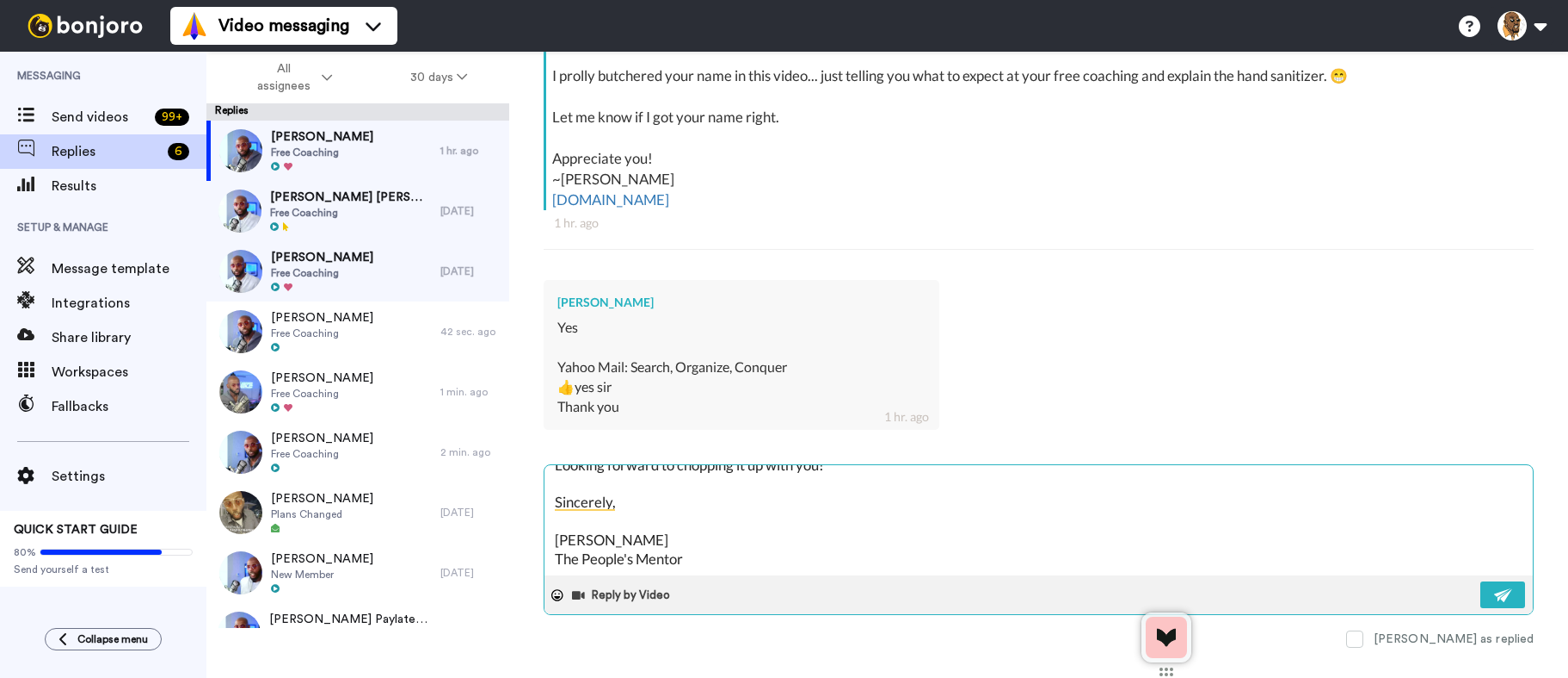
click at [709, 554] on textarea "😂😂😂 I feel you Rodney! You've been heard and I appreciate you getting back to m…" at bounding box center [1039, 520] width 988 height 110
paste textarea "join.nearapy.com"
drag, startPoint x: 738, startPoint y: 481, endPoint x: 832, endPoint y: 650, distance: 193.4
click at [834, 651] on div "Rodney A stephens Yahoo Mail Delete Open original Resend Free Coaching : 1 hr. …" at bounding box center [1039, 364] width 1059 height 626
click at [1494, 590] on img at bounding box center [1504, 595] width 19 height 14
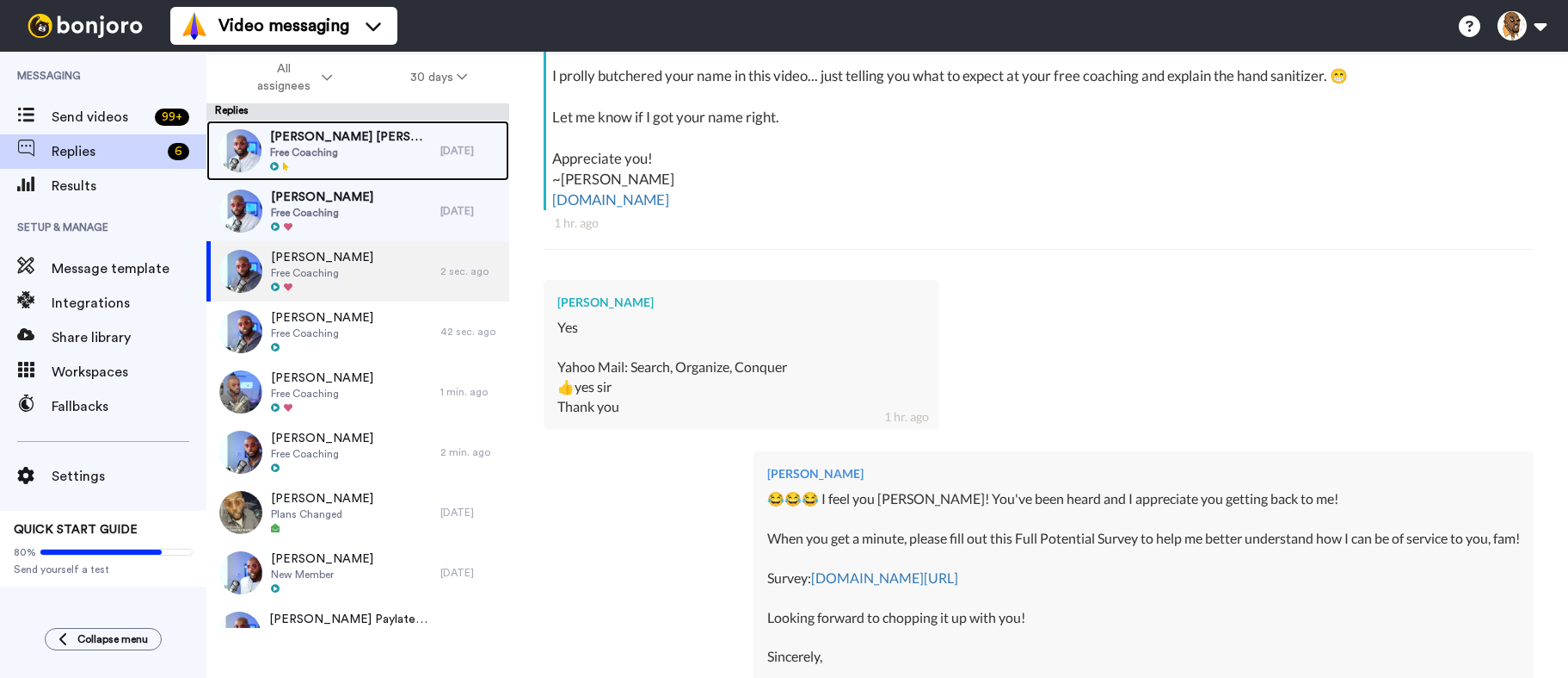
click at [344, 133] on span "Dean Kenneth jackson" at bounding box center [350, 137] width 162 height 17
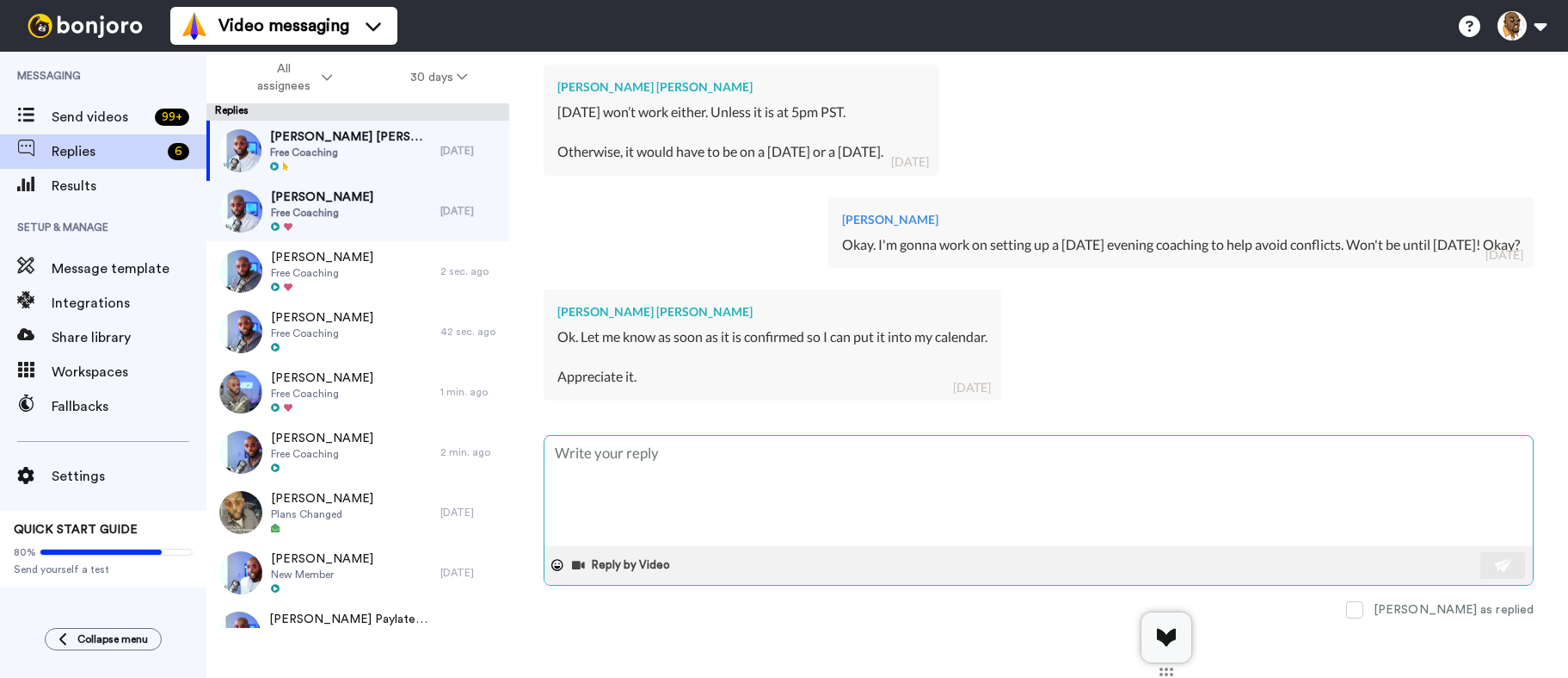
click at [690, 464] on textarea at bounding box center [1039, 491] width 988 height 110
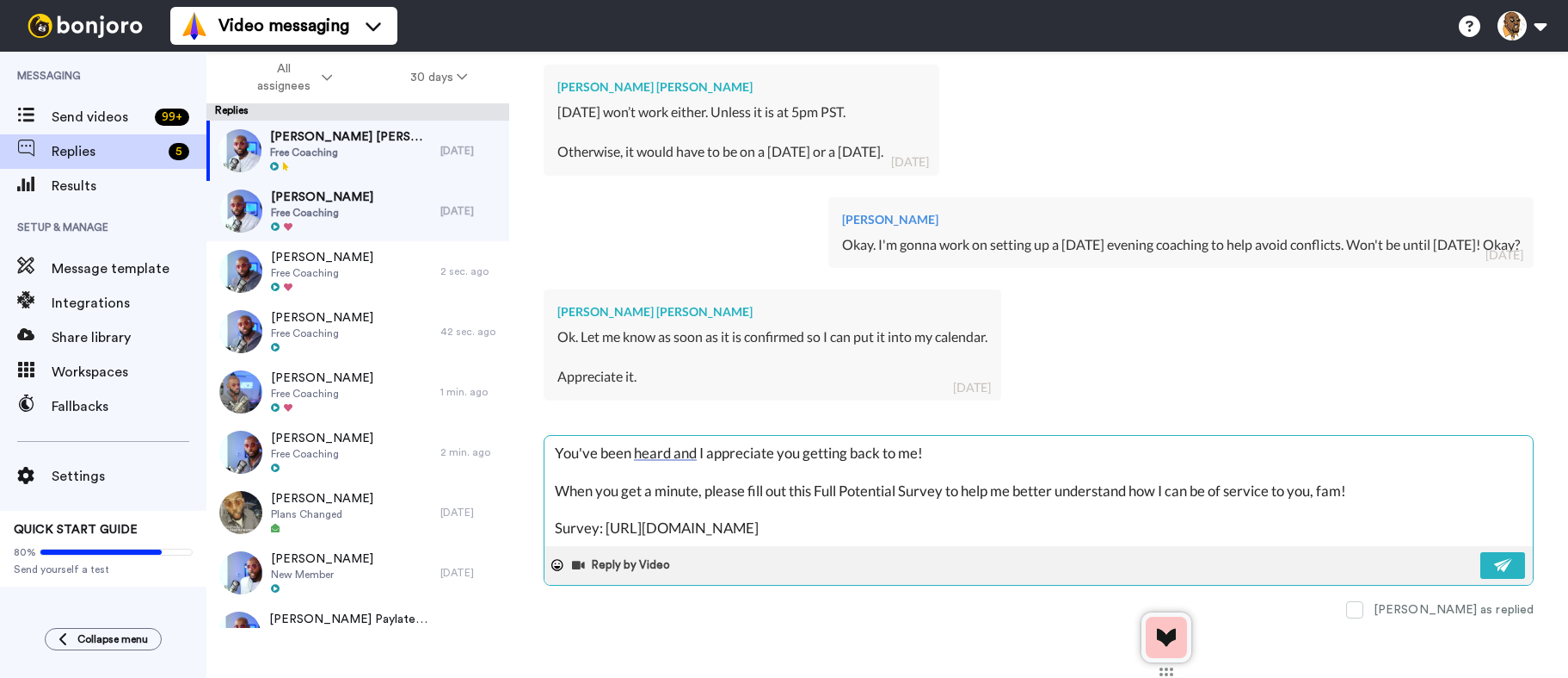
click at [557, 455] on textarea "You've been heard and I appreciate you getting back to me! When you get a minut…" at bounding box center [1039, 491] width 988 height 110
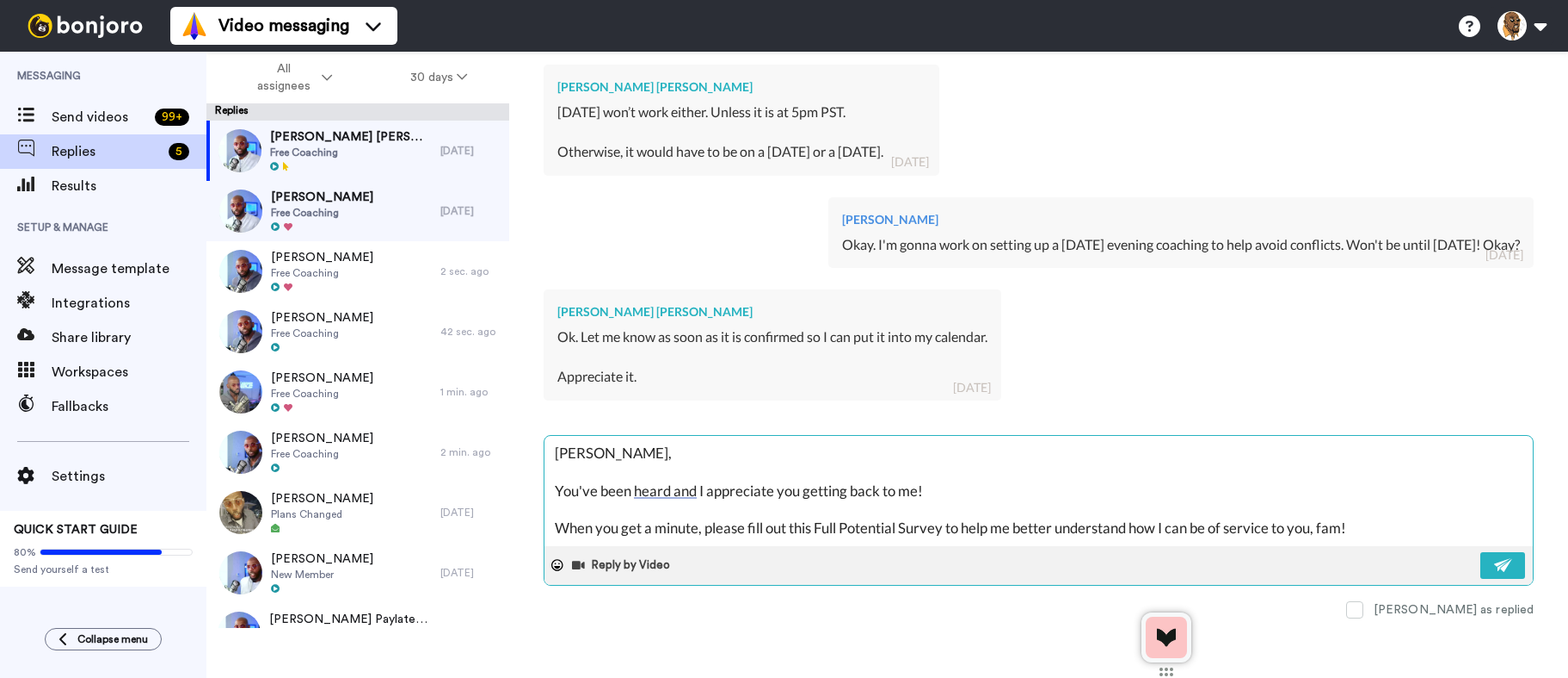
click at [980, 496] on textarea "Dean, You've been heard and I appreciate you getting back to me! When you get a…" at bounding box center [1039, 491] width 988 height 110
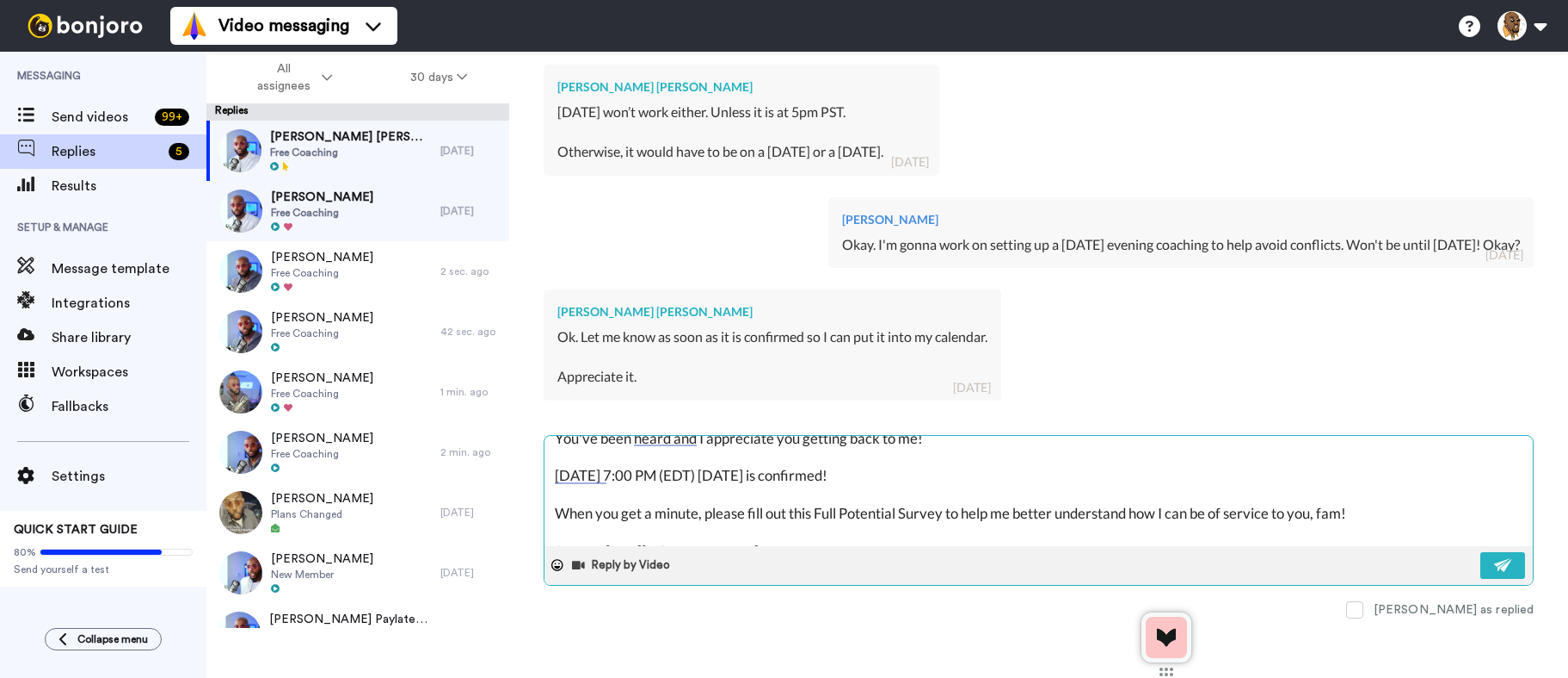
scroll to position [18, 0]
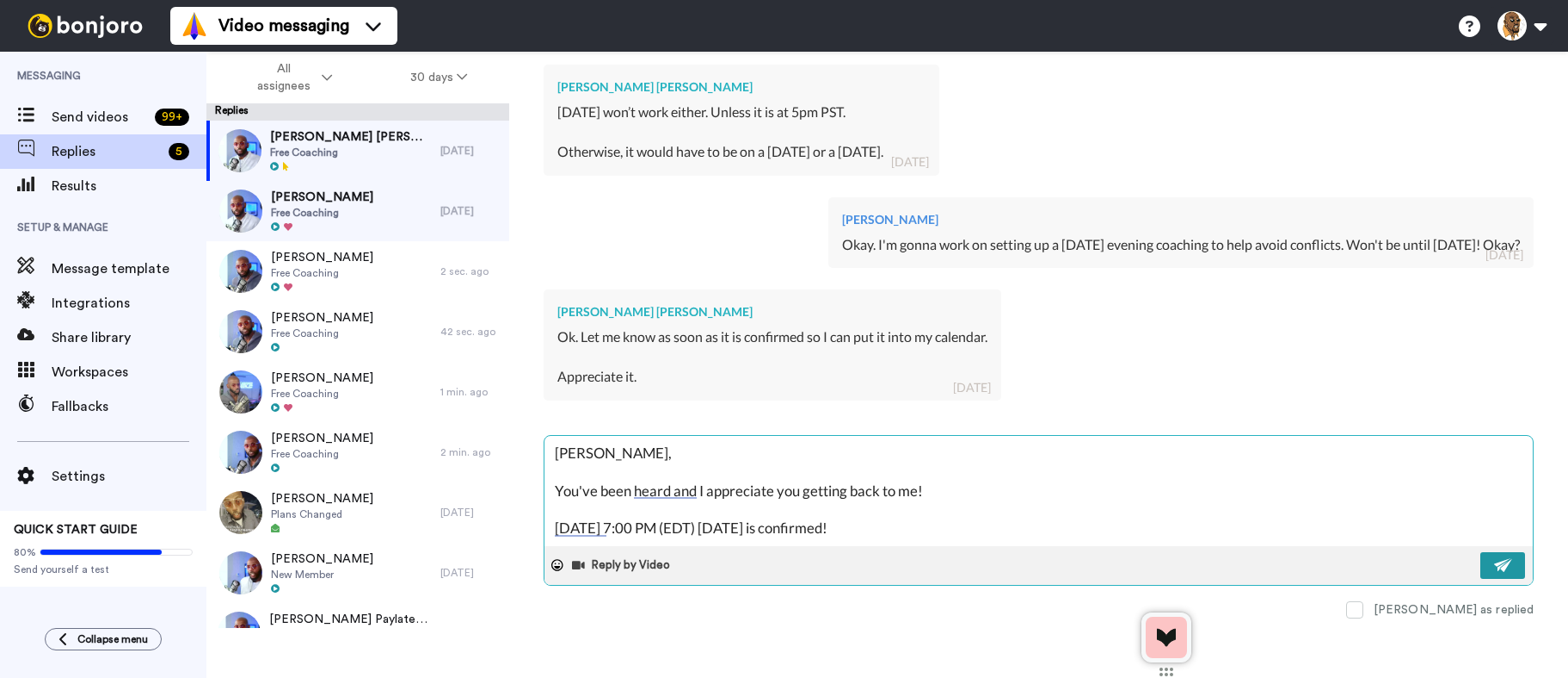
click at [1481, 560] on button at bounding box center [1503, 566] width 45 height 27
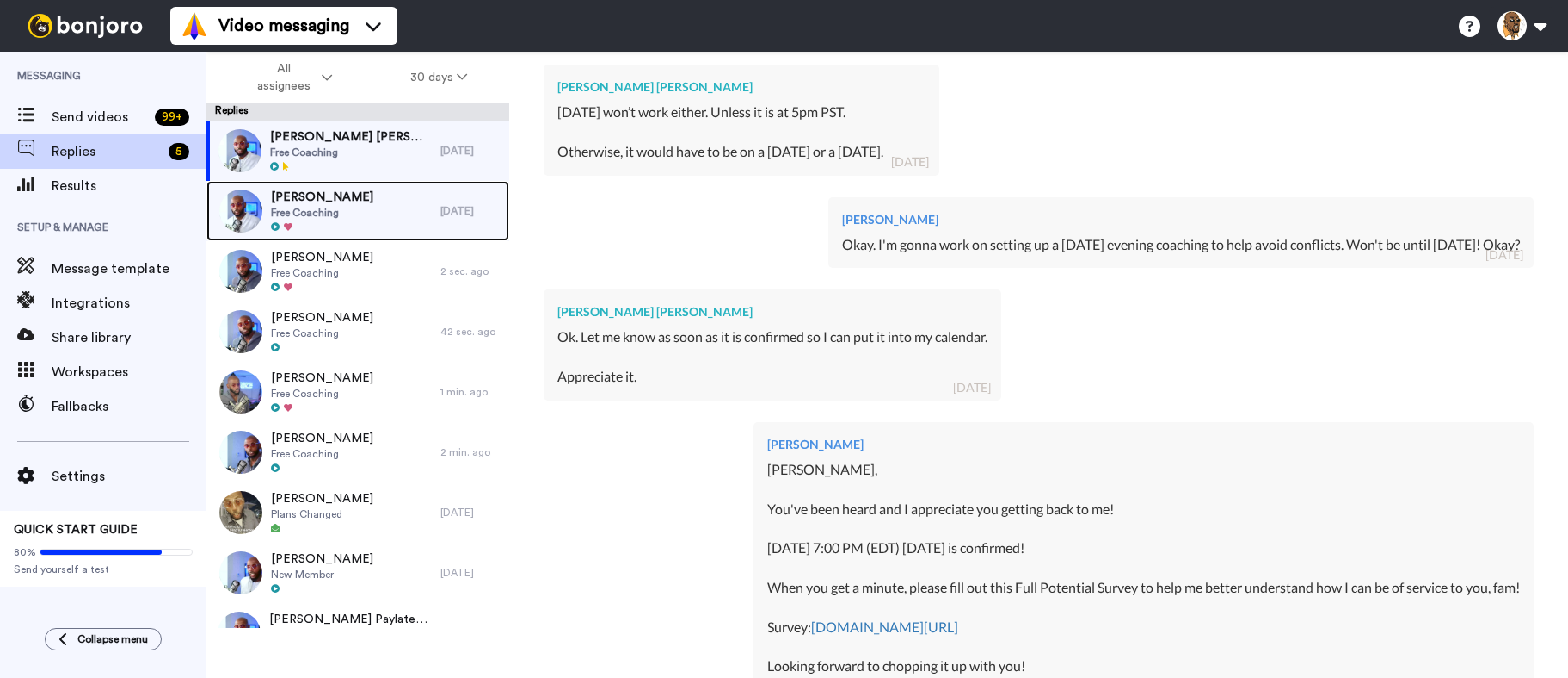
click at [360, 206] on div "Shaka Barnes Free Coaching" at bounding box center [323, 211] width 234 height 60
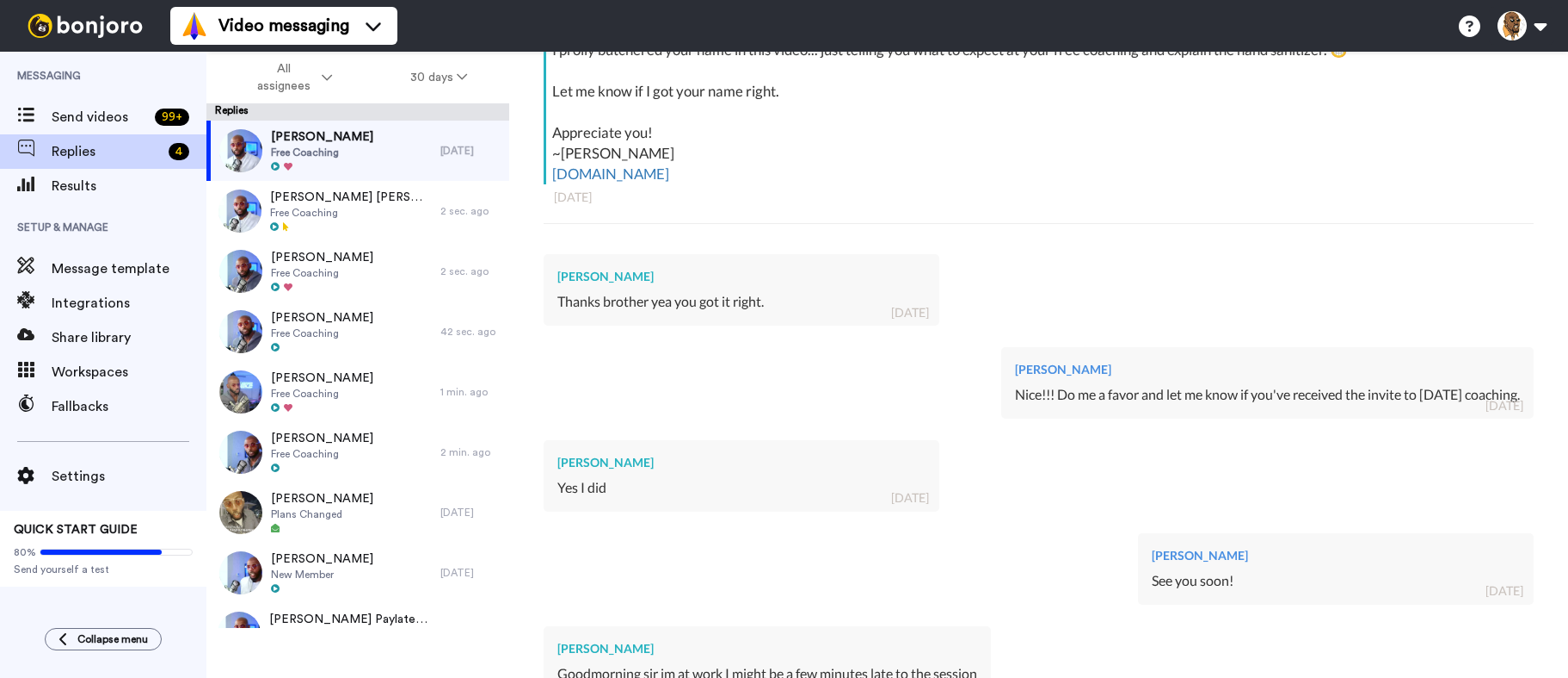
scroll to position [516, 0]
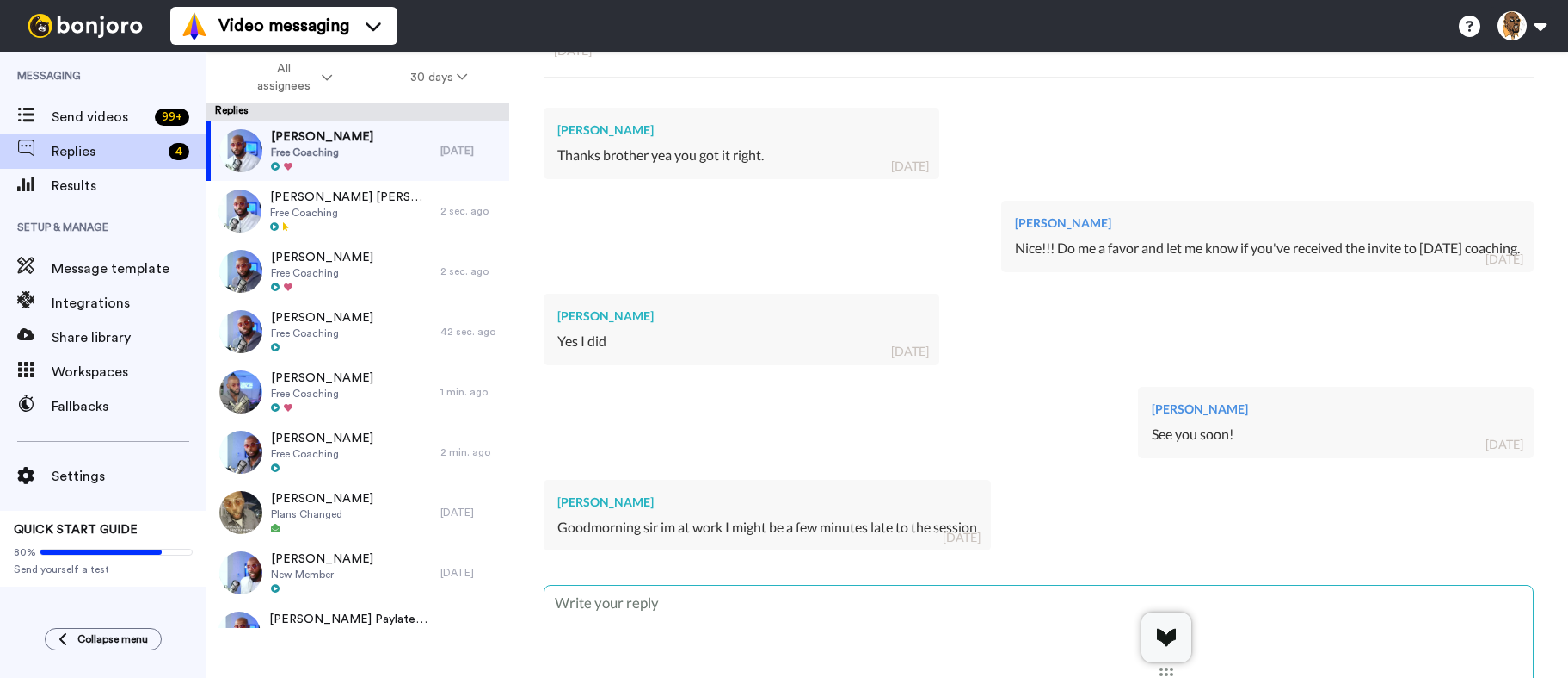
click at [780, 609] on textarea at bounding box center [1039, 640] width 988 height 110
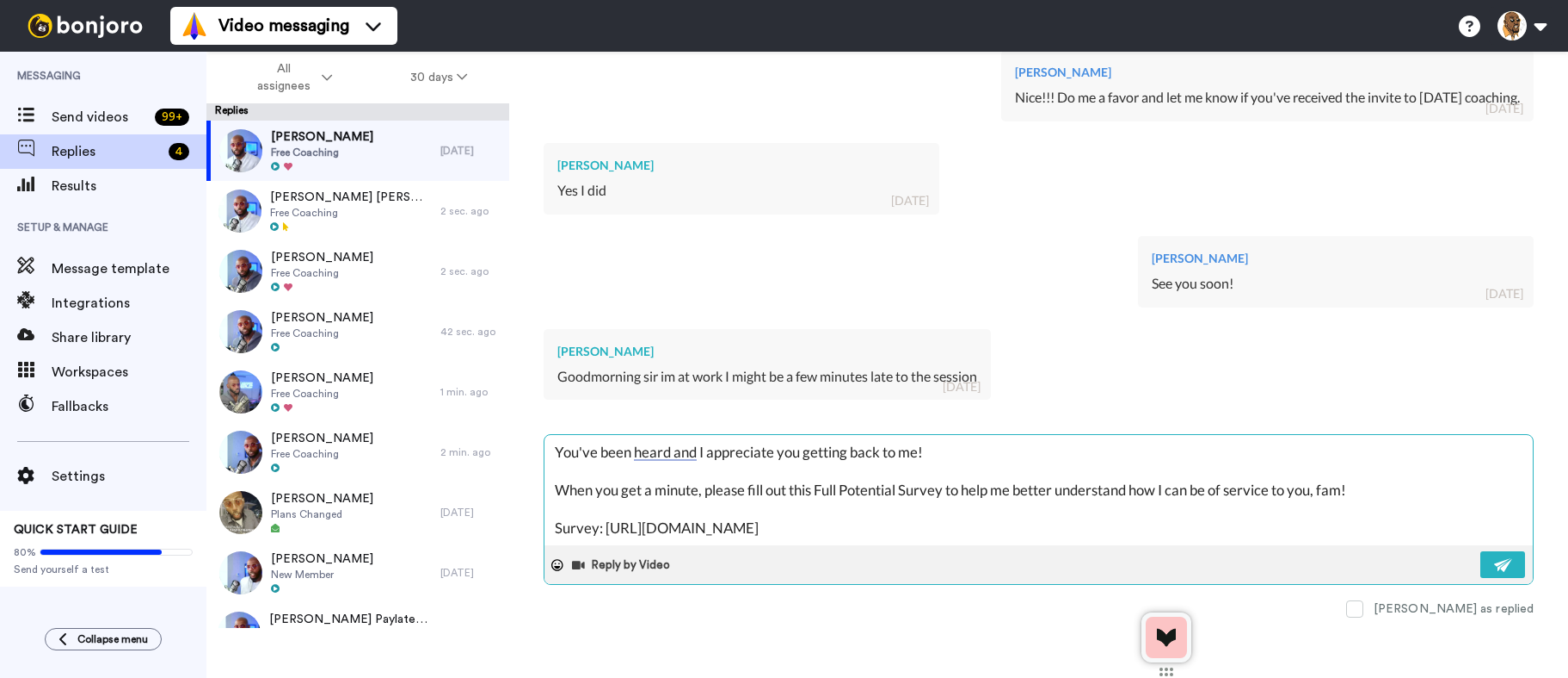
click at [559, 453] on textarea "You've been heard and I appreciate you getting back to me! When you get a minut…" at bounding box center [1039, 490] width 988 height 110
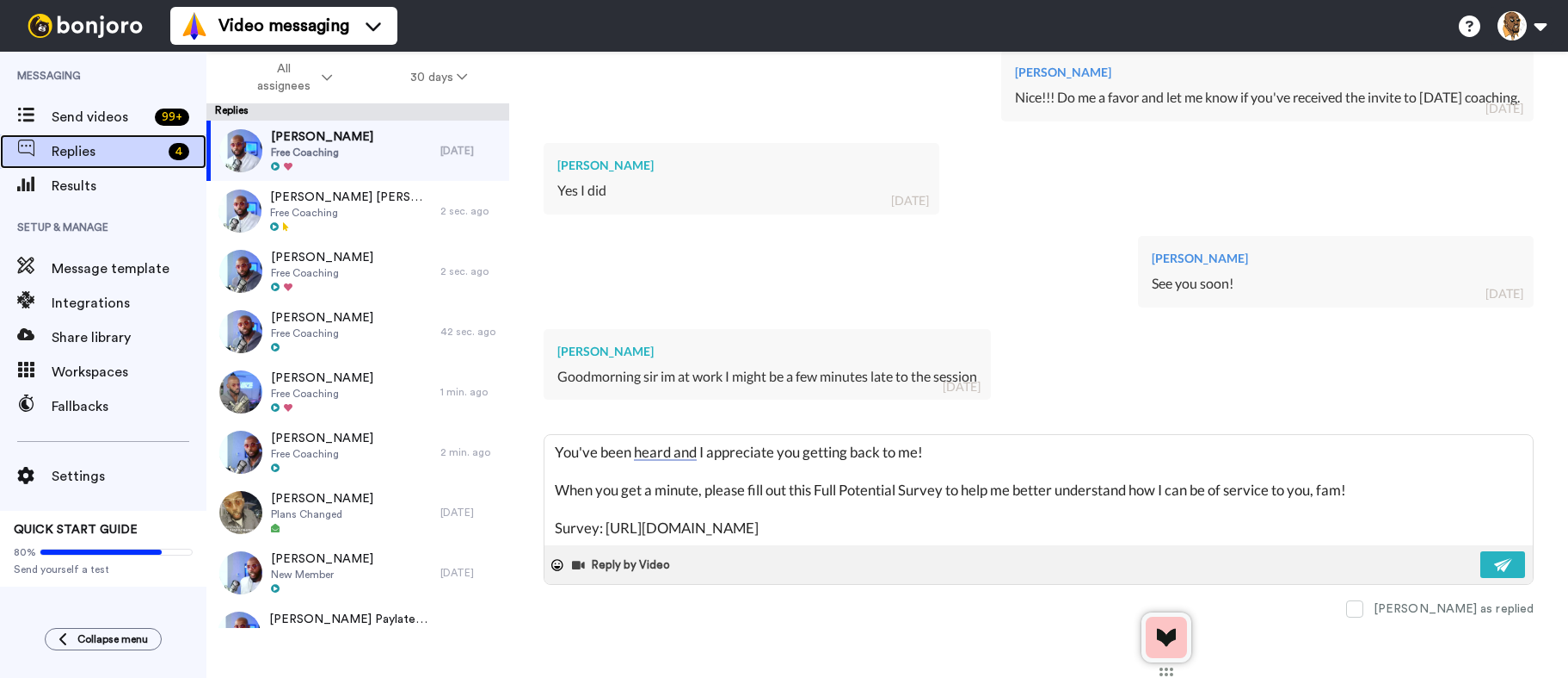
click at [135, 159] on span "Replies" at bounding box center [106, 151] width 110 height 20
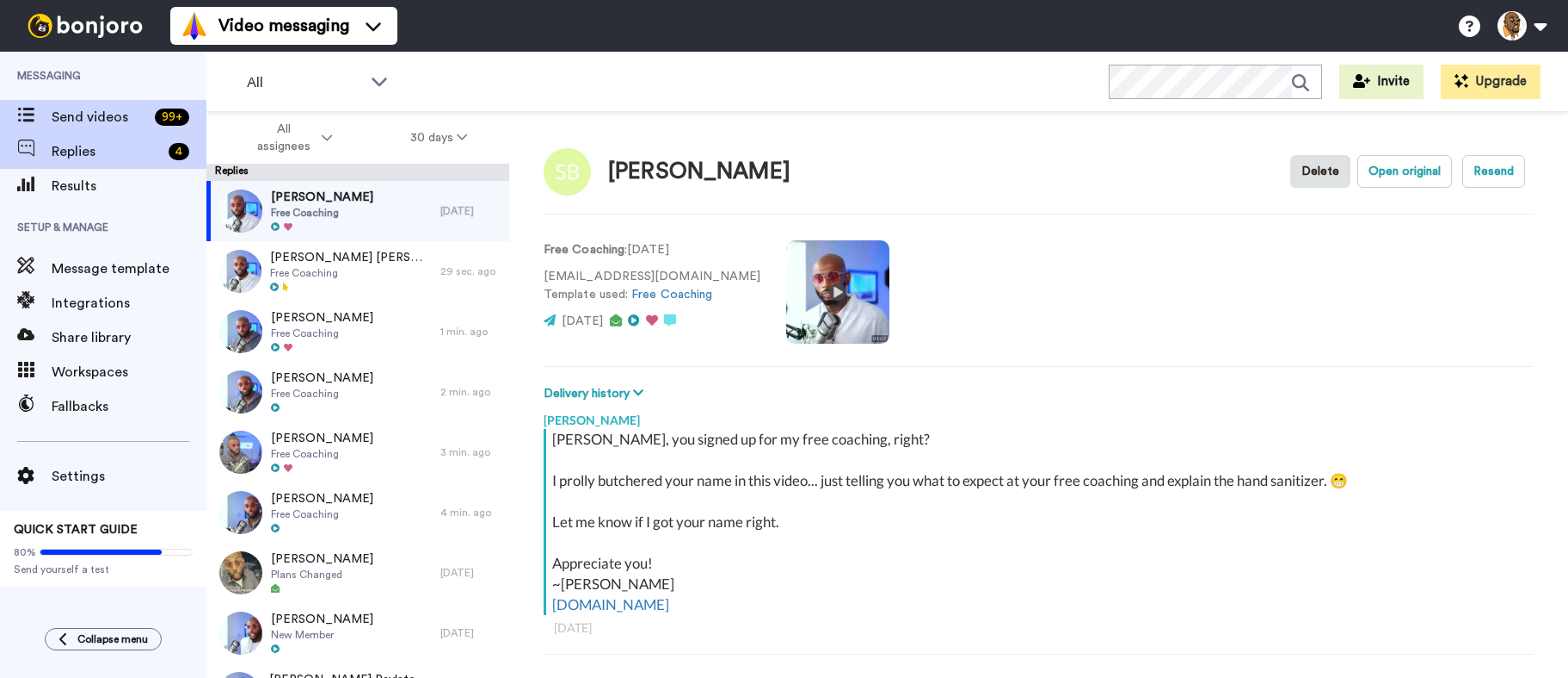
scroll to position [60, 0]
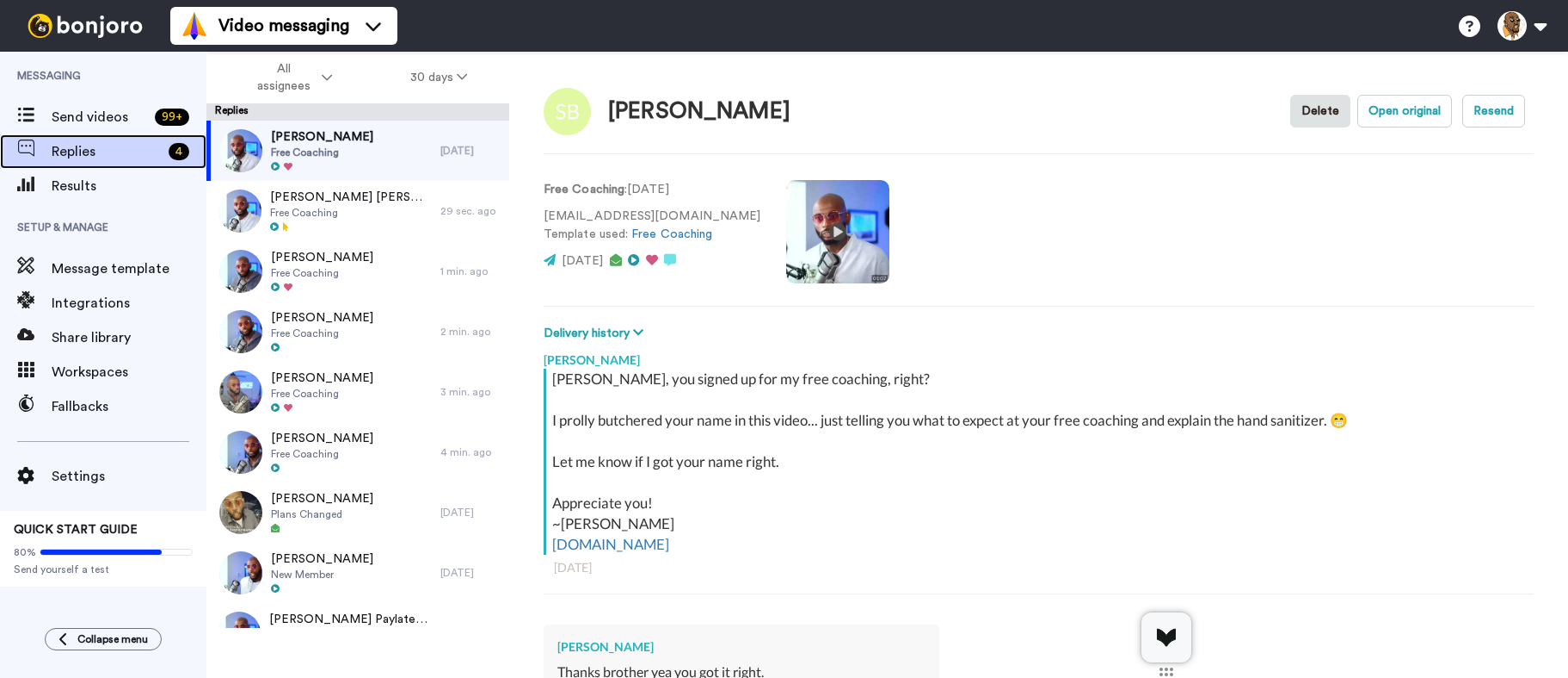
click at [151, 152] on span "Replies" at bounding box center [106, 151] width 110 height 20
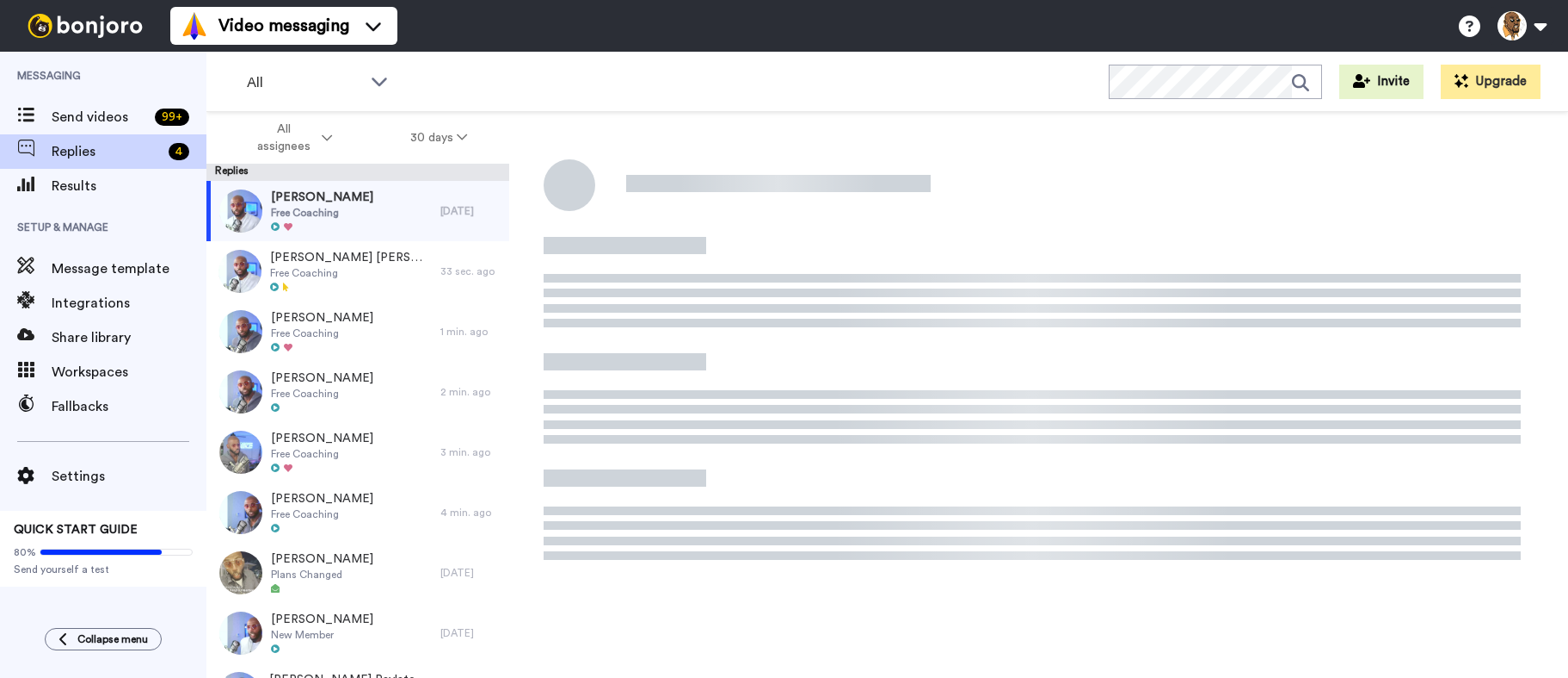
scroll to position [60, 0]
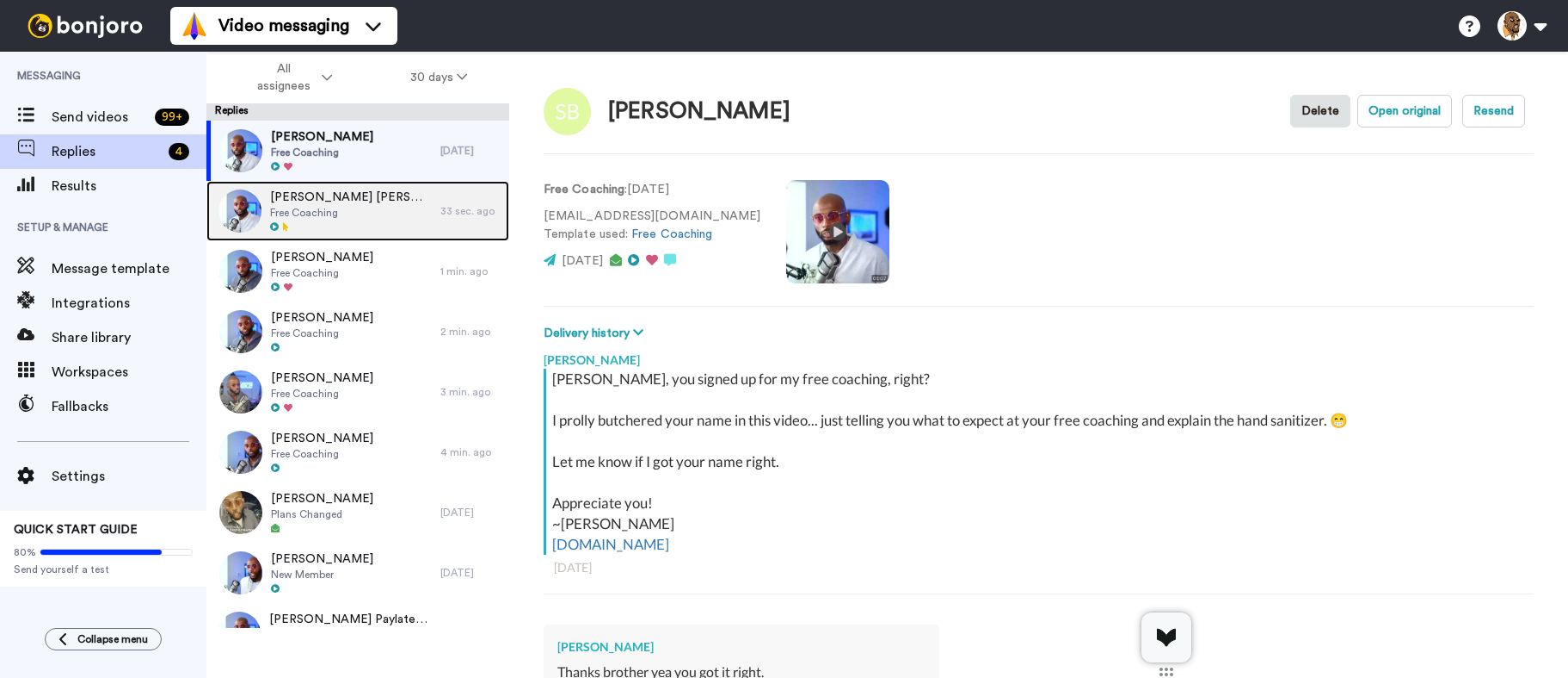
click at [410, 215] on div "[PERSON_NAME] [PERSON_NAME] Free Coaching" at bounding box center [323, 211] width 234 height 60
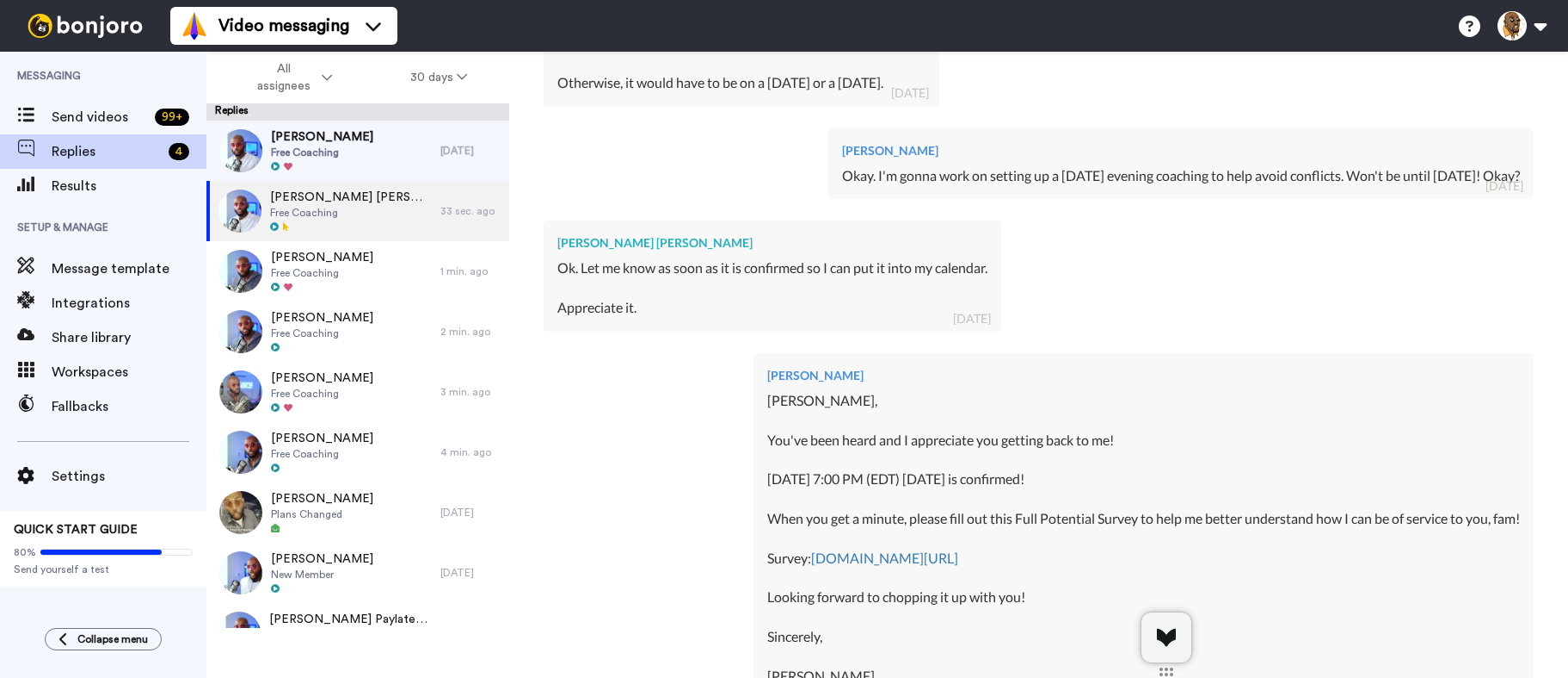
scroll to position [927, 0]
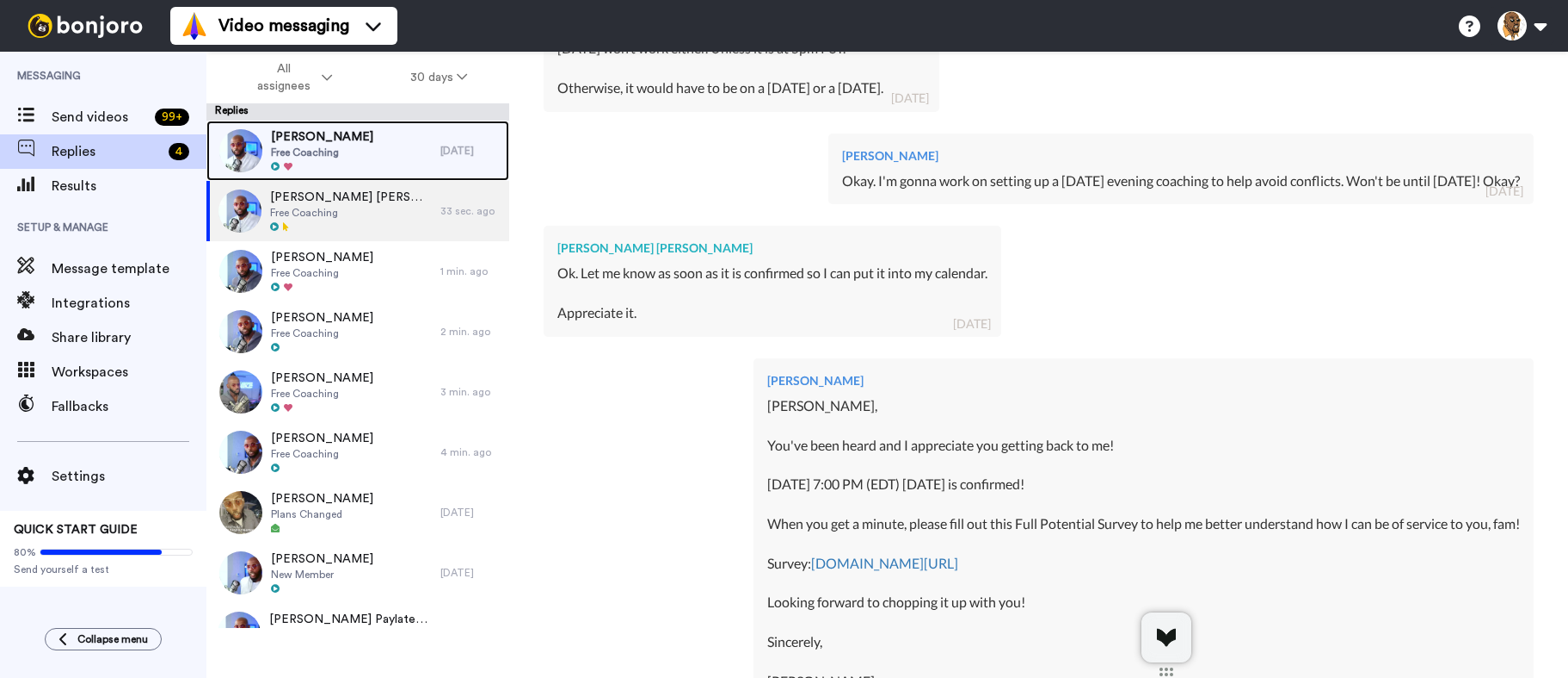
click at [411, 150] on div "Shaka Barnes Free Coaching" at bounding box center [323, 150] width 234 height 60
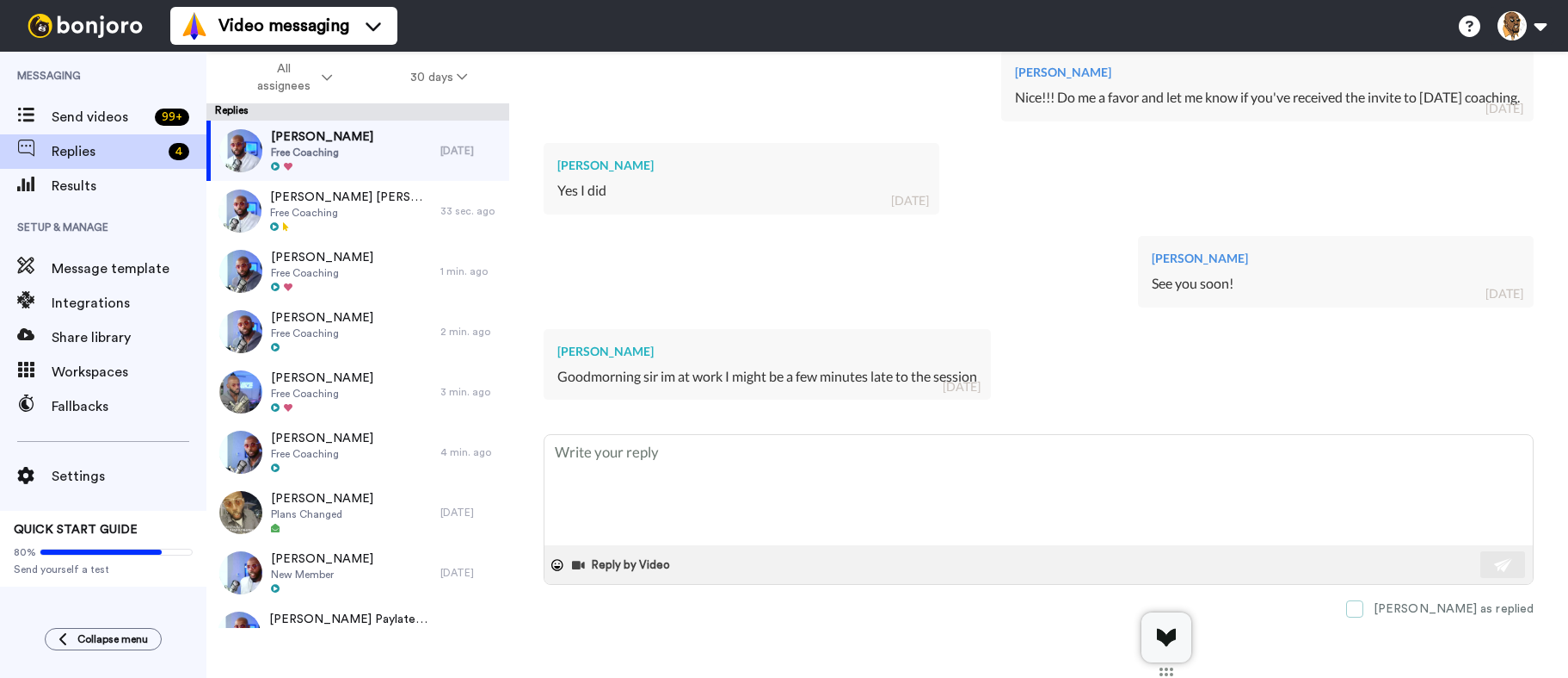
click at [1364, 607] on span at bounding box center [1355, 609] width 17 height 17
click at [1364, 609] on span at bounding box center [1355, 609] width 17 height 17
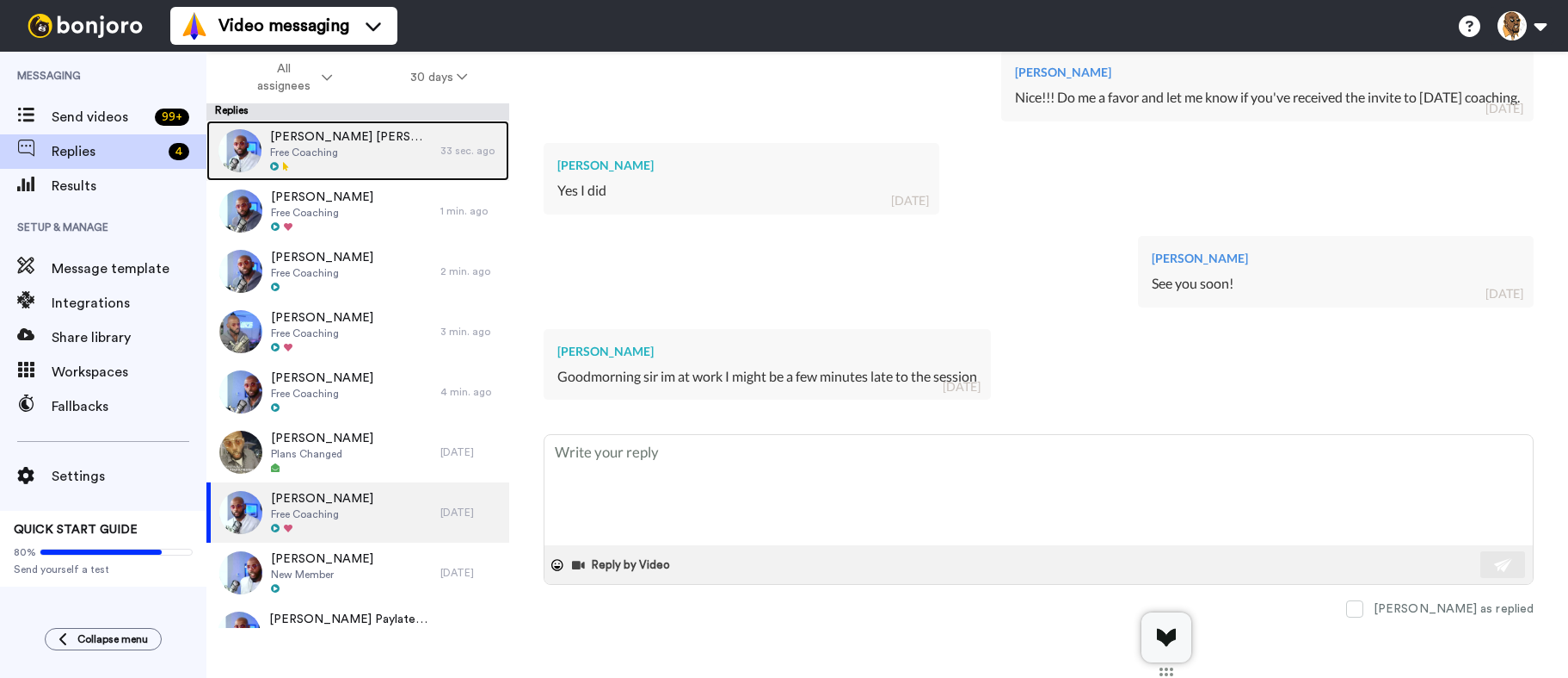
click at [400, 149] on div "Dean Kenneth jackson Free Coaching" at bounding box center [323, 150] width 234 height 60
type textarea "x"
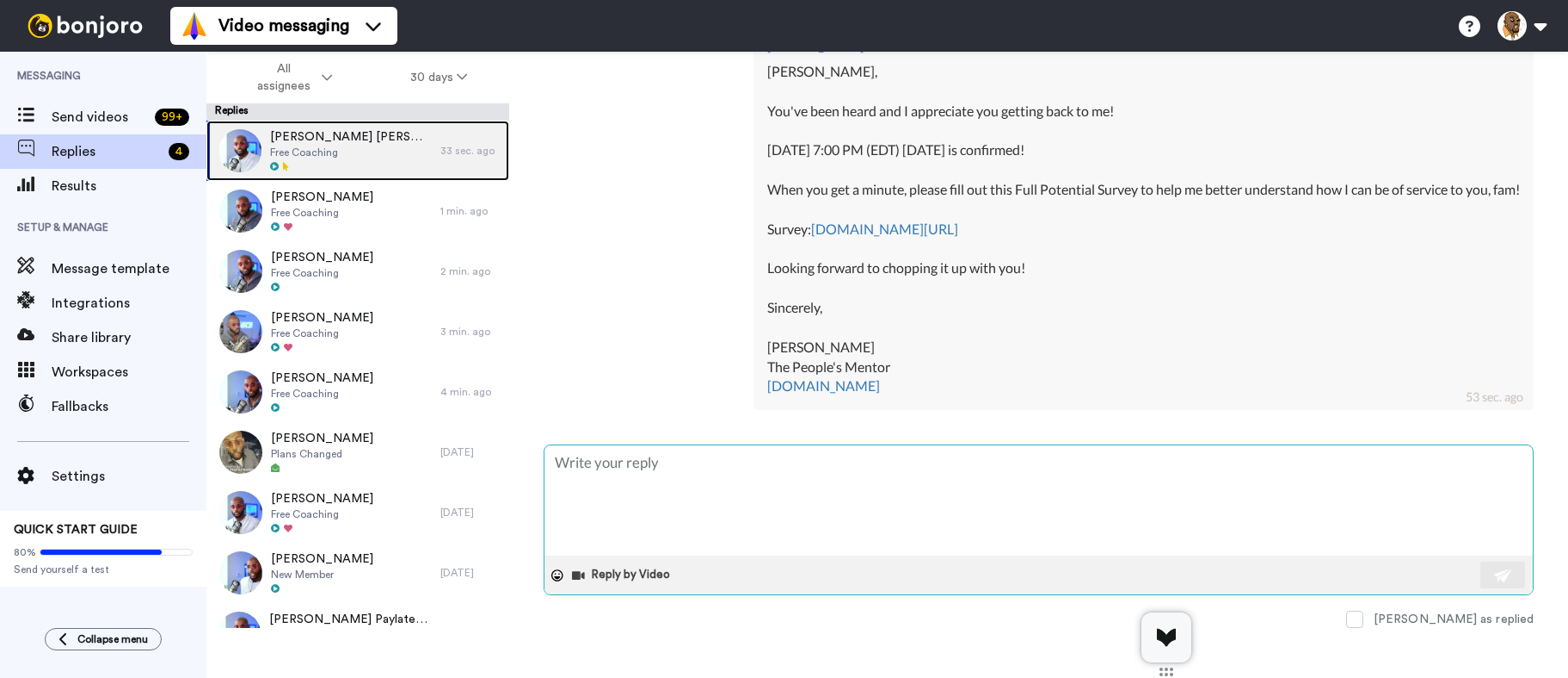
scroll to position [1272, 0]
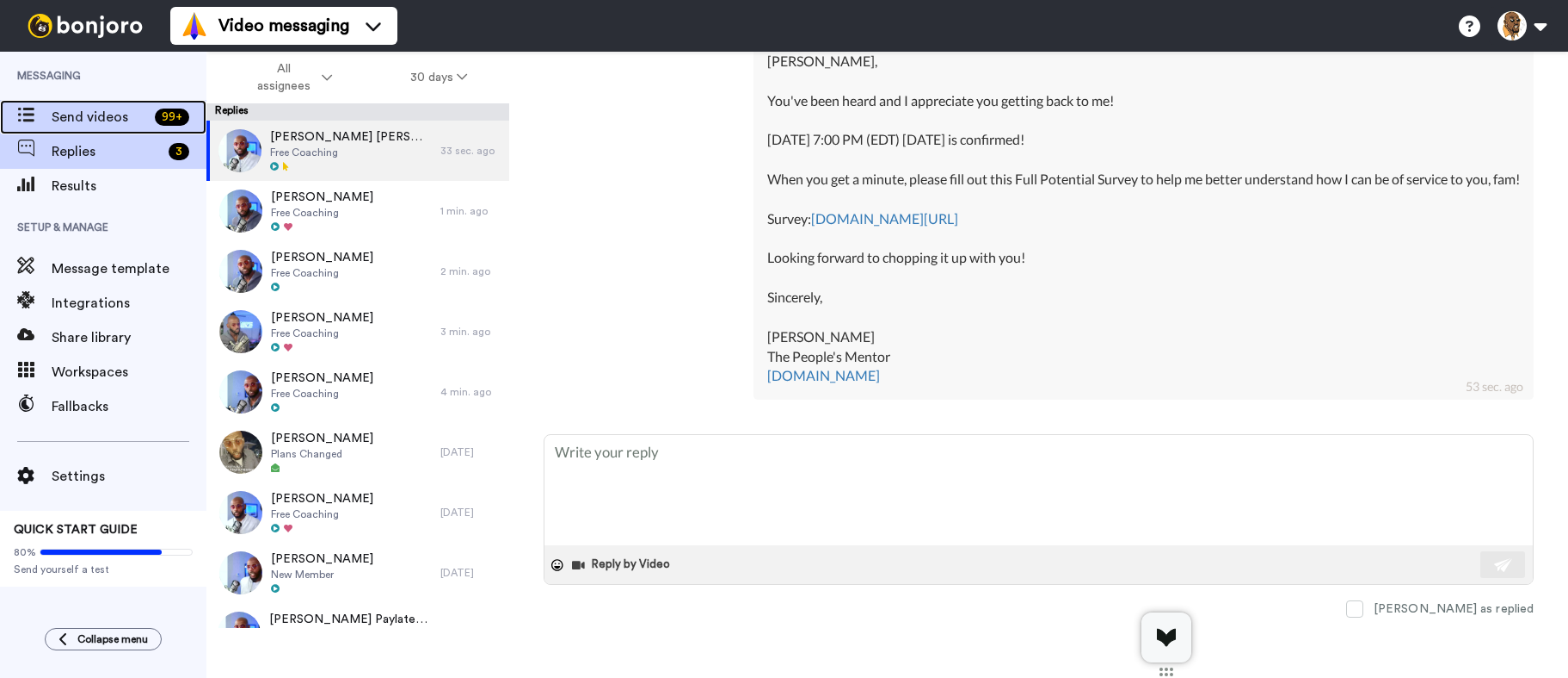
click at [140, 116] on span "Send videos" at bounding box center [100, 116] width 97 height 20
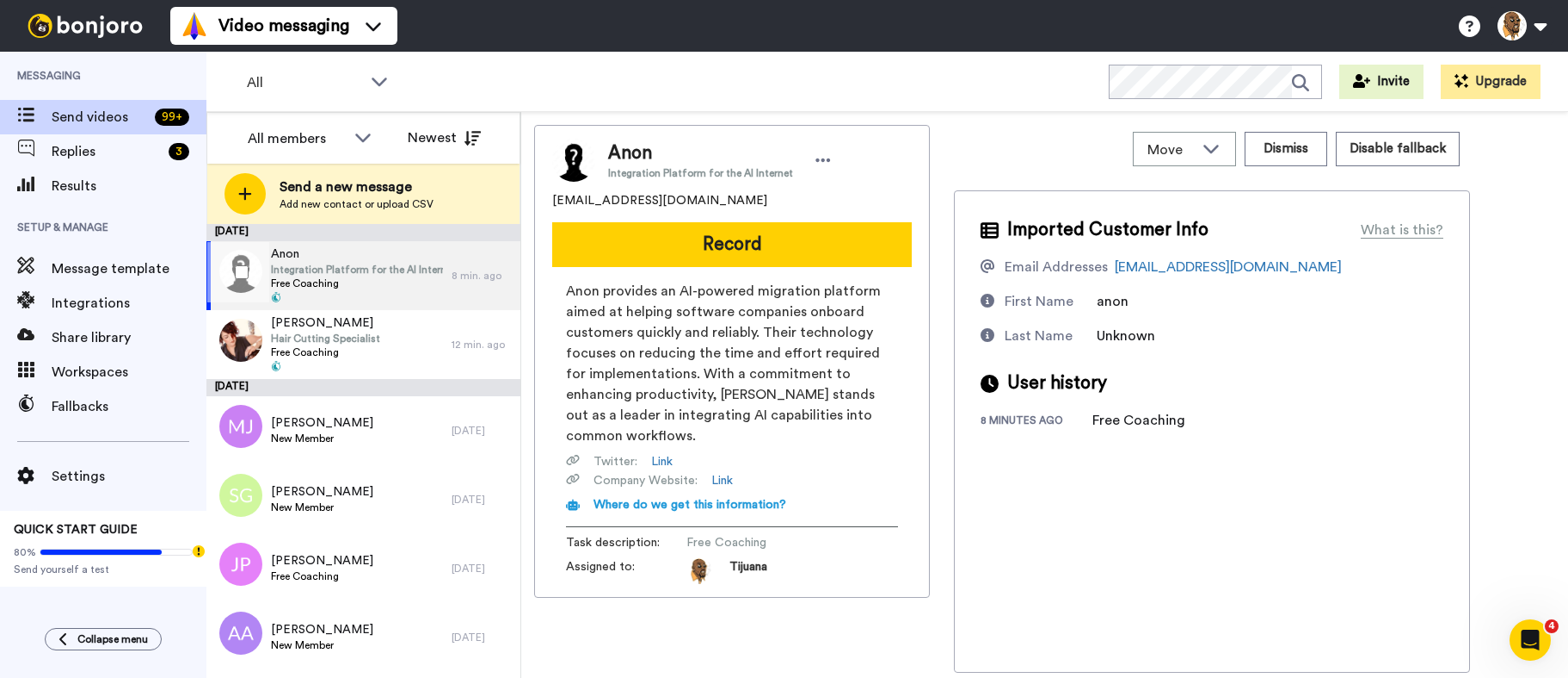
click at [407, 274] on span "Integration Platform for the AI Internet" at bounding box center [357, 269] width 172 height 14
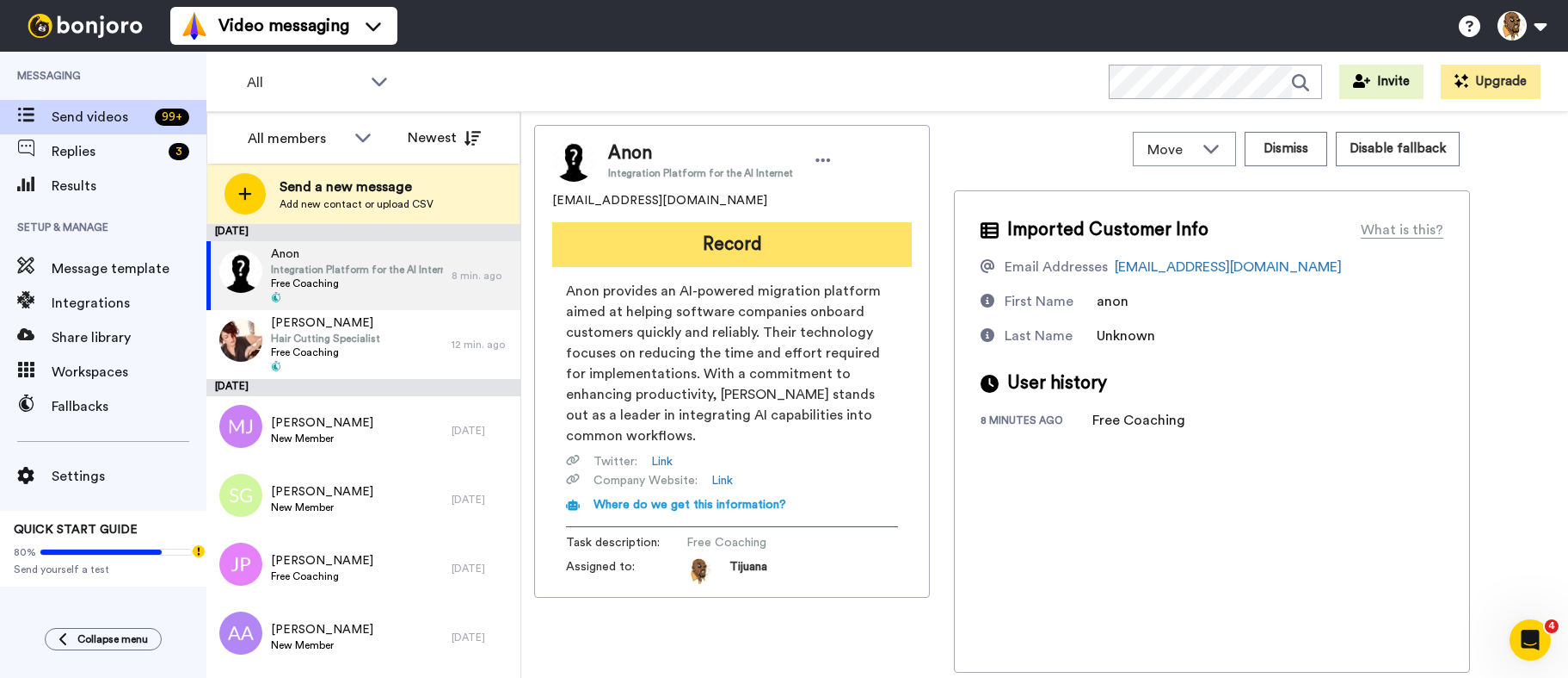
click at [729, 244] on button "Record" at bounding box center [733, 244] width 360 height 45
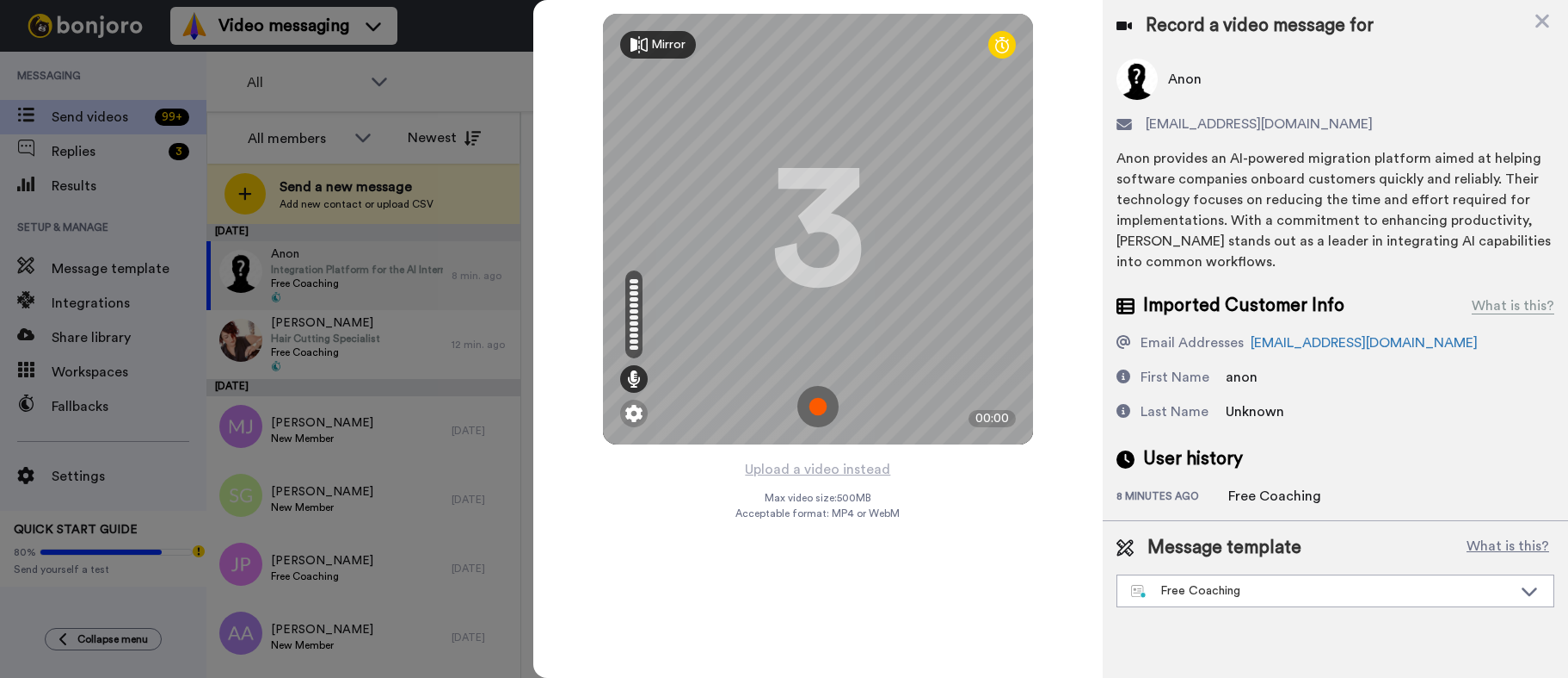
click at [813, 397] on img at bounding box center [818, 406] width 42 height 42
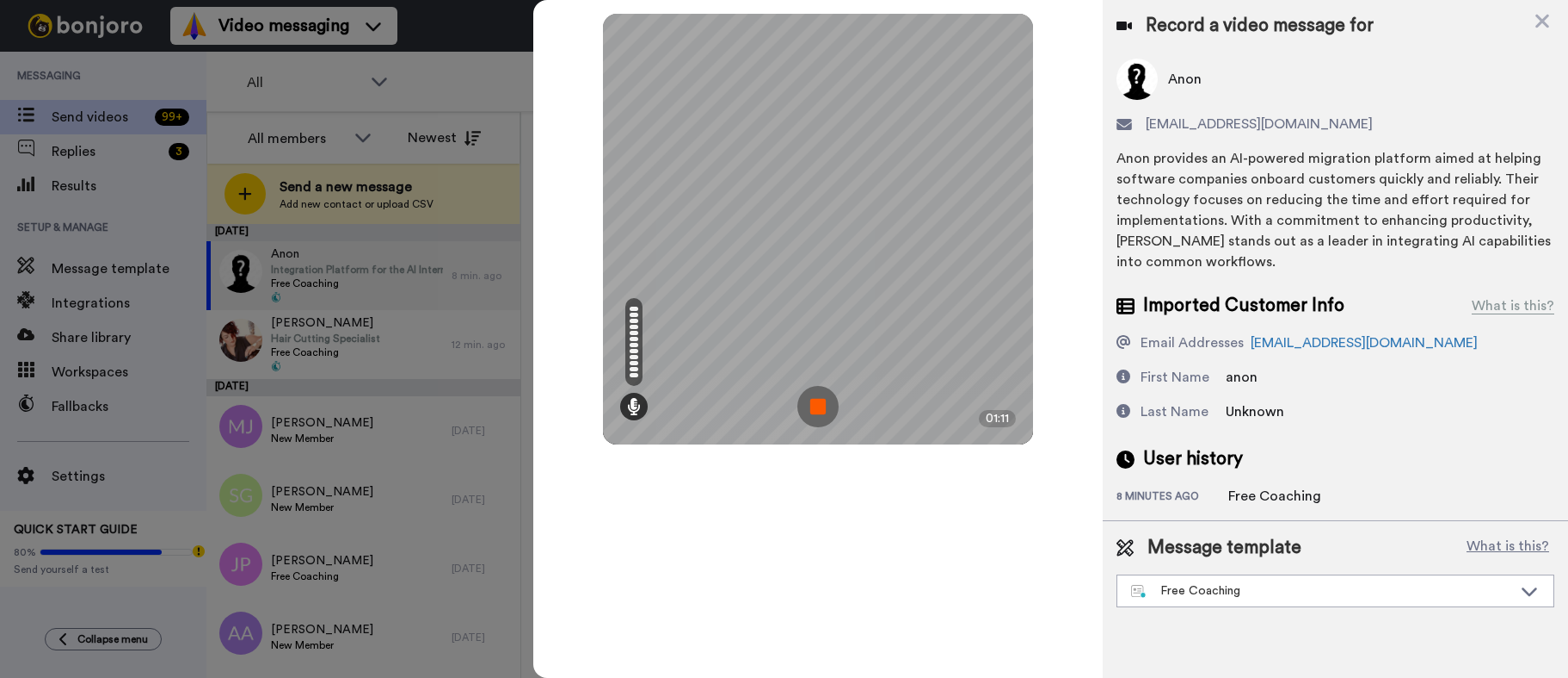
click at [816, 415] on img at bounding box center [818, 406] width 42 height 42
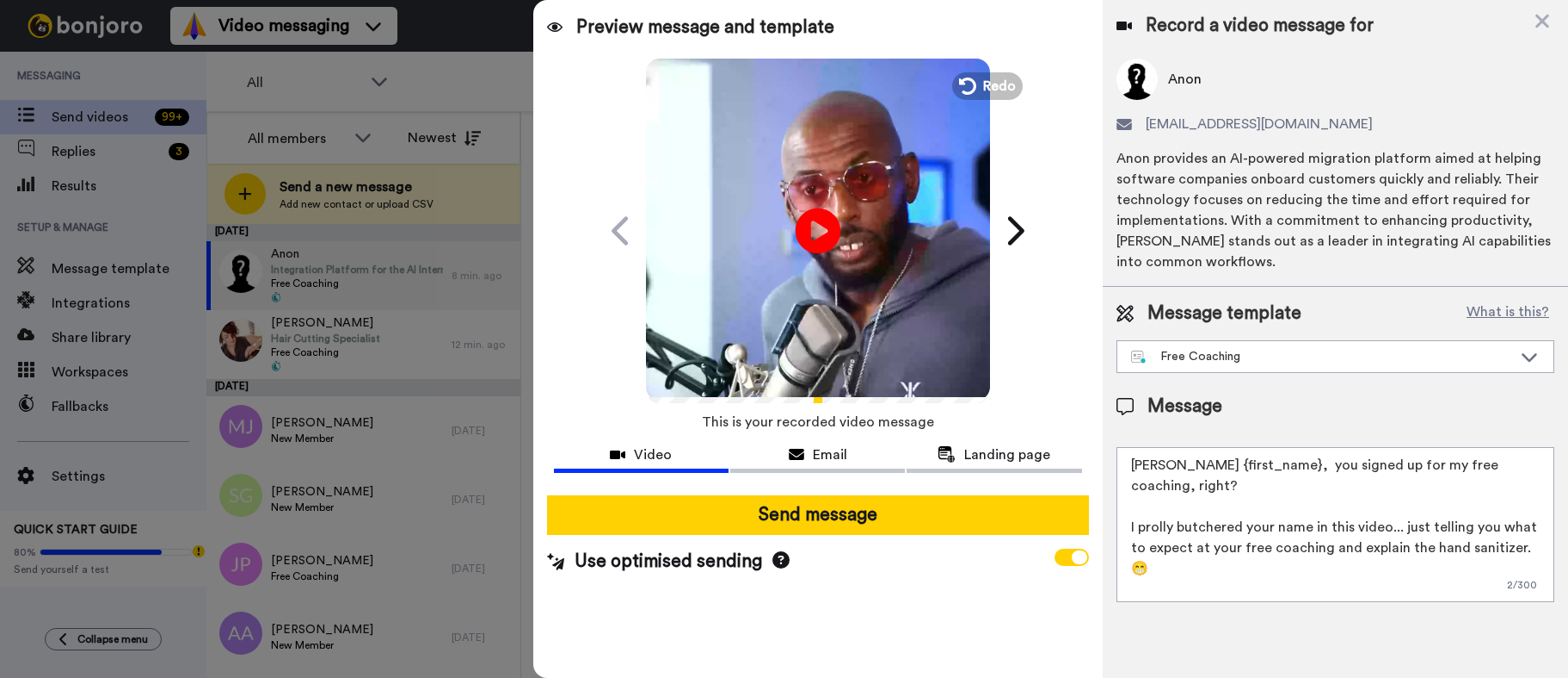
click at [835, 236] on icon at bounding box center [817, 230] width 45 height 46
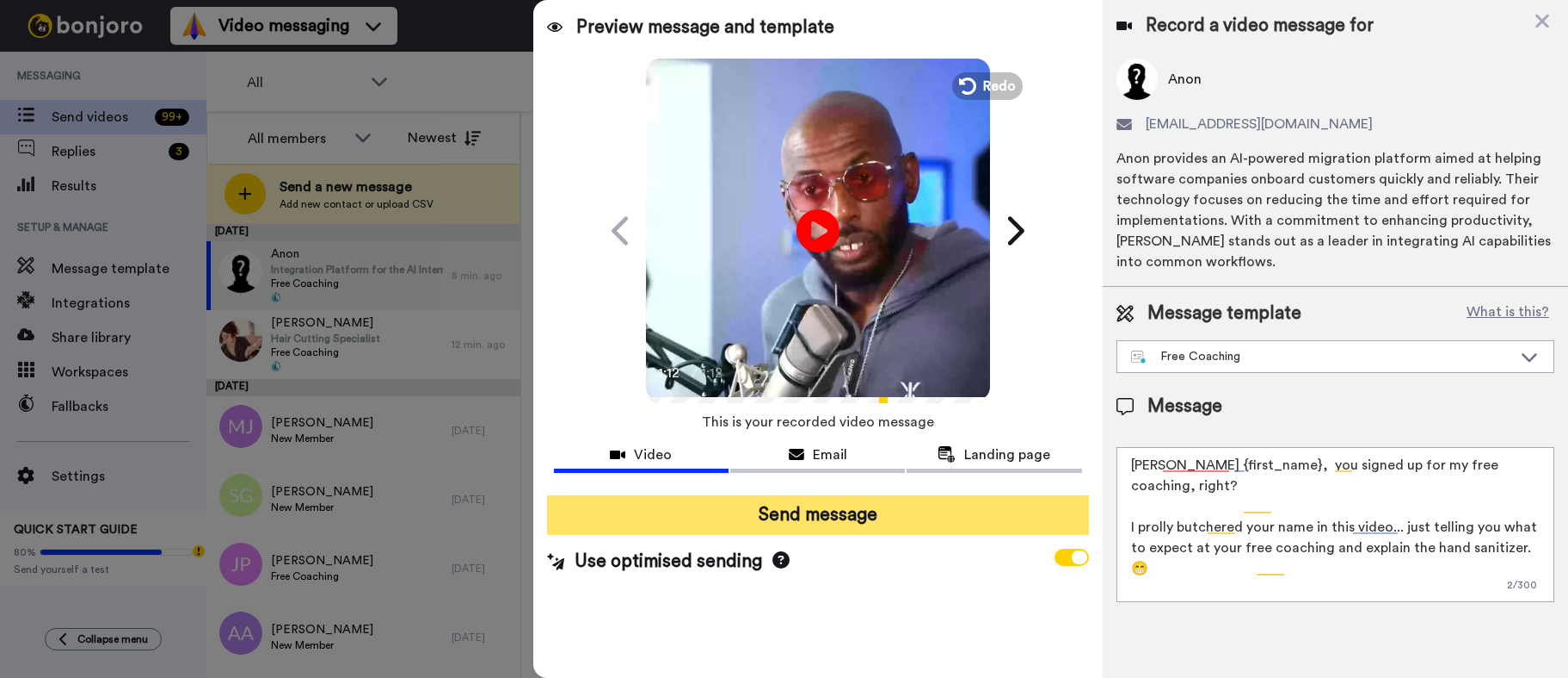
click at [832, 505] on button "Send message" at bounding box center [818, 514] width 542 height 40
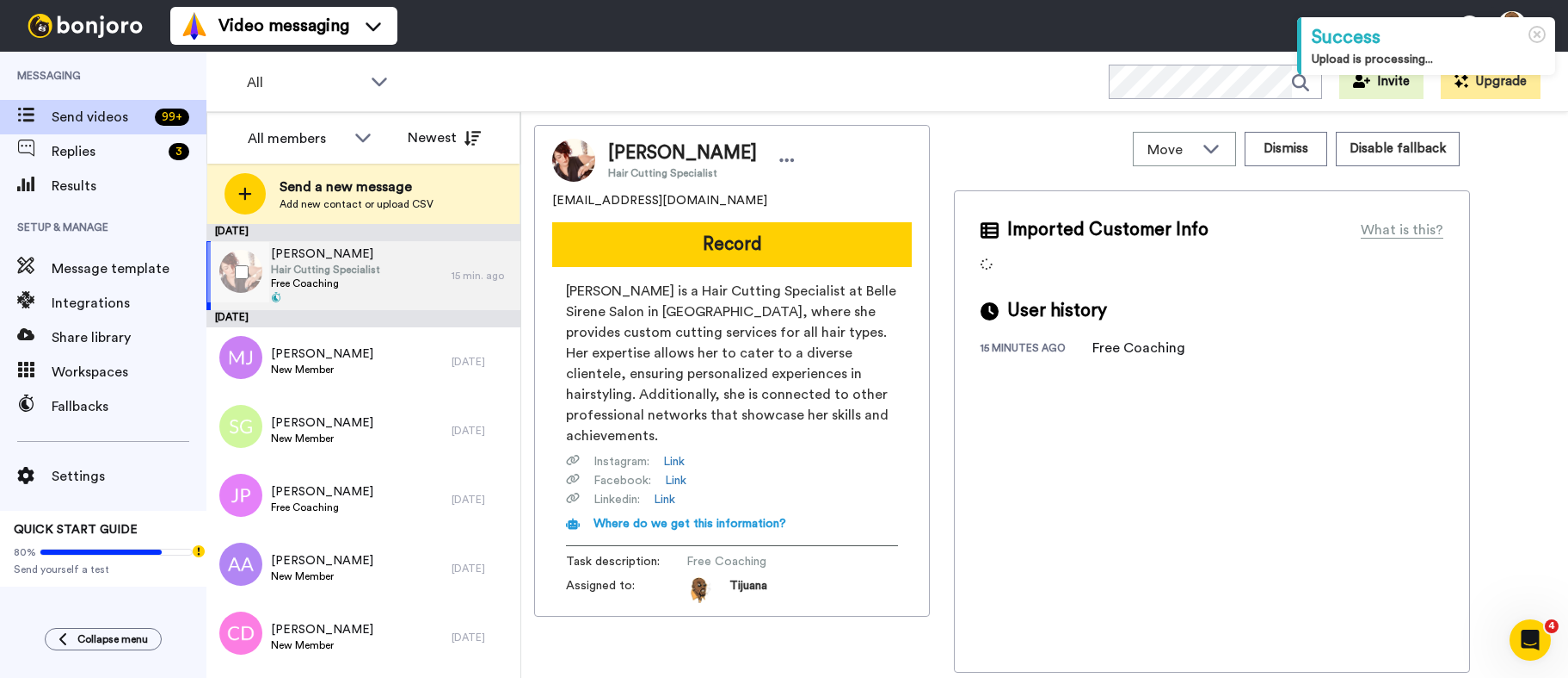
click at [399, 279] on div "[PERSON_NAME] Hair Cutting Specialist Free Coaching" at bounding box center [328, 275] width 245 height 69
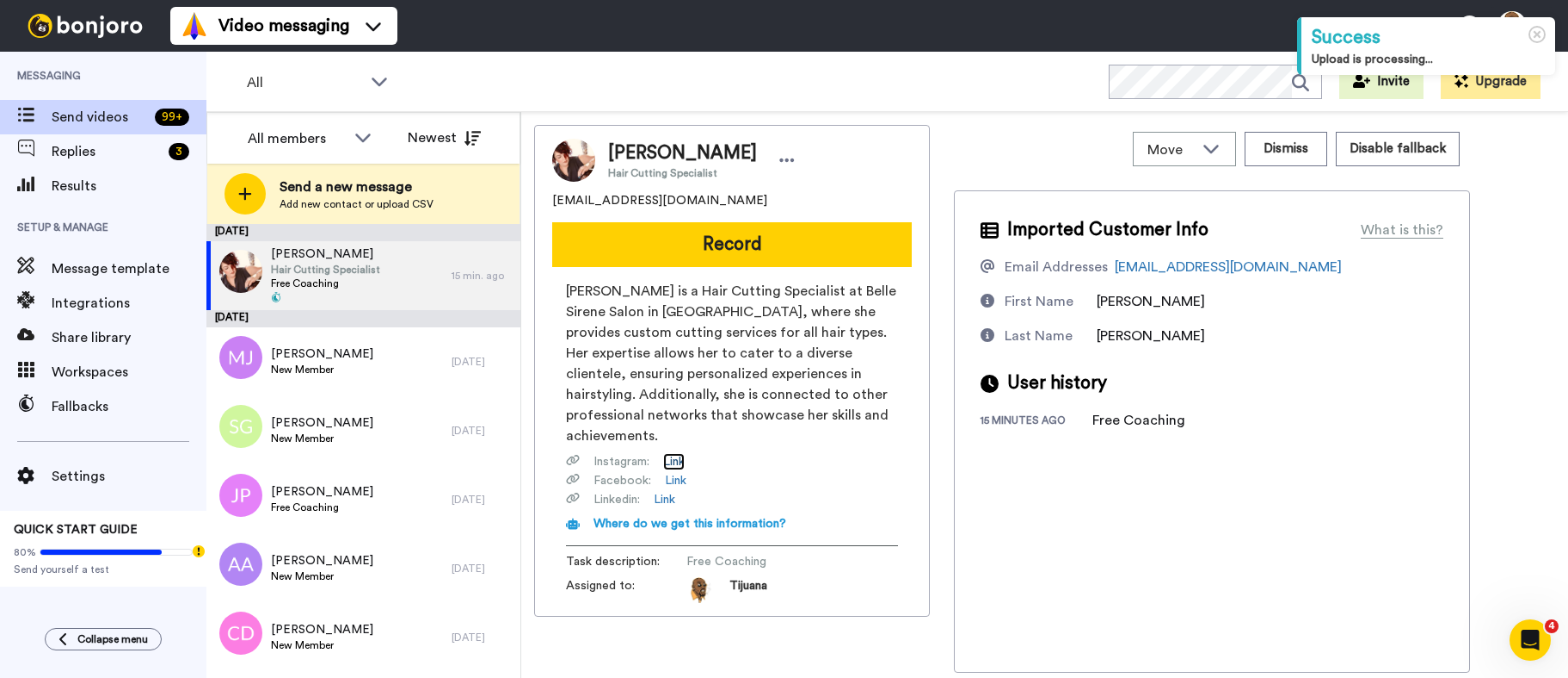
click at [675, 453] on link "Link" at bounding box center [674, 462] width 21 height 17
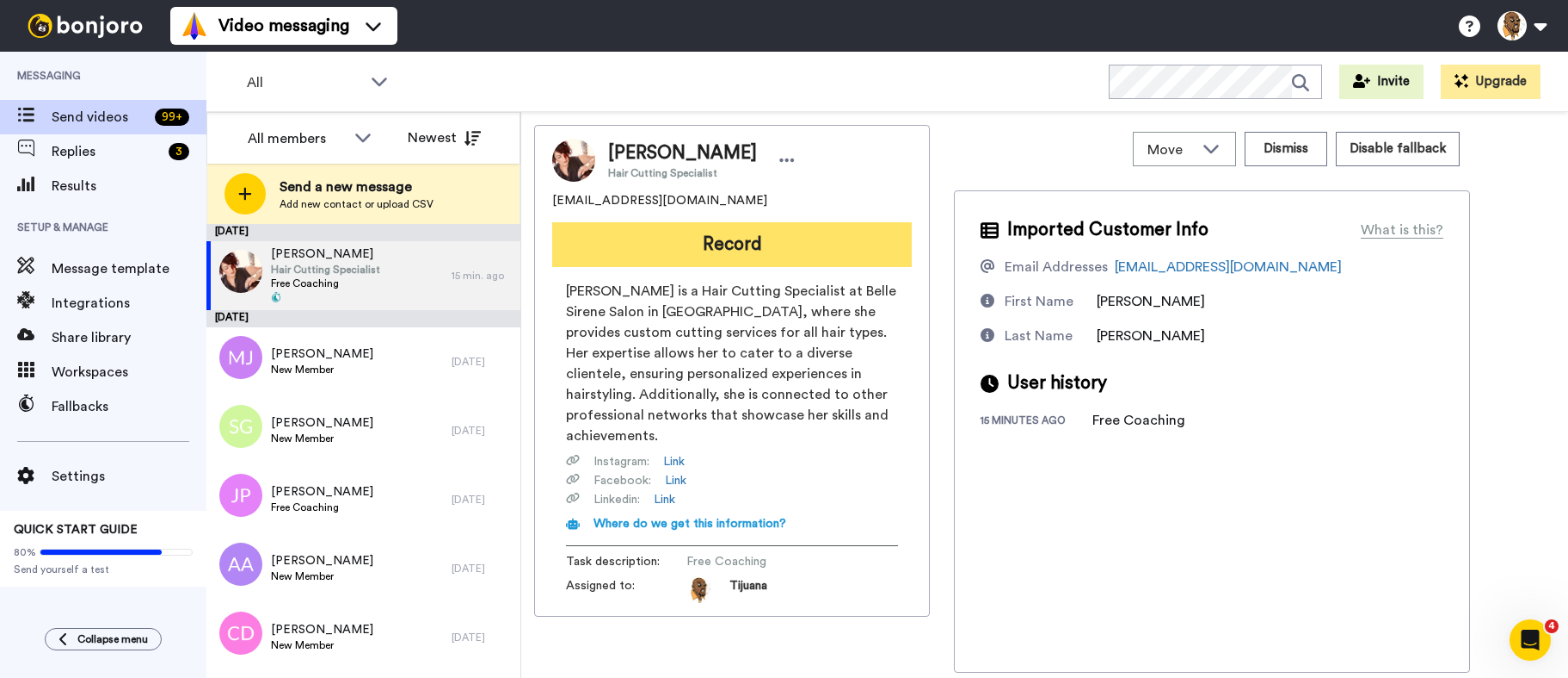
click at [774, 252] on button "Record" at bounding box center [733, 244] width 360 height 45
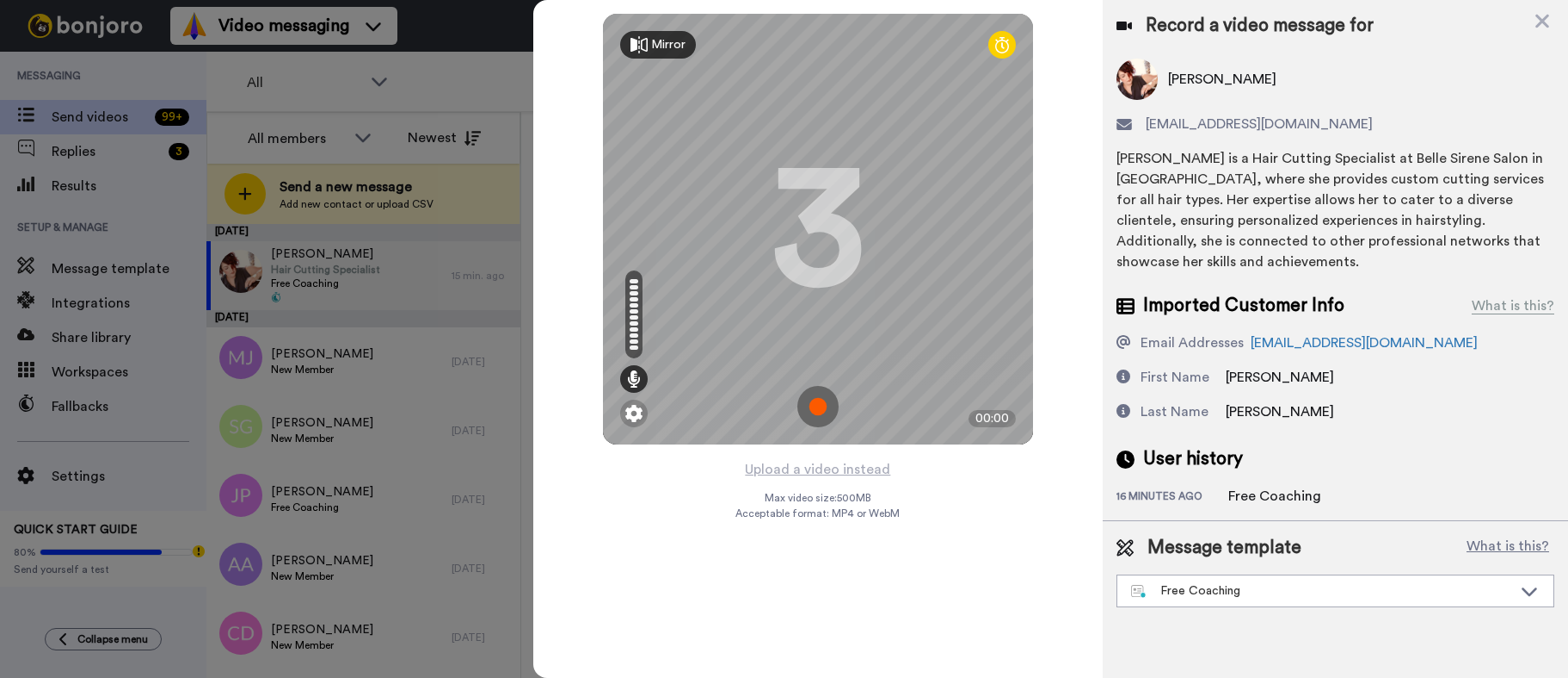
click at [831, 389] on img at bounding box center [818, 406] width 42 height 42
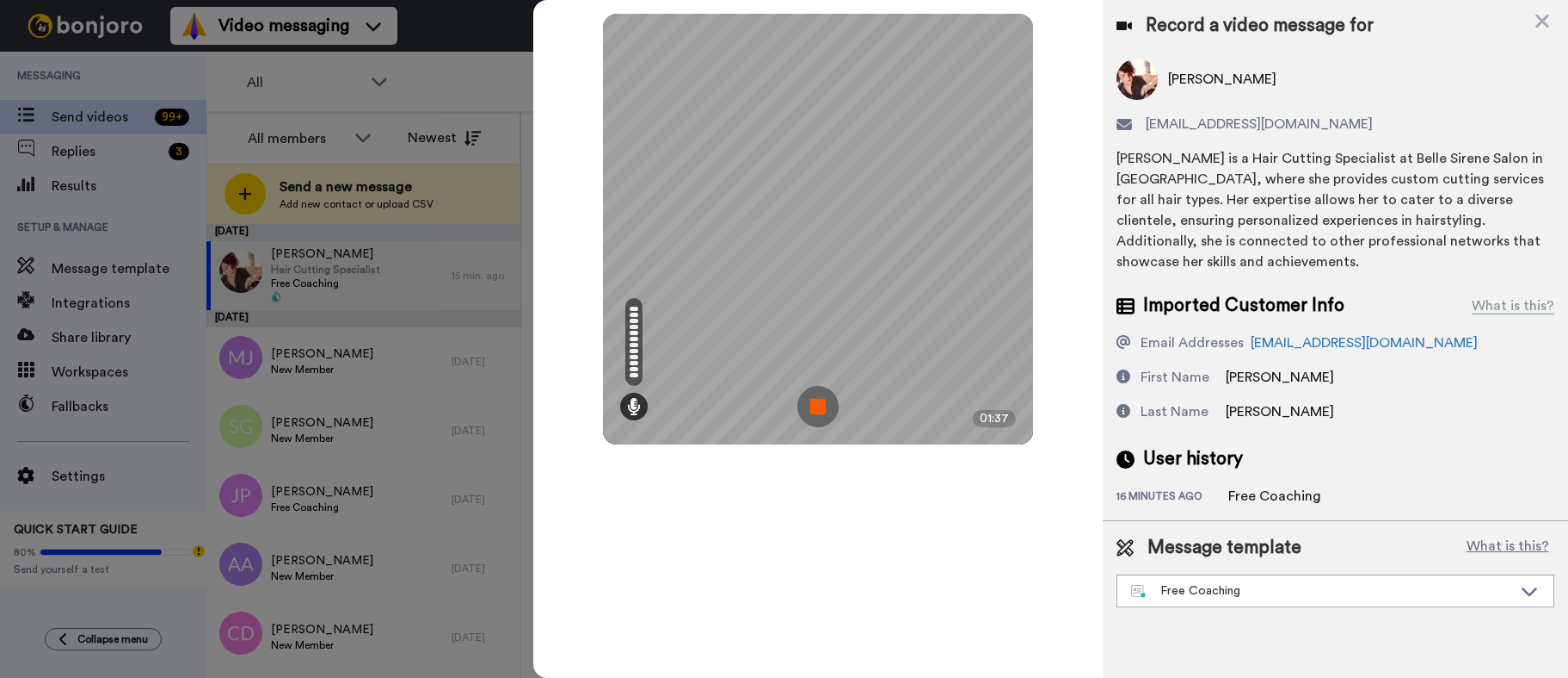
click at [809, 421] on img at bounding box center [818, 406] width 42 height 42
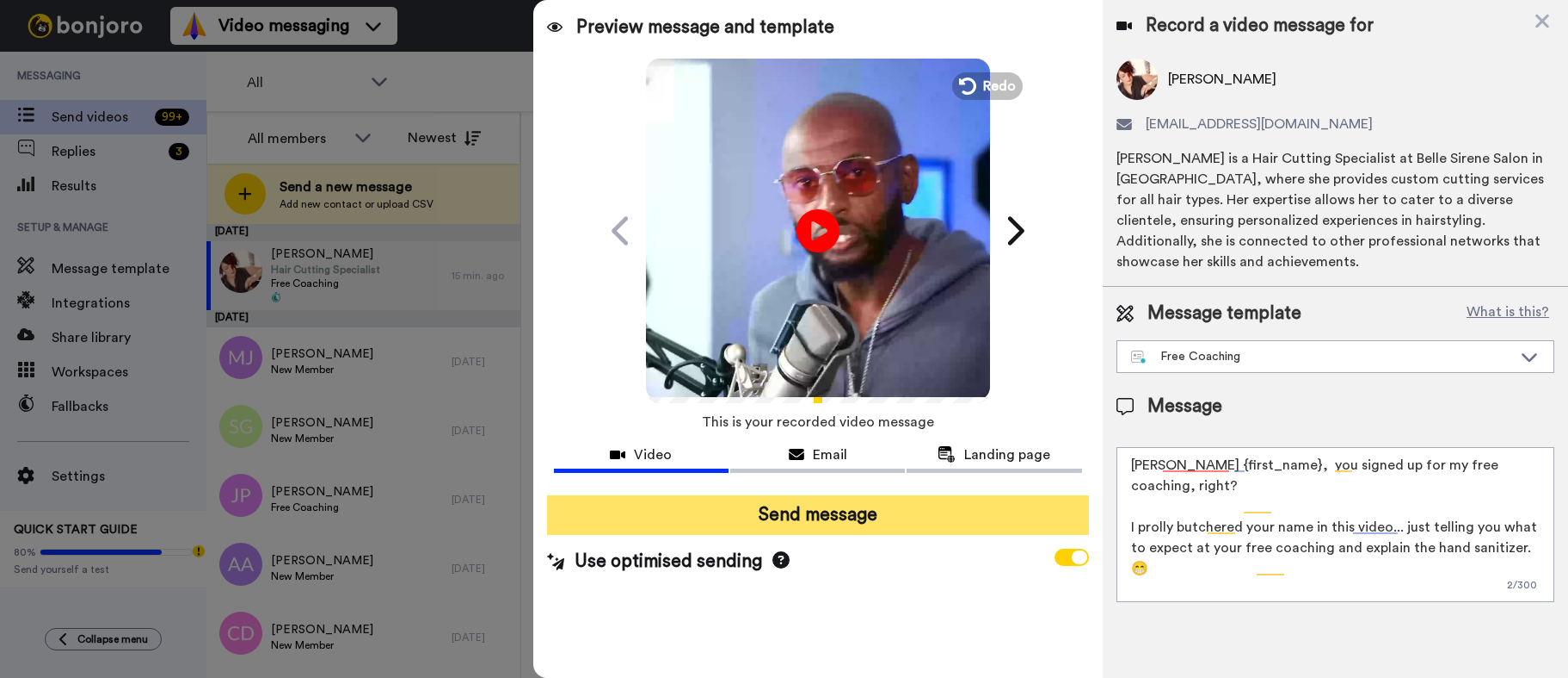
drag, startPoint x: 821, startPoint y: 519, endPoint x: 792, endPoint y: 528, distance: 30.4
click at [821, 519] on button "Send message" at bounding box center [818, 514] width 542 height 40
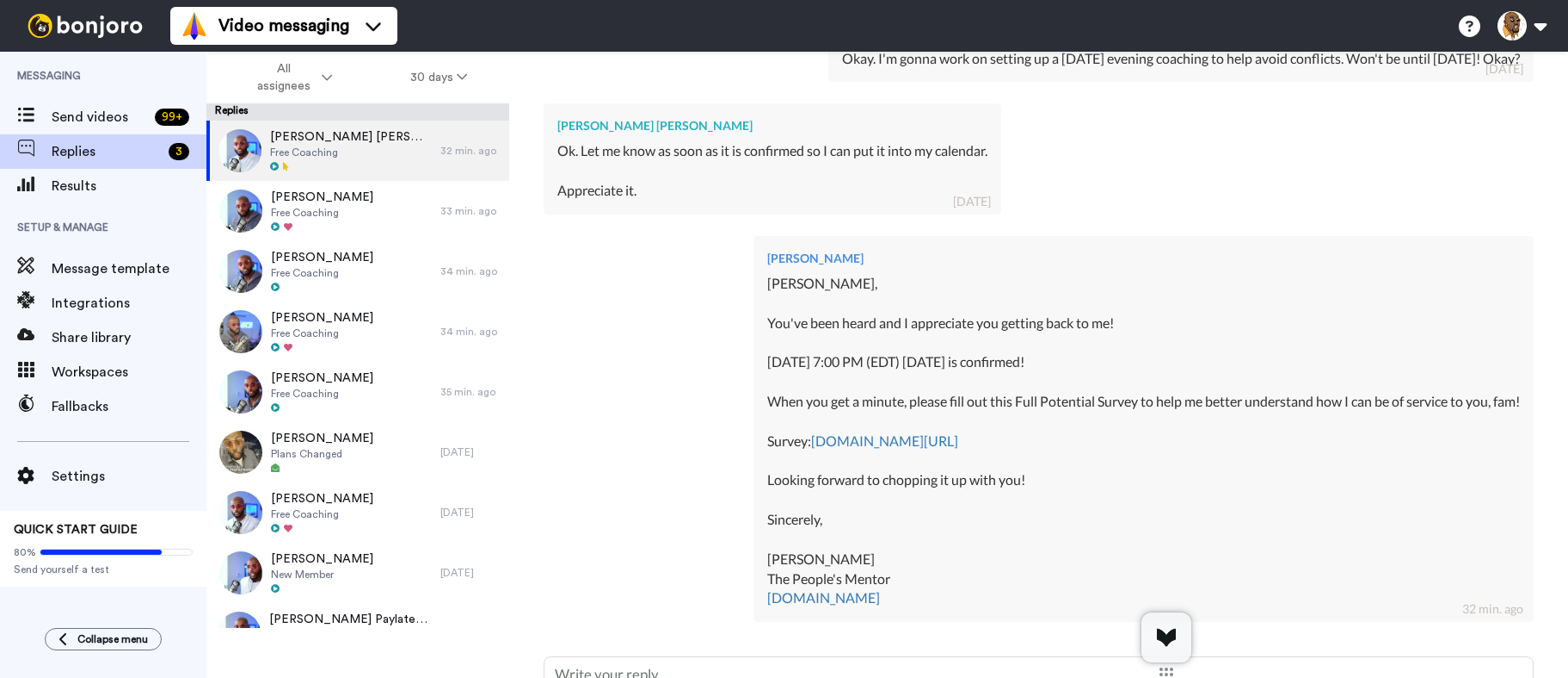
scroll to position [1013, 0]
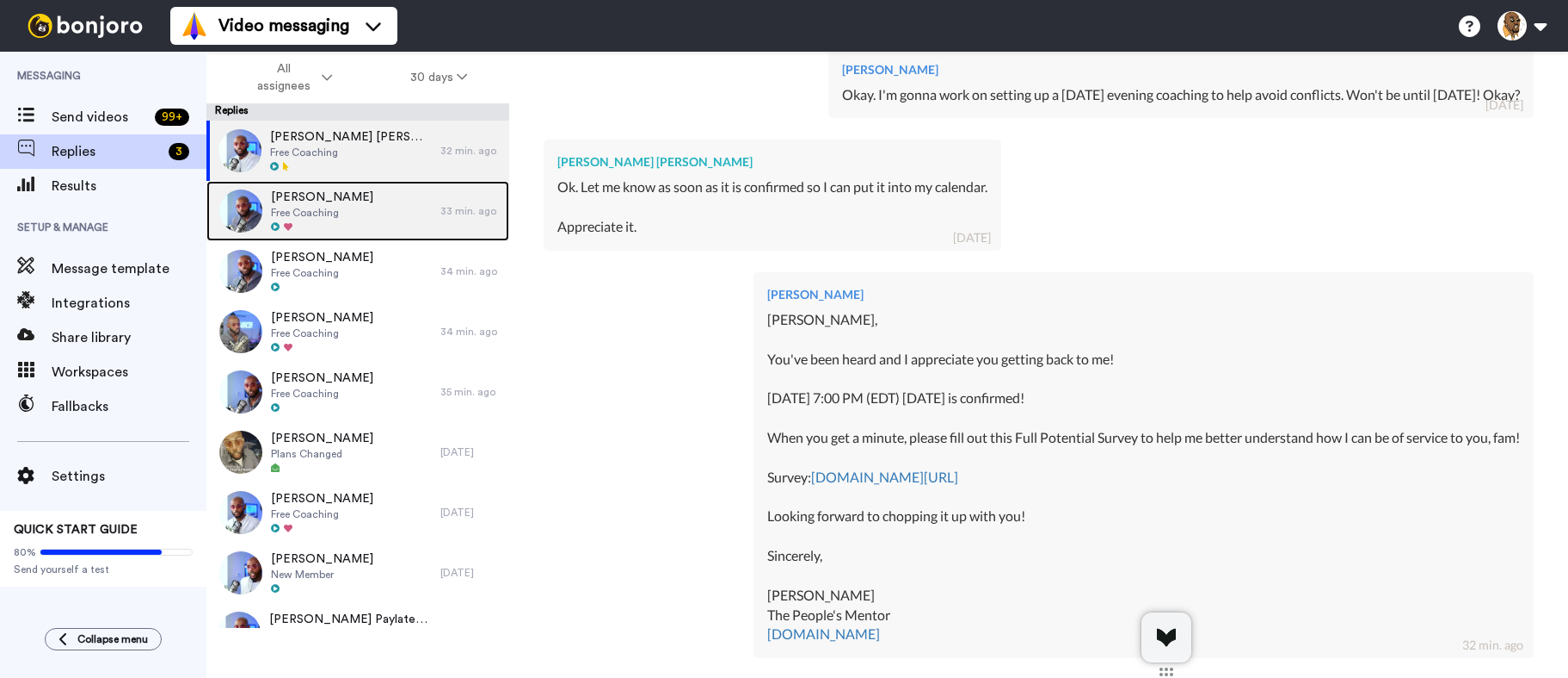
click at [422, 189] on div "Rodney A stephens Free Coaching" at bounding box center [323, 211] width 234 height 60
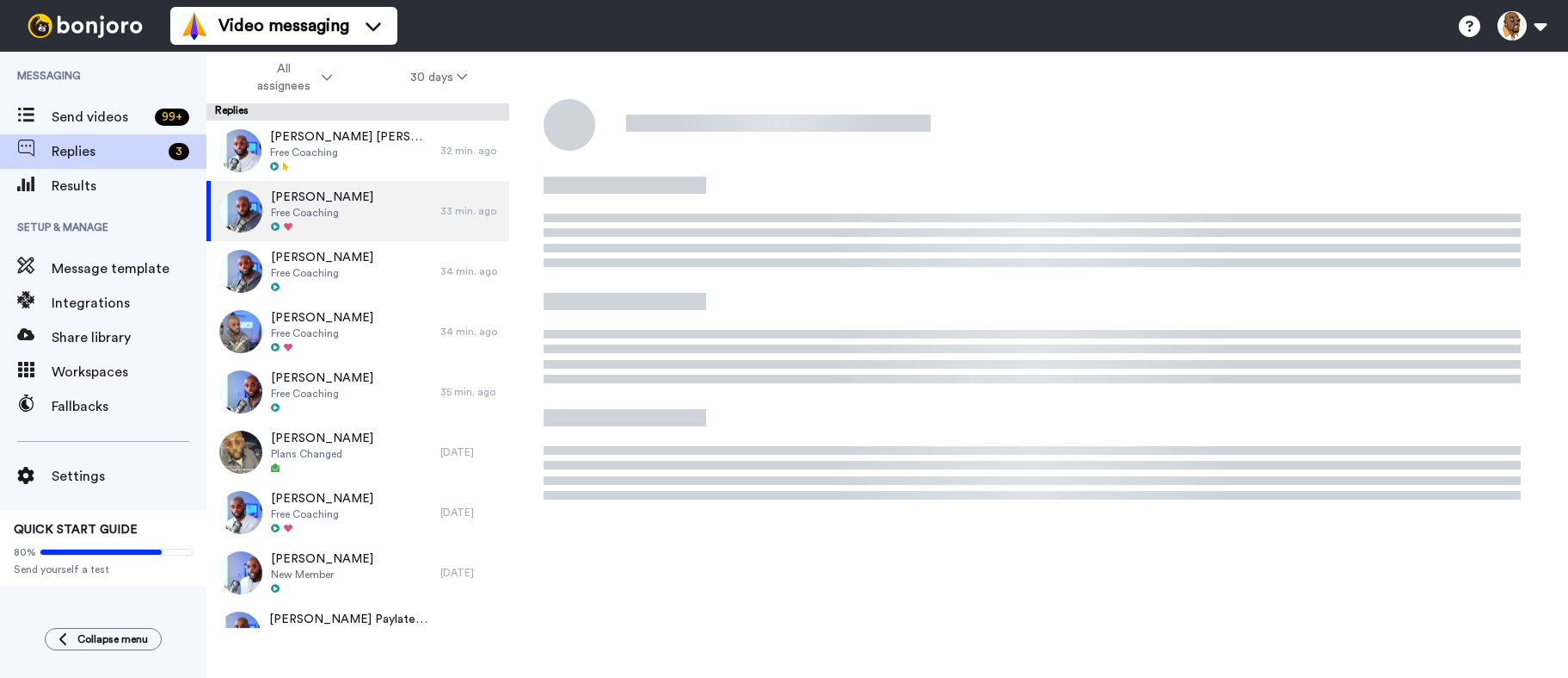
type textarea "x"
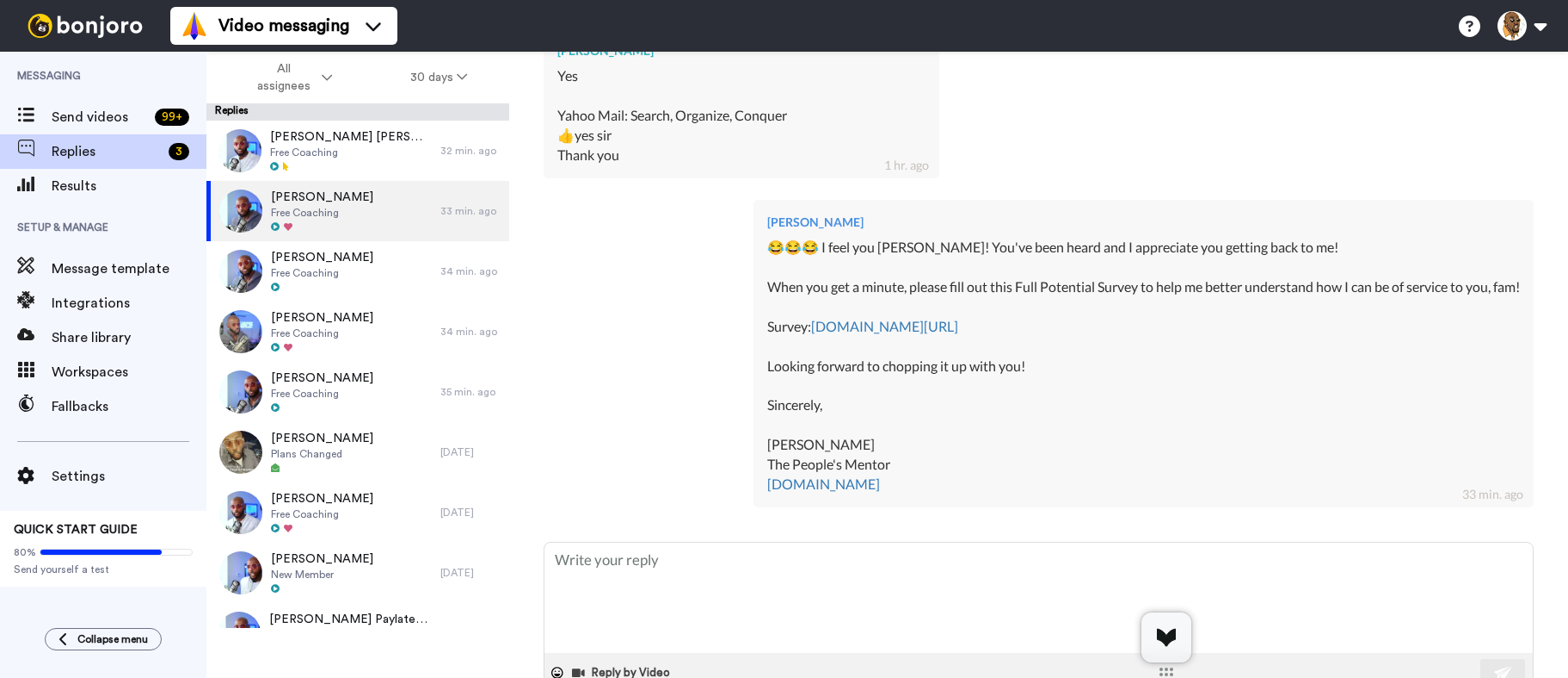
scroll to position [703, 0]
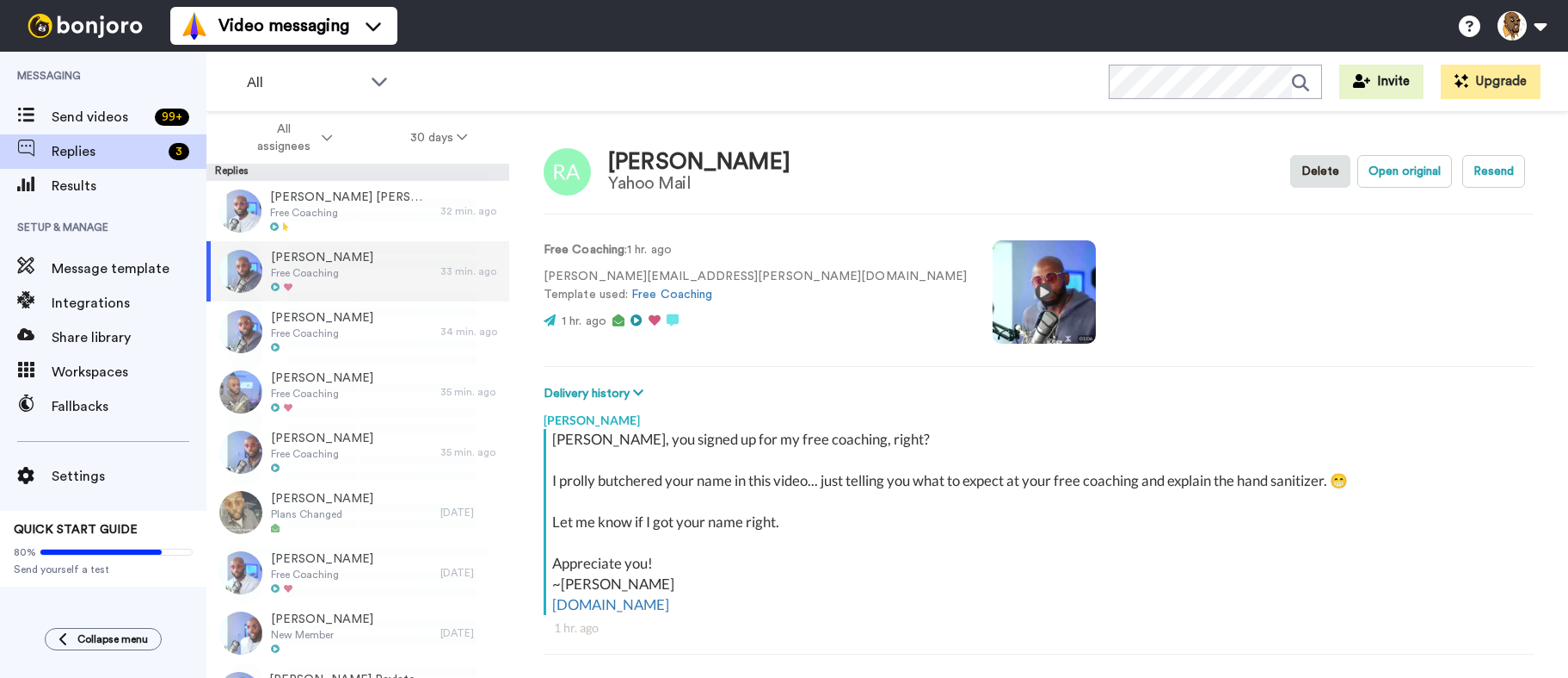
scroll to position [60, 0]
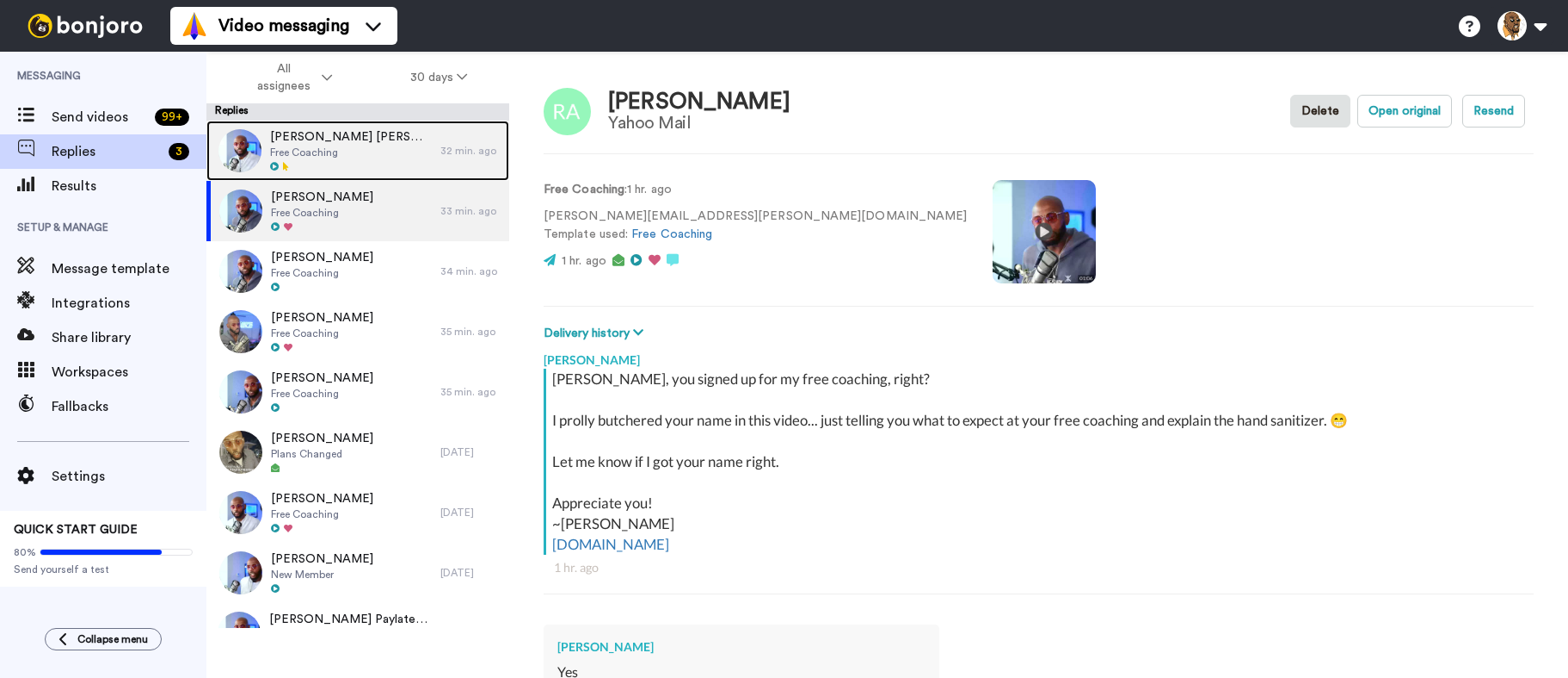
click at [438, 143] on div "[PERSON_NAME] [PERSON_NAME] Free Coaching 32 min. ago" at bounding box center [357, 150] width 303 height 60
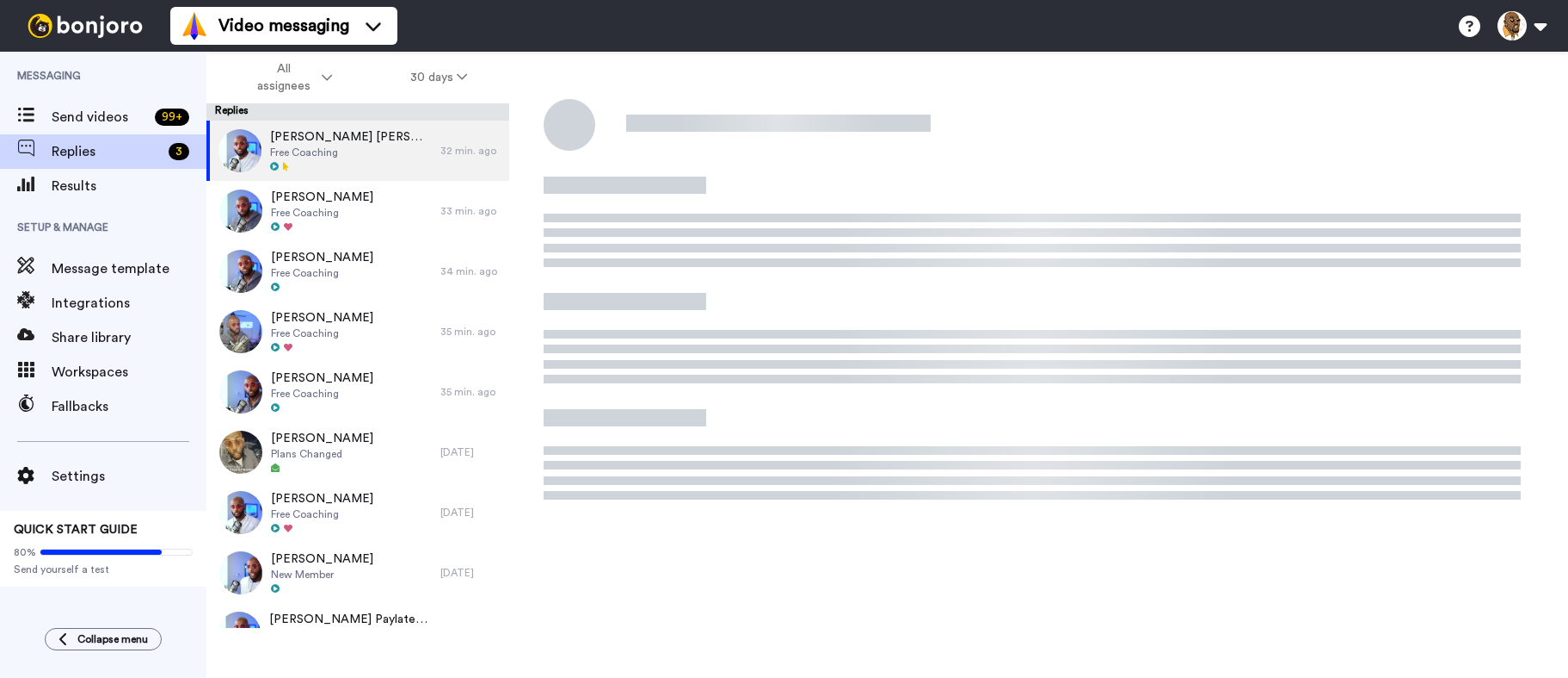
type textarea "x"
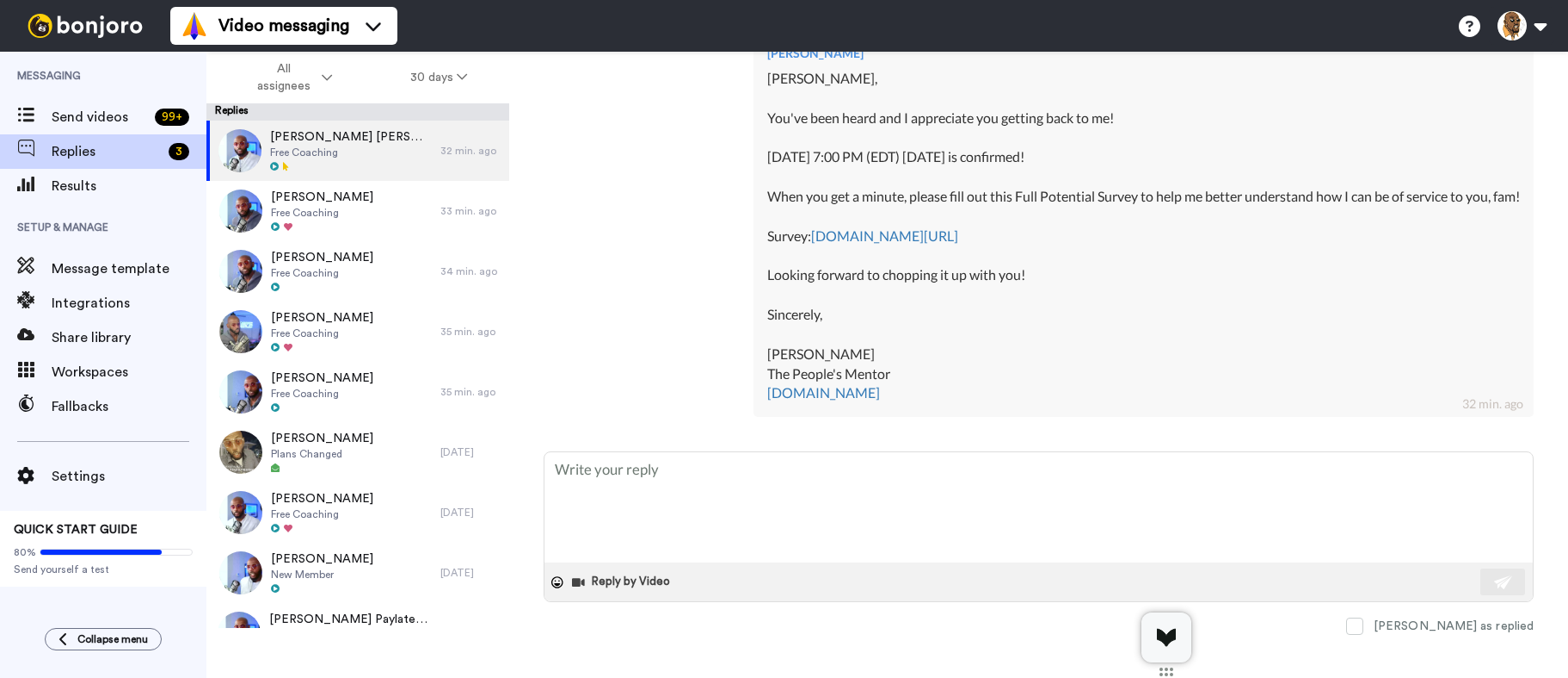
scroll to position [1272, 0]
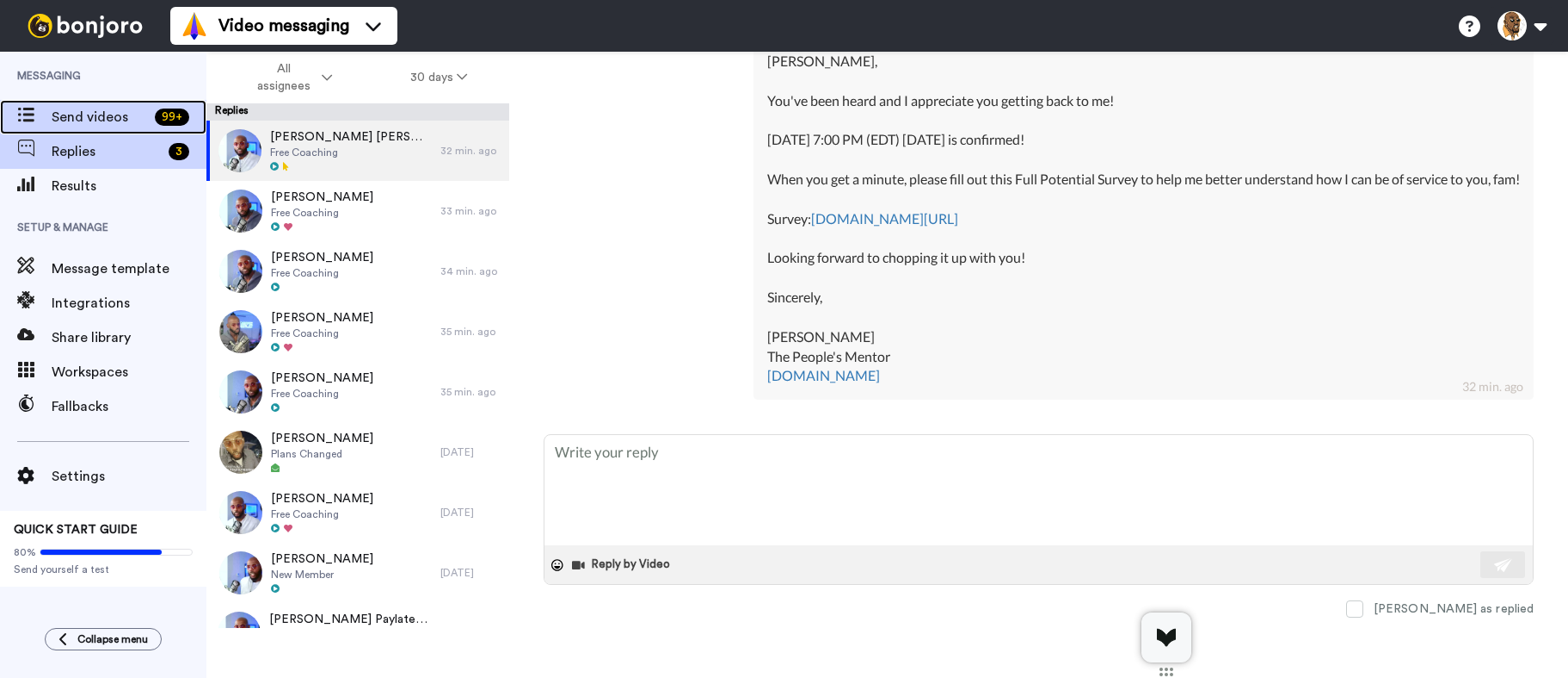
click at [112, 114] on span "Send videos" at bounding box center [100, 116] width 97 height 20
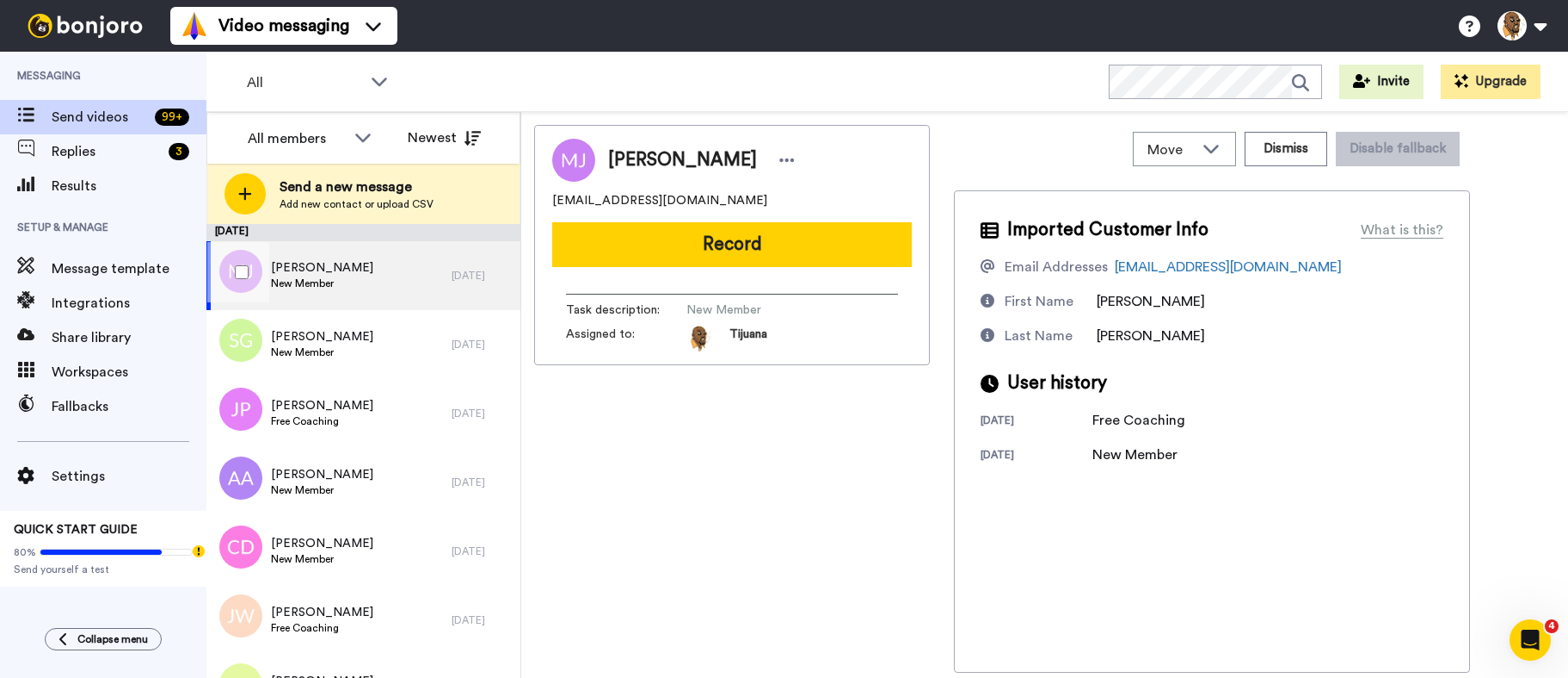
click at [236, 288] on div at bounding box center [238, 272] width 62 height 60
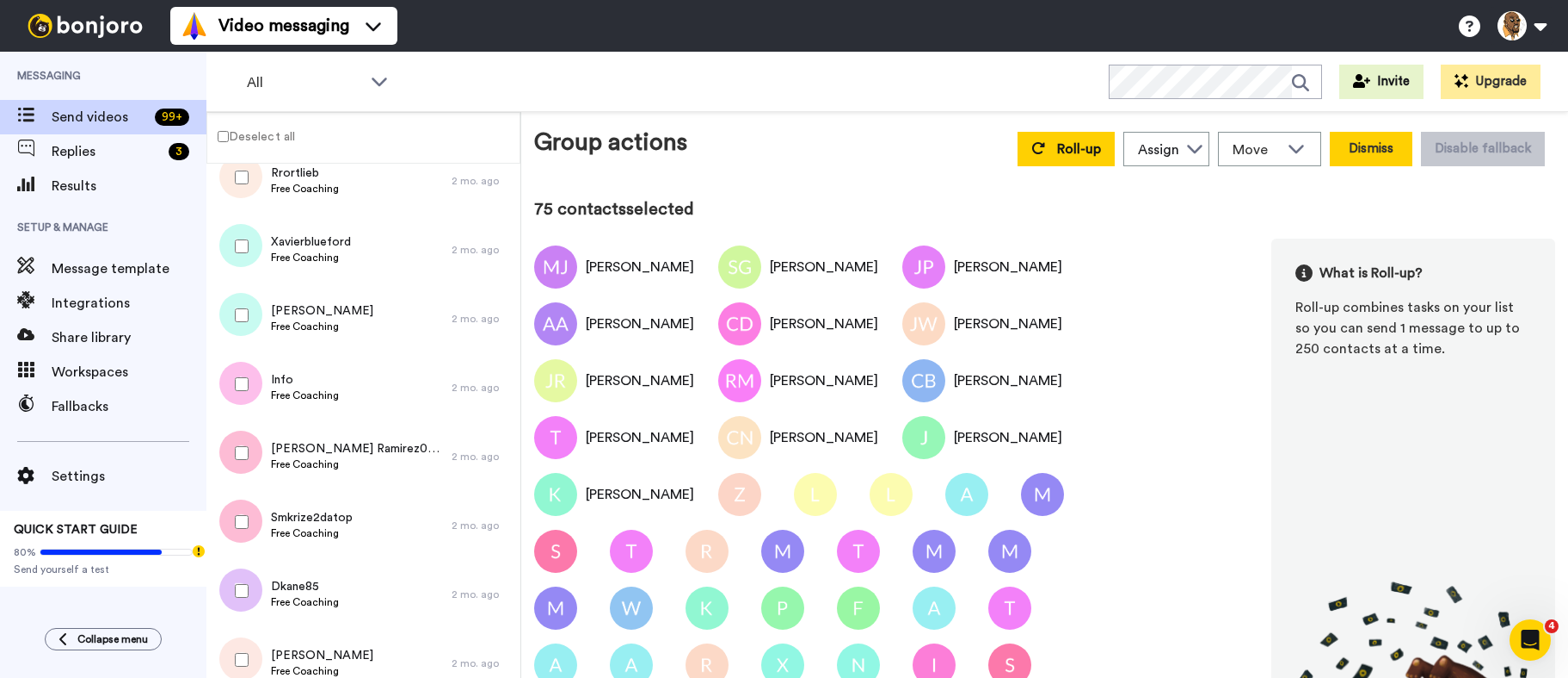
click at [1385, 153] on button "Dismiss" at bounding box center [1371, 149] width 82 height 35
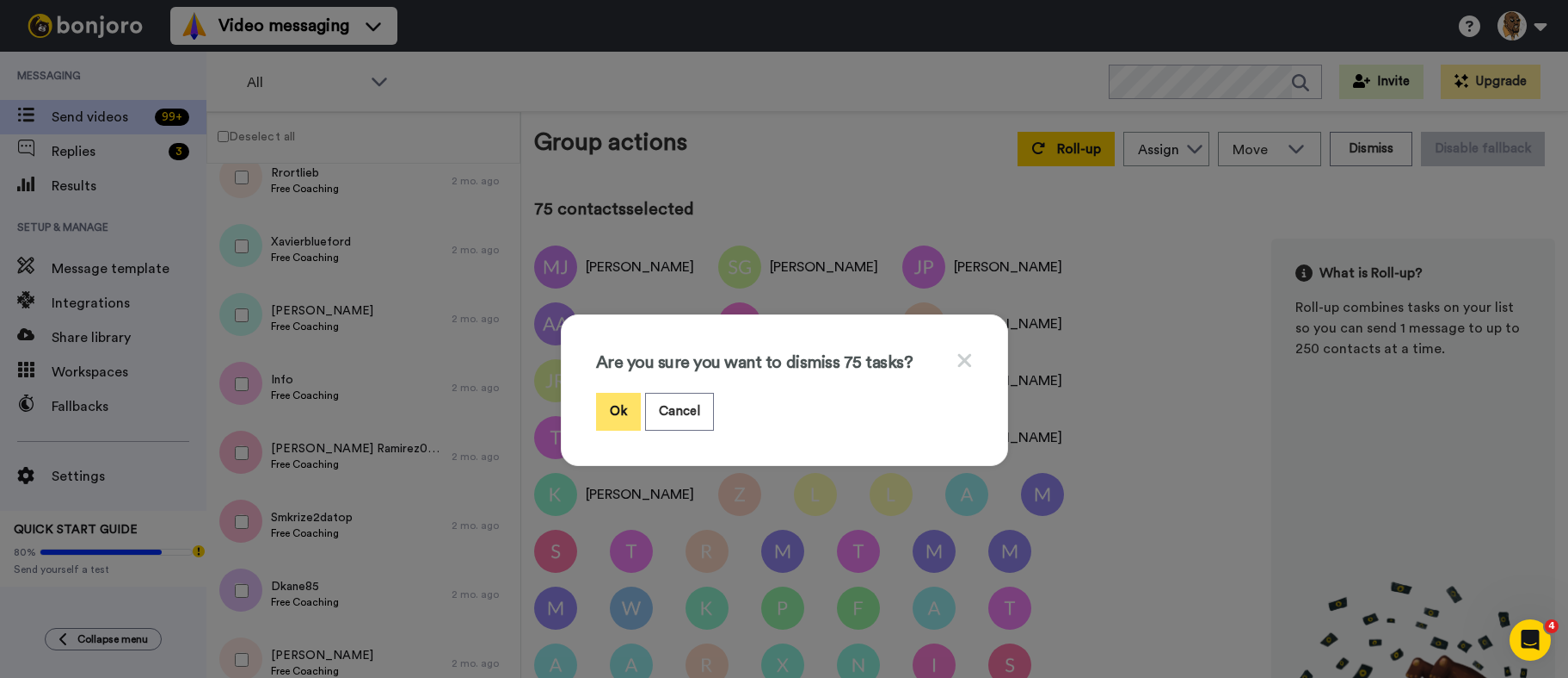
click at [606, 392] on button "Ok" at bounding box center [618, 411] width 45 height 37
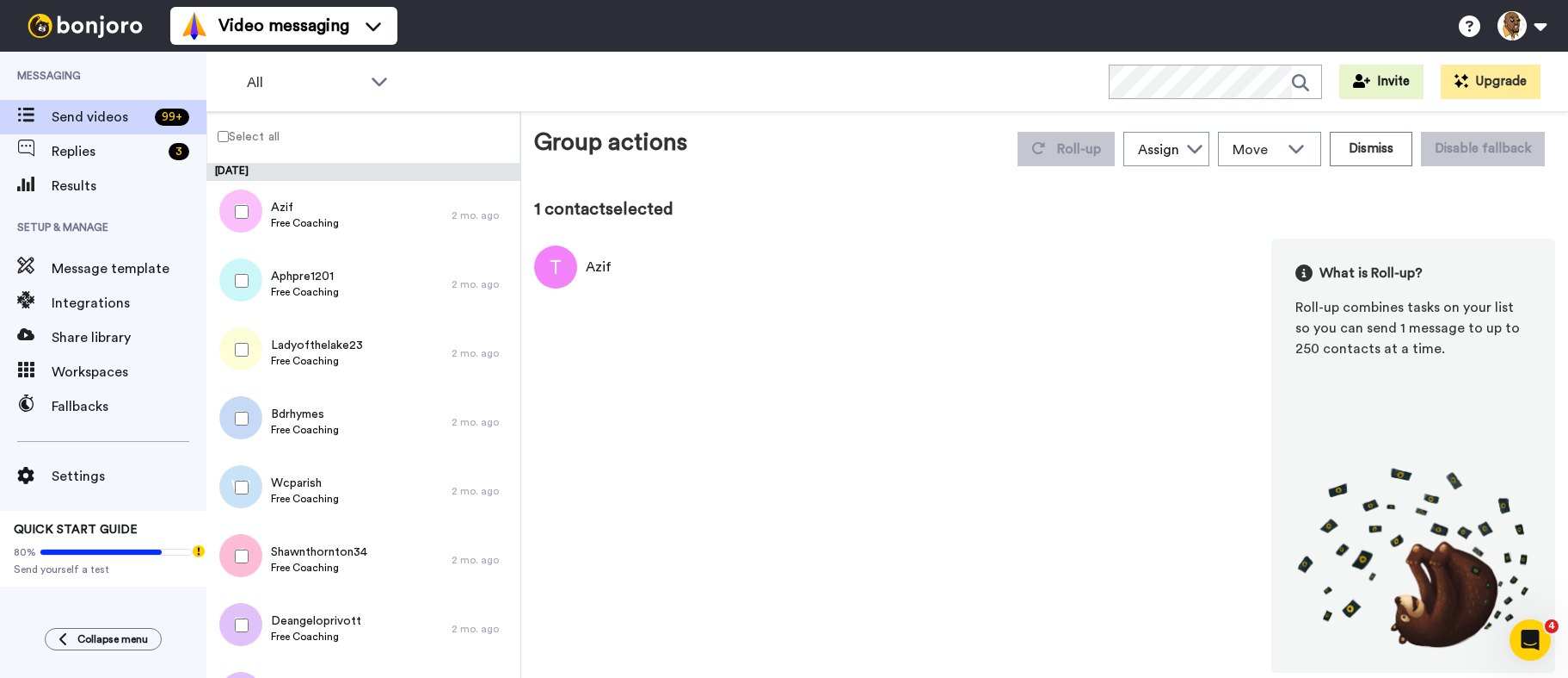
click at [249, 133] on label "Select all" at bounding box center [243, 136] width 73 height 20
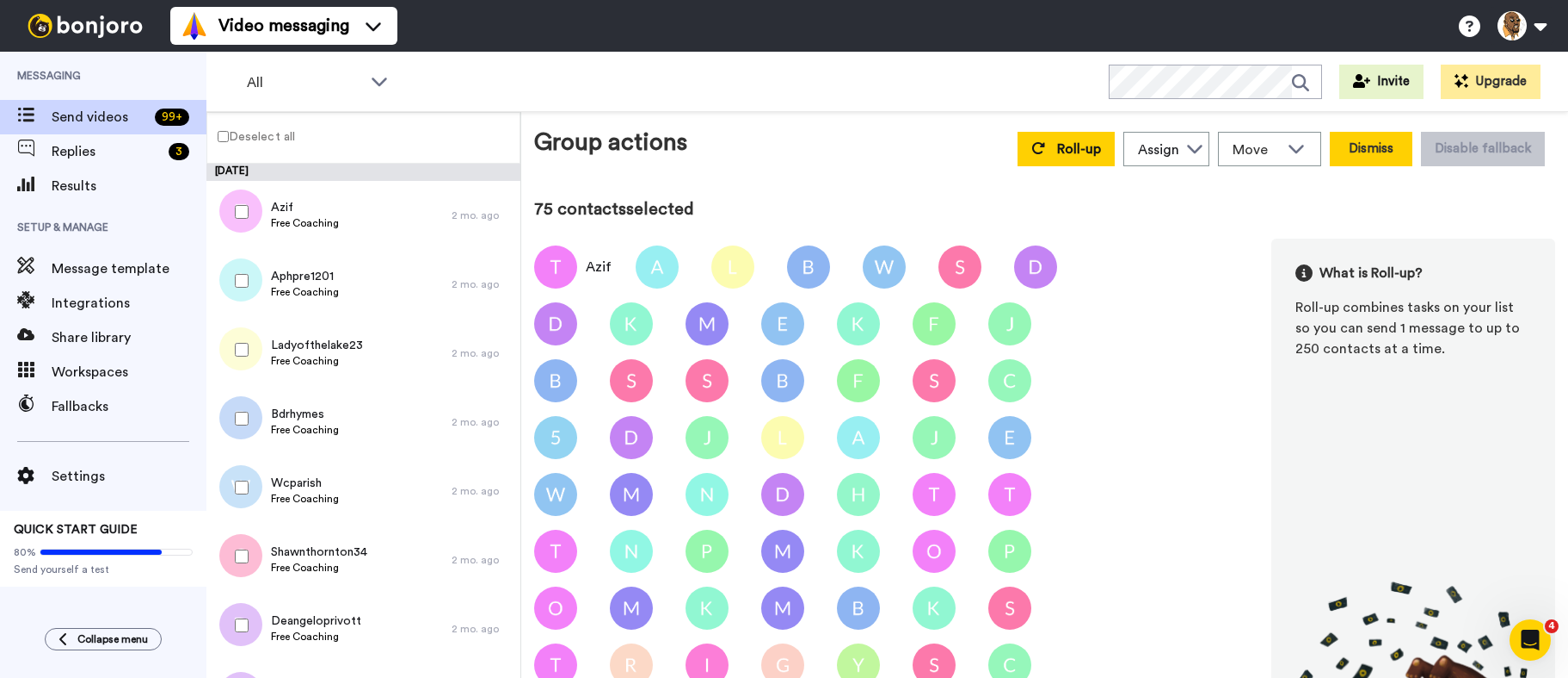
click at [1363, 151] on button "Dismiss" at bounding box center [1371, 149] width 82 height 35
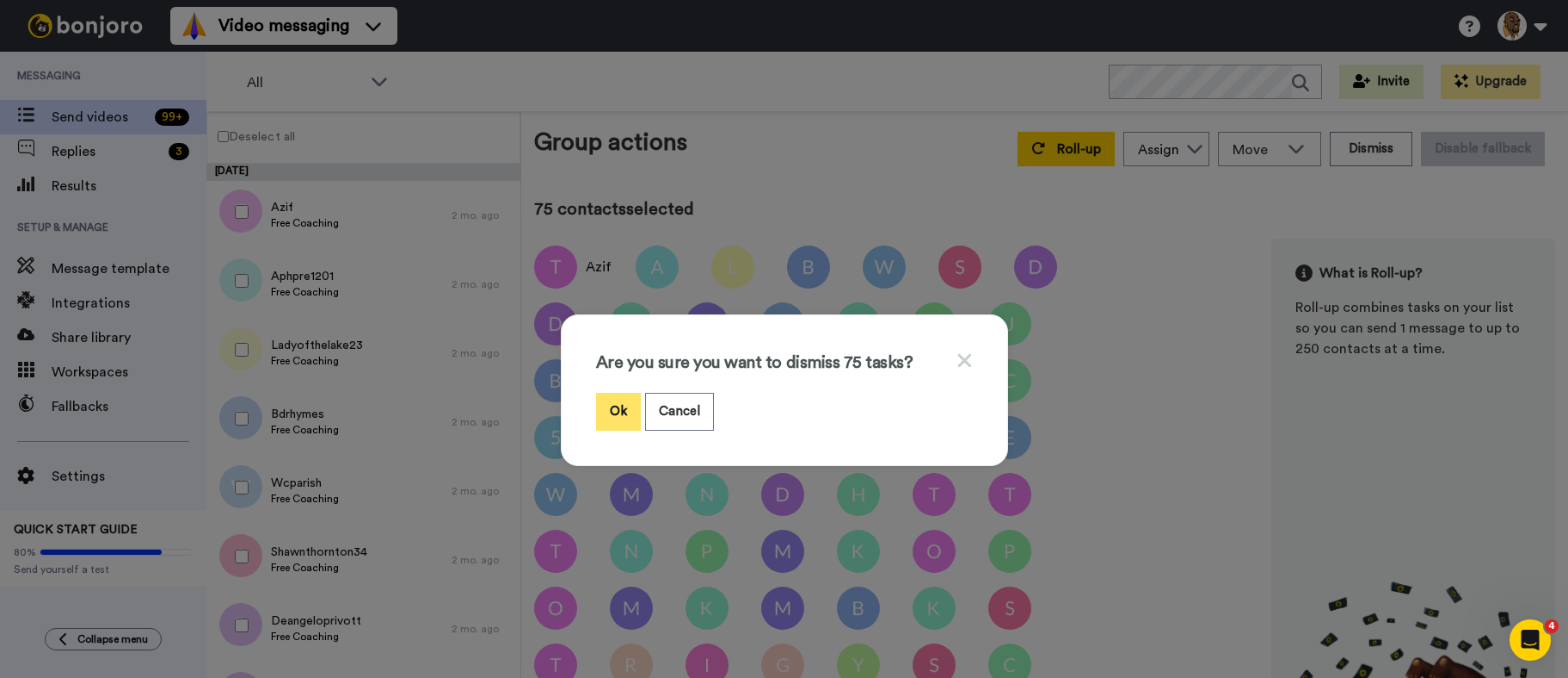
drag, startPoint x: 607, startPoint y: 411, endPoint x: 619, endPoint y: 406, distance: 13.0
click at [608, 410] on button "Ok" at bounding box center [618, 411] width 45 height 37
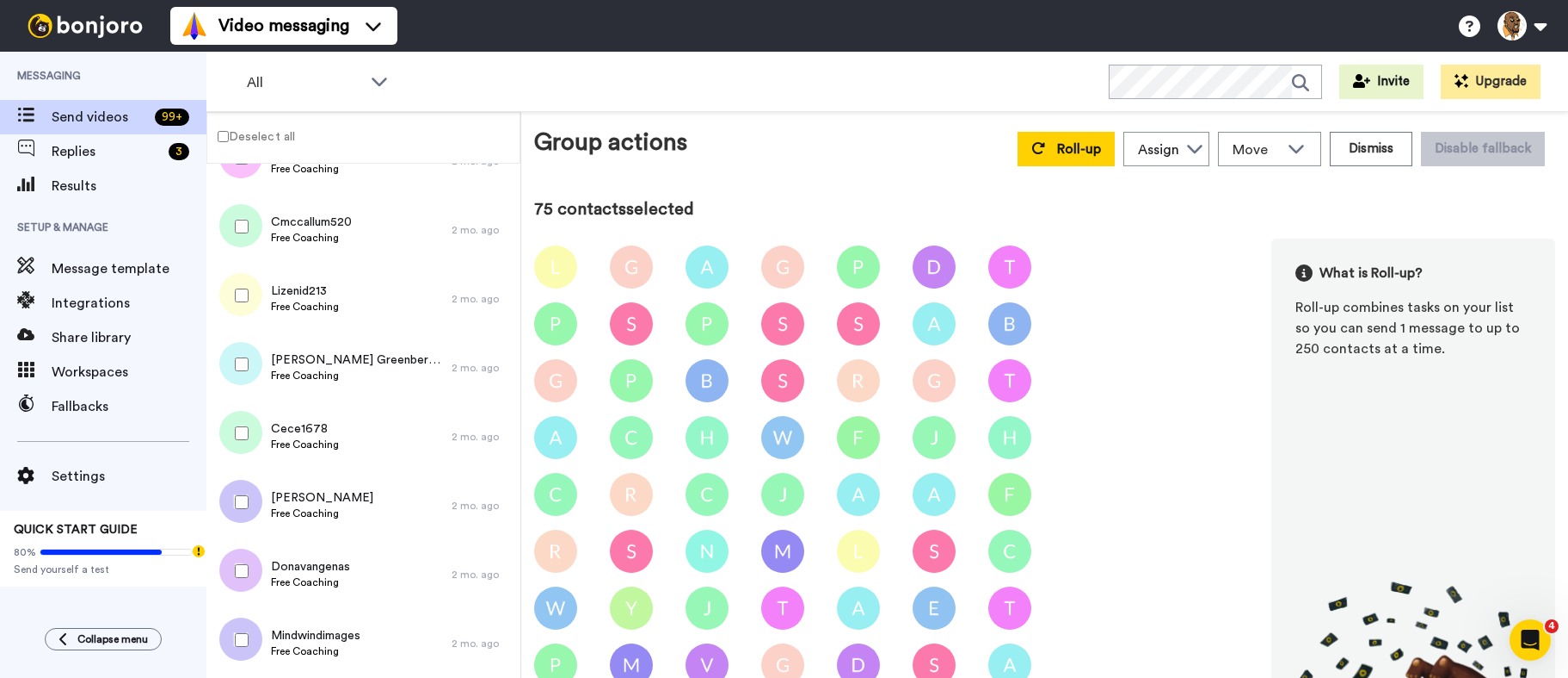
scroll to position [27052, 0]
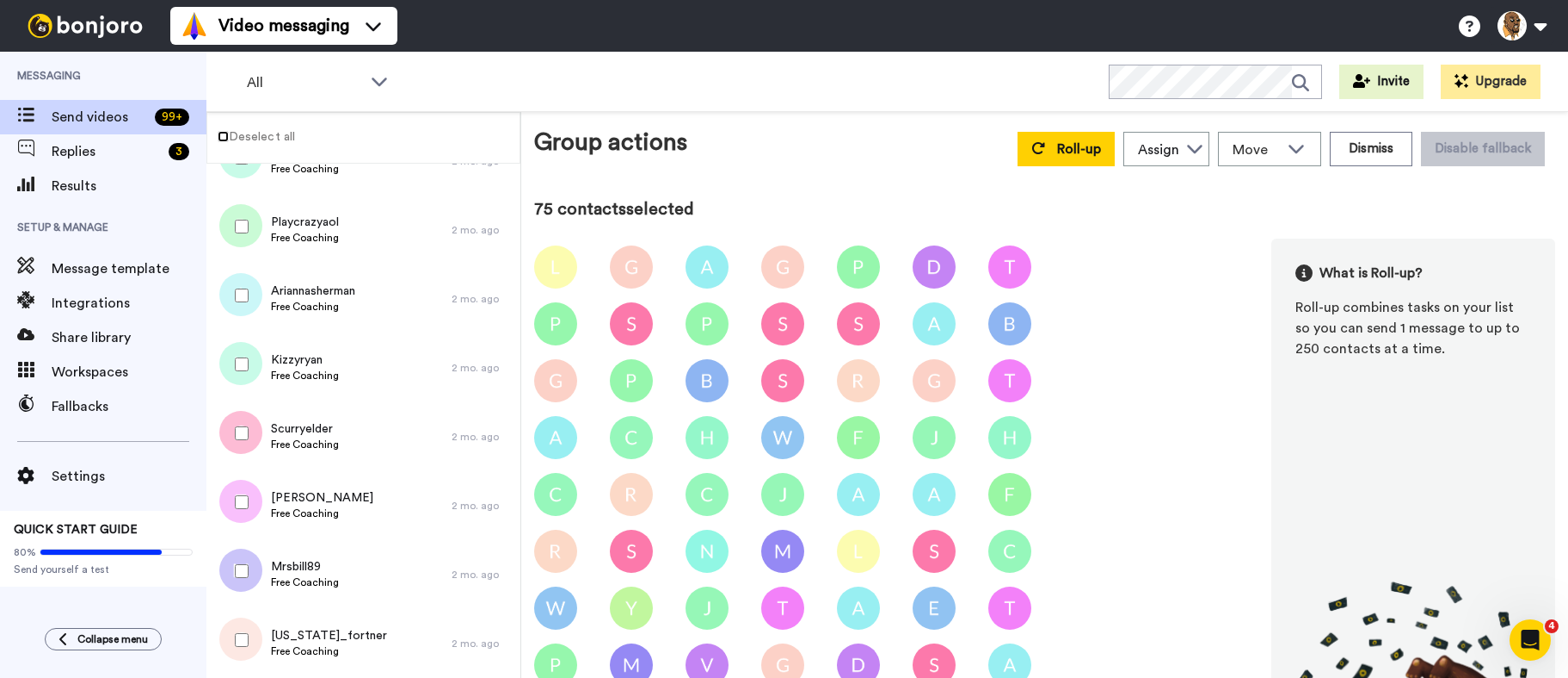
click at [220, 130] on label "Deselect all" at bounding box center [251, 136] width 88 height 20
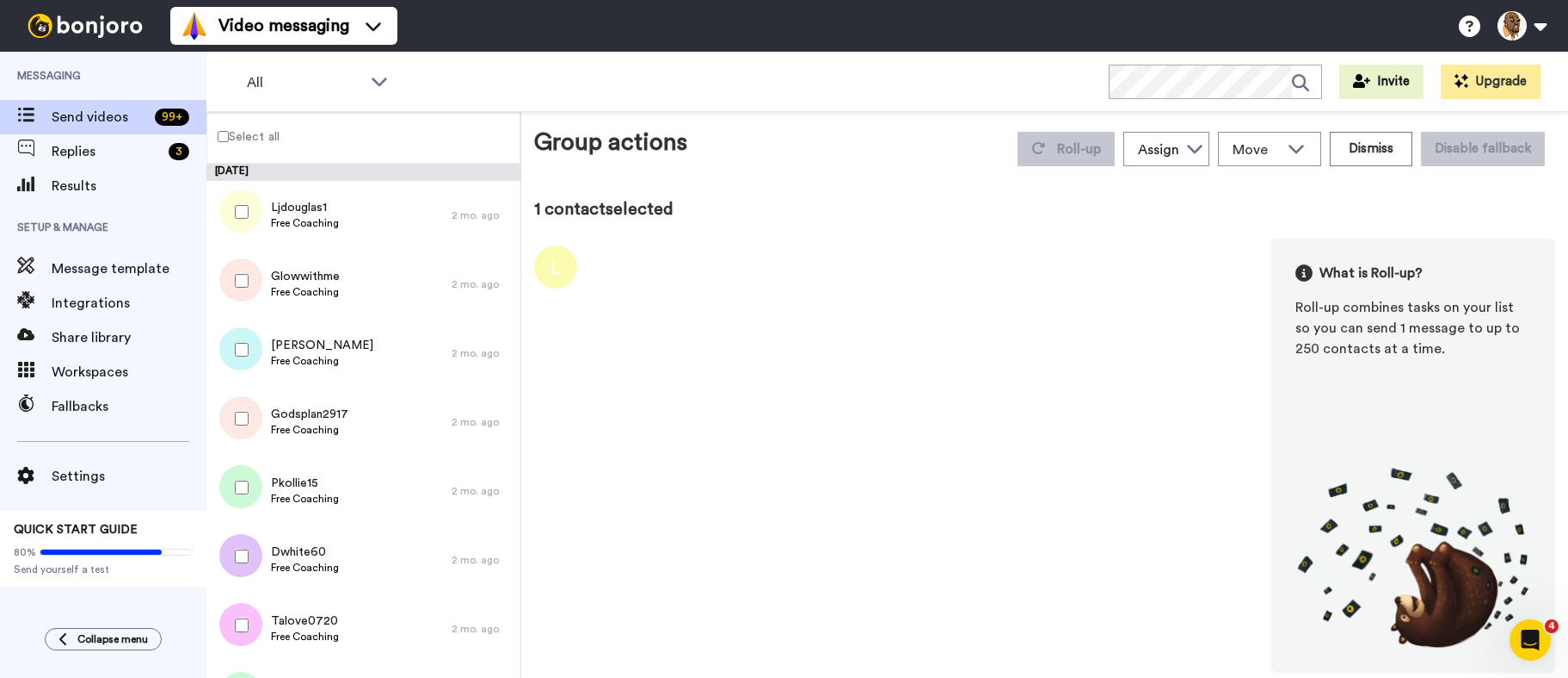
click at [259, 134] on label "Select all" at bounding box center [243, 136] width 73 height 20
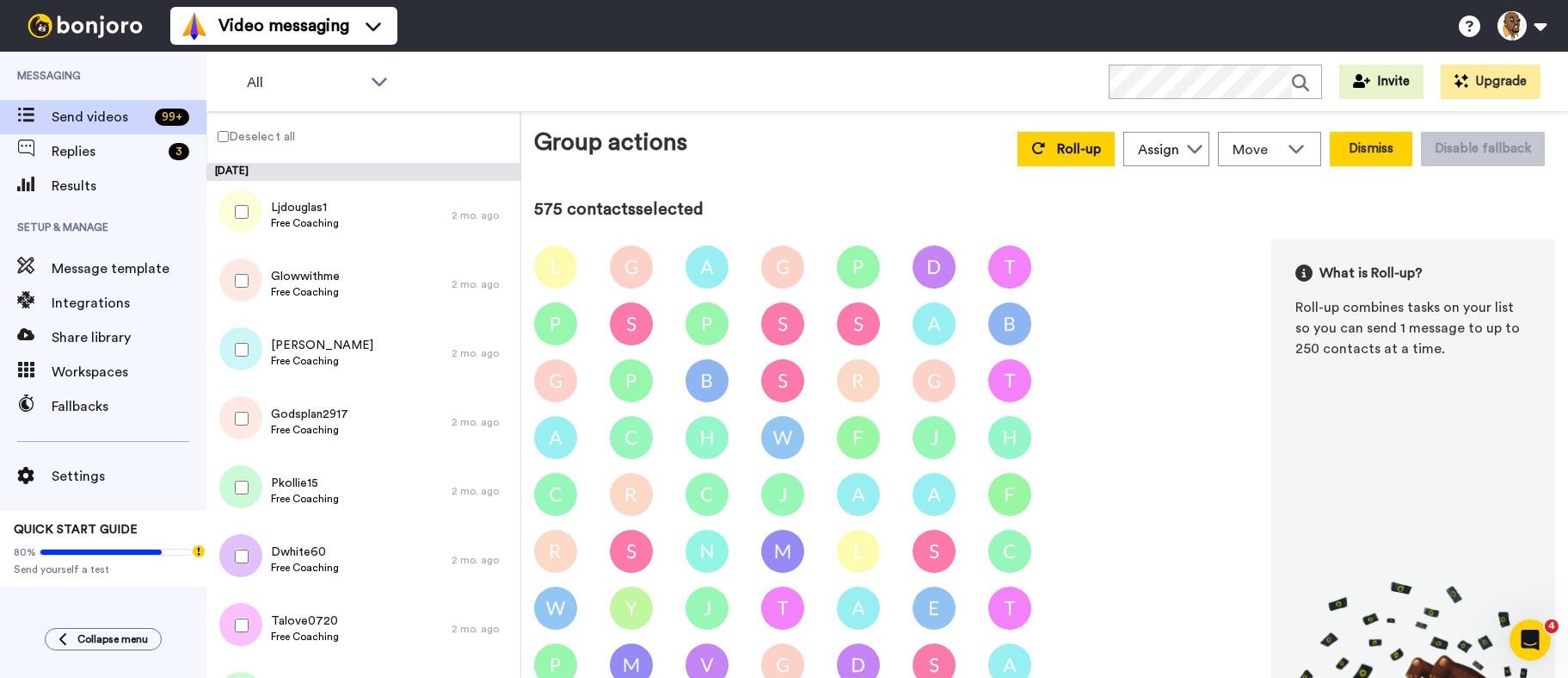
click at [1367, 142] on button "Dismiss" at bounding box center [1371, 149] width 82 height 35
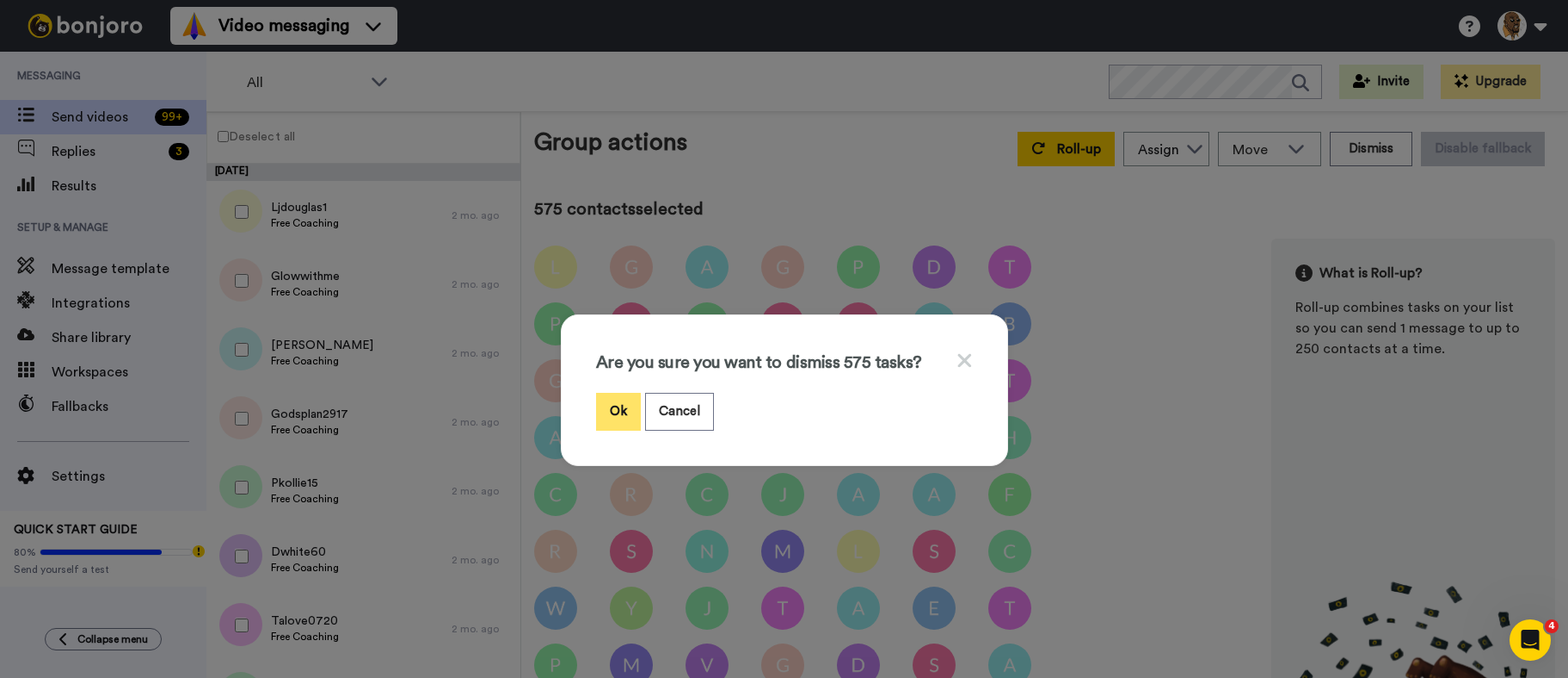
drag, startPoint x: 618, startPoint y: 390, endPoint x: 633, endPoint y: 378, distance: 19.2
click at [618, 392] on button "Ok" at bounding box center [618, 411] width 45 height 37
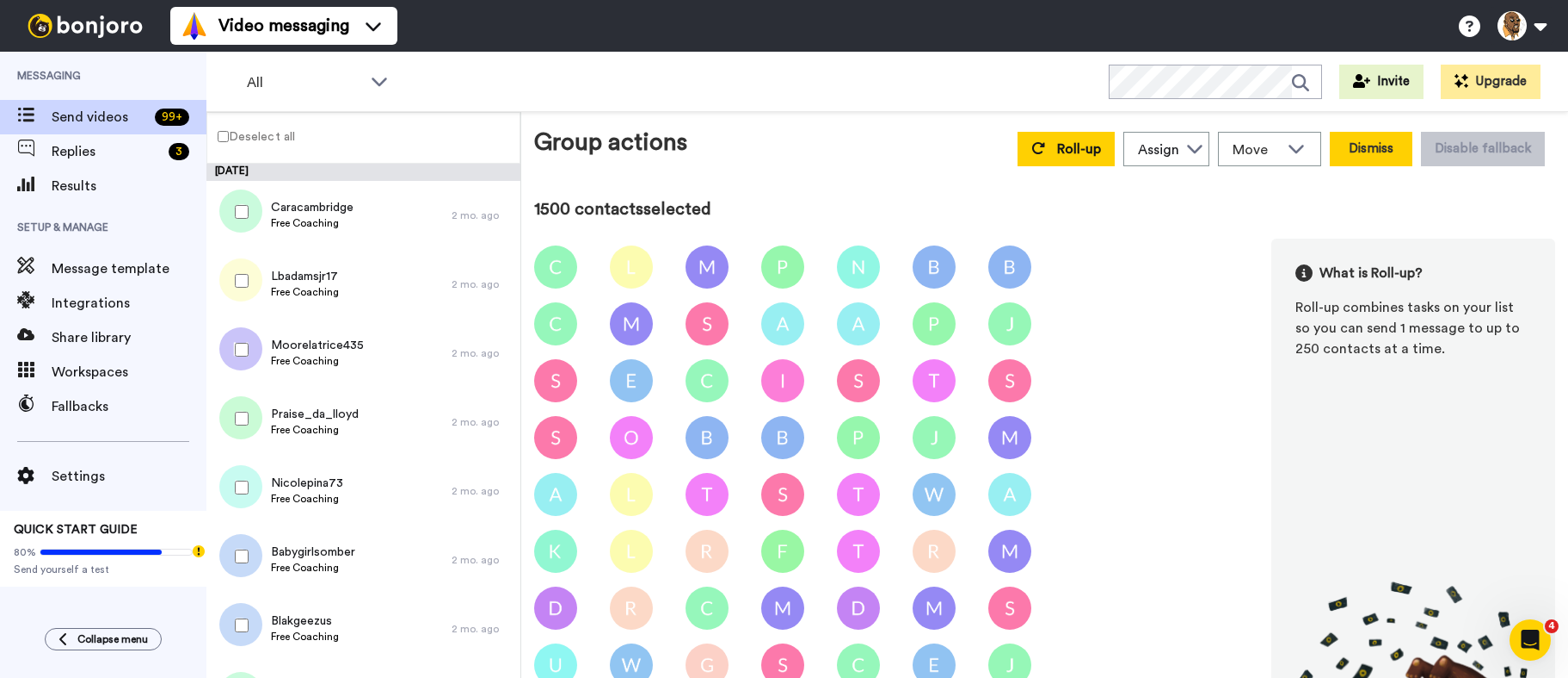
click at [1367, 143] on button "Dismiss" at bounding box center [1371, 149] width 82 height 35
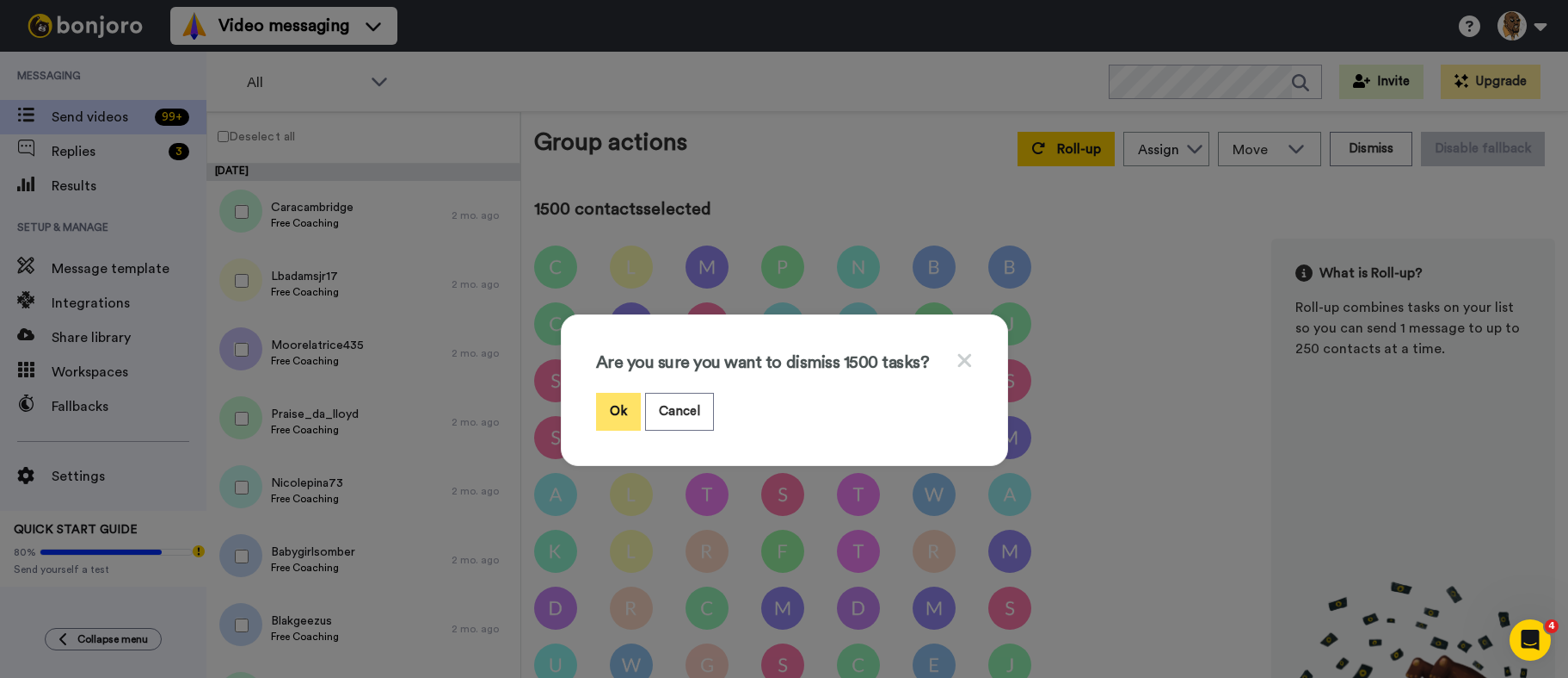
click at [608, 410] on button "Ok" at bounding box center [618, 411] width 45 height 37
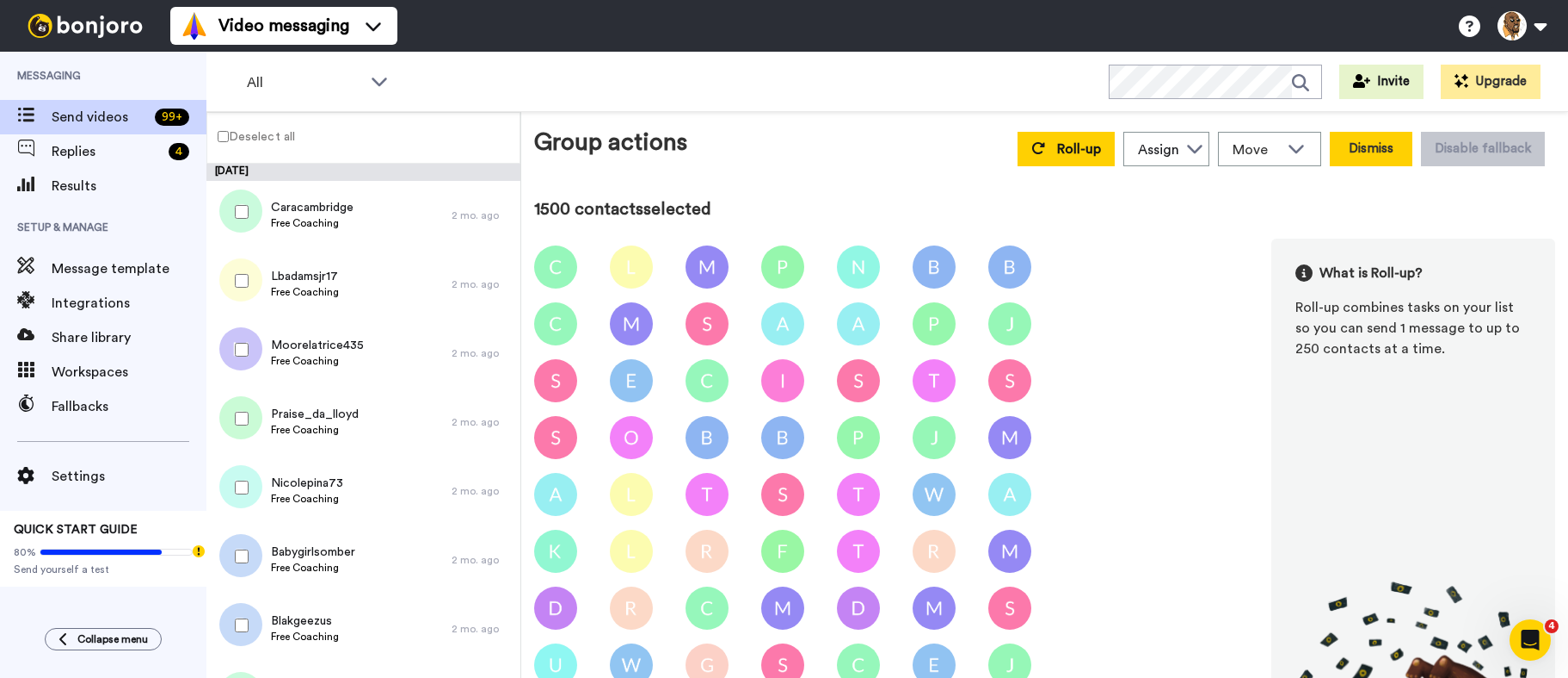
click at [1369, 138] on button "Dismiss" at bounding box center [1371, 149] width 82 height 35
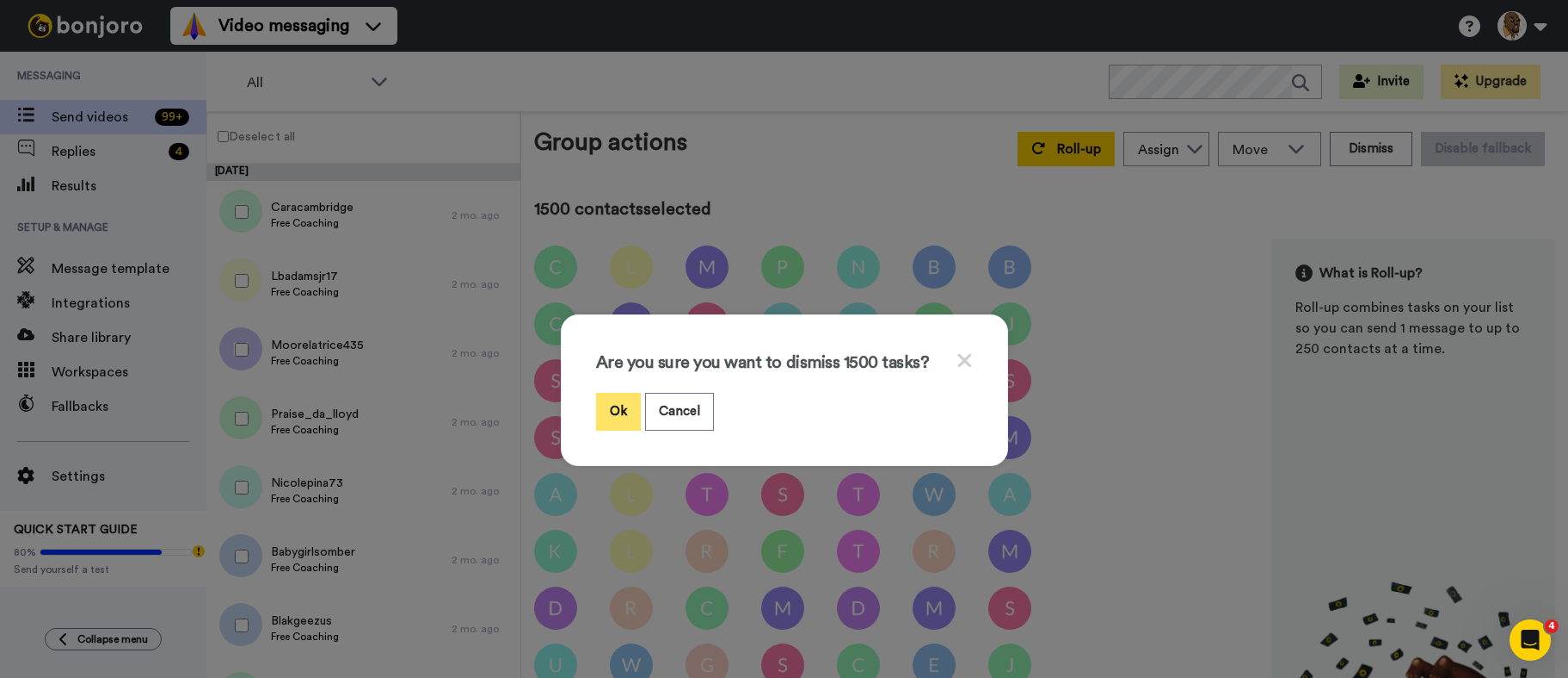
click at [603, 407] on button "Ok" at bounding box center [618, 411] width 45 height 37
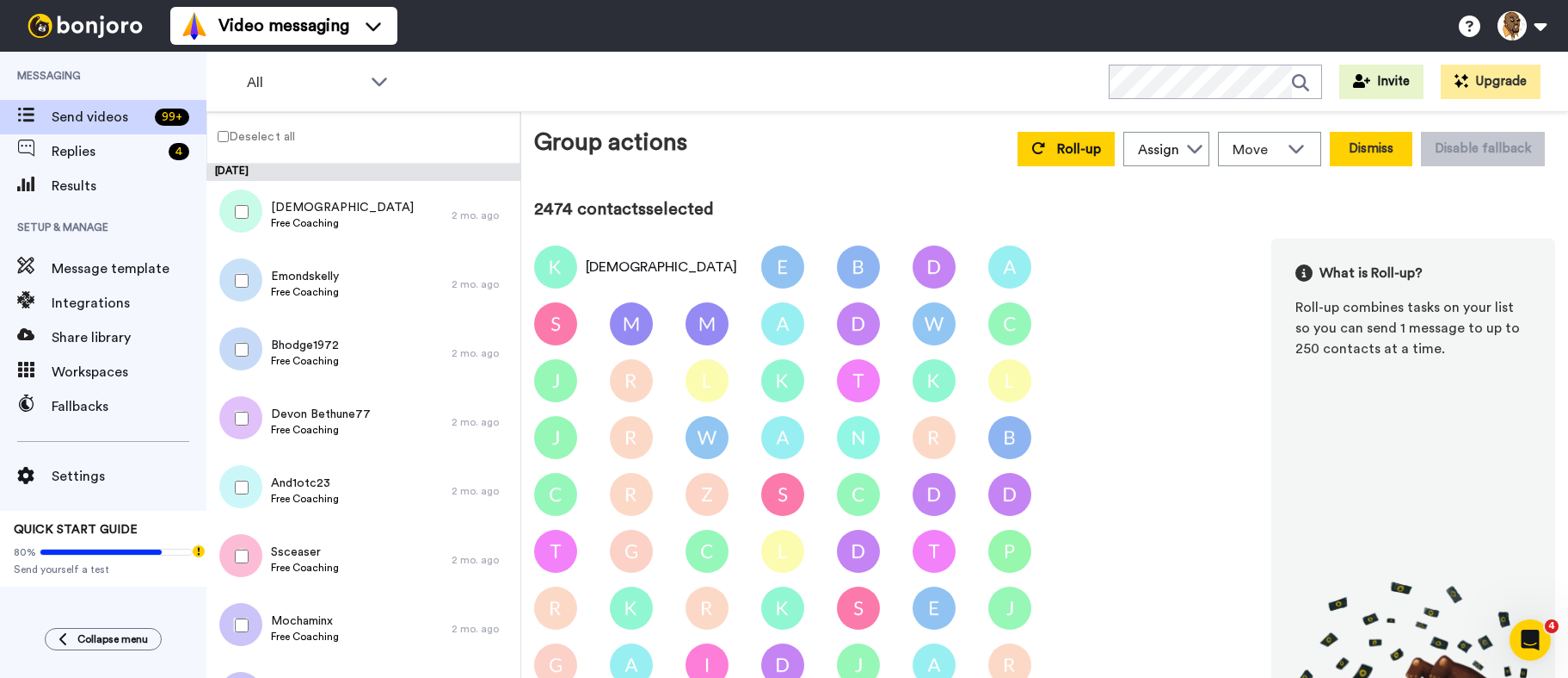
click at [1371, 159] on button "Dismiss" at bounding box center [1371, 149] width 82 height 35
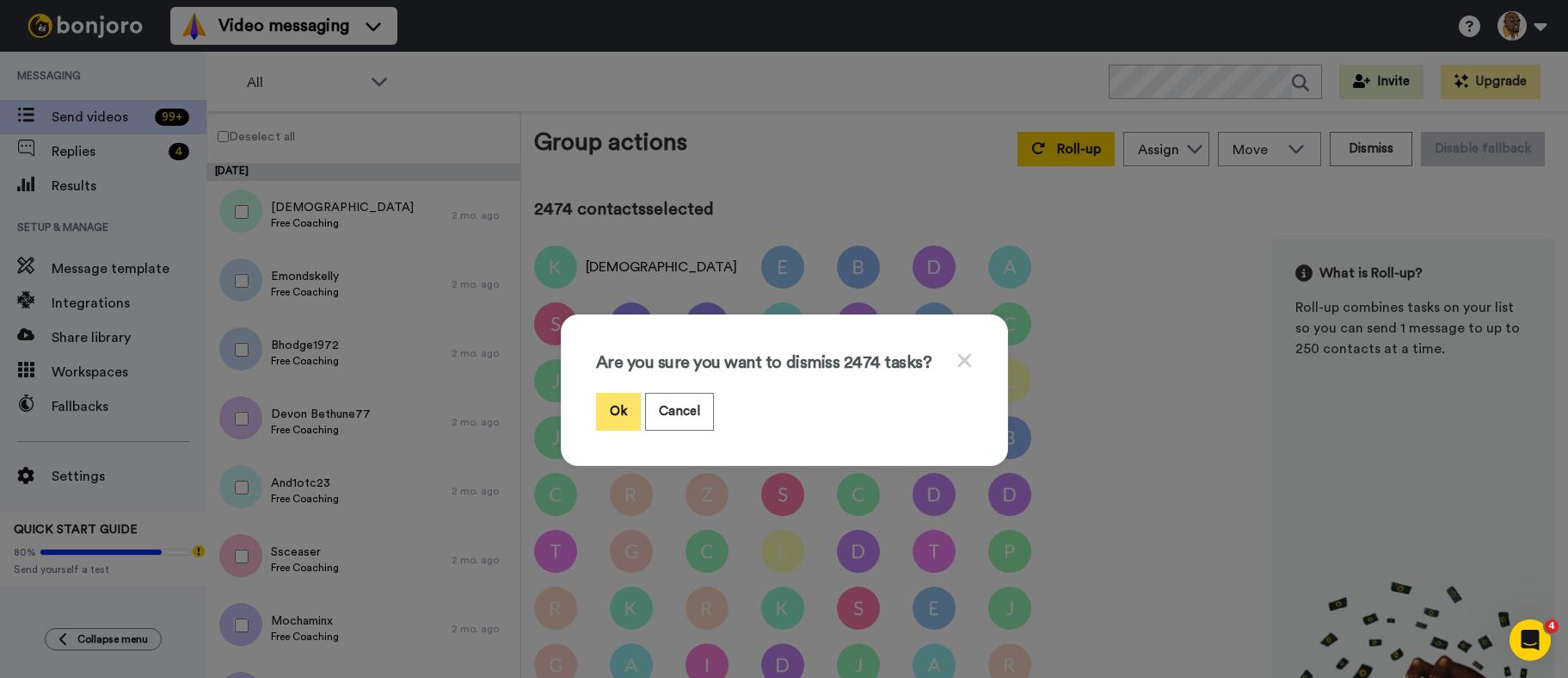
click at [612, 399] on button "Ok" at bounding box center [618, 411] width 45 height 37
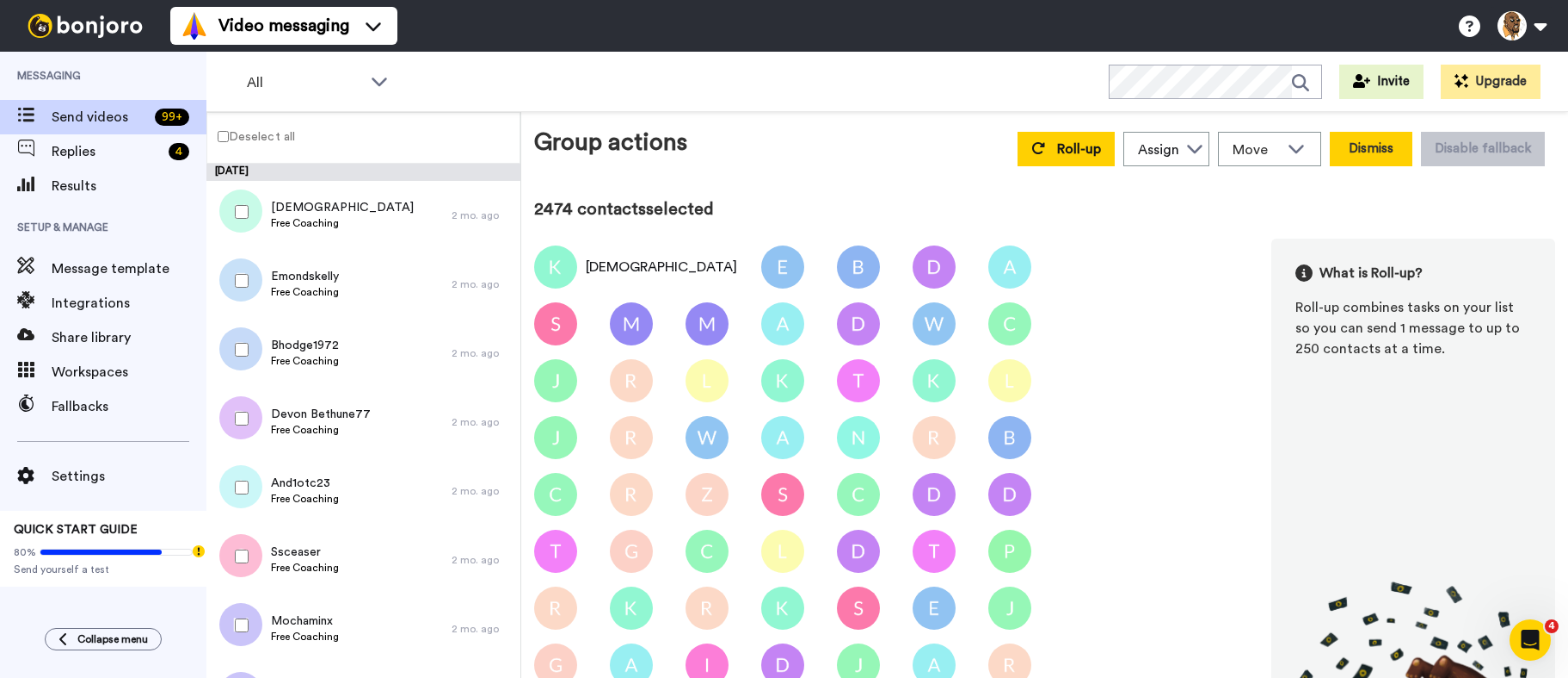
click at [1357, 145] on button "Dismiss" at bounding box center [1371, 149] width 82 height 35
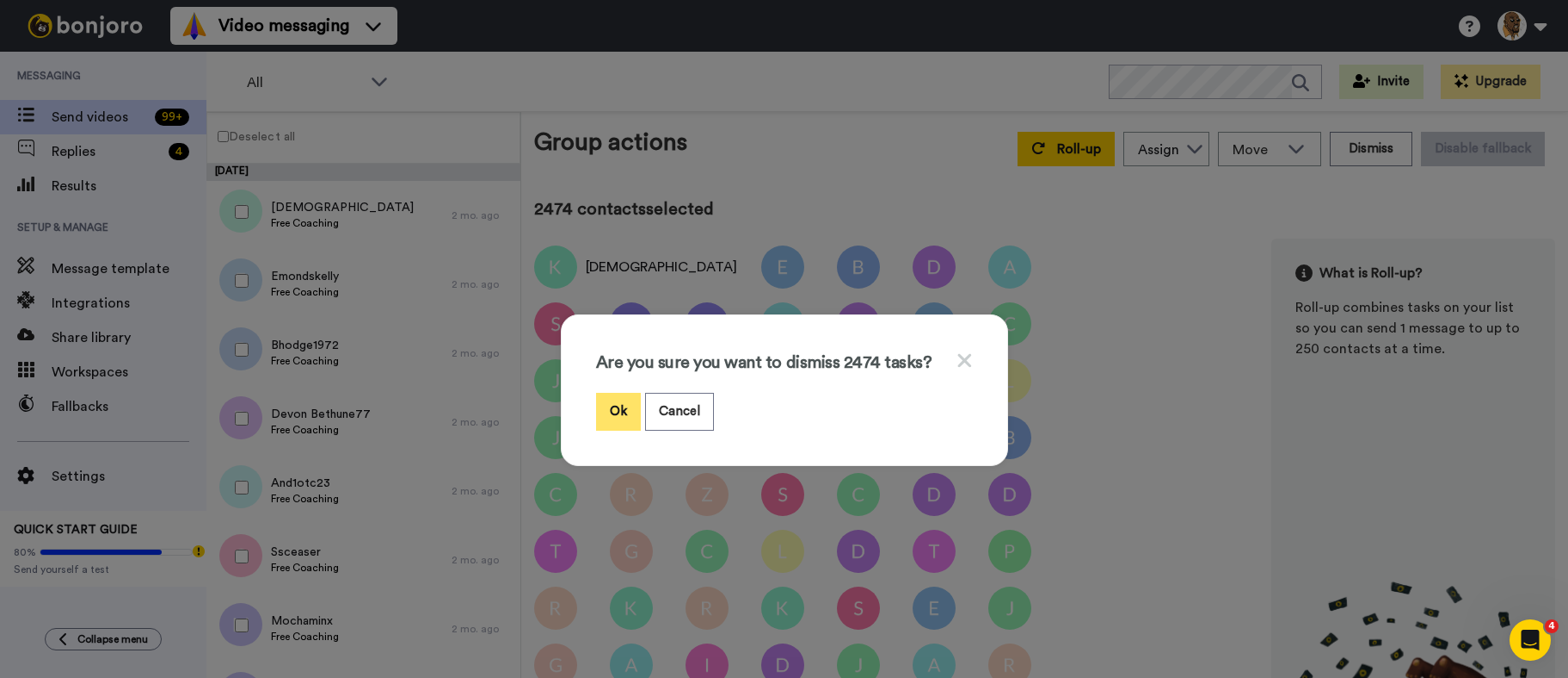
click at [618, 407] on button "Ok" at bounding box center [618, 411] width 45 height 37
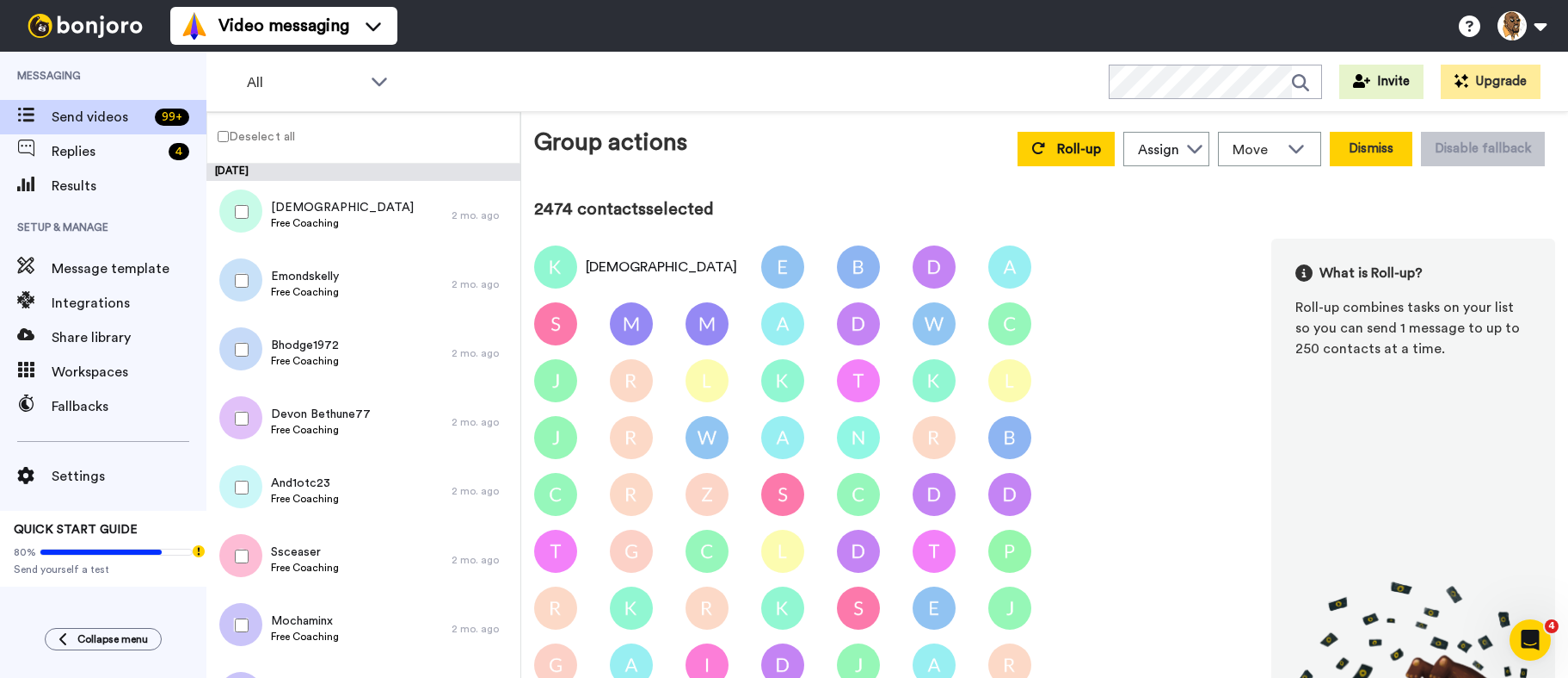
click at [1355, 140] on button "Dismiss" at bounding box center [1371, 149] width 82 height 35
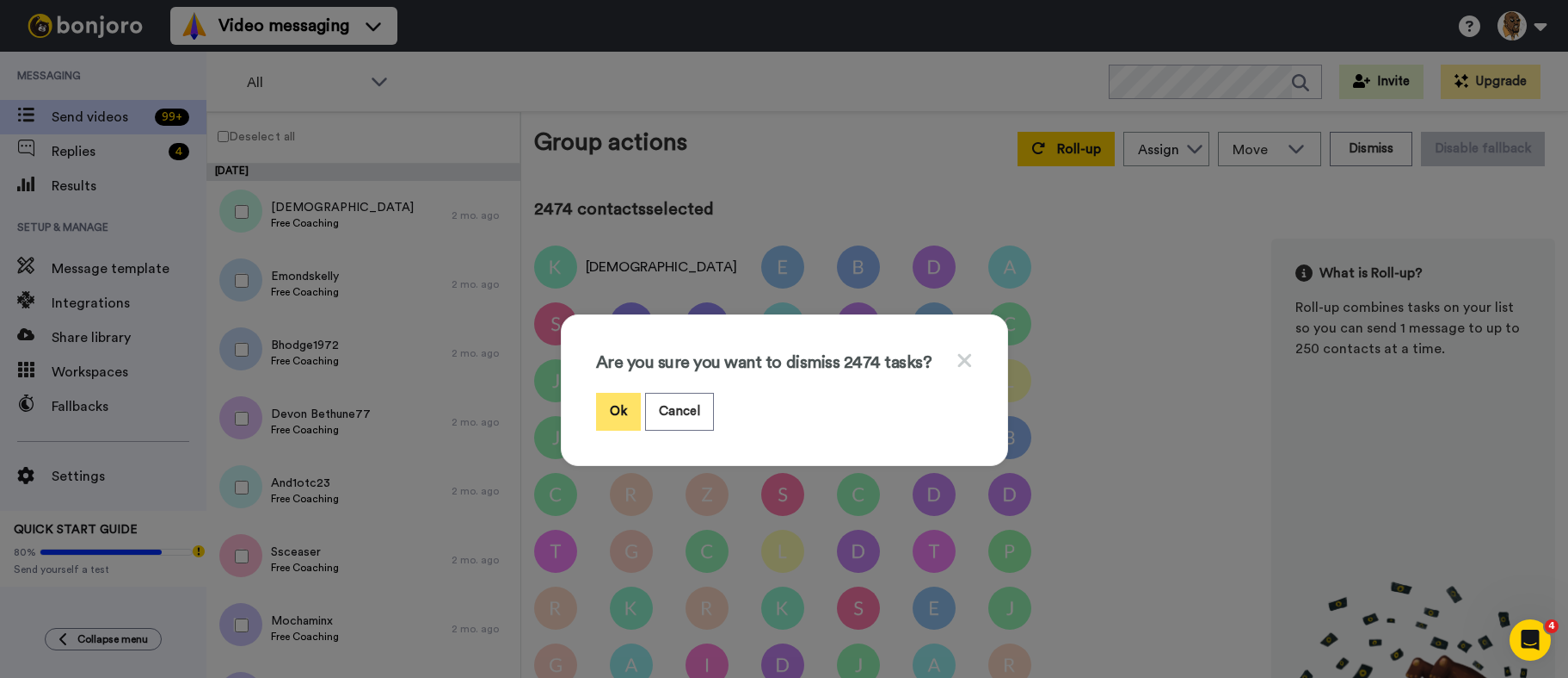
click at [622, 396] on button "Ok" at bounding box center [618, 411] width 45 height 37
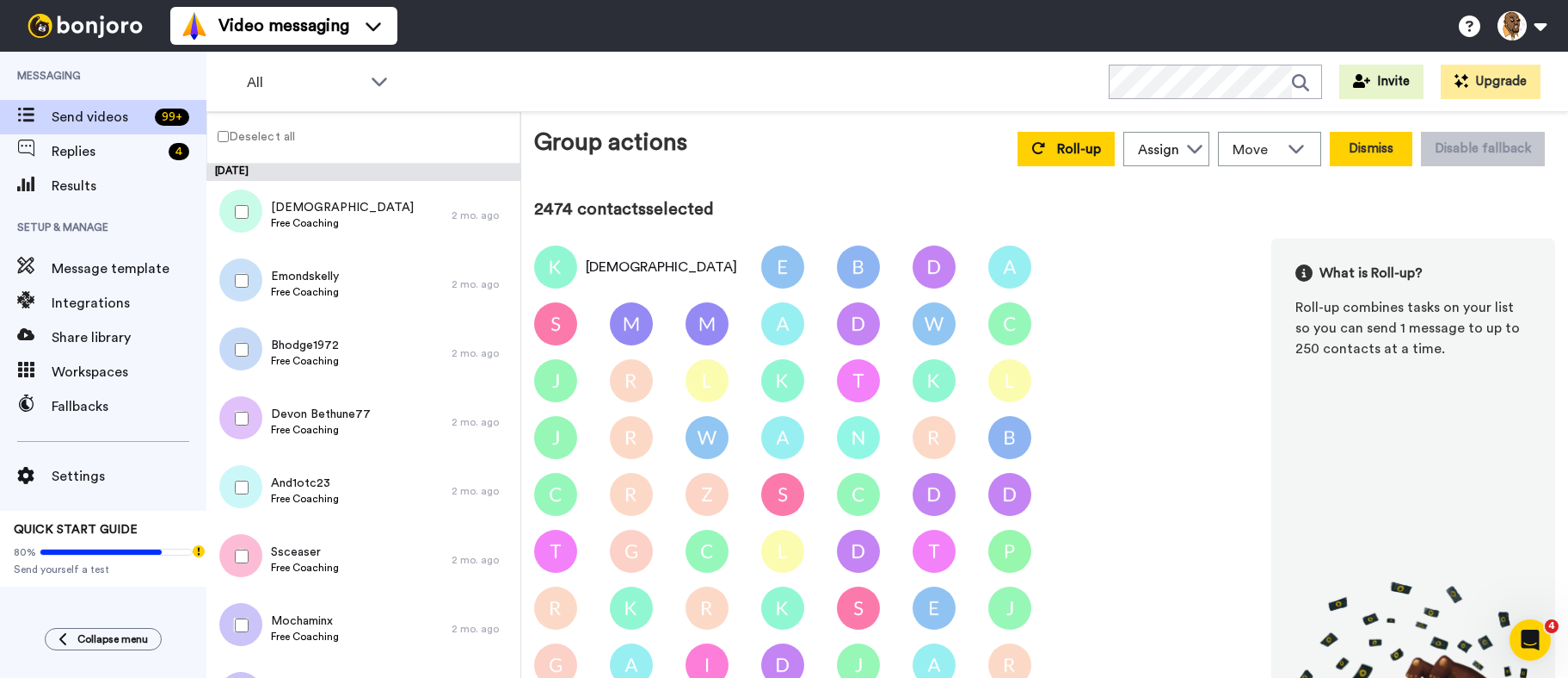
click at [1357, 145] on button "Dismiss" at bounding box center [1371, 149] width 82 height 35
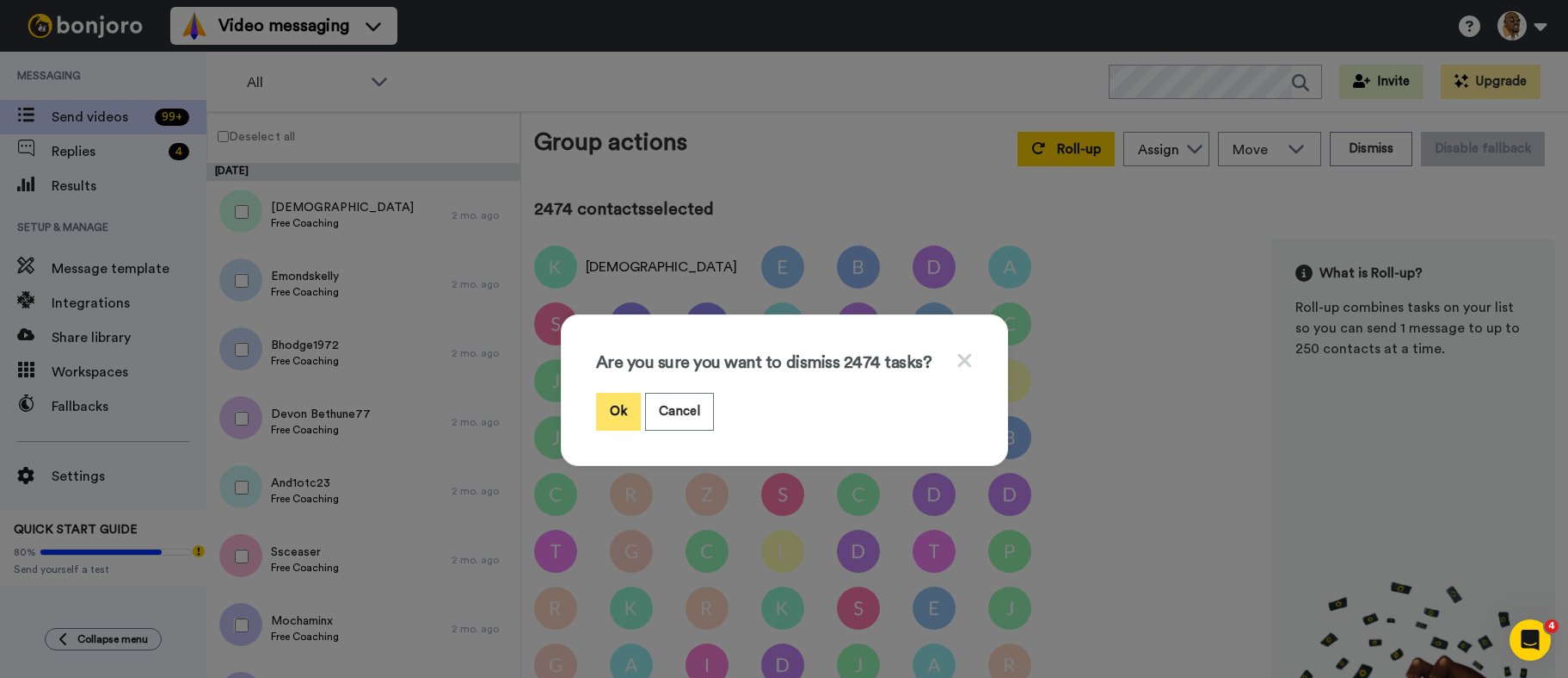
click at [614, 399] on button "Ok" at bounding box center [618, 411] width 45 height 37
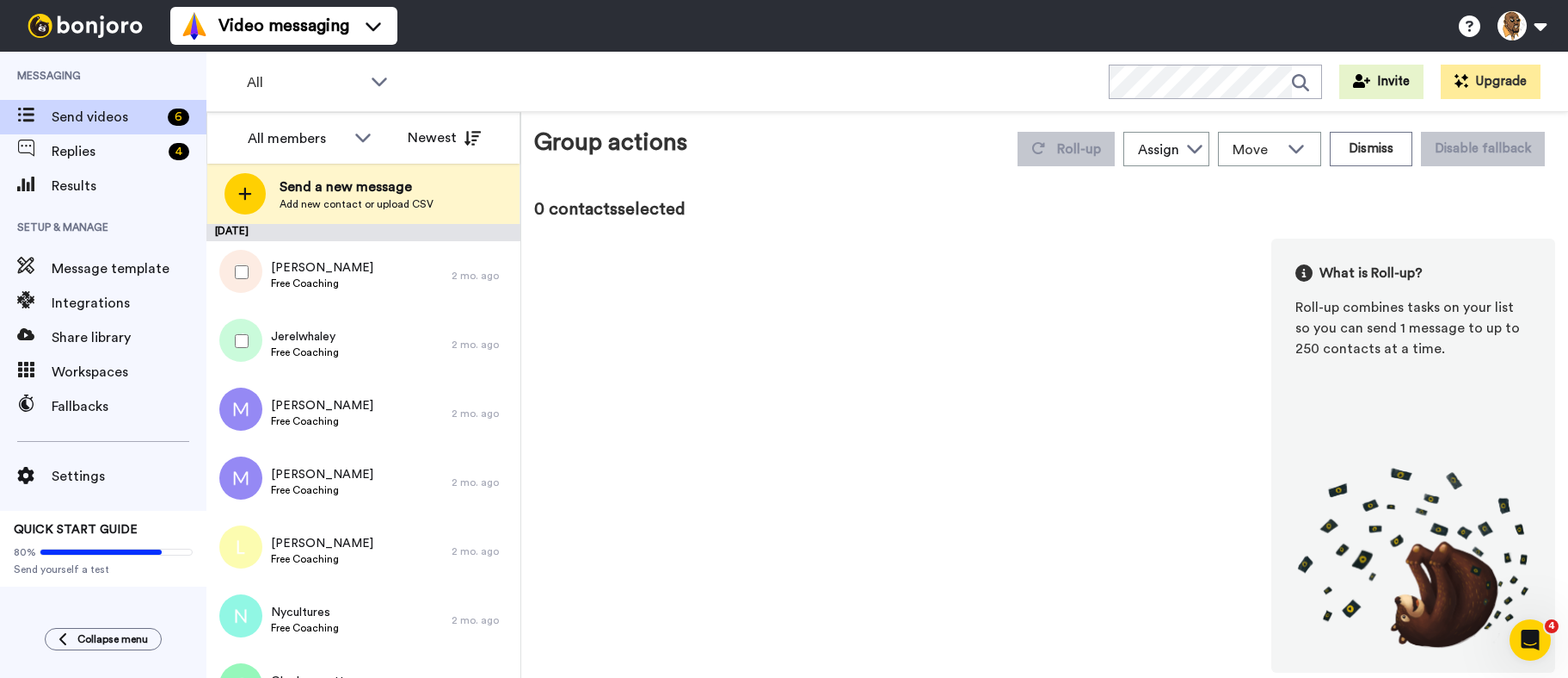
click at [237, 329] on div at bounding box center [238, 341] width 62 height 60
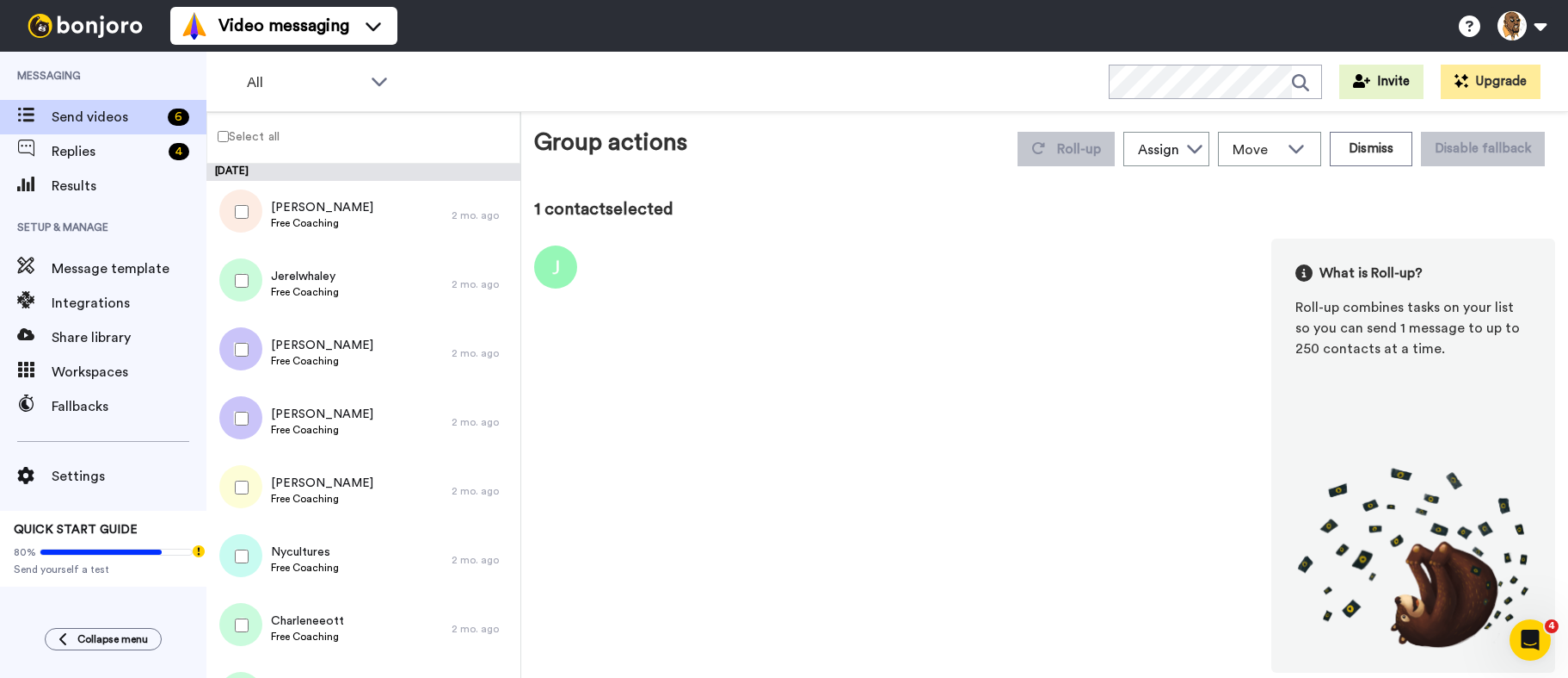
click at [230, 205] on div at bounding box center [238, 212] width 62 height 60
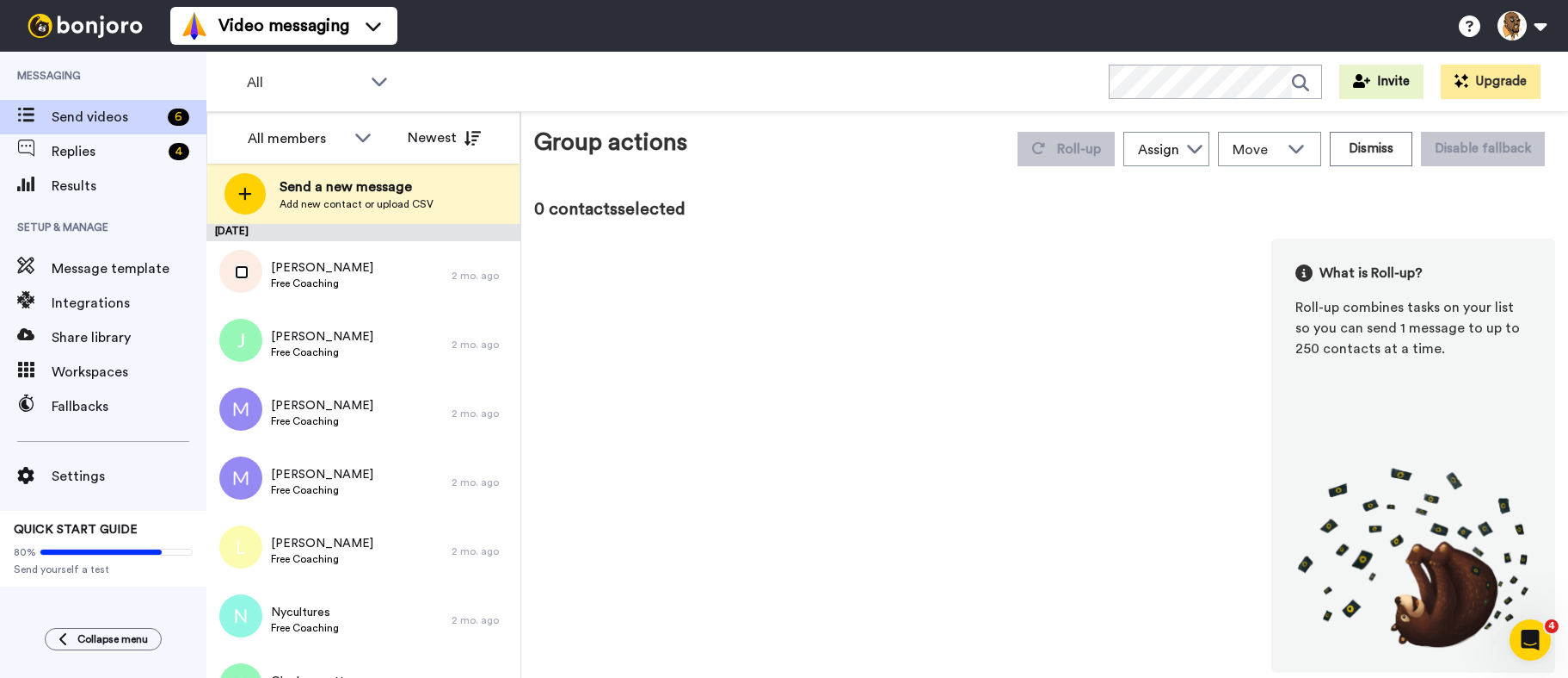
click at [251, 277] on div at bounding box center [238, 272] width 62 height 60
click at [244, 260] on div at bounding box center [238, 272] width 62 height 60
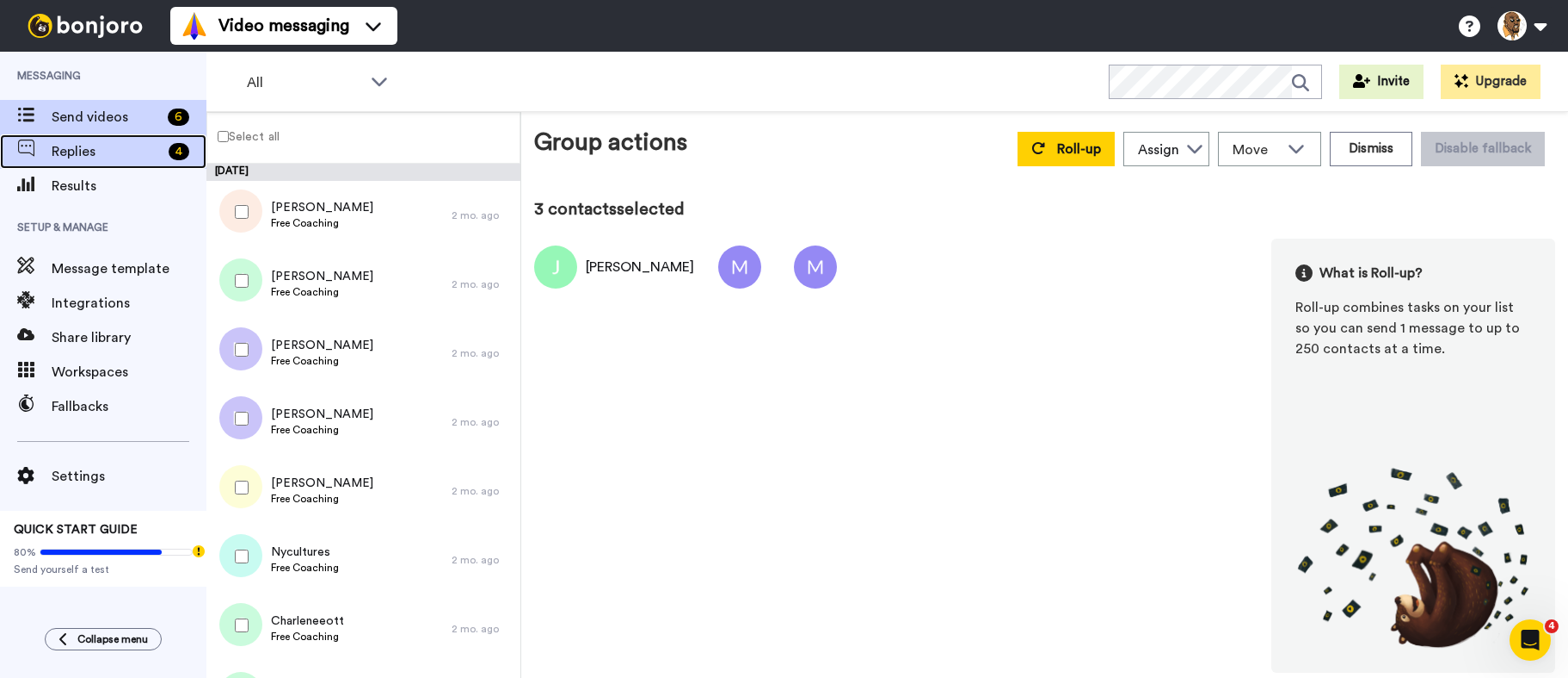
click at [100, 151] on span "Replies" at bounding box center [106, 151] width 110 height 20
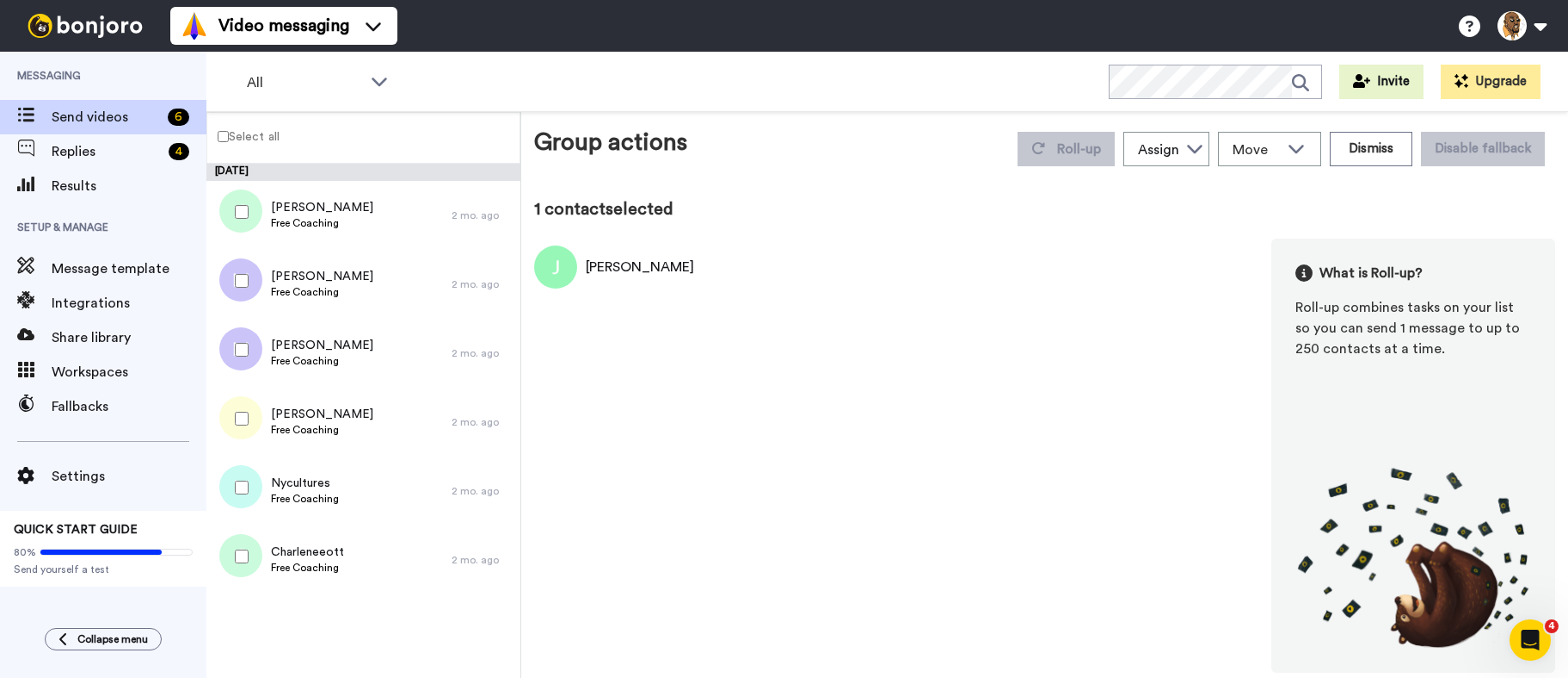
drag, startPoint x: 249, startPoint y: 278, endPoint x: 241, endPoint y: 272, distance: 10.0
click at [241, 272] on div at bounding box center [238, 281] width 62 height 60
click at [255, 352] on div at bounding box center [238, 350] width 62 height 60
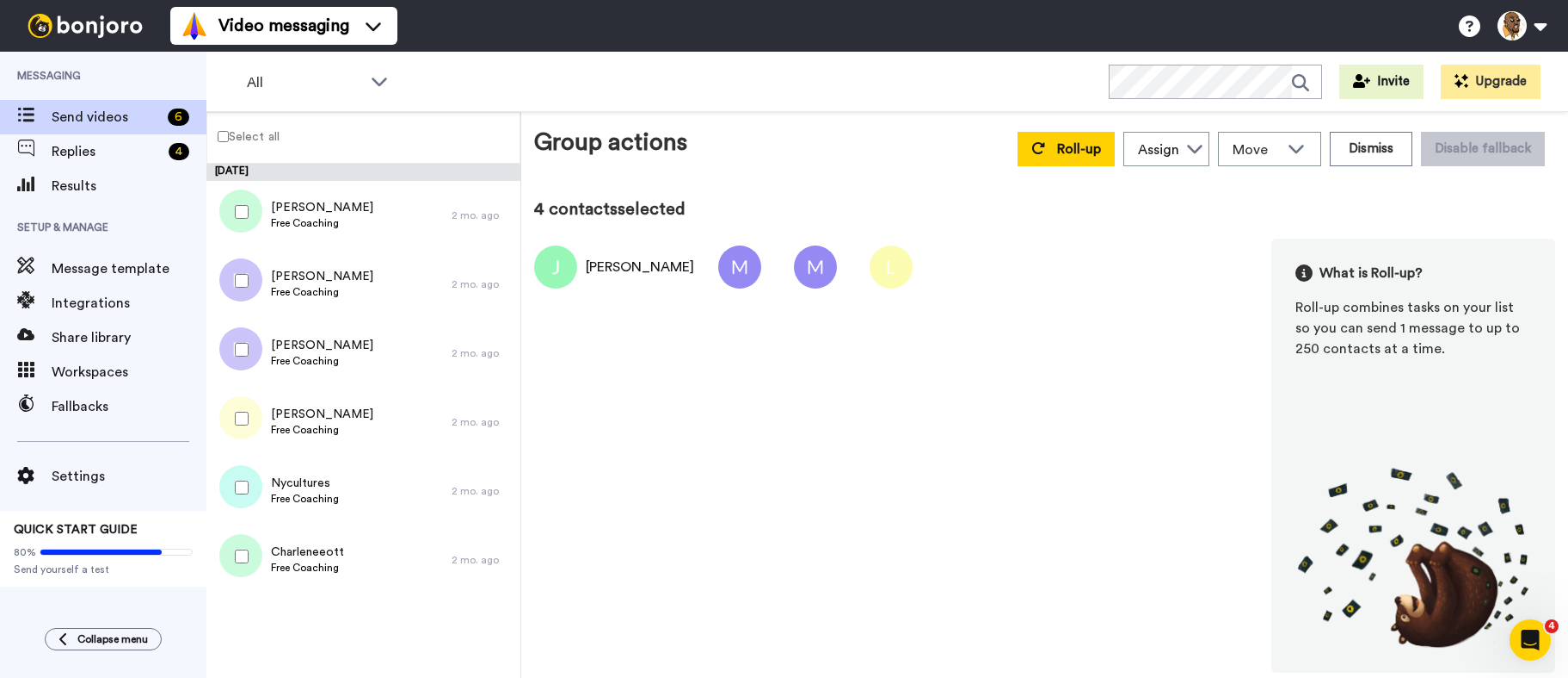
click at [235, 483] on div at bounding box center [238, 487] width 62 height 60
click at [250, 554] on div at bounding box center [238, 556] width 62 height 60
click at [1381, 146] on button "Dismiss" at bounding box center [1371, 149] width 82 height 35
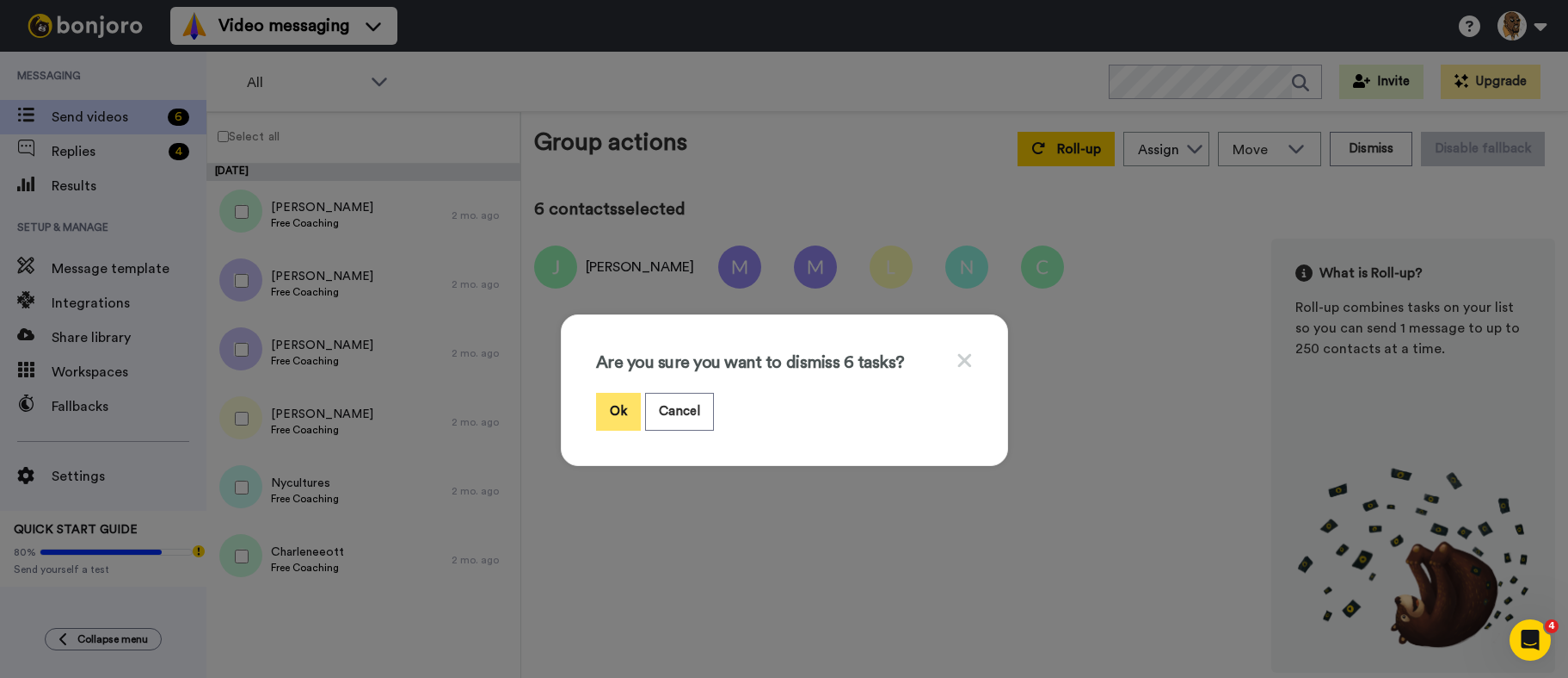
click at [608, 399] on button "Ok" at bounding box center [618, 411] width 45 height 37
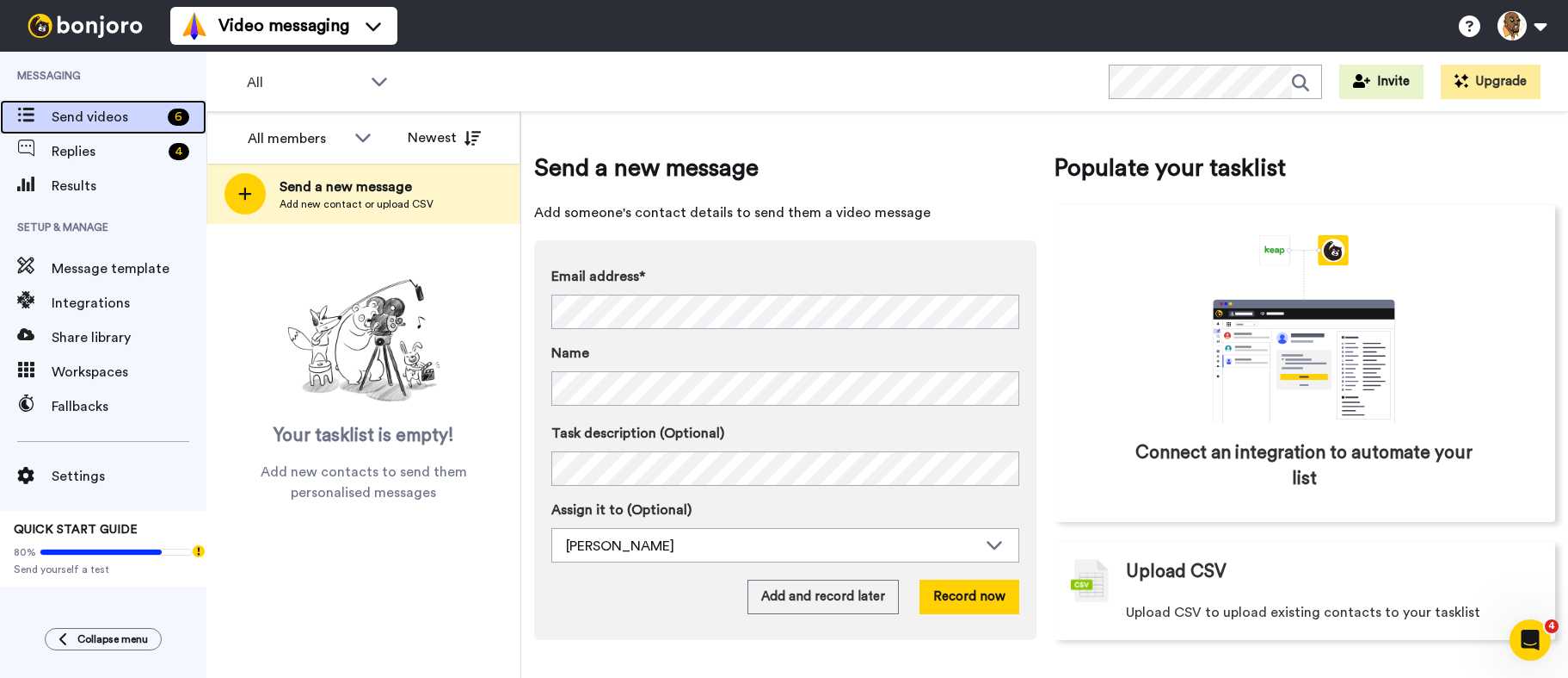
click at [119, 104] on div "Send videos 6" at bounding box center [103, 117] width 206 height 35
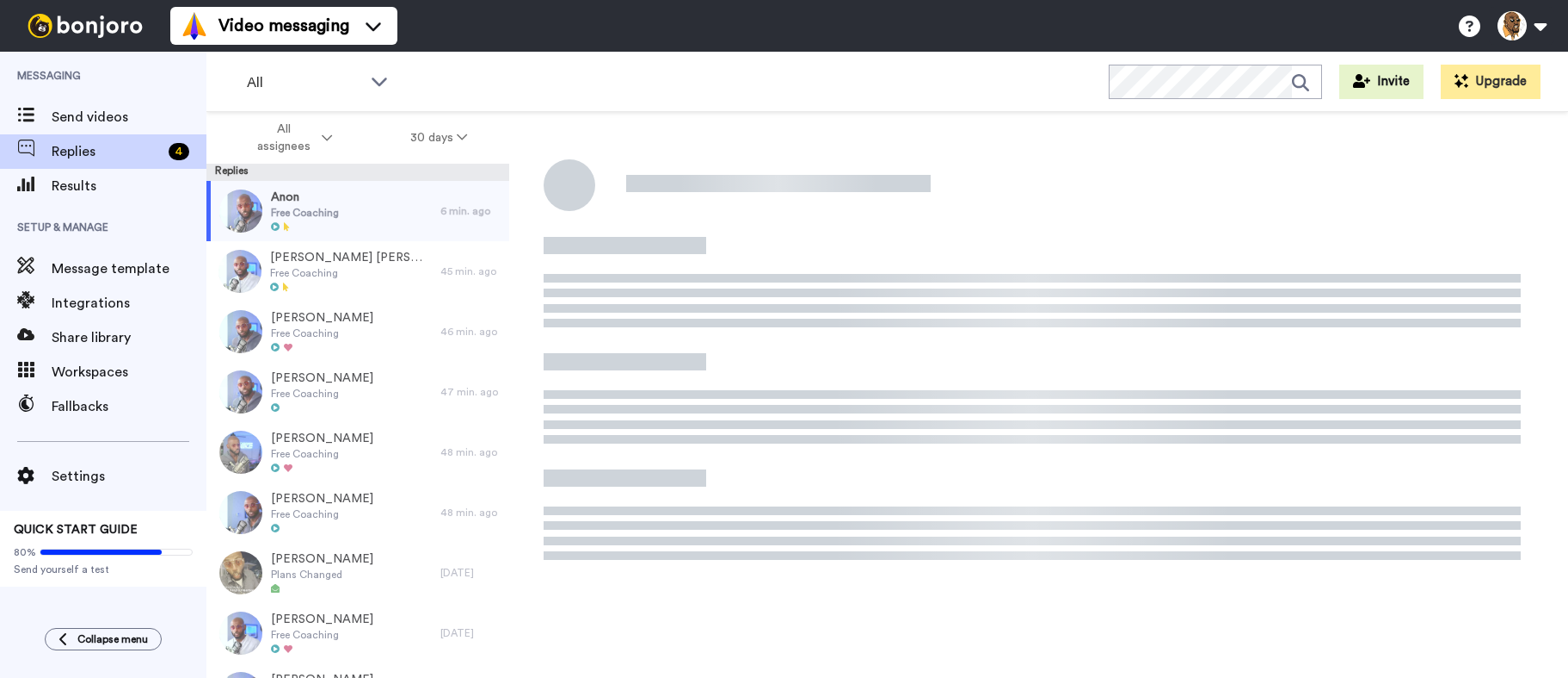
scroll to position [60, 0]
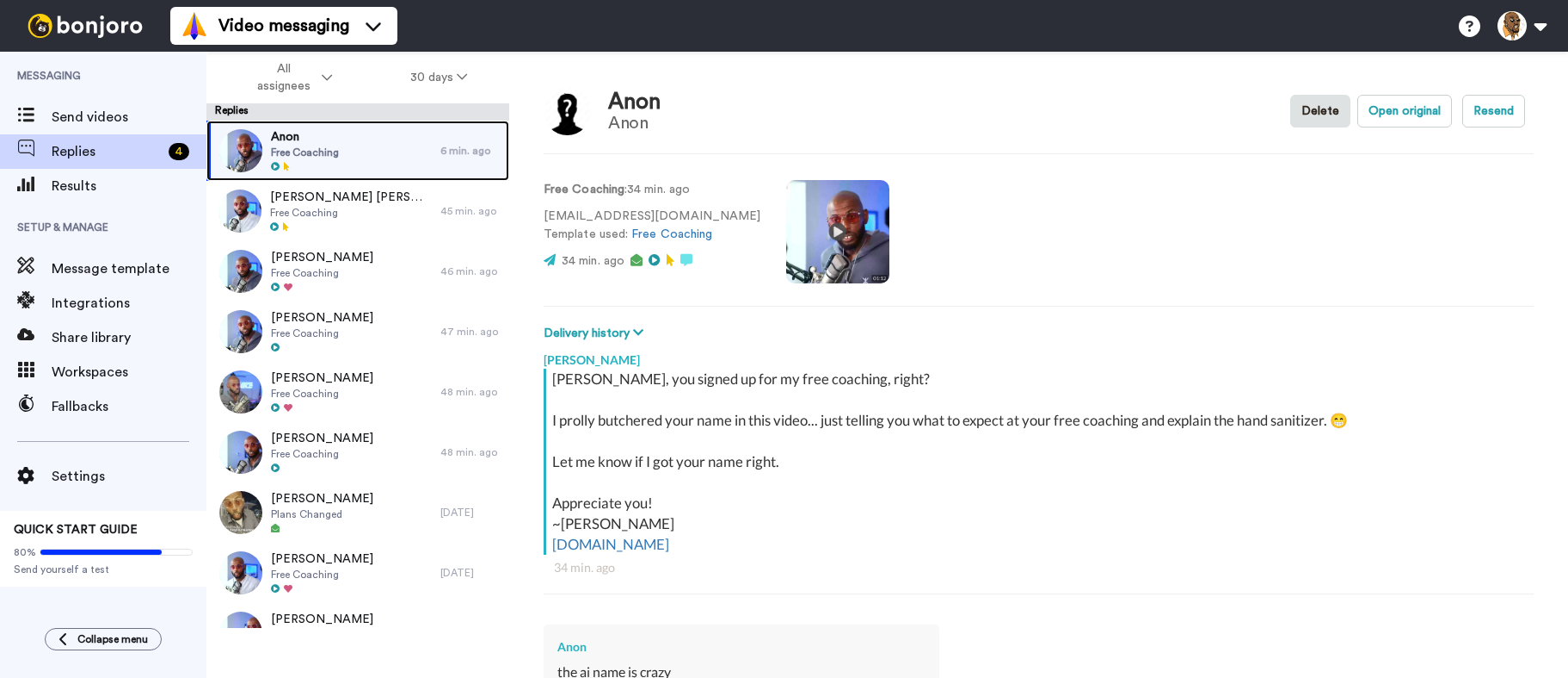
click at [362, 139] on div "Anon Free Coaching" at bounding box center [323, 150] width 234 height 60
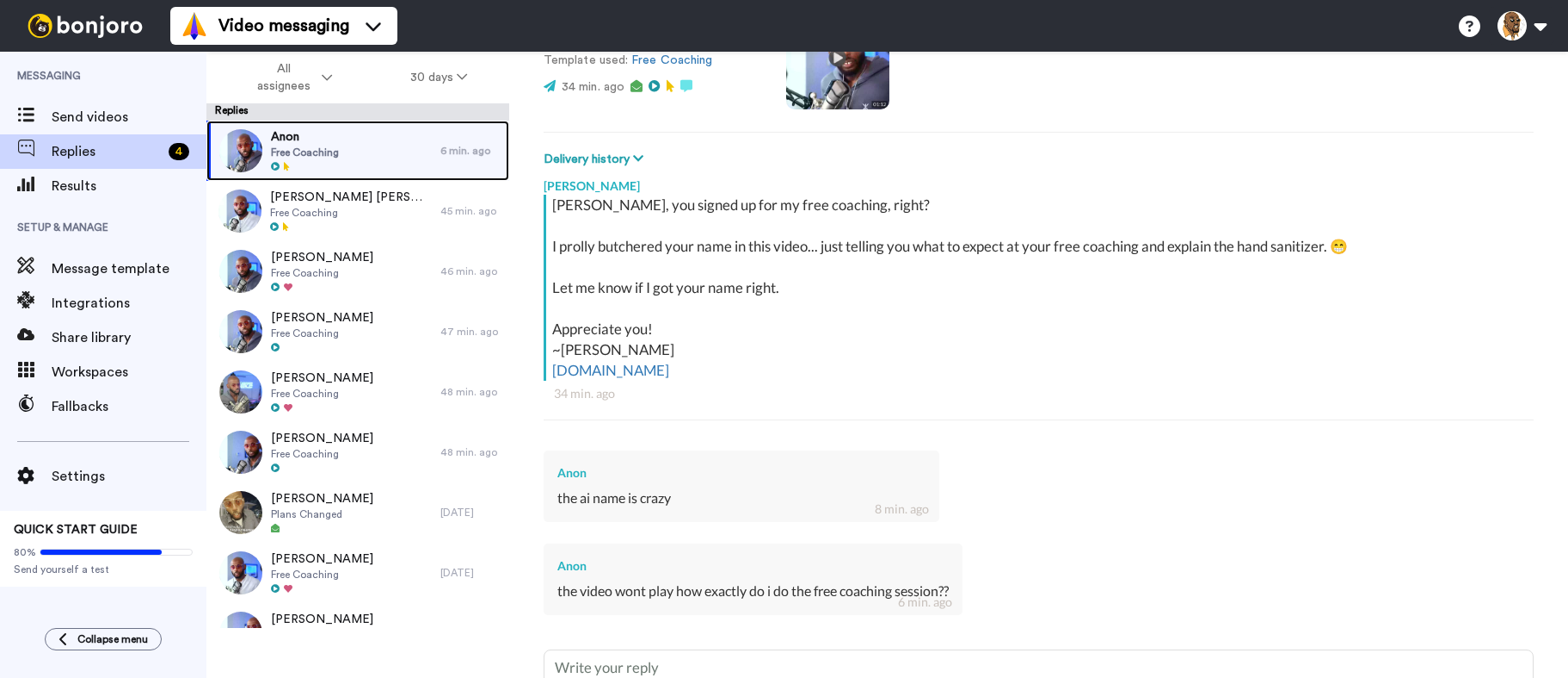
scroll to position [345, 0]
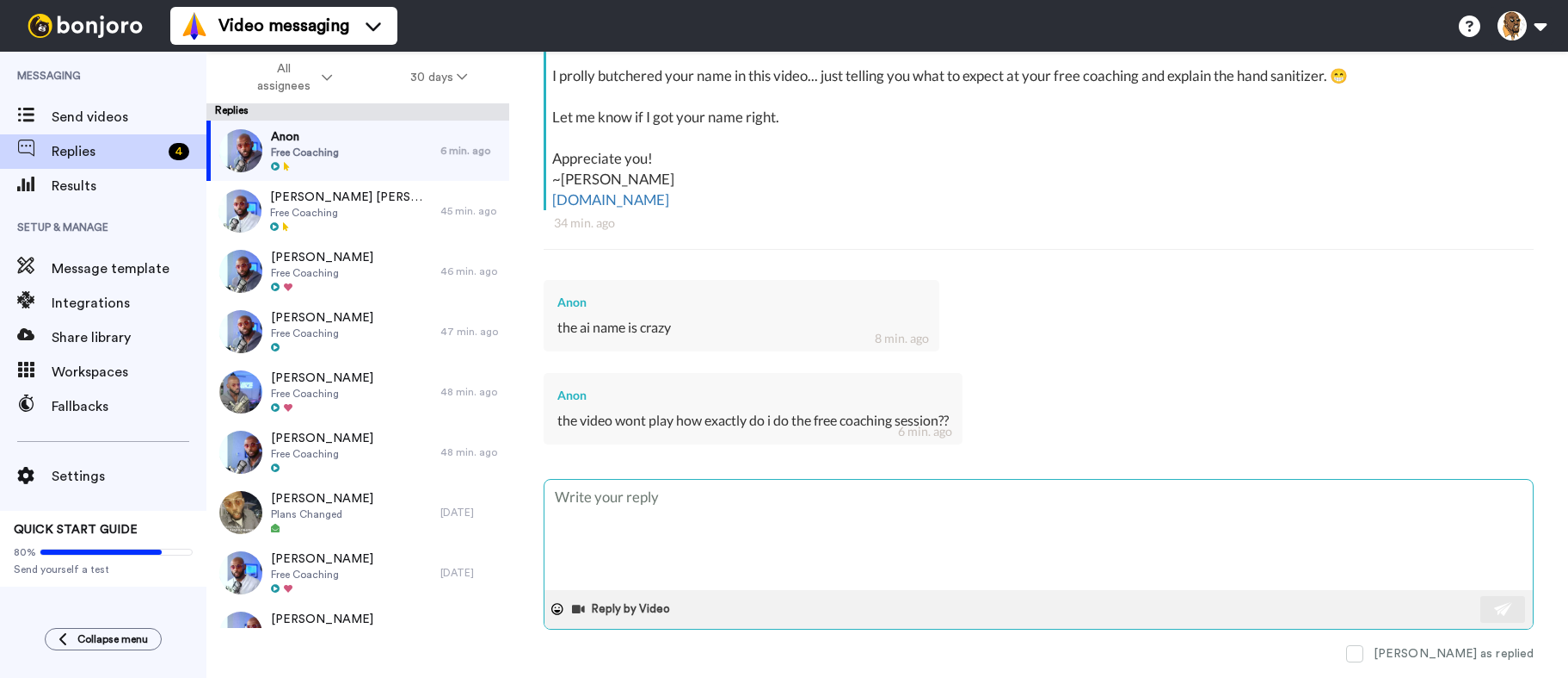
click at [765, 539] on textarea at bounding box center [1039, 535] width 988 height 110
click at [716, 518] on textarea at bounding box center [1039, 535] width 988 height 110
type textarea "x"
type textarea "A"
type textarea "x"
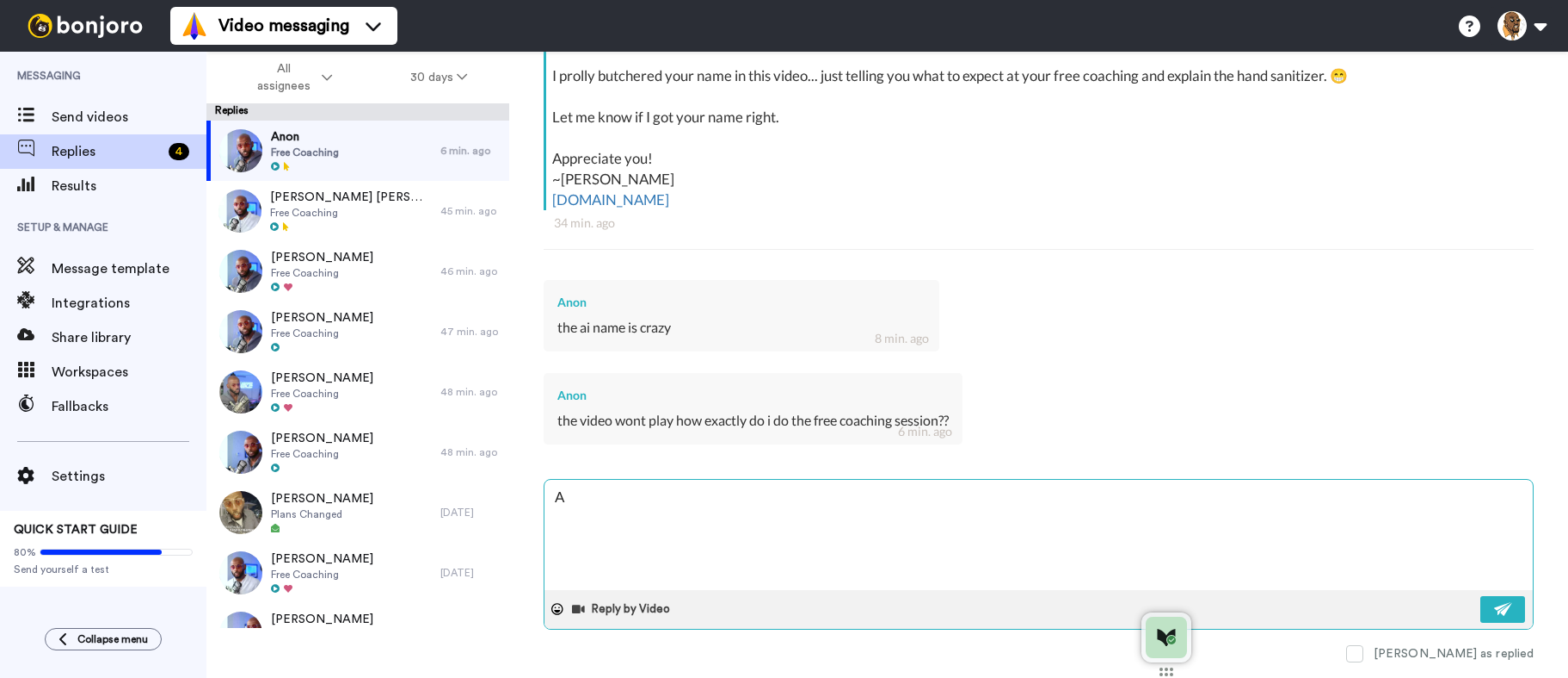
type textarea "AI"
type textarea "x"
type textarea "AI"
type textarea "x"
type textarea "AI N"
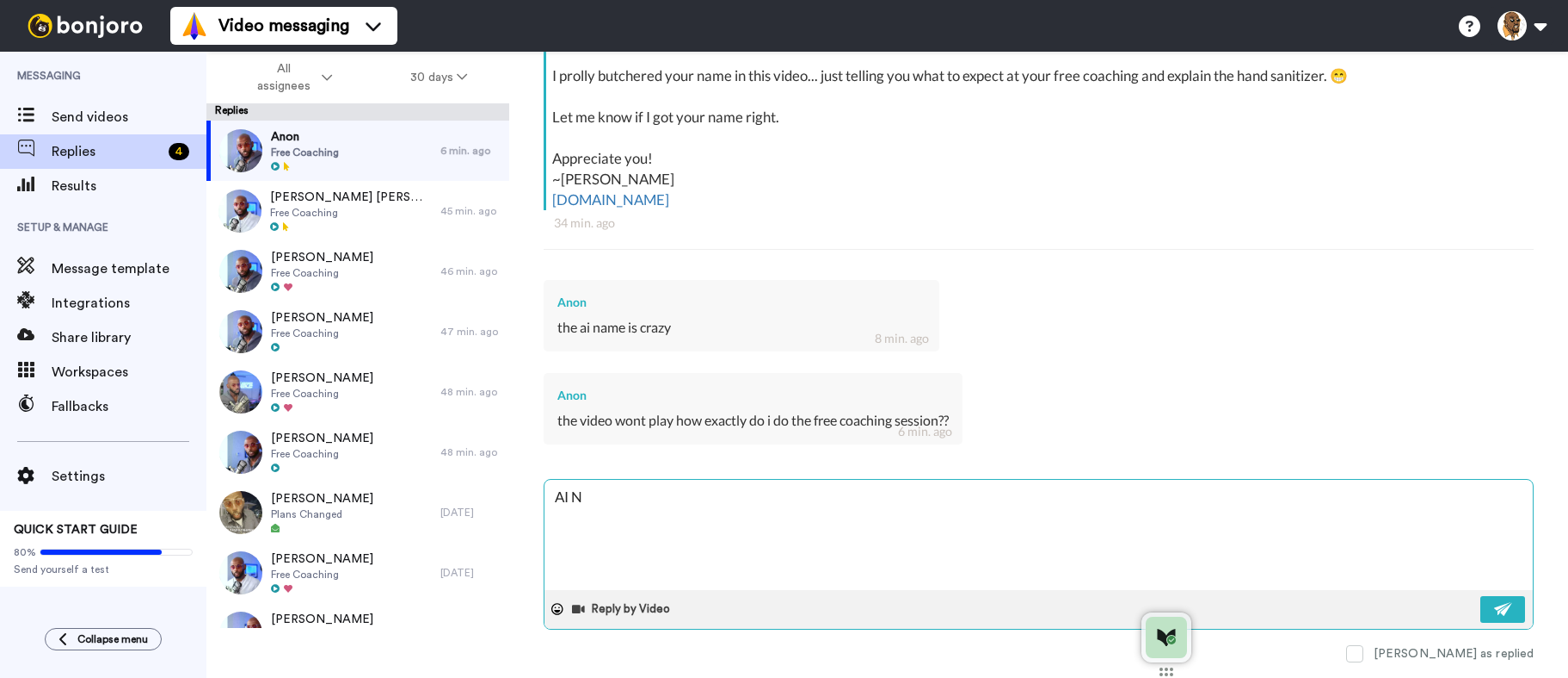
type textarea "x"
type textarea "AI Na"
type textarea "x"
type textarea "AI Nam"
type textarea "x"
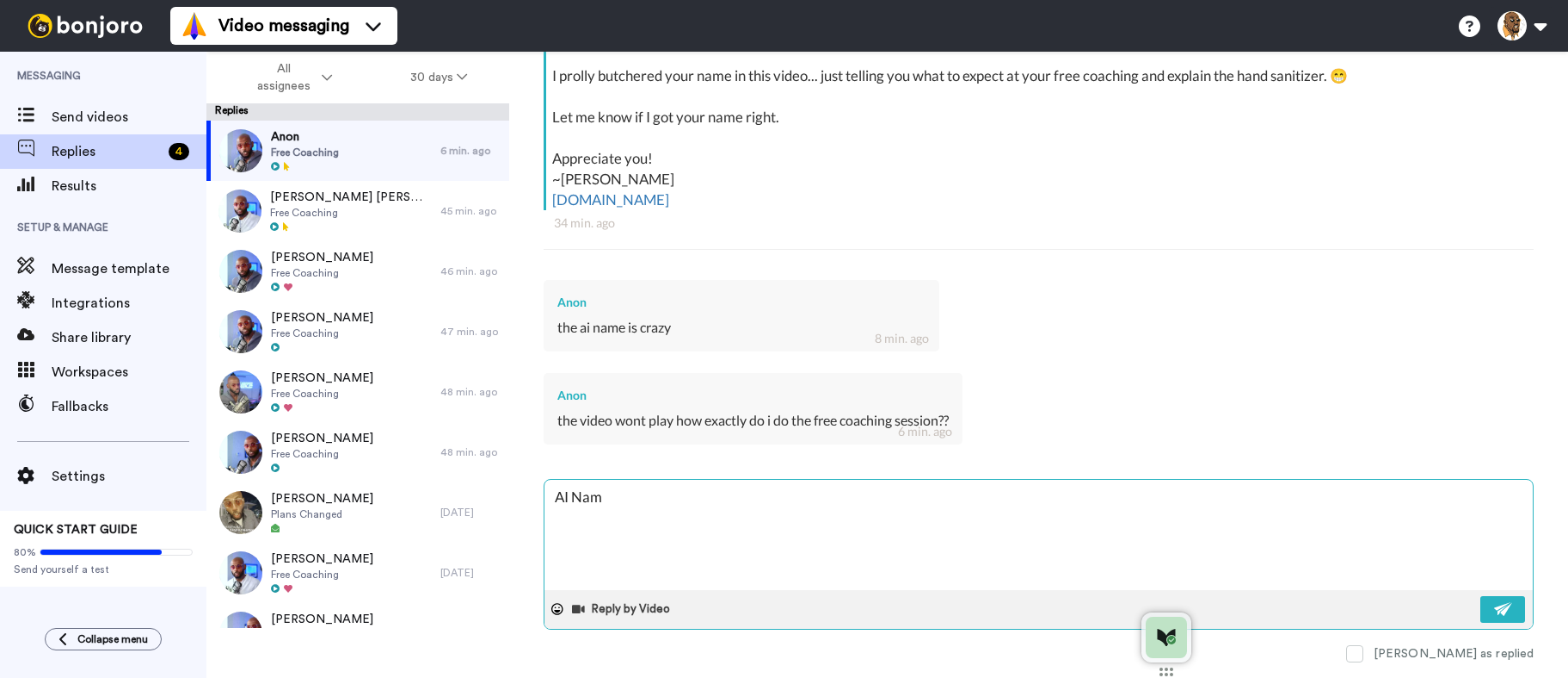
type textarea "AI Name"
type textarea "x"
type textarea "AI Nam"
type textarea "x"
type textarea "AI Na"
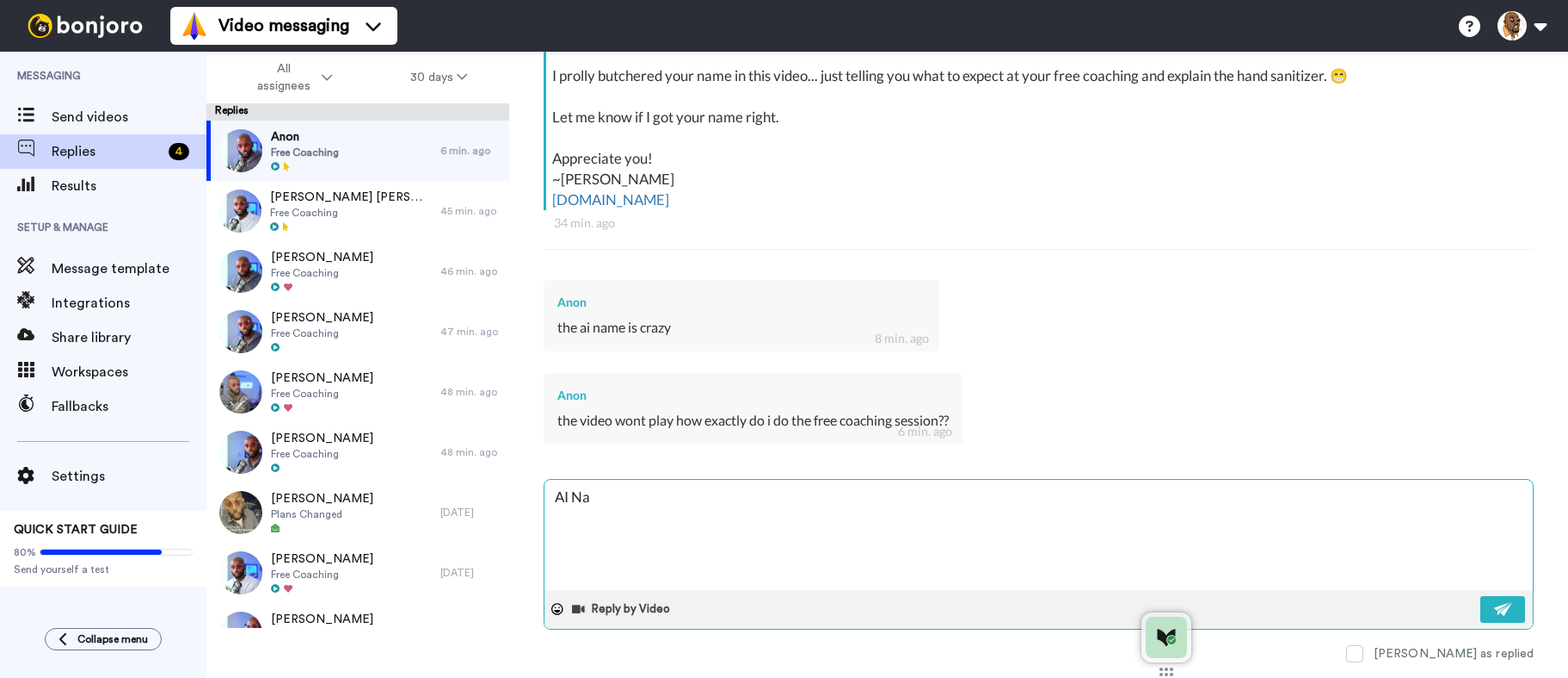
type textarea "x"
type textarea "AI N"
type textarea "x"
type textarea "AI"
type textarea "x"
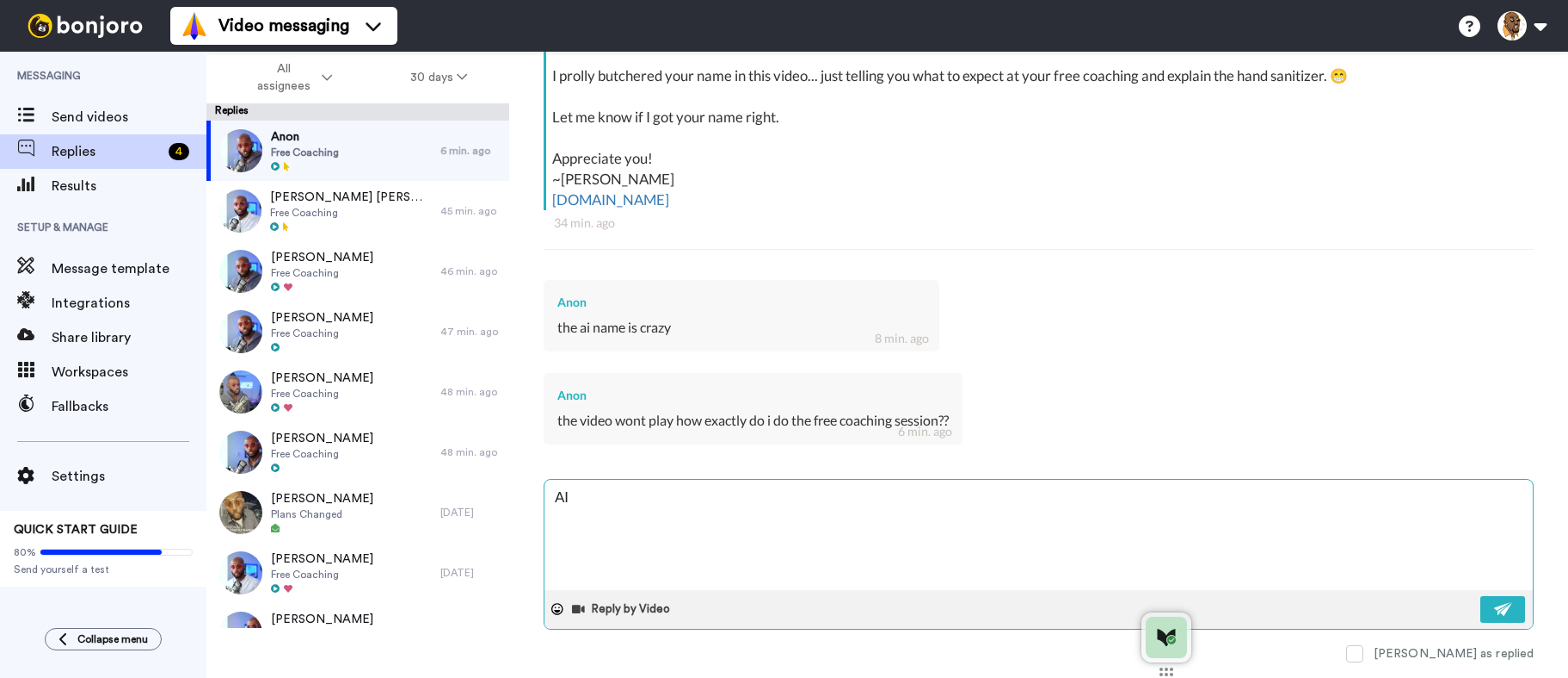
type textarea "AI n"
type textarea "x"
type textarea "AI na"
type textarea "x"
type textarea "AI nam"
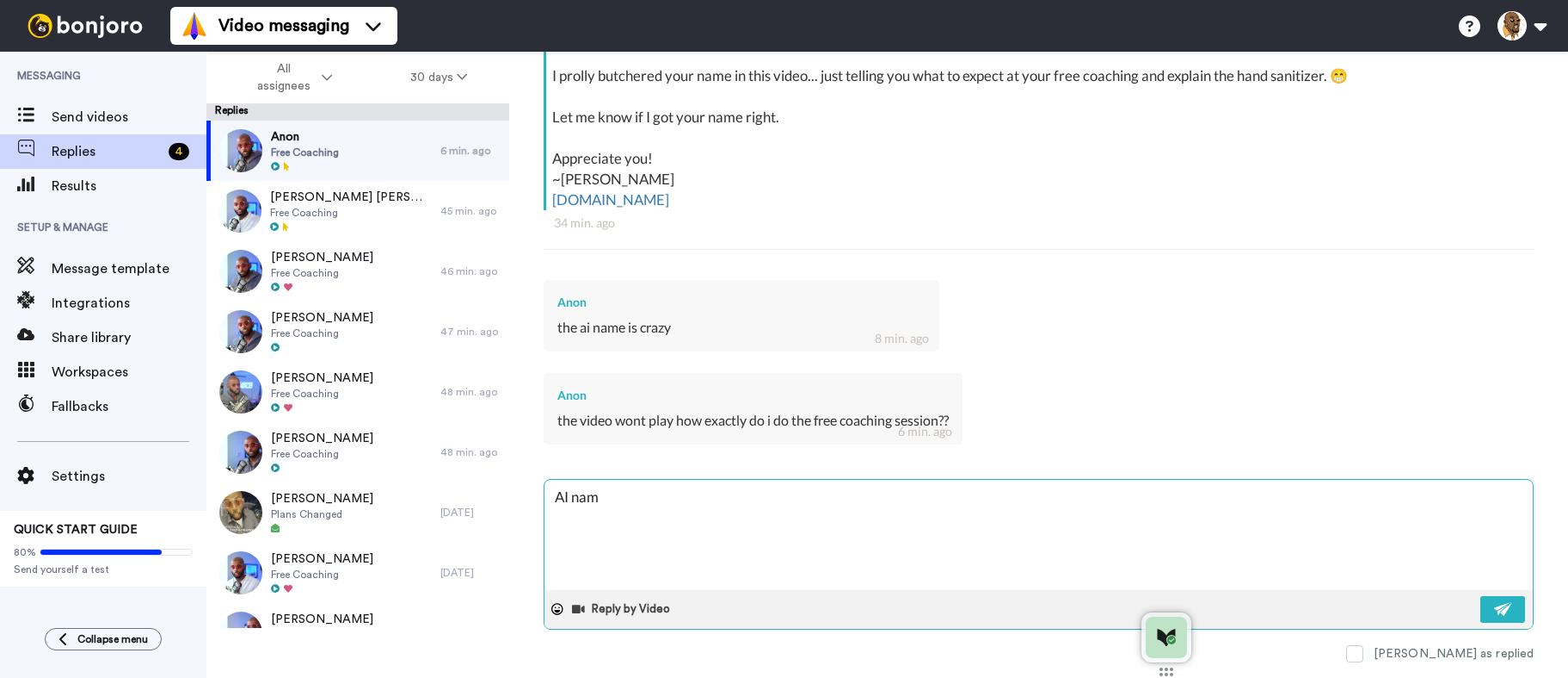
type textarea "x"
type textarea "AI name"
type textarea "x"
type textarea "AI name?"
click at [1494, 607] on img at bounding box center [1504, 608] width 19 height 14
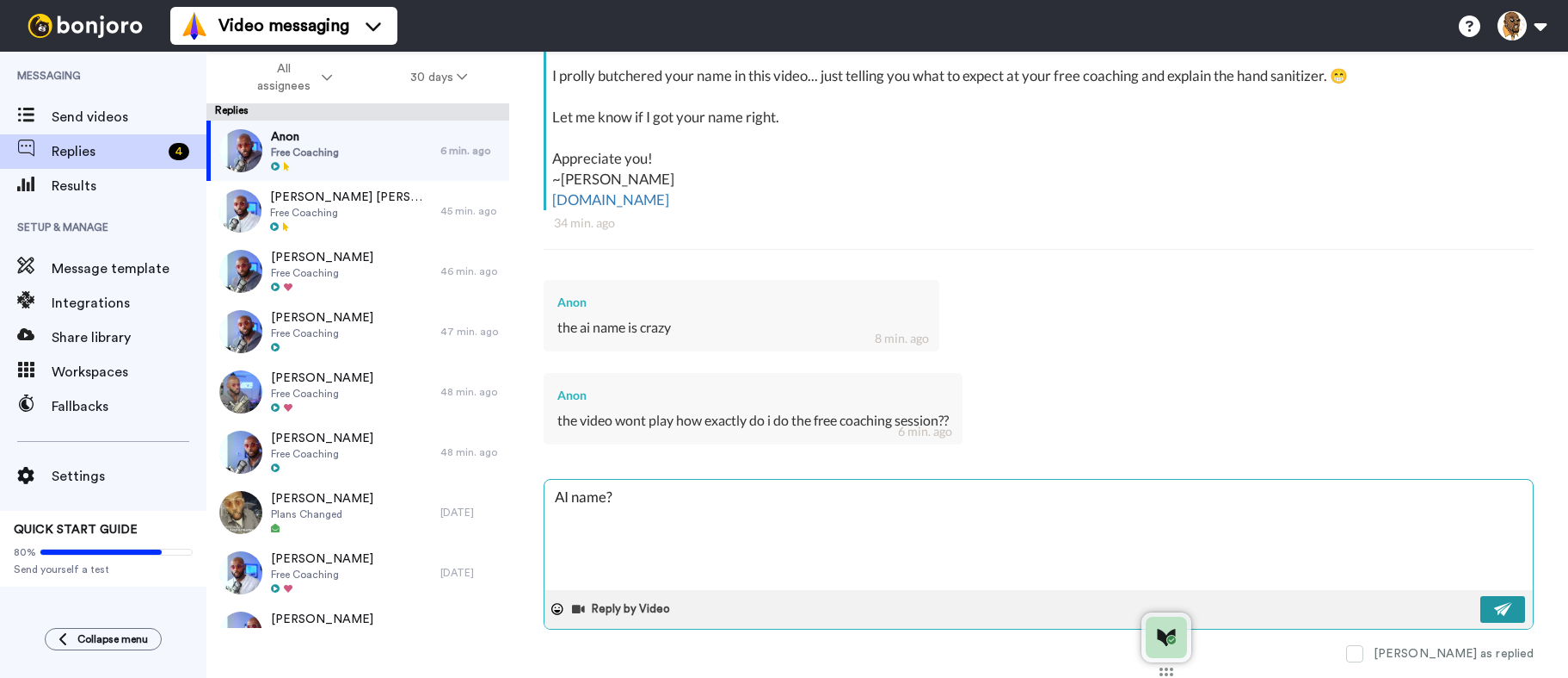
type textarea "x"
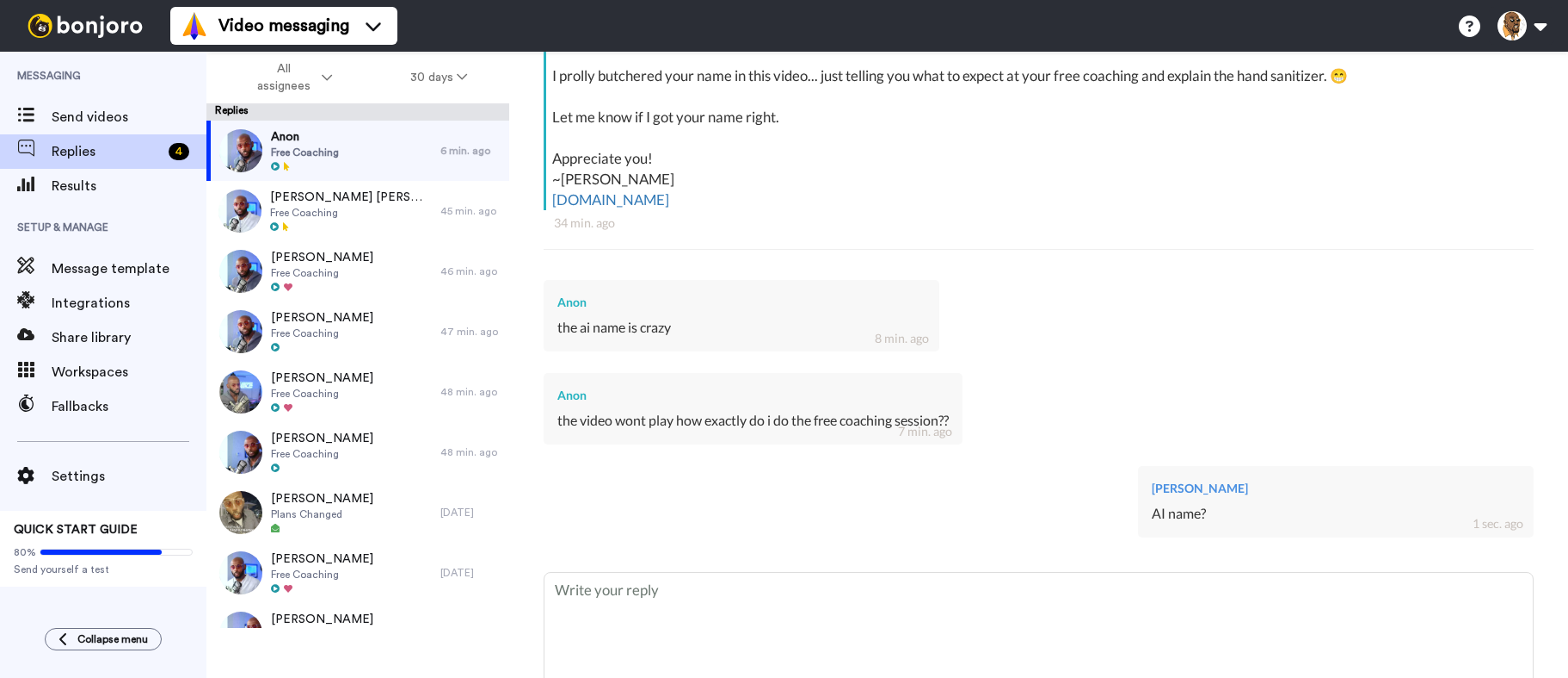
type textarea "x"
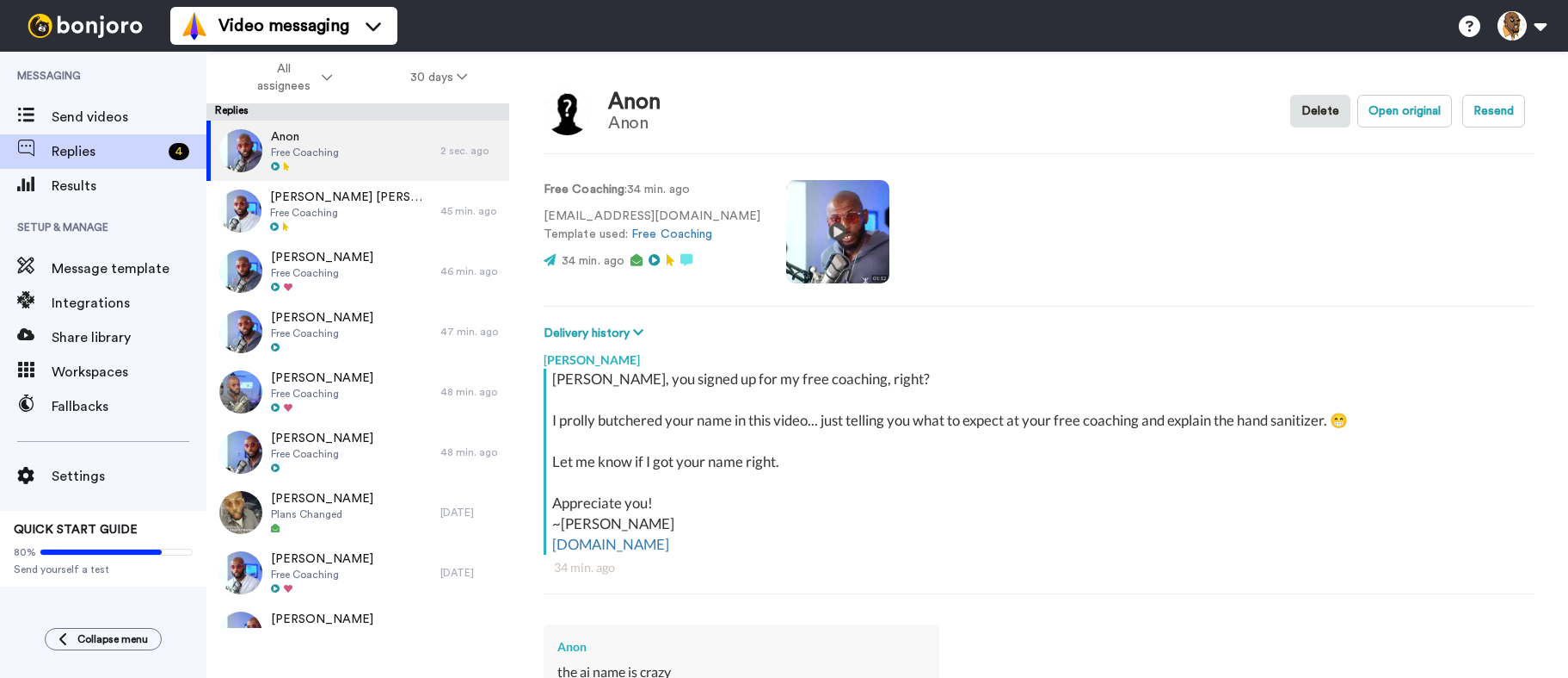
click at [788, 236] on video at bounding box center [837, 231] width 104 height 104
click at [833, 275] on video at bounding box center [837, 231] width 104 height 104
click at [701, 238] on link "Free Coaching" at bounding box center [672, 234] width 81 height 12
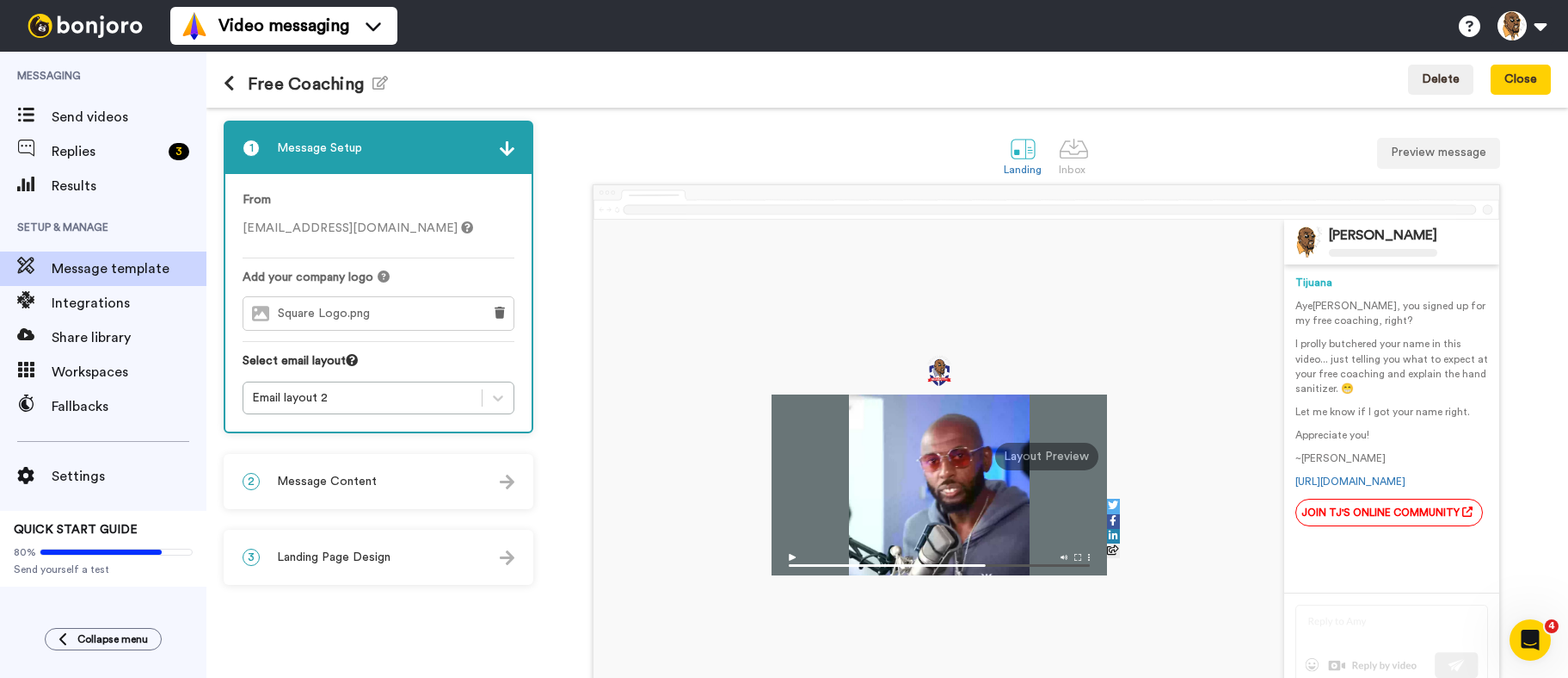
click at [785, 554] on img at bounding box center [939, 560] width 336 height 30
drag, startPoint x: 957, startPoint y: 515, endPoint x: 901, endPoint y: 524, distance: 56.7
click at [902, 523] on div at bounding box center [939, 484] width 336 height 181
click at [122, 146] on span "Replies" at bounding box center [106, 151] width 110 height 20
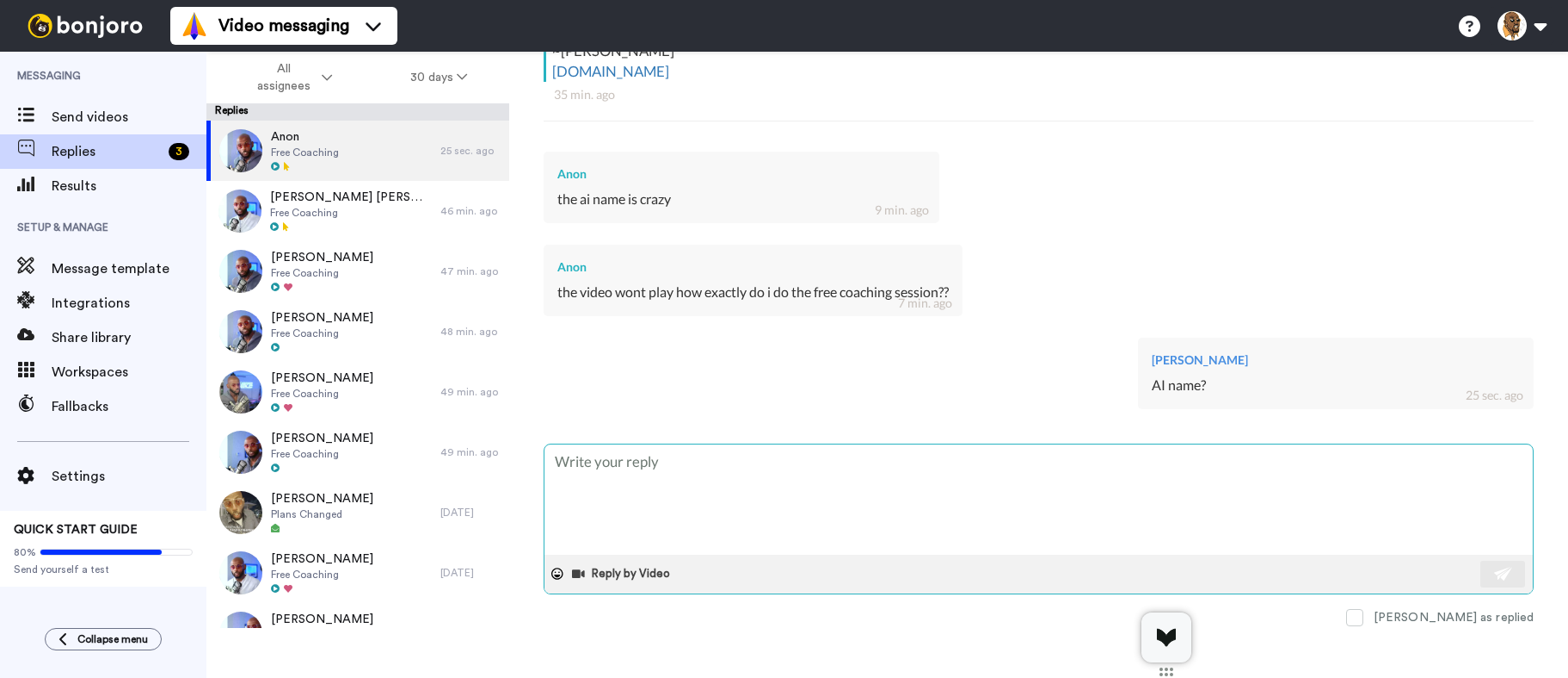
scroll to position [481, 0]
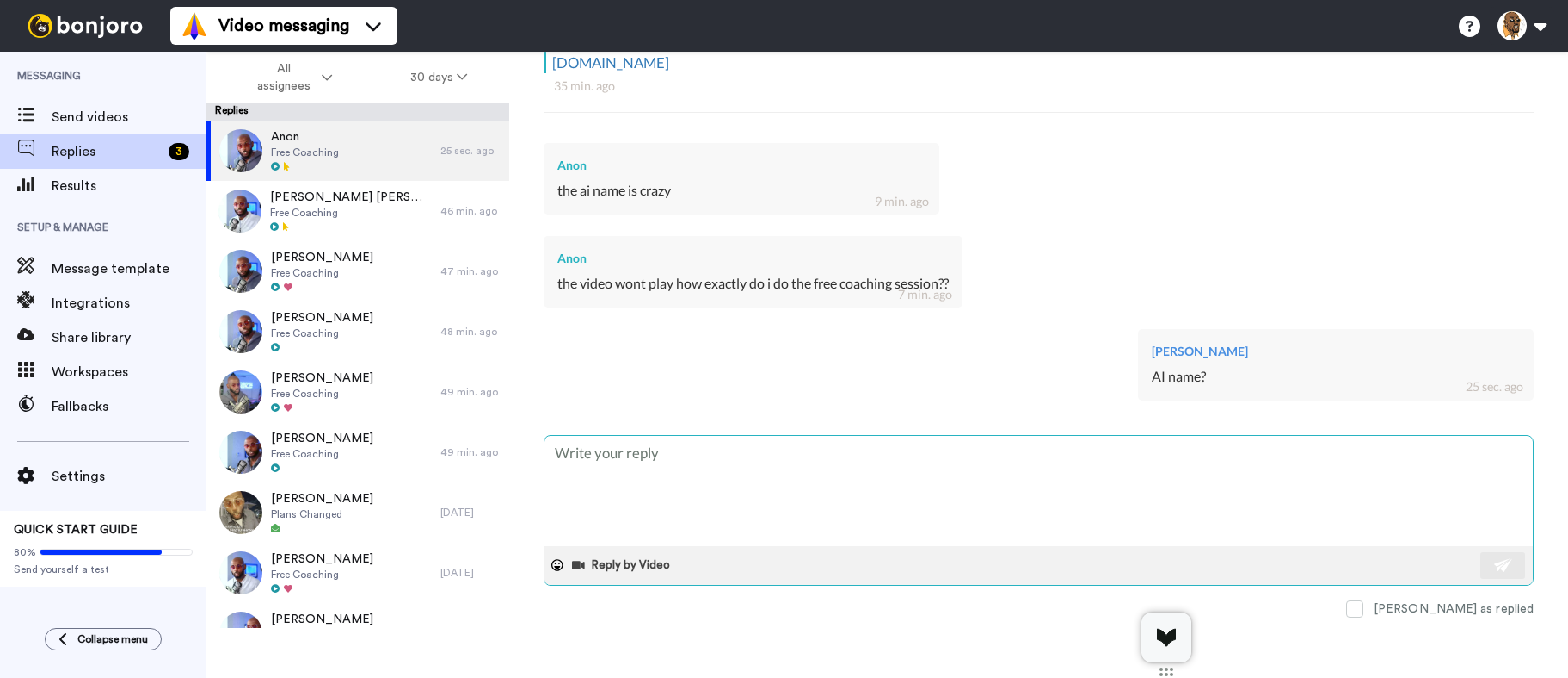
click at [645, 469] on textarea at bounding box center [1039, 491] width 988 height 110
type textarea "x"
type textarea "D"
type textarea "x"
type textarea "Di"
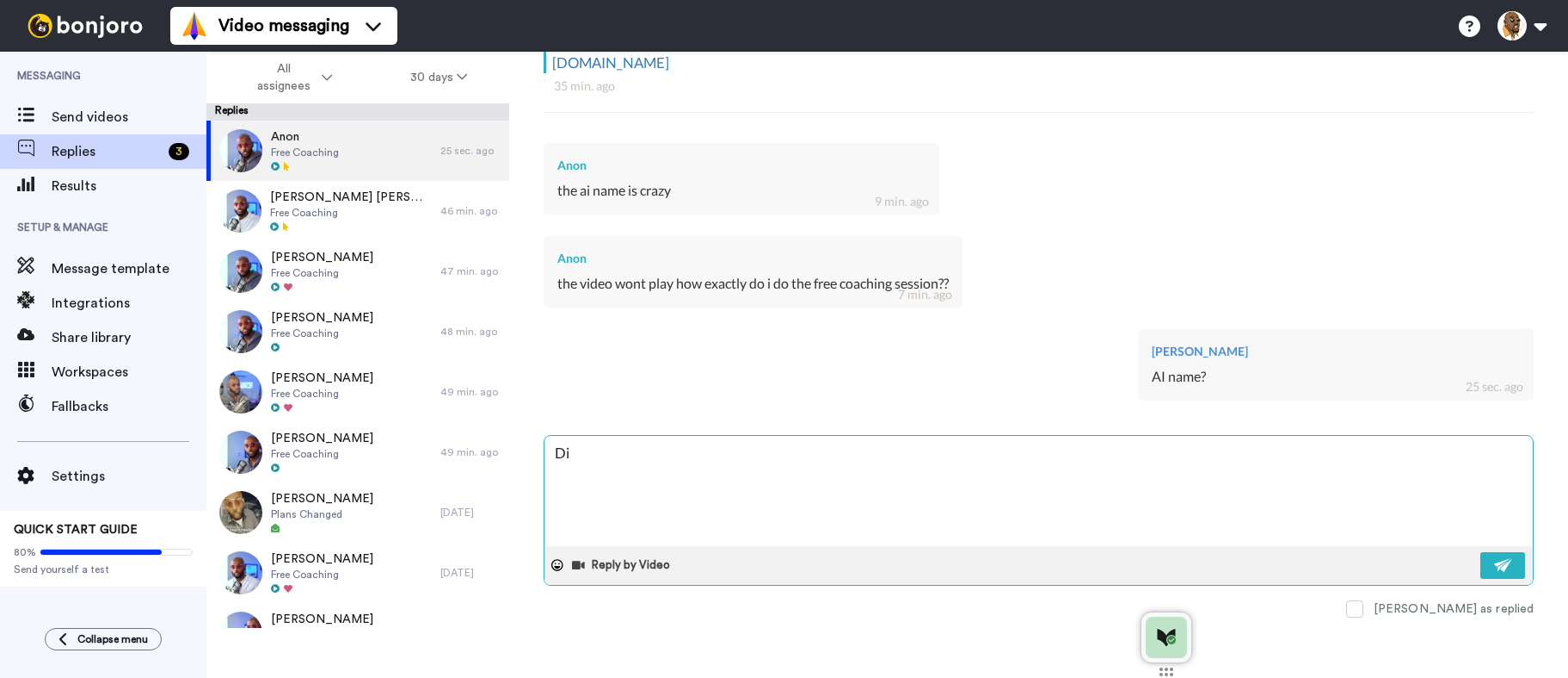
type textarea "x"
type textarea "Did"
type textarea "x"
type textarea "Did"
type textarea "x"
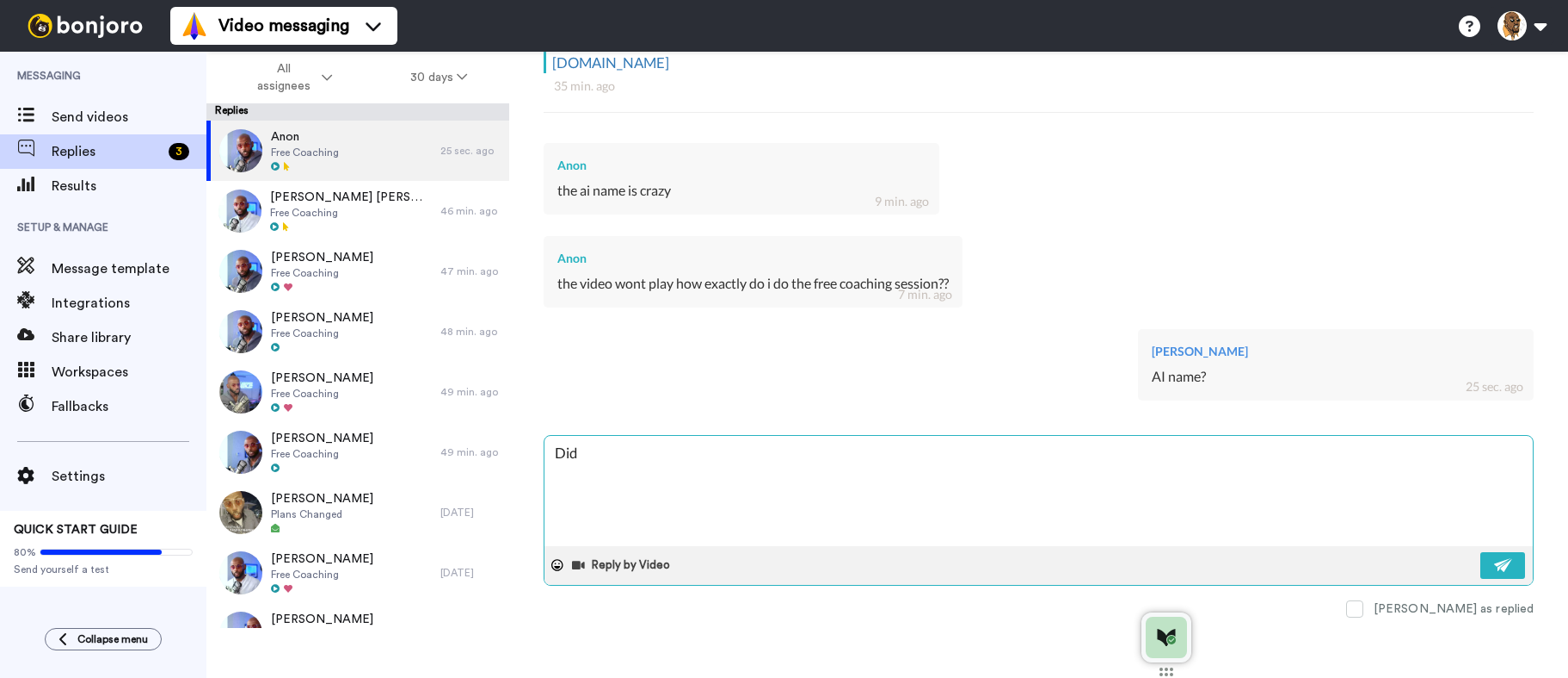
type textarea "Did I"
type textarea "x"
type textarea "Did I"
type textarea "x"
type textarea "Did I me"
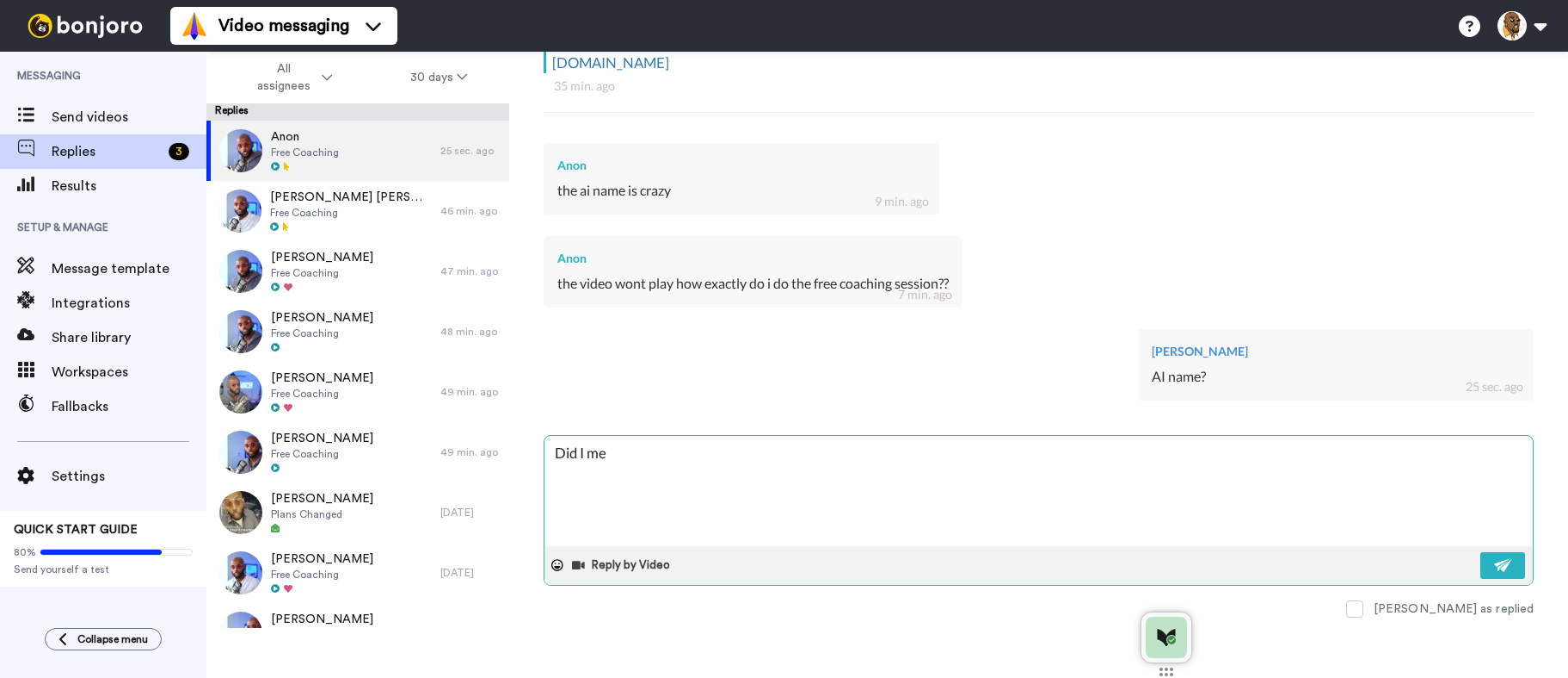
type textarea "x"
type textarea "Did I mee"
type textarea "x"
type textarea "Did I mes"
type textarea "x"
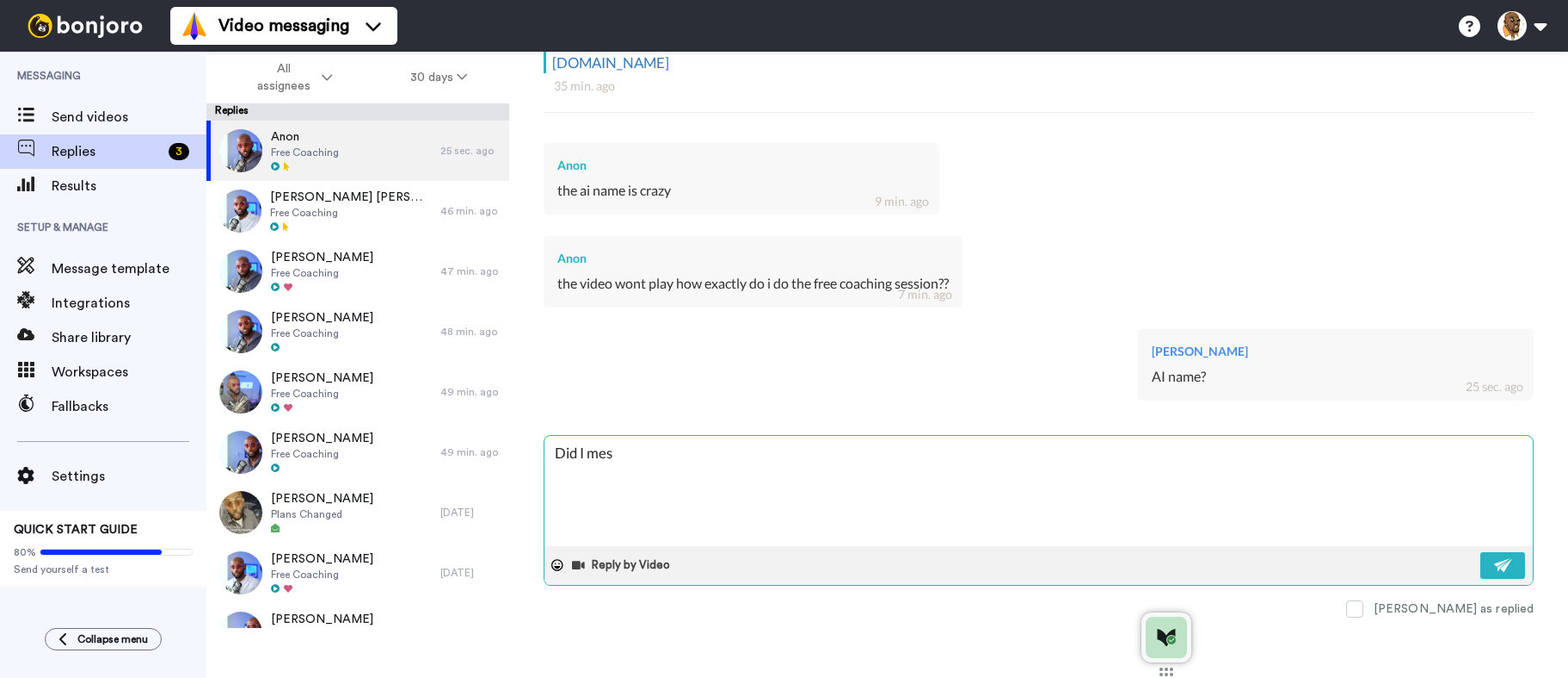
type textarea "Did I mess"
type textarea "x"
type textarea "Did I mess"
type textarea "x"
type textarea "Did I mess i"
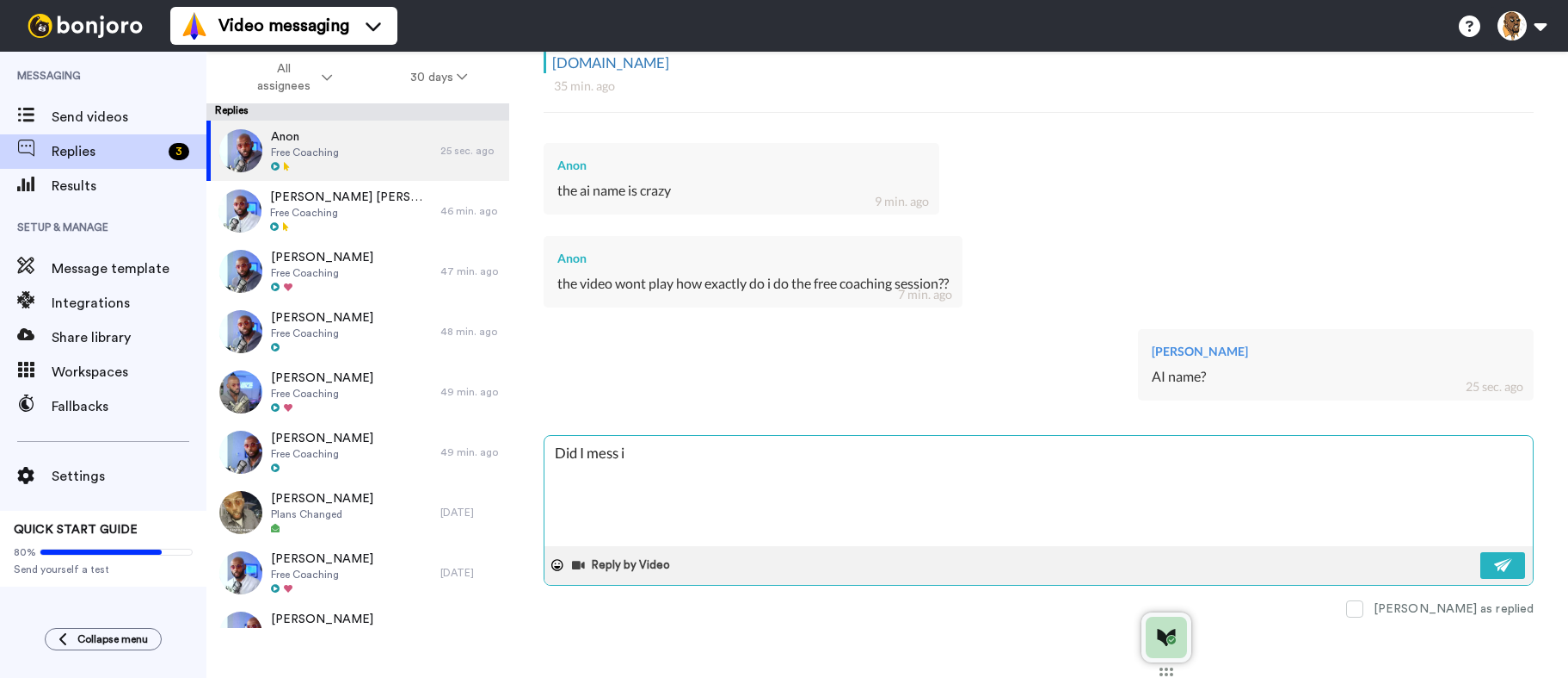
type textarea "x"
type textarea "Did I mess it"
type textarea "x"
type textarea "Did I mess it"
type textarea "x"
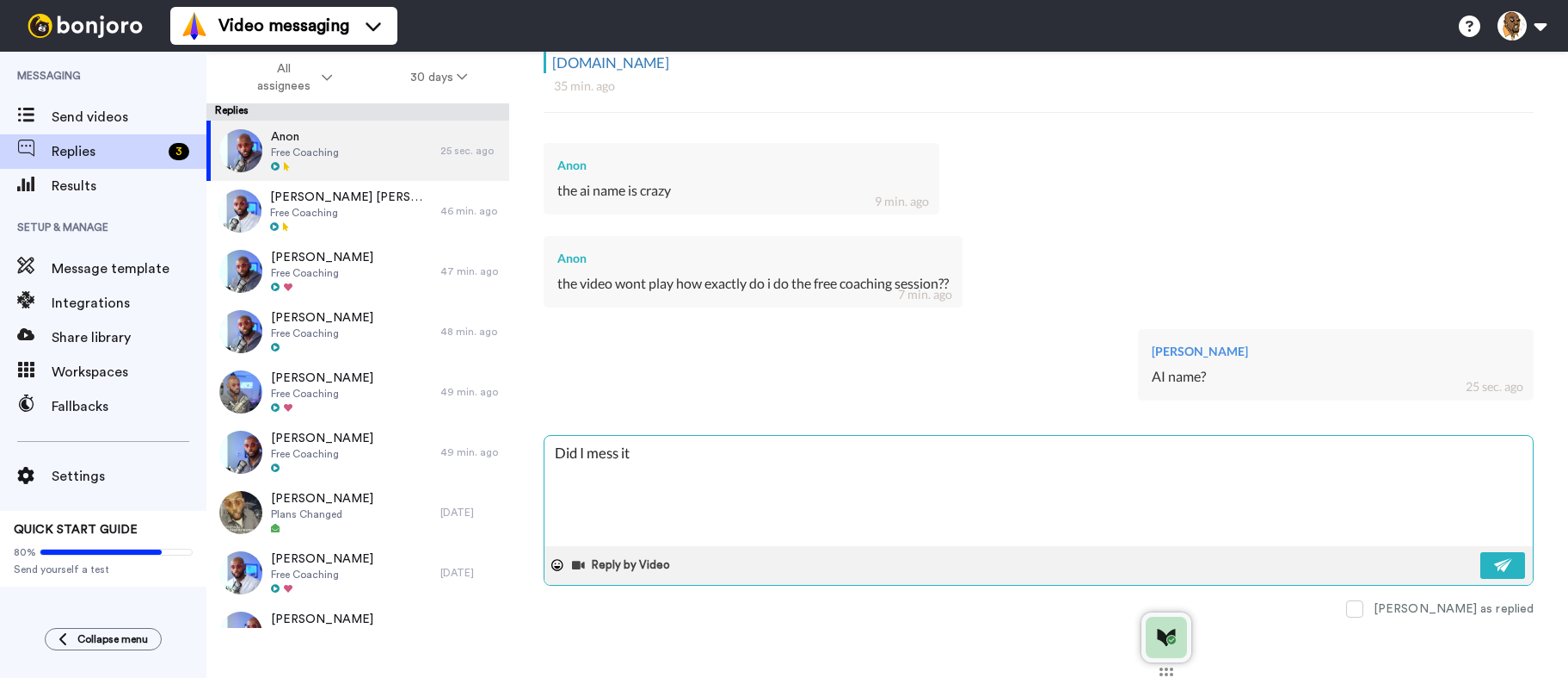
type textarea "Did I mess it u"
type textarea "x"
type textarea "Did I mess it up"
type textarea "x"
type textarea "Did I mess it up>"
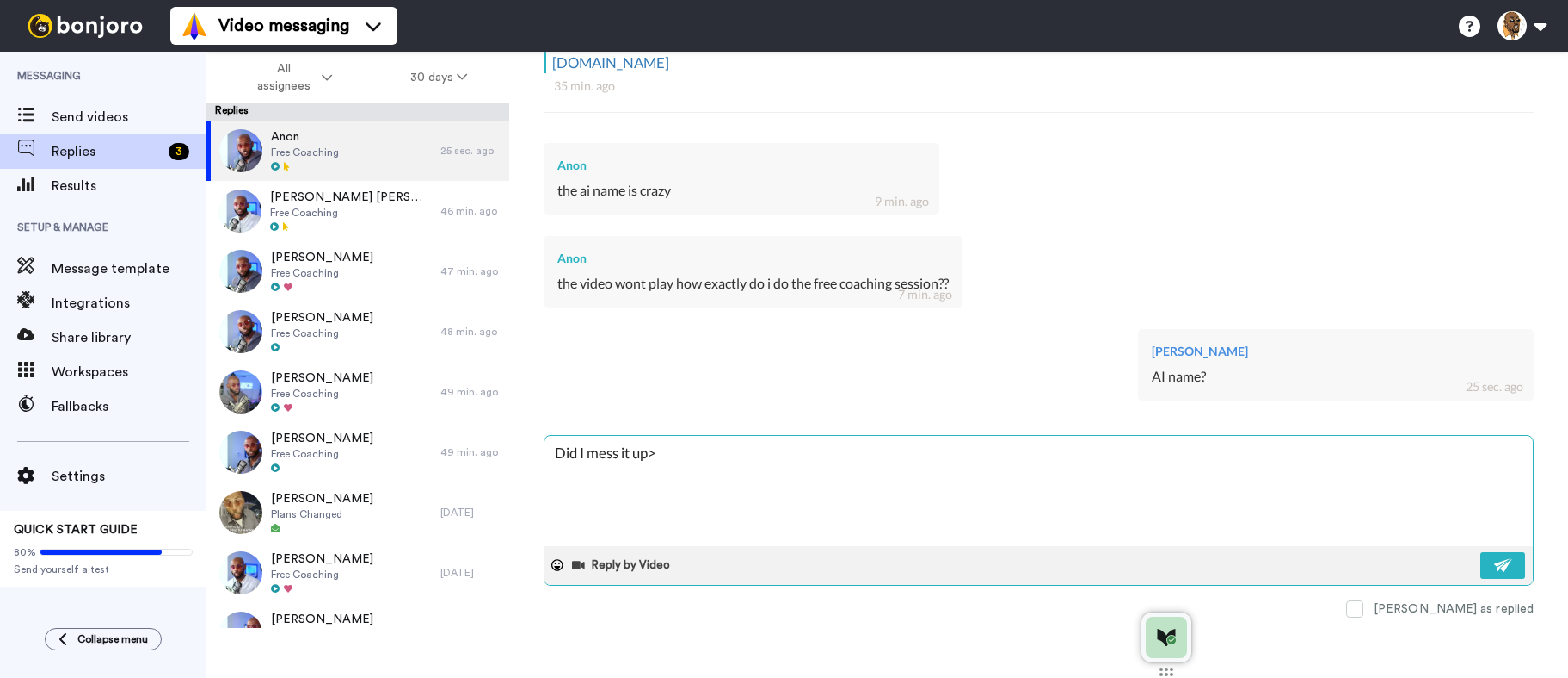
type textarea "x"
type textarea "Did I mess it up"
type textarea "x"
type textarea "Did I mess it up?"
type textarea "x"
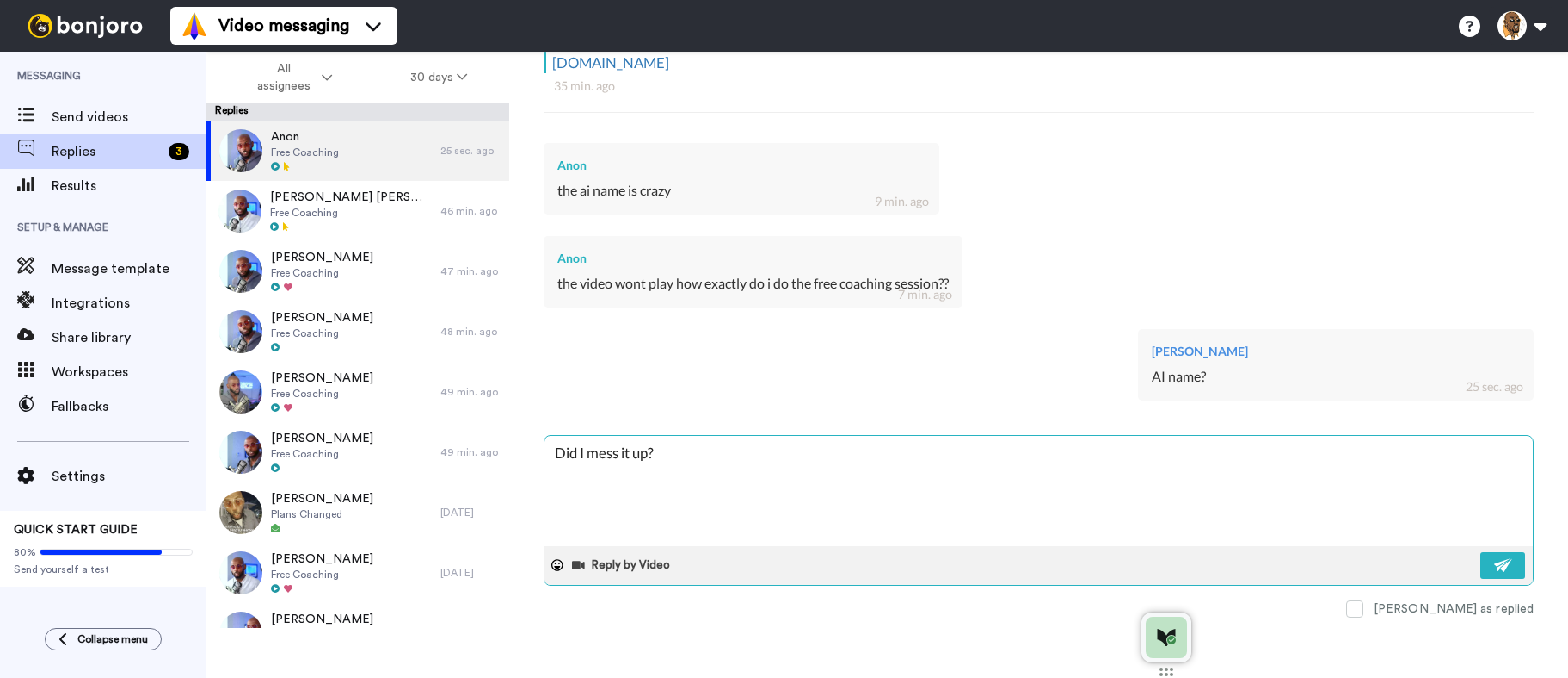
type textarea "Did I mess it up?"
type textarea "x"
type textarea "Did I mess it up? I"
type textarea "x"
type textarea "Did I mess it up? I"
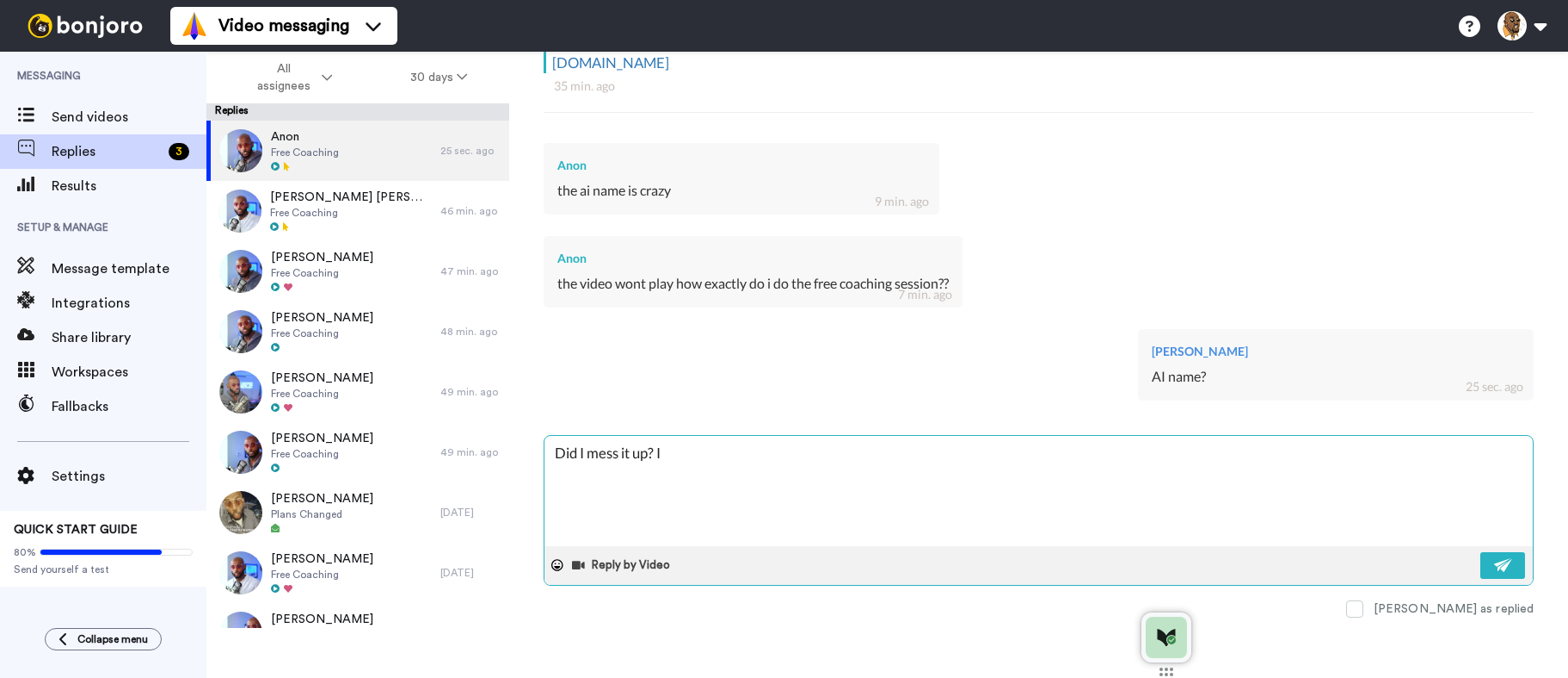
type textarea "x"
type textarea "Did I mess it up? I t"
type textarea "x"
type textarea "Did I mess it up? I th"
type textarea "x"
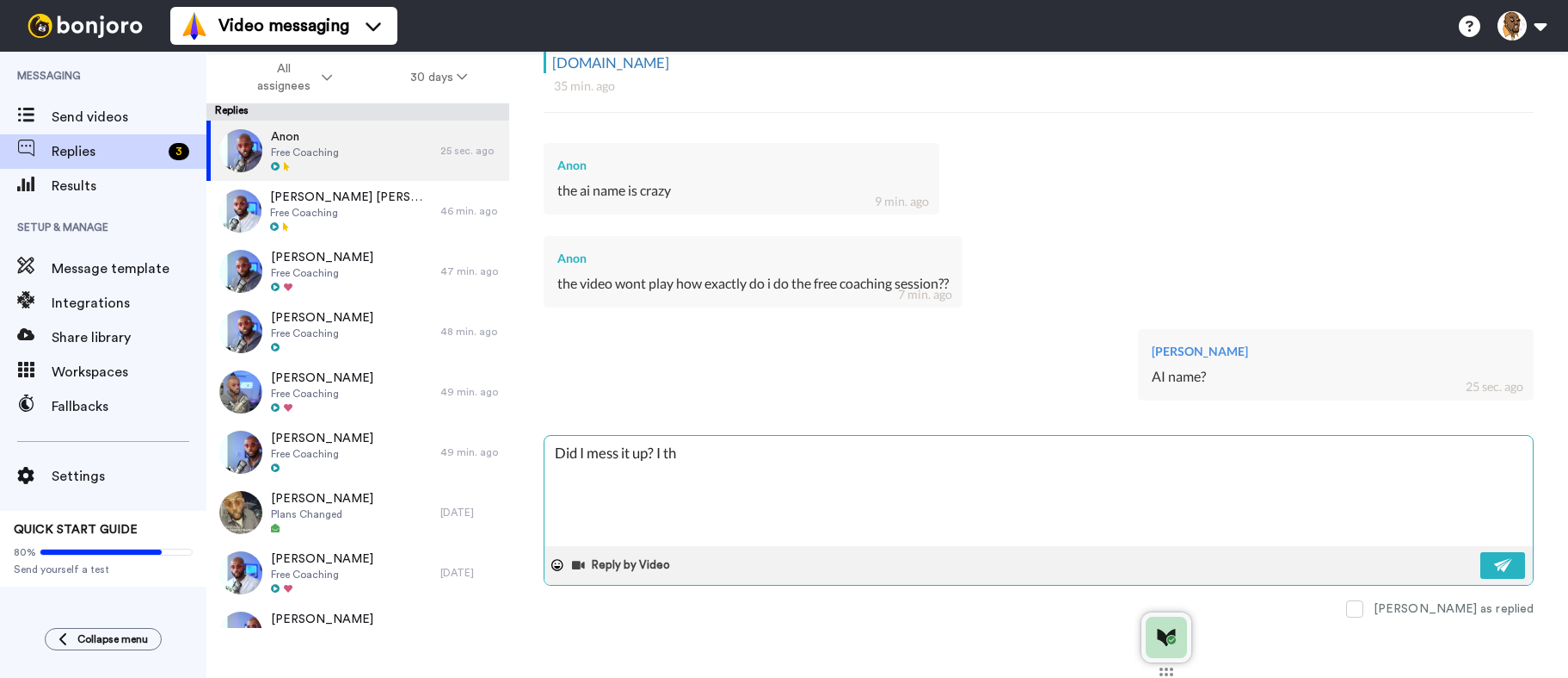
type textarea "Did I mess it up? I tho"
type textarea "x"
type textarea "Did I mess it up? I thou"
type textarea "x"
type textarea "Did I mess it up? I thoug"
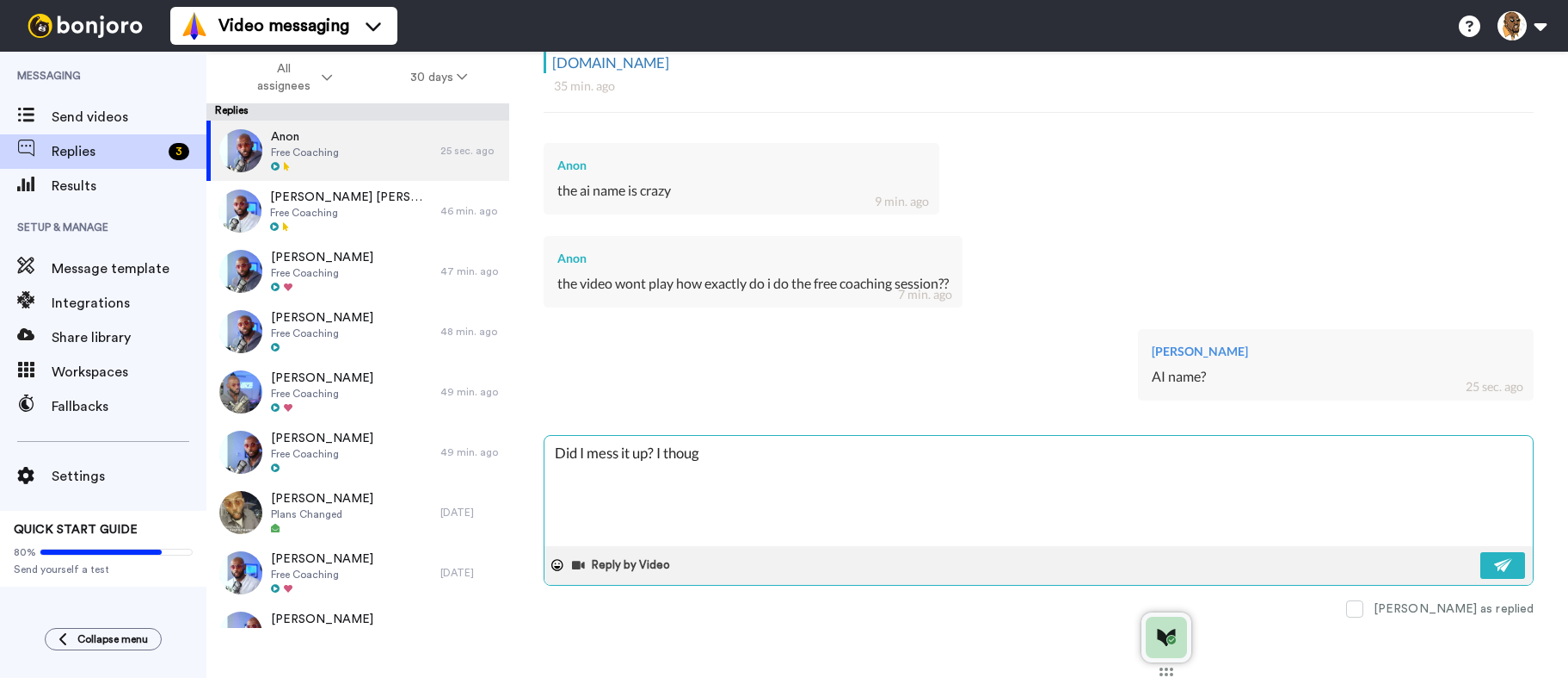
type textarea "x"
type textarea "Did I mess it up? I though"
type textarea "x"
type textarea "Did I mess it up? I thought"
type textarea "x"
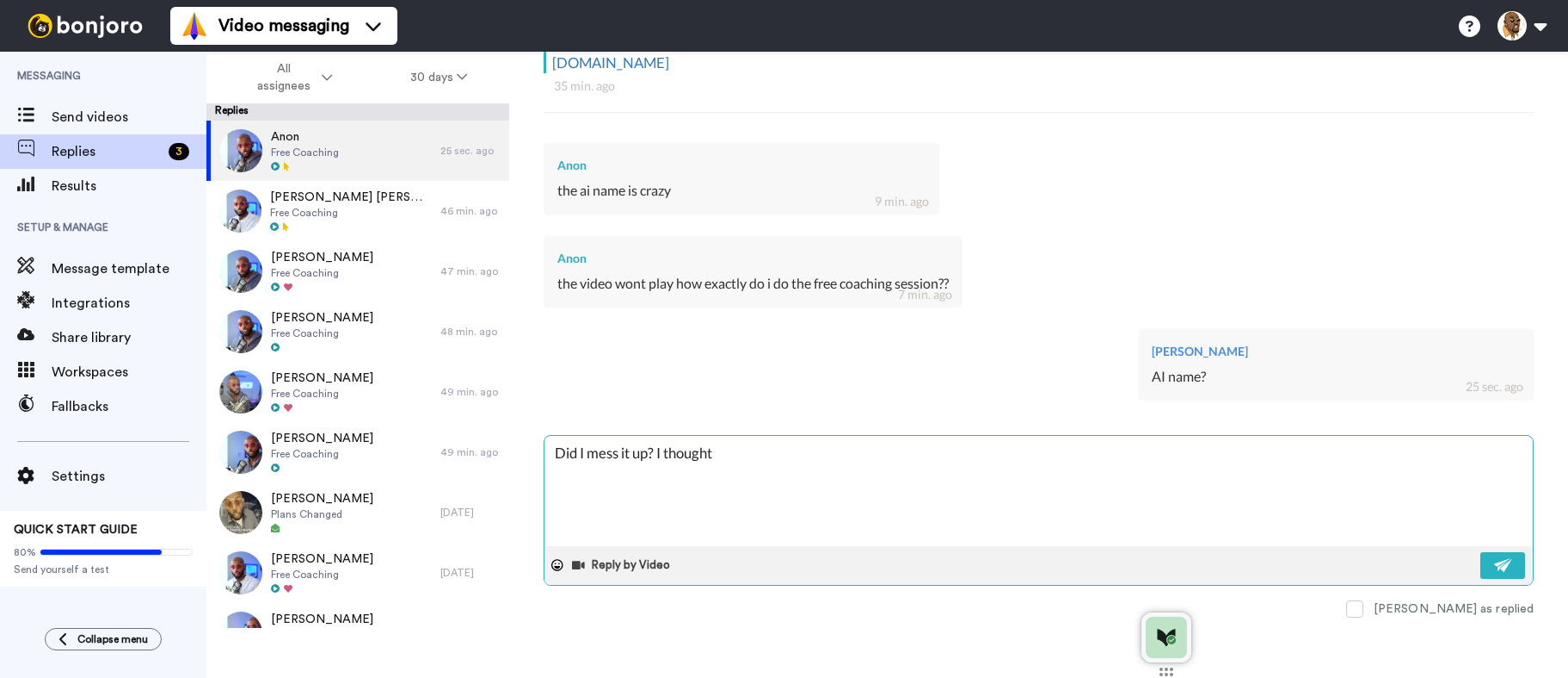
type textarea "Did I mess it up? I thought"
type textarea "x"
type textarea "Did I mess it up? I thought i"
type textarea "x"
type textarea "Did I mess it up? I thought it"
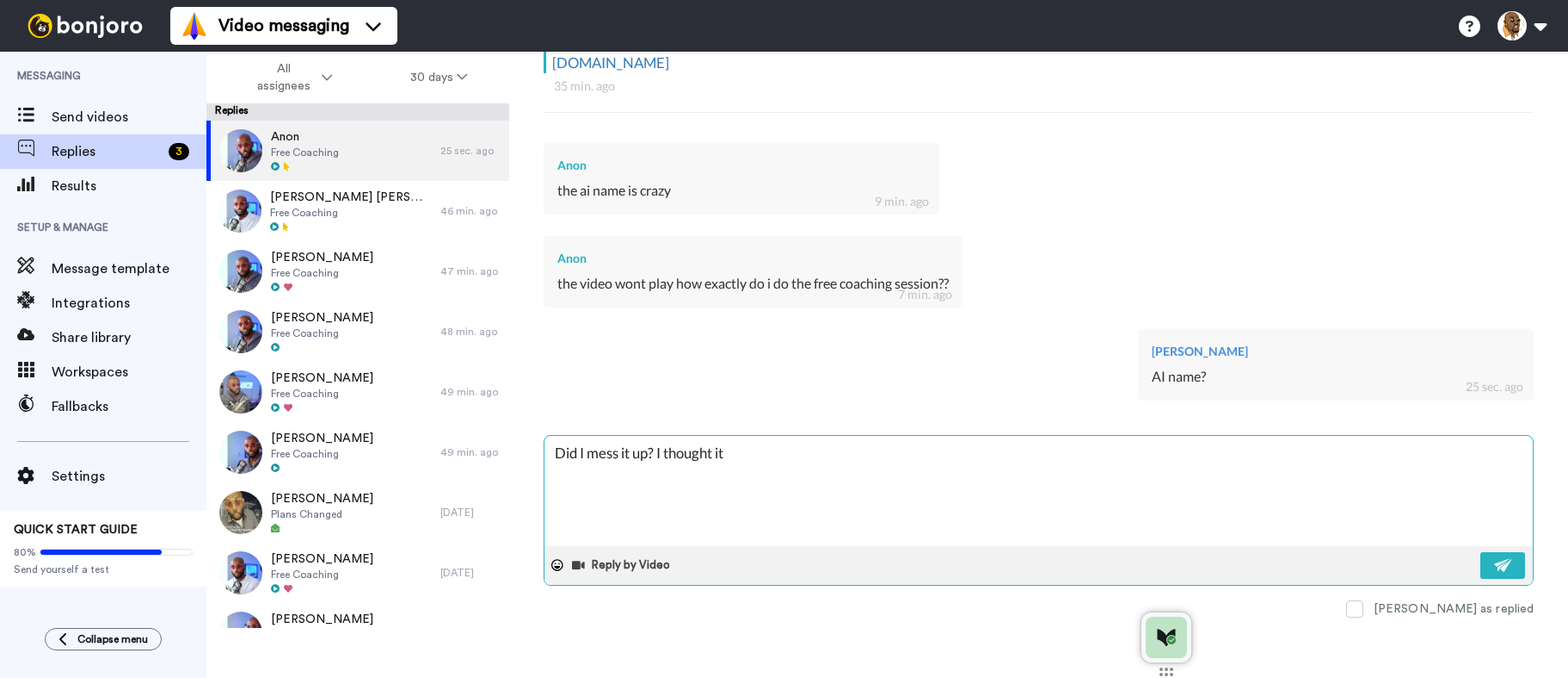
type textarea "x"
type textarea "Did I mess it up? I thought it"
type textarea "x"
type textarea "Did I mess it up? I thought it w"
type textarea "x"
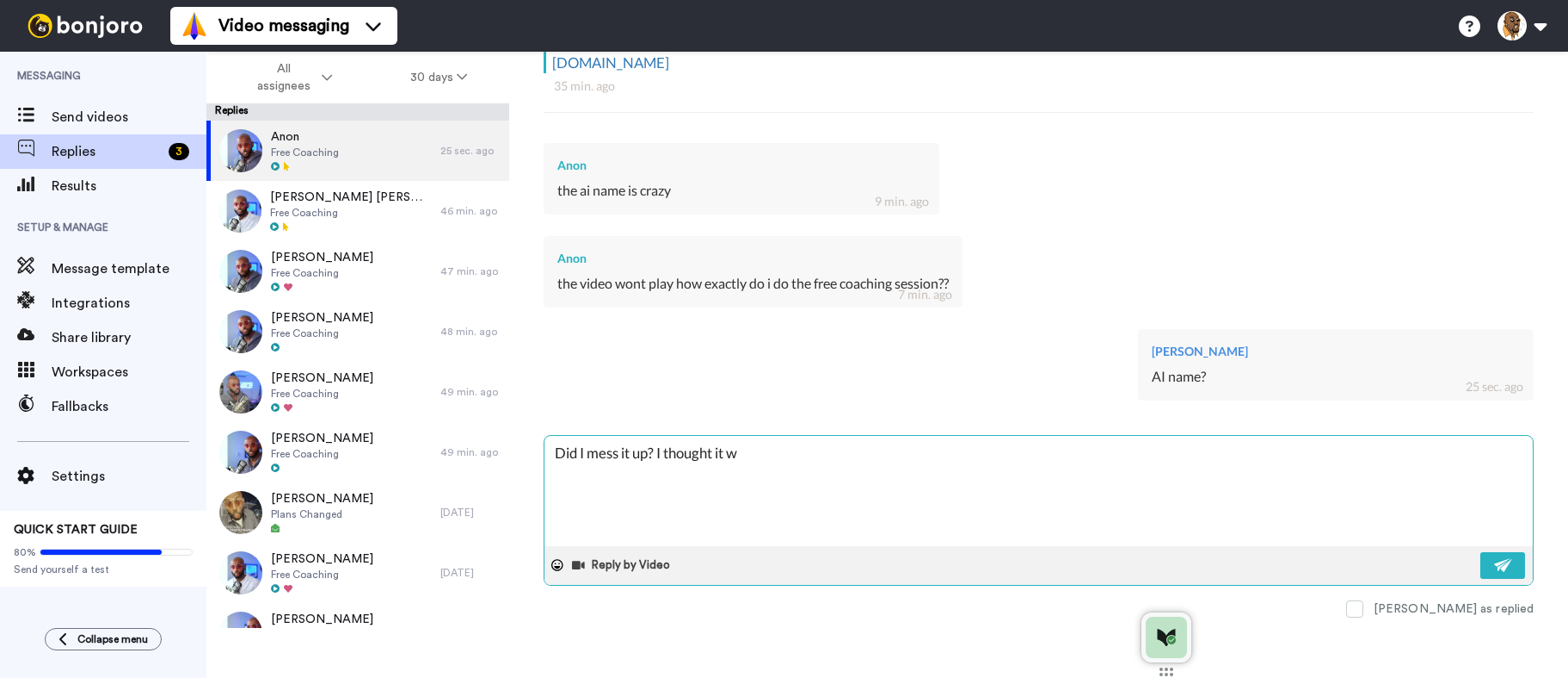
type textarea "Did I mess it up? I thought it wa"
type textarea "x"
type textarea "Did I mess it up? I thought it was"
type textarea "x"
type textarea "Did I mess it up? I thought it was"
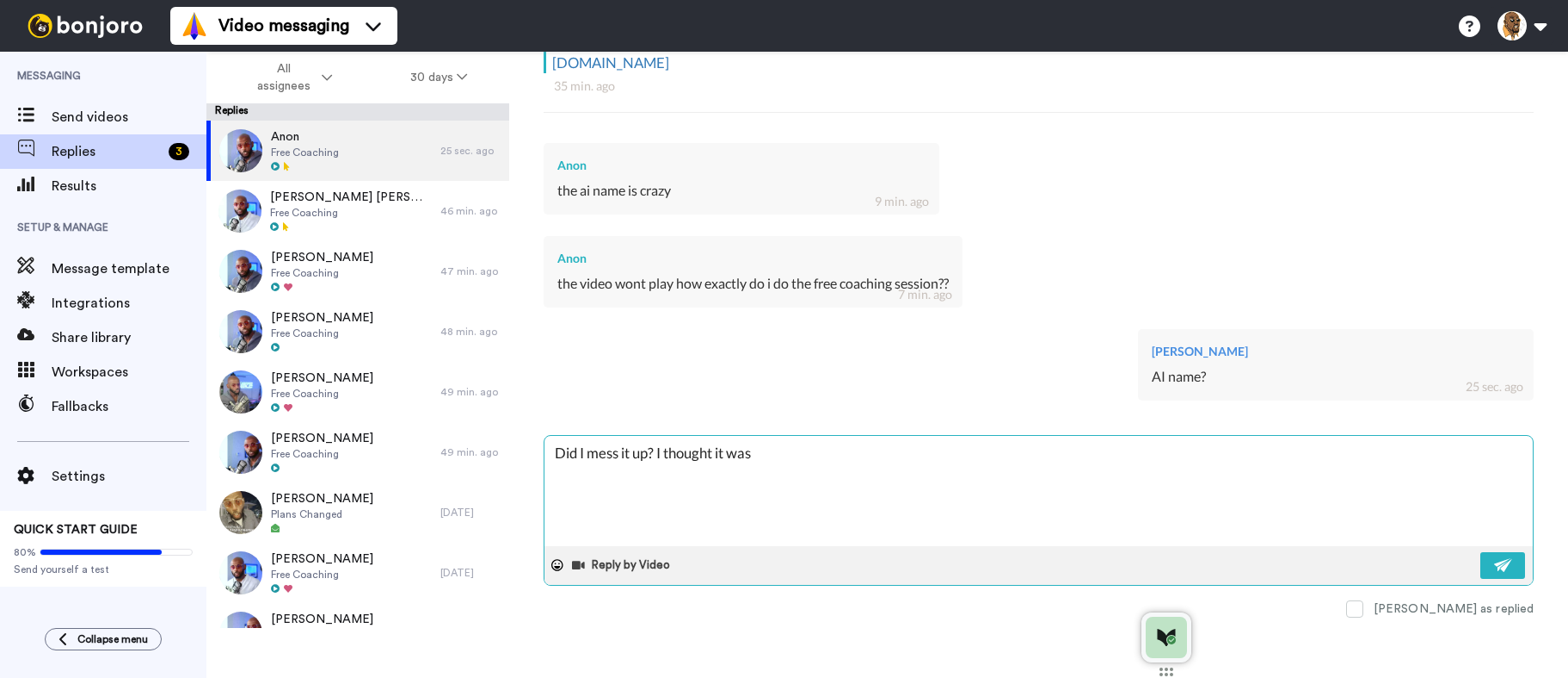
type textarea "x"
type textarea "Did I mess it up? I thought it was A"
type textarea "x"
type textarea "Did I mess it up? I thought it was An"
type textarea "x"
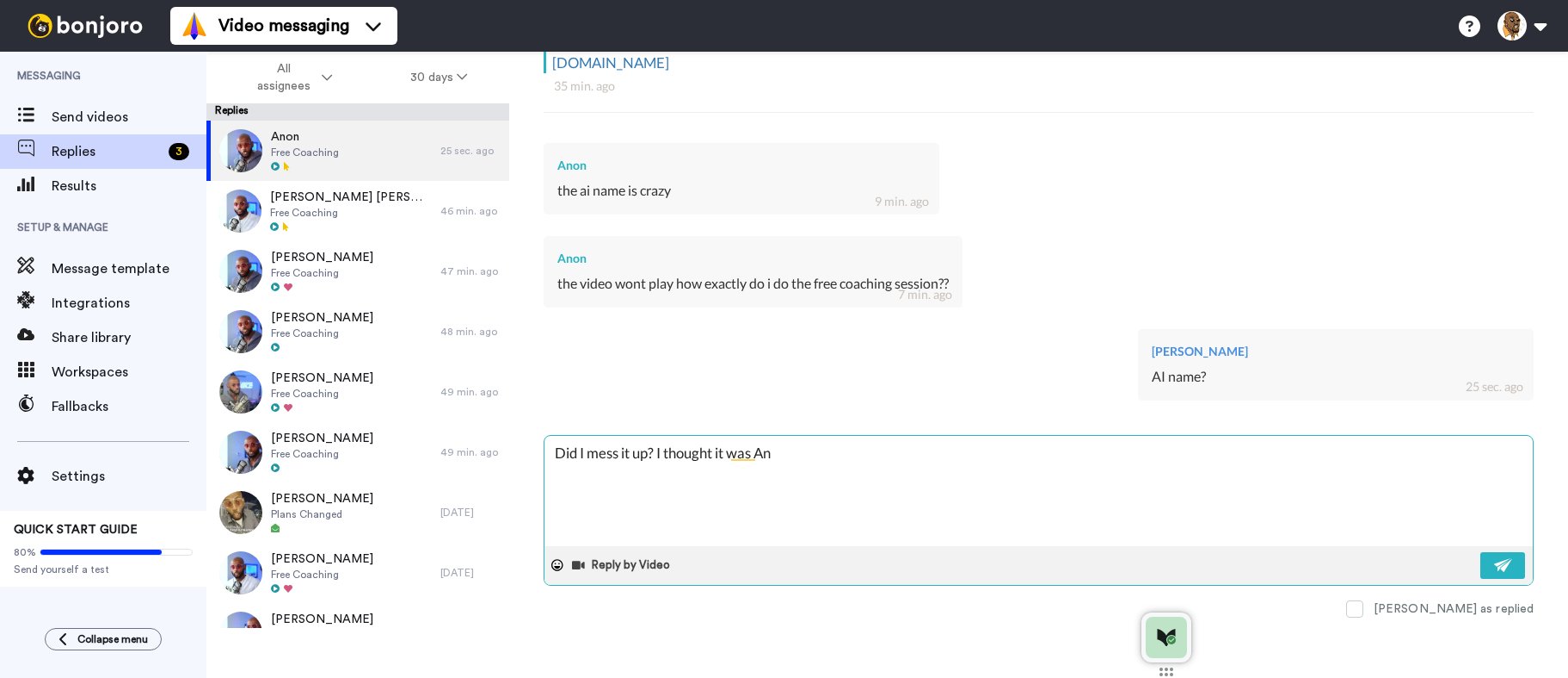
type textarea "Did I mess it up? I thought it was Ano"
type textarea "x"
type textarea "Did I mess it up? I thought it was Anon"
type textarea "x"
type textarea "Did I mess it up? I thought it was Anon"
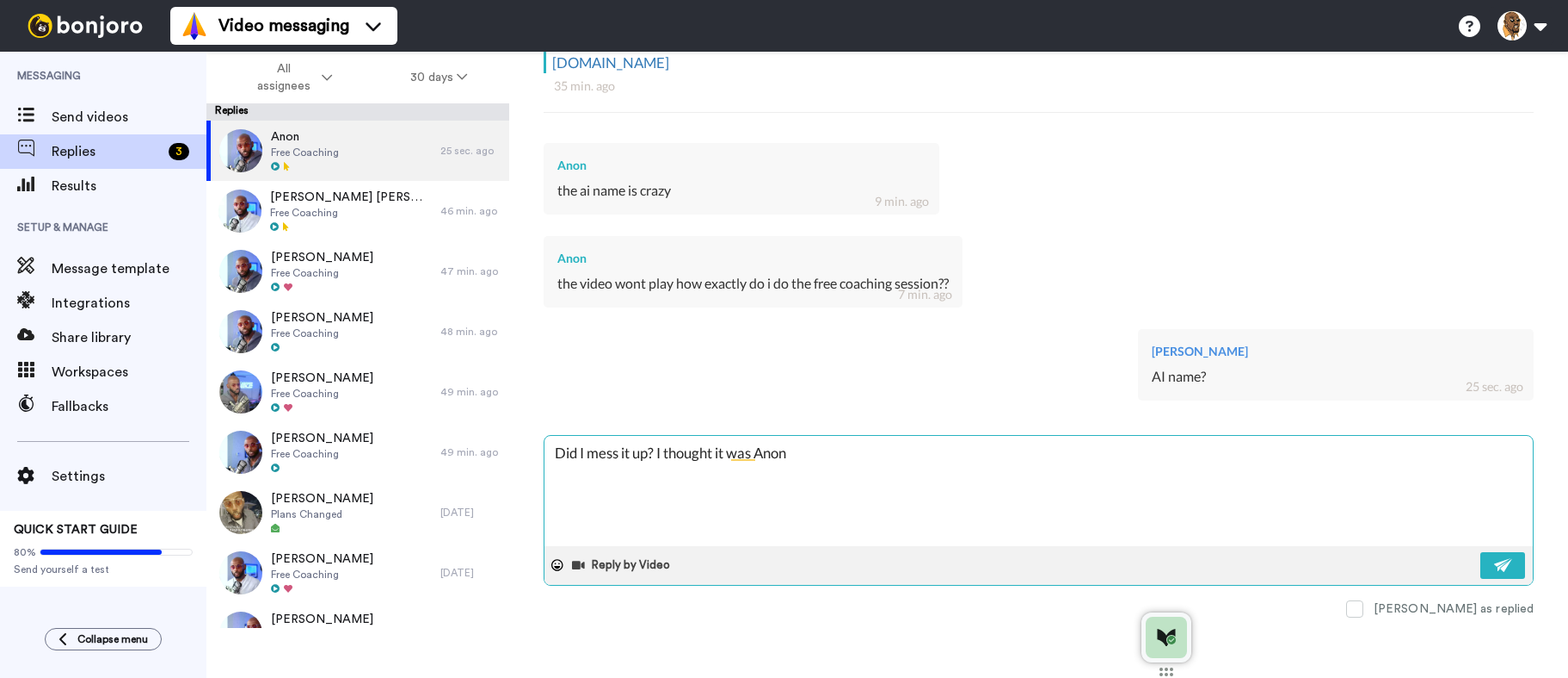
type textarea "x"
type textarea "Did I mess it up? I thought it was Anon l"
type textarea "x"
type textarea "Did I mess it up? I thought it was Anon li"
type textarea "x"
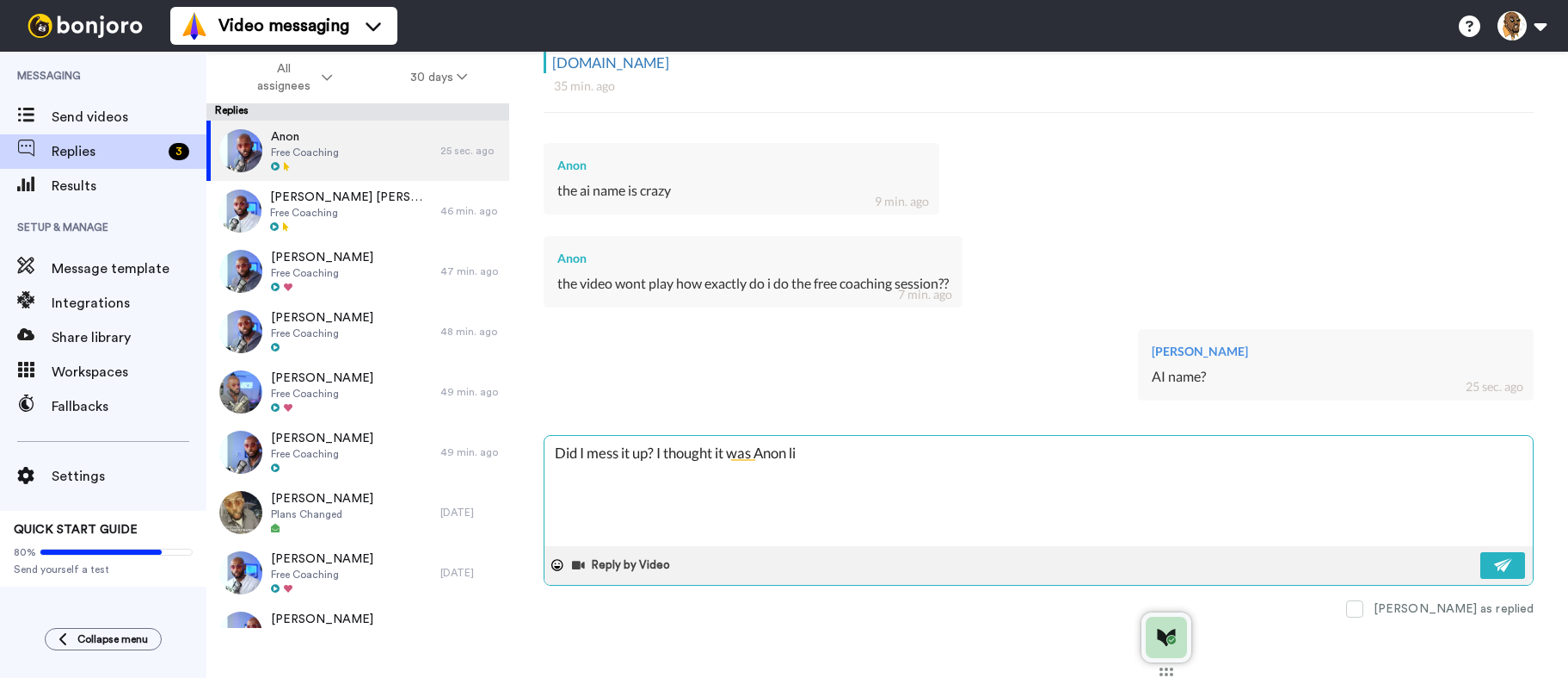
type textarea "Did I mess it up? I thought it was Anon lik"
type textarea "x"
type textarea "Did I mess it up? I thought it was Anon like"
type textarea "x"
type textarea "Did I mess it up? I thought it was Anon like"
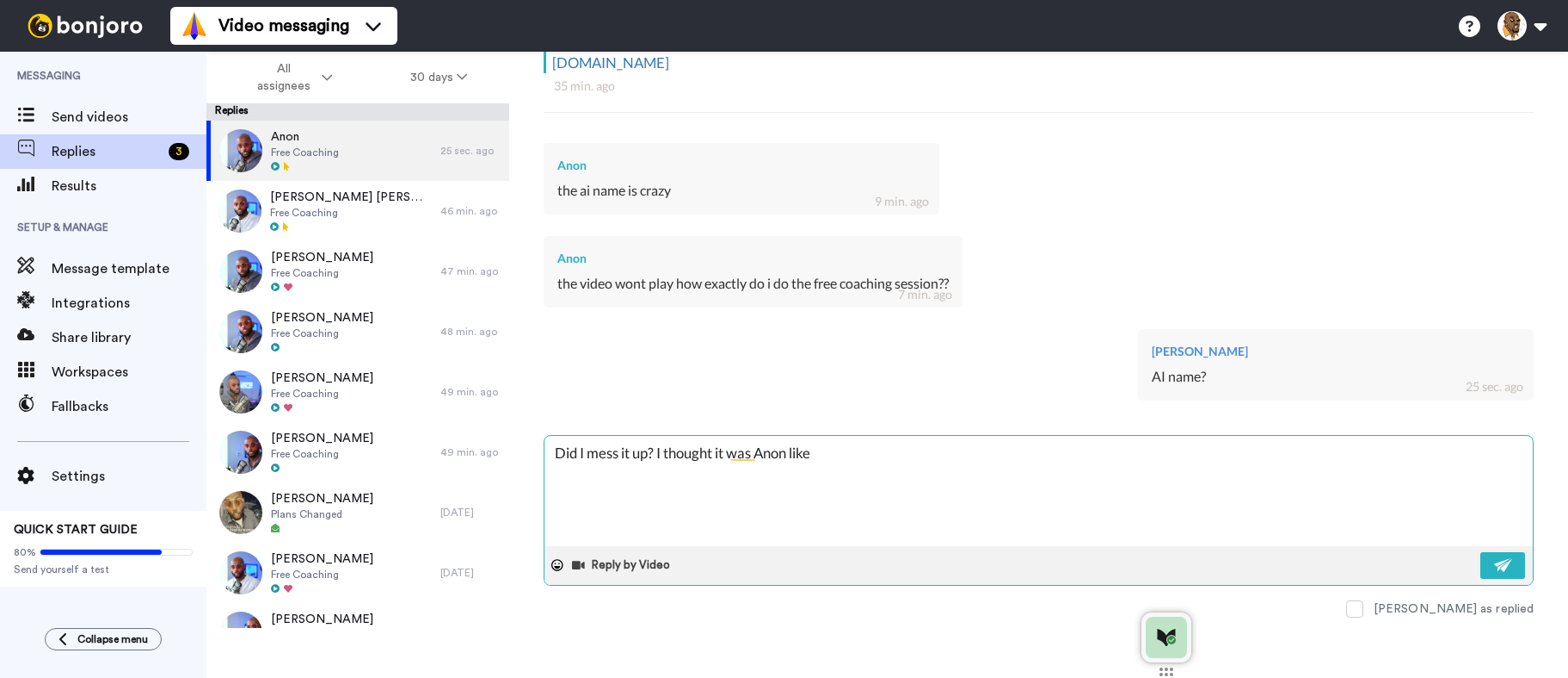
type textarea "x"
type textarea "Did I mess it up? I thought it was Anon like t"
type textarea "x"
type textarea "Did I mess it up? I thought it was Anon like th"
type textarea "x"
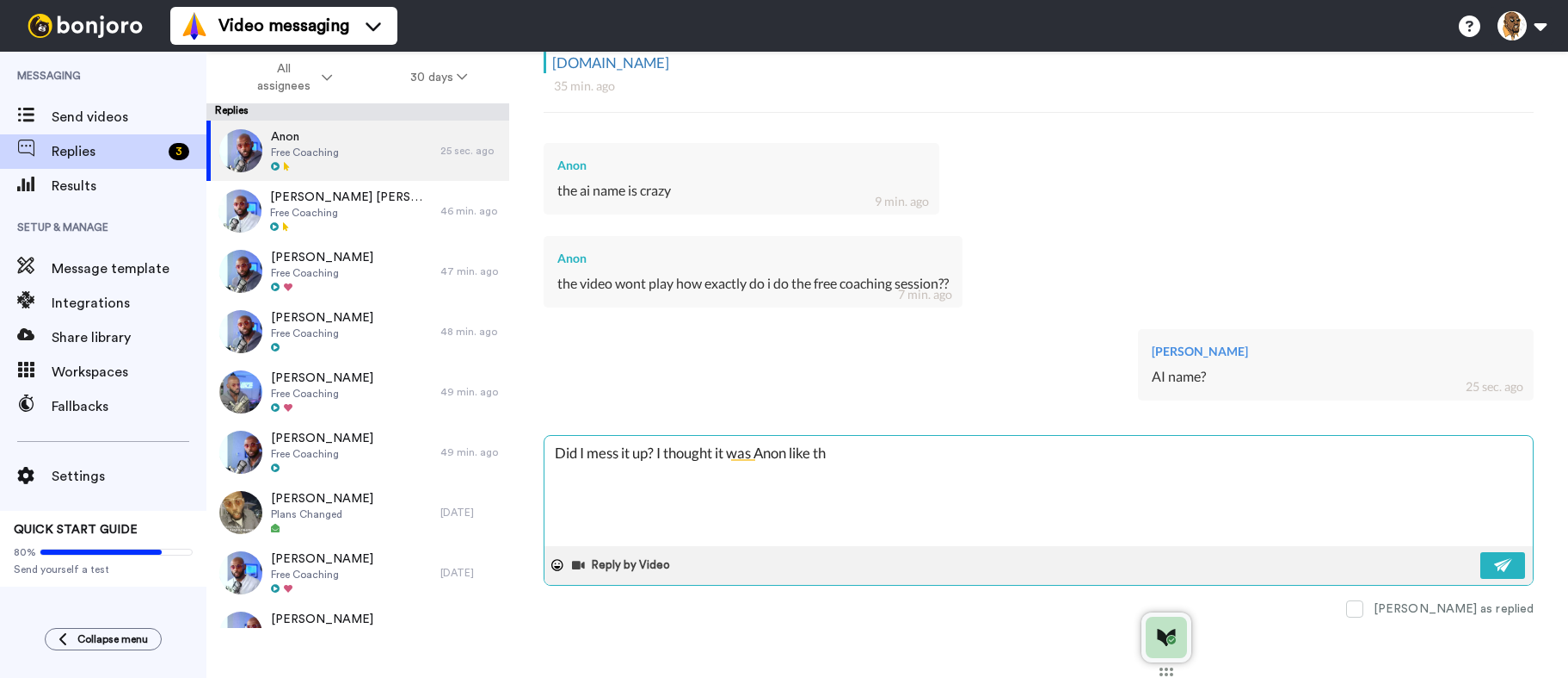
type textarea "Did I mess it up? I thought it was Anon like the"
type textarea "x"
type textarea "Did I mess it up? I thought it was Anon like the"
type textarea "x"
type textarea "Did I mess it up? I thought it was Anon like the g"
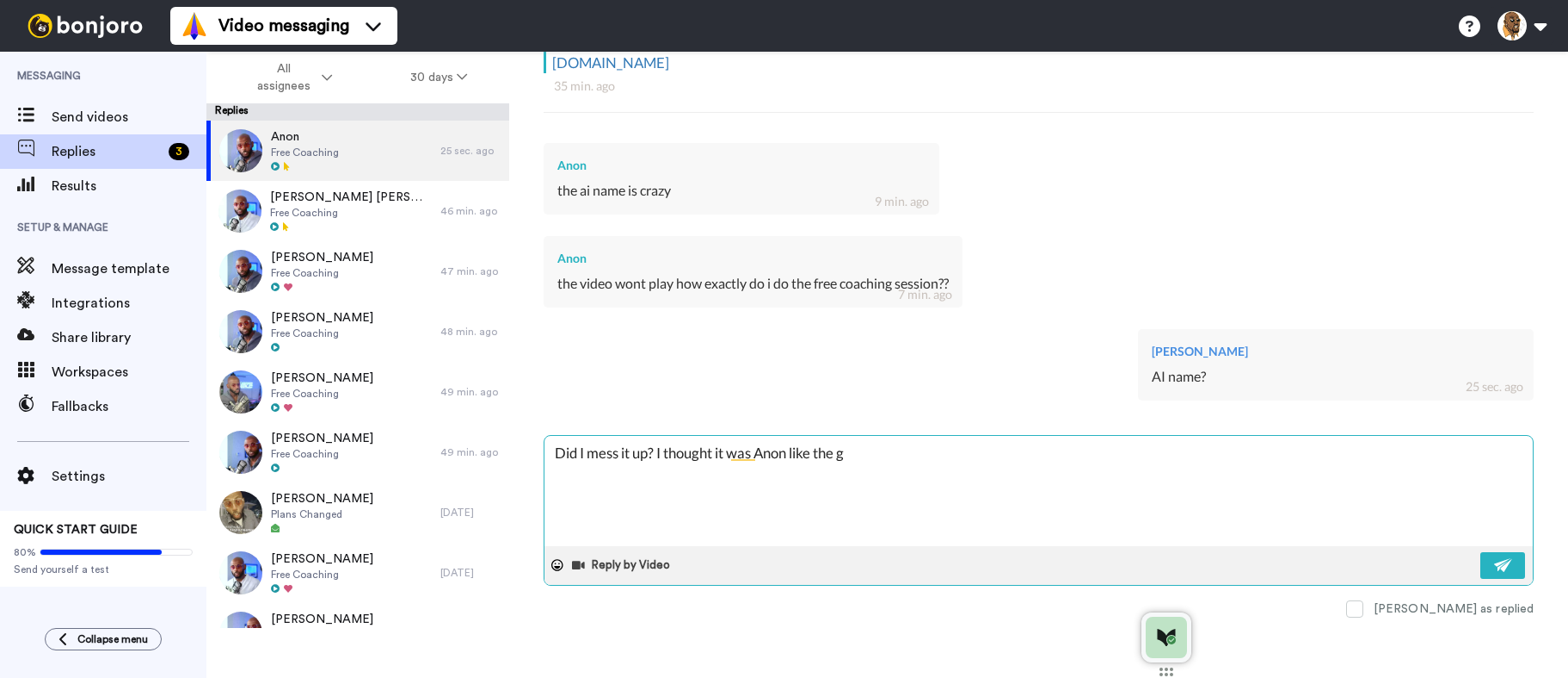
type textarea "x"
type textarea "Did I mess it up? I thought it was Anon like the gr"
type textarea "x"
type textarea "Did I mess it up? I thought it was Anon like the gro"
type textarea "x"
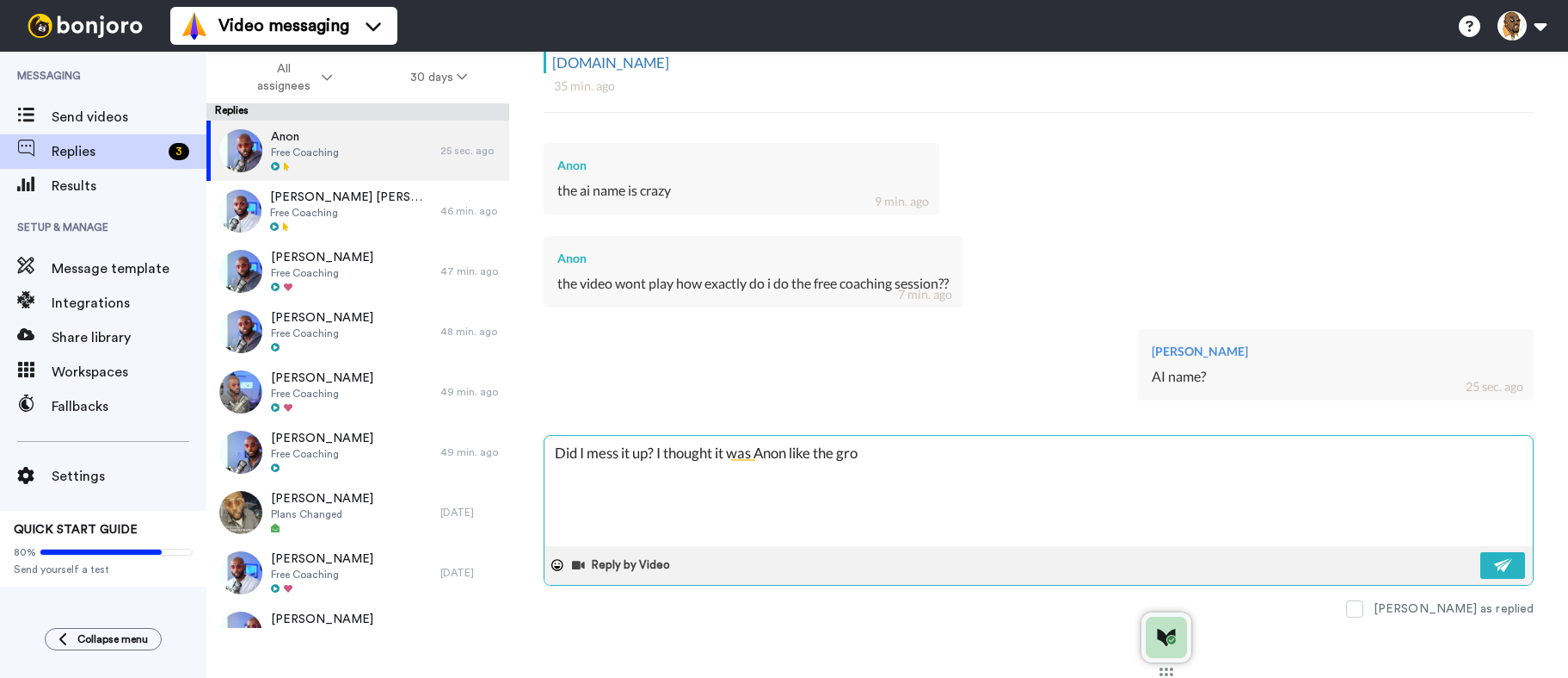
type textarea "Did I mess it up? I thought it was Anon like the grou"
type textarea "x"
type textarea "Did I mess it up? I thought it was Anon like the group"
type textarea "x"
type textarea "Did I mess it up? I thought it was Anon like the group."
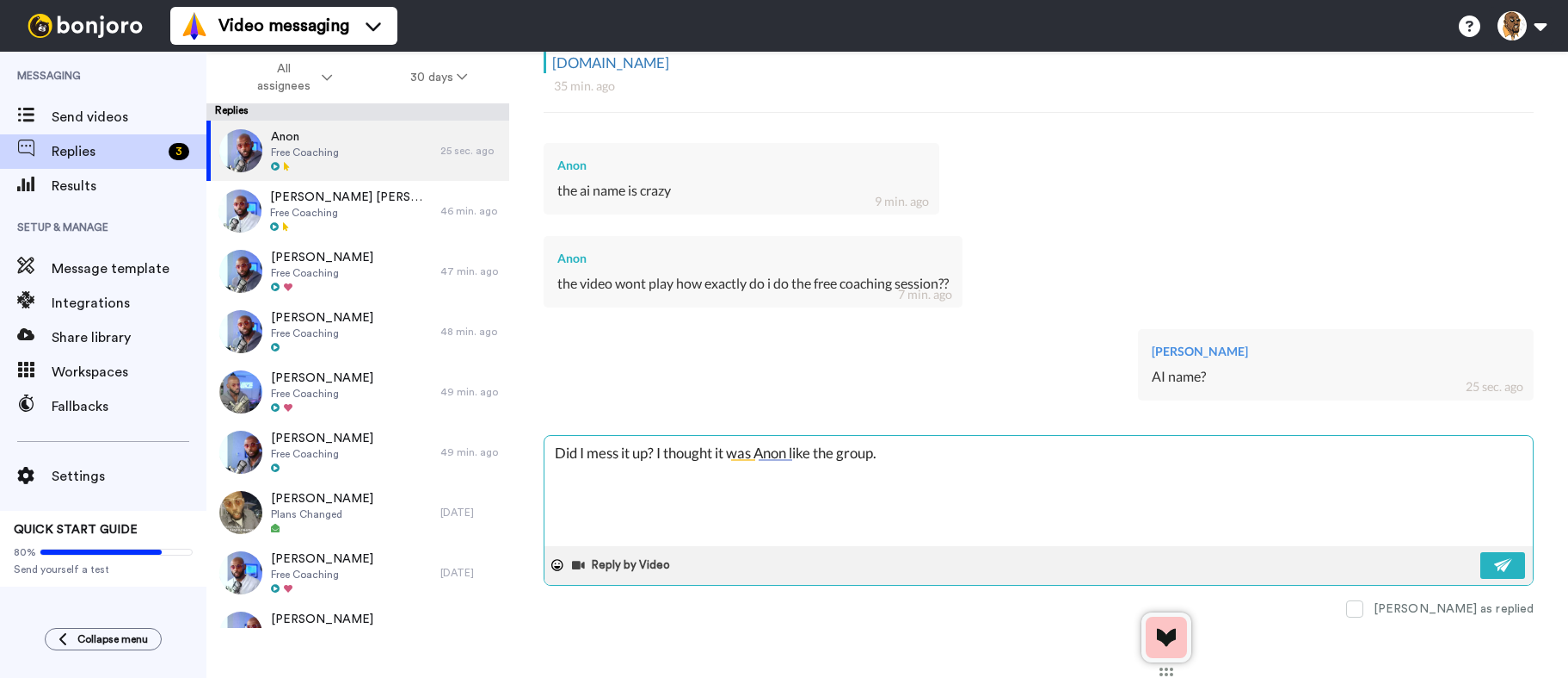
click at [658, 457] on textarea "Did I mess it up? I thought it was Anon like the group." at bounding box center [1039, 491] width 988 height 110
type textarea "x"
type textarea "Did I mess it up? 😂I thought it was Anon like the group."
type textarea "x"
type textarea "Did I mess it up? 😂 I thought it was Anon like the group."
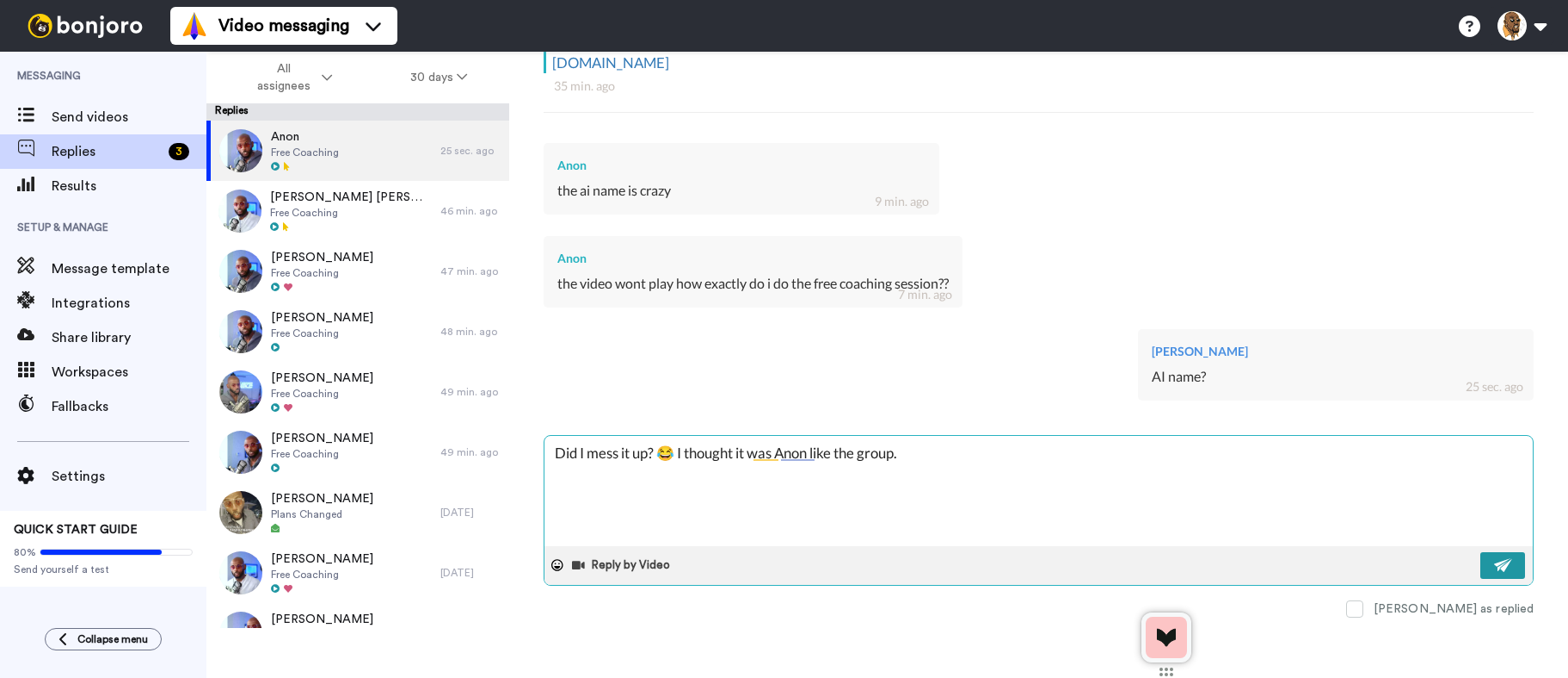
click at [1491, 550] on div "Reply by Video" at bounding box center [1039, 566] width 988 height 39
click at [1494, 561] on img at bounding box center [1504, 565] width 19 height 14
type textarea "x"
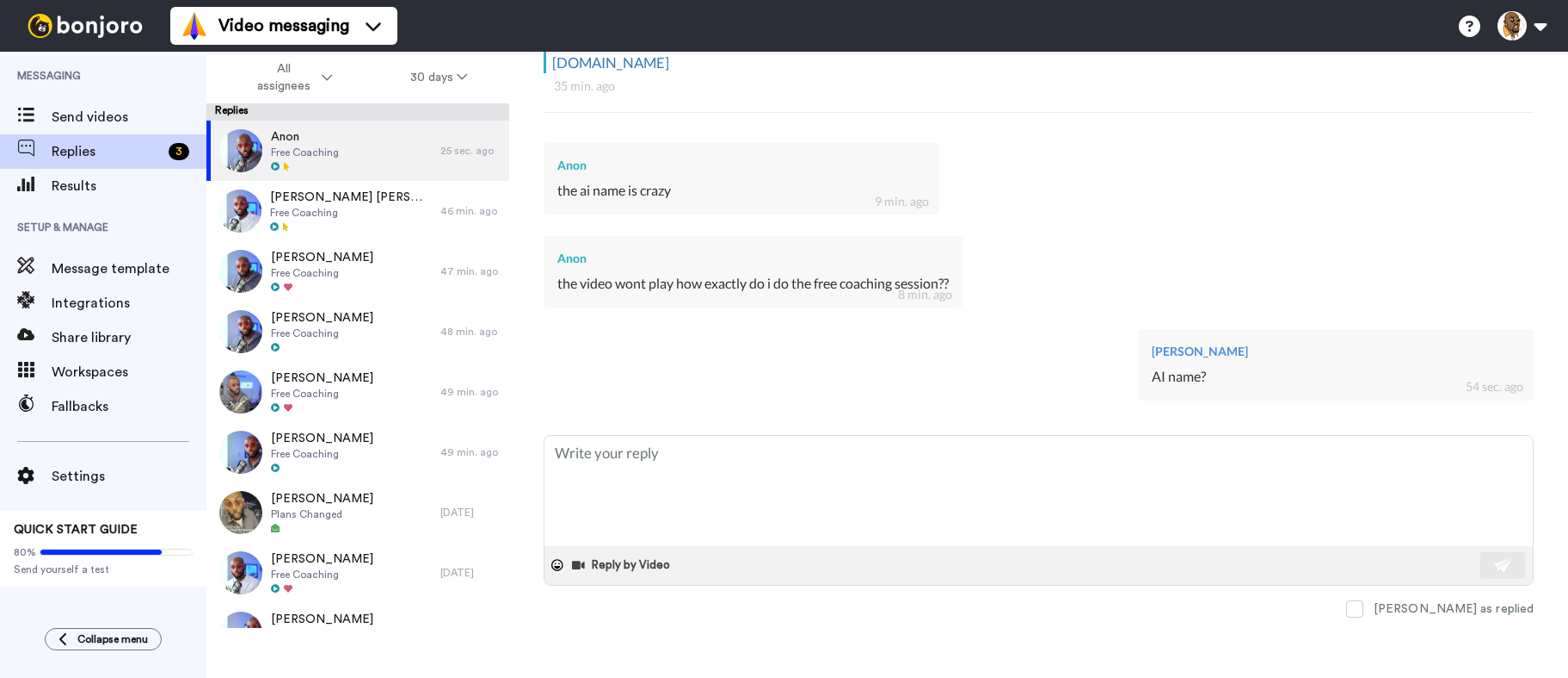
type textarea "x"
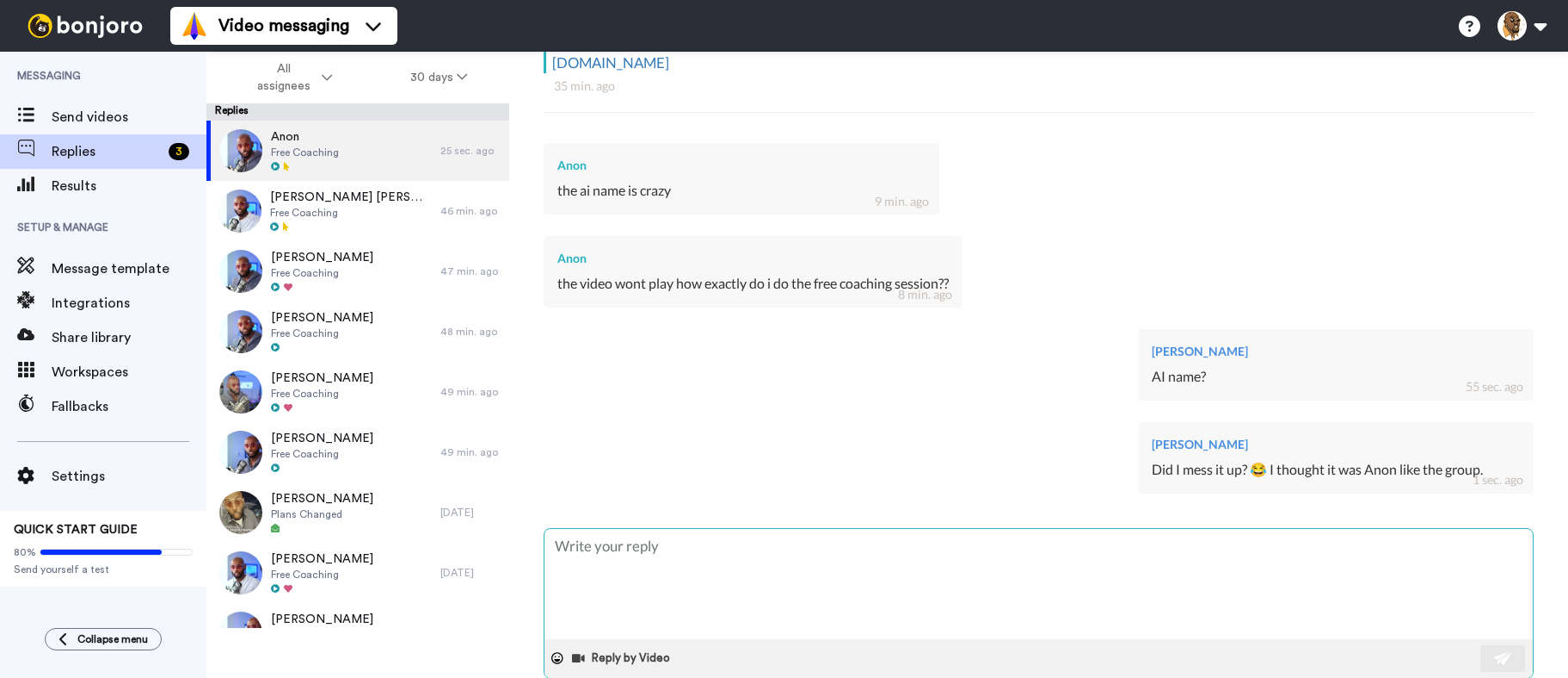
click at [735, 567] on textarea at bounding box center [1039, 584] width 988 height 110
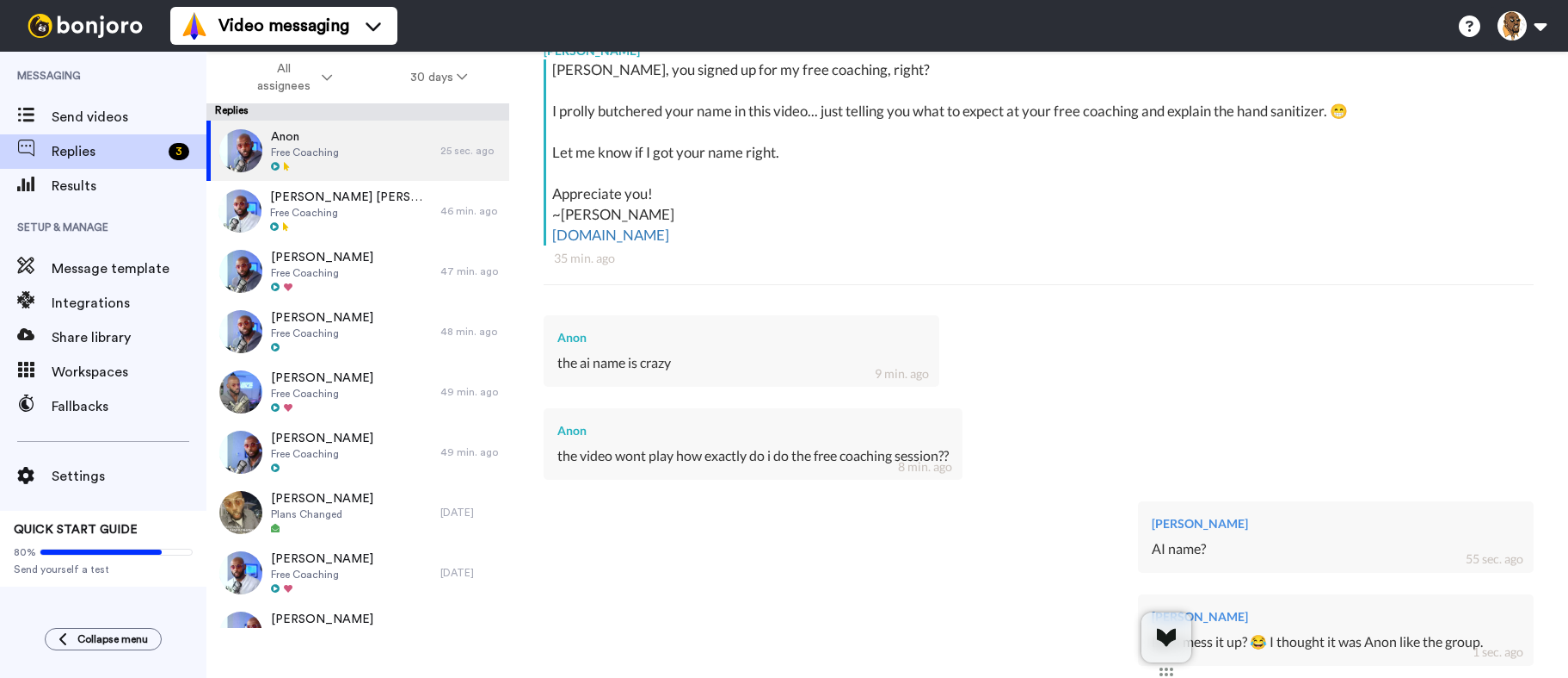
scroll to position [0, 0]
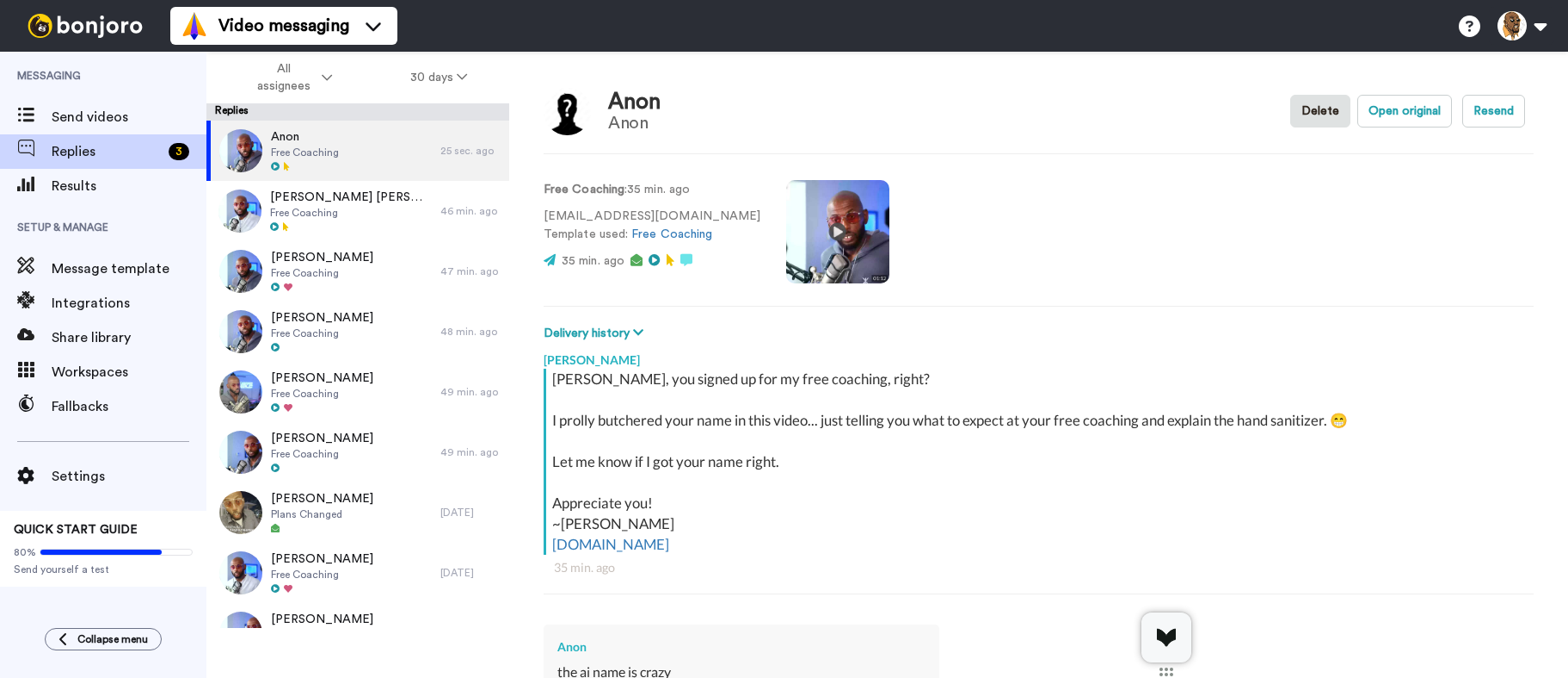
click at [786, 239] on video at bounding box center [837, 231] width 104 height 104
click at [667, 232] on link "Free Coaching" at bounding box center [672, 234] width 81 height 12
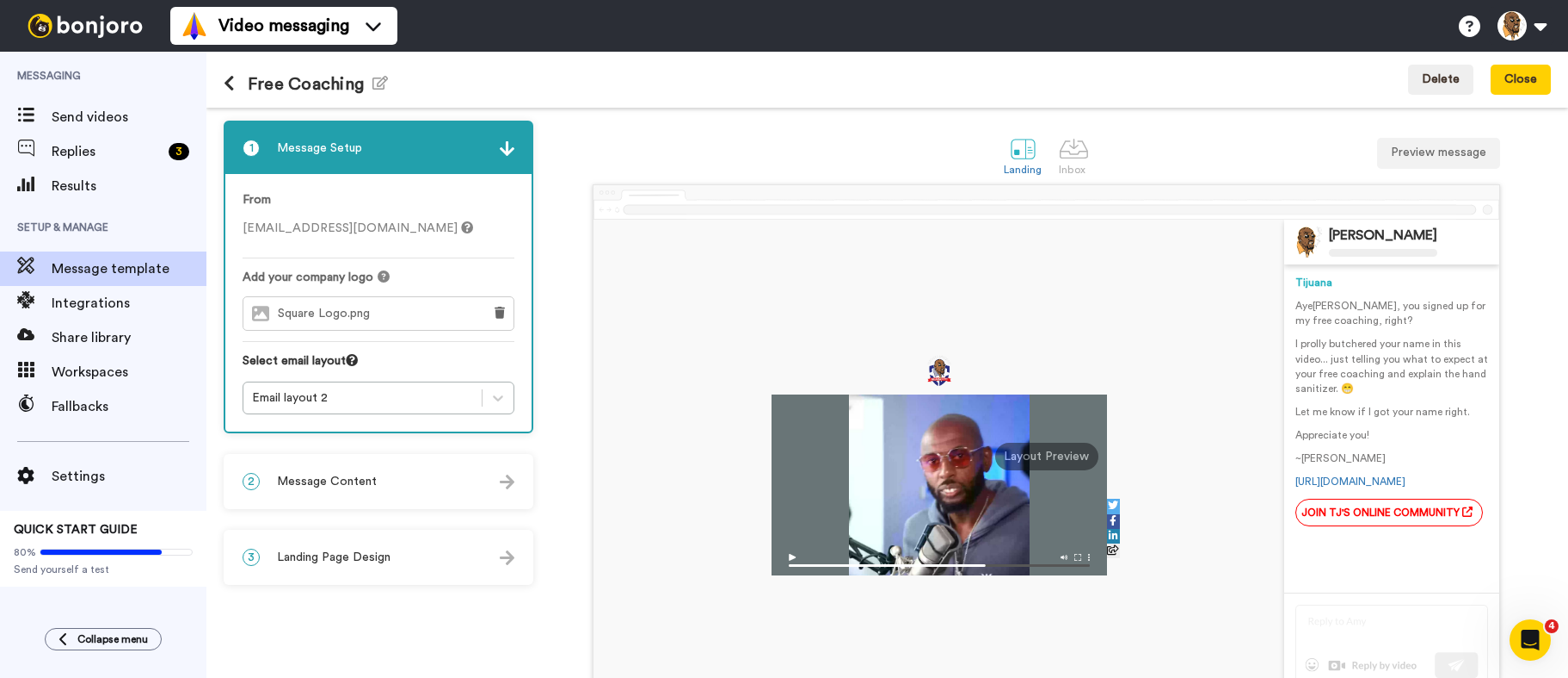
drag, startPoint x: 941, startPoint y: 501, endPoint x: 918, endPoint y: 496, distance: 23.5
click at [918, 495] on div at bounding box center [939, 484] width 336 height 181
click at [1044, 459] on div "Layout Preview" at bounding box center [1046, 456] width 104 height 27
click at [1428, 148] on button "Preview message" at bounding box center [1438, 153] width 123 height 31
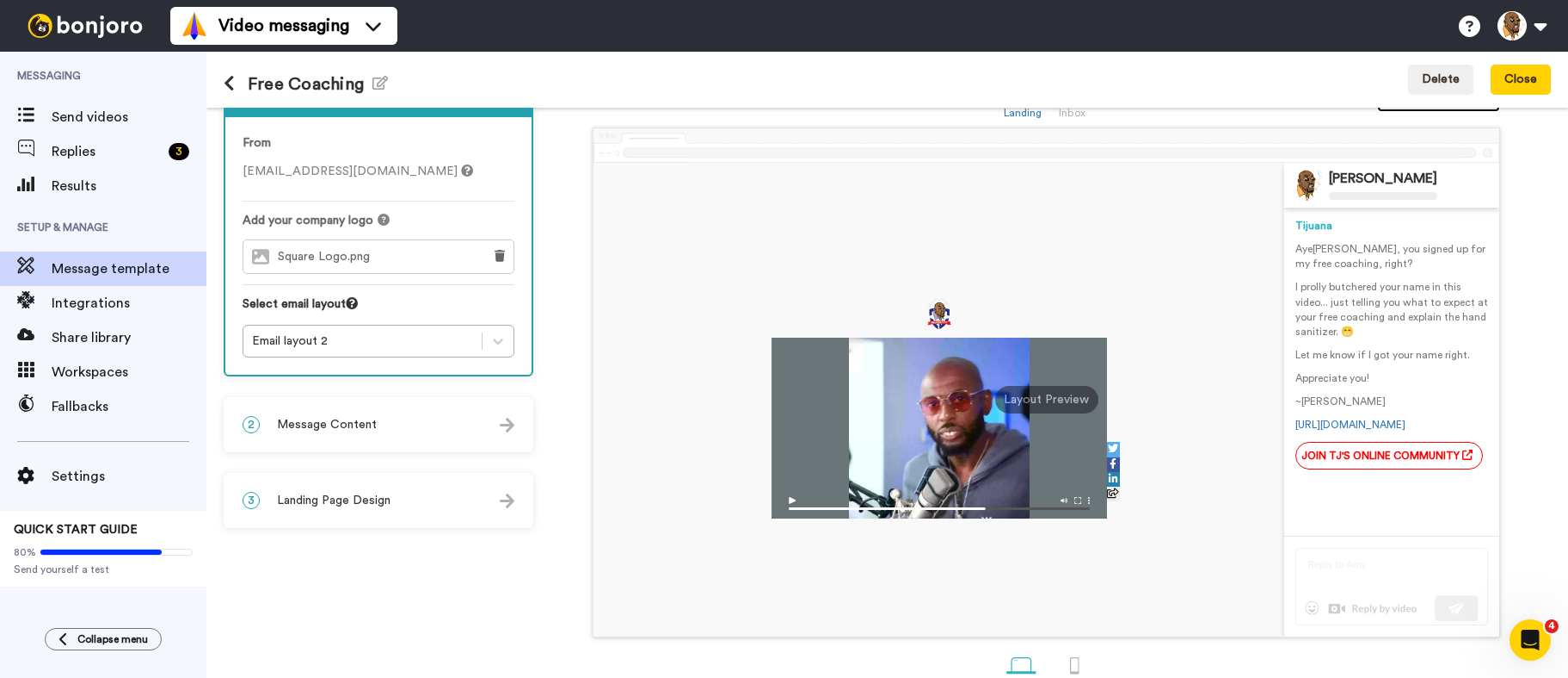
scroll to position [94, 0]
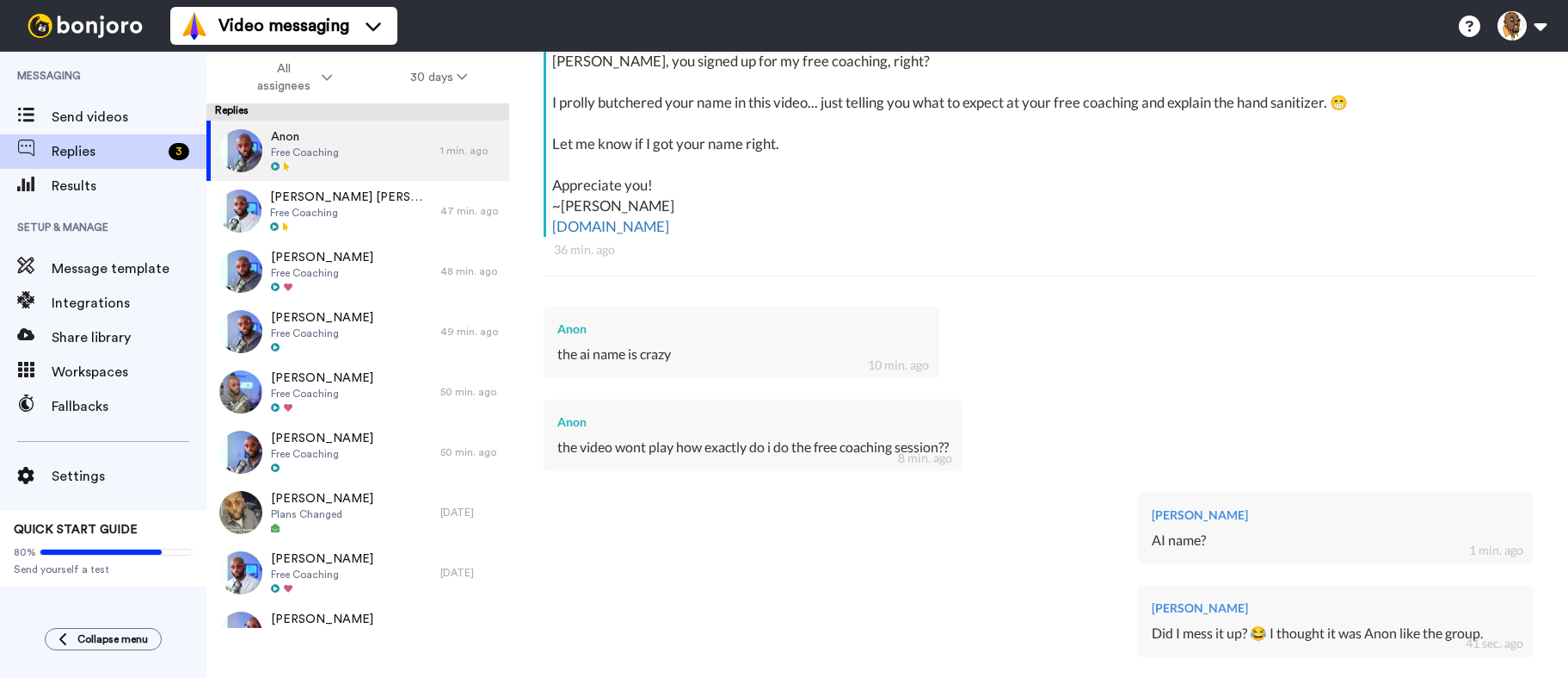
scroll to position [230, 0]
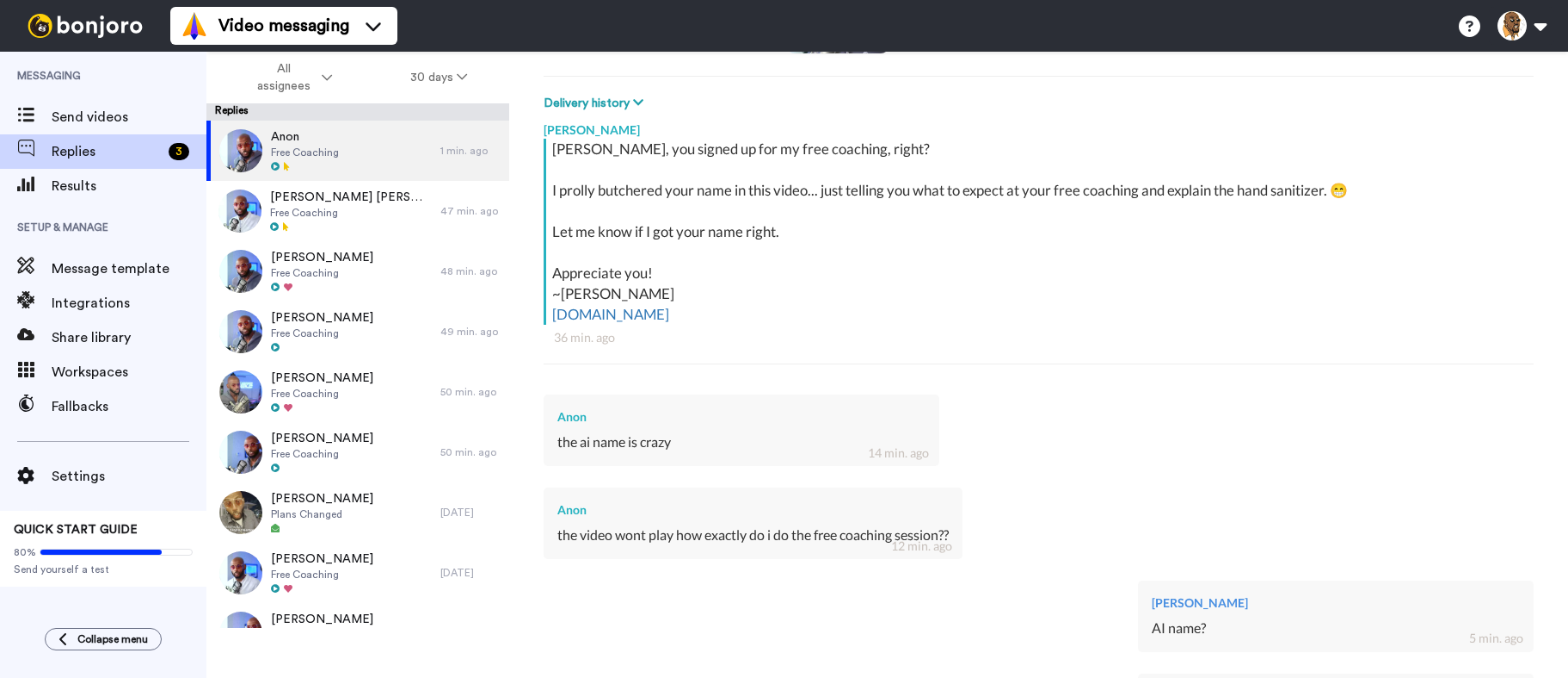
type textarea "x"
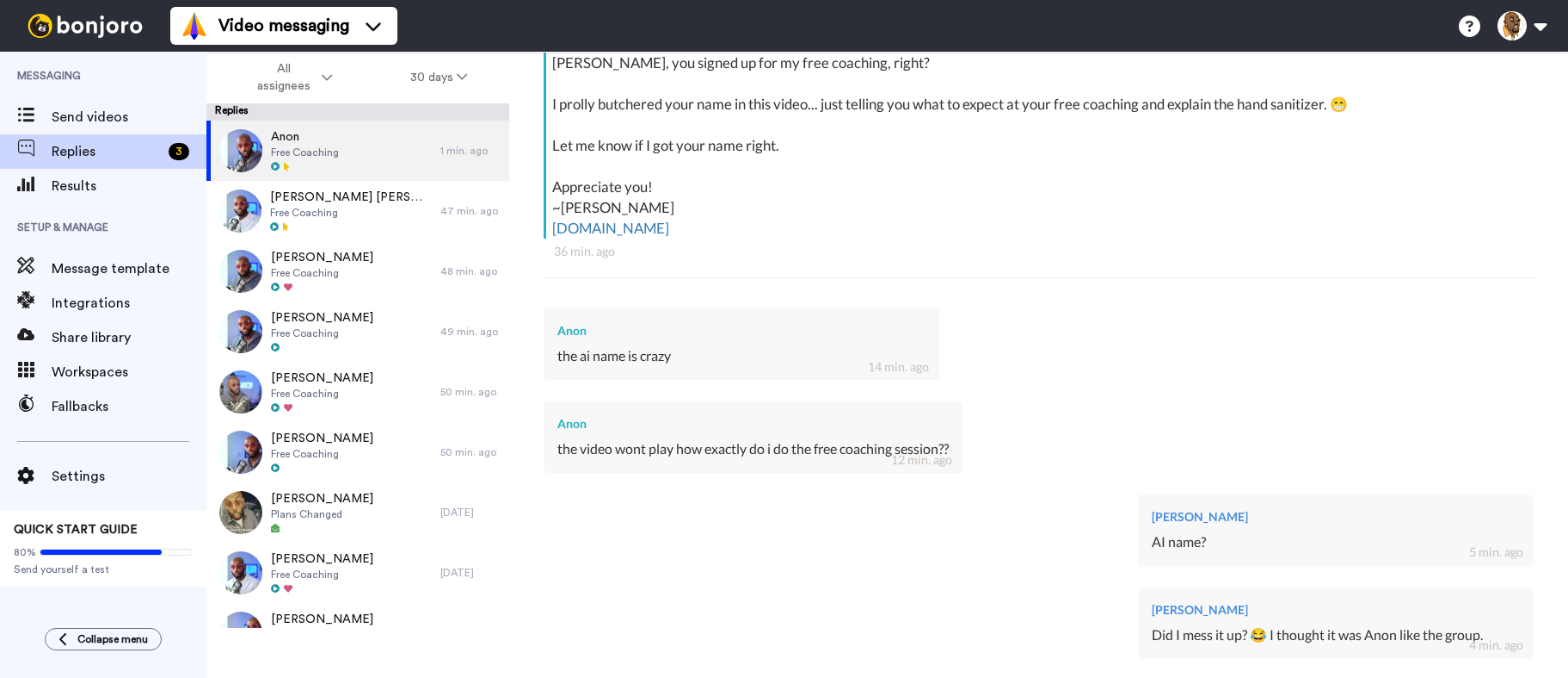
scroll to position [574, 0]
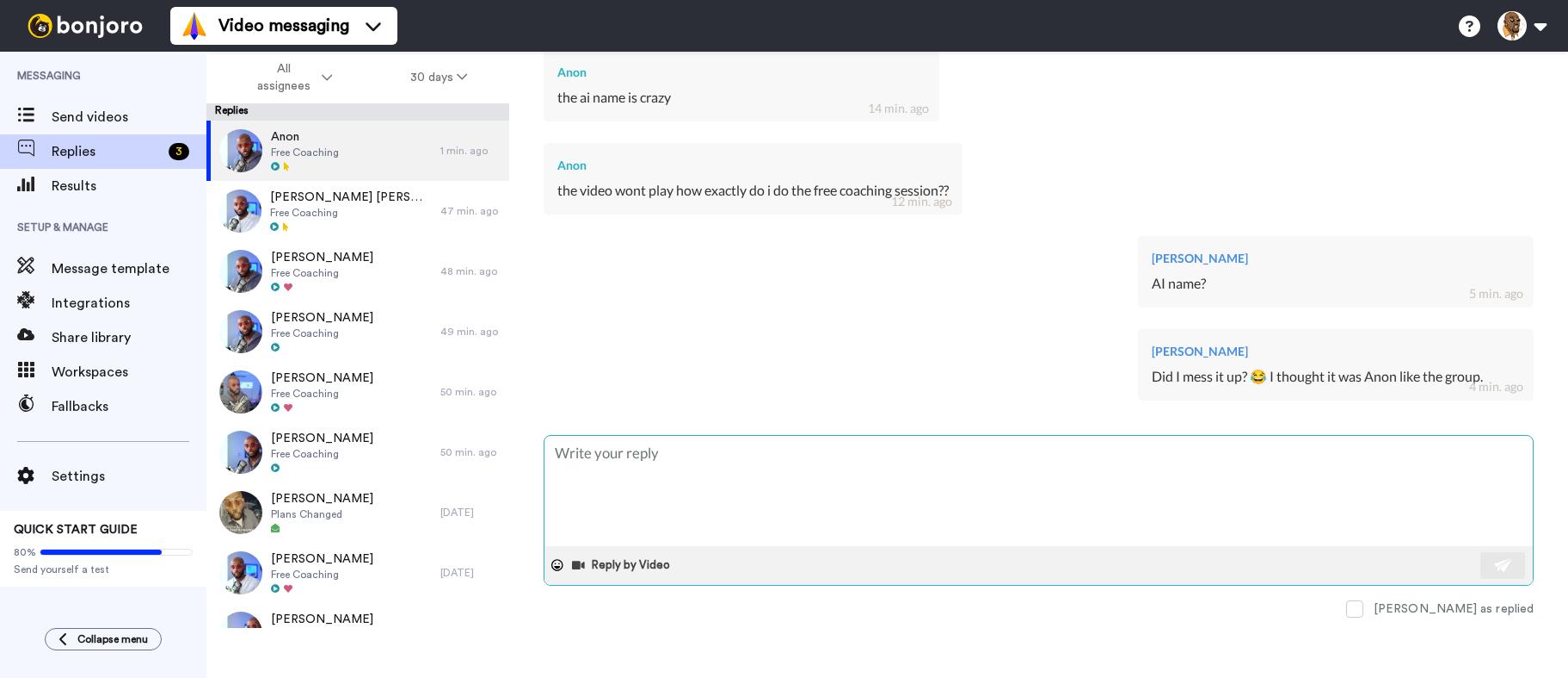
click at [787, 484] on textarea at bounding box center [1039, 491] width 988 height 110
type textarea "T"
type textarea "x"
type textarea "Tr"
type textarea "x"
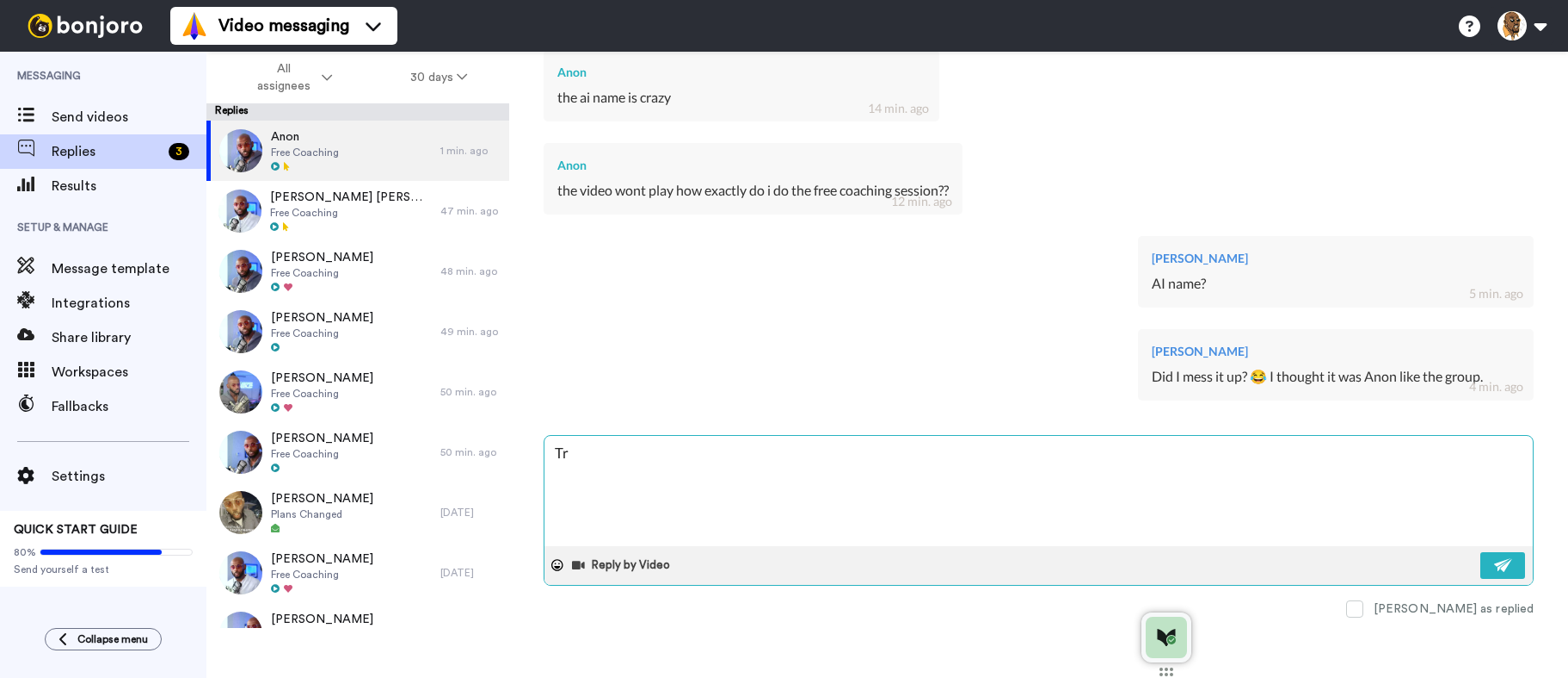
type textarea "Try"
type textarea "x"
type textarea "Try"
type textarea "x"
type textarea "Try t"
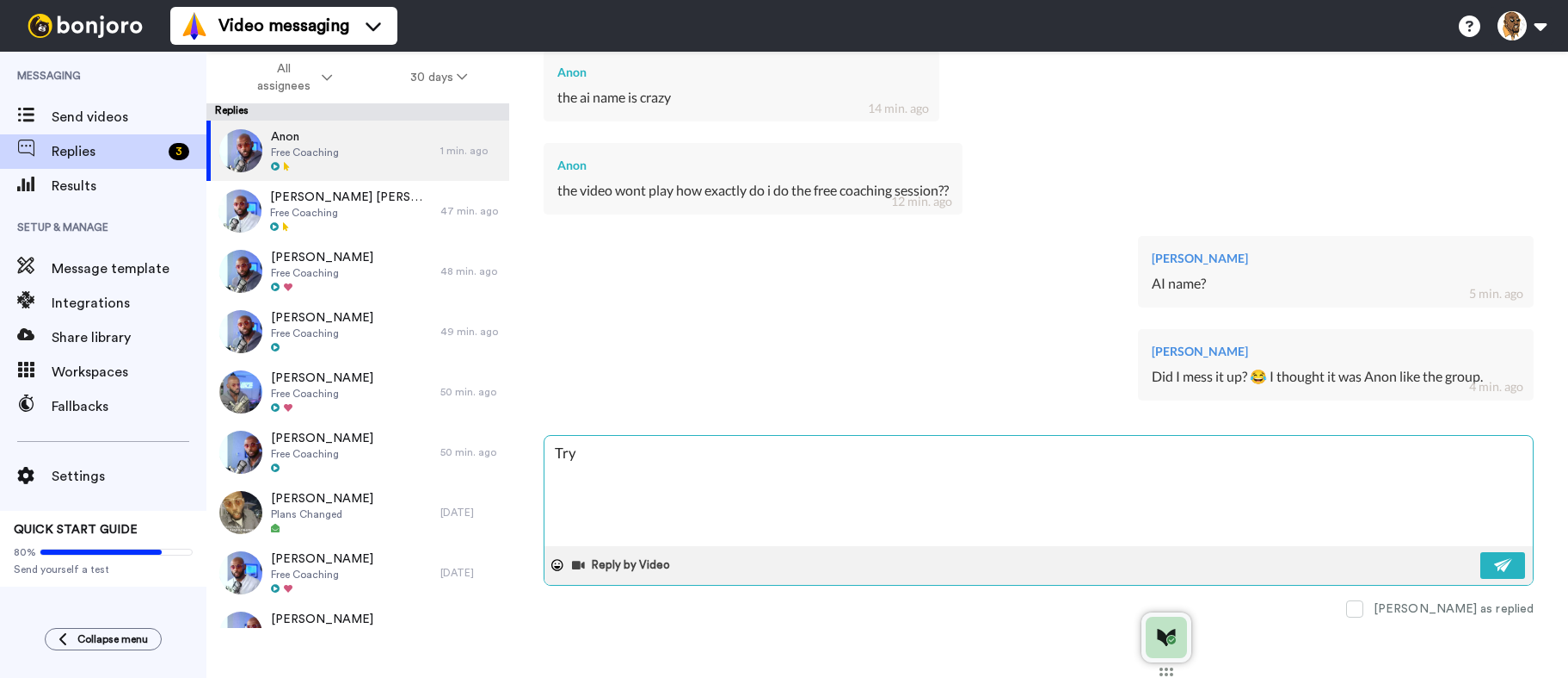
type textarea "x"
type textarea "Try th"
type textarea "x"
type textarea "Try thi"
type textarea "x"
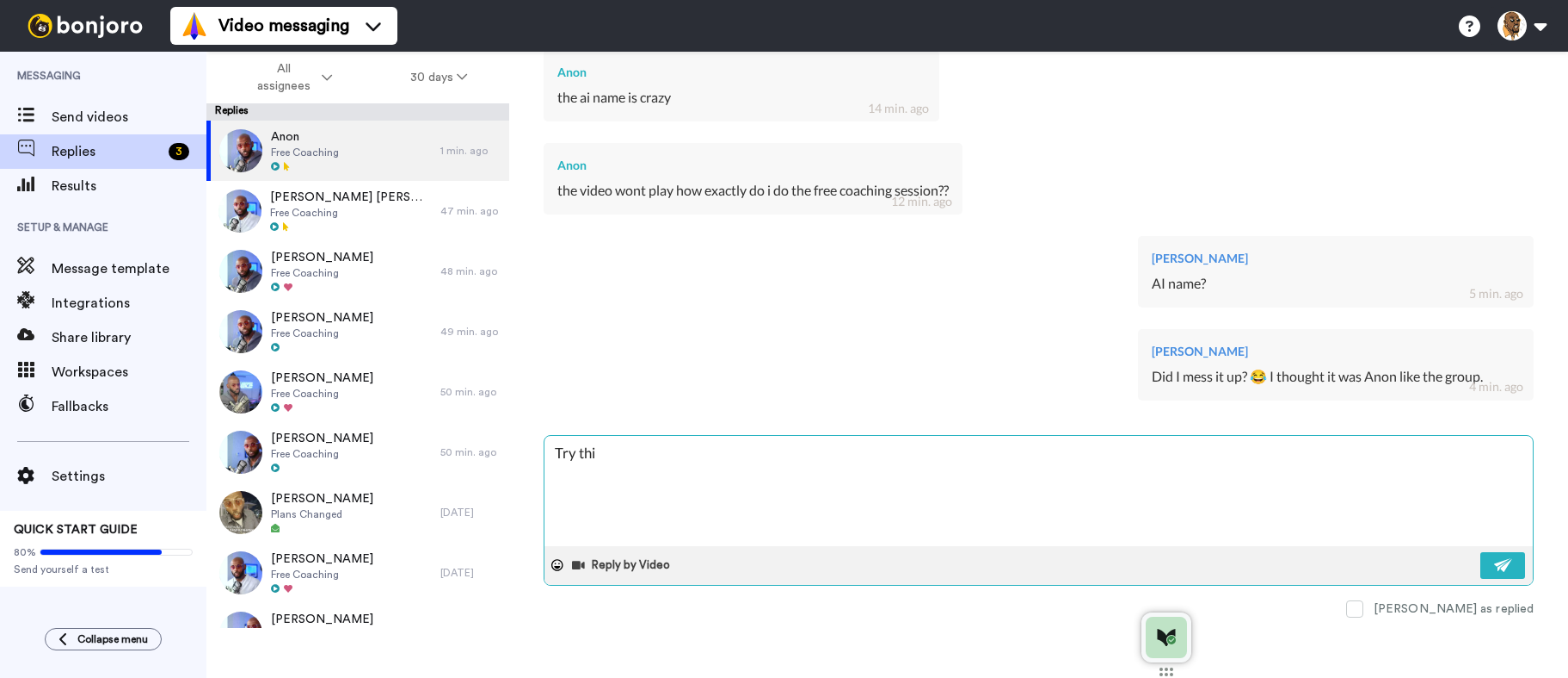
type textarea "Try this"
type textarea "x"
type textarea "Try this"
type textarea "x"
type textarea "Try this o"
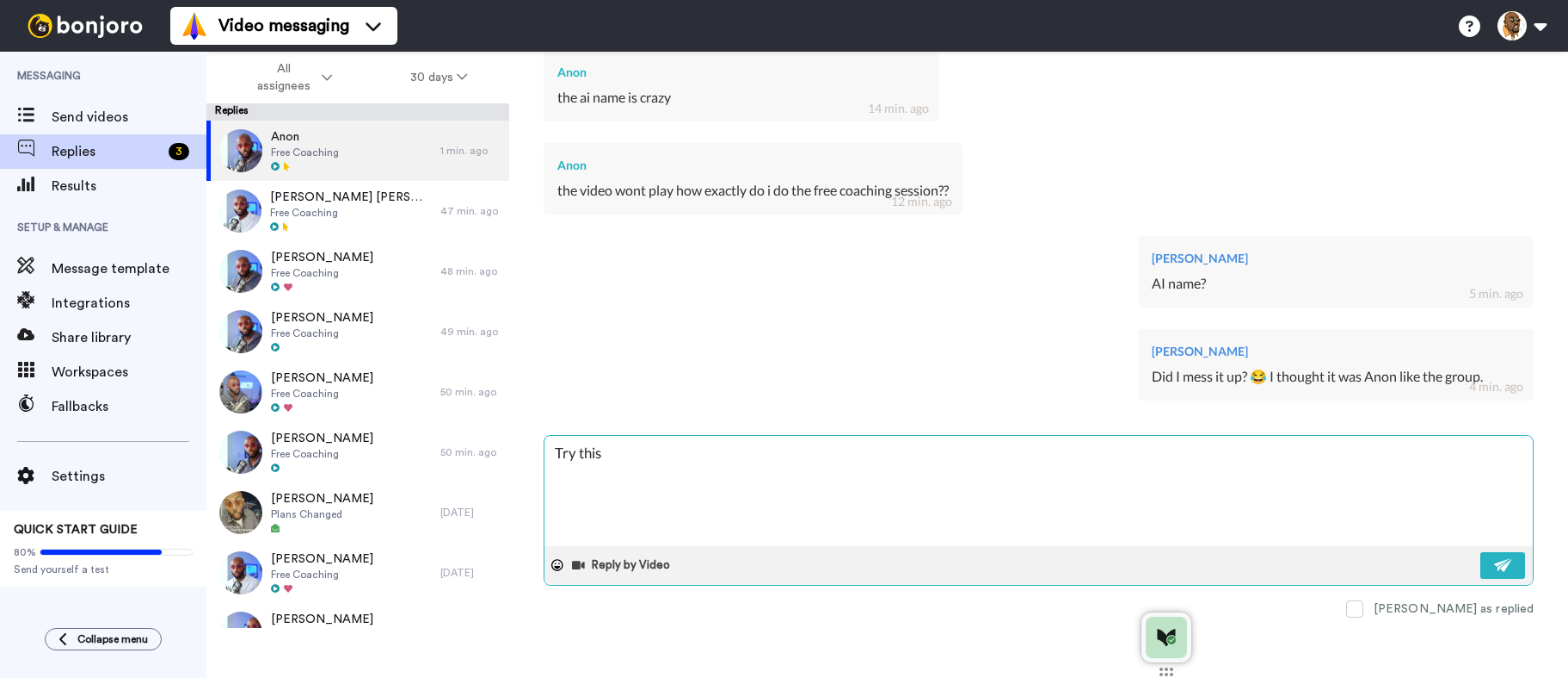
type textarea "x"
type textarea "Try this on"
type textarea "x"
type textarea "Try this one"
type textarea "x"
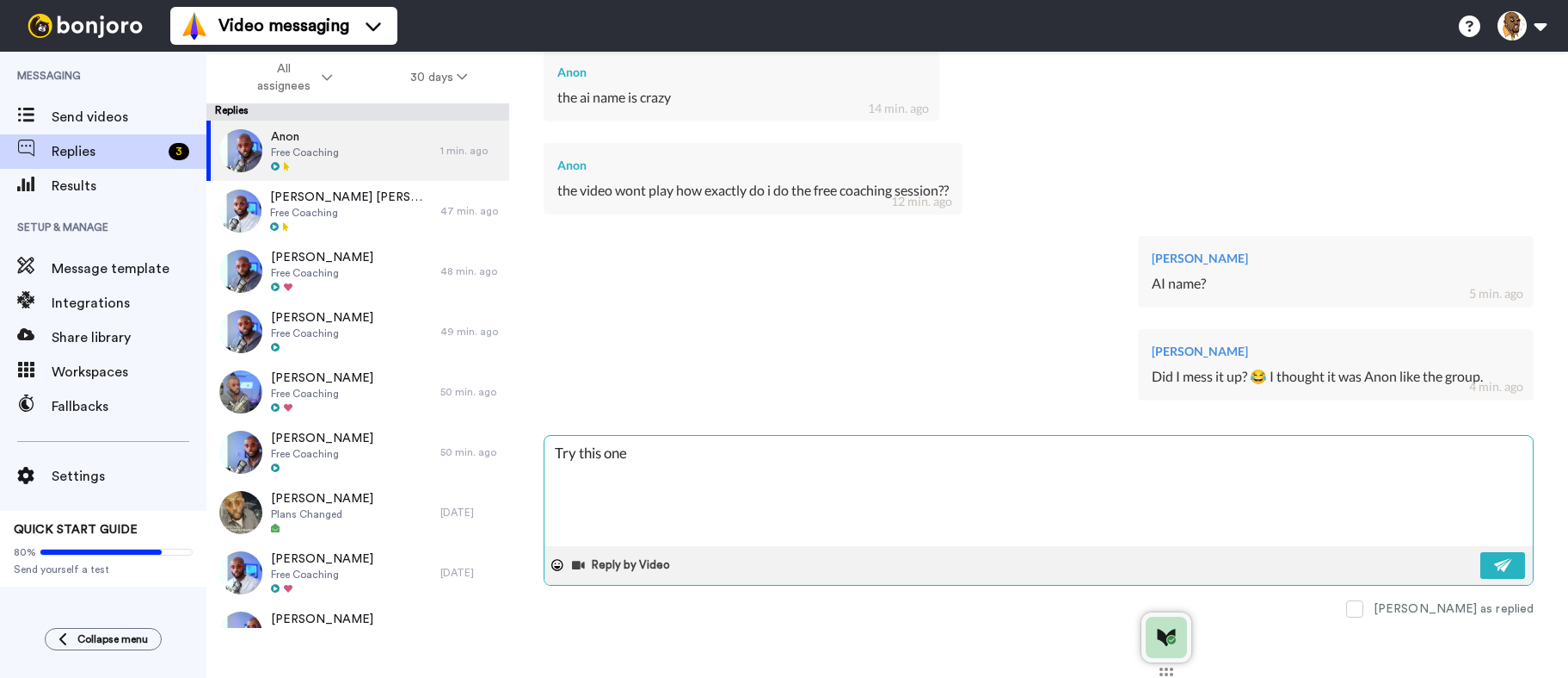
type textarea "Try this one!"
type textarea "x"
type textarea "Try this one!"
type textarea "x"
paste textarea "[URL][DOMAIN_NAME]"
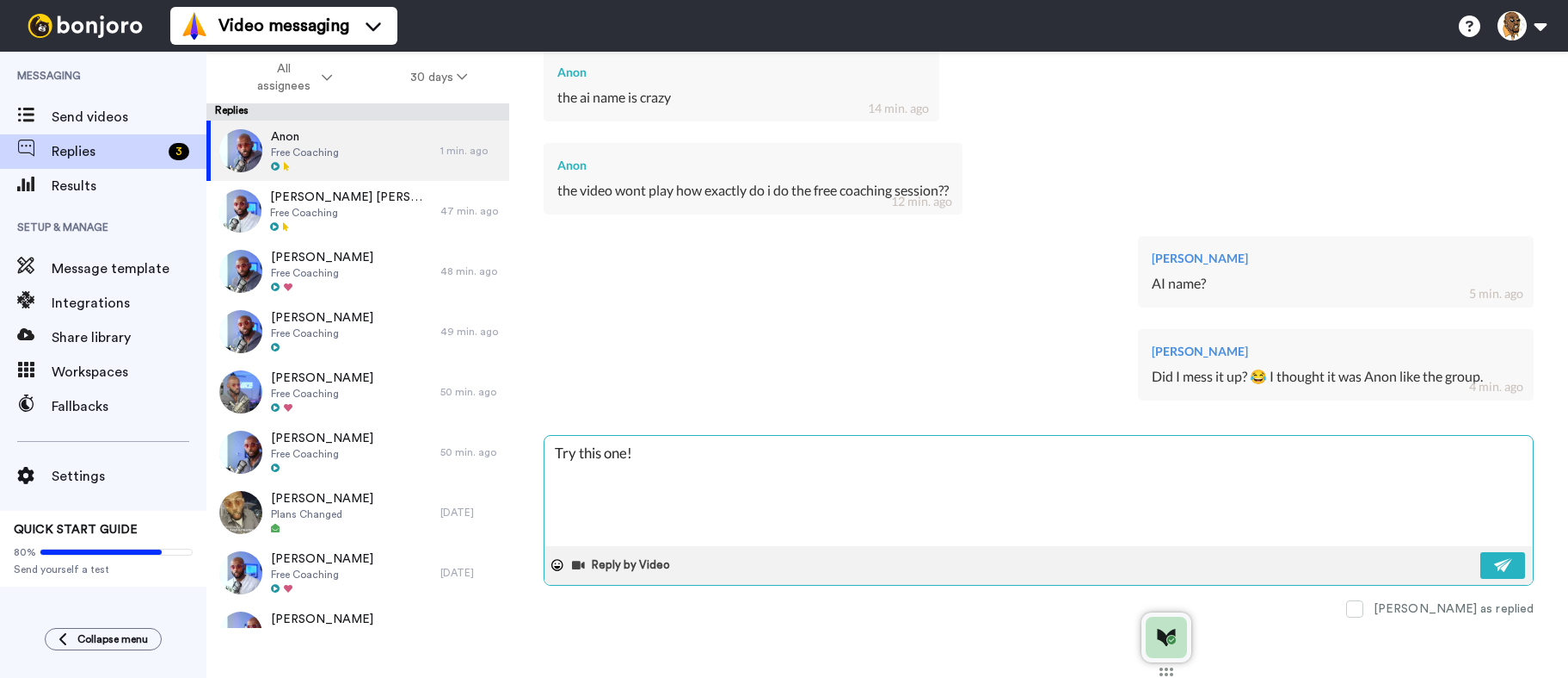
type textarea "Try this one! [URL][DOMAIN_NAME]"
type textarea "x"
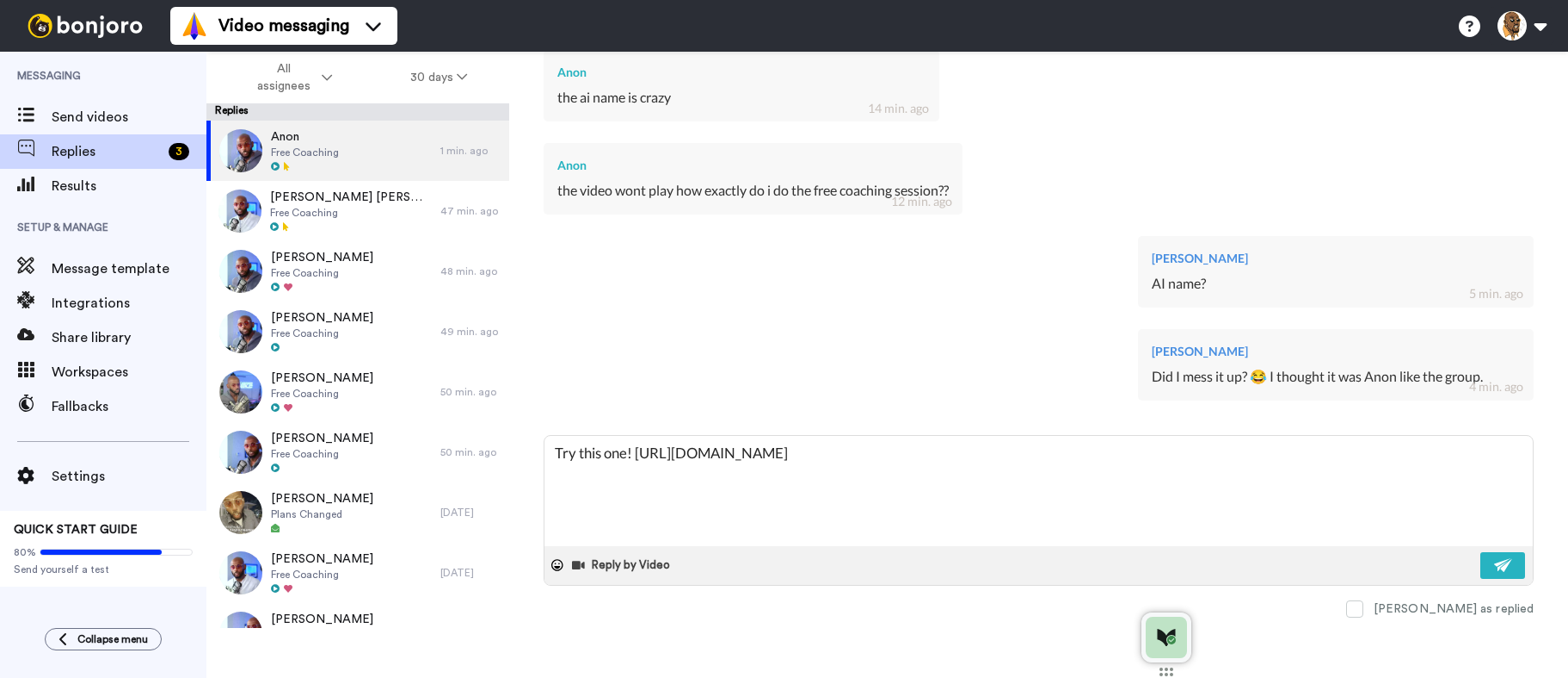
type textarea "Try this one! [URL][DOMAIN_NAME]"
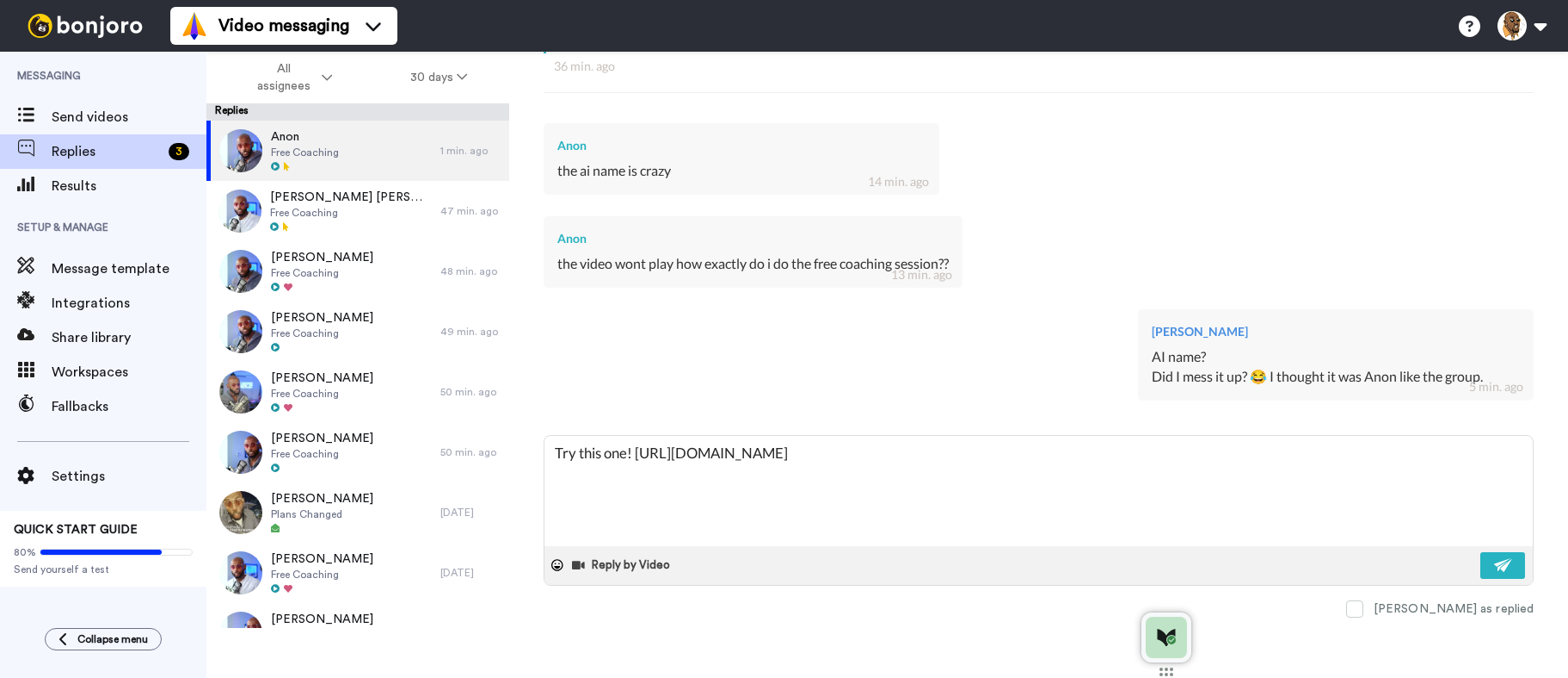
type textarea "x"
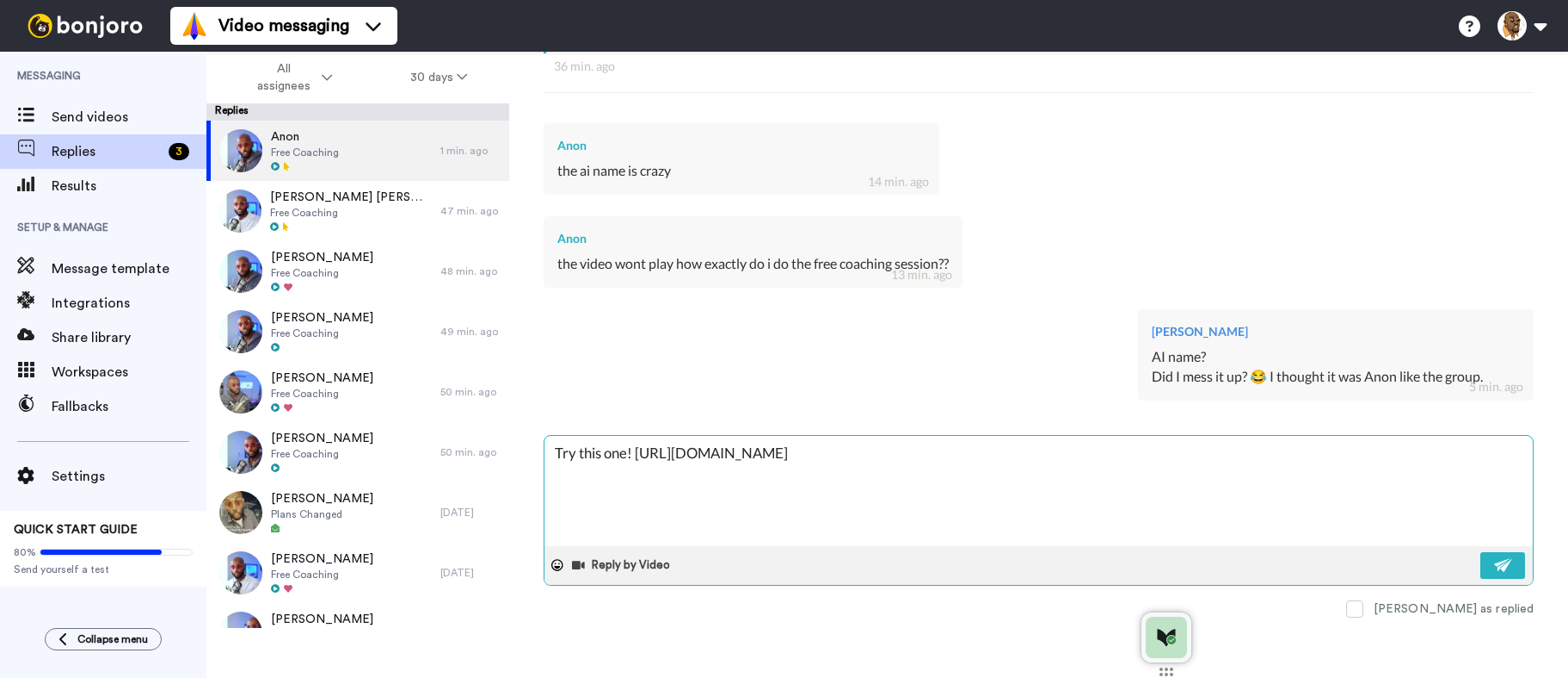
click at [553, 453] on textarea "Try this one! [URL][DOMAIN_NAME]" at bounding box center [1039, 491] width 988 height 110
type textarea "ATry this one! [URL][DOMAIN_NAME]"
type textarea "x"
type textarea "AnTry this one! [URL][DOMAIN_NAME]"
type textarea "x"
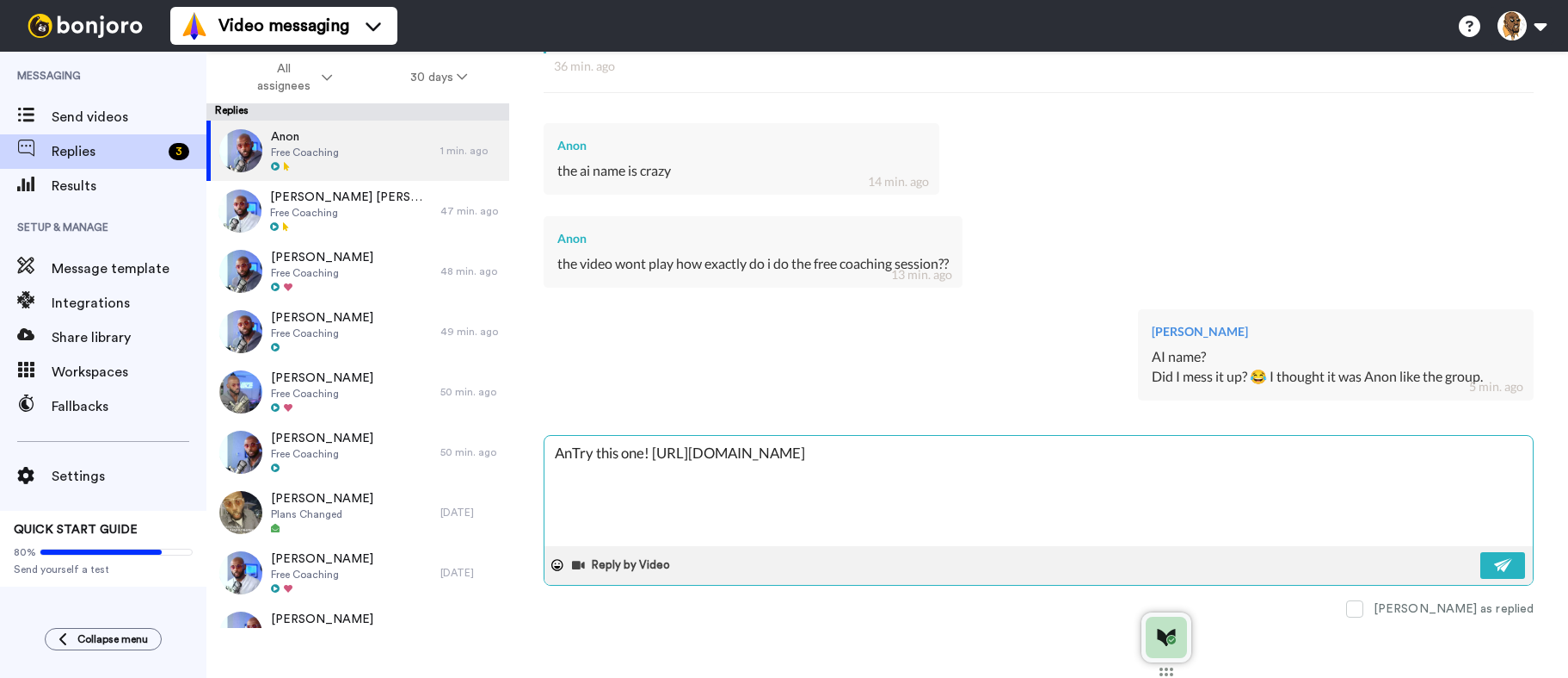
type textarea "AnoTry this one! [URL][DOMAIN_NAME]"
type textarea "x"
type textarea "AnonTry this one! [URL][DOMAIN_NAME]"
type textarea "x"
type textarea "Anon,Try this one! [URL][DOMAIN_NAME]"
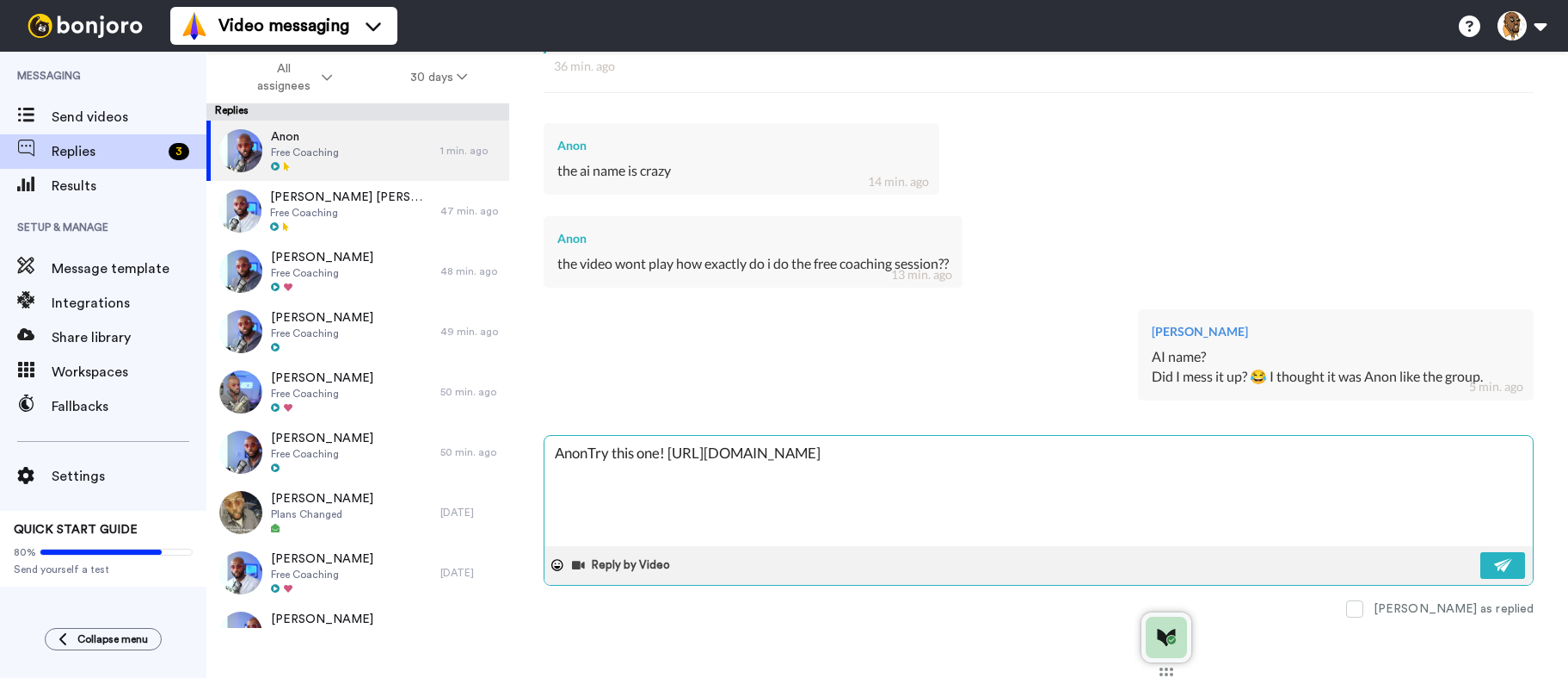
type textarea "x"
type textarea "Anon, Try this one! [URL][DOMAIN_NAME]"
type textarea "x"
type textarea "Anon, Try this one! [URL][DOMAIN_NAME]"
click at [1504, 558] on button at bounding box center [1503, 566] width 45 height 27
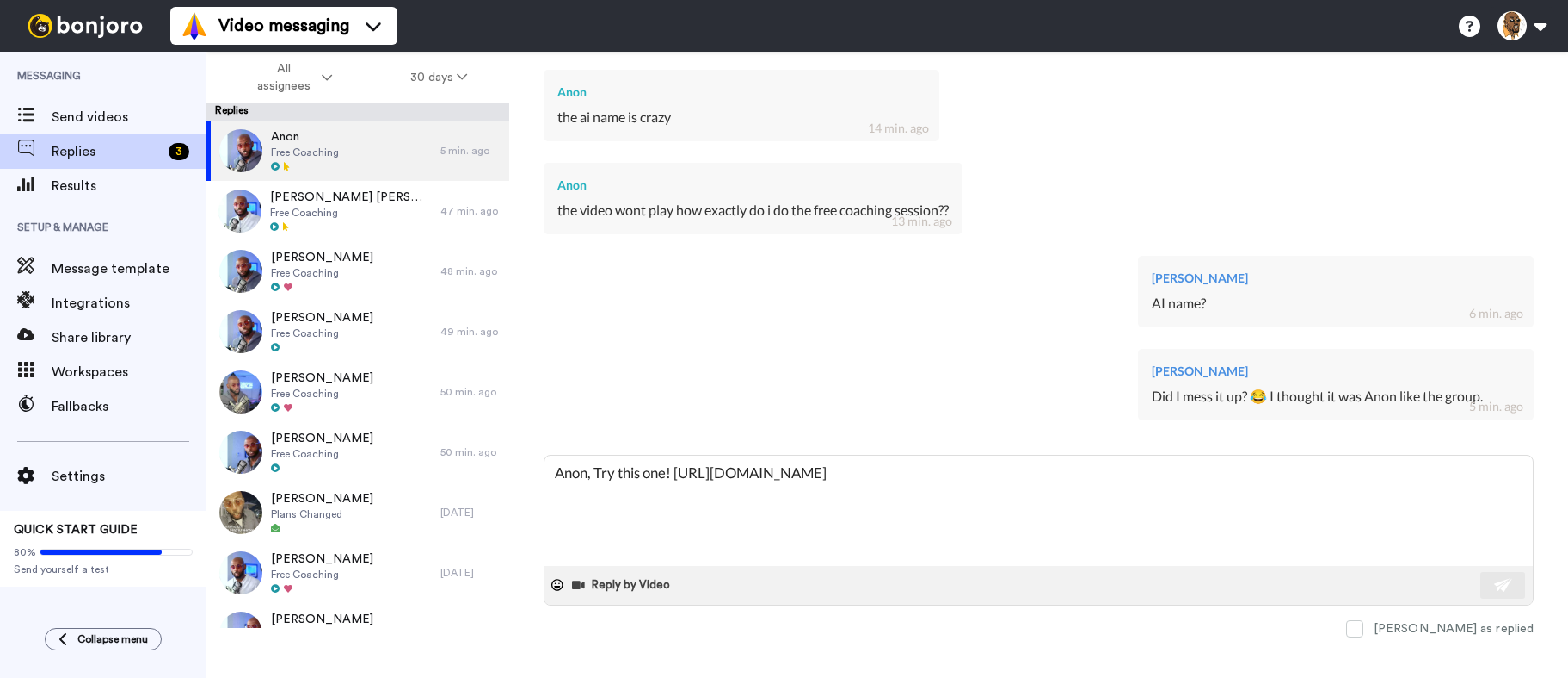
scroll to position [574, 0]
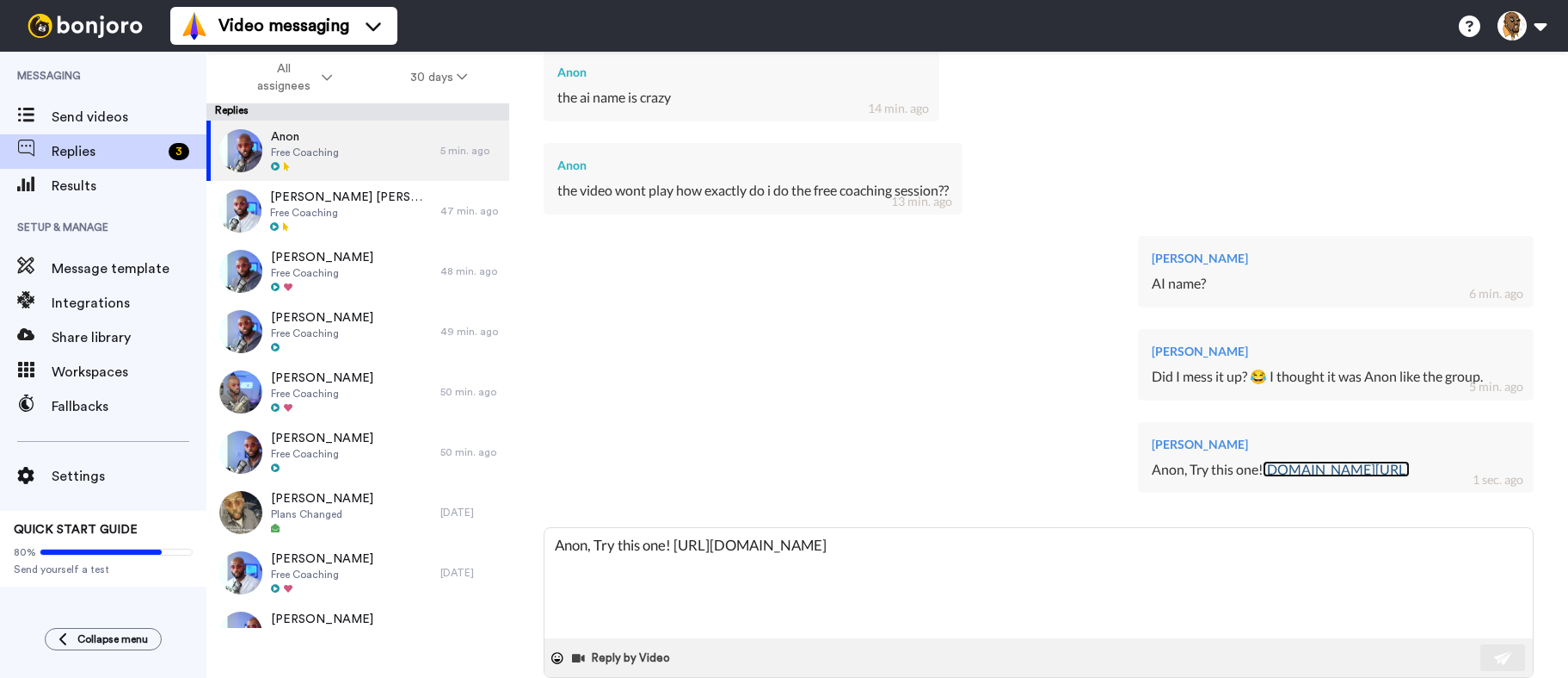
click at [1372, 468] on link "[DOMAIN_NAME][URL]" at bounding box center [1337, 469] width 147 height 16
type textarea "x"
